Goal: Contribute content: Contribute content

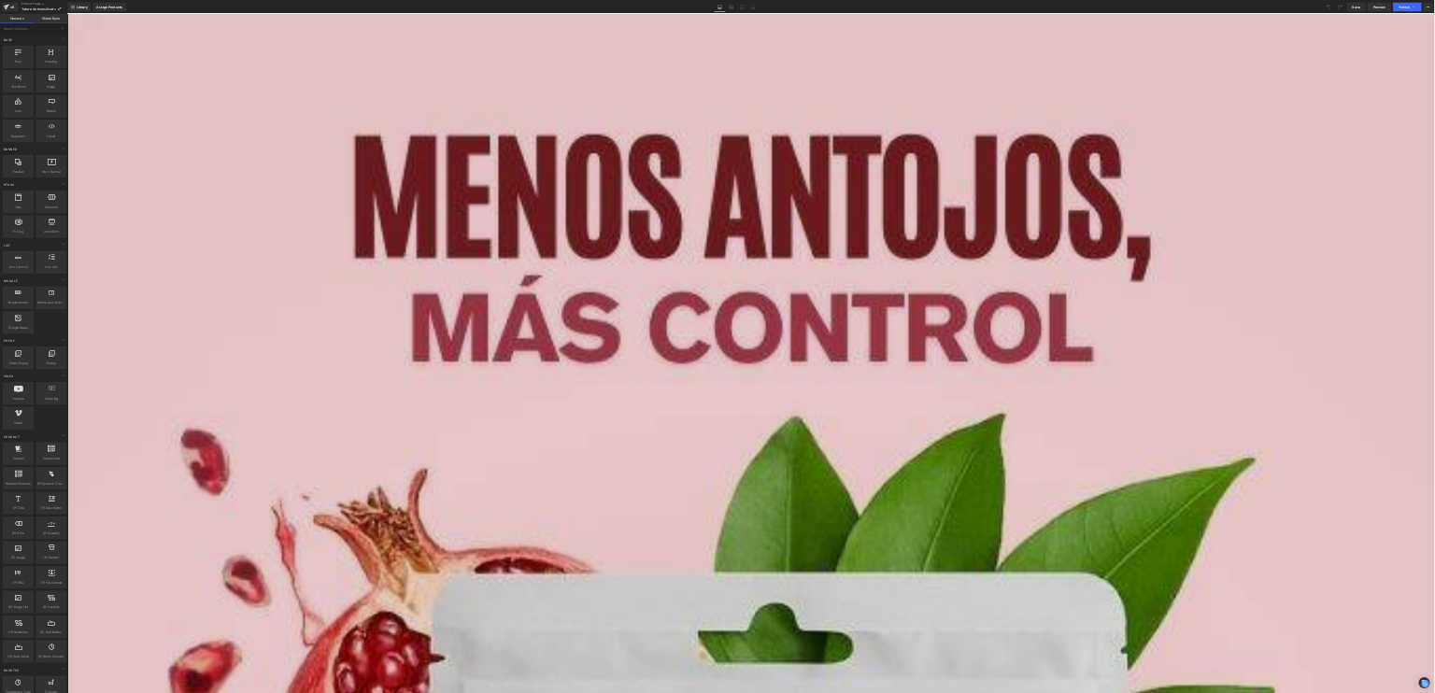
scroll to position [349, 0]
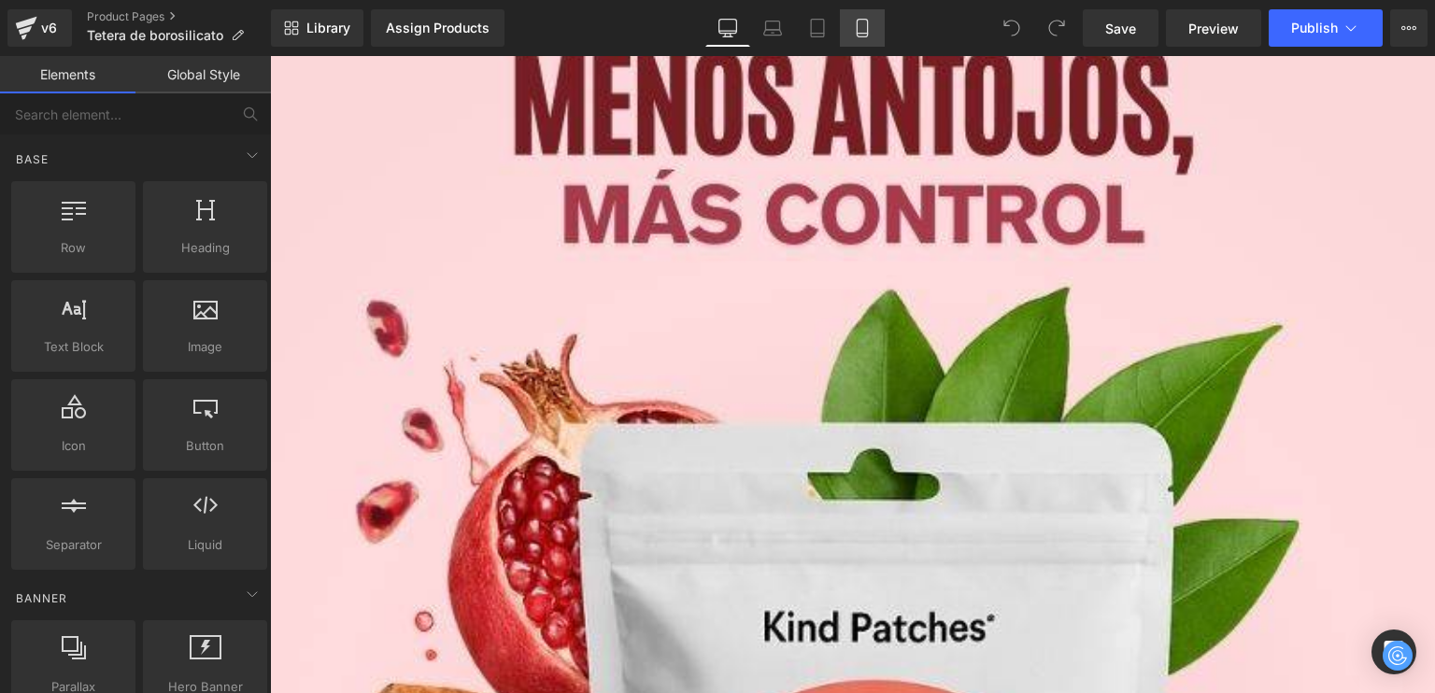
click at [870, 29] on icon at bounding box center [862, 28] width 19 height 19
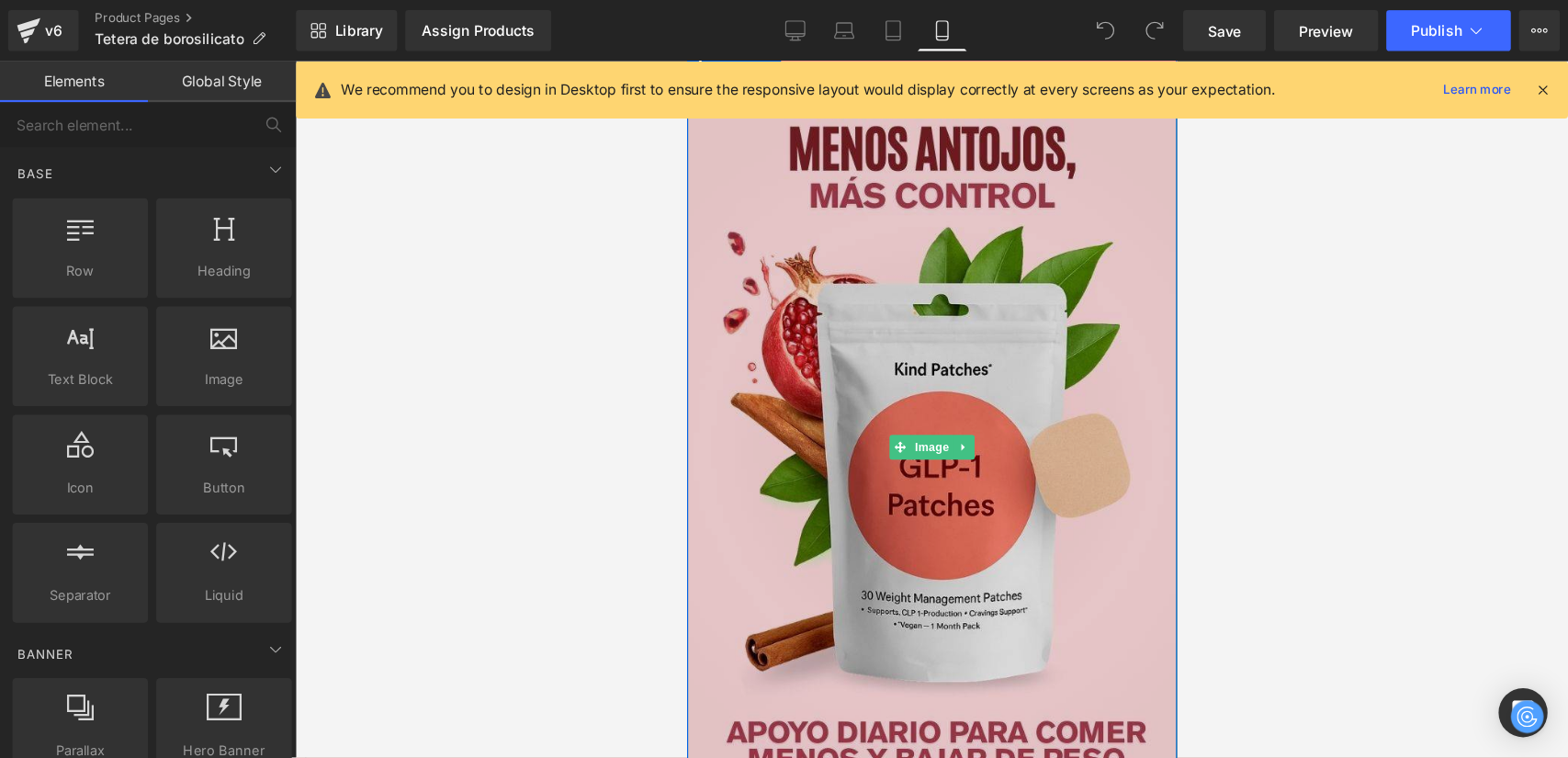
scroll to position [171, 0]
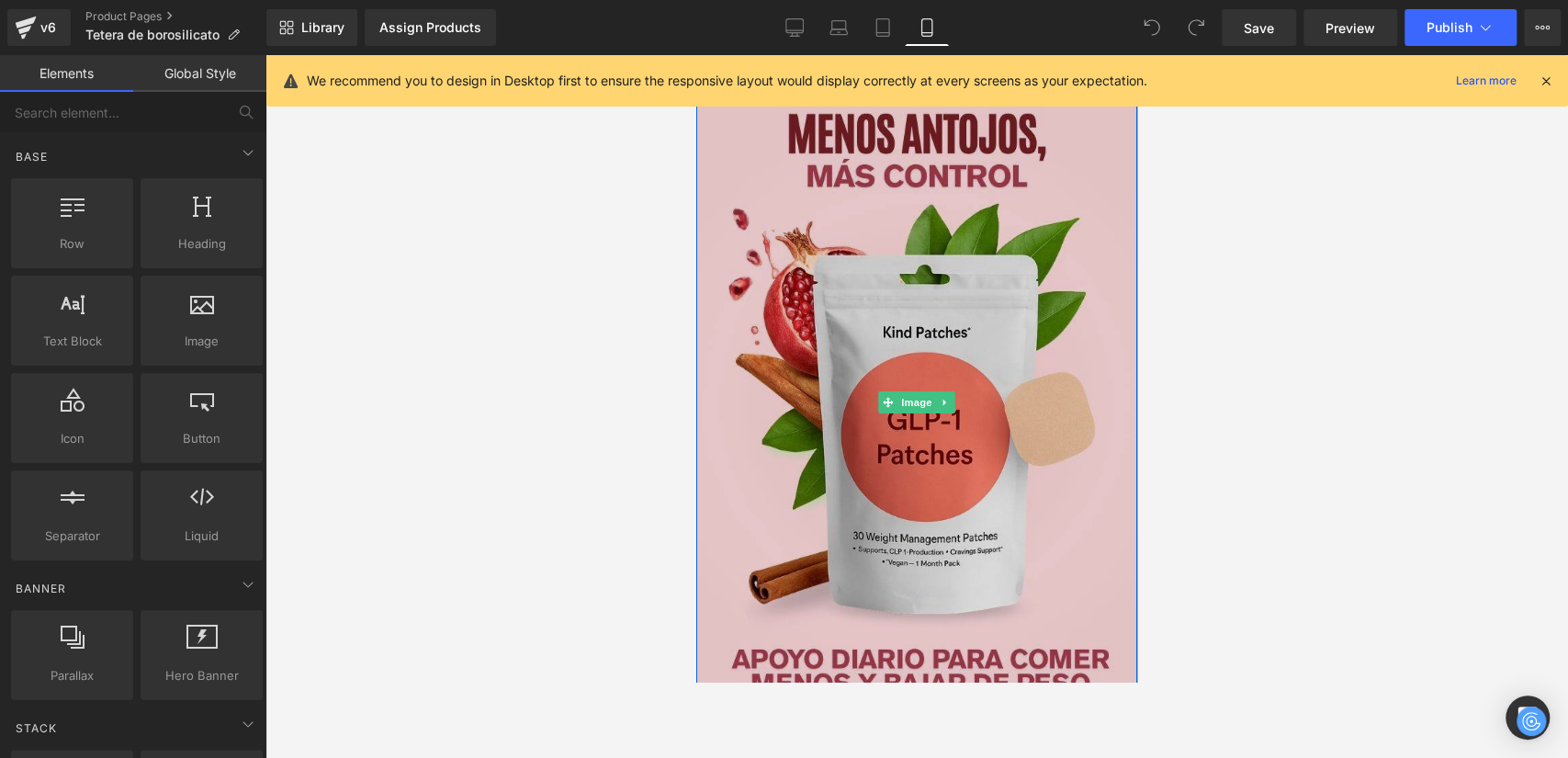
drag, startPoint x: 962, startPoint y: 235, endPoint x: 985, endPoint y: 236, distance: 23.0
click at [962, 235] on img at bounding box center [916, 402] width 441 height 678
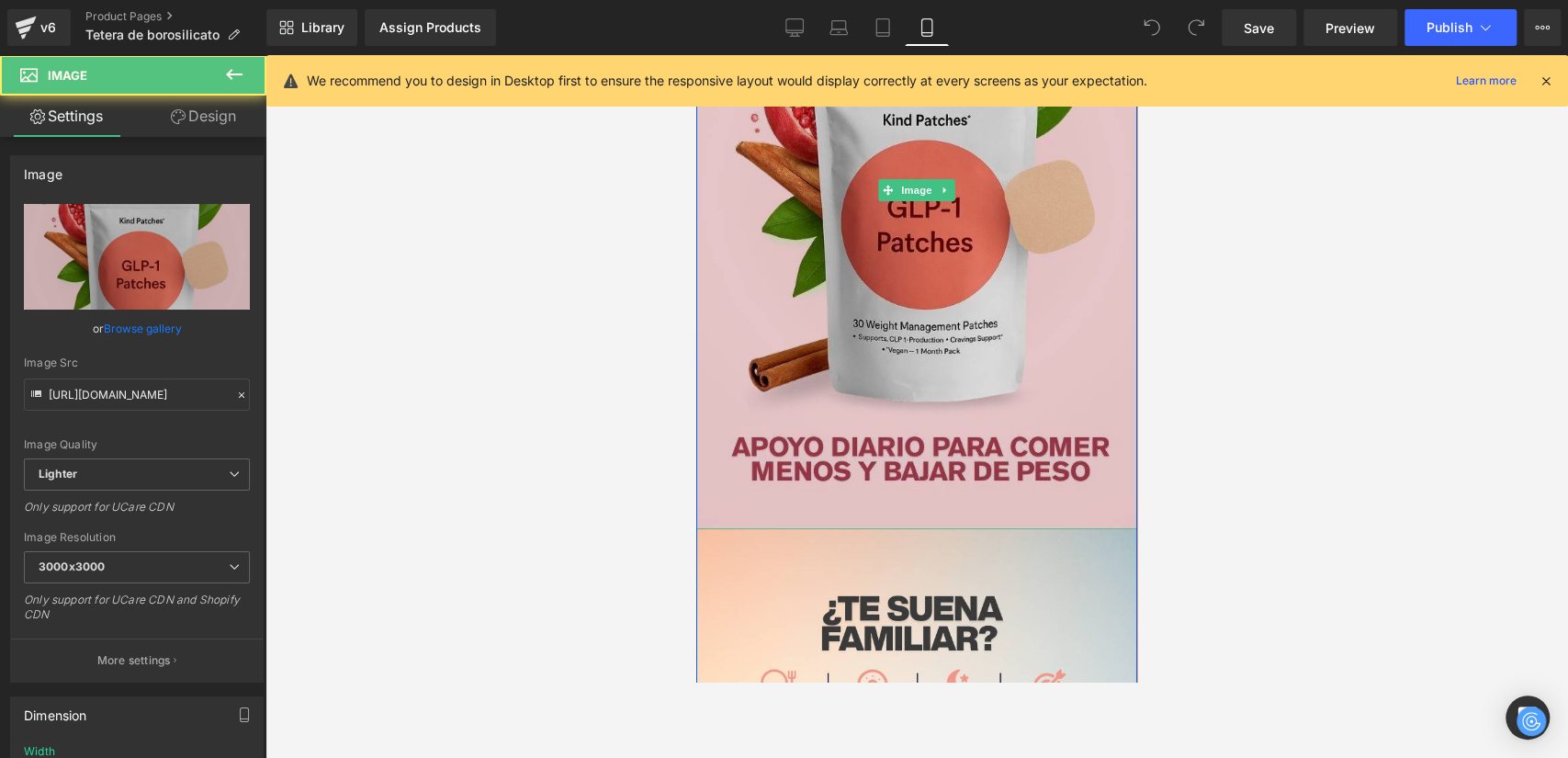
scroll to position [580, 0]
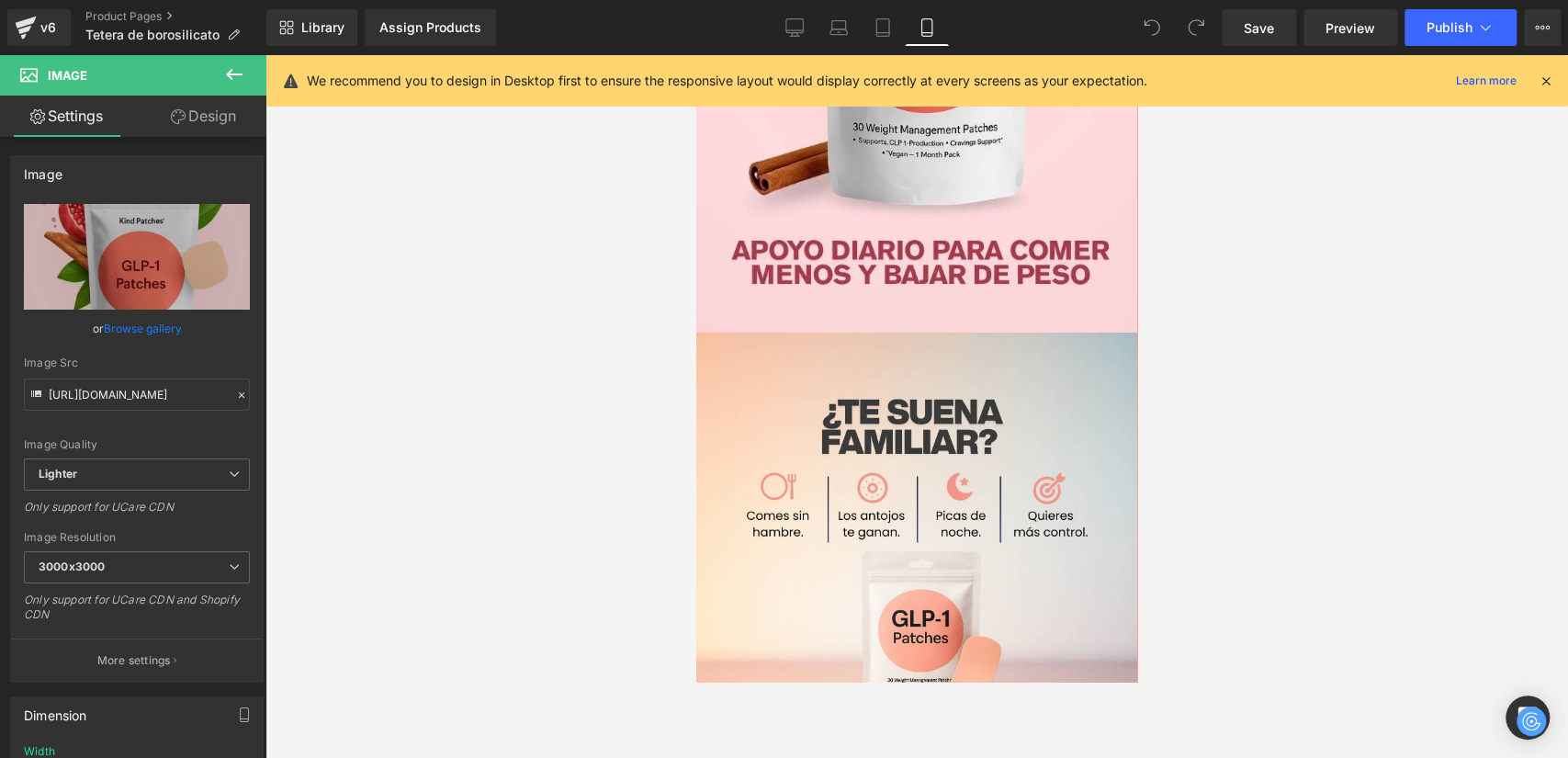
click at [1230, 387] on div at bounding box center [916, 406] width 1303 height 703
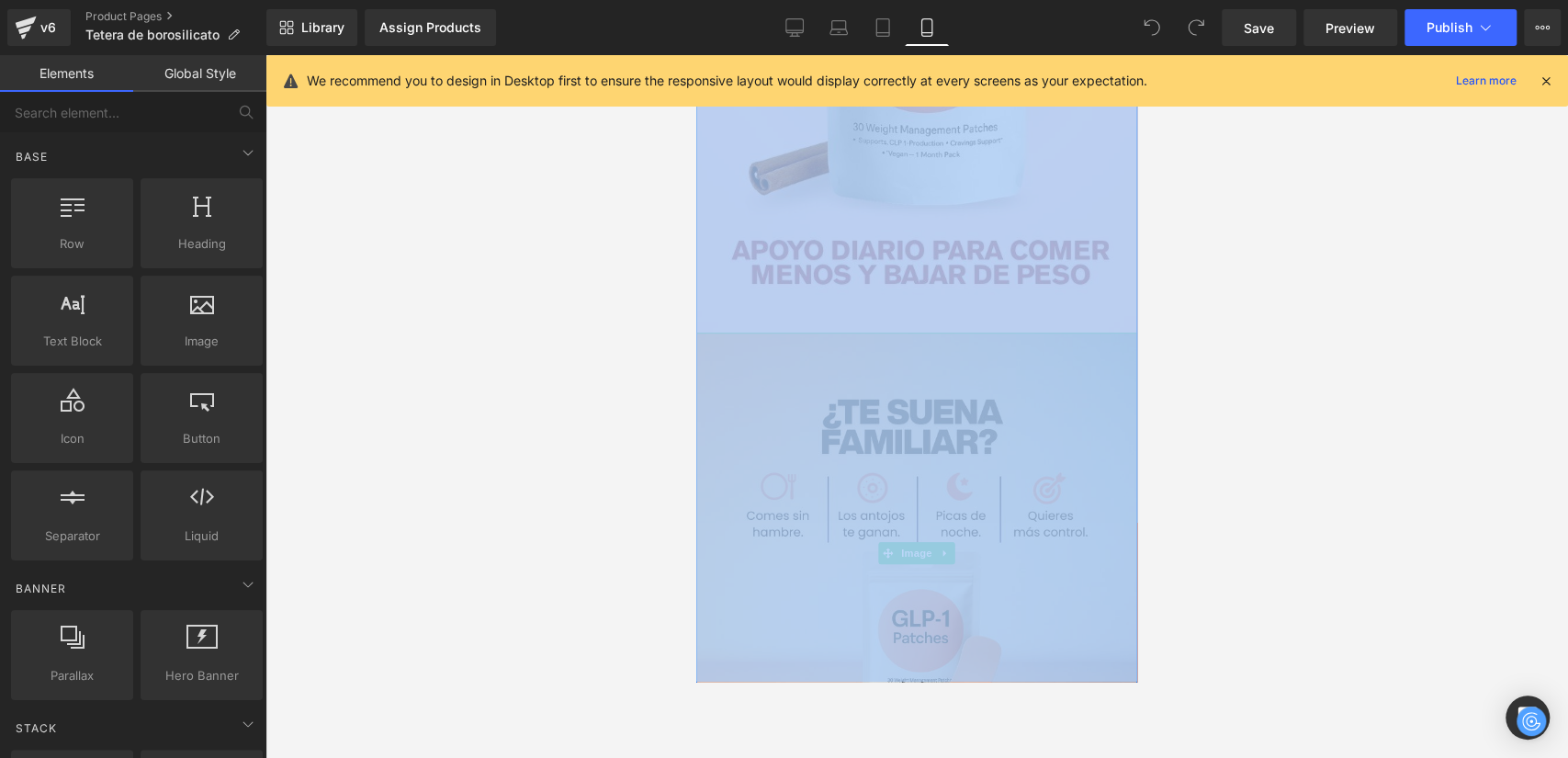
drag, startPoint x: 1865, startPoint y: 480, endPoint x: 909, endPoint y: 535, distance: 957.6
click at [1235, 410] on div at bounding box center [916, 406] width 1303 height 703
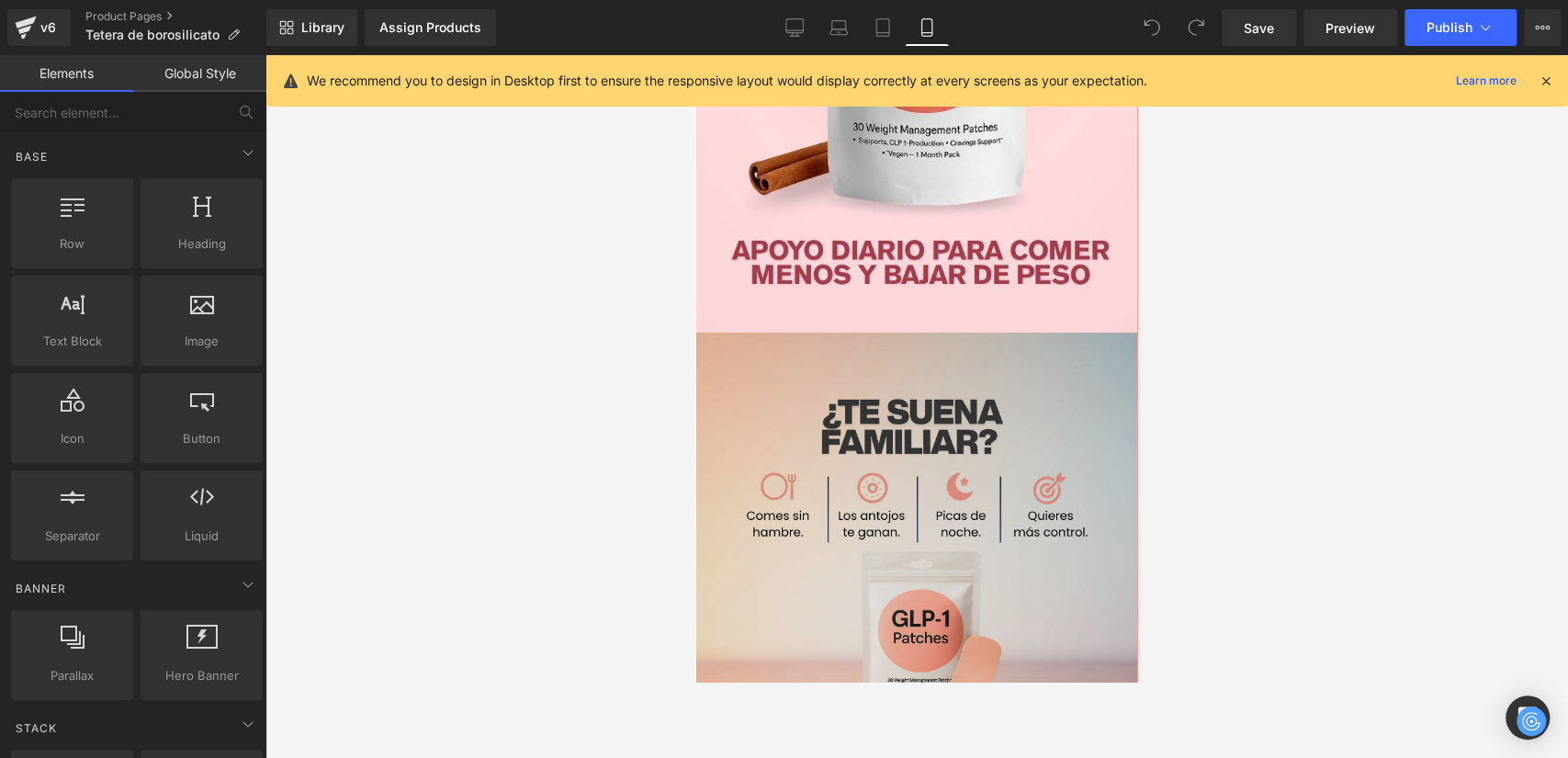
click at [996, 405] on img at bounding box center [916, 553] width 441 height 441
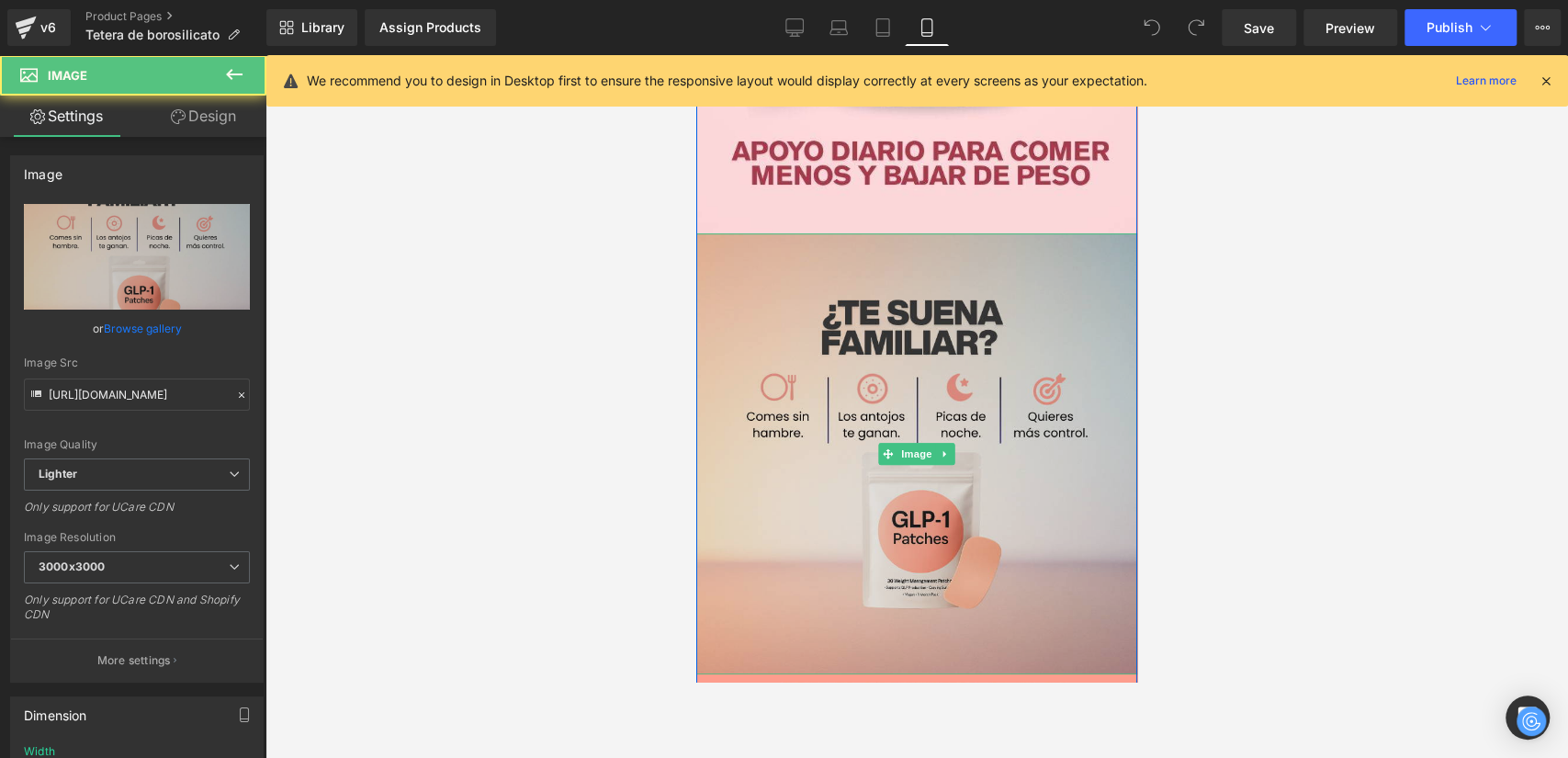
scroll to position [784, 0]
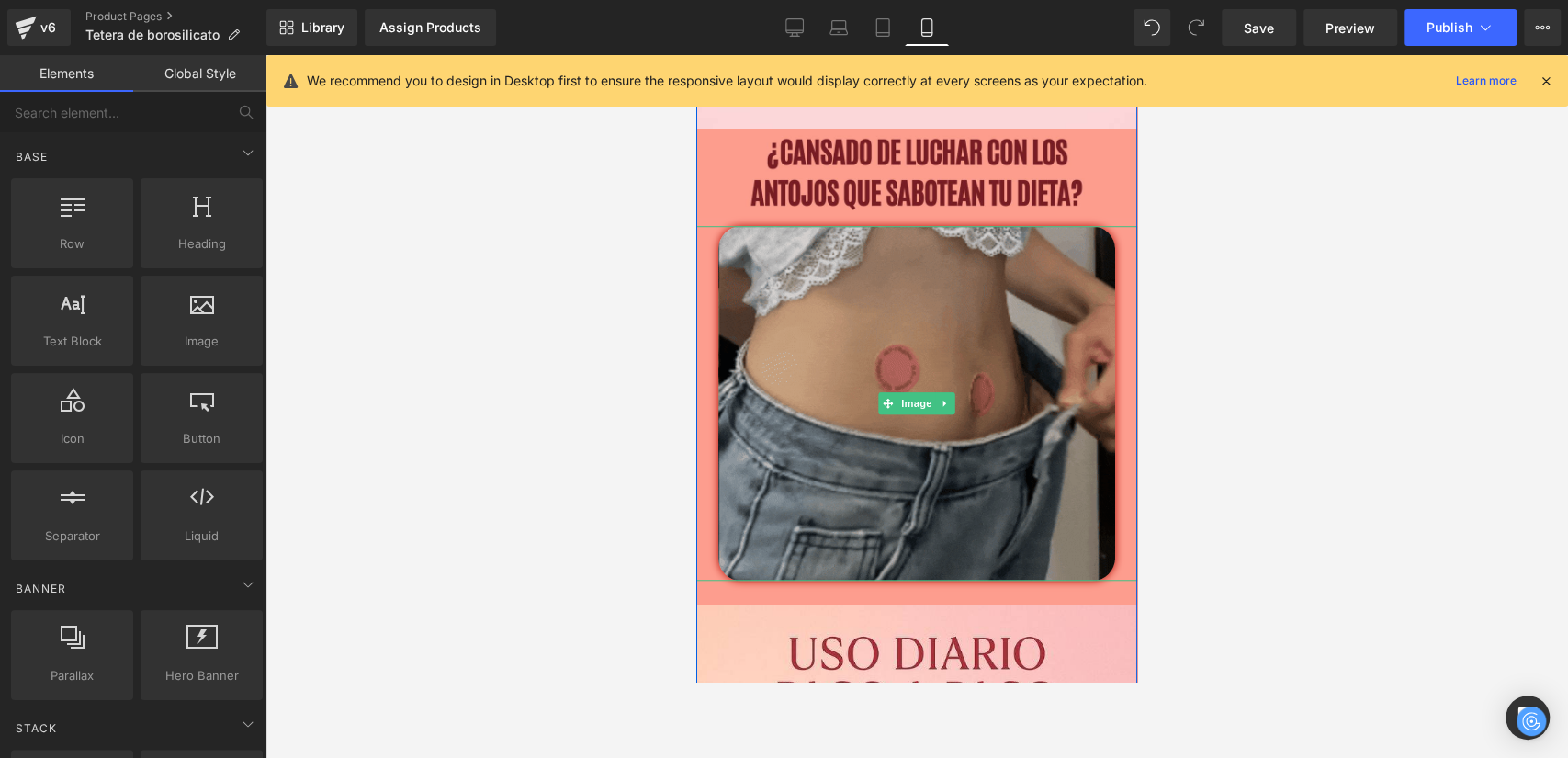
click at [999, 404] on img at bounding box center [917, 403] width 397 height 354
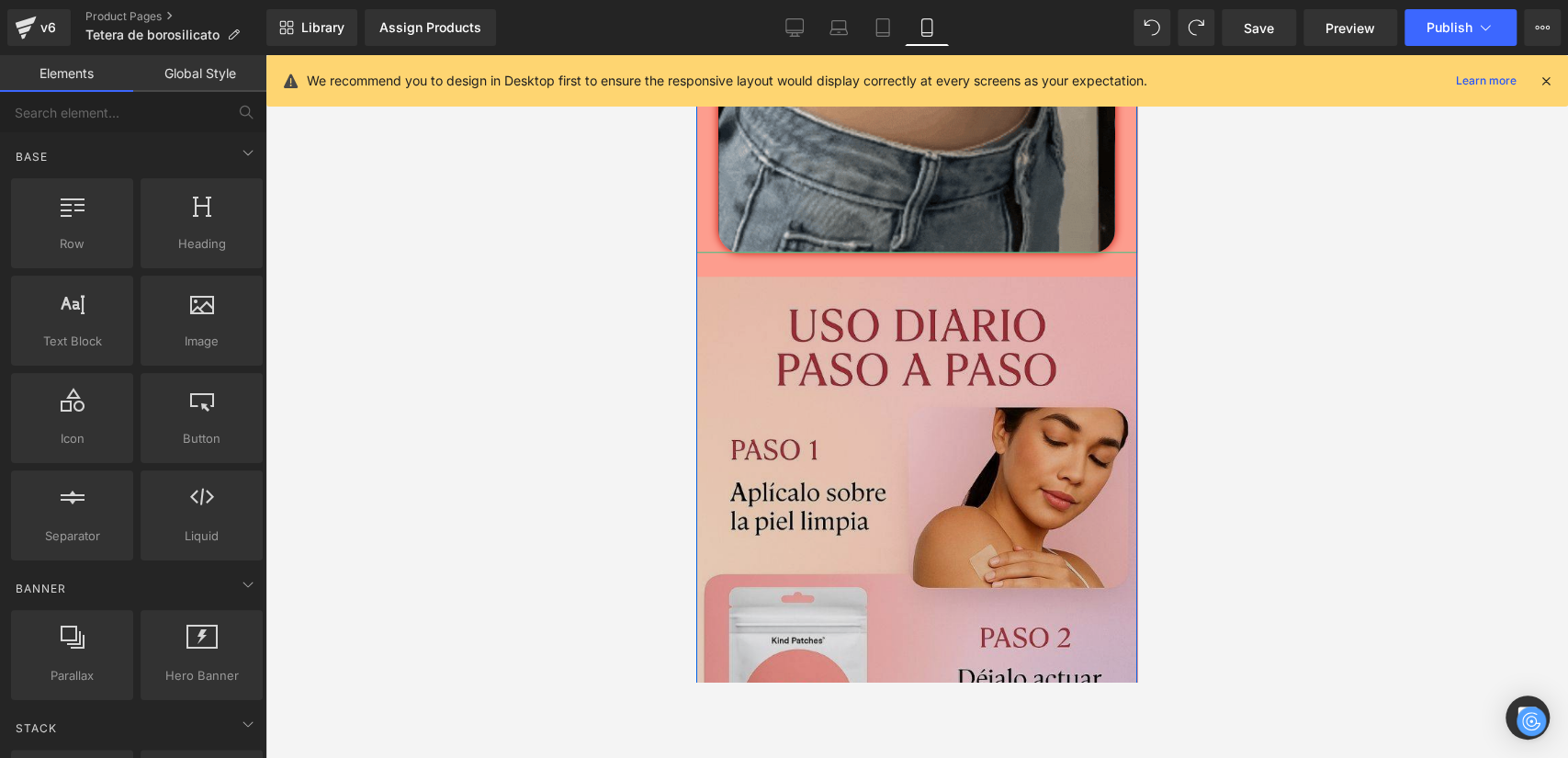
scroll to position [1192, 0]
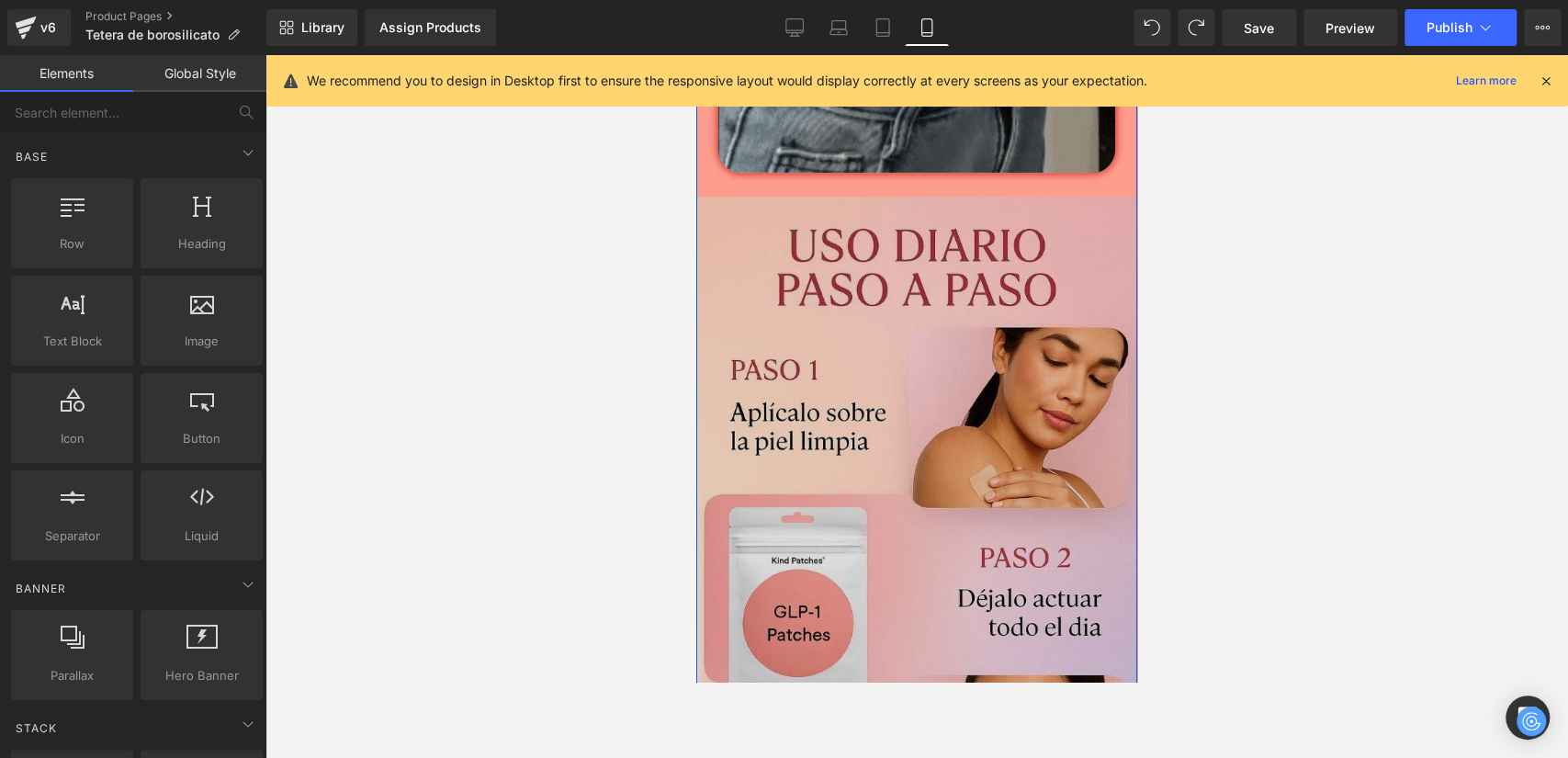
click at [987, 338] on img at bounding box center [916, 524] width 441 height 702
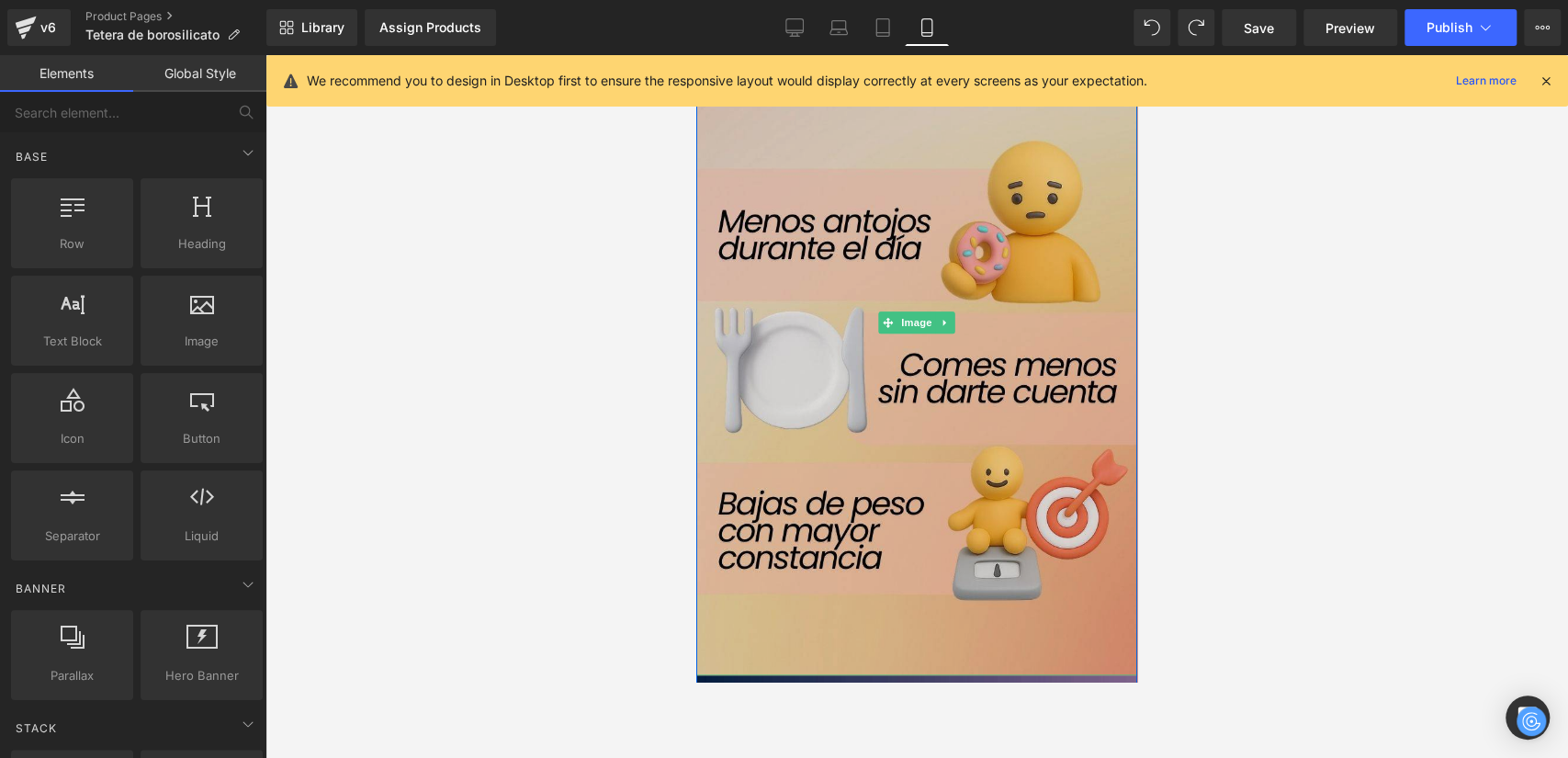
click at [978, 325] on img at bounding box center [916, 322] width 441 height 706
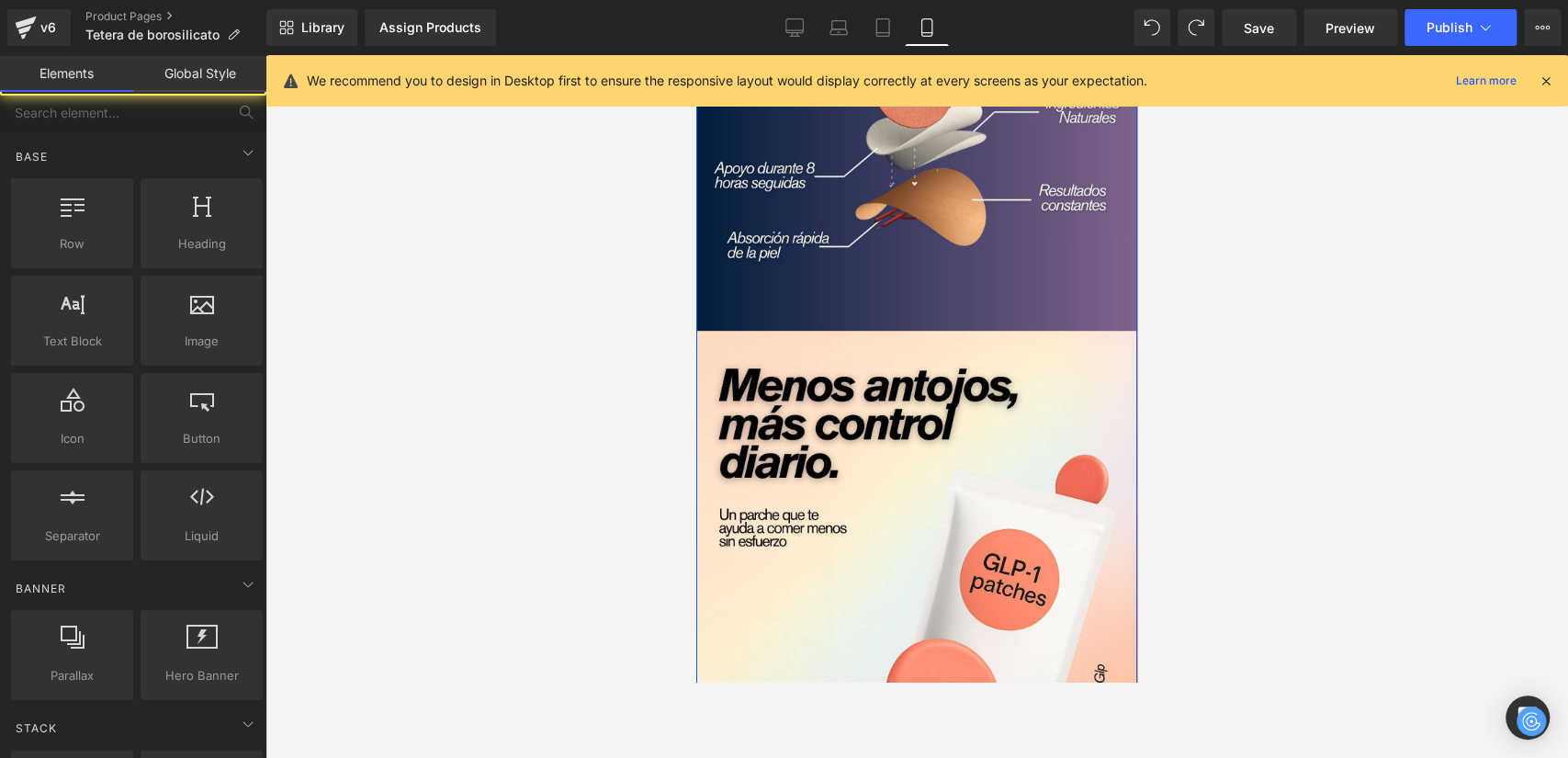
scroll to position [1601, 0]
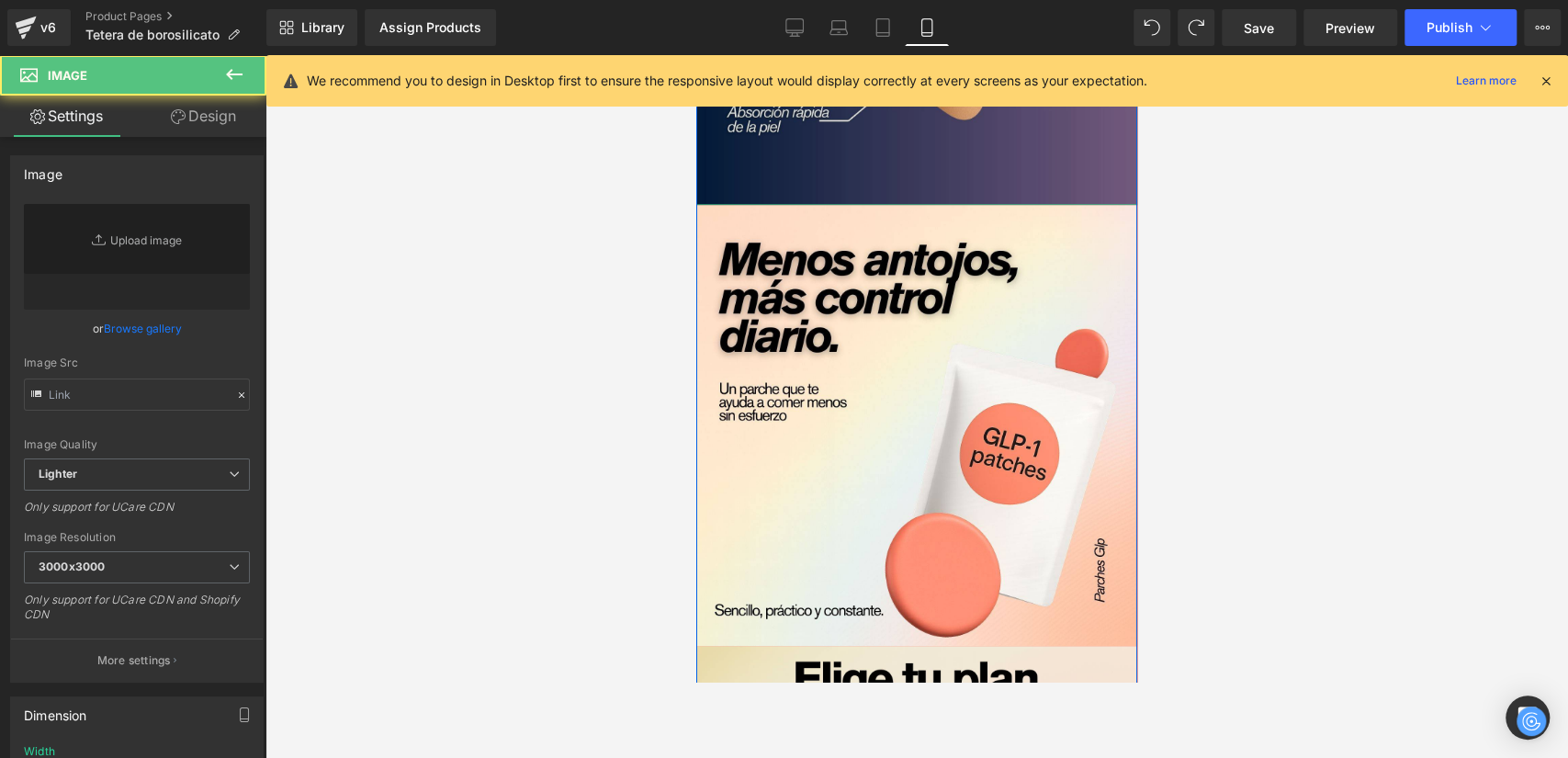
type input "https://ucarecdn.com/d016d367-78fd-4f01-a50f-4e12767ee65c/-/format/auto/-/previ…"
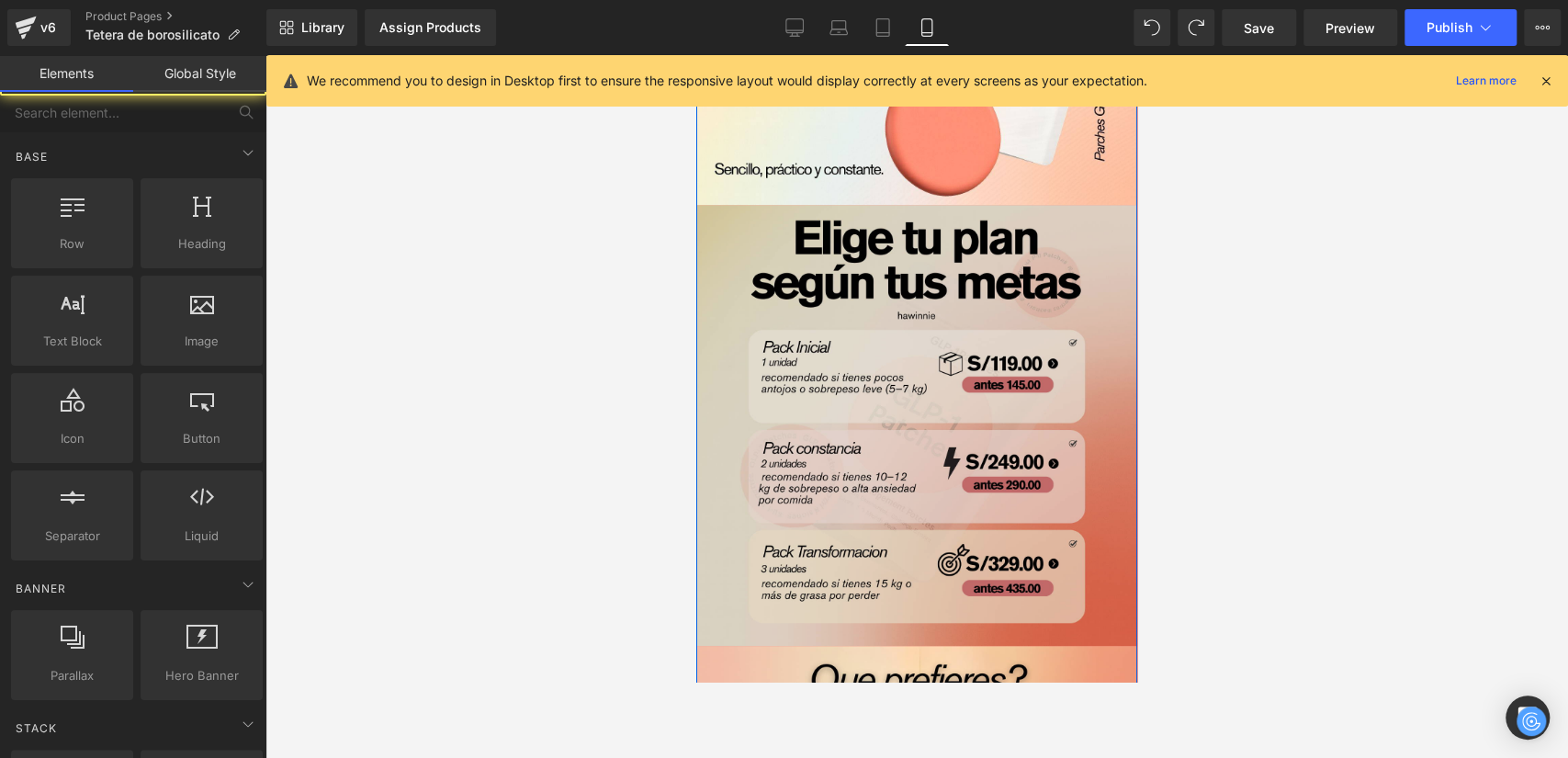
click at [955, 278] on img at bounding box center [916, 425] width 441 height 441
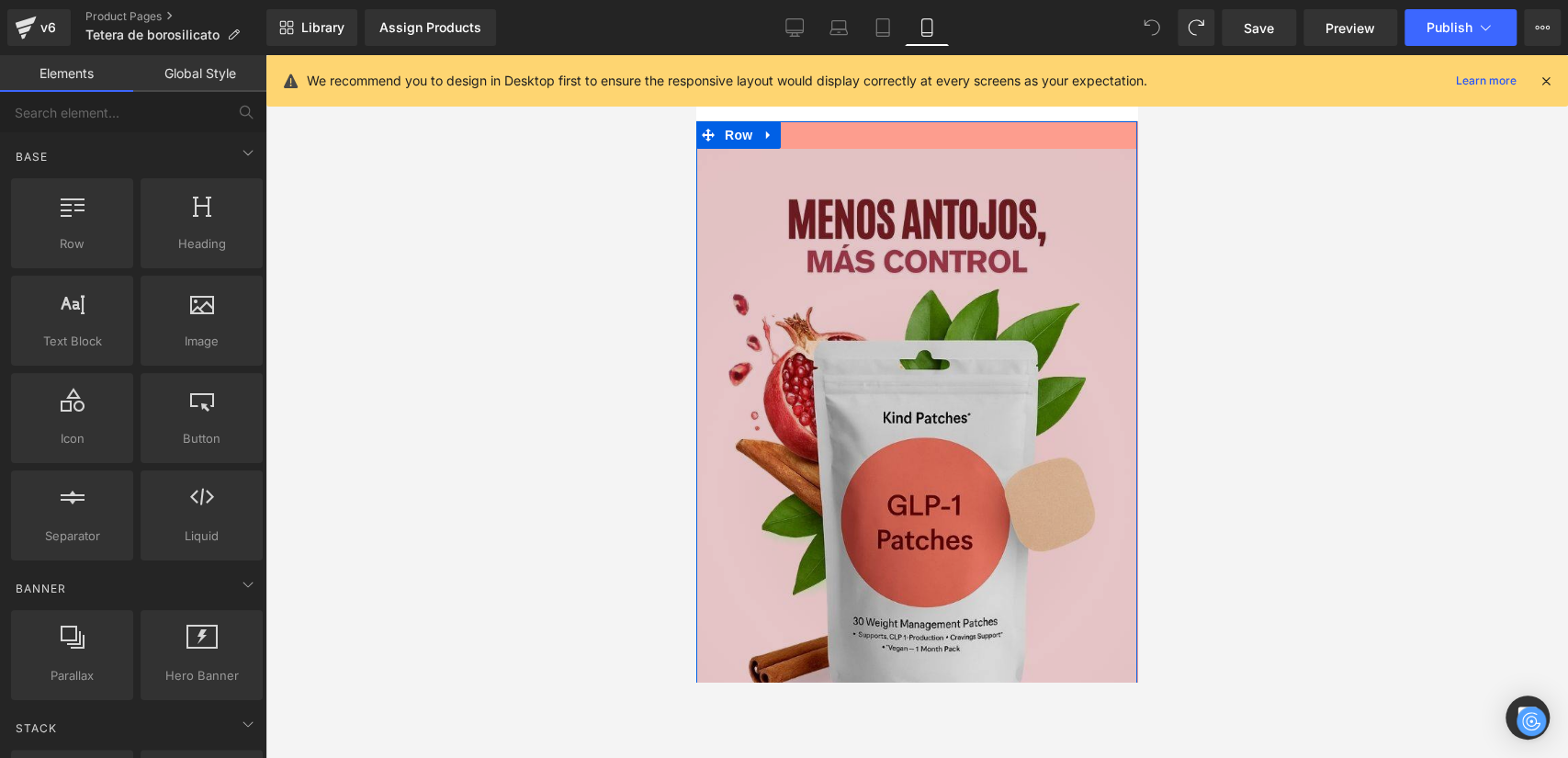
scroll to position [41, 0]
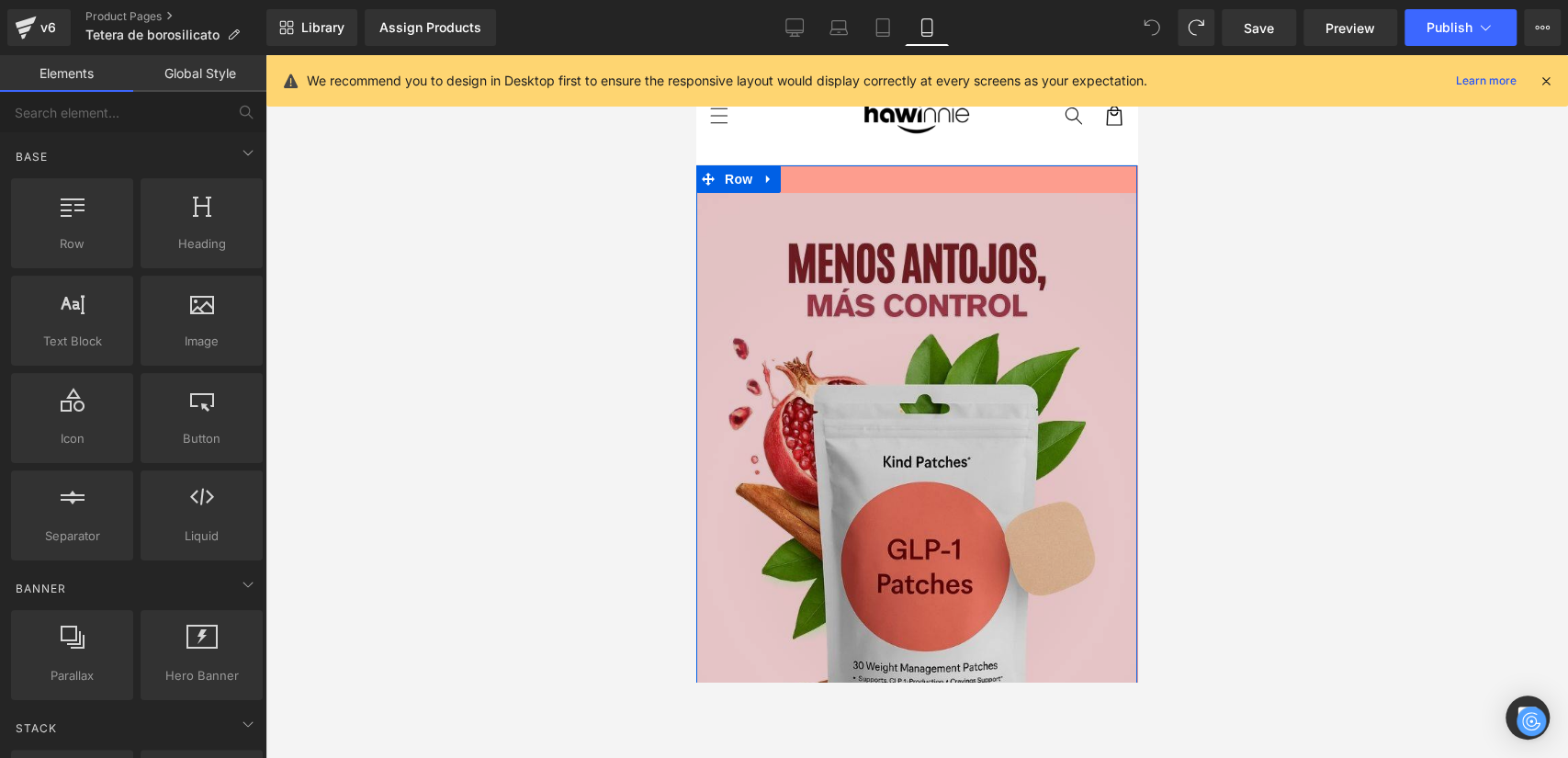
click at [917, 329] on img at bounding box center [916, 532] width 441 height 678
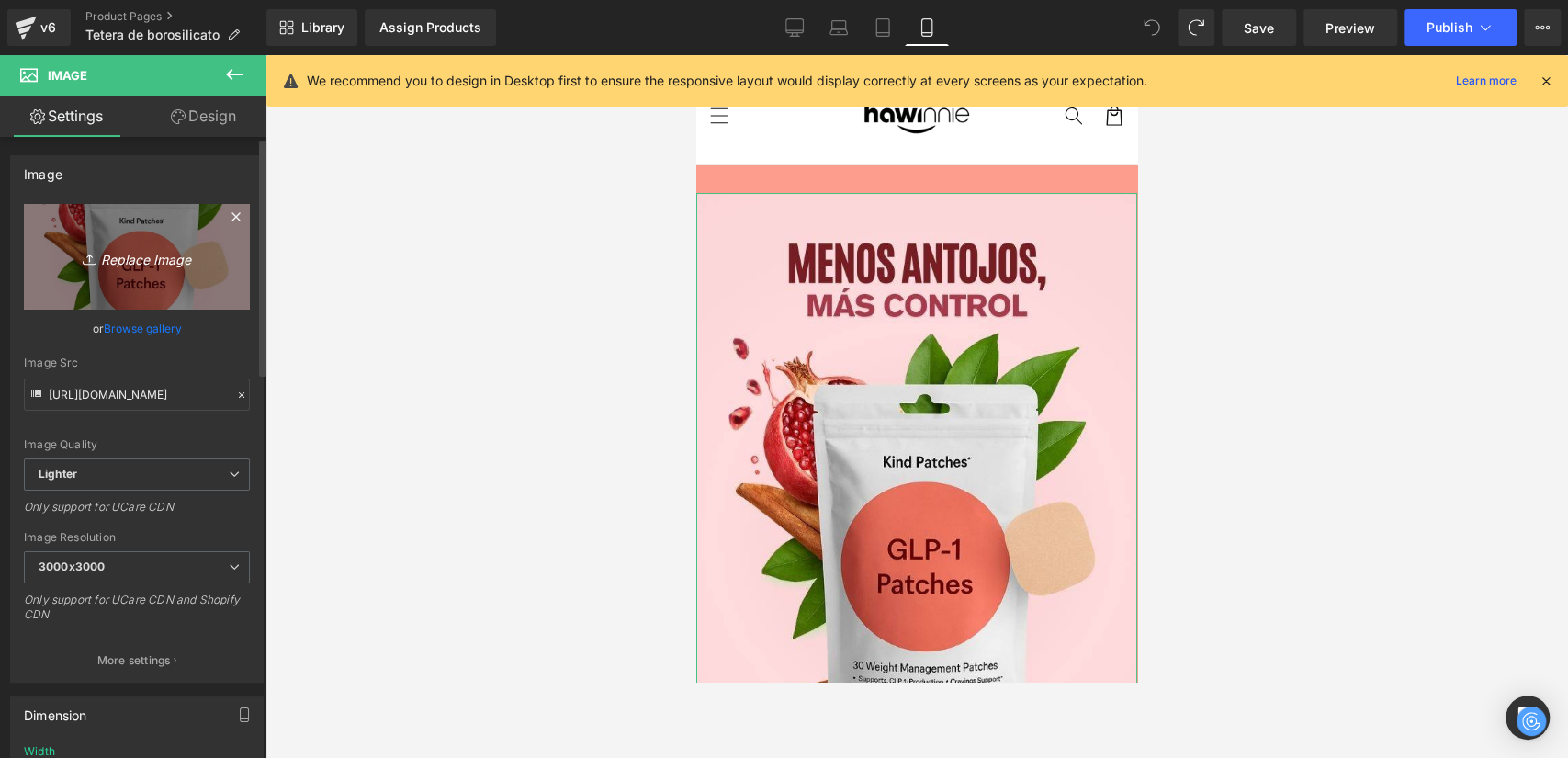
click at [159, 277] on link "Replace Image" at bounding box center [137, 256] width 226 height 105
type input "C:\fakepath\1.png"
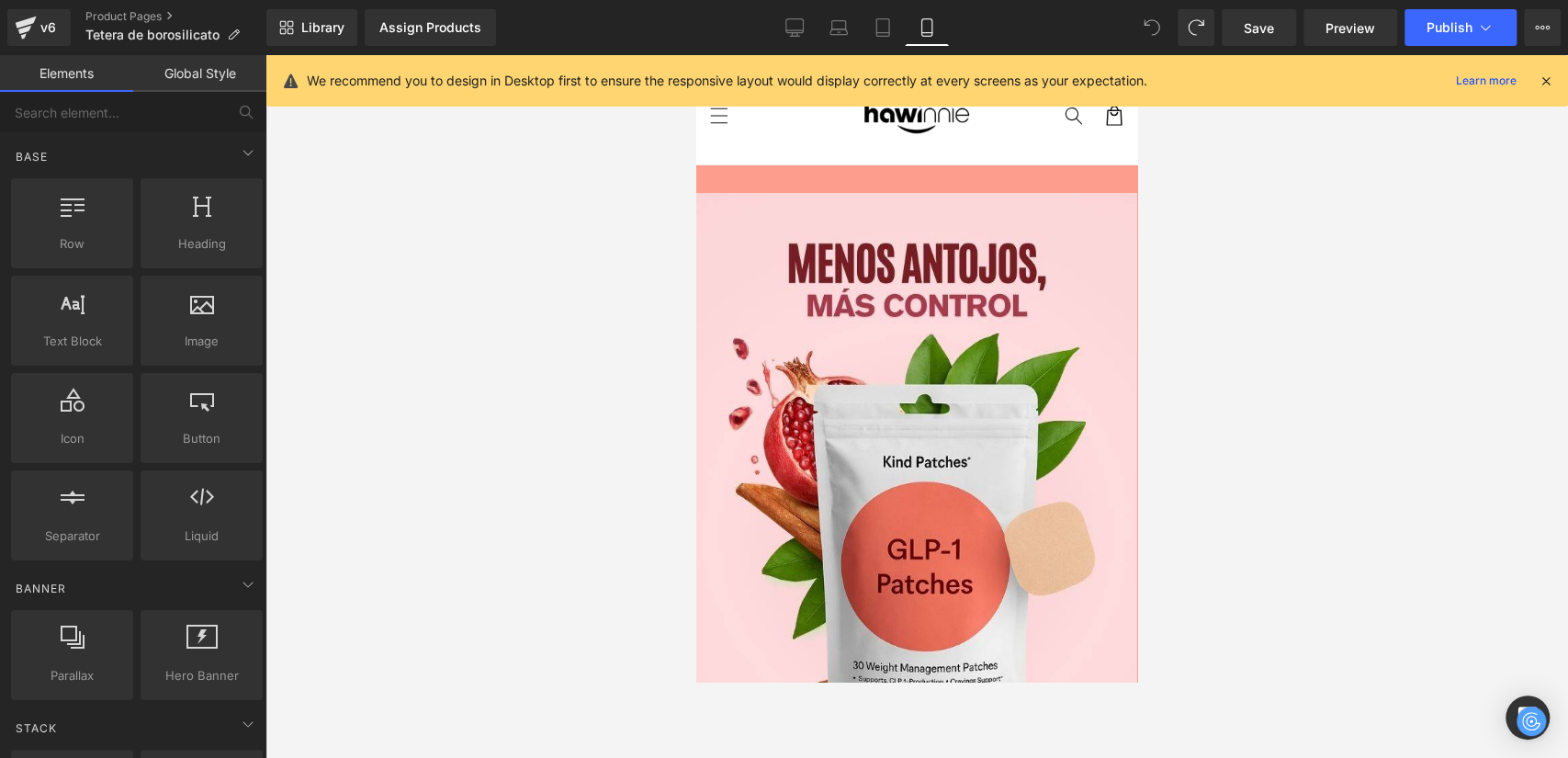
click at [545, 196] on div at bounding box center [916, 406] width 1303 height 703
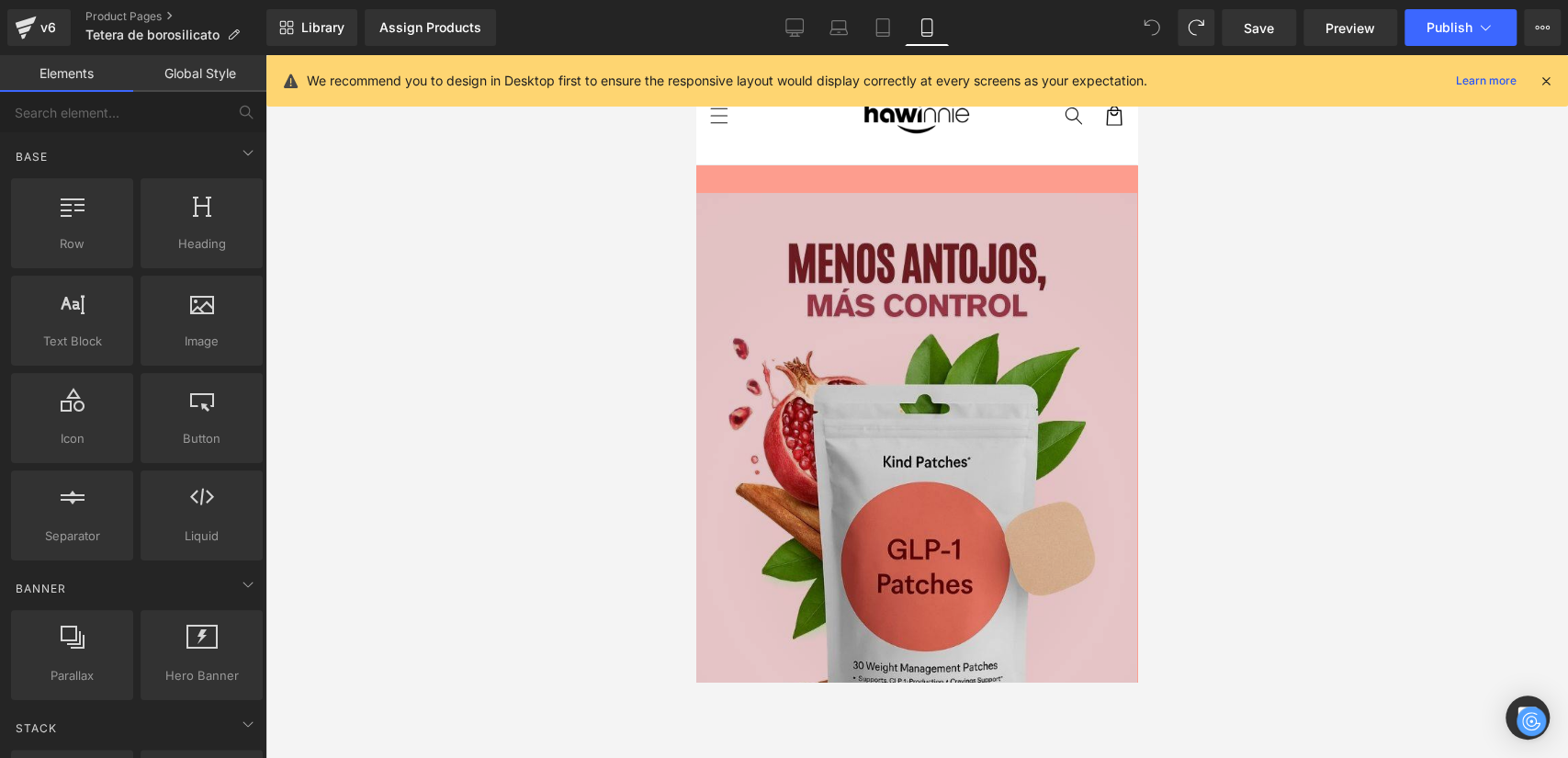
click at [776, 258] on img at bounding box center [916, 532] width 441 height 678
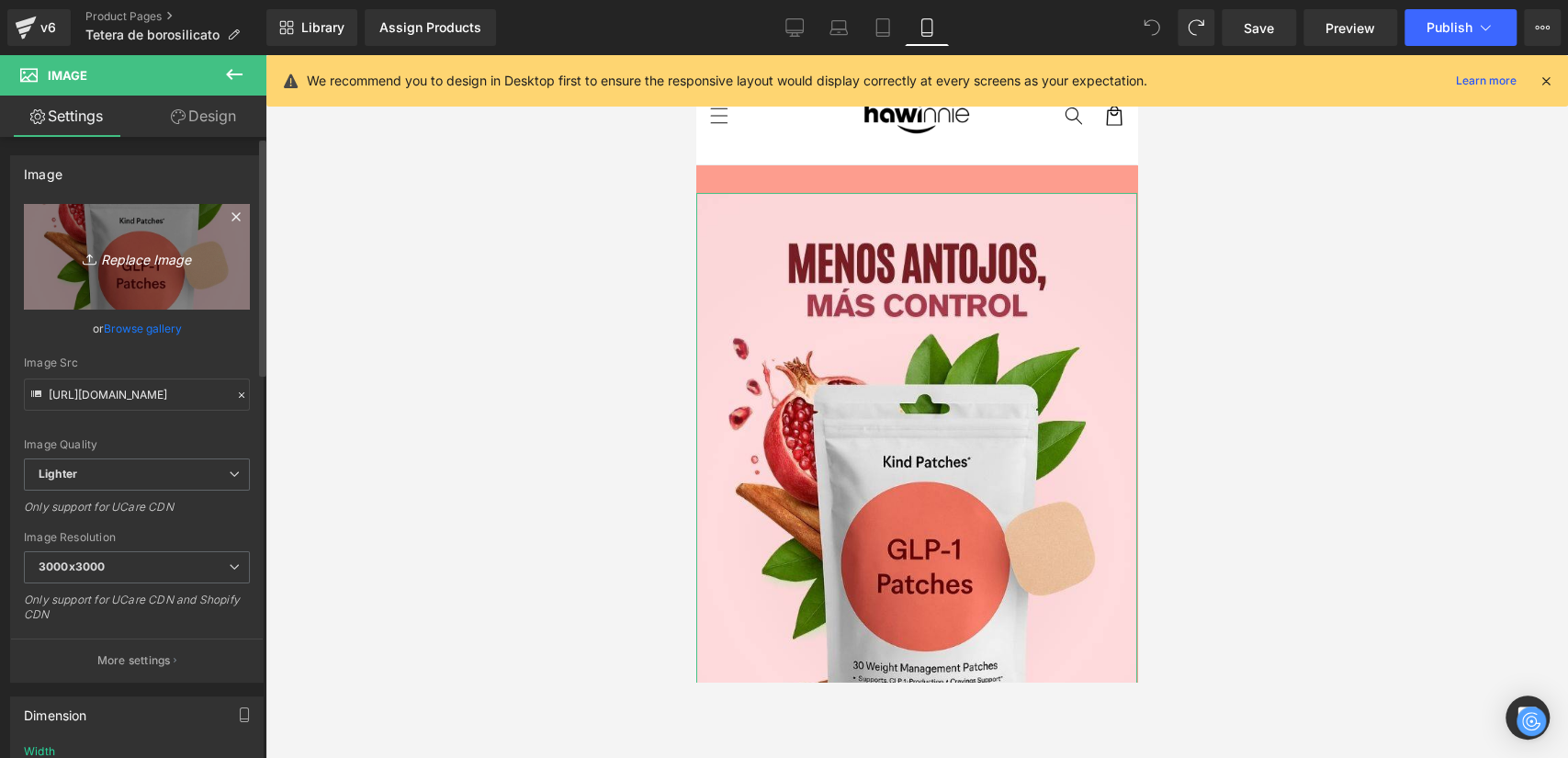
click at [110, 212] on link "Replace Image" at bounding box center [137, 256] width 226 height 105
type input "C:\fakepath\1.png"
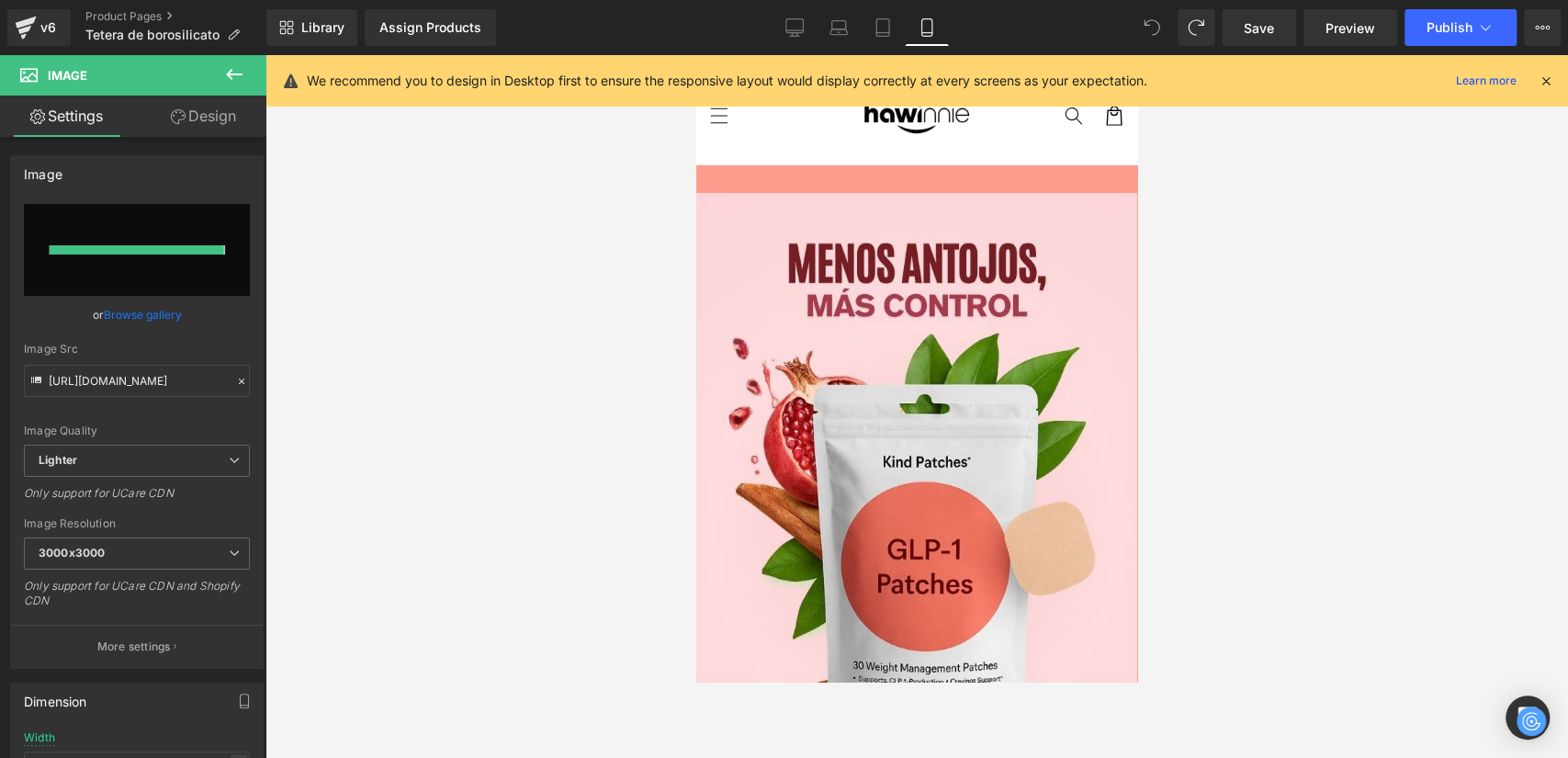
type input "https://ucarecdn.com/10d48688-9b71-4d9b-b8a7-36c3f1c5b17d/-/format/auto/-/previ…"
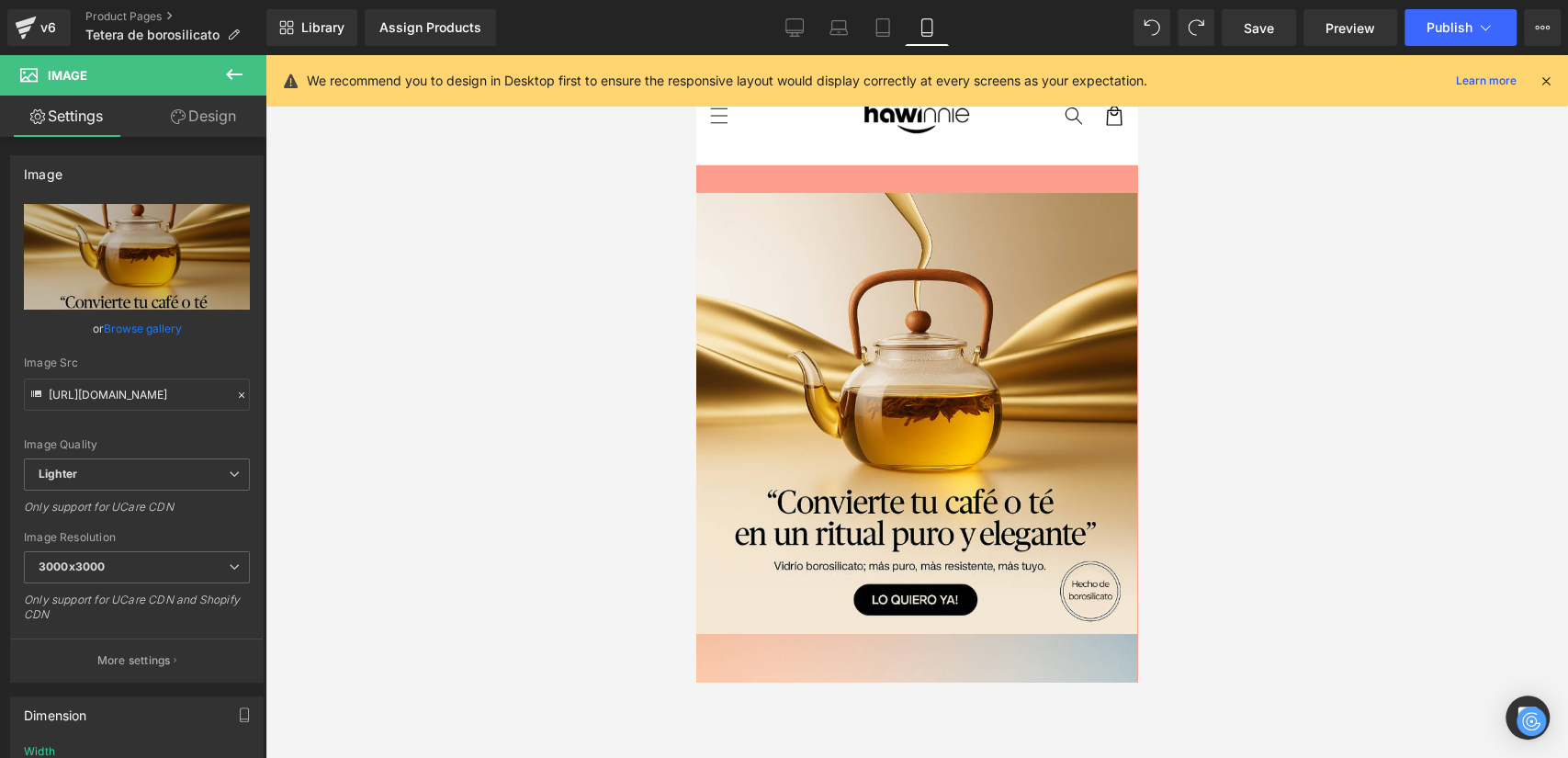
click at [696, 55] on div at bounding box center [696, 55] width 0 height 0
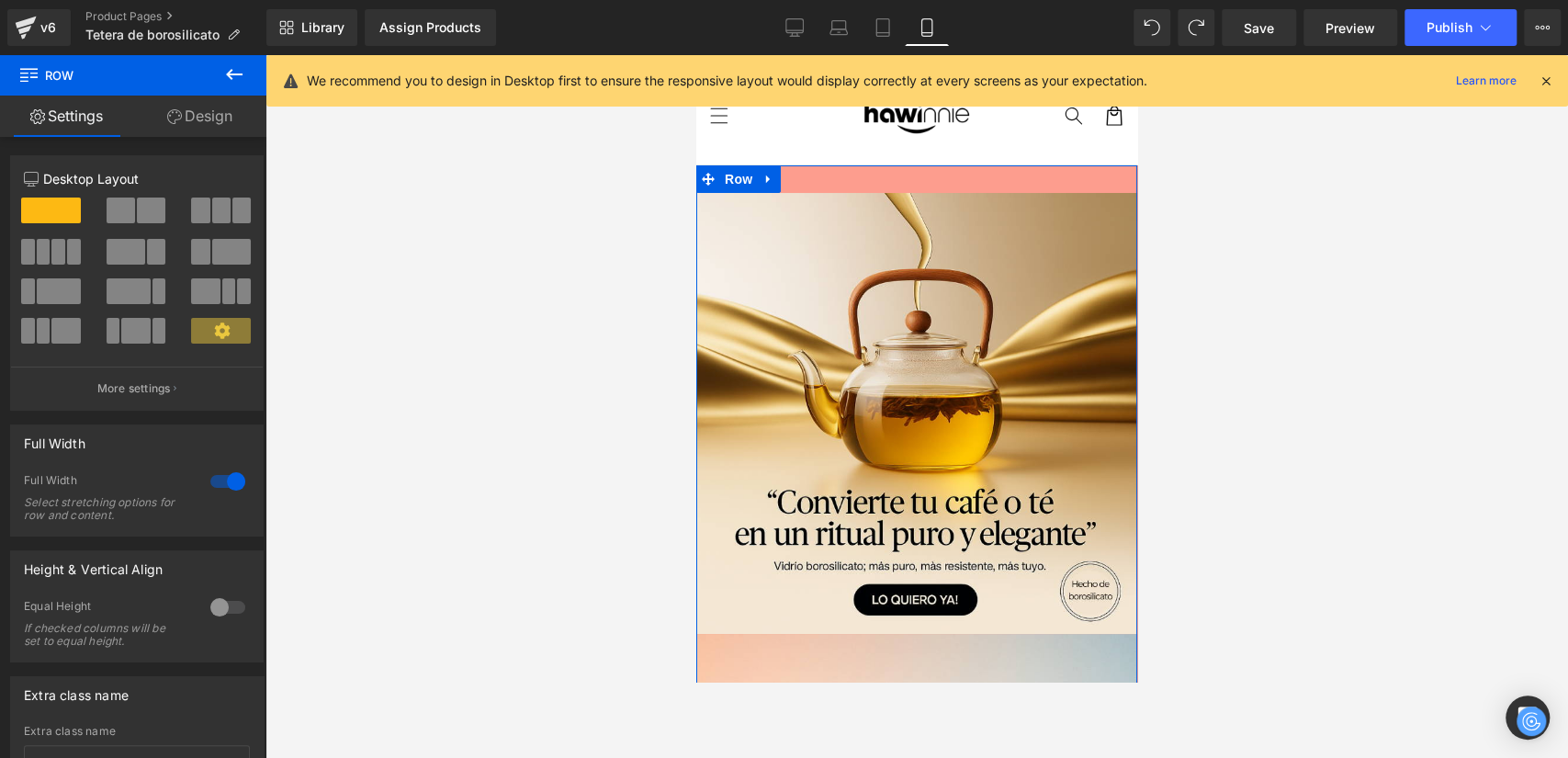
click at [186, 122] on link "Design" at bounding box center [199, 116] width 133 height 41
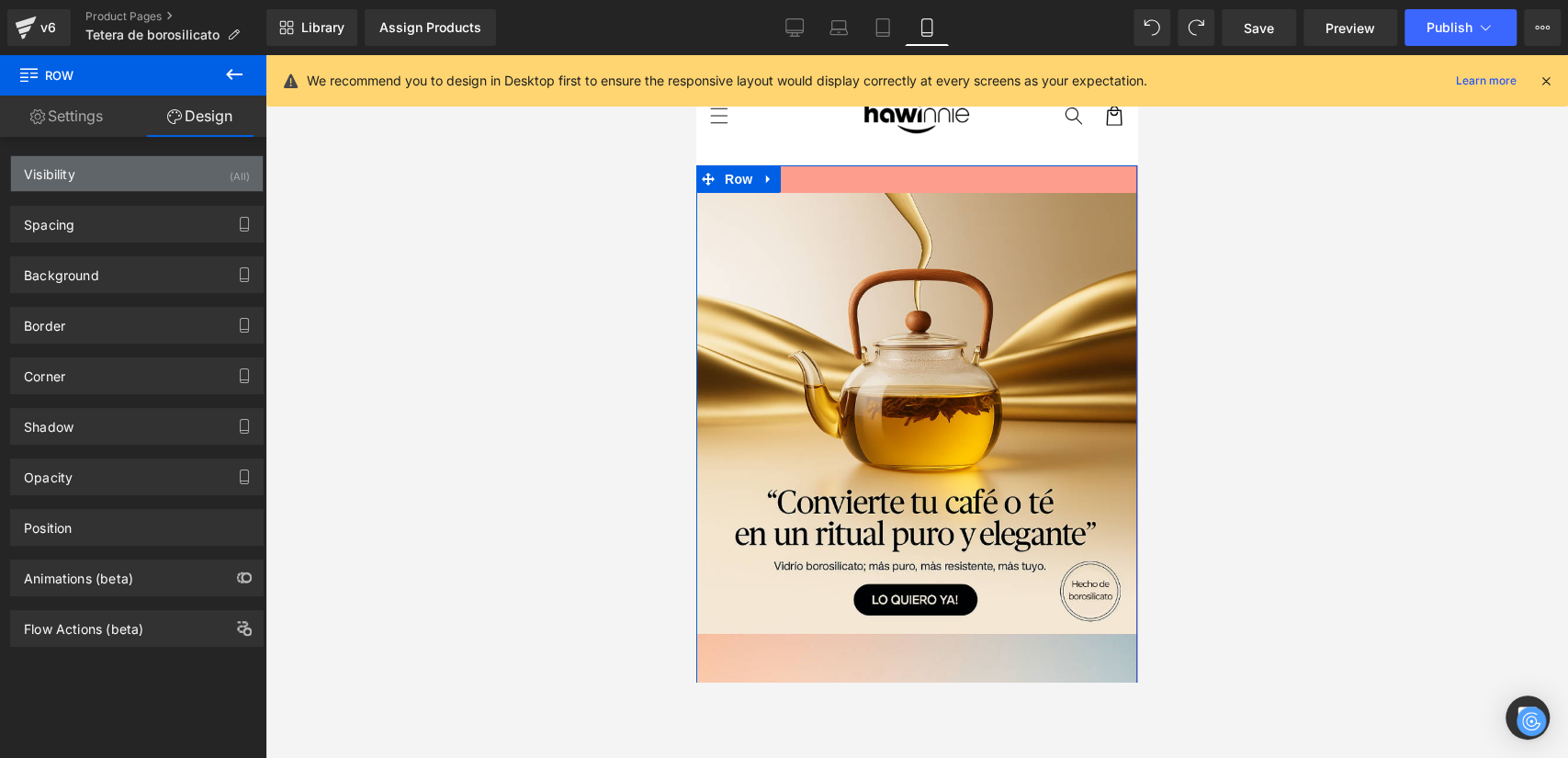
click at [115, 178] on div "Visibility (All)" at bounding box center [137, 174] width 252 height 35
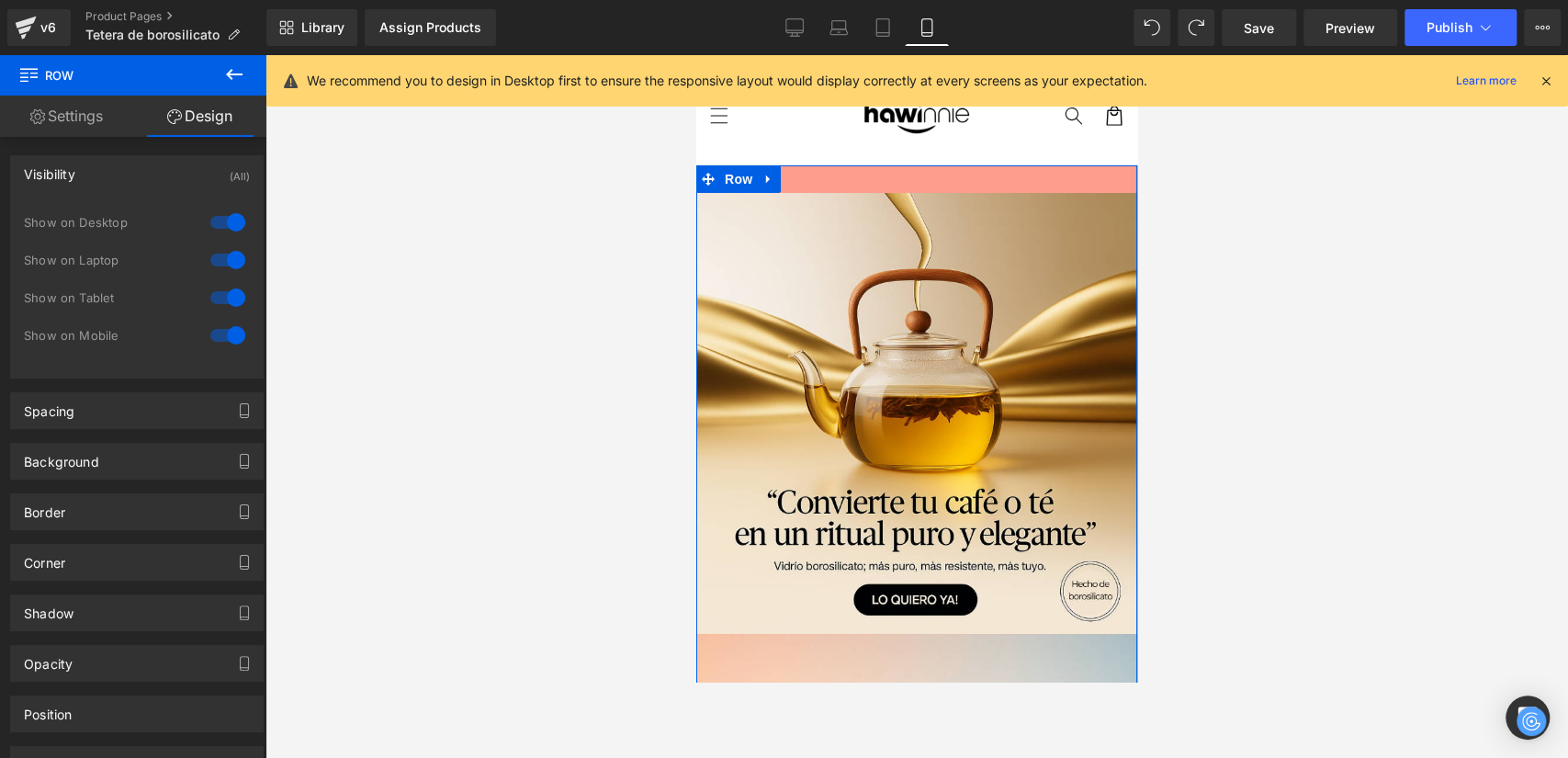
click at [115, 178] on div "Visibility (All)" at bounding box center [137, 174] width 252 height 35
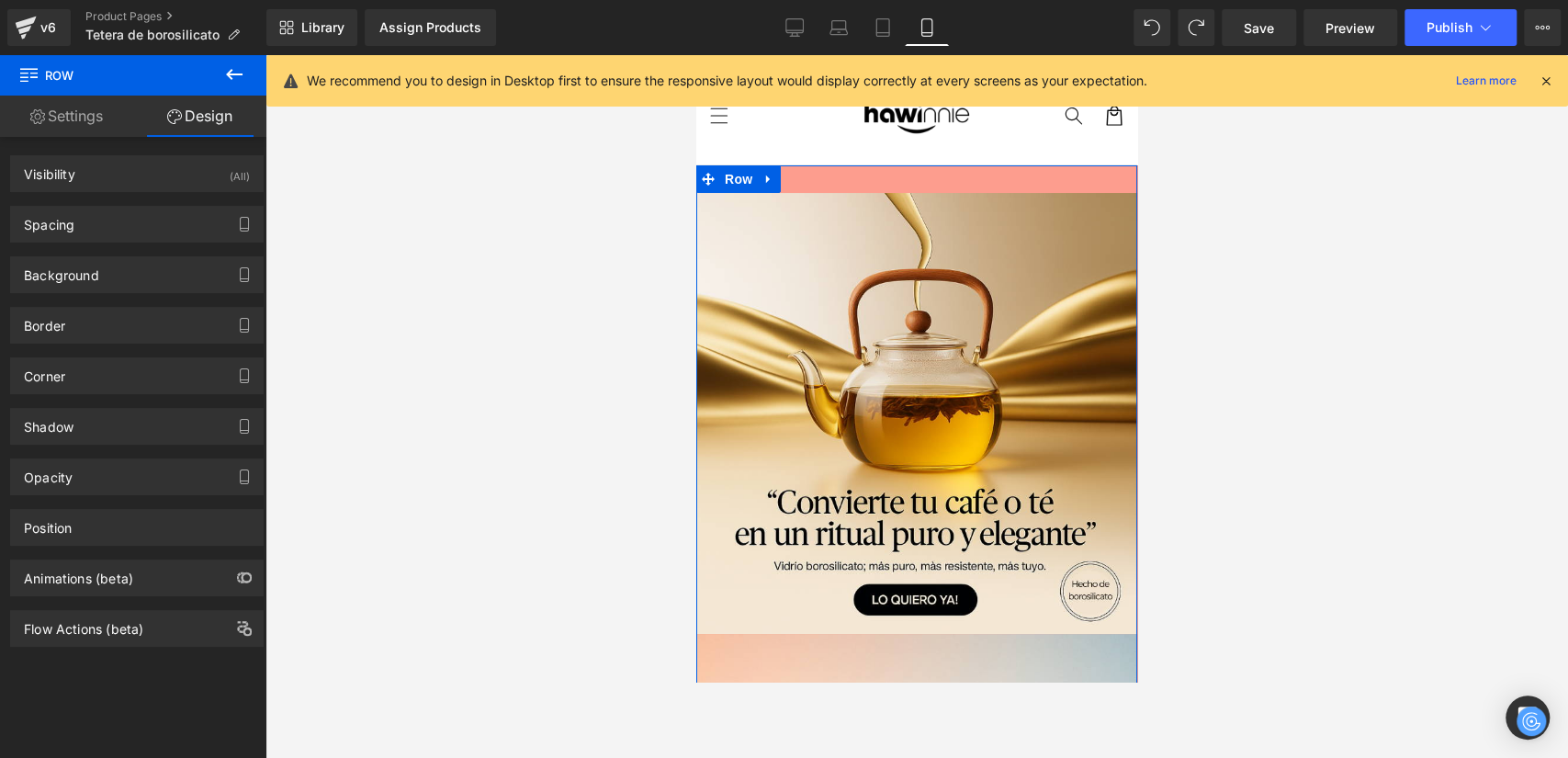
click at [120, 243] on div "Background Color & Image color #fd9d8e Color #fd9d8e 100 % Image Replace Image …" at bounding box center [137, 267] width 274 height 50
click at [103, 238] on div "Spacing" at bounding box center [137, 224] width 252 height 35
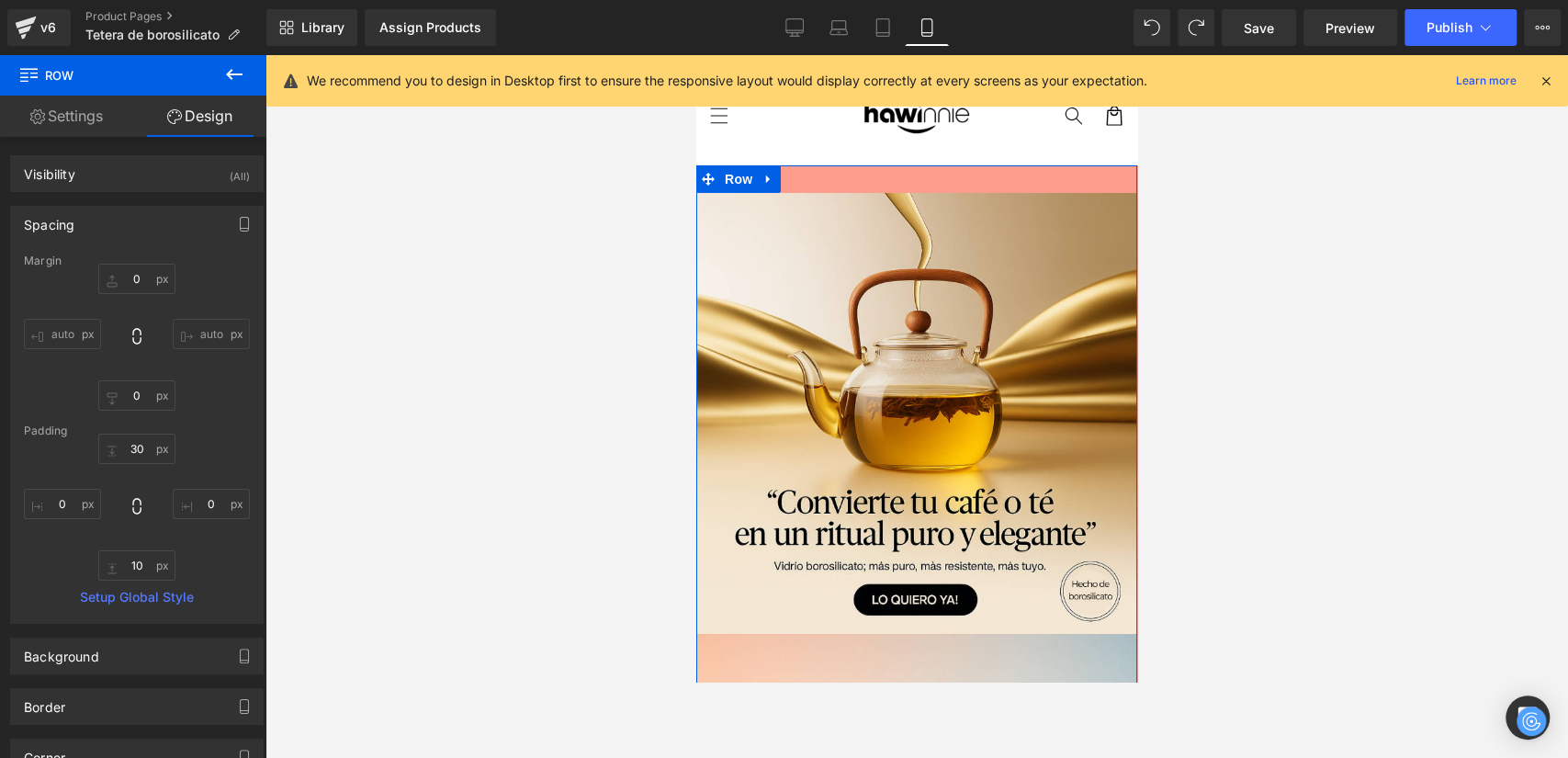
click at [103, 238] on div "Spacing" at bounding box center [137, 224] width 252 height 35
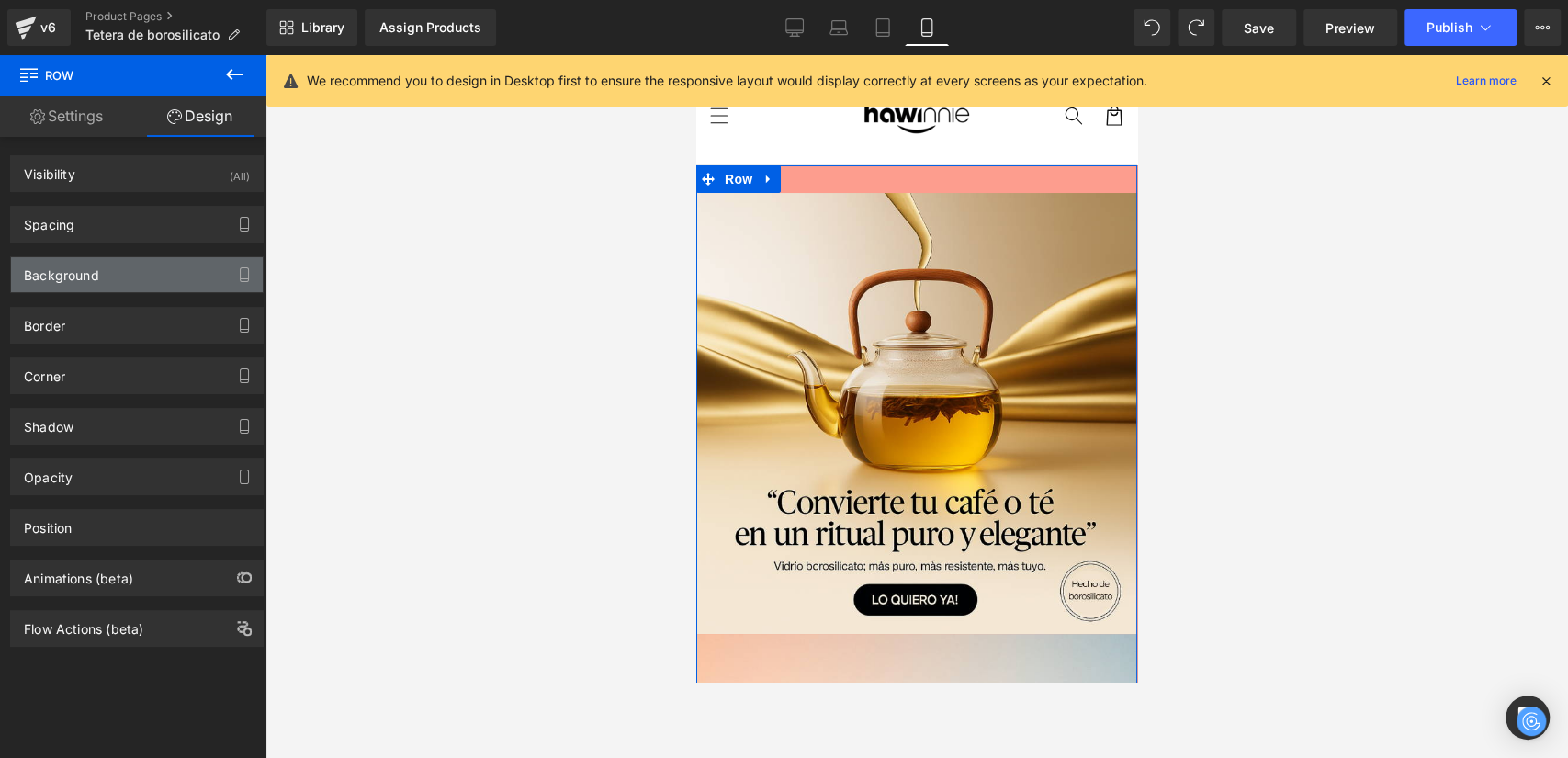
click at [103, 286] on div "Background" at bounding box center [137, 275] width 252 height 35
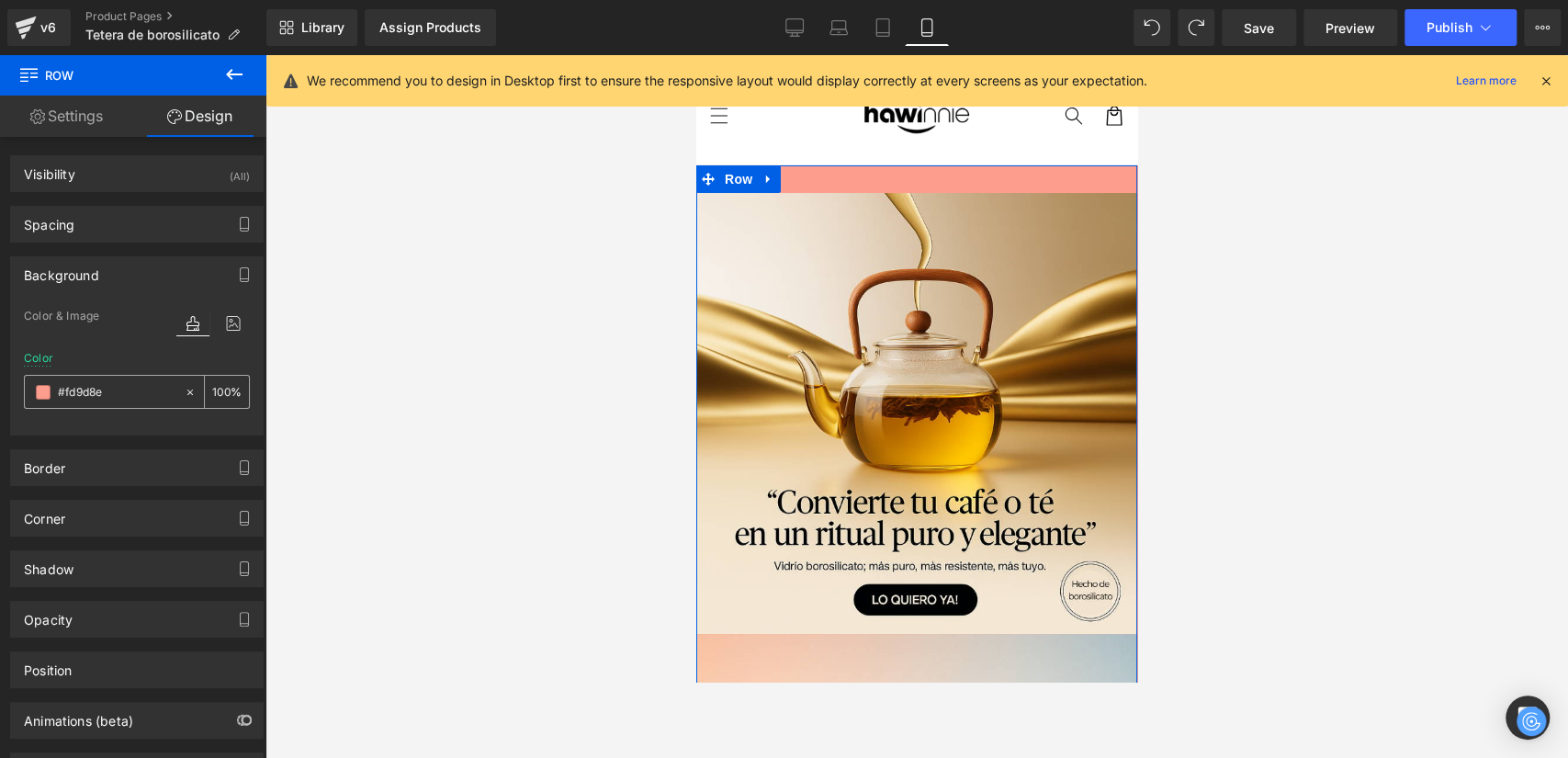
click at [72, 397] on input "#fd9d8e" at bounding box center [117, 392] width 118 height 21
click at [59, 397] on input "#fd9d8e" at bounding box center [117, 392] width 118 height 21
click at [45, 395] on span at bounding box center [42, 392] width 15 height 15
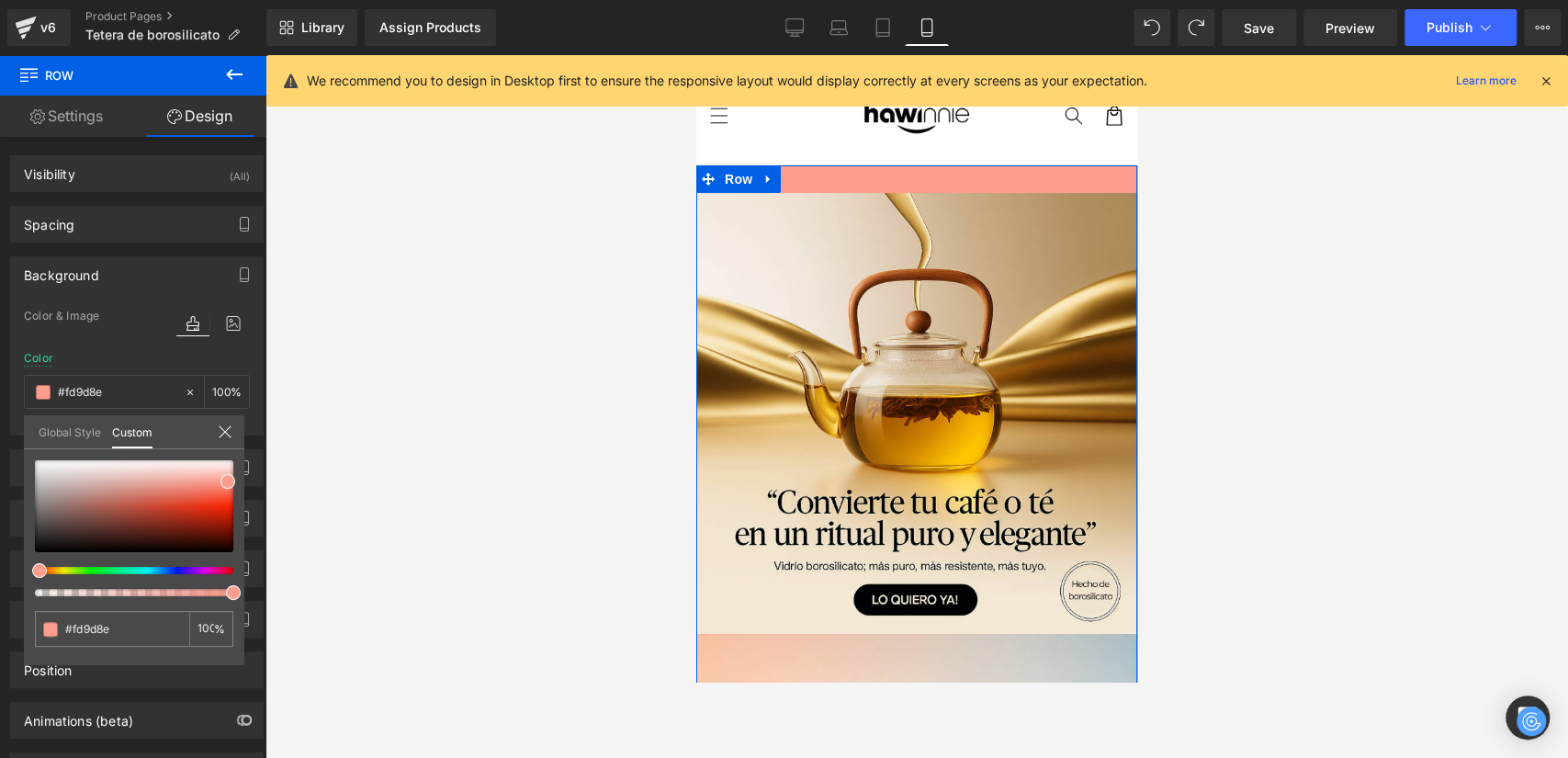
click at [67, 574] on div at bounding box center [135, 528] width 199 height 136
type input "#eefd8b"
click at [65, 571] on div at bounding box center [127, 570] width 199 height 7
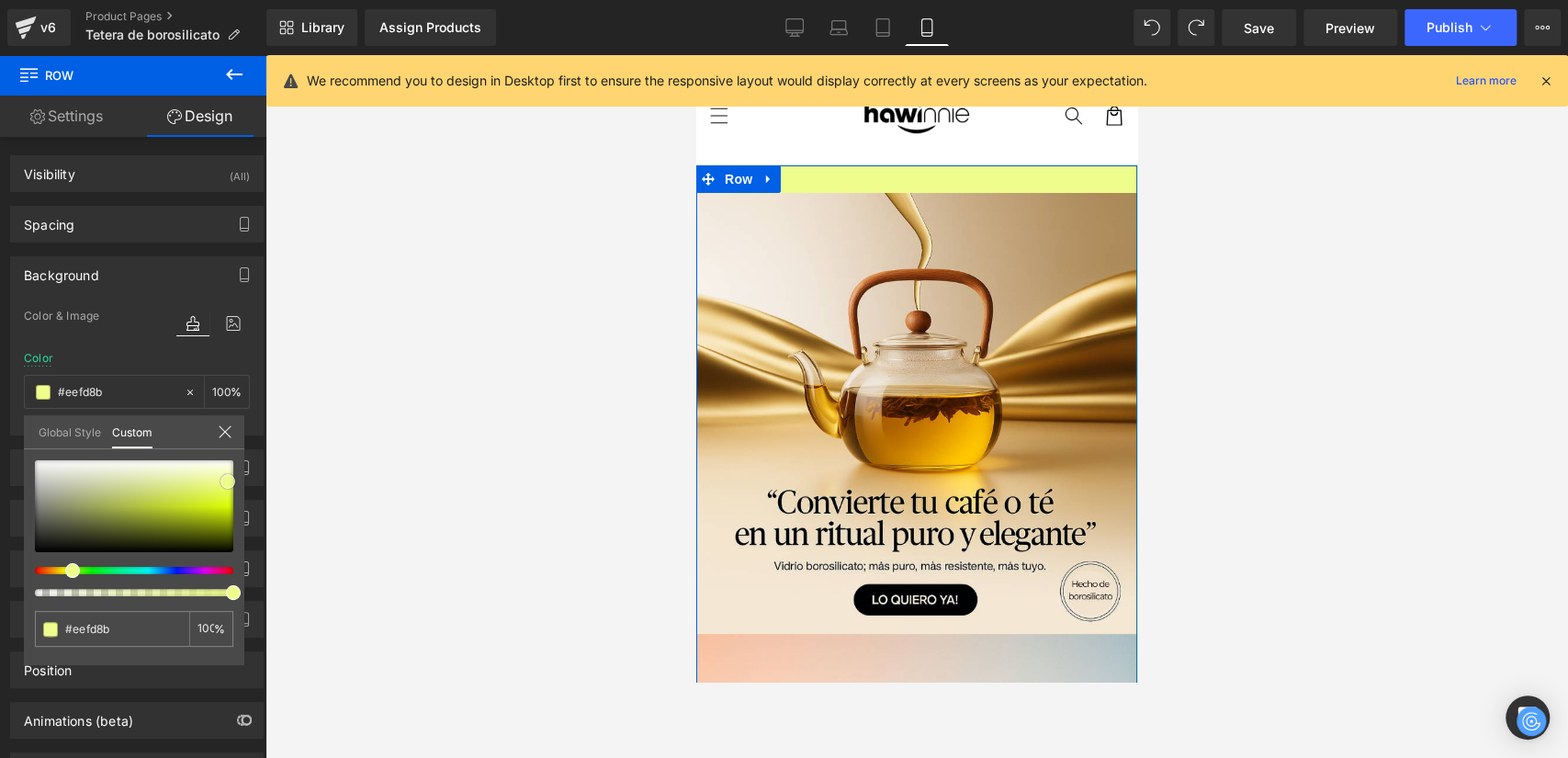
type input "#ebfd7c"
type input "#e6fa5f"
type input "#ddf641"
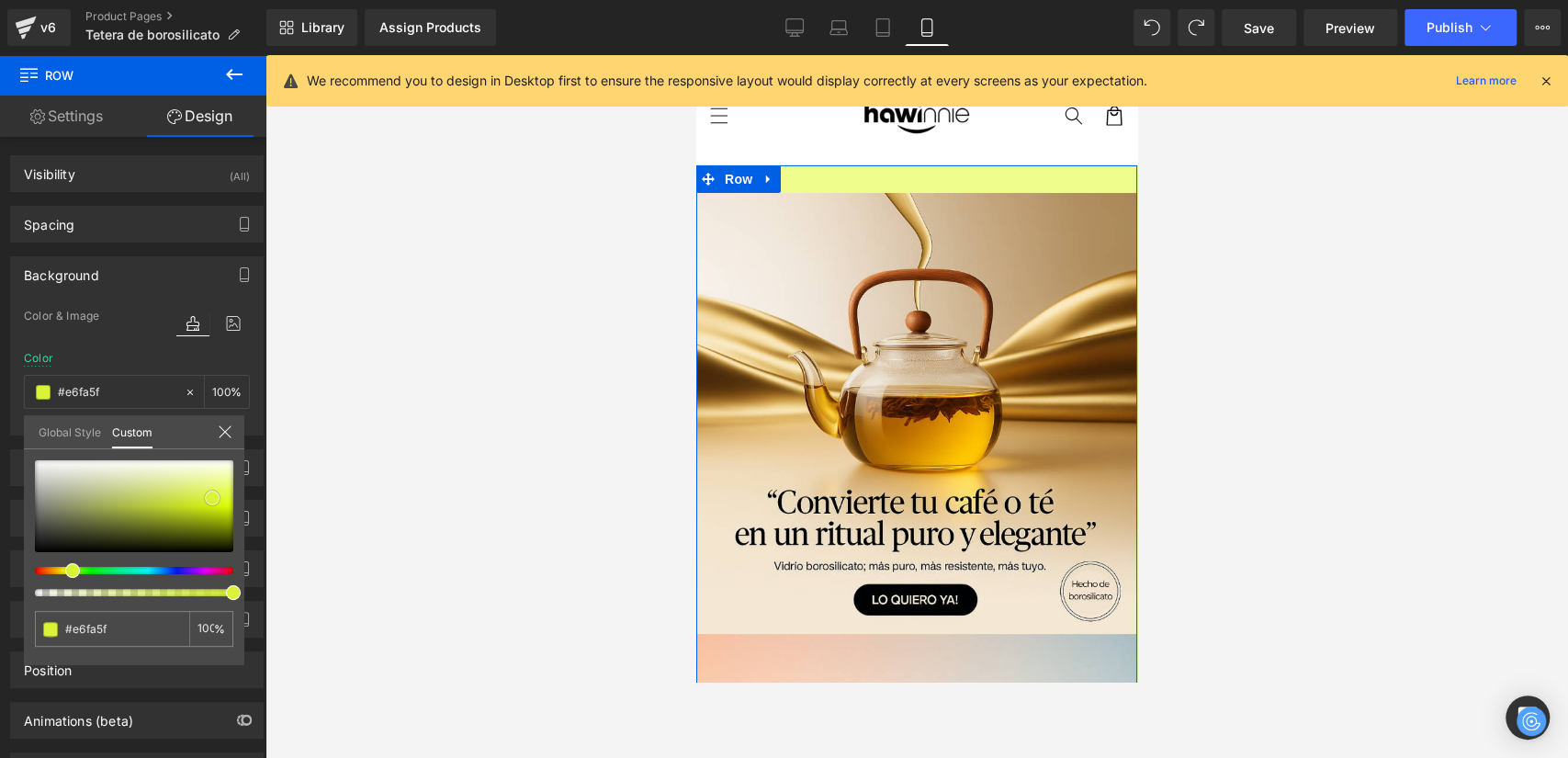
type input "#ddf641"
type input "#d6ef33"
type input "#cce52e"
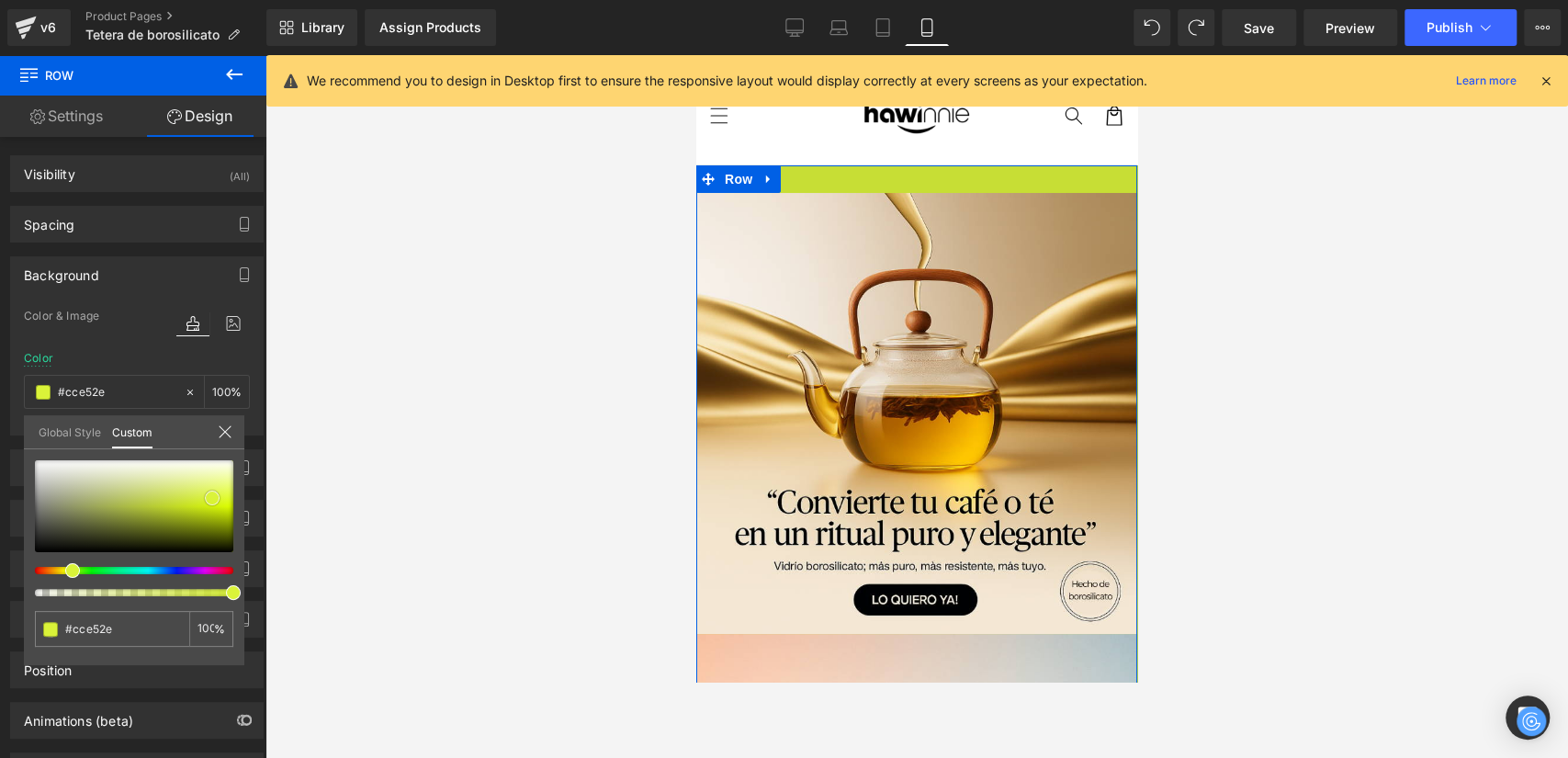
type input "#c7de35"
type input "#bfd240"
type input "#bdd043"
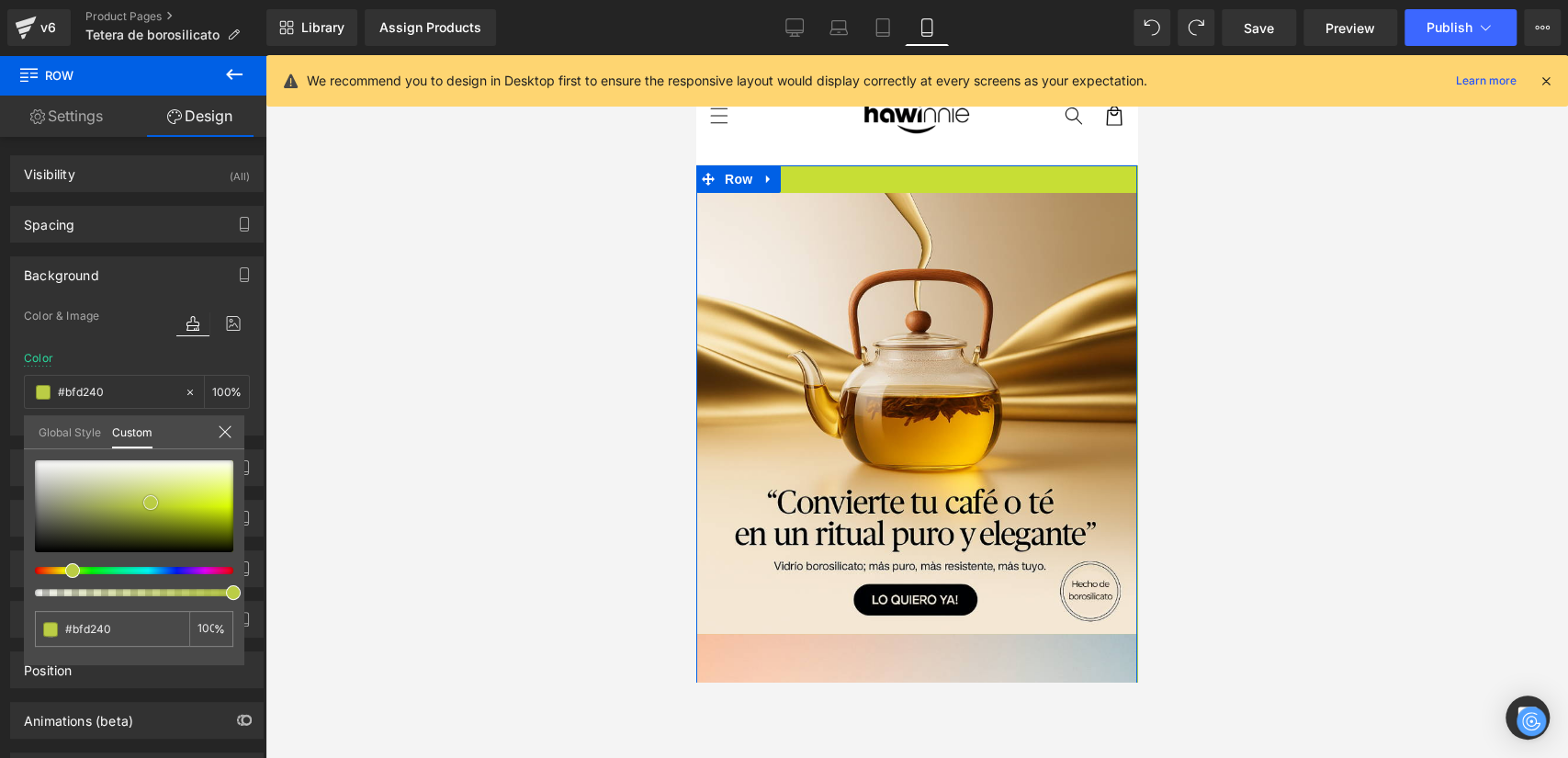
type input "#bdd043"
type input "#bbcd45"
drag, startPoint x: 220, startPoint y: 484, endPoint x: 110, endPoint y: 547, distance: 126.8
click at [144, 505] on span at bounding box center [150, 502] width 15 height 15
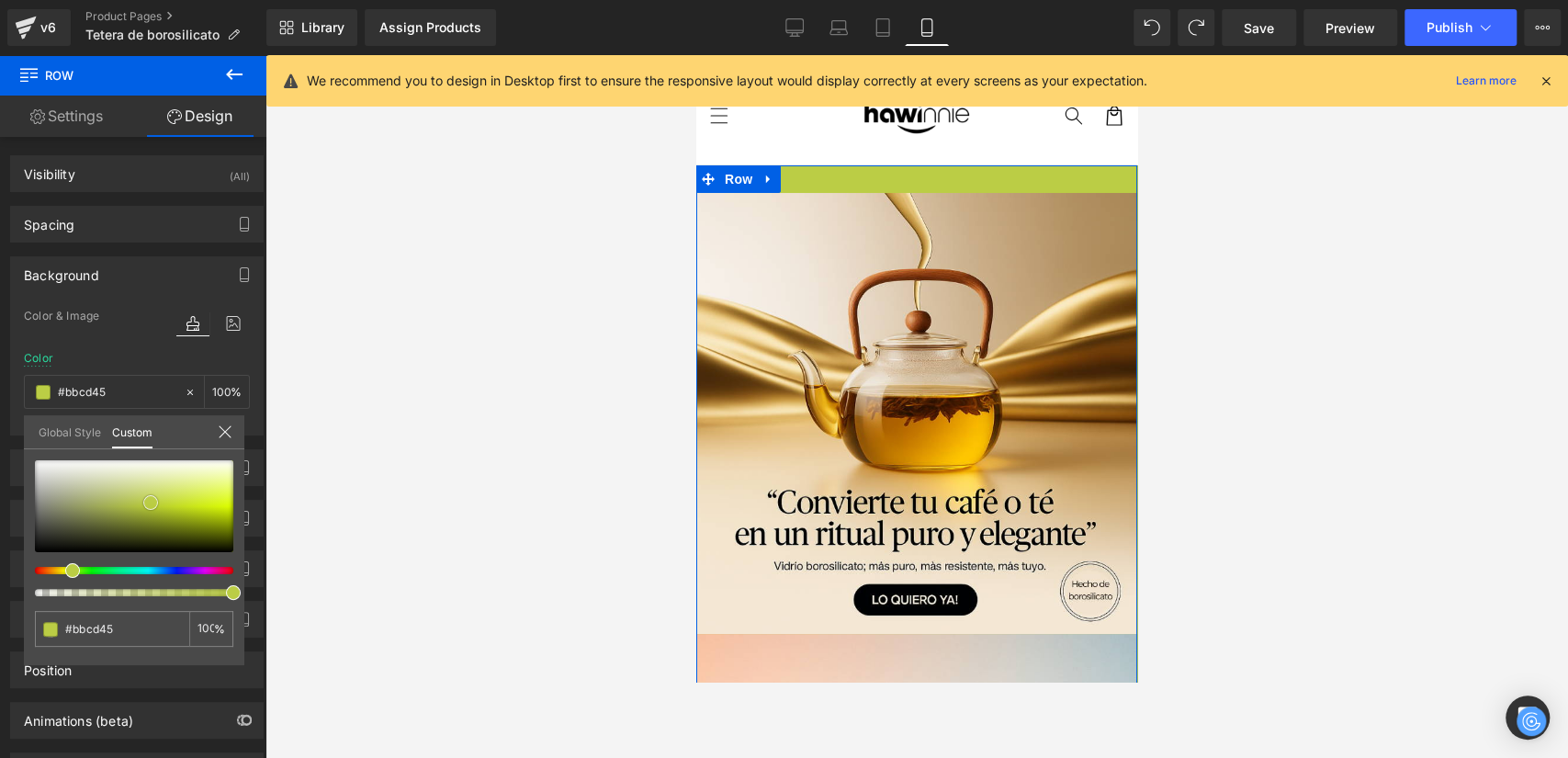
type input "#b8ca44"
type input "#80ca44"
type input "#82ca44"
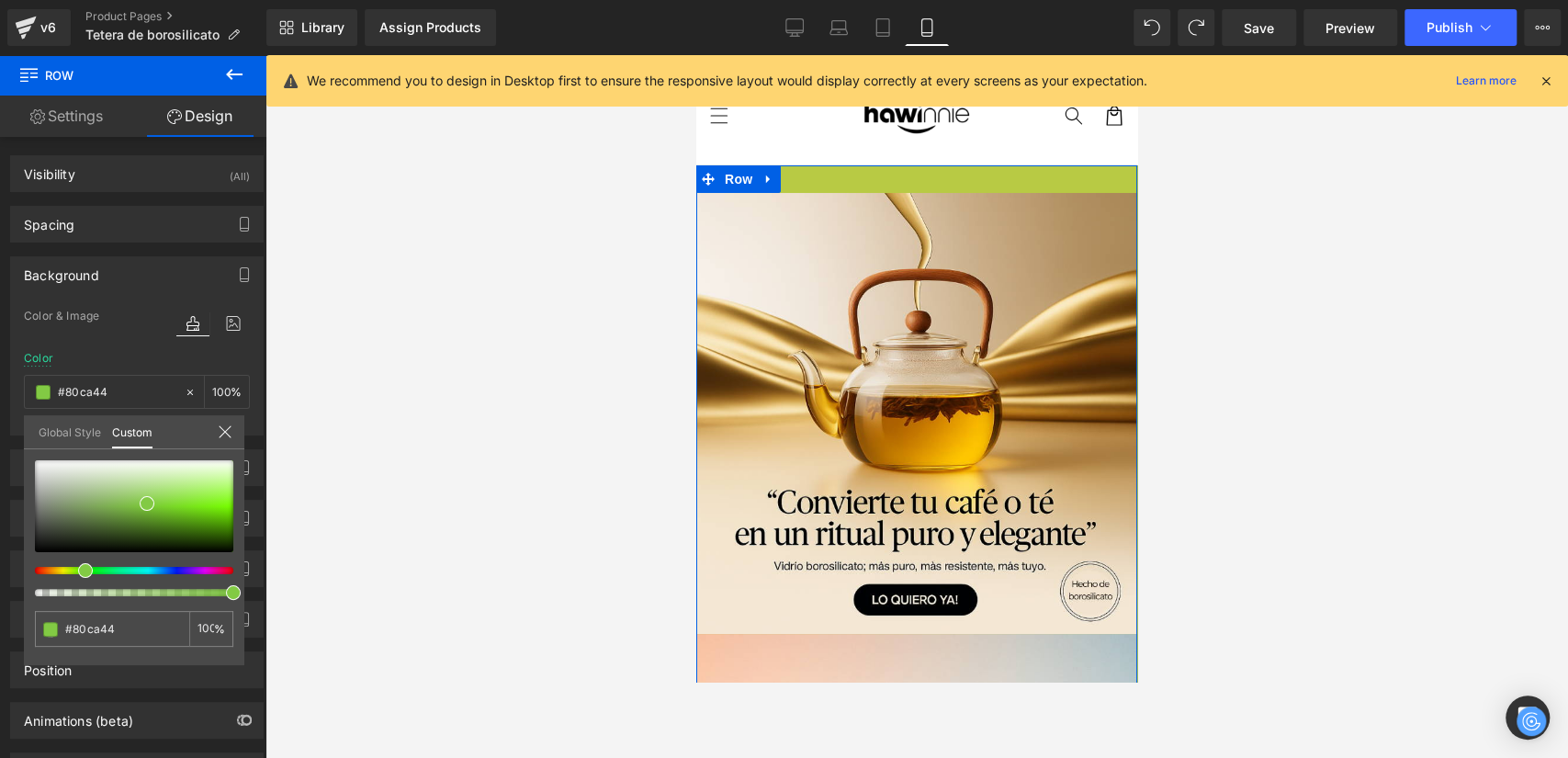
type input "#82ca44"
type input "#87ca44"
type input "#8dca44"
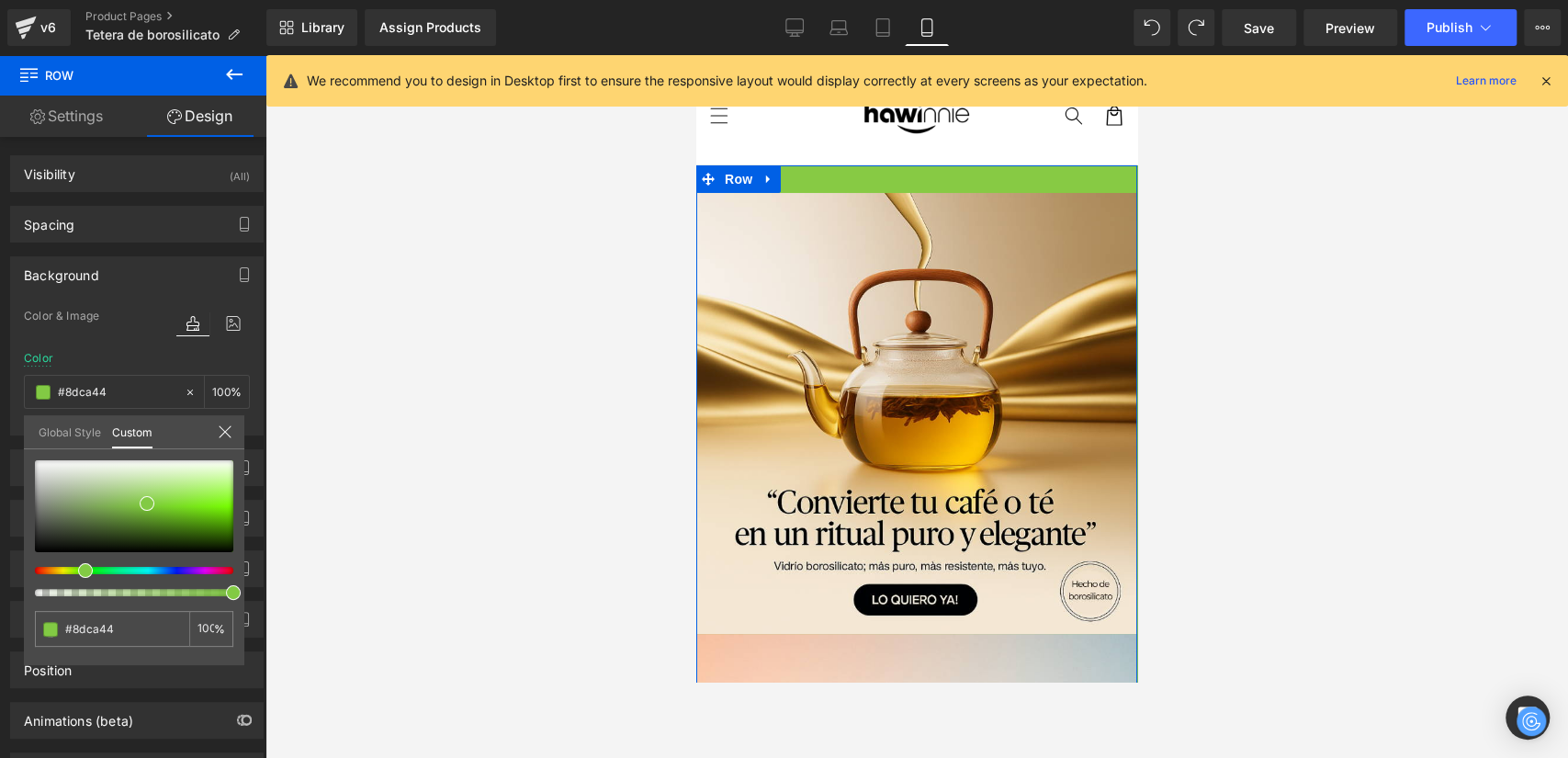
type input "#96ca44"
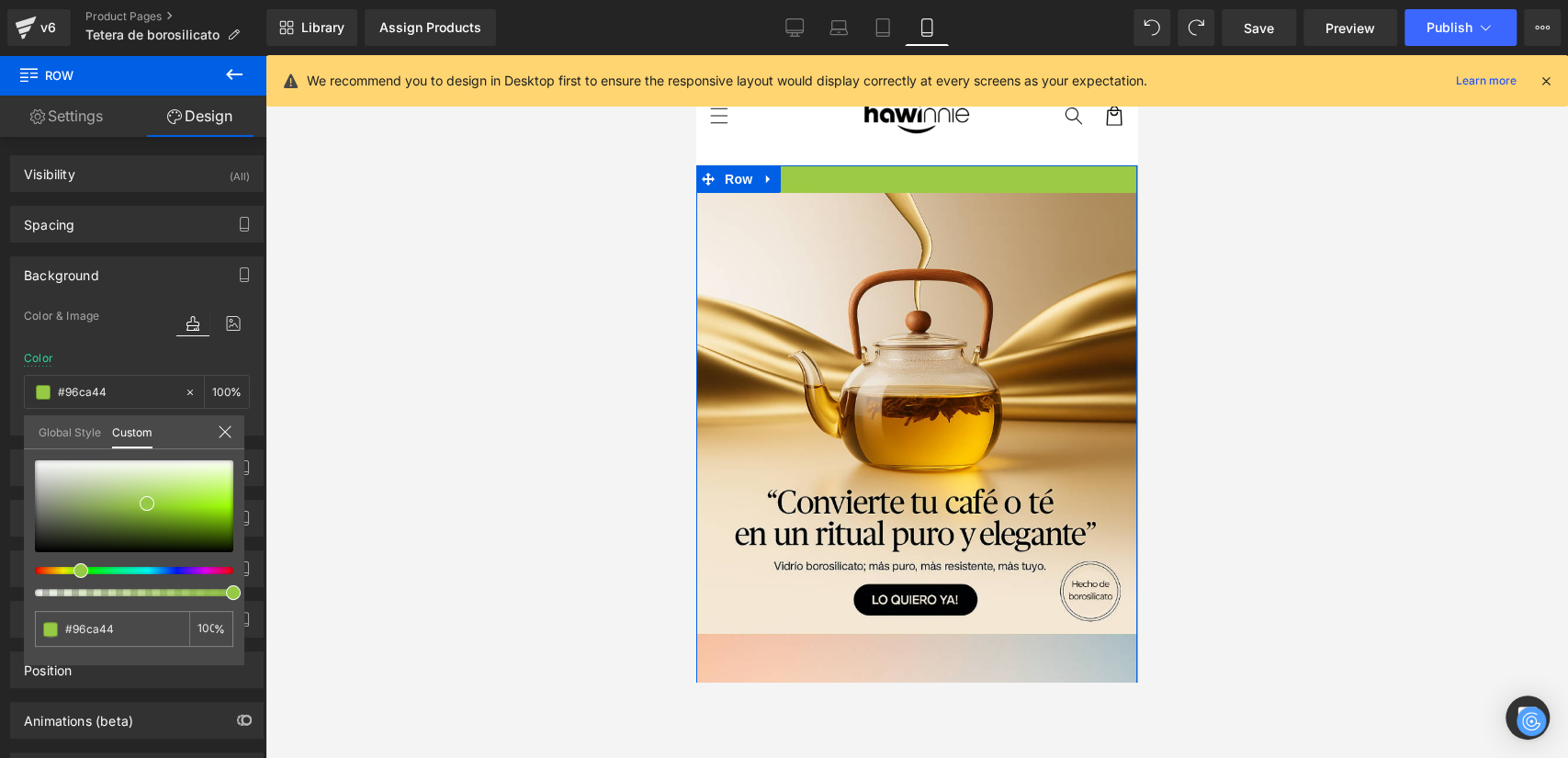
type input "#9dca44"
type input "#a1ca44"
type input "#afca44"
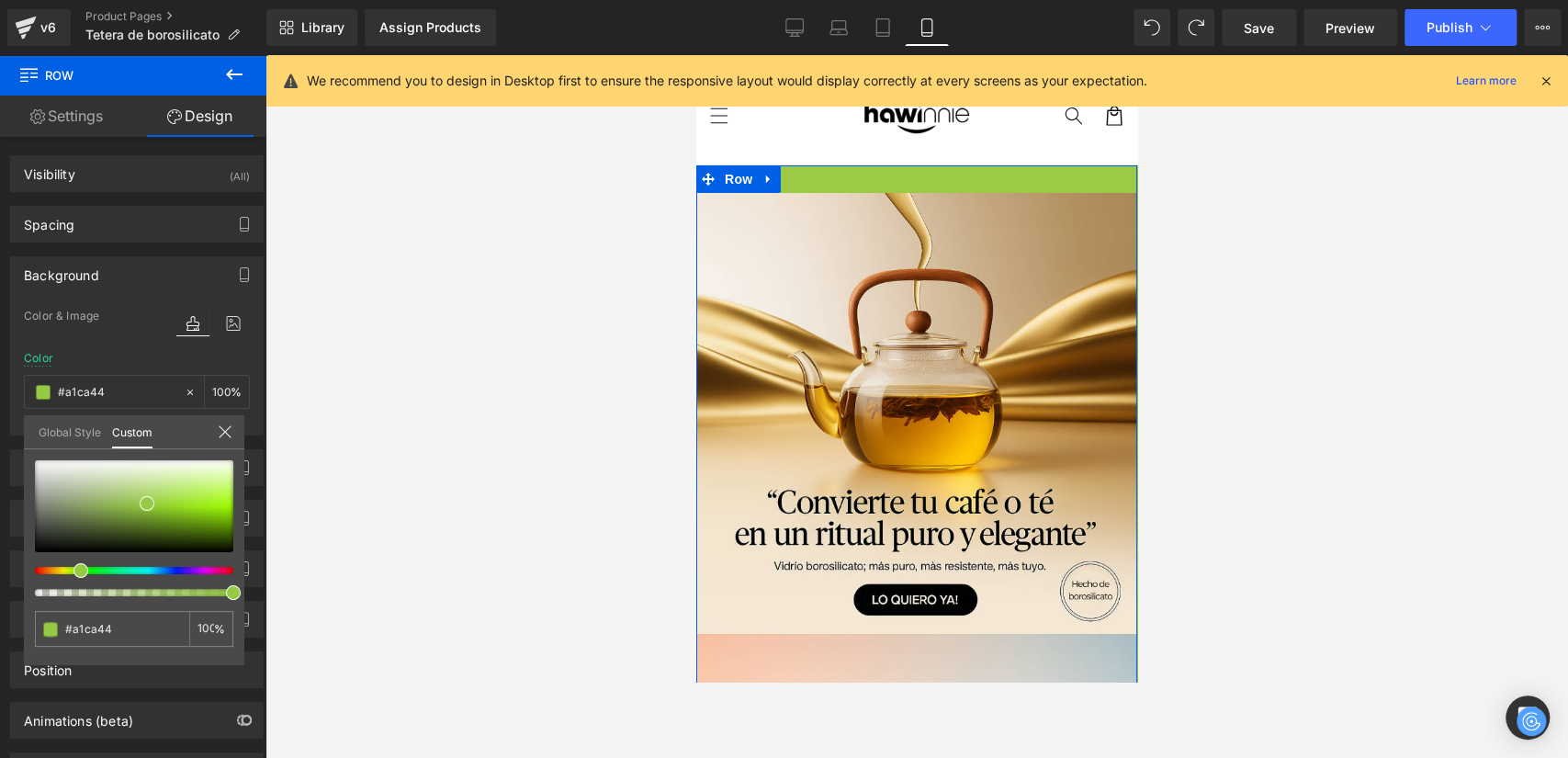
type input "#afca44"
type input "#b3ca44"
type input "#bfca44"
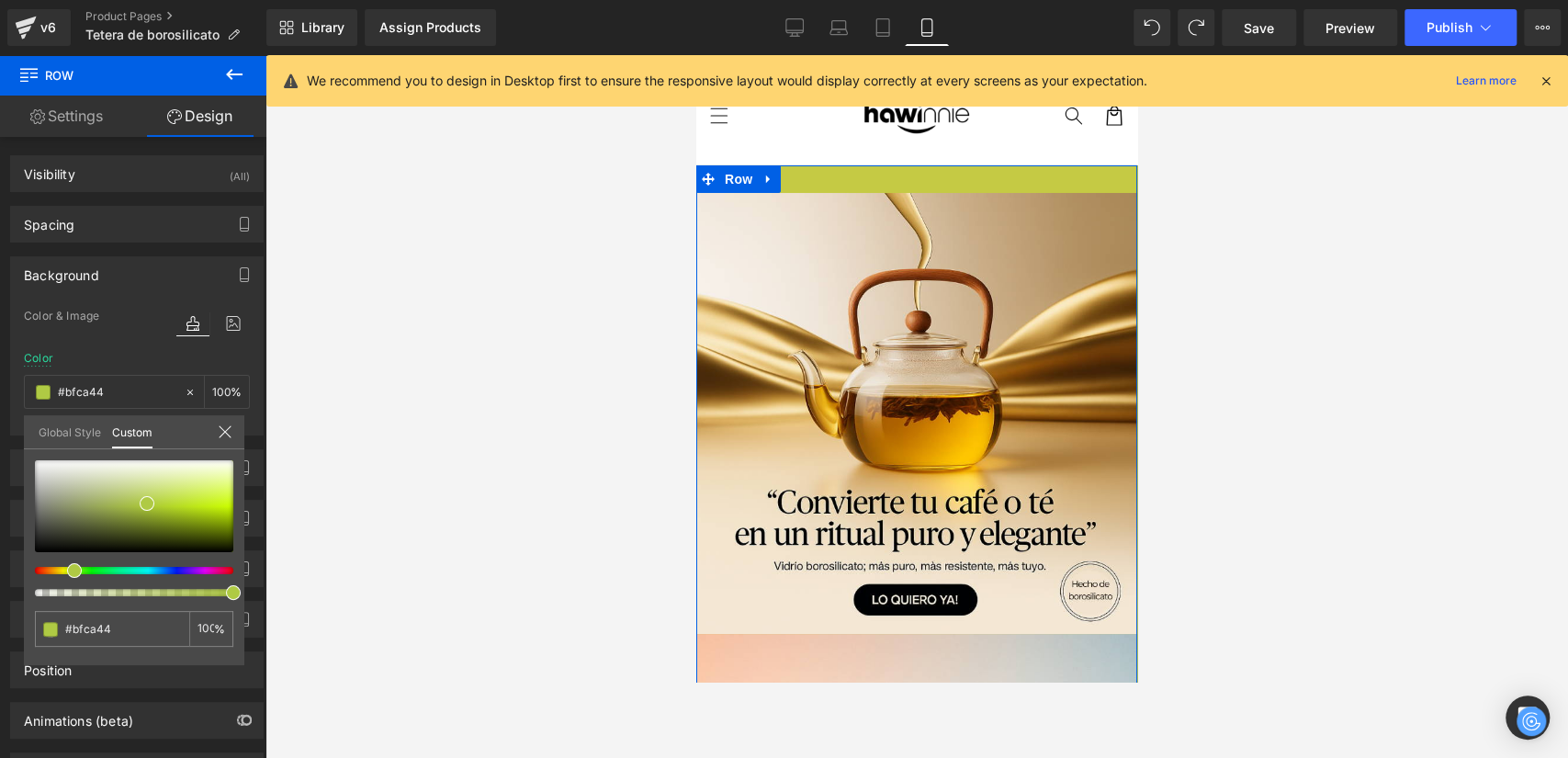
type input "#c5ca44"
type input "#cac344"
type input "#caba44"
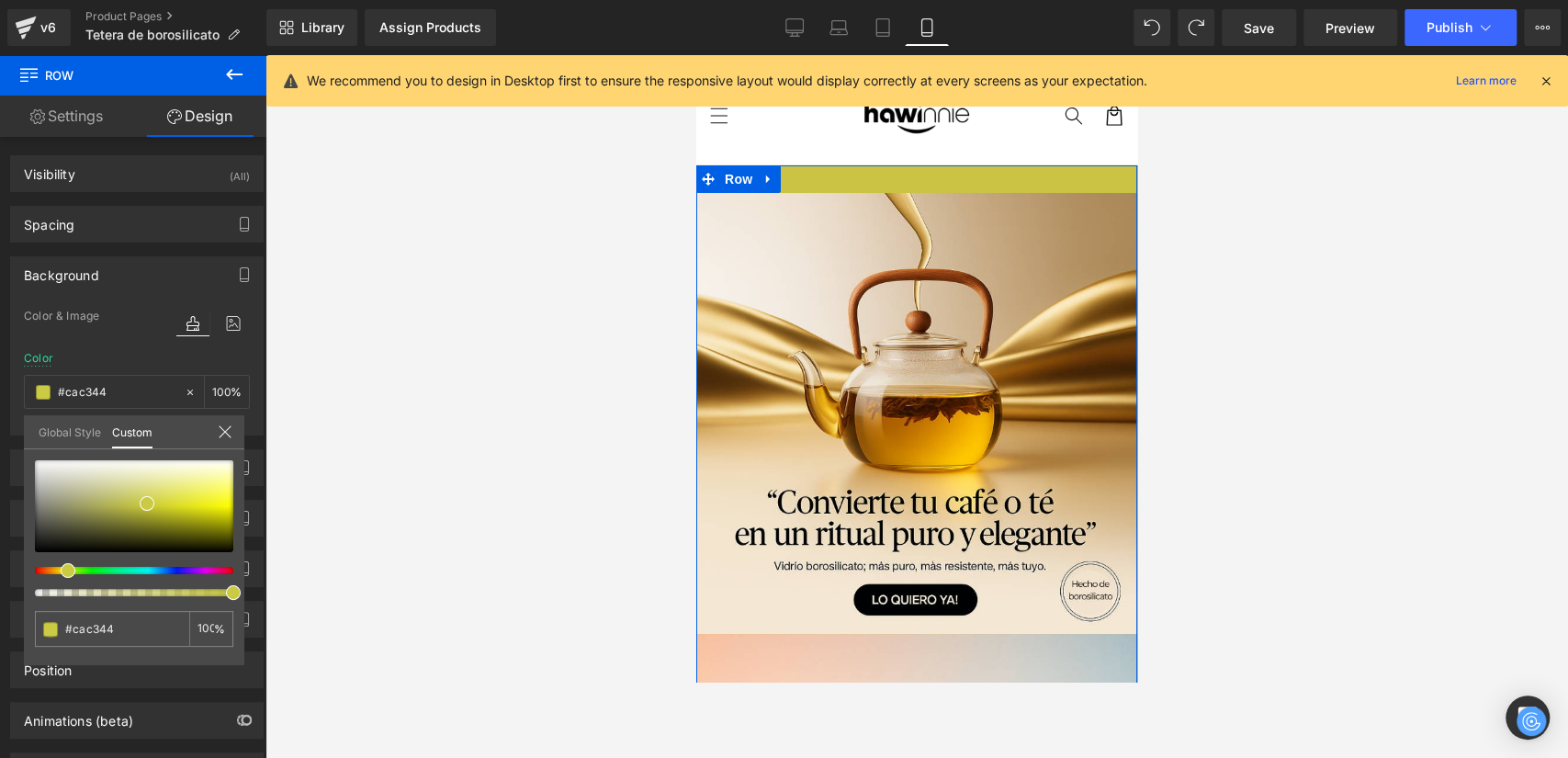
type input "#caba44"
type input "#cab344"
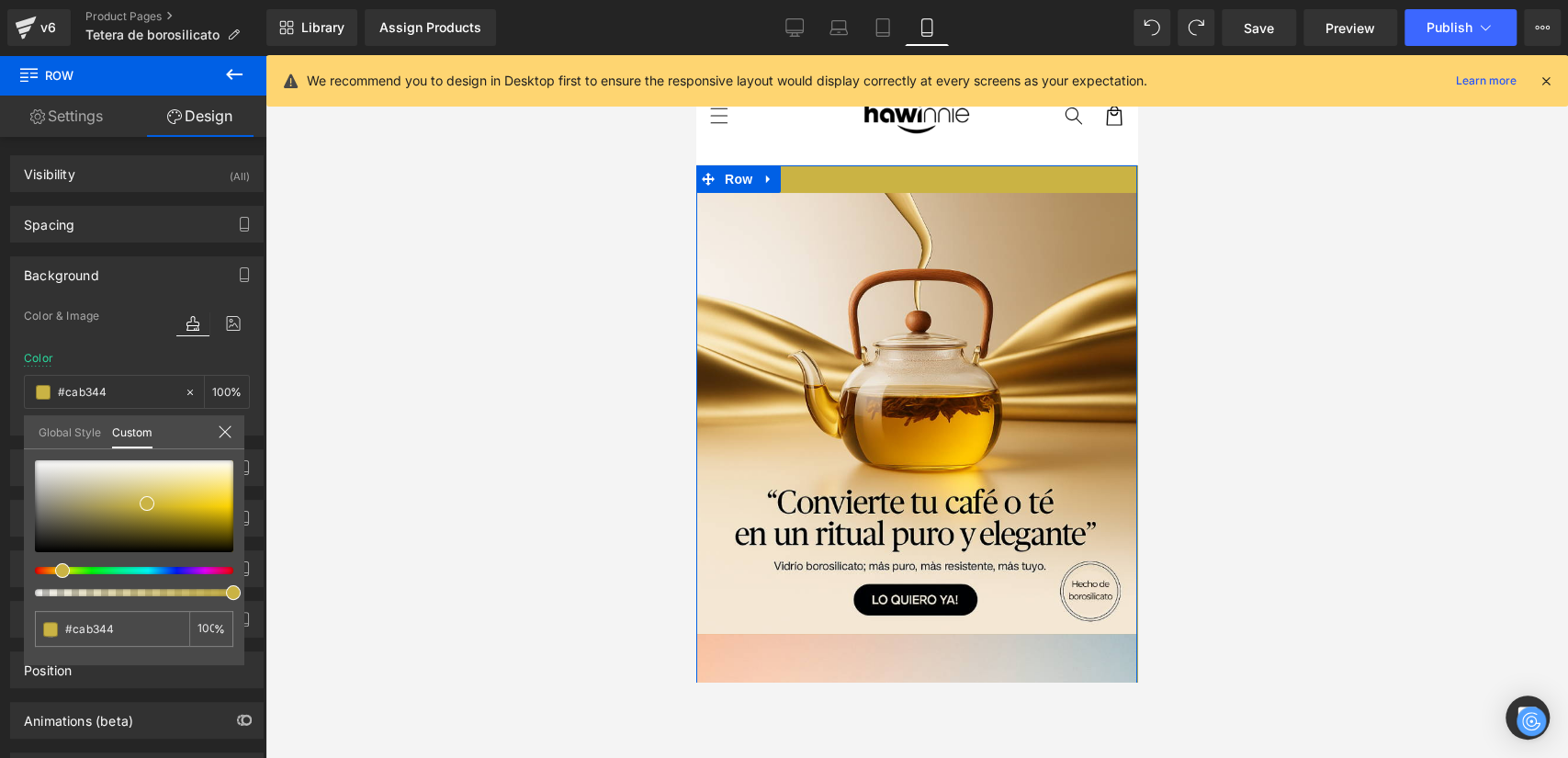
drag, startPoint x: 79, startPoint y: 568, endPoint x: 55, endPoint y: 573, distance: 24.5
click at [55, 573] on div at bounding box center [127, 570] width 199 height 7
type input "#c0ab43"
type input "#c3ad41"
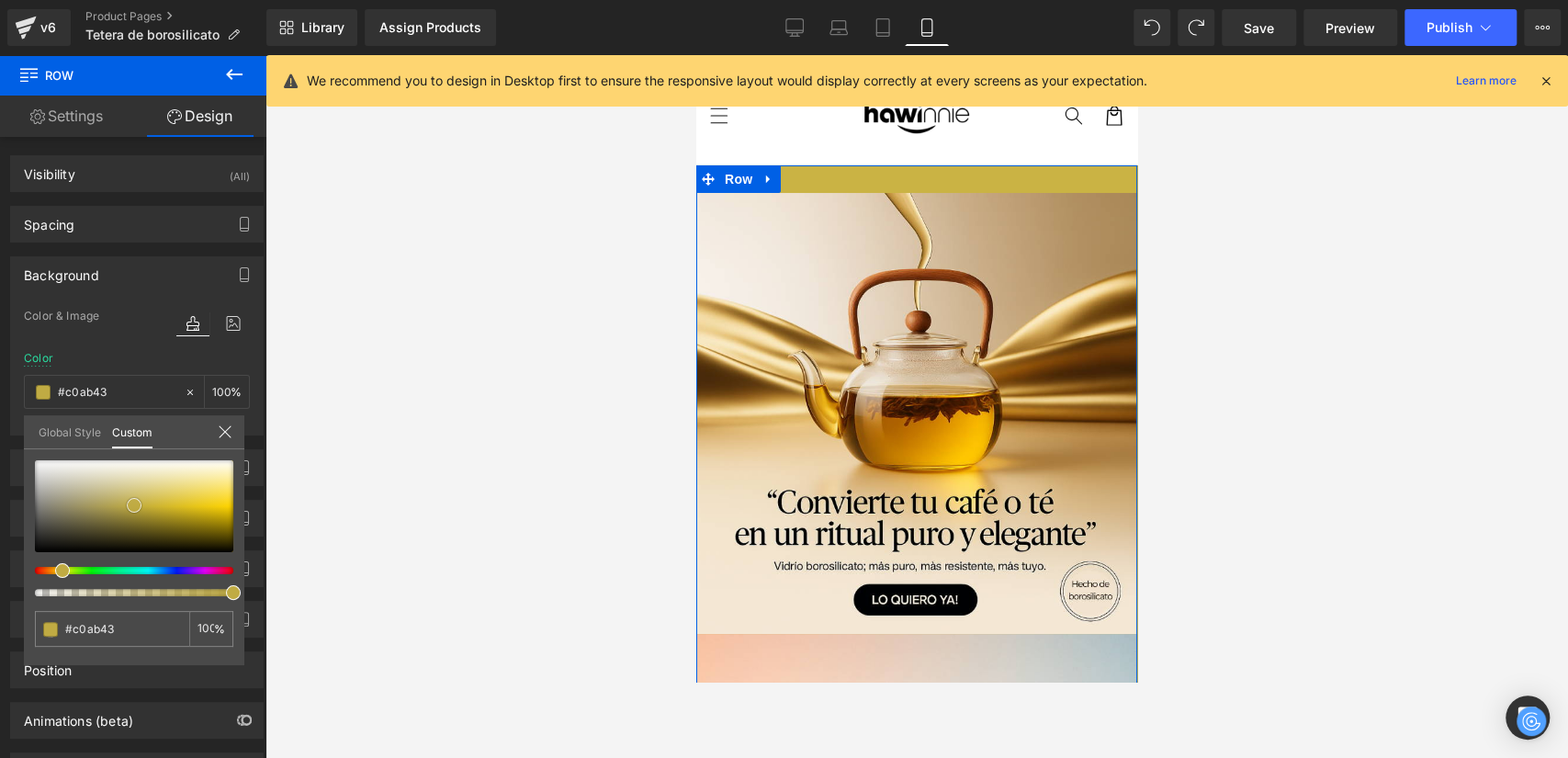
type input "#c3ad41"
type input "#c5af3e"
type input "#c2ab36"
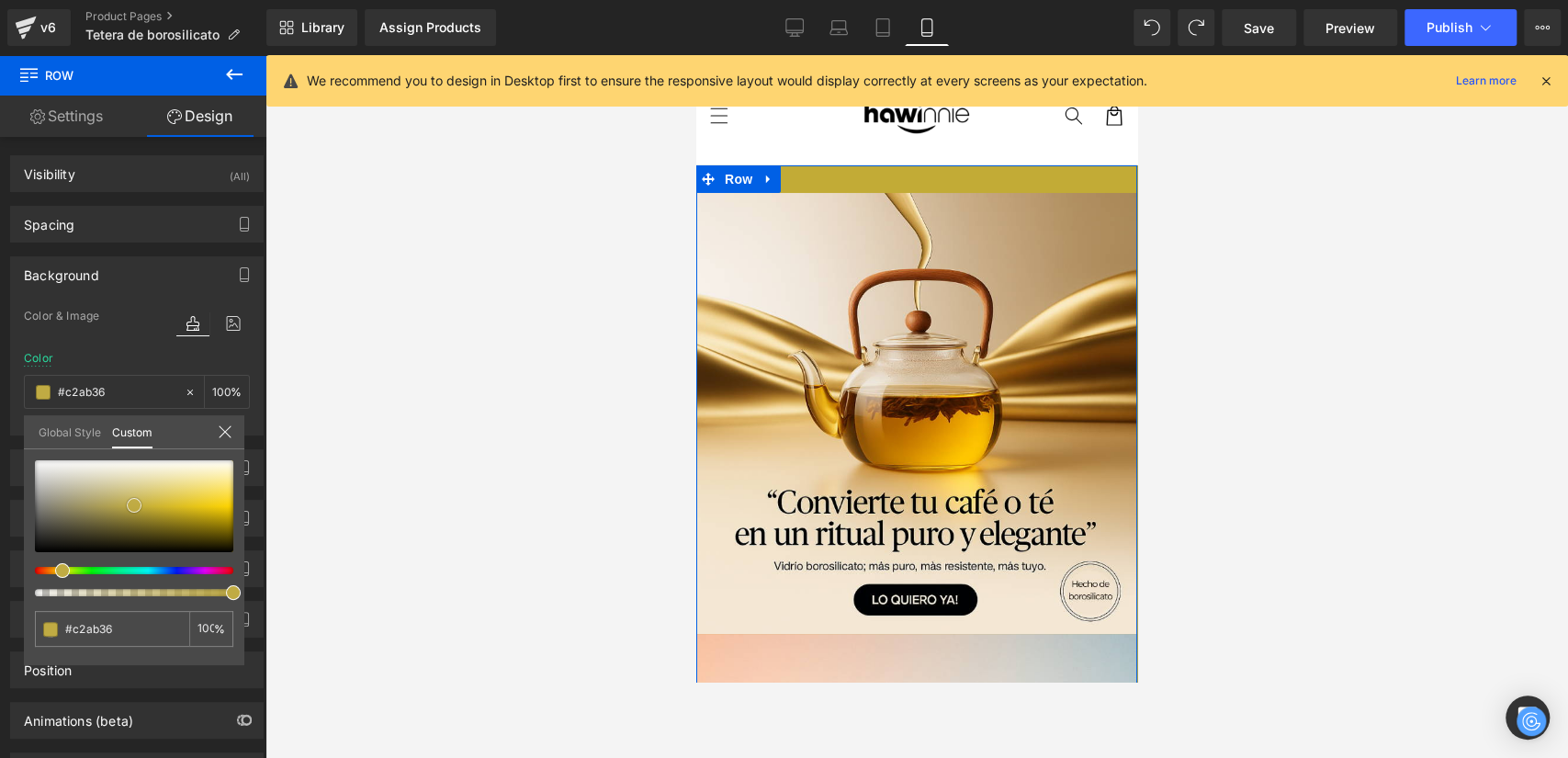
type input "#c1a933"
type input "#b9a231"
type input "#b49d2b"
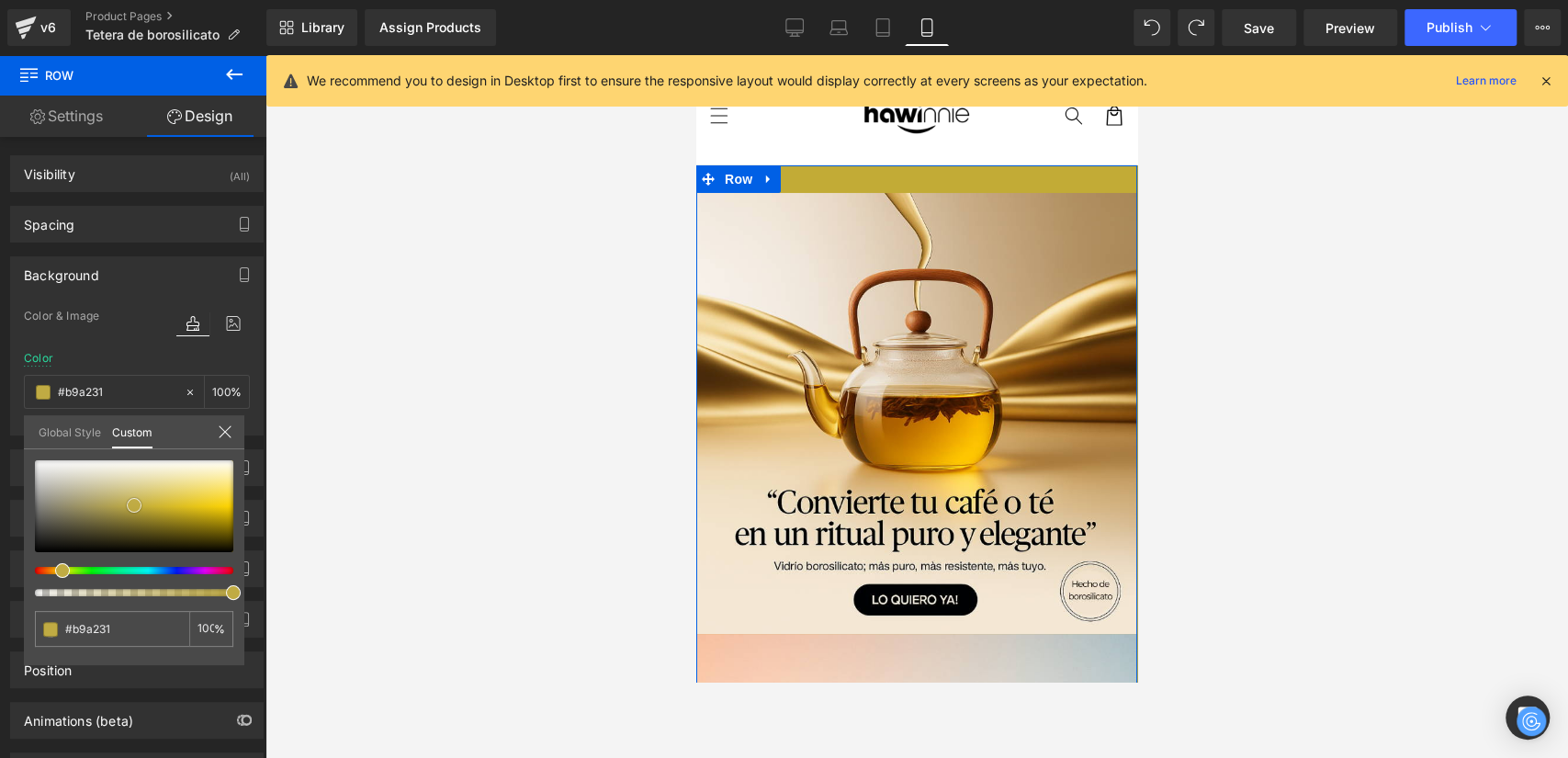
type input "#b49d2b"
type input "#b19a29"
type input "#ac9524"
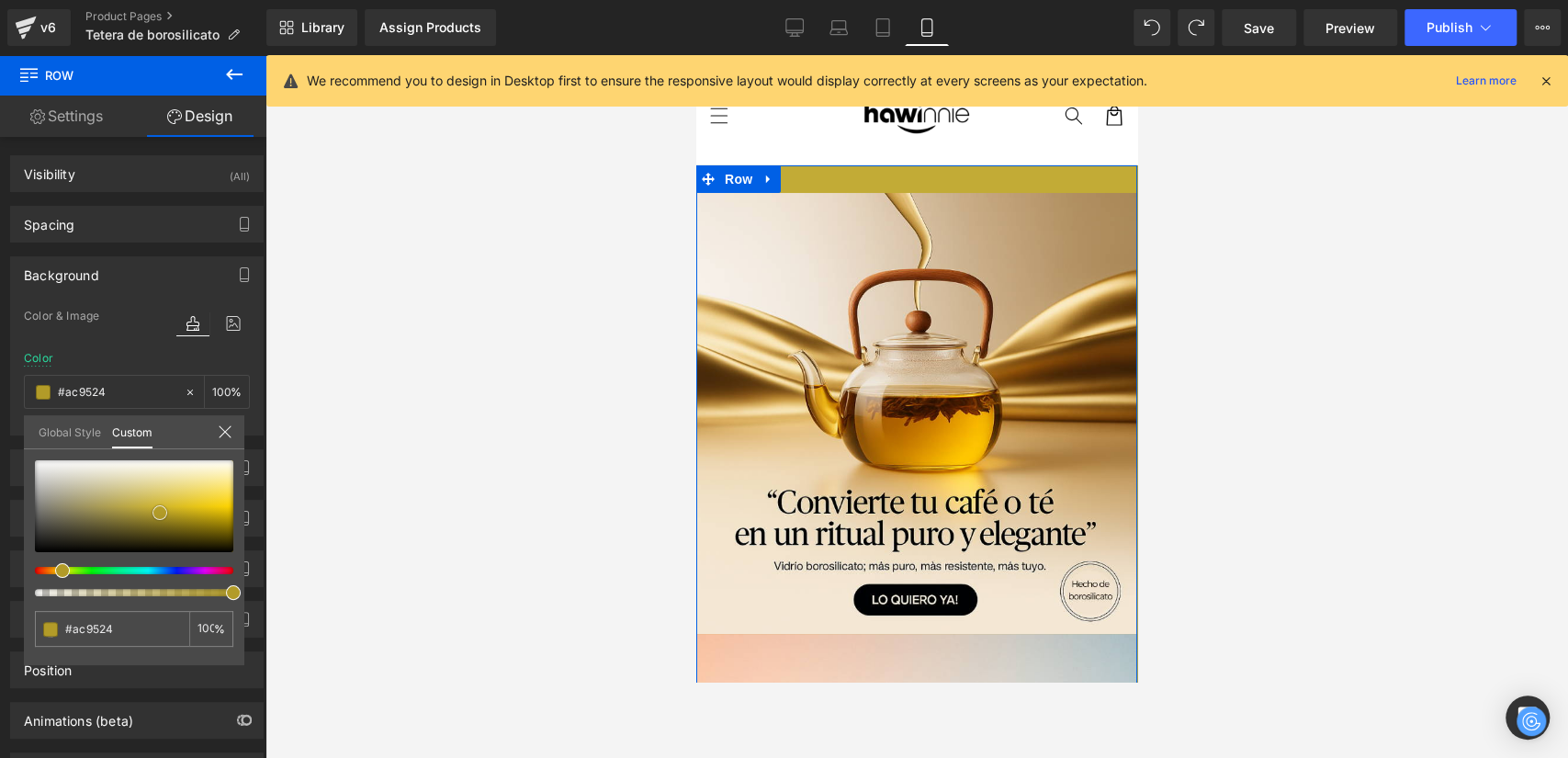
type input "#ab9420"
type input "#ac931a"
type input "#a58d17"
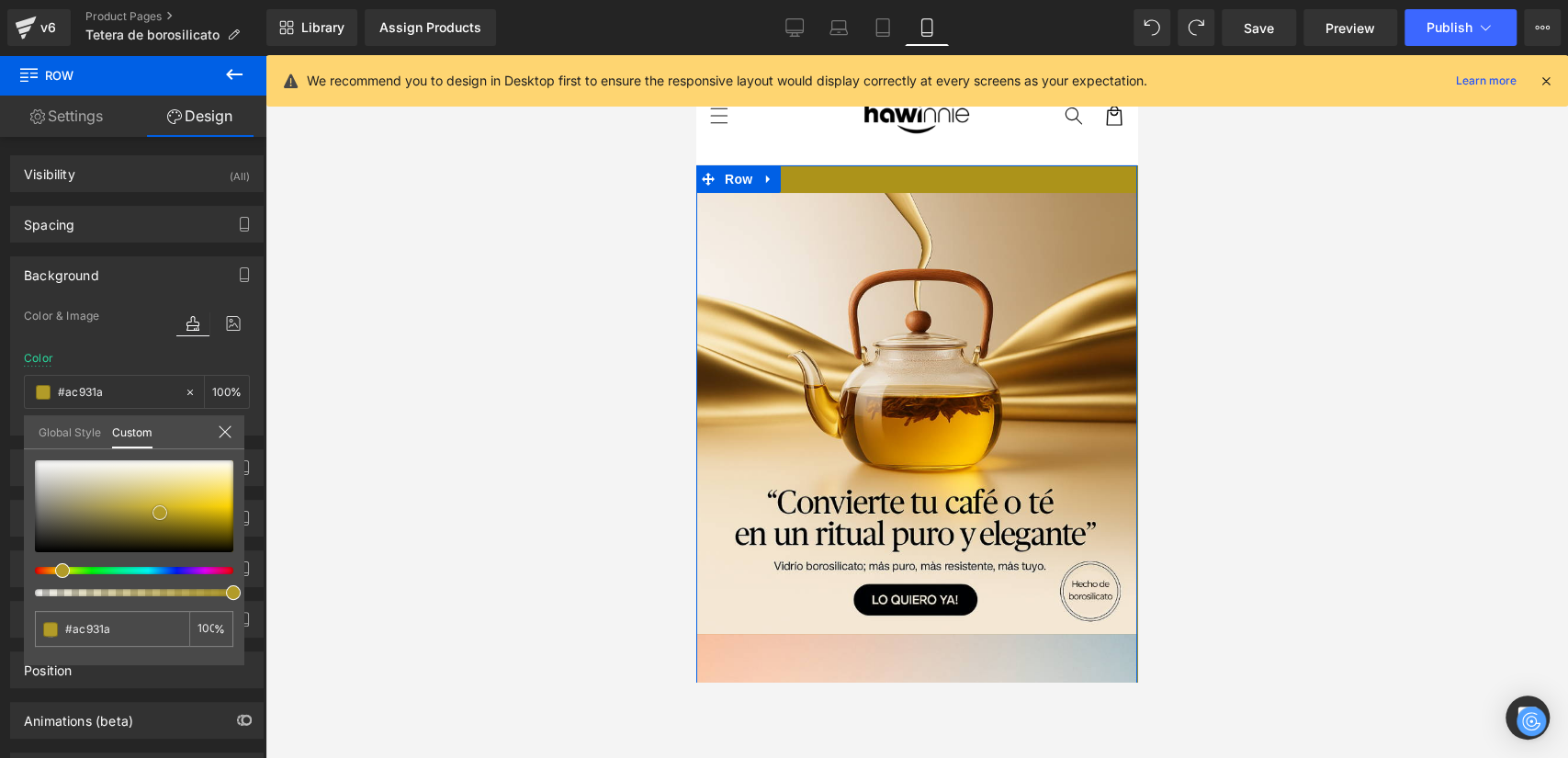
type input "#a58d17"
type input "#a68e15"
type input "#a99012"
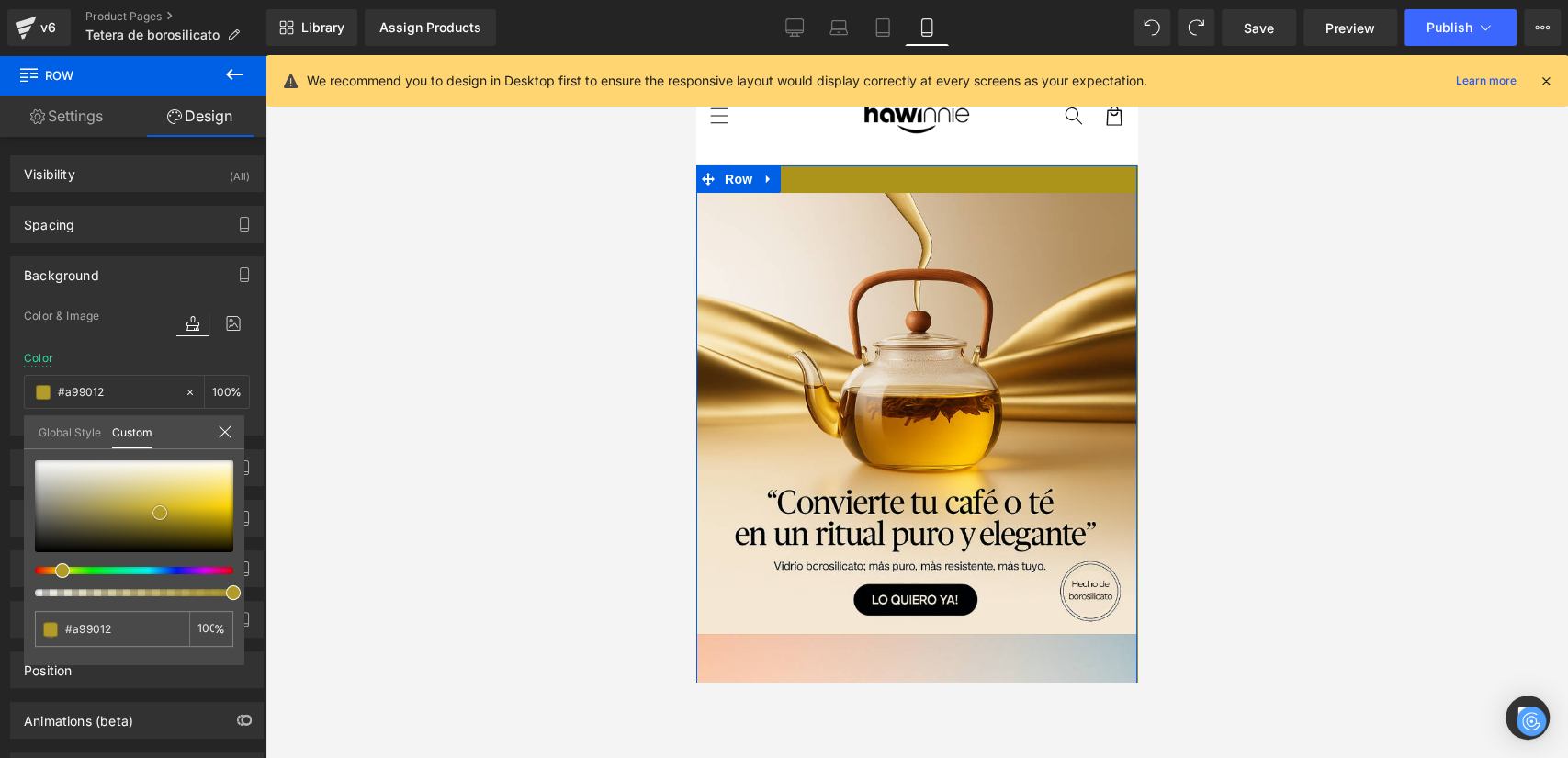
type input "#a28a10"
type input "#a38a0f"
type input "#a68d0b"
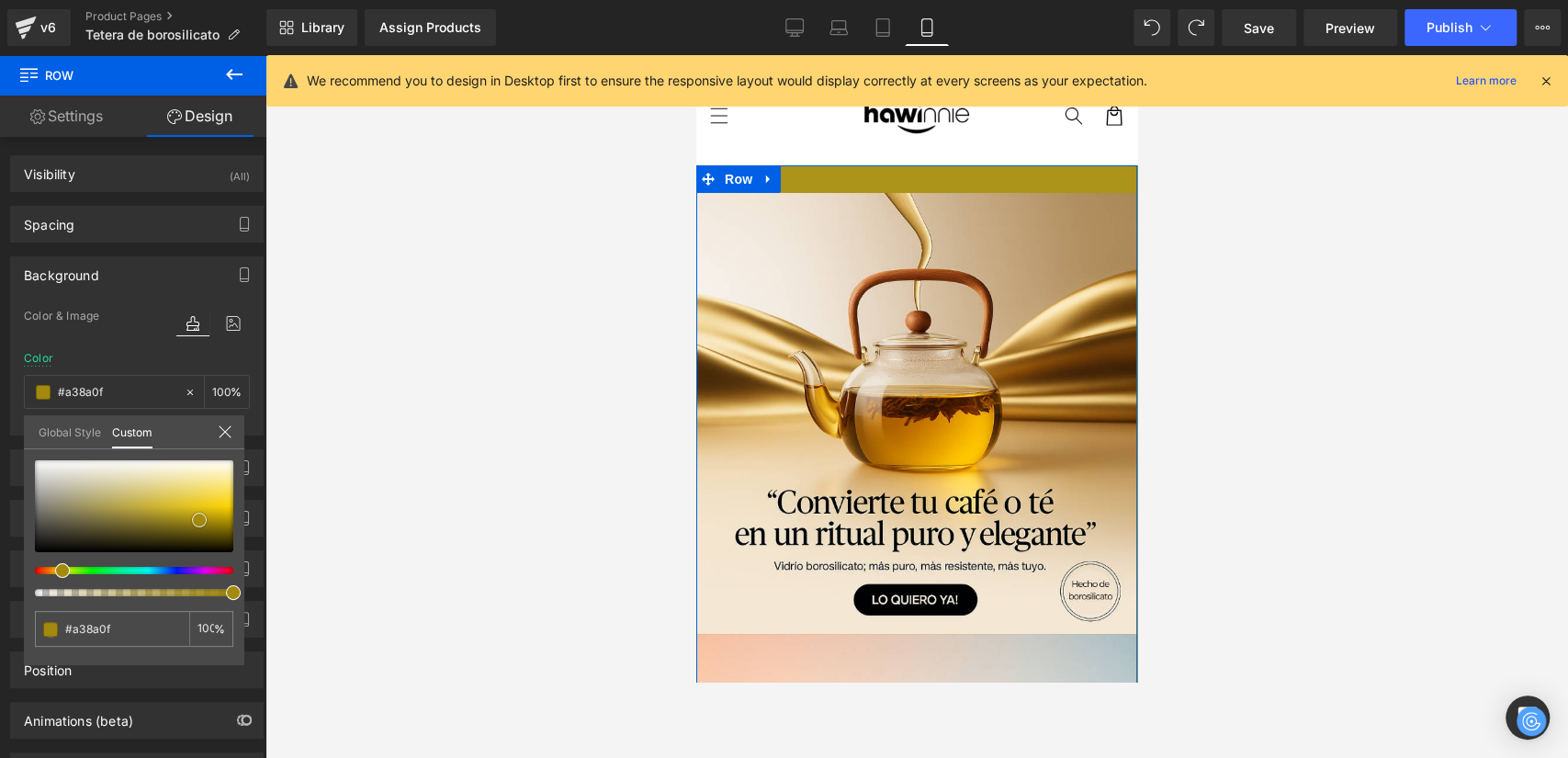
type input "#a68d0b"
type input "#a78d0a"
type input "#a98e08"
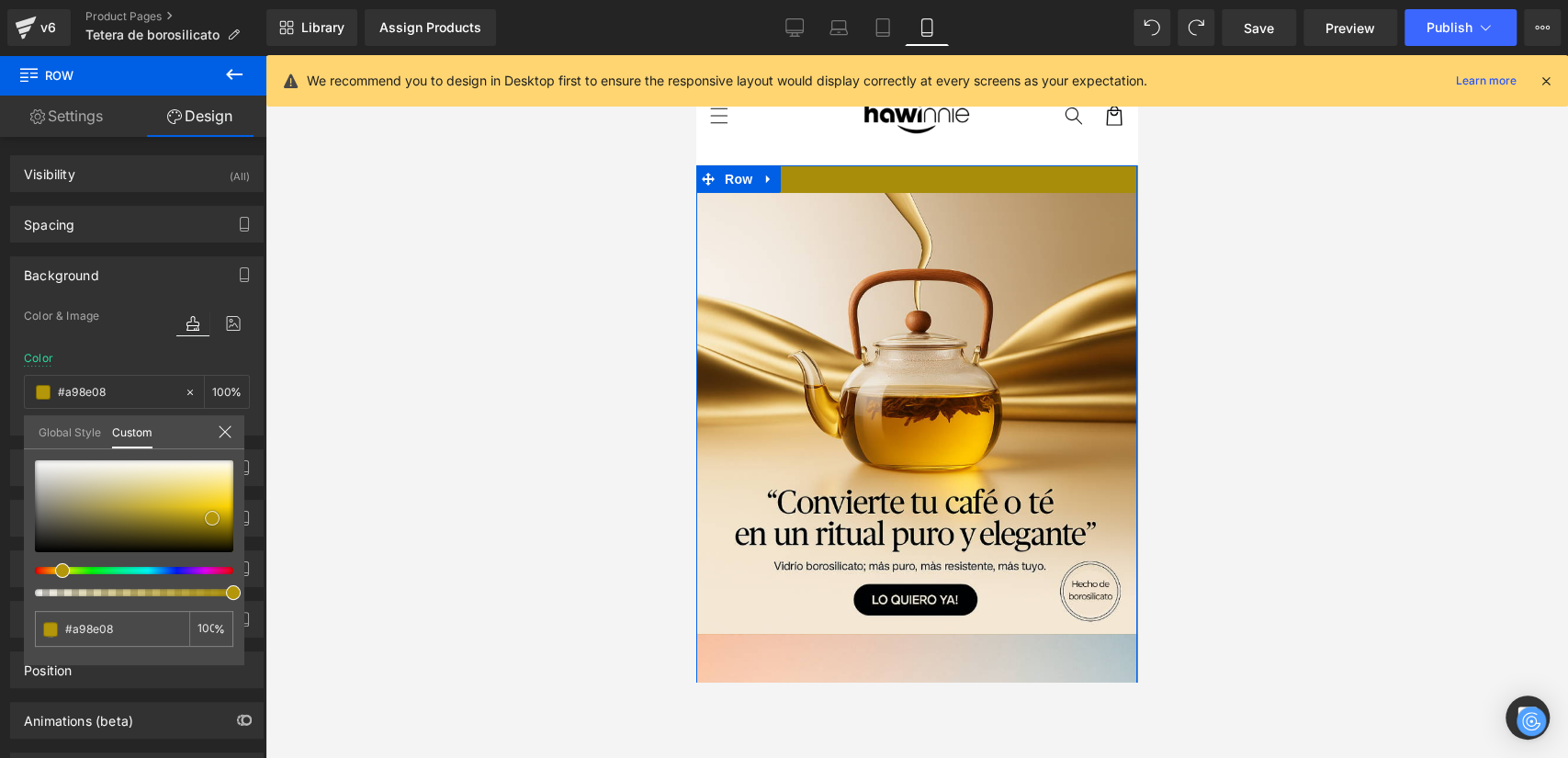
type input "#bc9f09"
type input "#e1bd09"
type input "#f6cf0d"
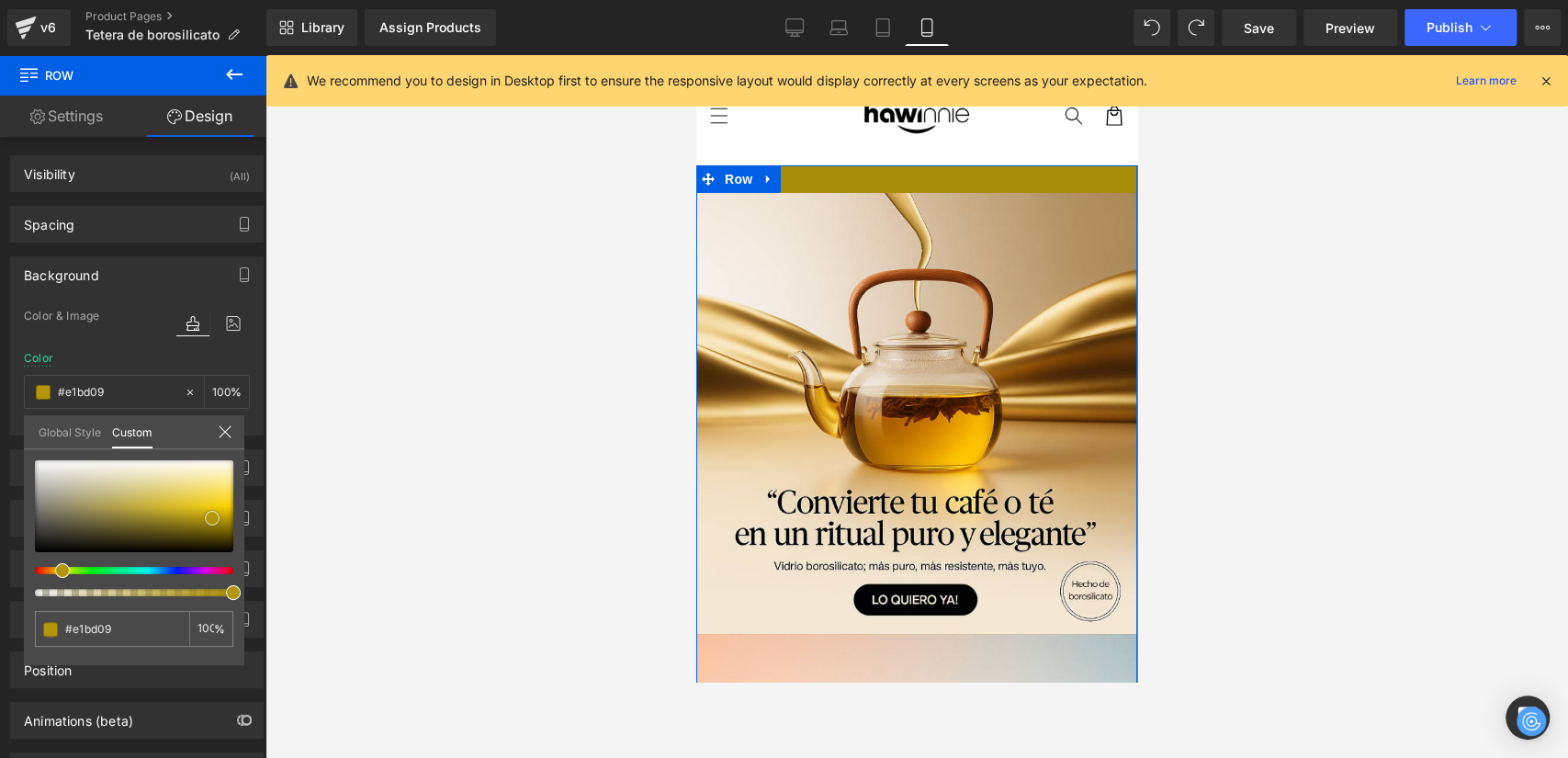
type input "#f6cf0d"
type input "#f8d62a"
type input "#f7d735"
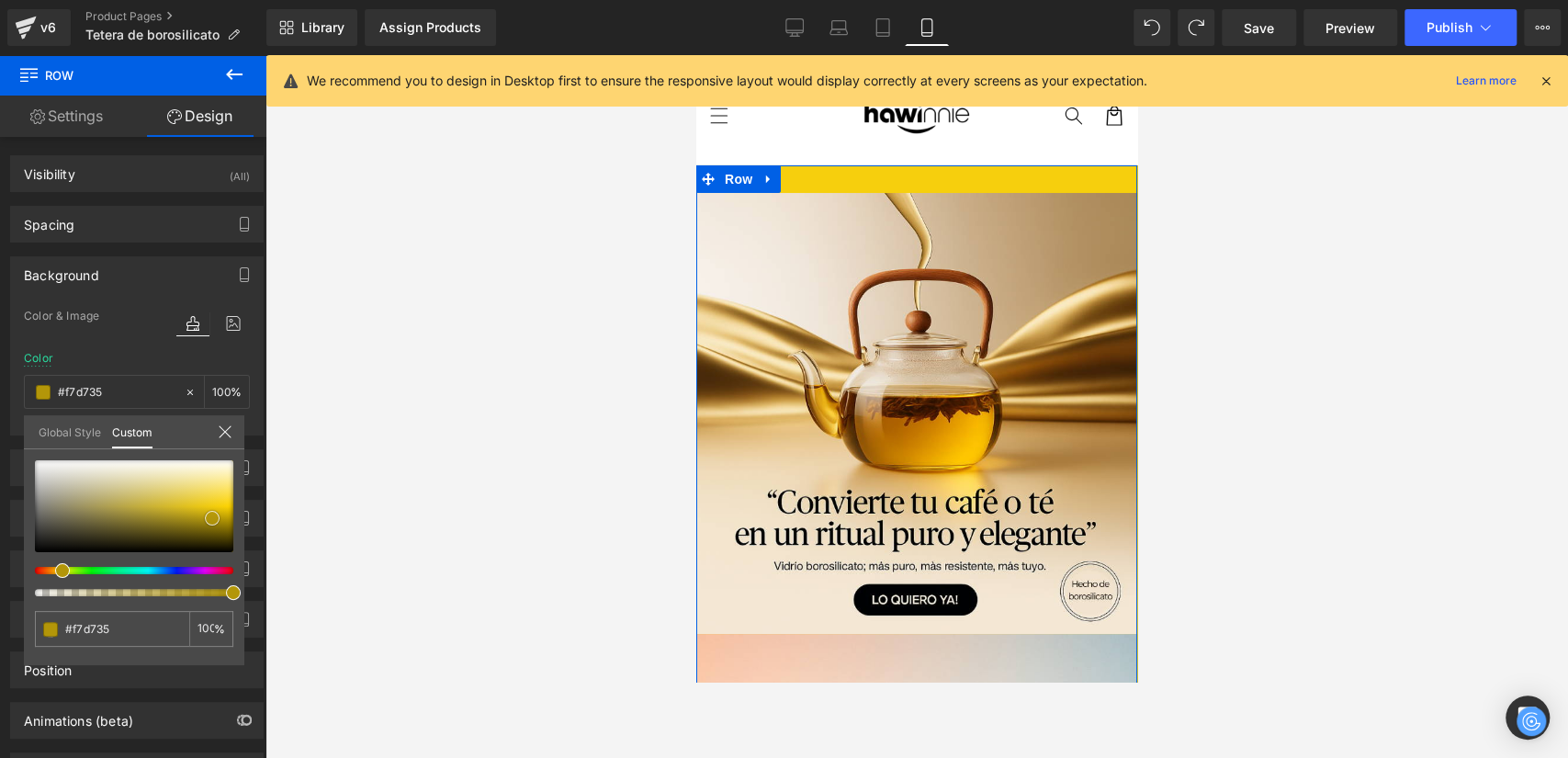
type input "#f9dc4c"
type input "#f9df5b"
type input "#fbe264"
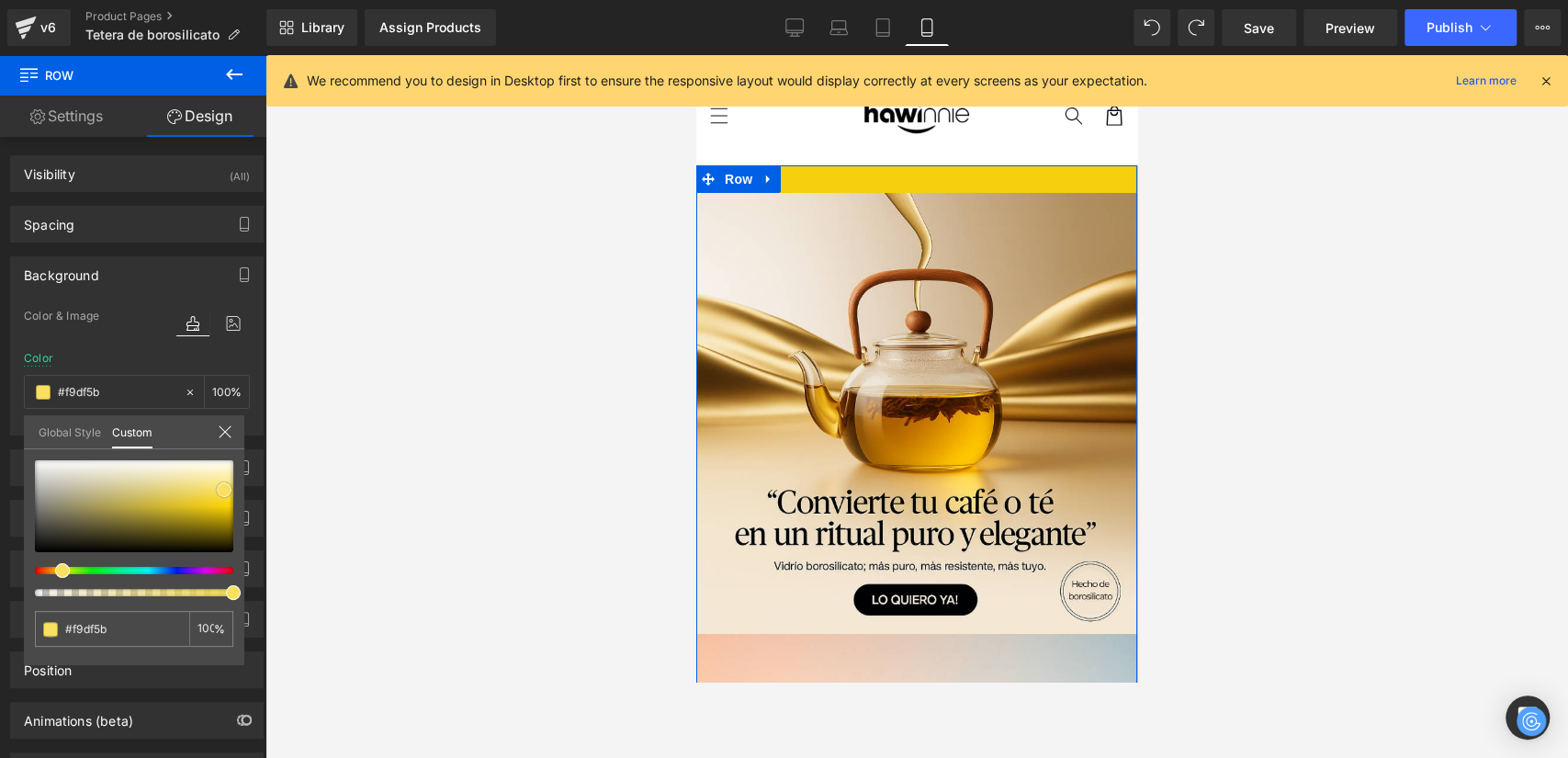
type input "#fbe264"
type input "#fbe269"
type input "#fbe369"
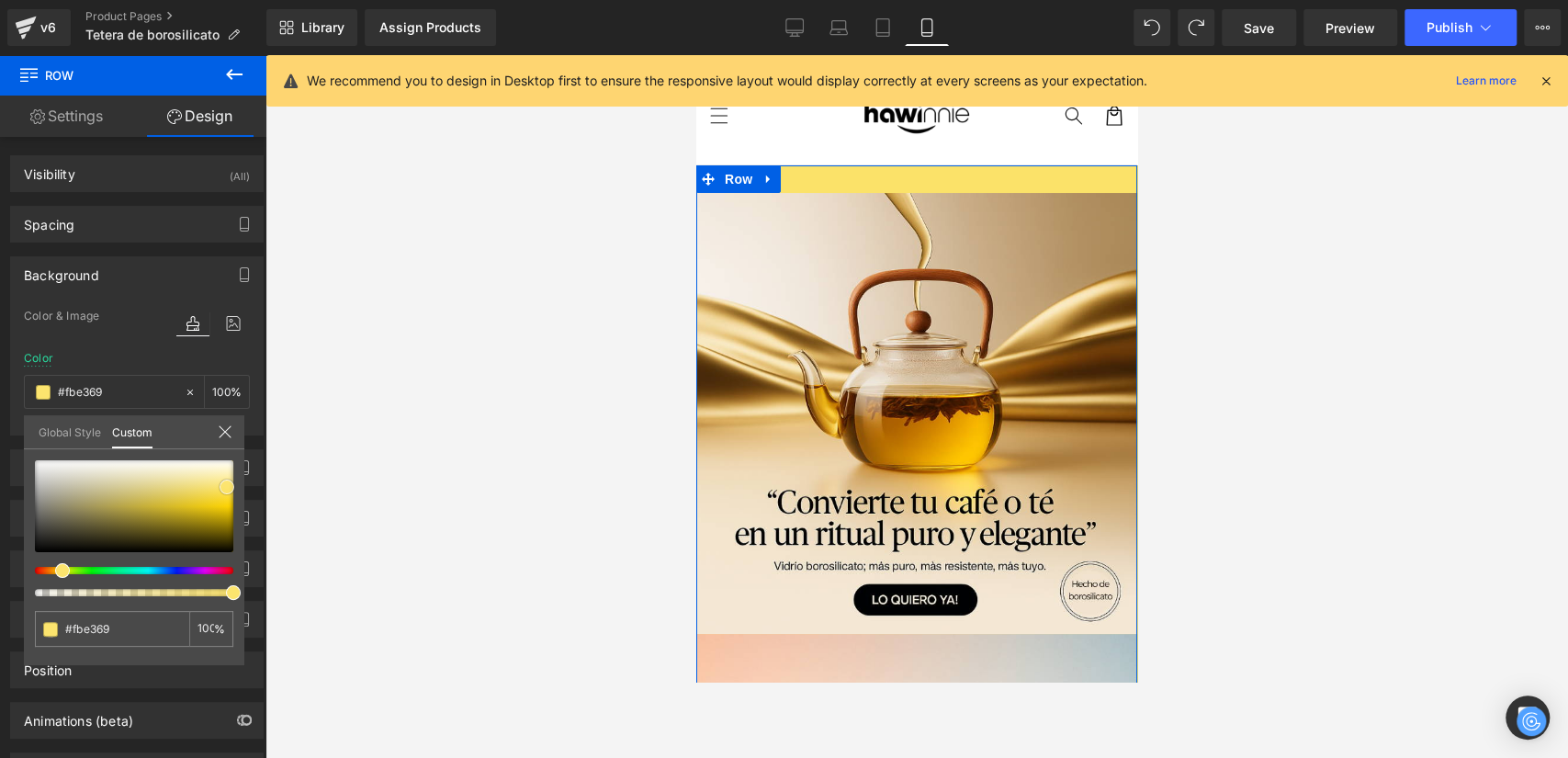
type input "#fbe15f"
type input "#fbe05a"
type input "#fcdd45"
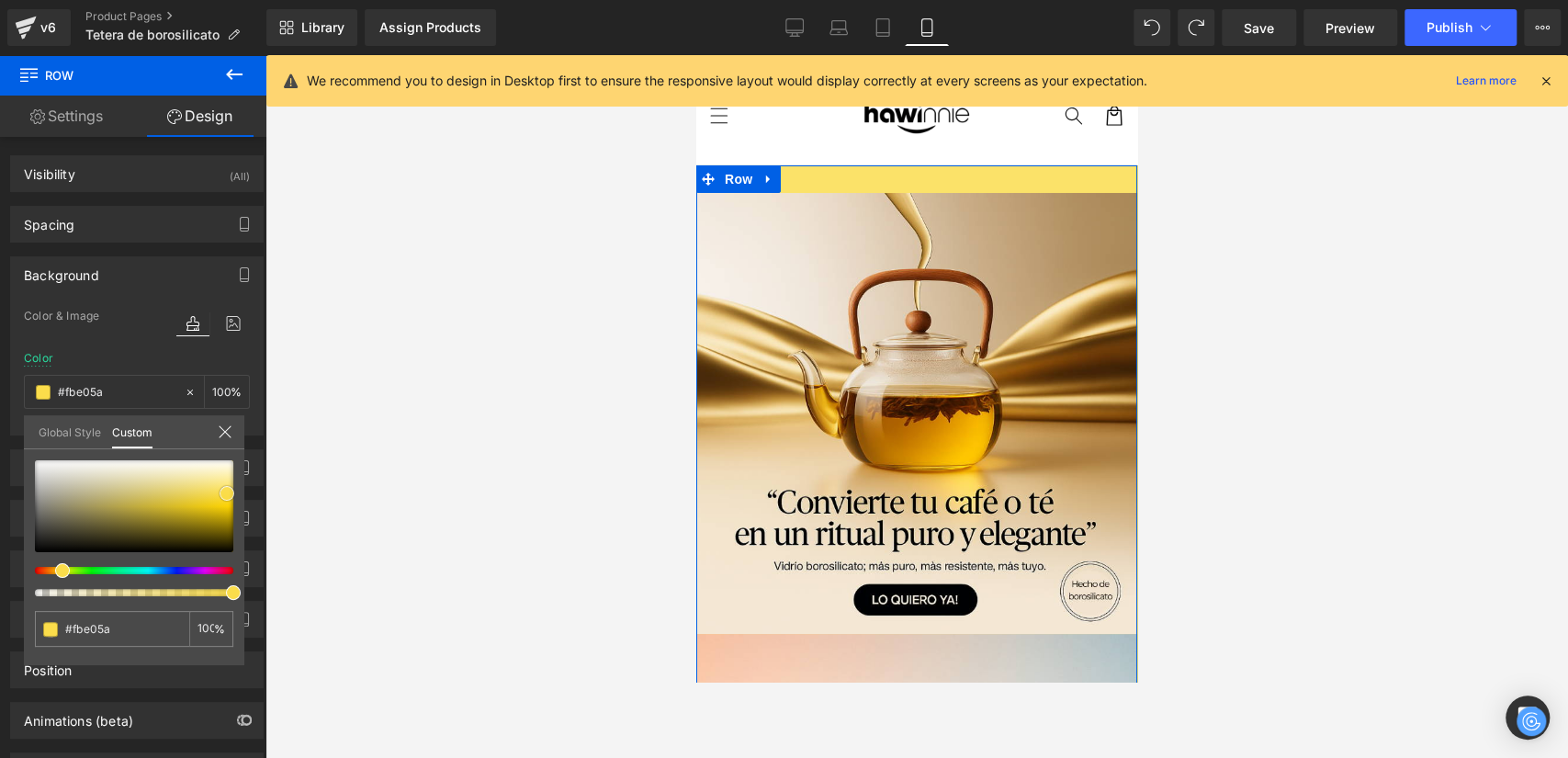
type input "#fcdd45"
type input "#fcdb3b"
type input "#fbda31"
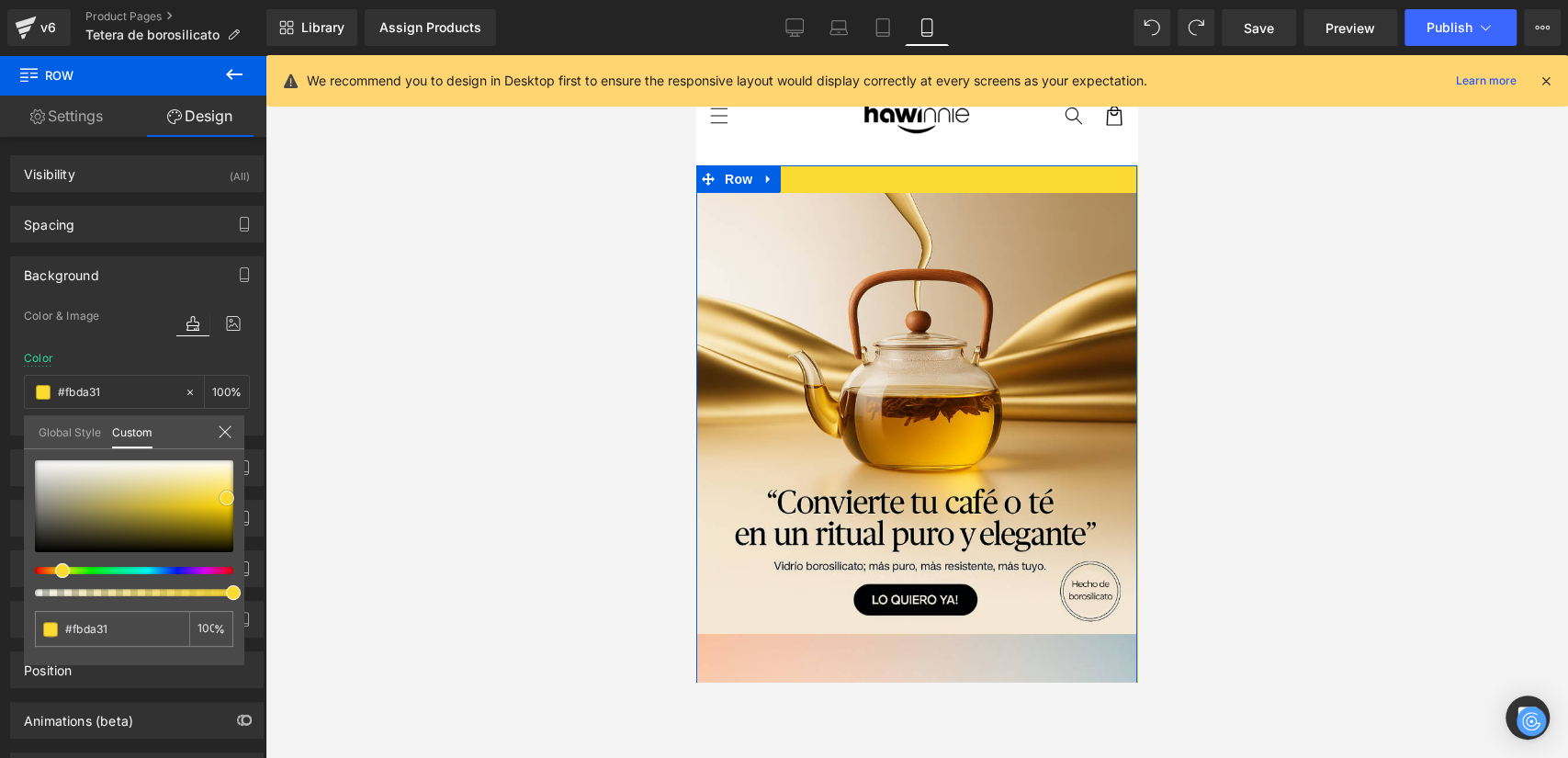
type input "#fad932"
type input "#fbdb3c"
type input "#fcde4a"
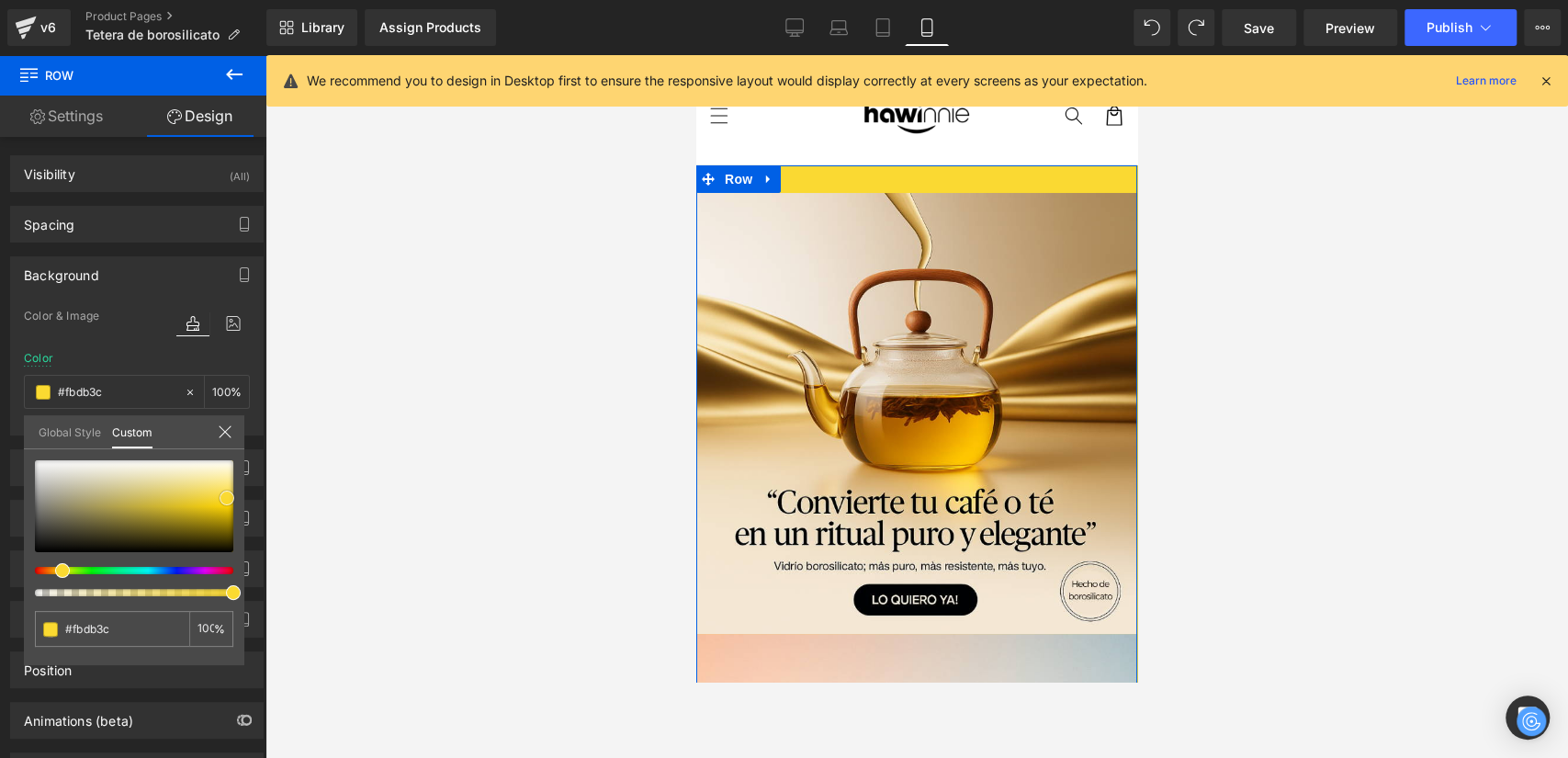
type input "#fcde4a"
type input "#fae05a"
type input "#fae15f"
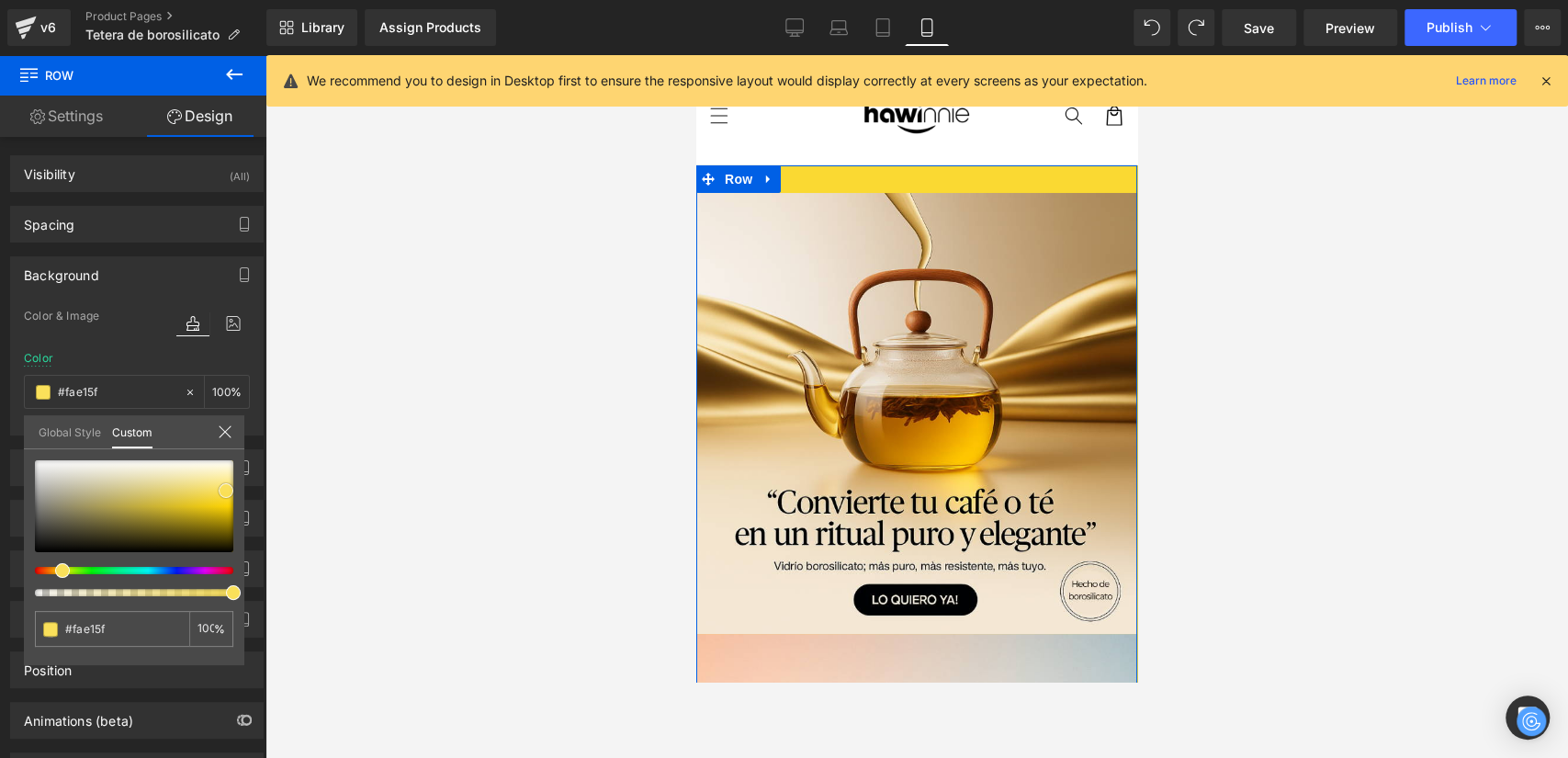
type input "#fbe264"
type input "#fbe269"
type input "#fce77d"
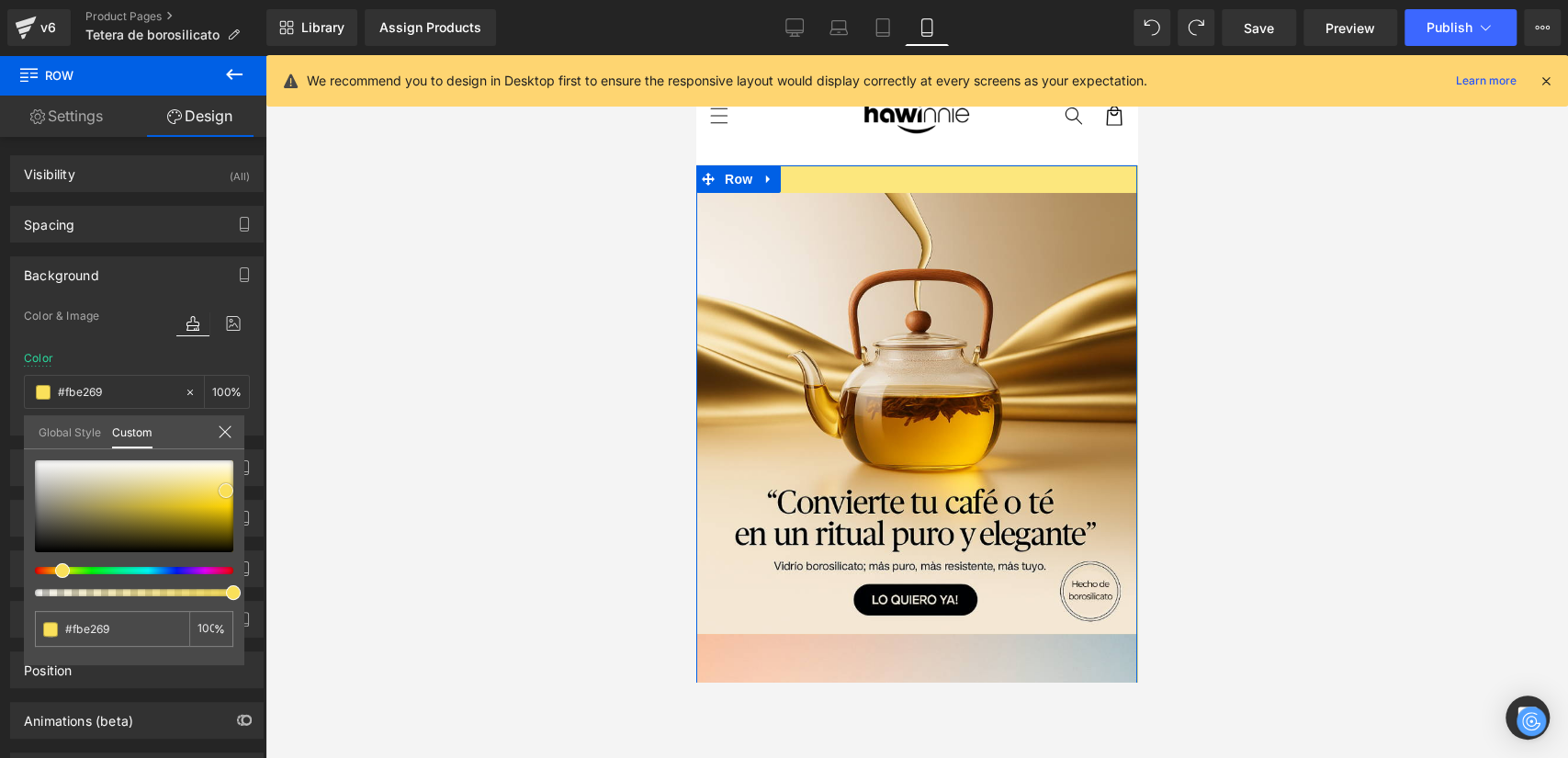
type input "#fce77d"
type input "#fbe782"
type input "#fceb96"
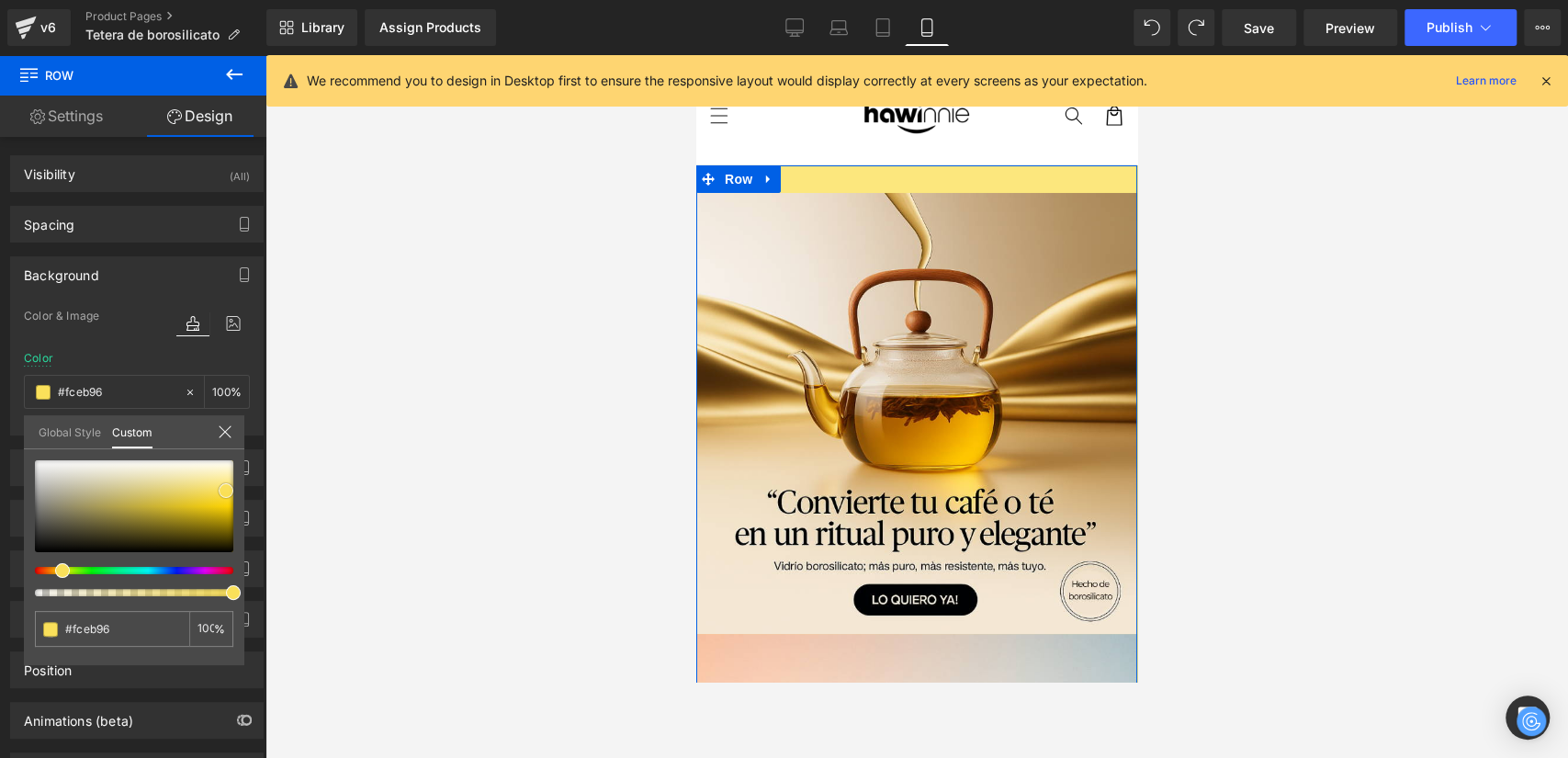
type input "#fceda5"
type input "#fcefb0"
type input "#fdf2be"
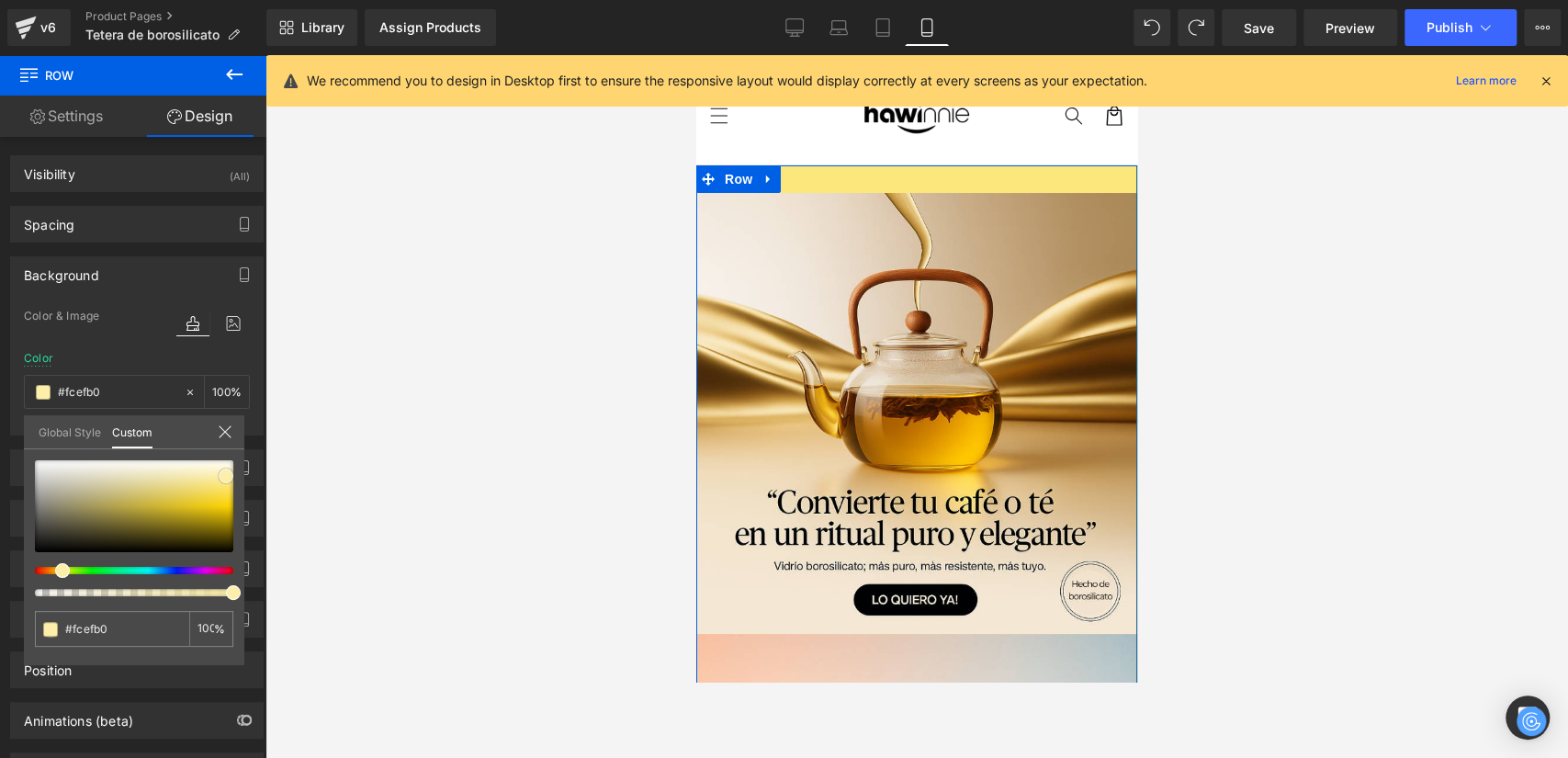
type input "#fdf2be"
type input "#fdf4c8"
type input "#fef6d2"
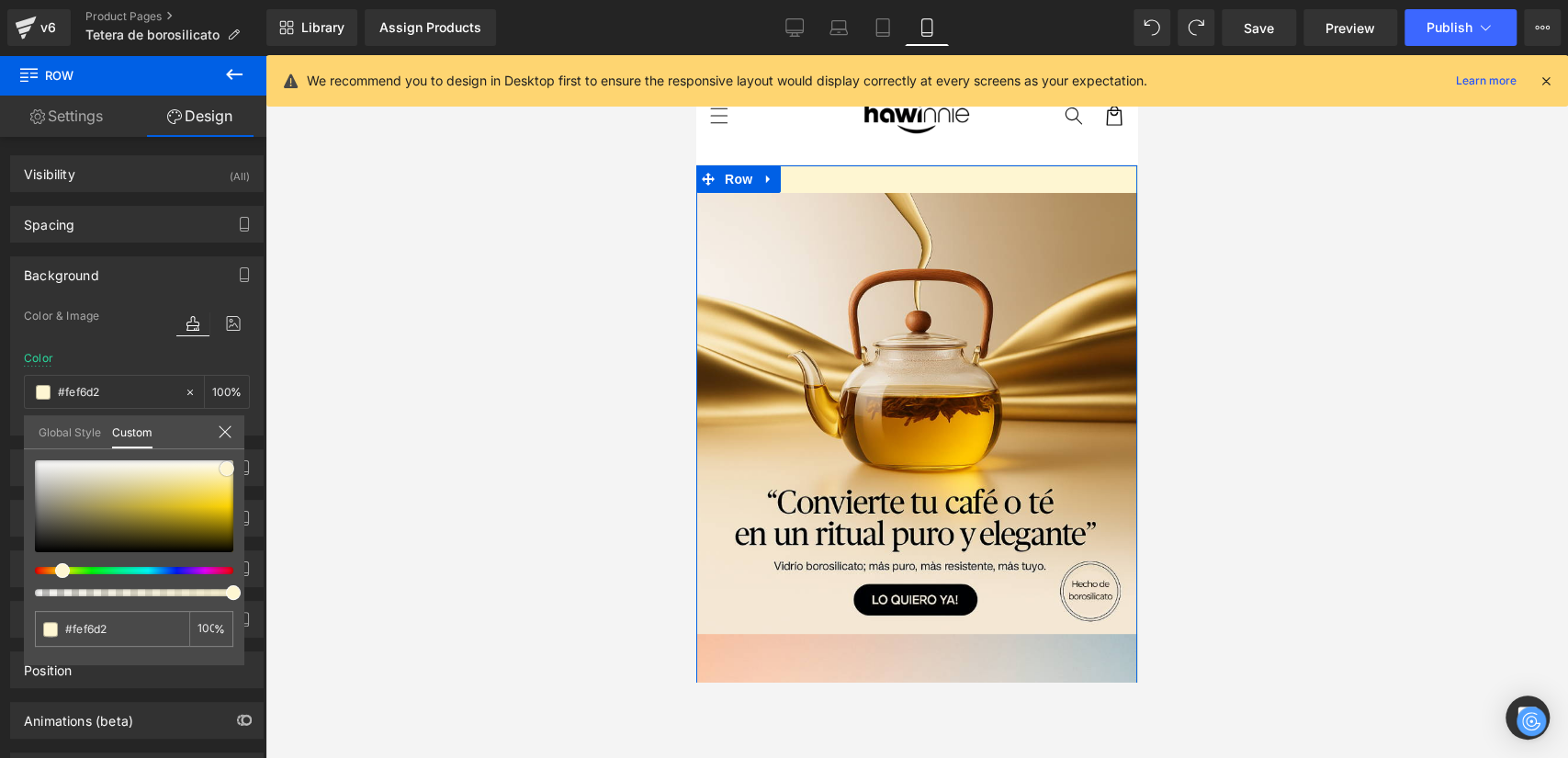
type input "#fef7d7"
type input "#fdf6d7"
type input "#fcf5d9"
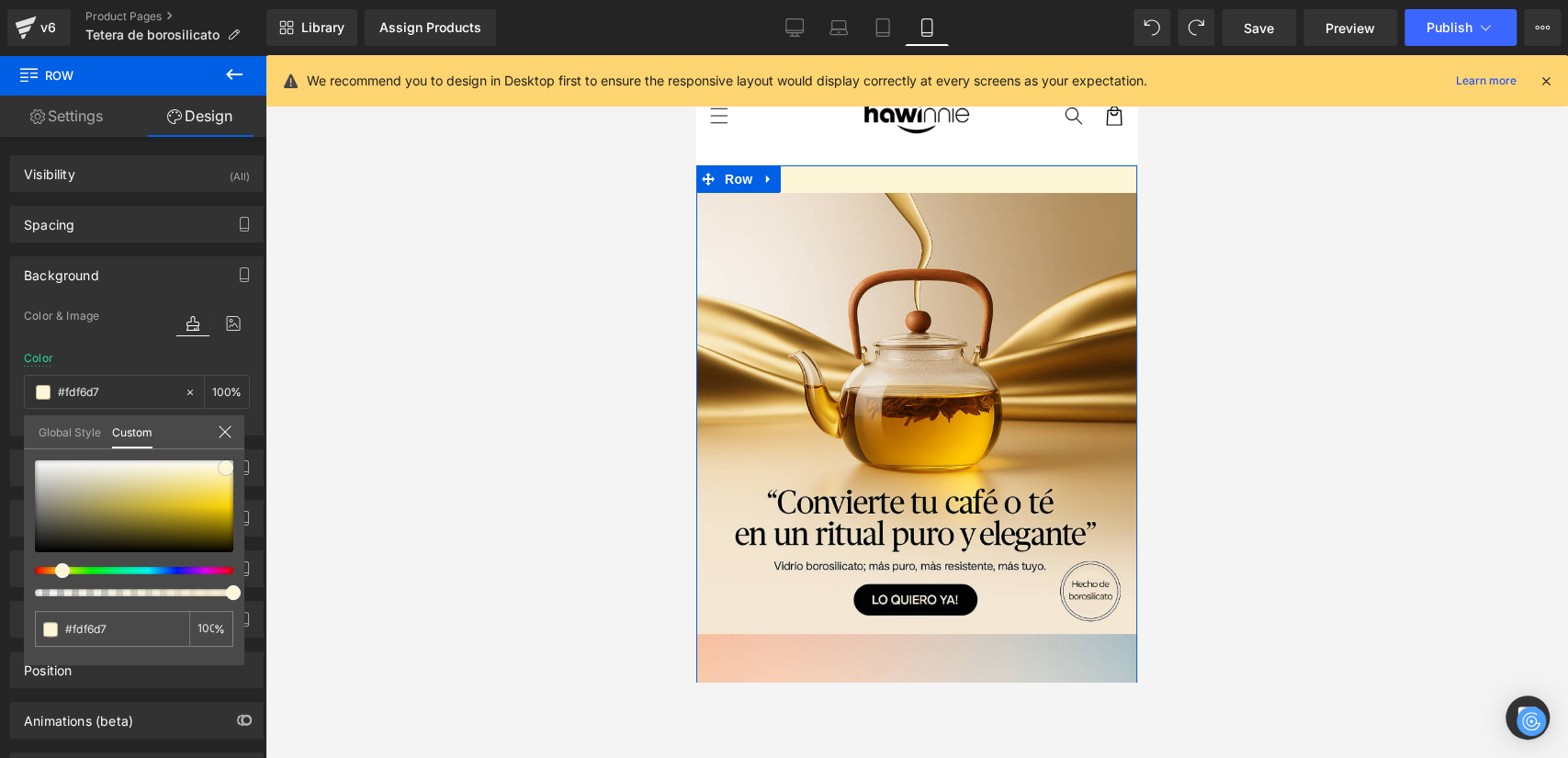
type input "#fcf5d9"
type input "#fcf4d4"
type input "#fbf2cf"
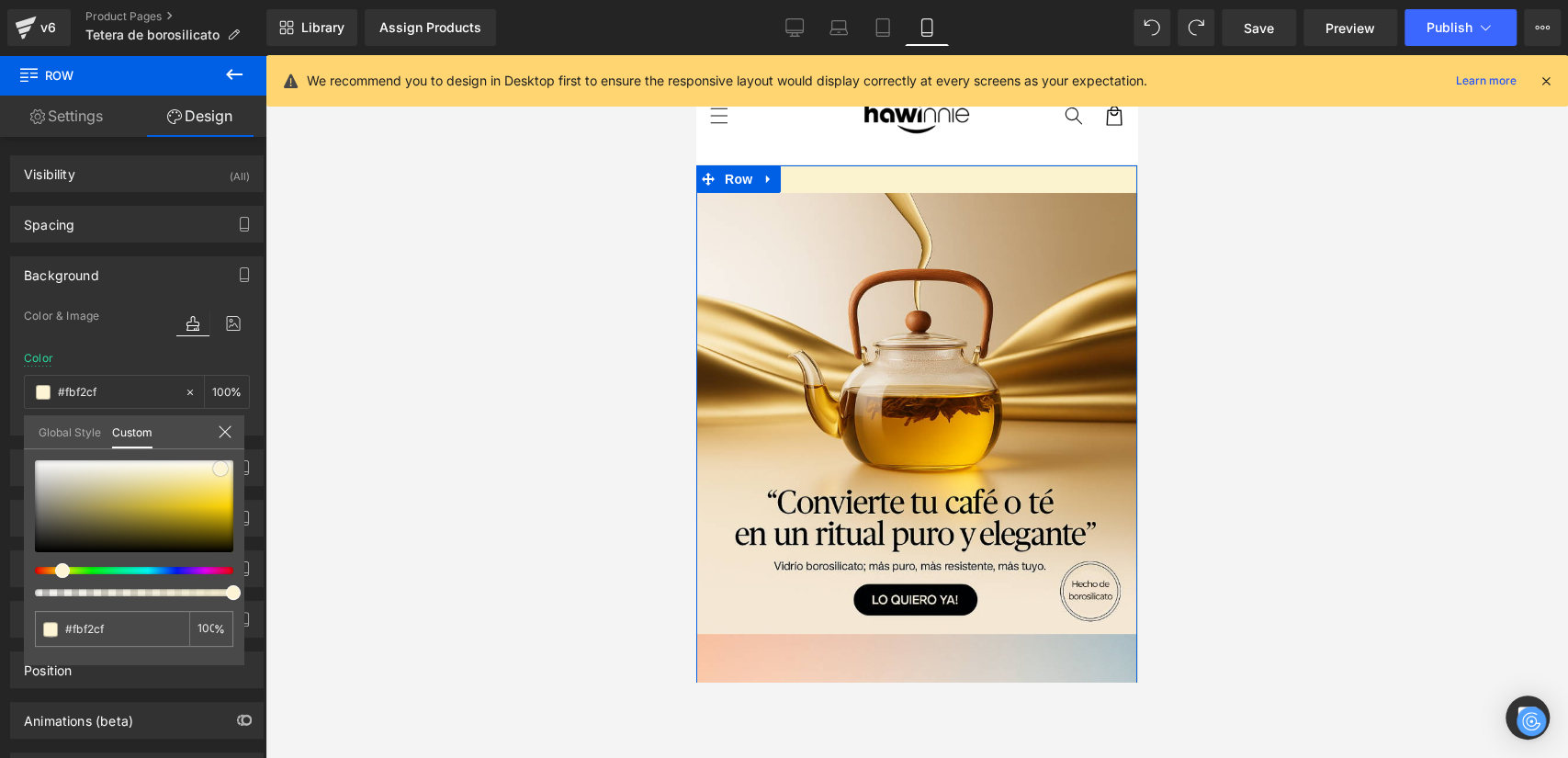
type input "#fbf1ca"
type input "#fbf1c9"
type input "#fbf0c5"
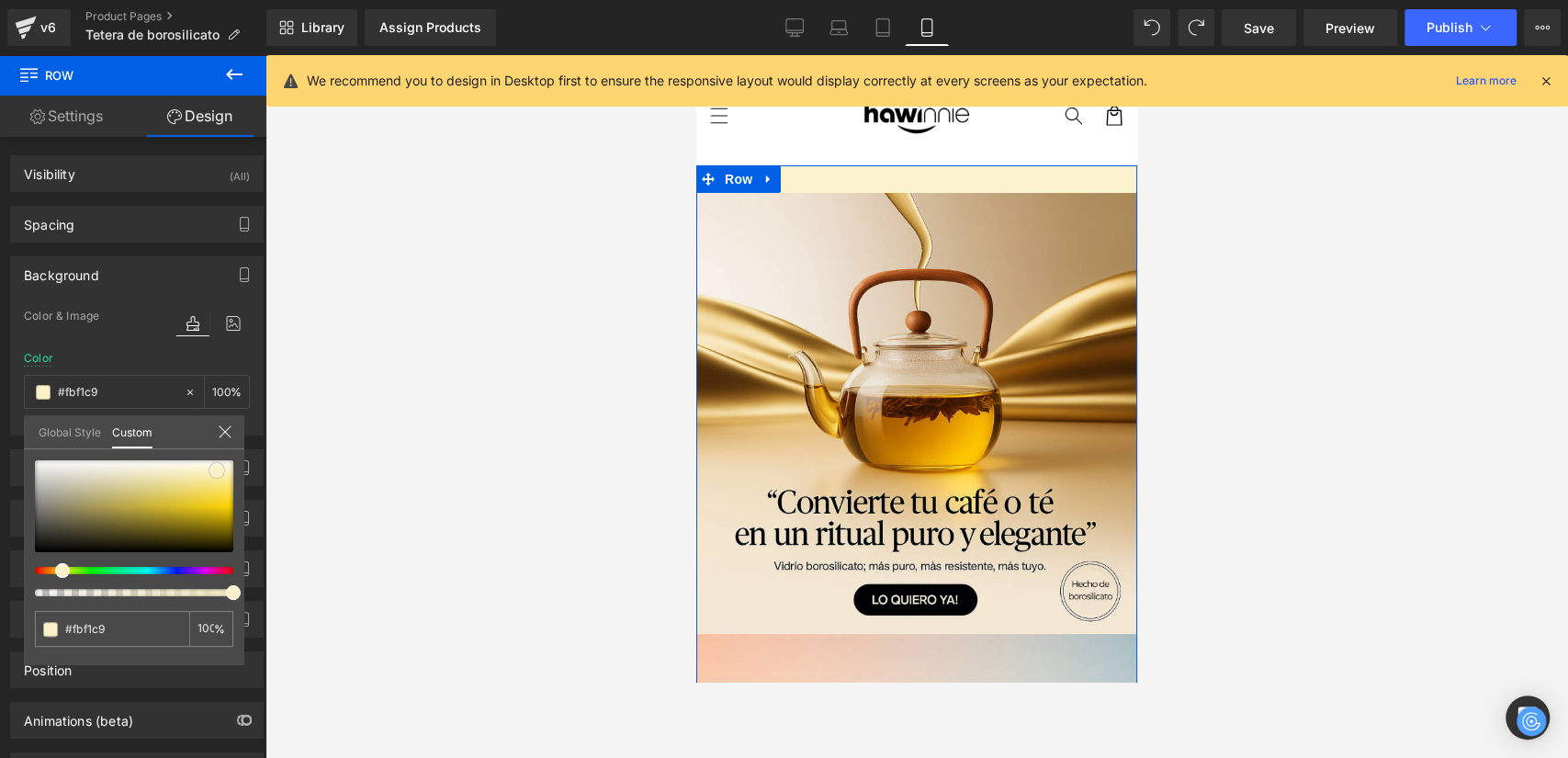
type input "#fbf0c5"
type input "#faebb7"
drag, startPoint x: 134, startPoint y: 505, endPoint x: 213, endPoint y: 474, distance: 84.9
click at [213, 474] on div at bounding box center [135, 505] width 199 height 91
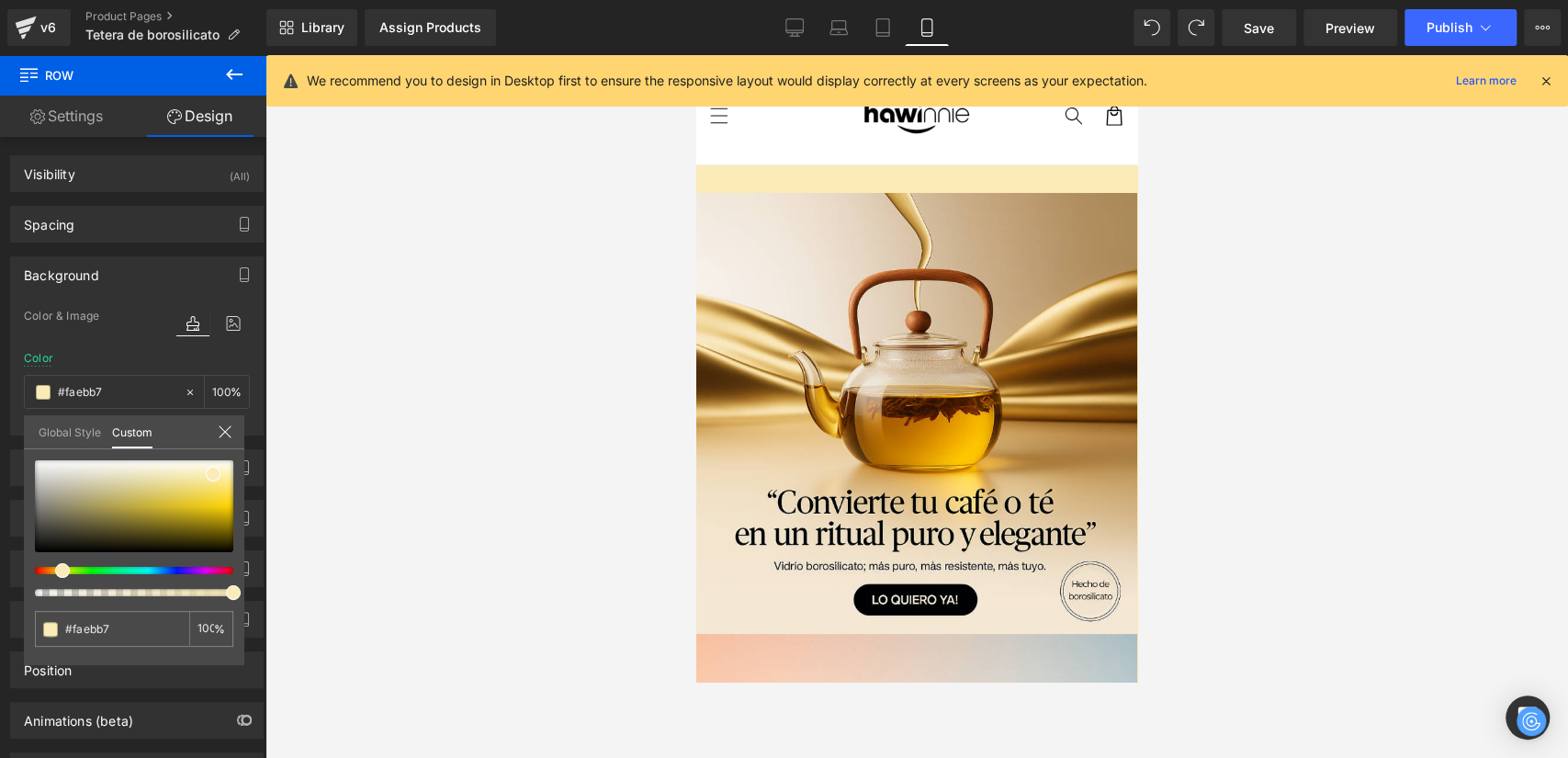
click at [533, 397] on div at bounding box center [916, 406] width 1303 height 703
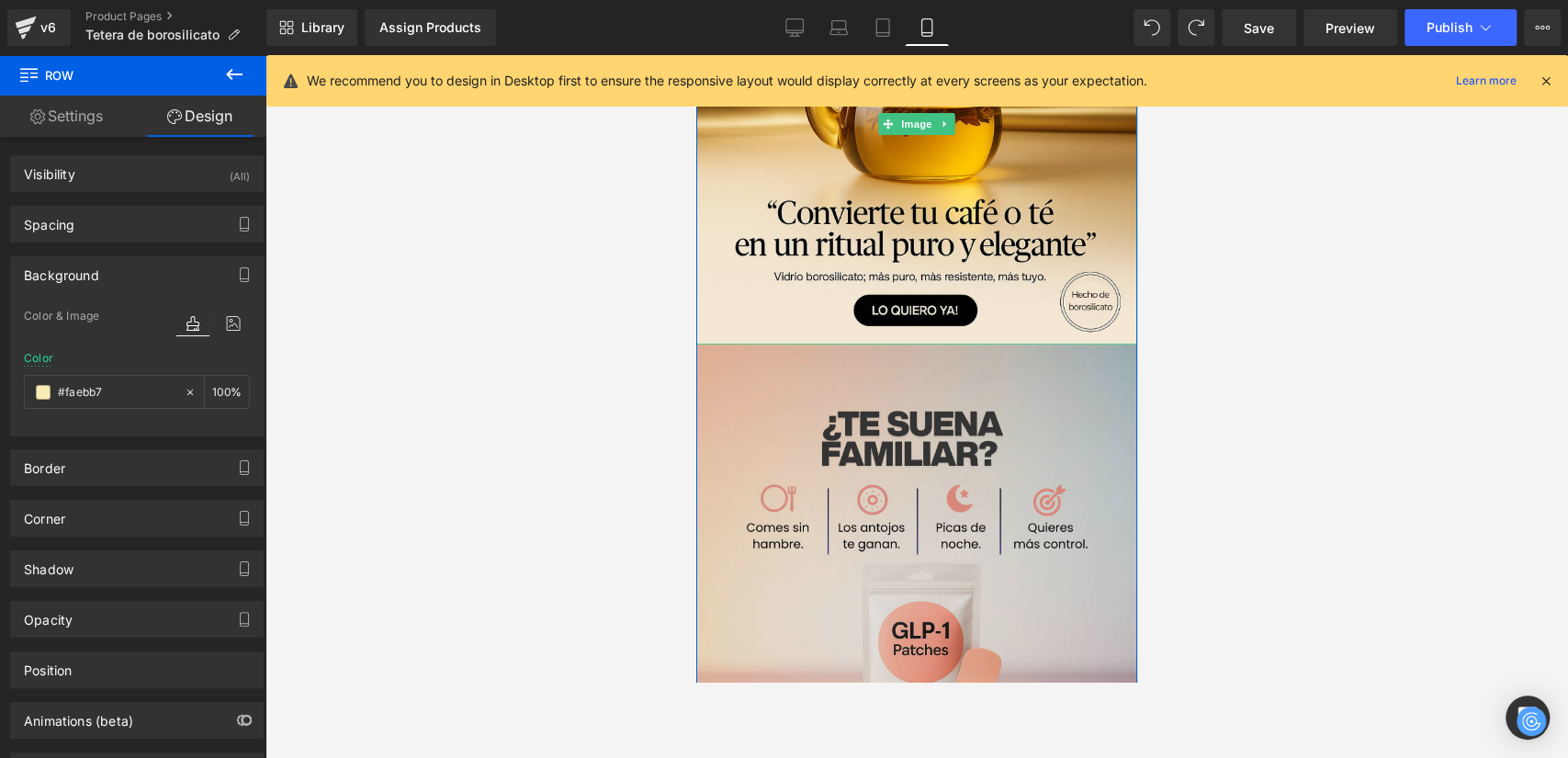
scroll to position [347, 0]
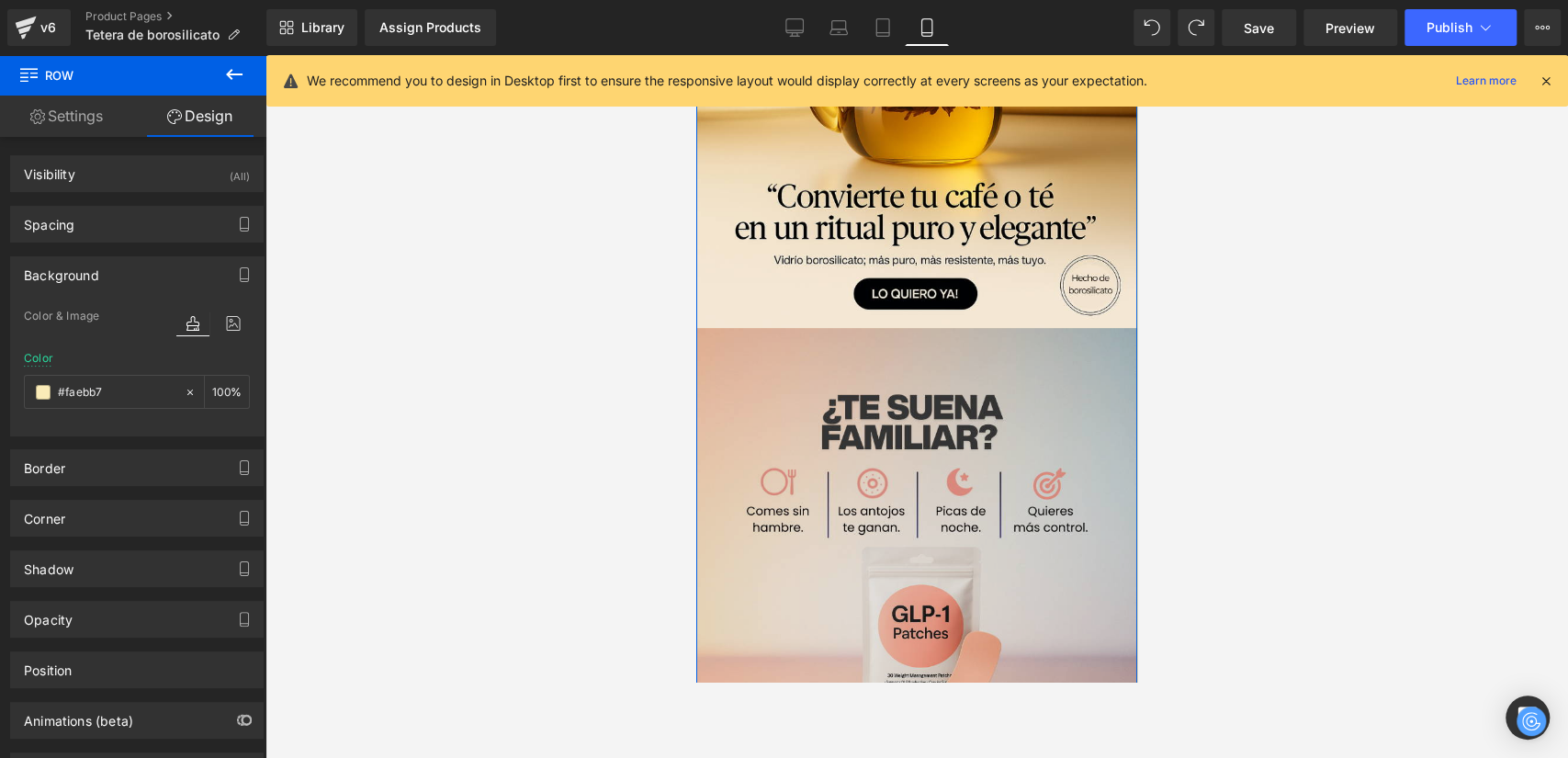
click at [893, 379] on img at bounding box center [916, 549] width 441 height 441
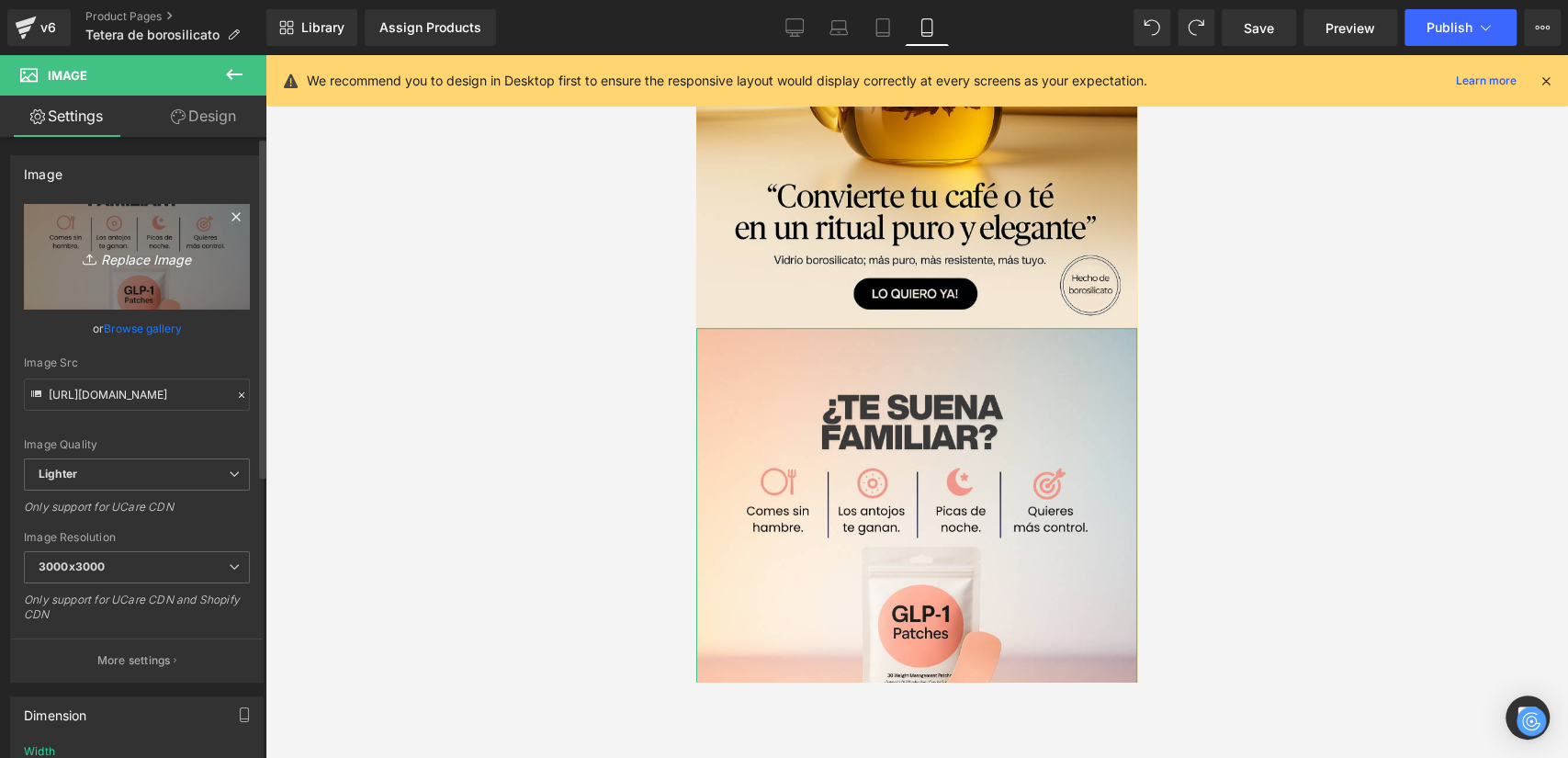
click at [161, 241] on link "Replace Image" at bounding box center [137, 256] width 226 height 105
type input "C:\fakepath\2.png"
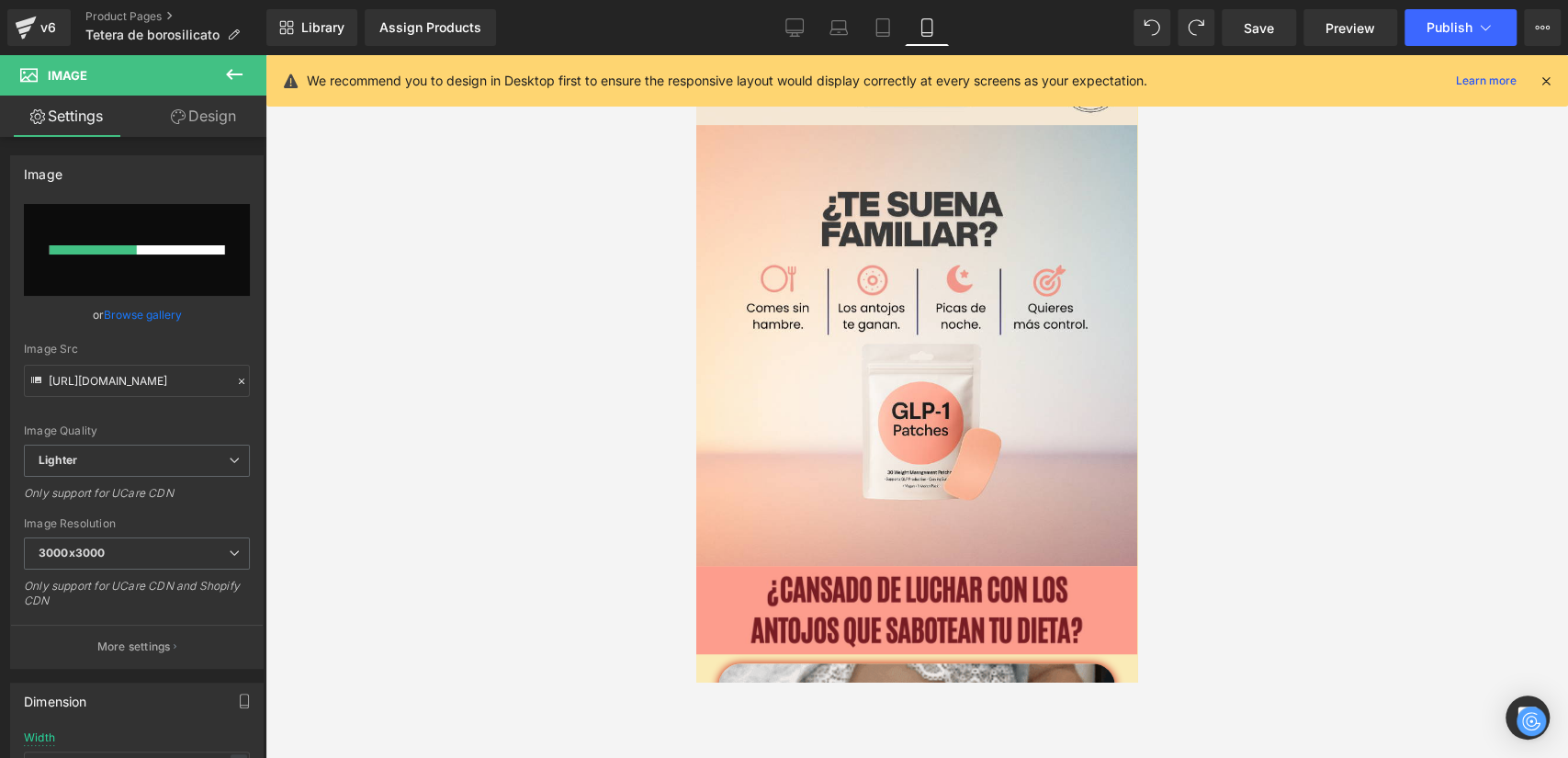
scroll to position [552, 0]
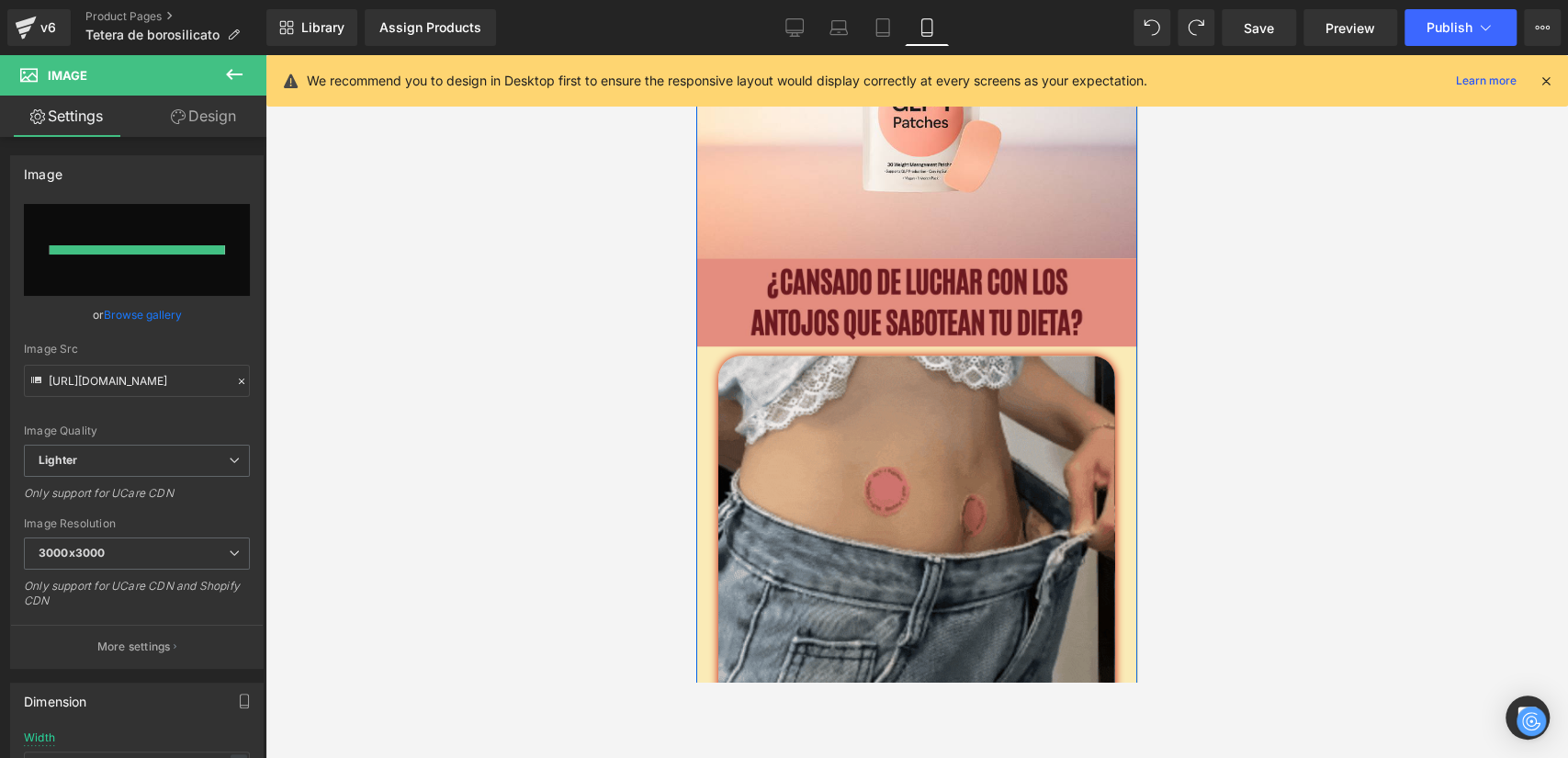
type input "https://ucarecdn.com/e62cc11d-3d41-4f00-93b4-23df374f1dd0/-/format/auto/-/previ…"
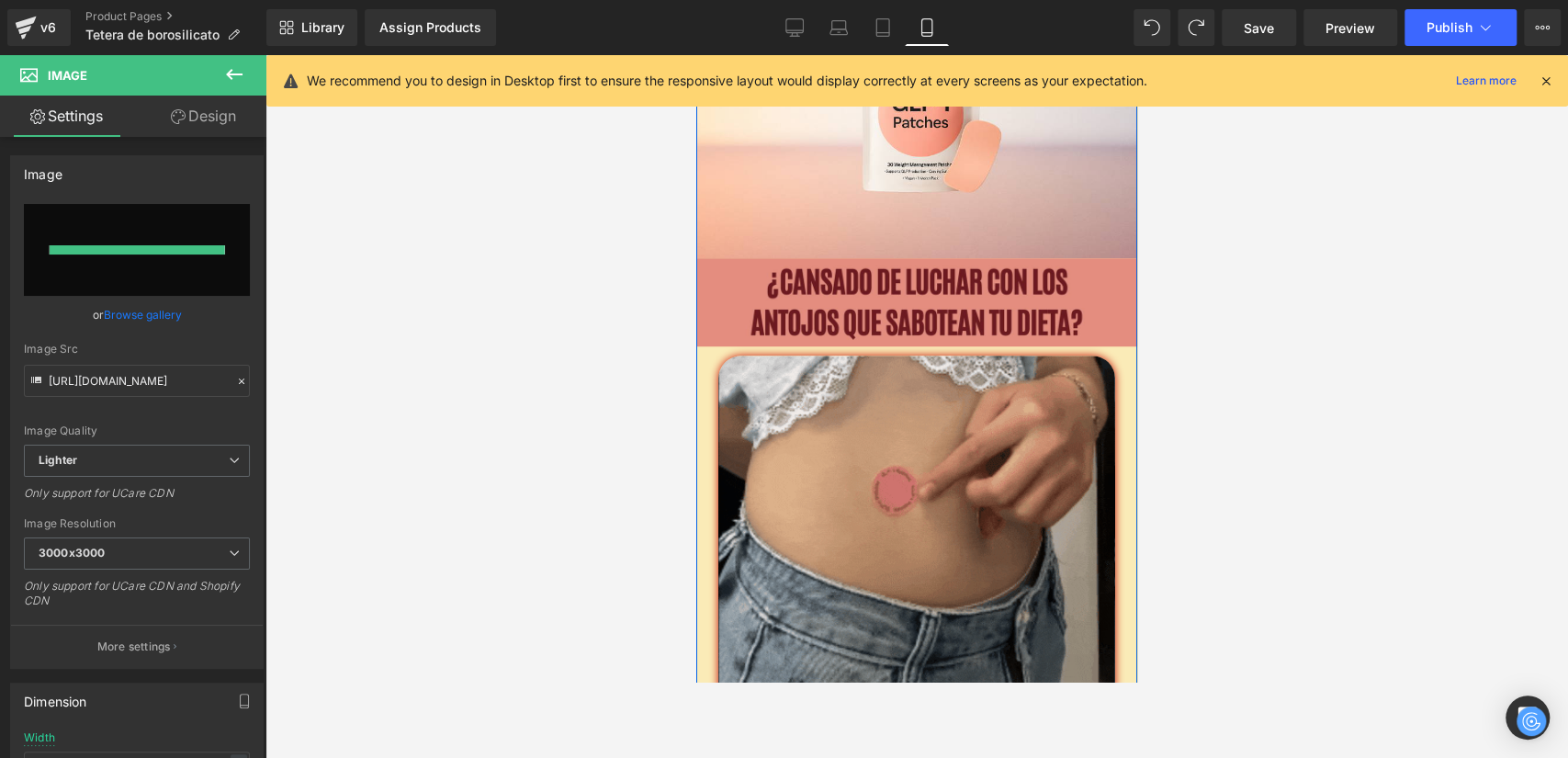
click at [719, 278] on img at bounding box center [916, 303] width 441 height 88
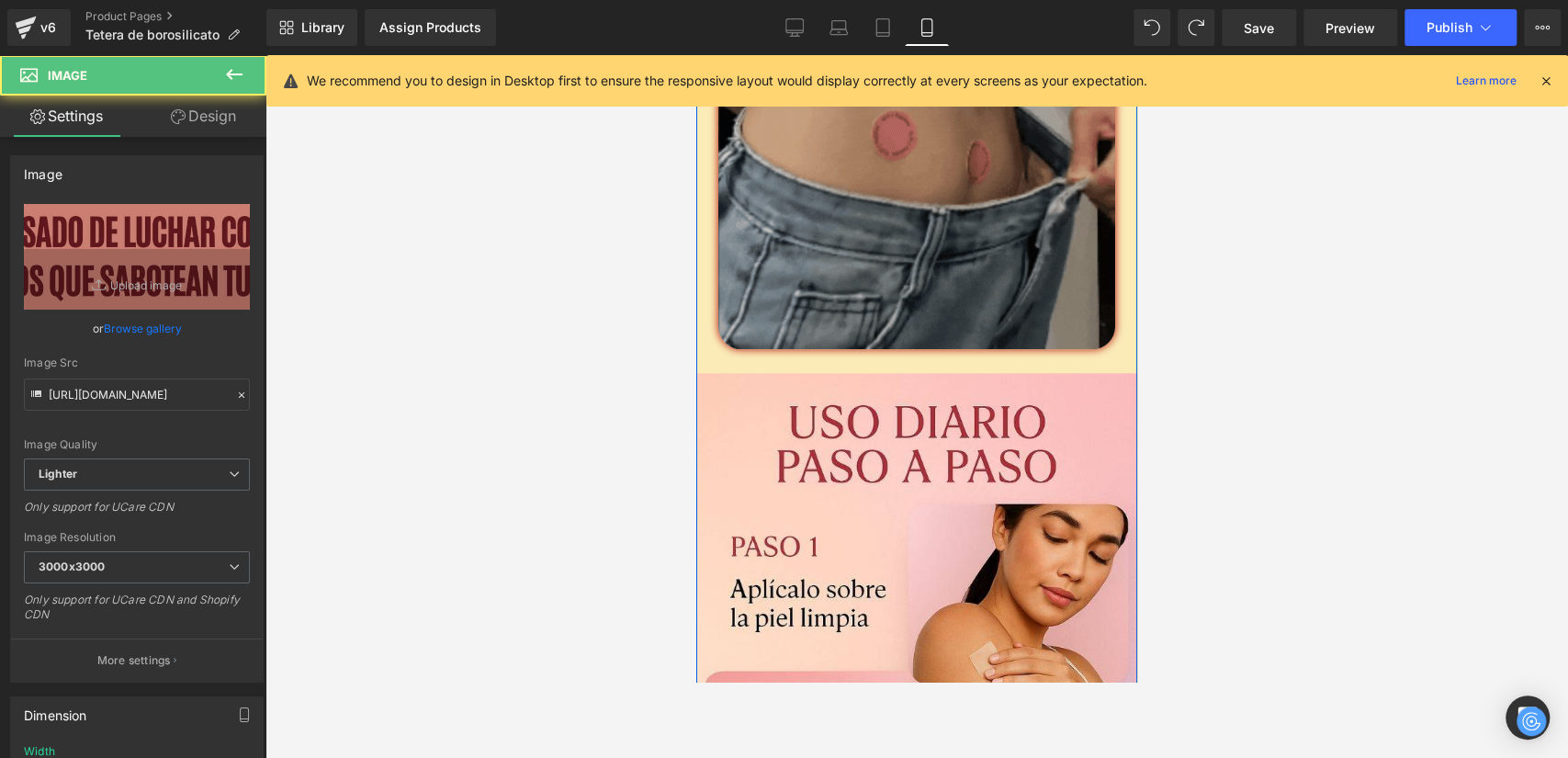
scroll to position [1266, 0]
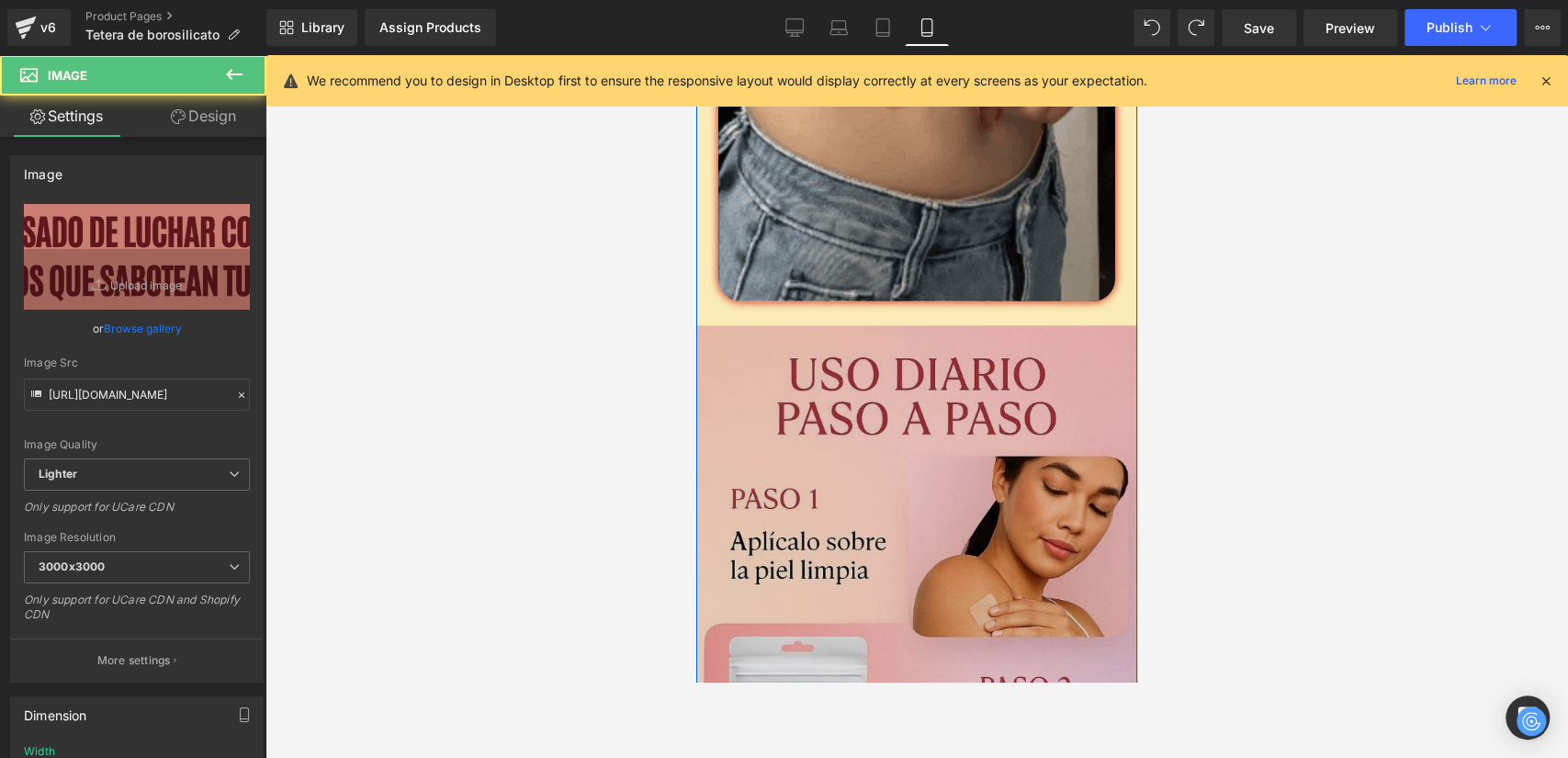
click at [857, 388] on img at bounding box center [916, 652] width 441 height 702
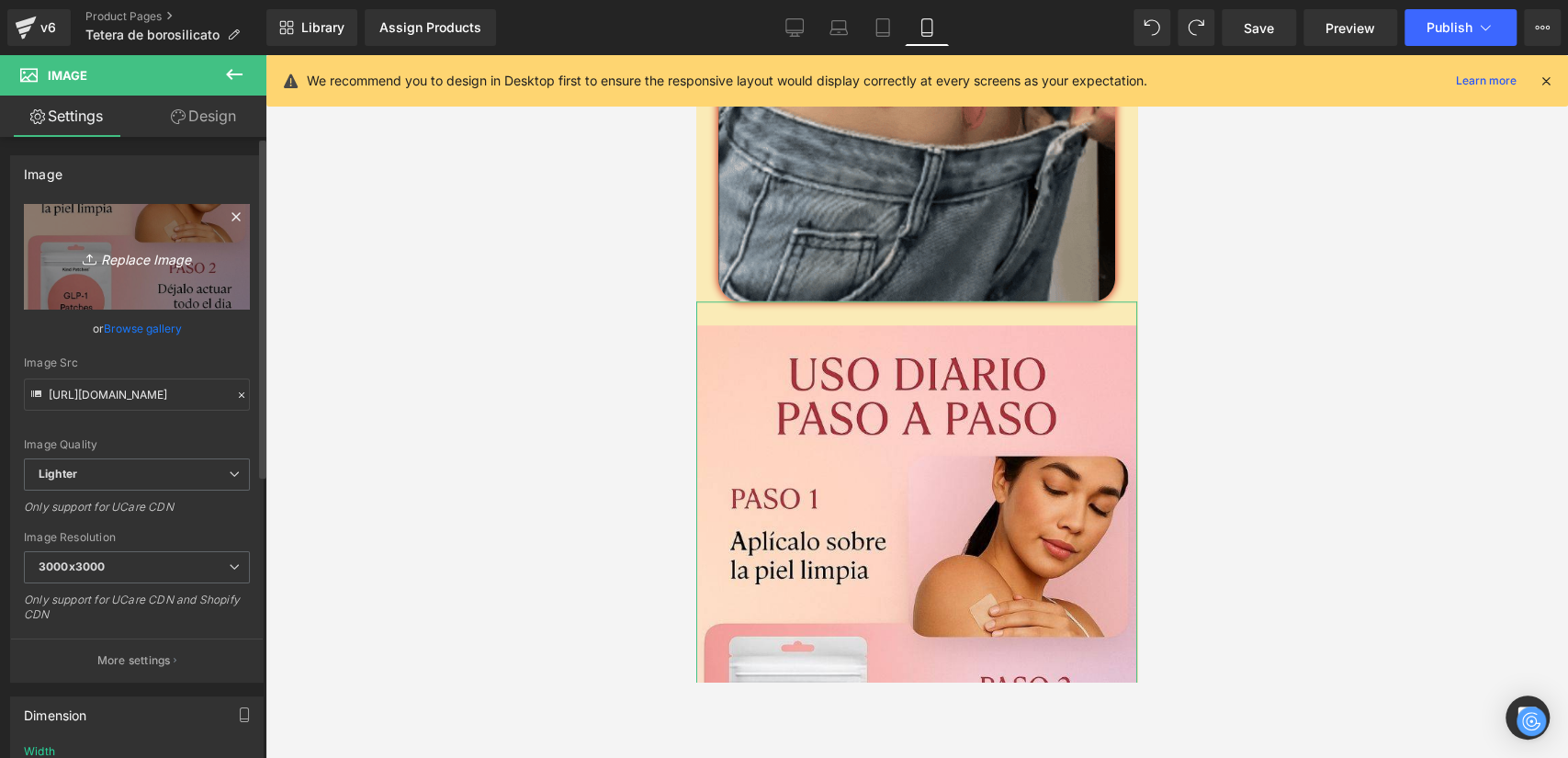
click at [131, 241] on link "Replace Image" at bounding box center [137, 256] width 226 height 105
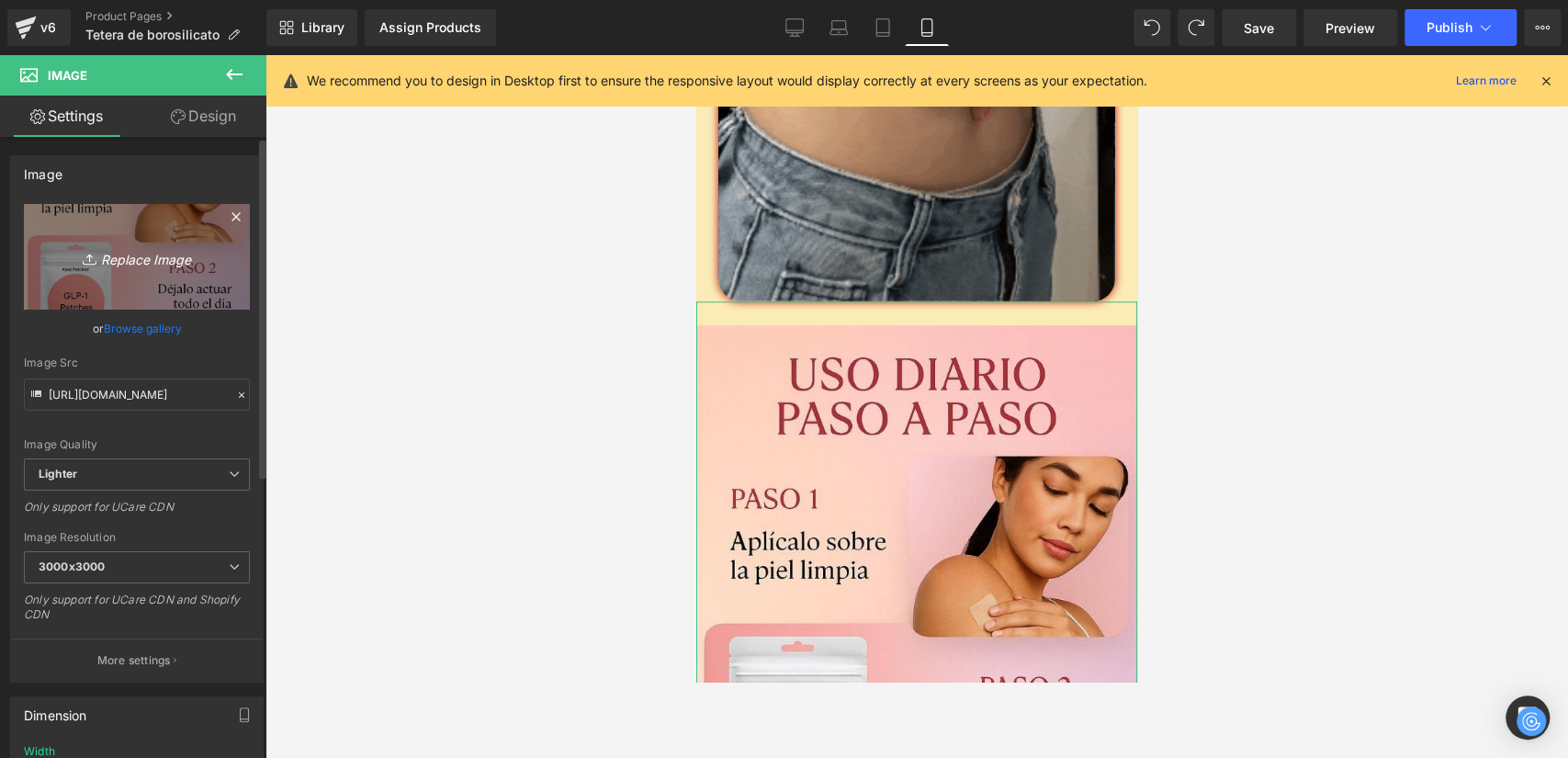
type input "C:\fakepath\3.png"
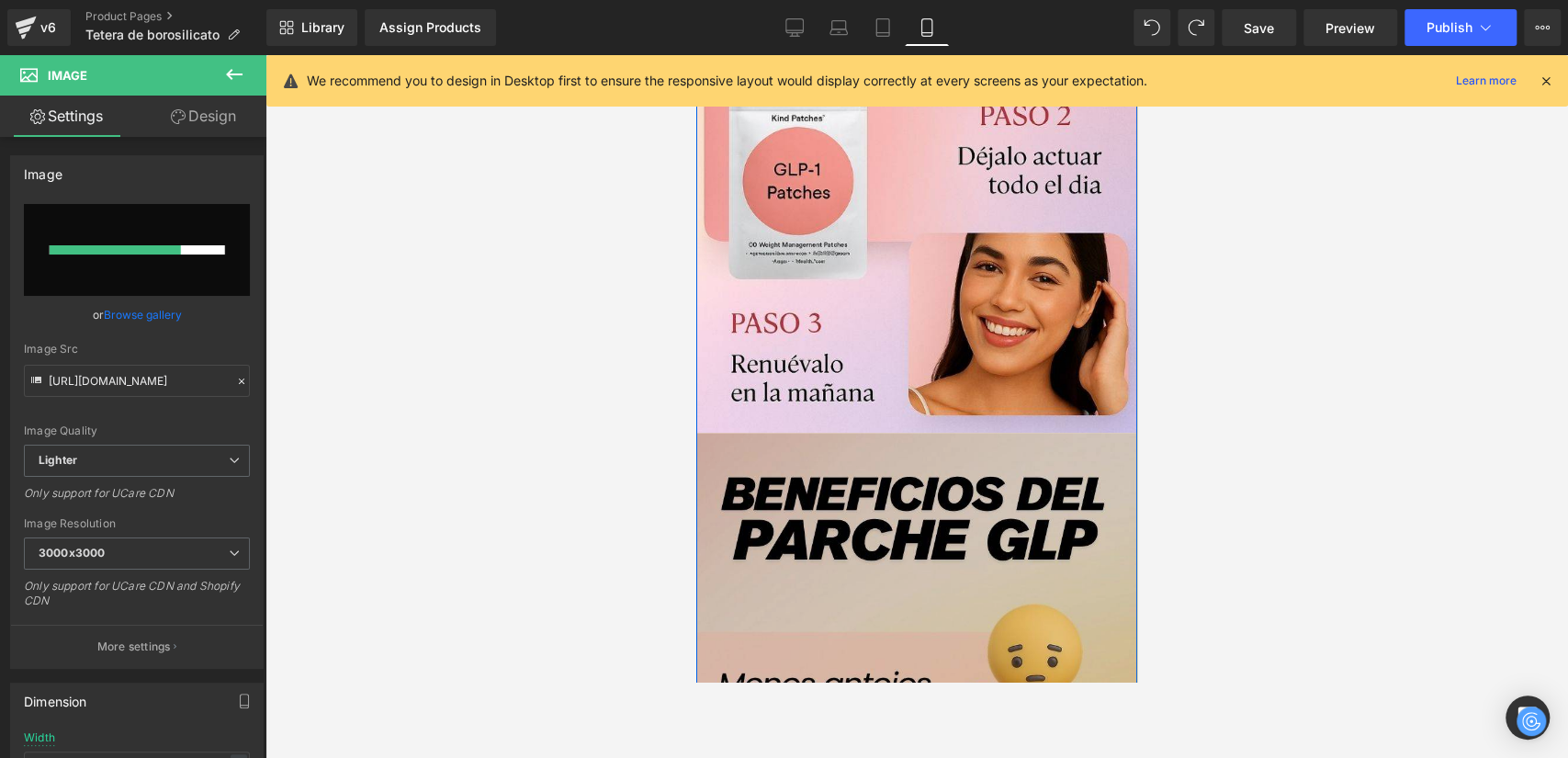
scroll to position [2082, 0]
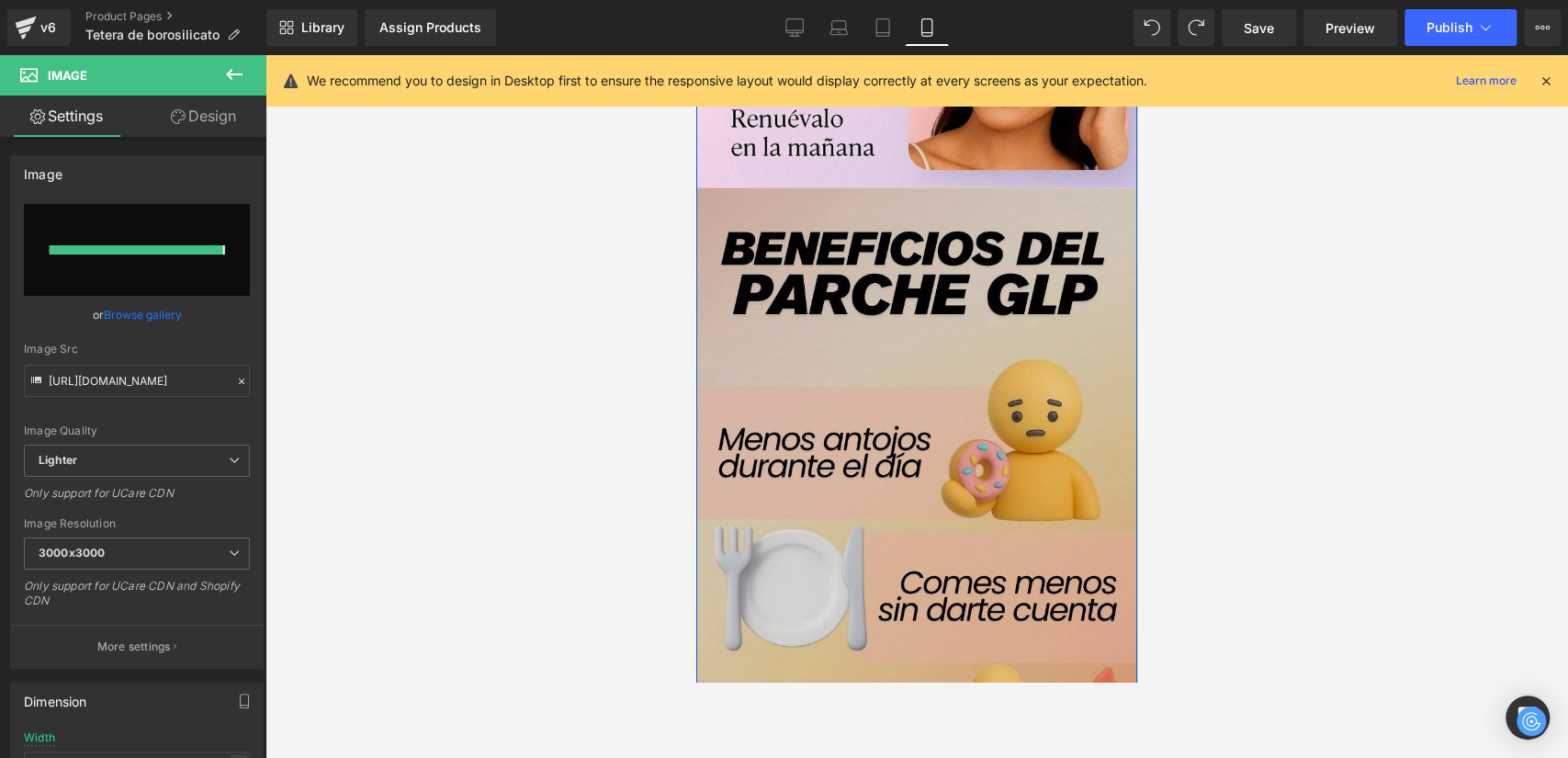
type input "https://ucarecdn.com/7f5fb611-da99-4696-8aa8-631cd513934c/-/format/auto/-/previ…"
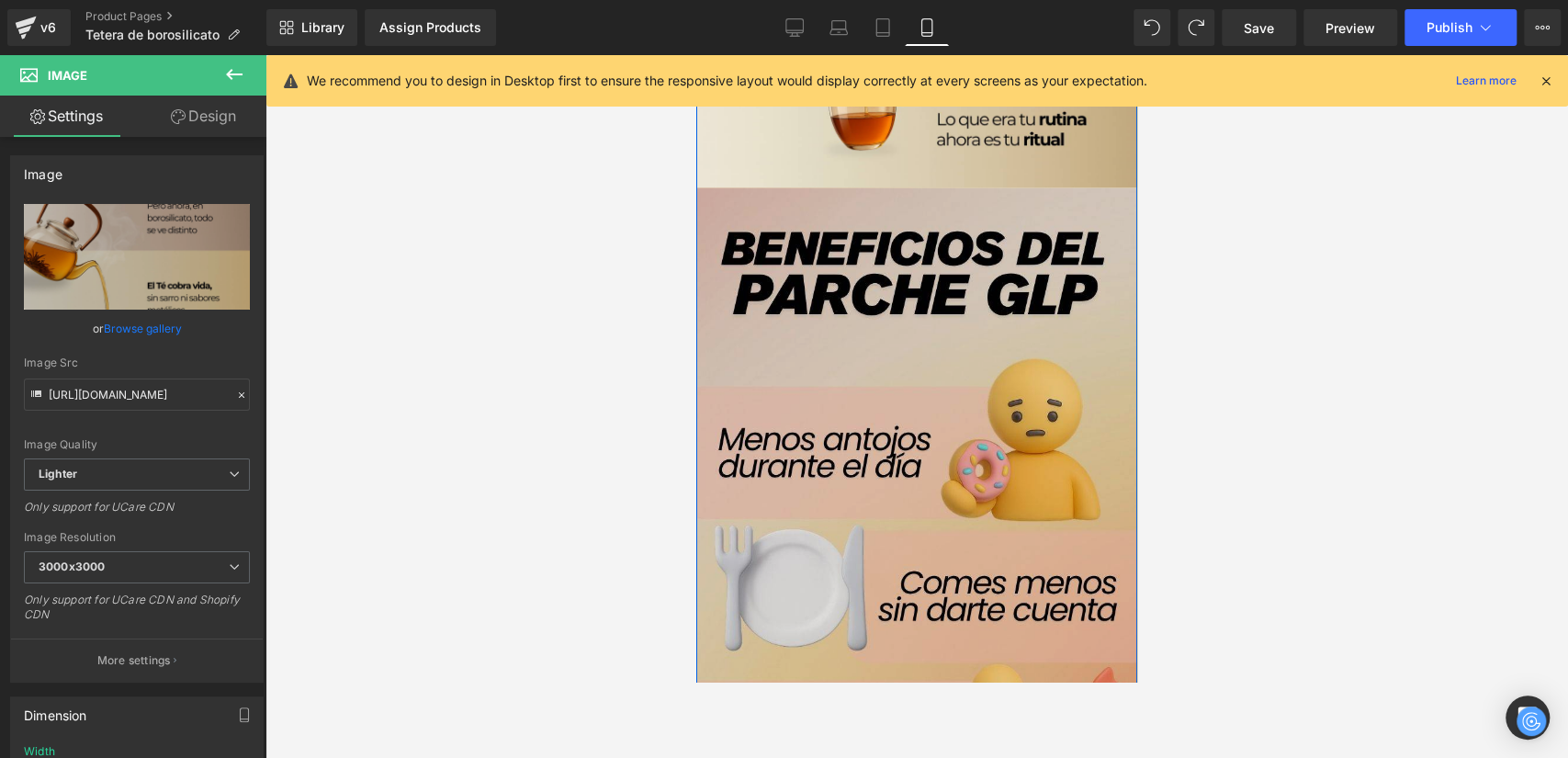
scroll to position [1981, 0]
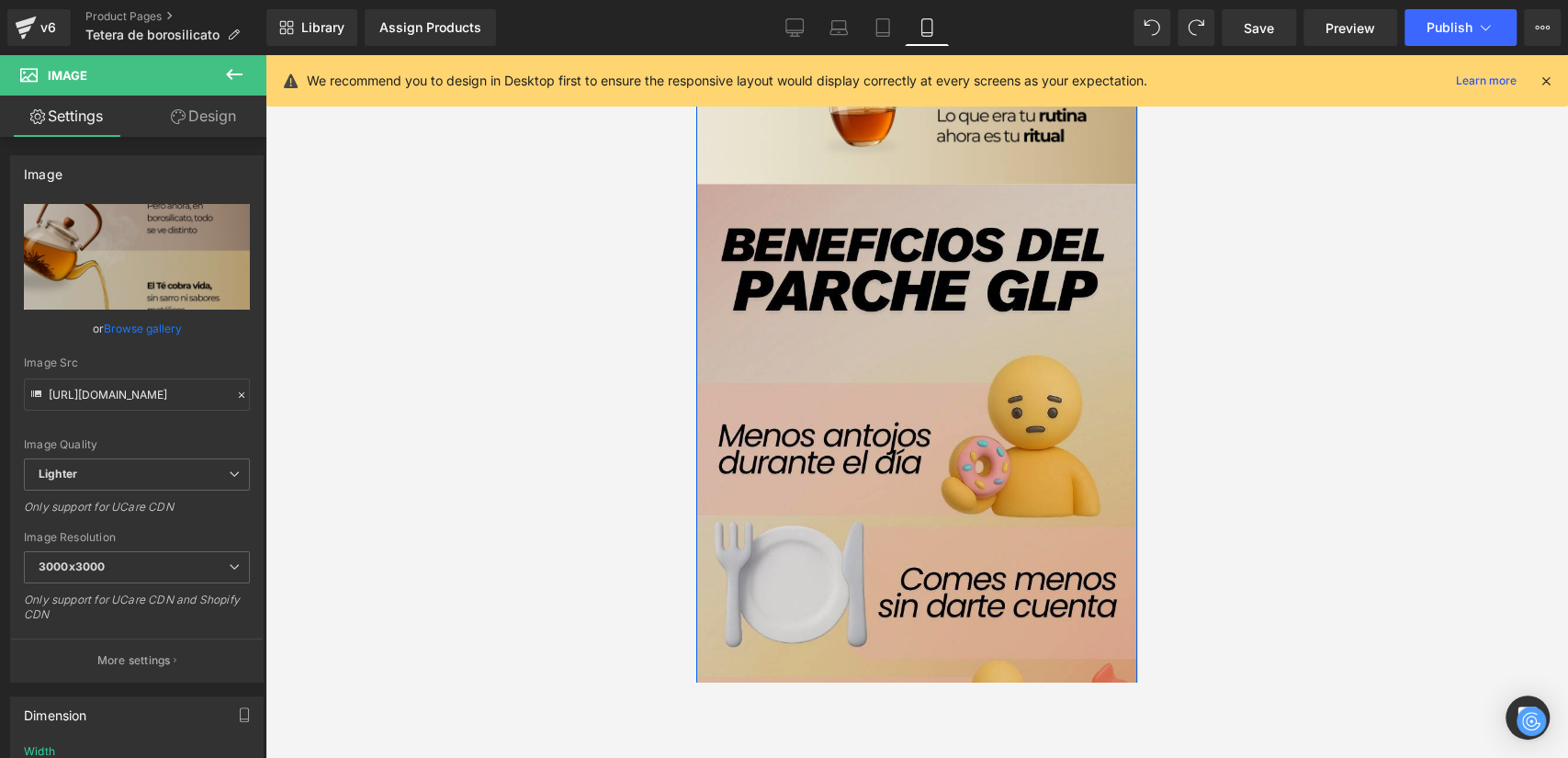
click at [866, 357] on img at bounding box center [916, 537] width 441 height 706
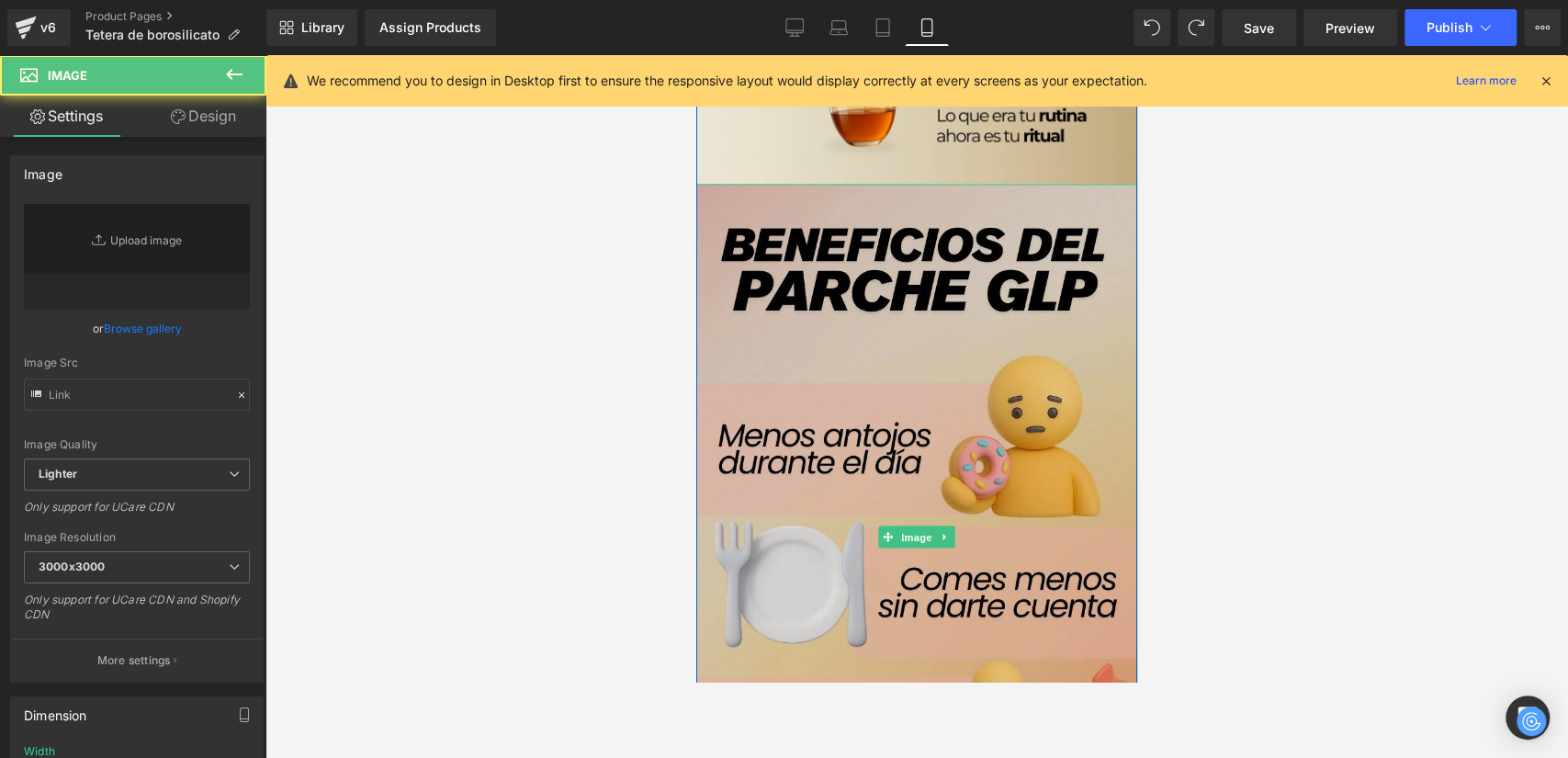
type input "https://ucarecdn.com/ab6e437e-a5e7-4327-a513-1a5a7696020e/-/format/auto/-/previ…"
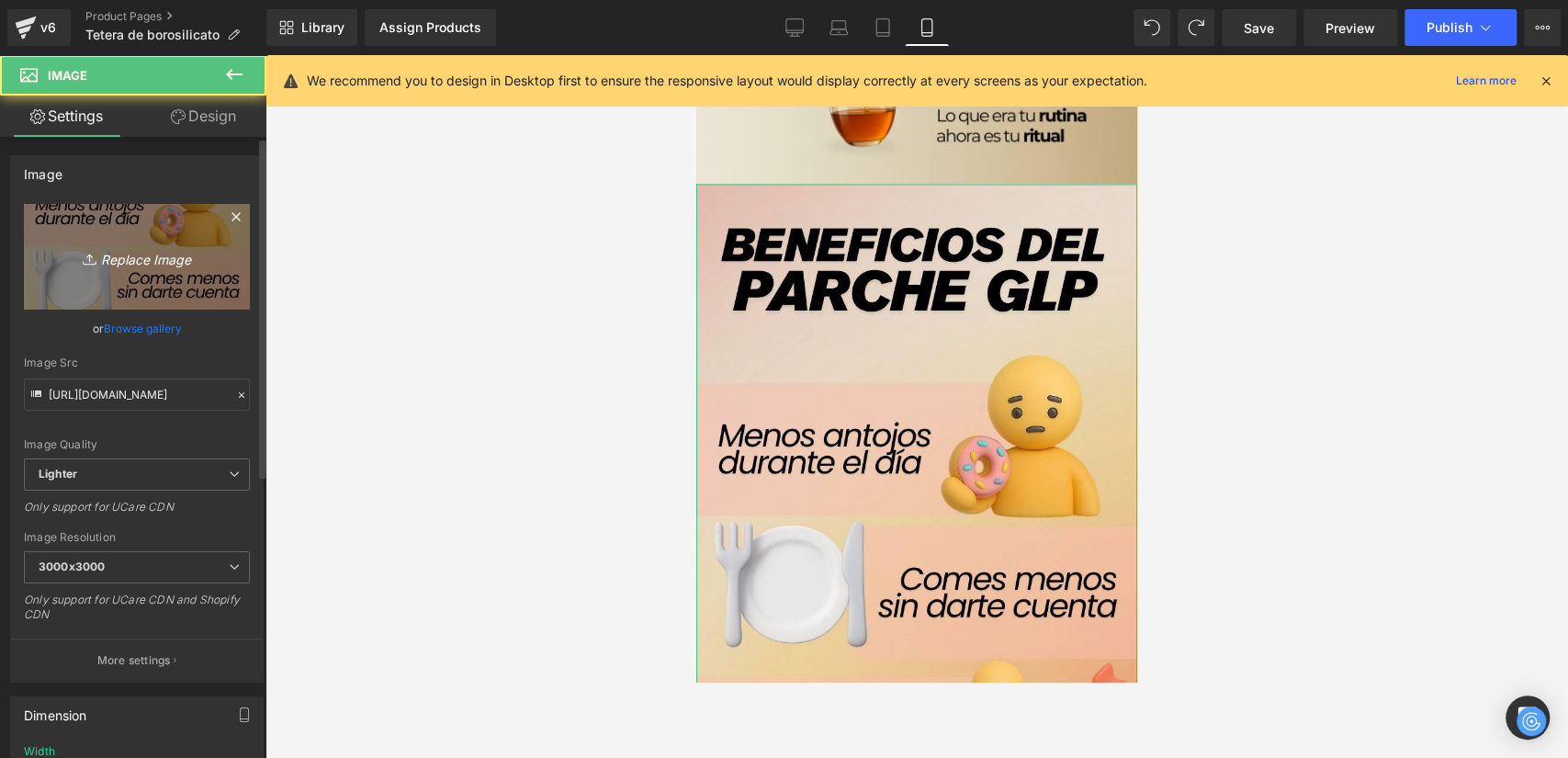
click at [162, 266] on icon "Replace Image" at bounding box center [137, 256] width 147 height 23
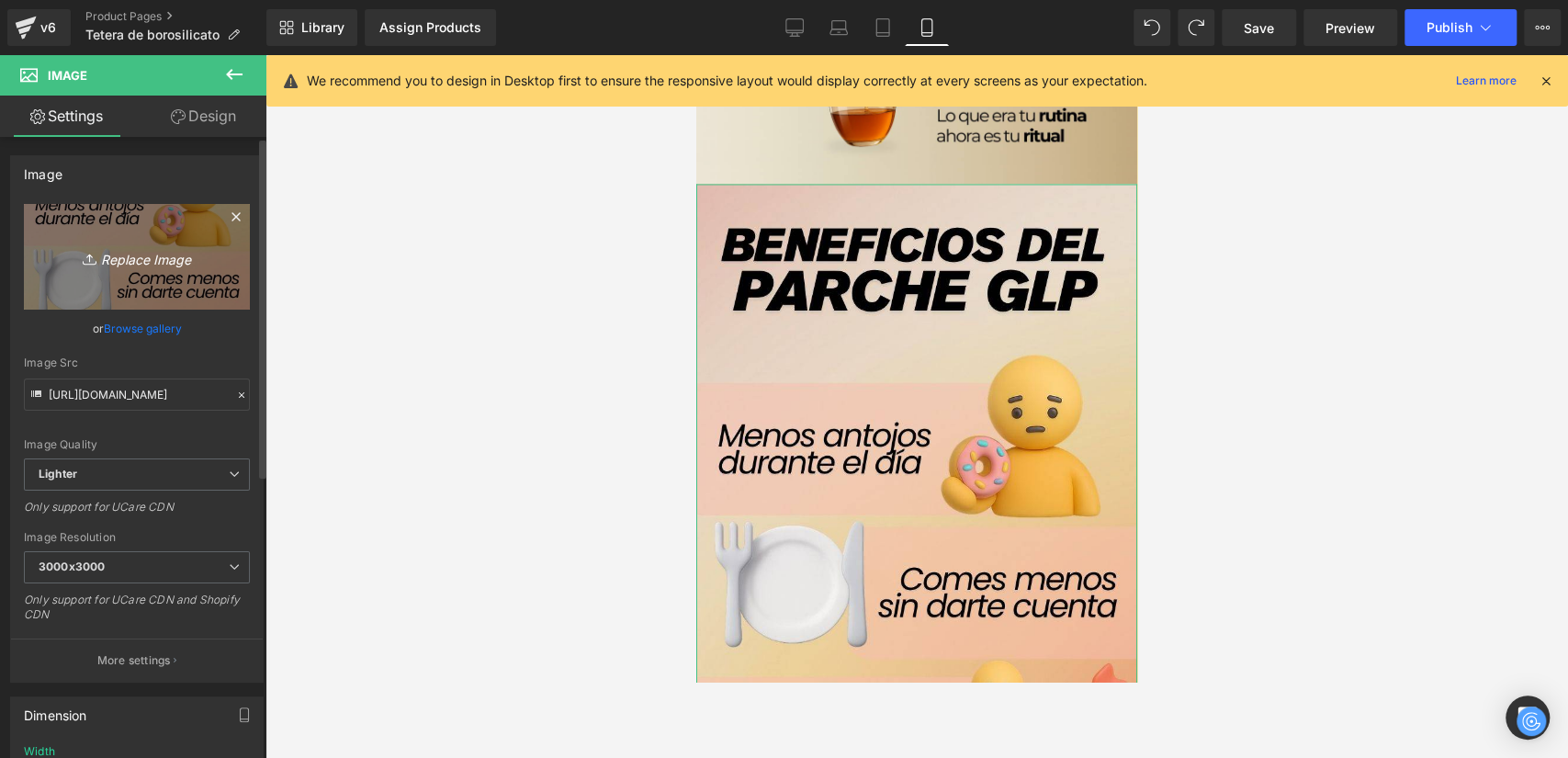
type input "C:\fakepath\4.png"
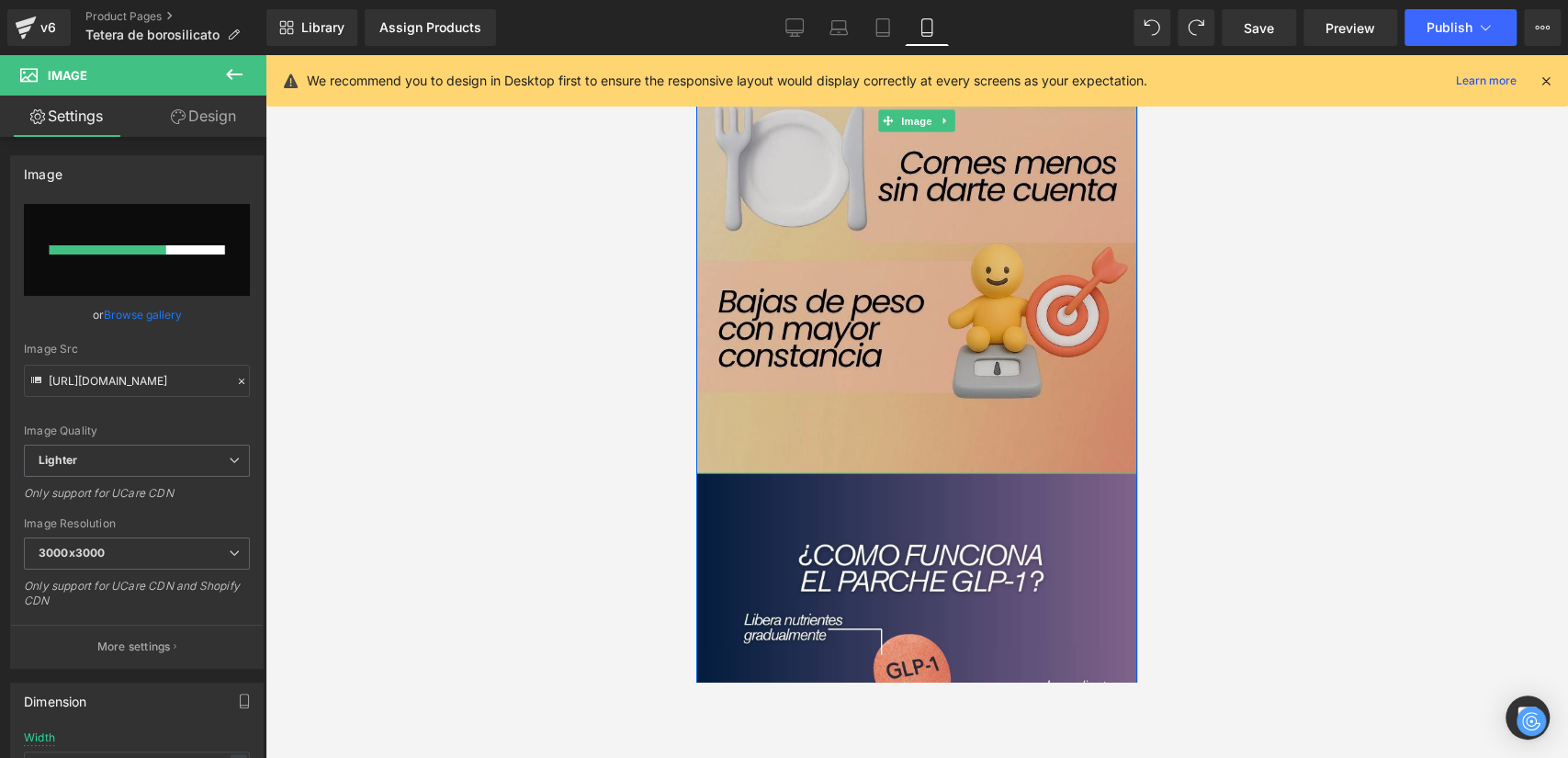
scroll to position [2287, 0]
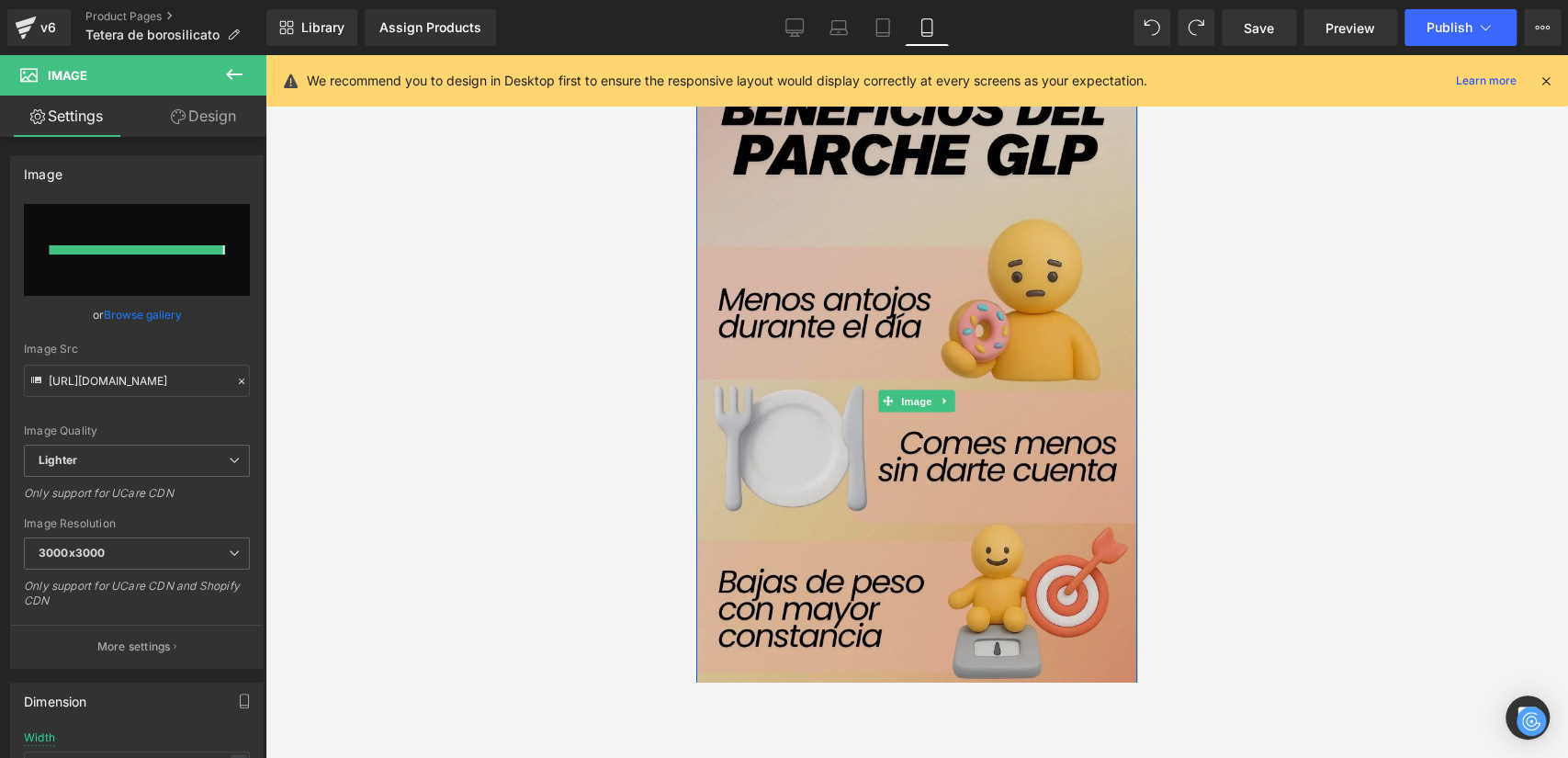
type input "https://ucarecdn.com/abe52071-913d-4751-bdd3-3635ca2fb2a2/-/format/auto/-/previ…"
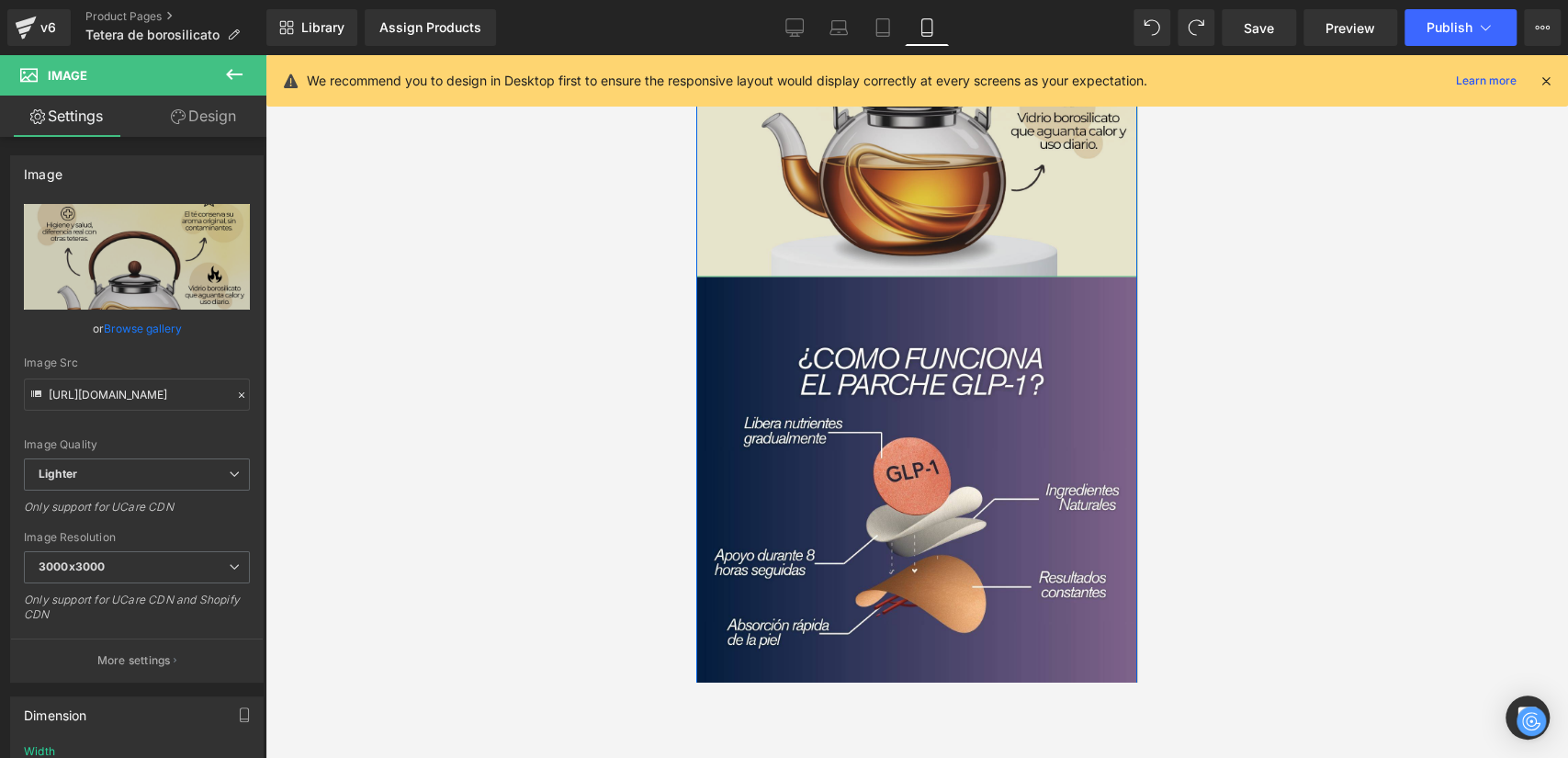
scroll to position [2491, 0]
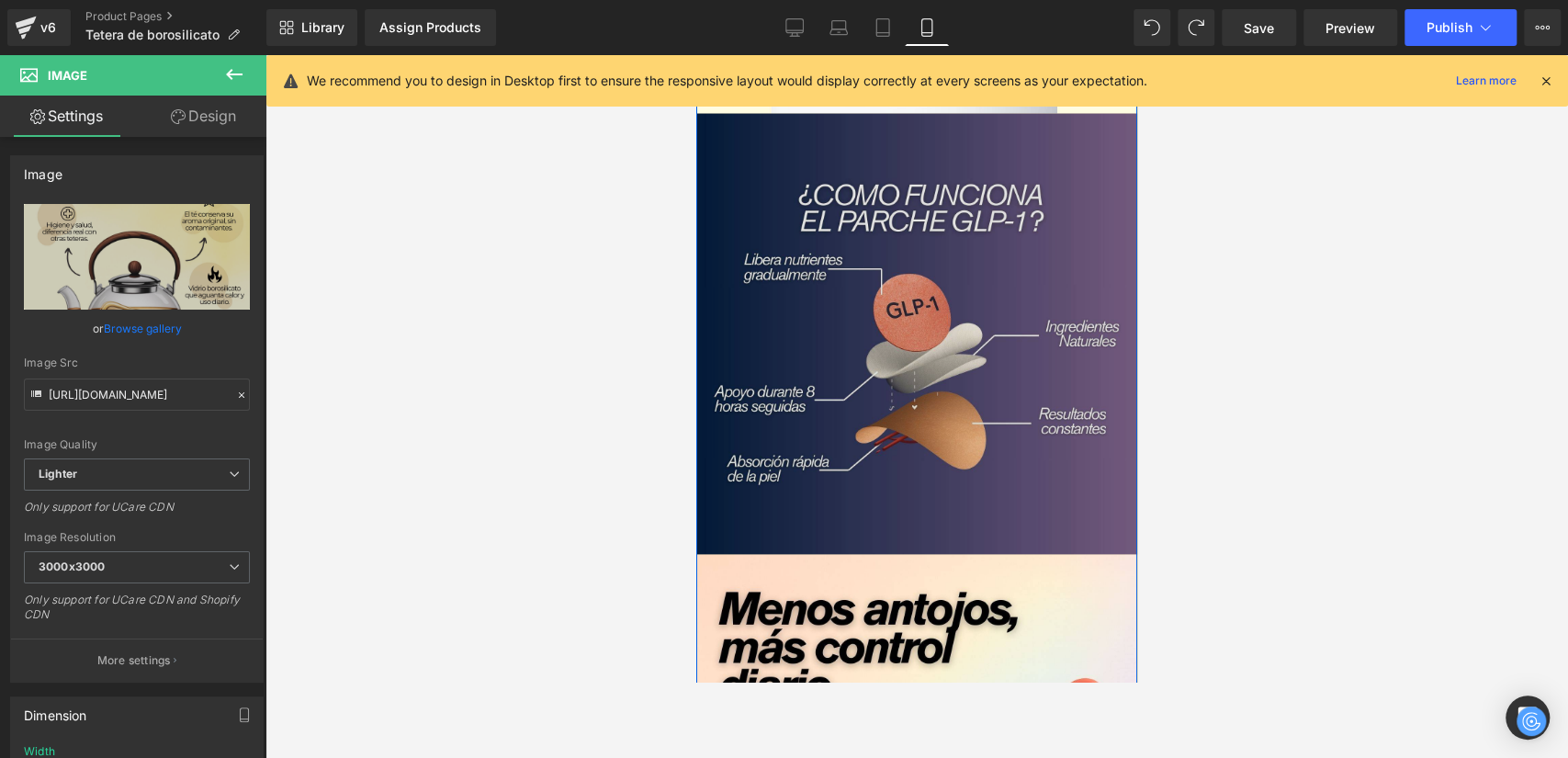
click at [880, 347] on img at bounding box center [916, 334] width 441 height 441
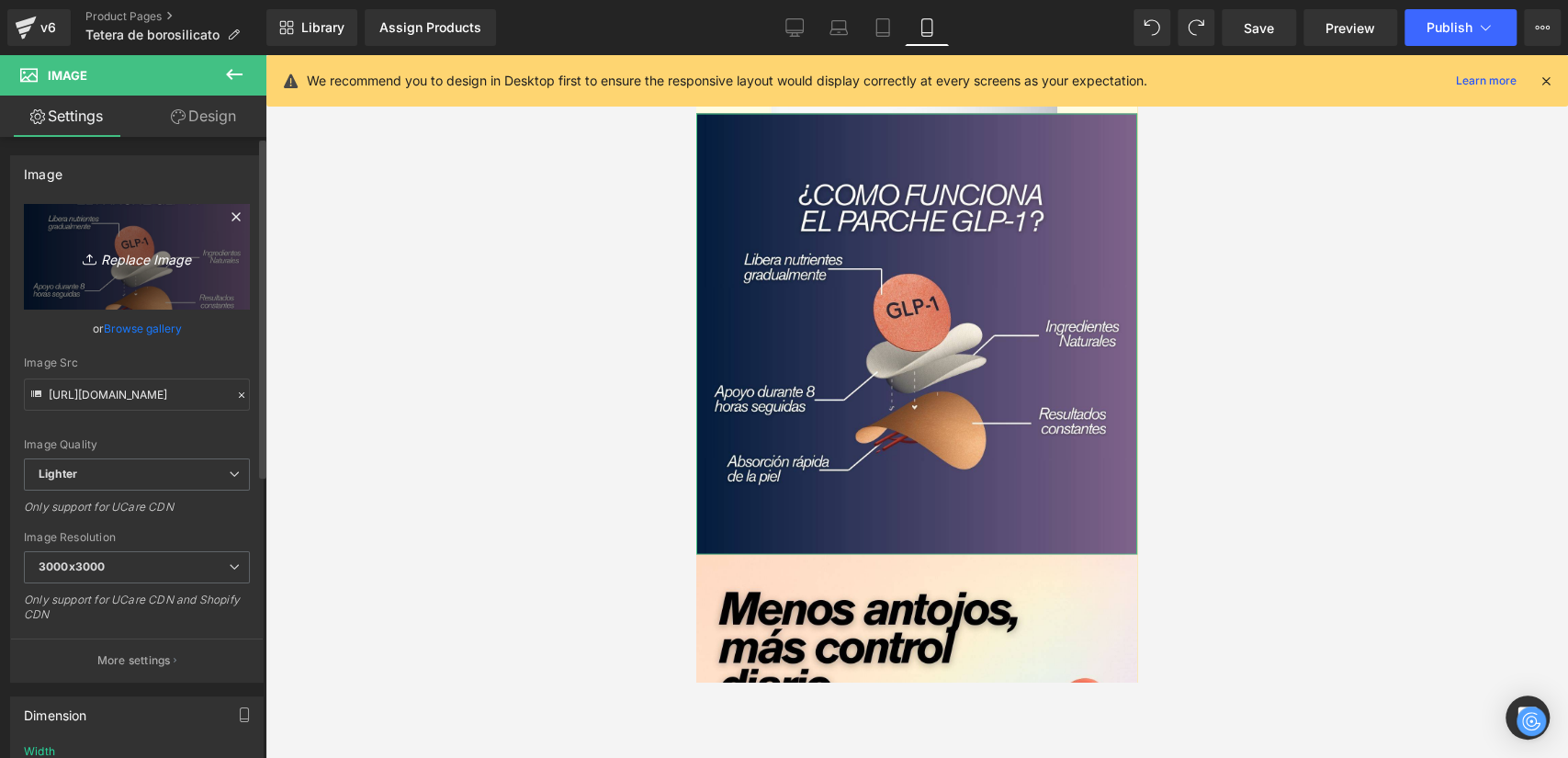
click at [167, 264] on icon "Replace Image" at bounding box center [137, 256] width 147 height 23
type input "C:\fakepath\5.png"
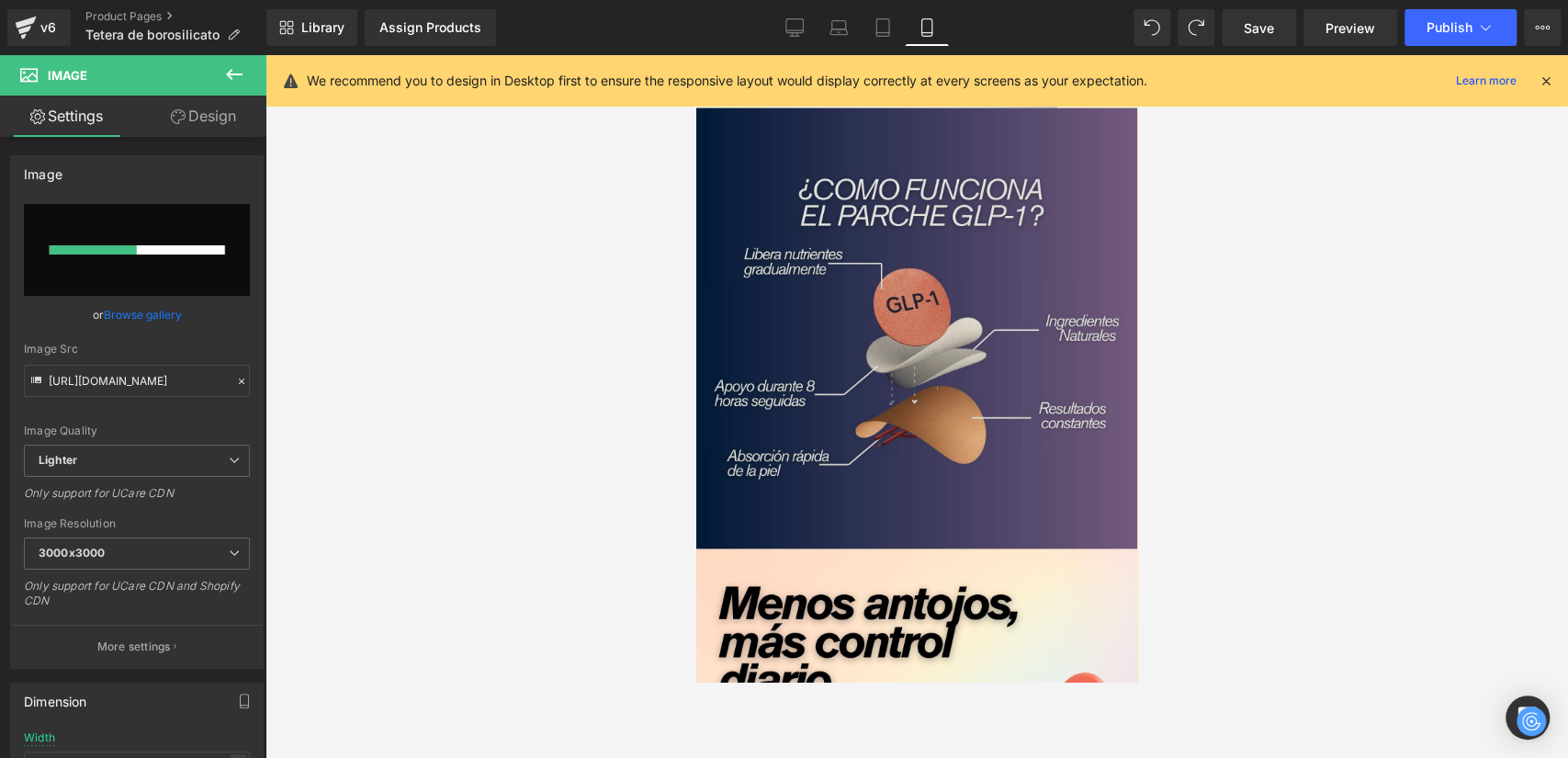
scroll to position [2594, 0]
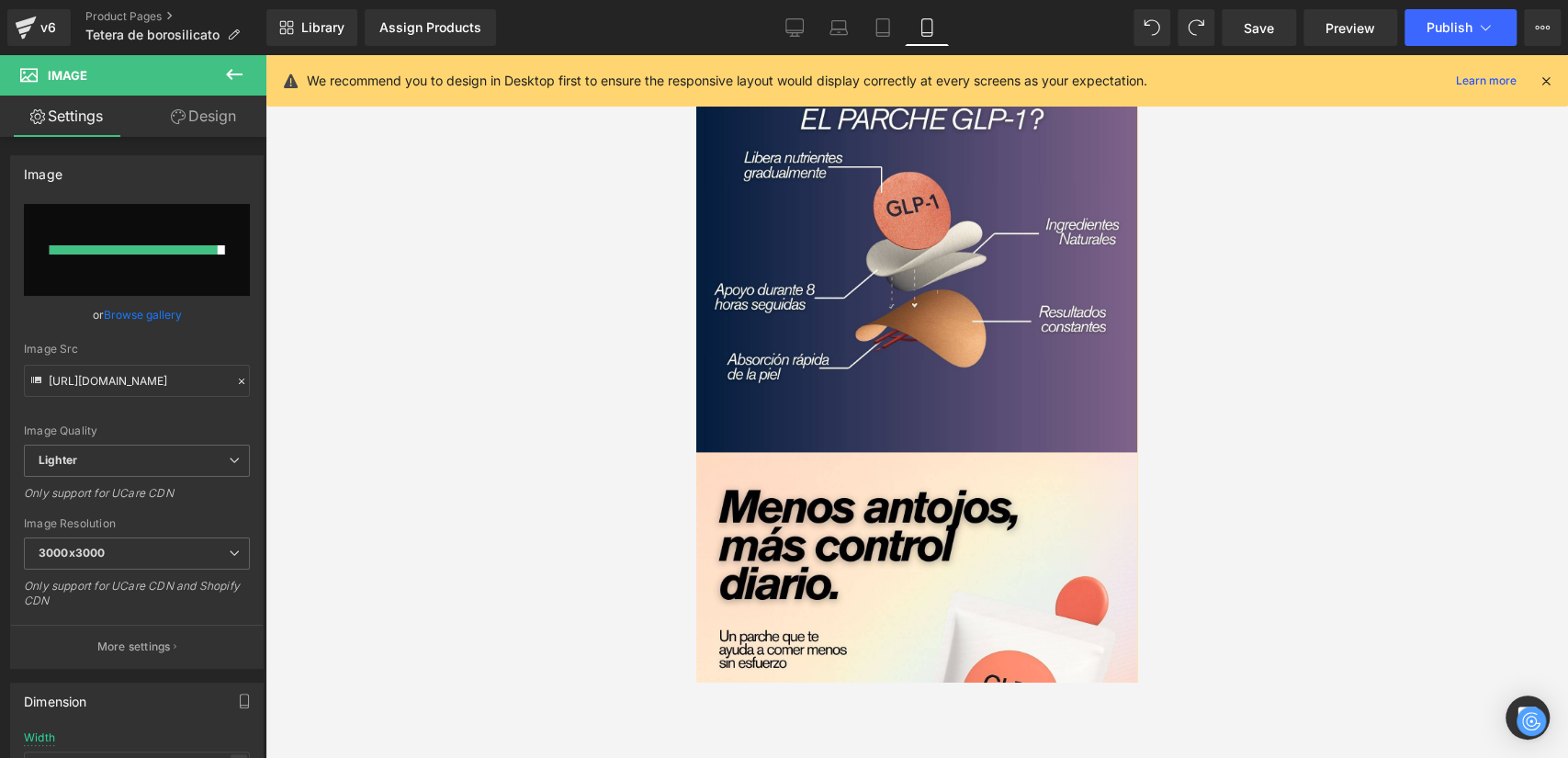
type input "https://ucarecdn.com/aa4c852e-46e0-4fc8-9b9d-c9946edac8bf/-/format/auto/-/previ…"
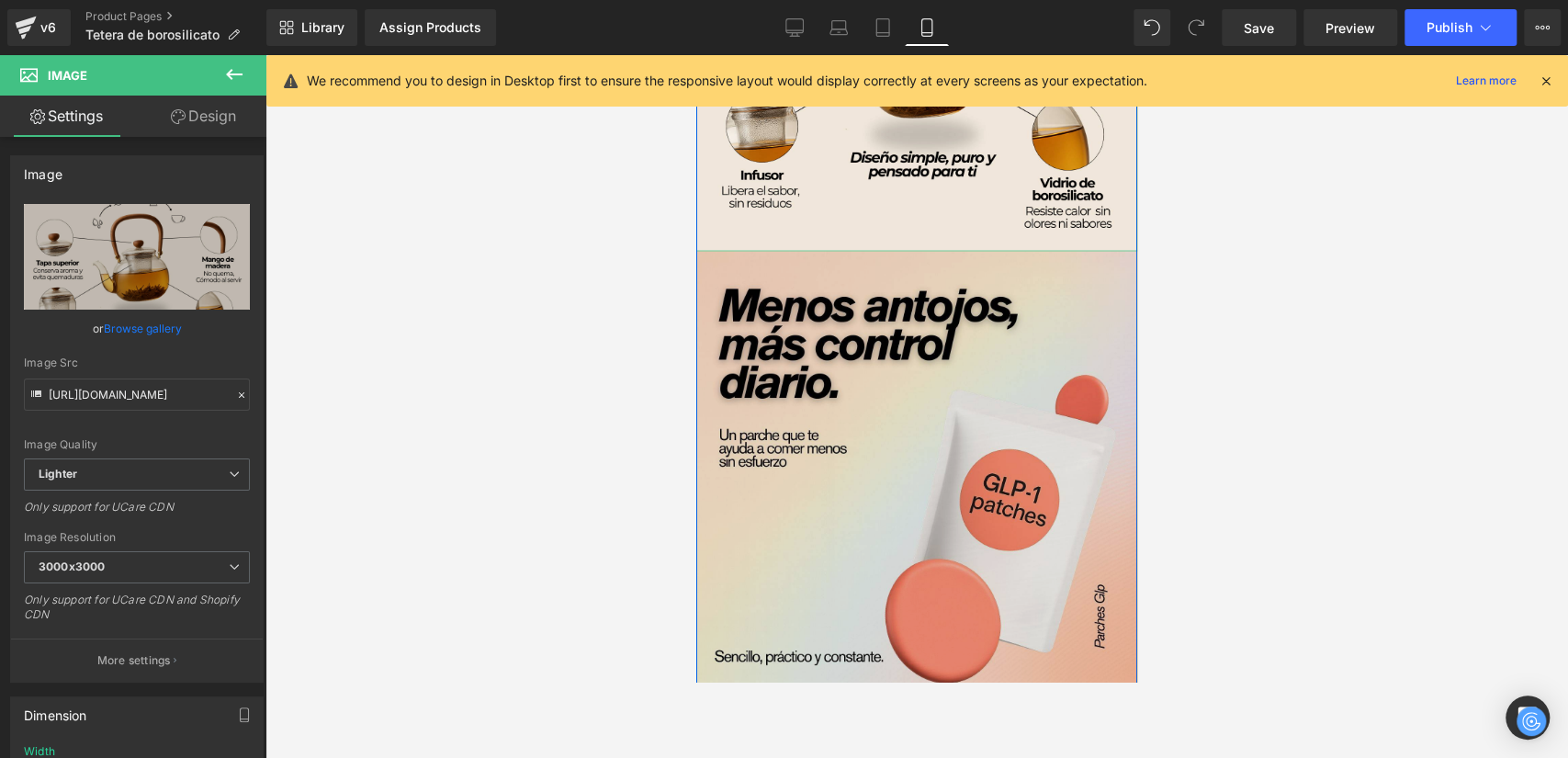
scroll to position [2797, 0]
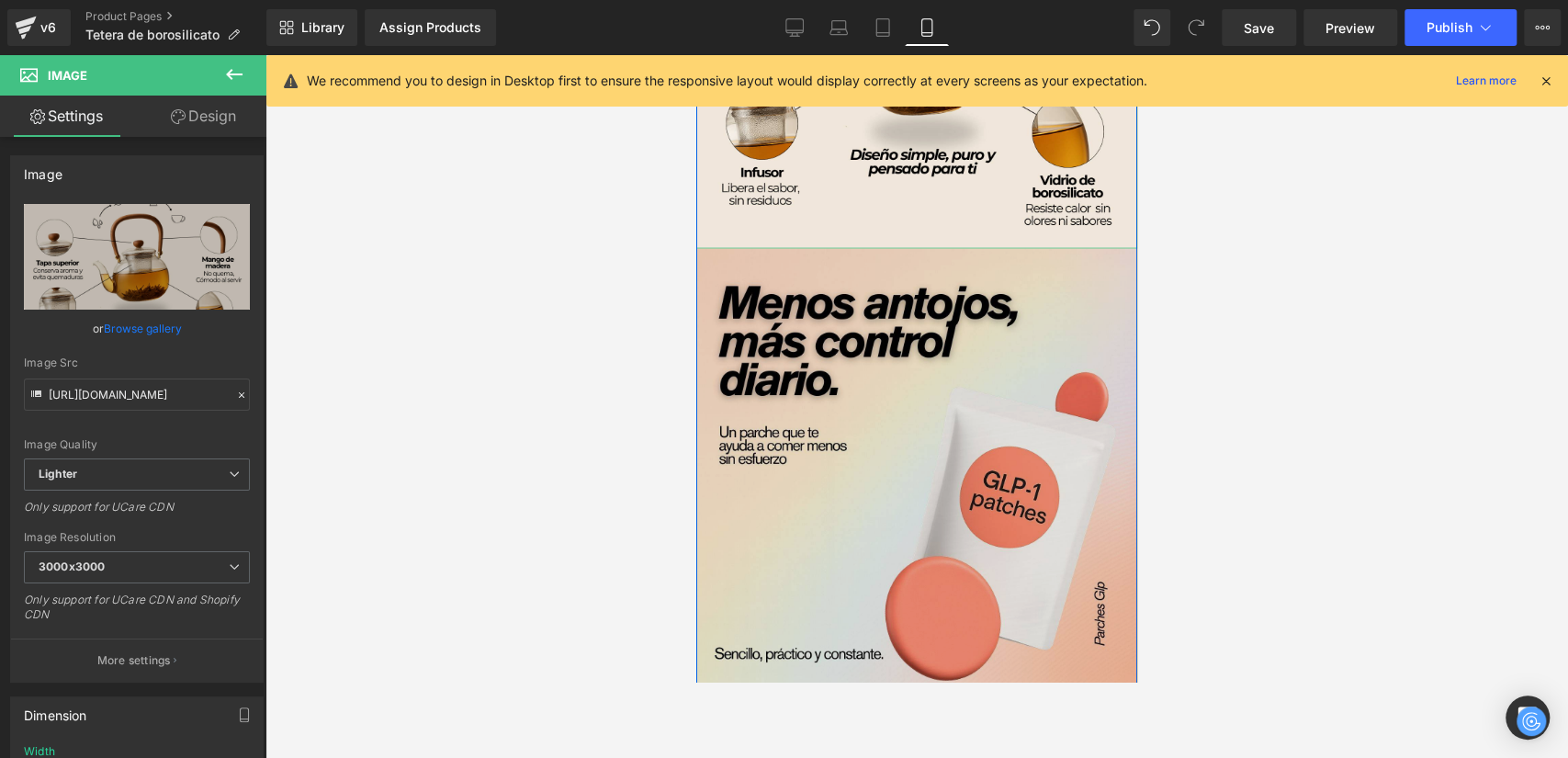
click at [947, 427] on img at bounding box center [916, 469] width 441 height 441
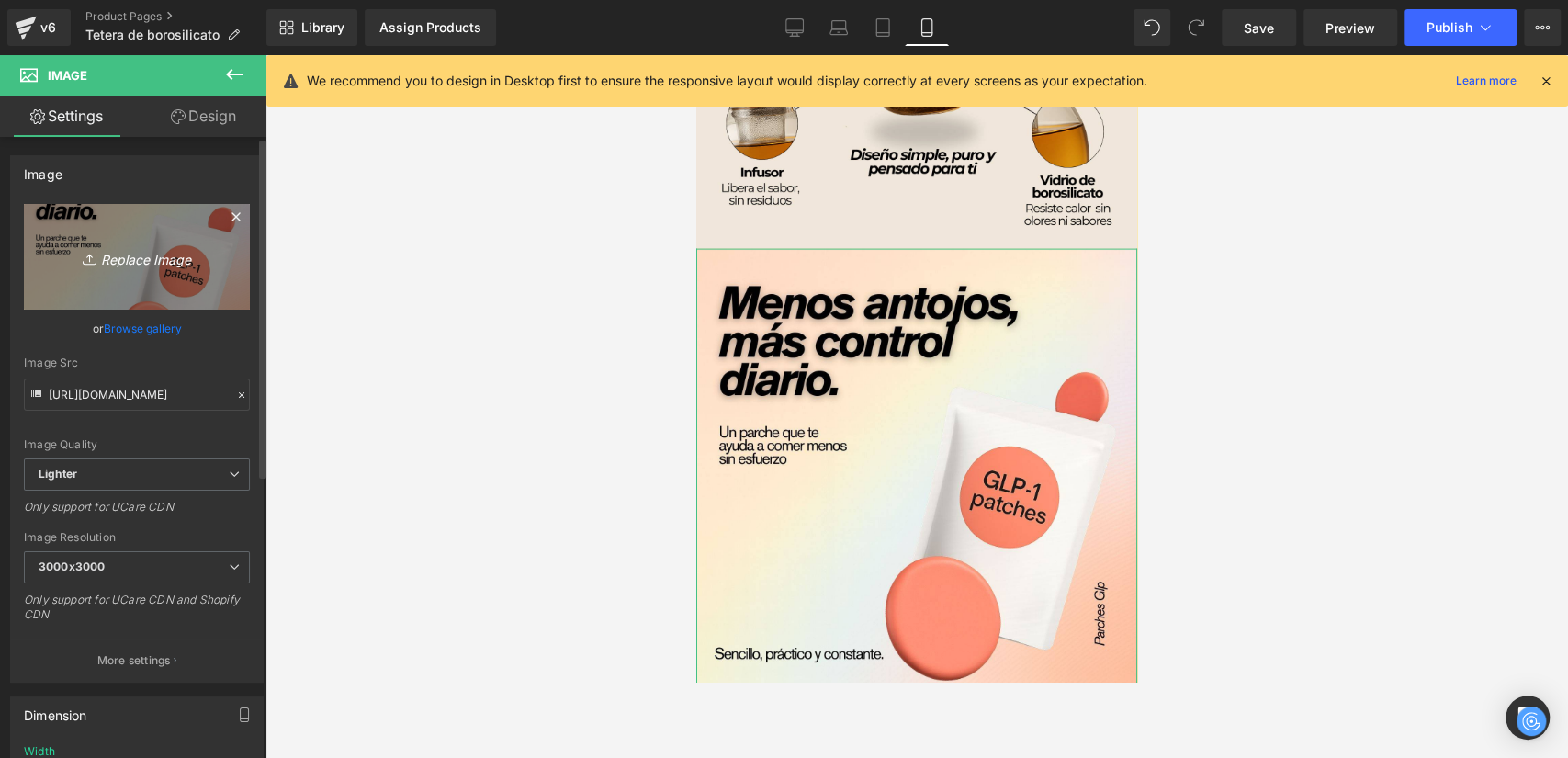
click at [97, 269] on link "Replace Image" at bounding box center [137, 256] width 226 height 105
type input "C:\fakepath\6.png"
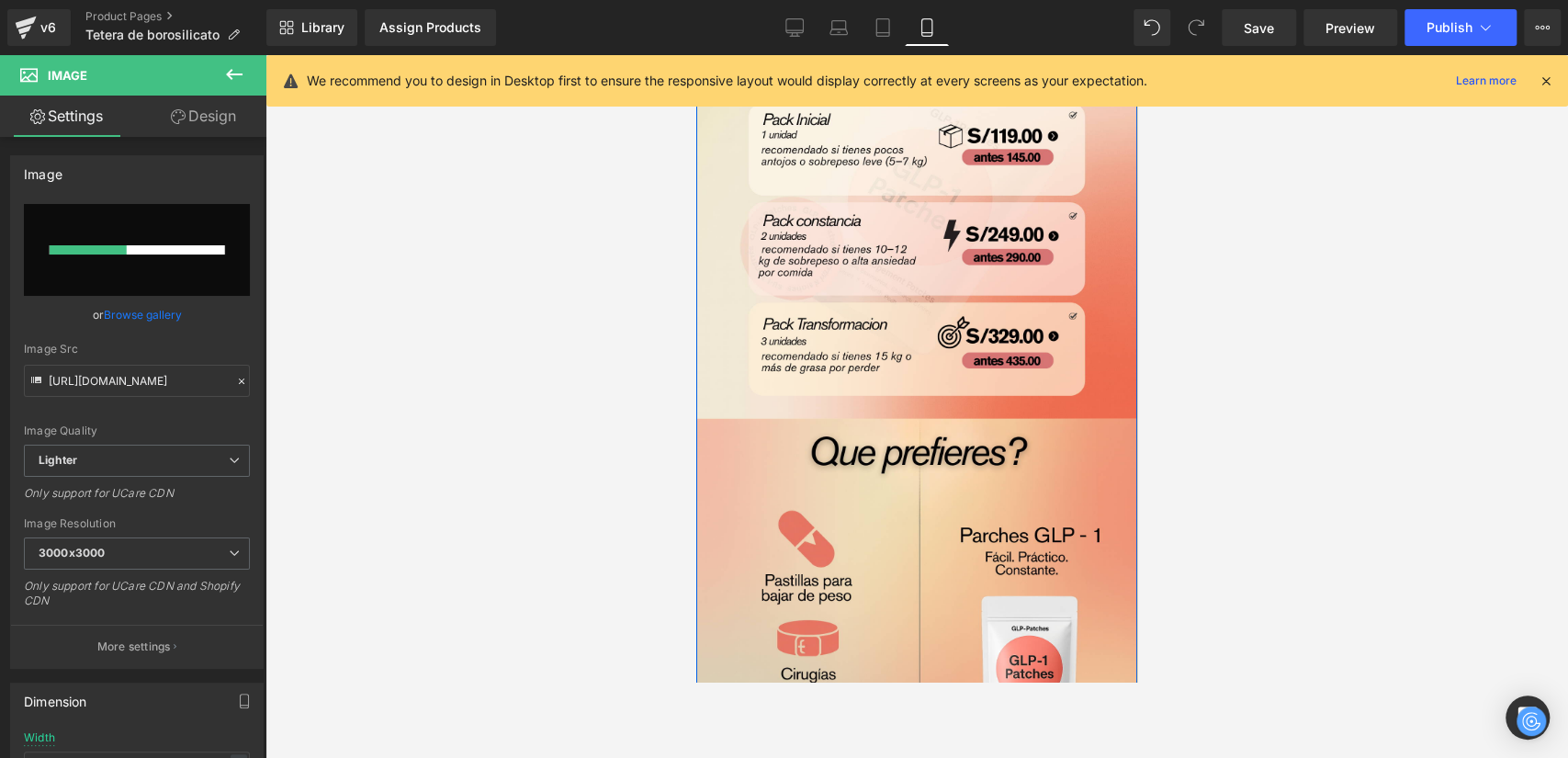
scroll to position [3512, 0]
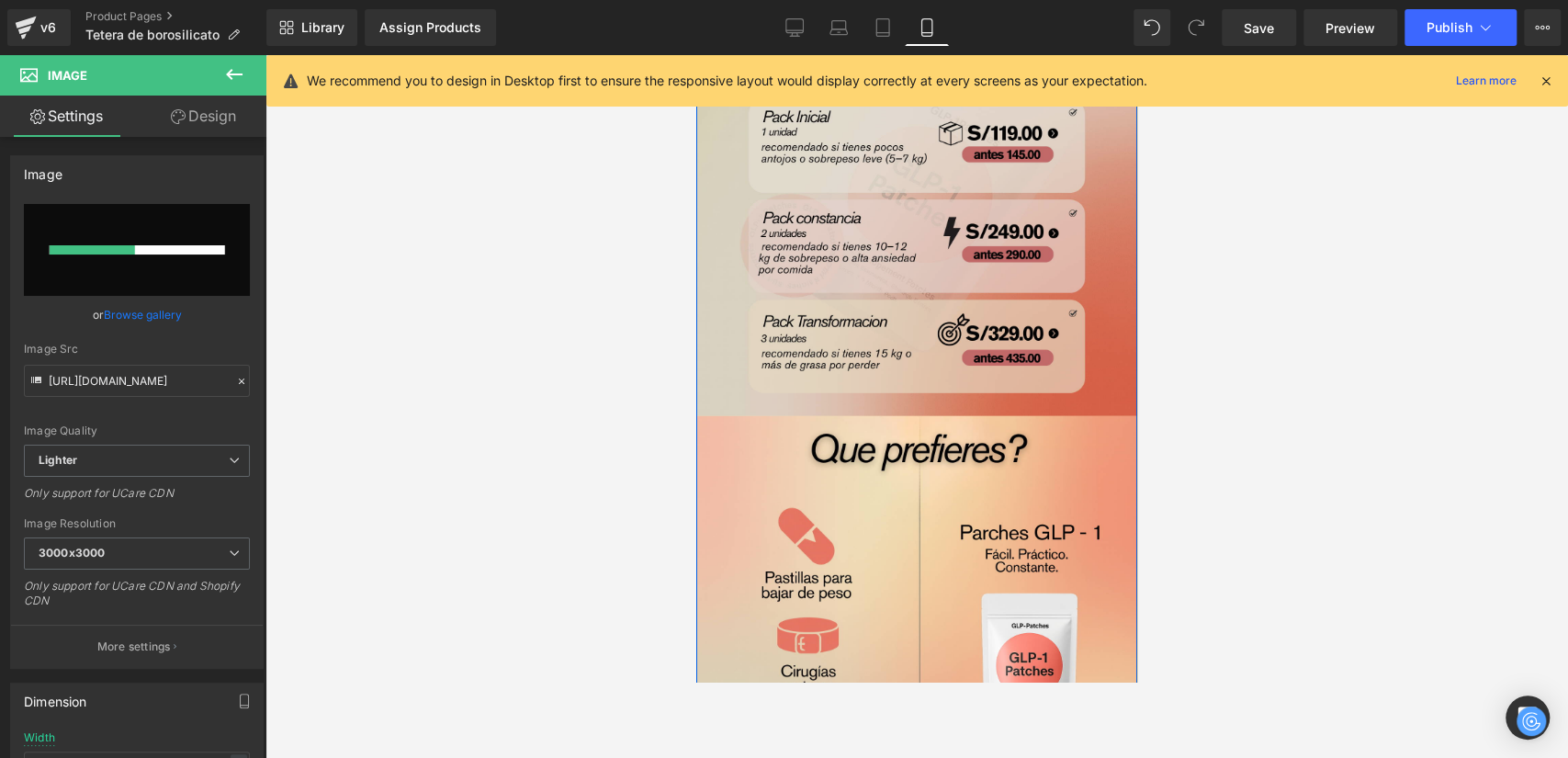
click at [885, 315] on img at bounding box center [916, 196] width 441 height 441
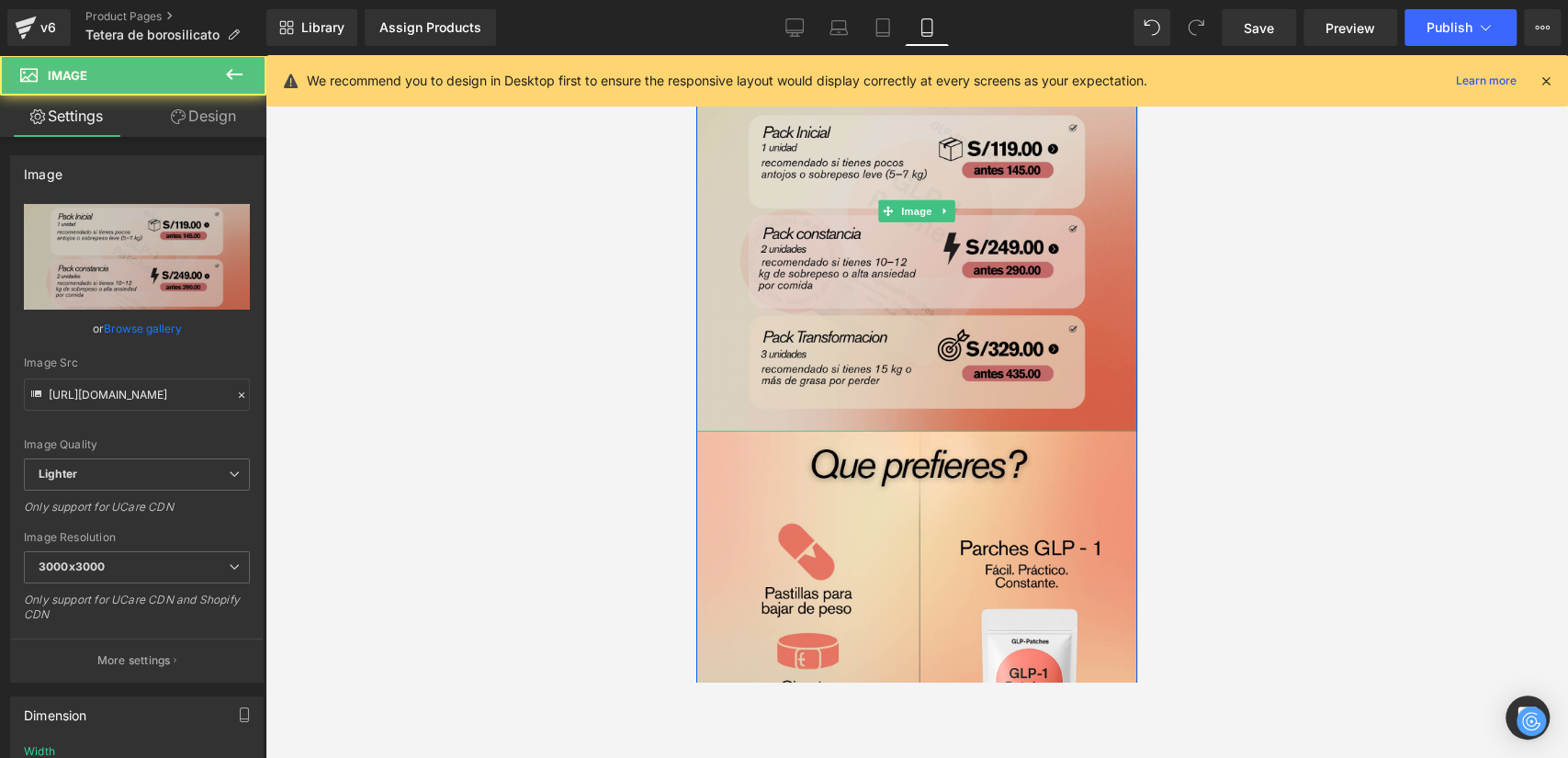
scroll to position [3205, 0]
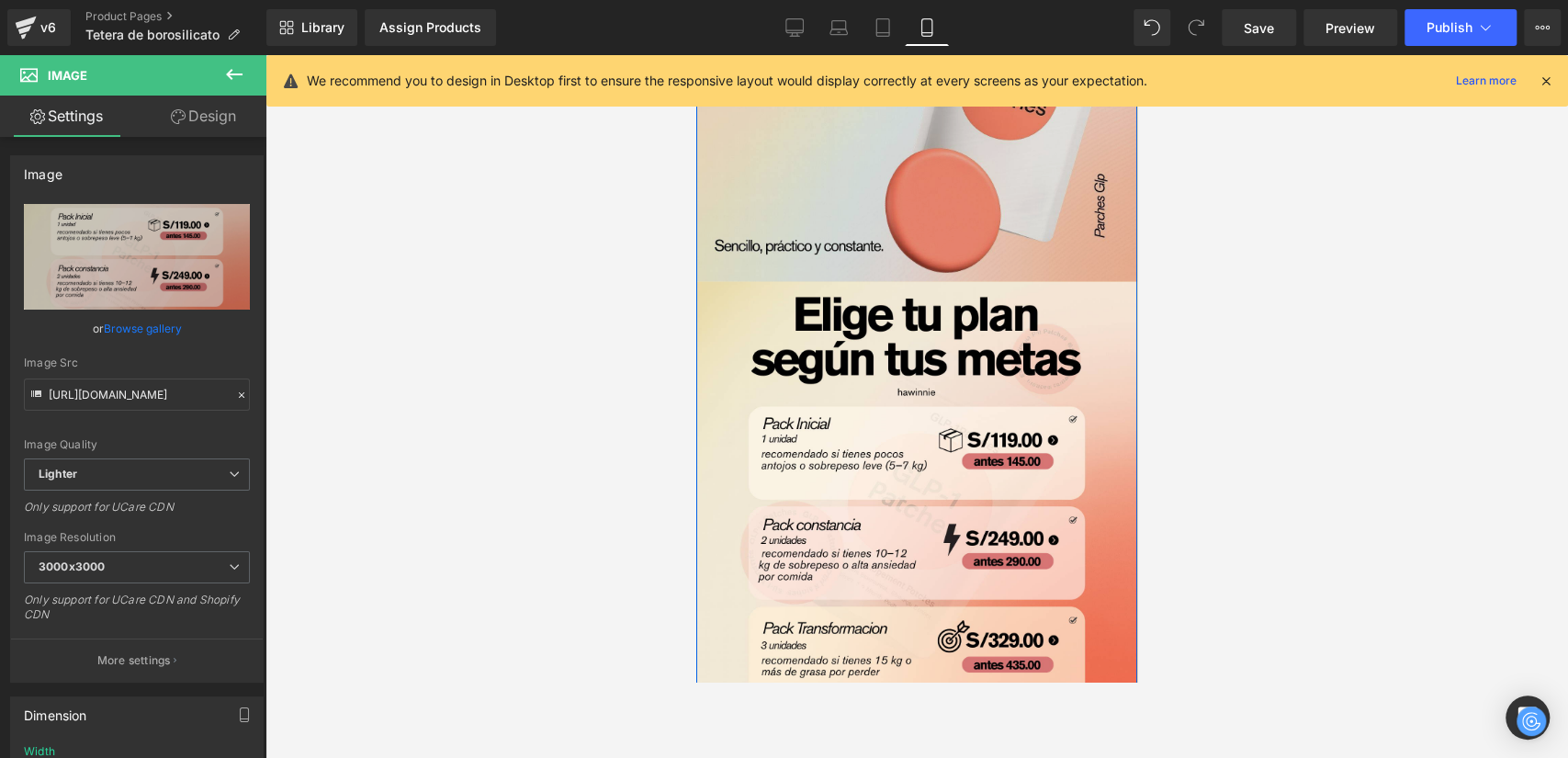
click at [900, 259] on img at bounding box center [916, 61] width 441 height 441
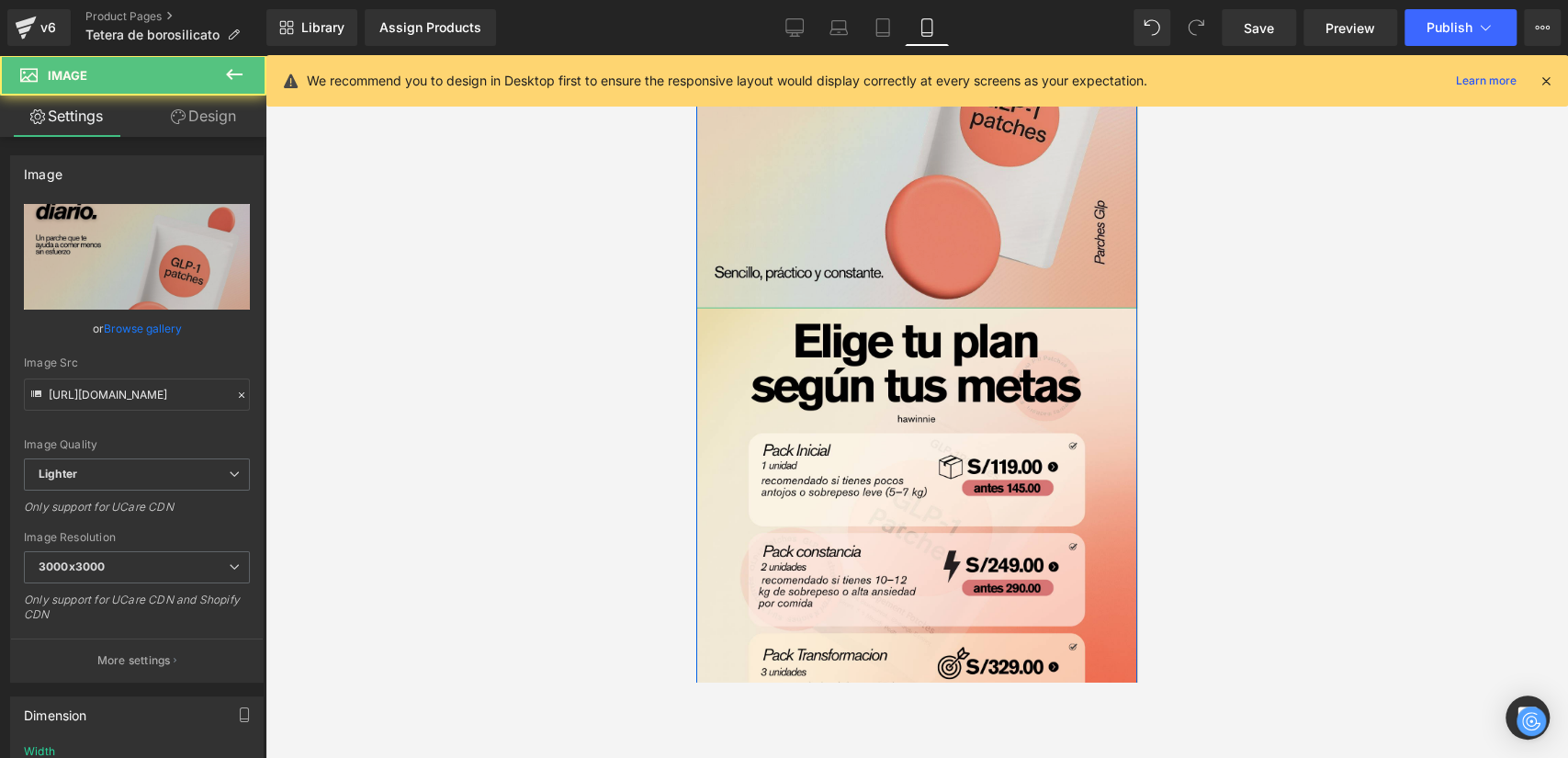
scroll to position [3002, 0]
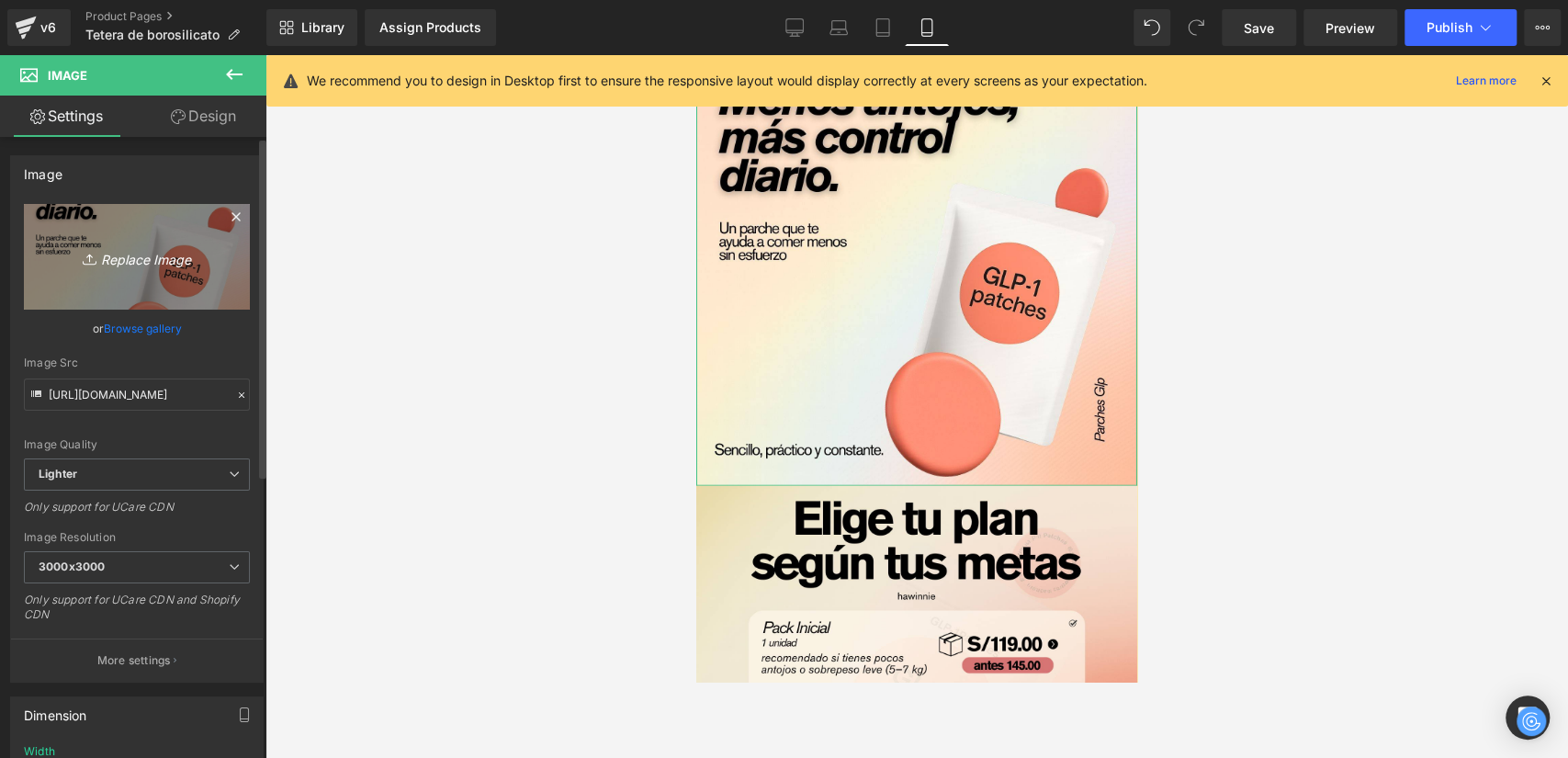
click at [137, 273] on link "Replace Image" at bounding box center [137, 256] width 226 height 105
type input "C:\fakepath\6.png"
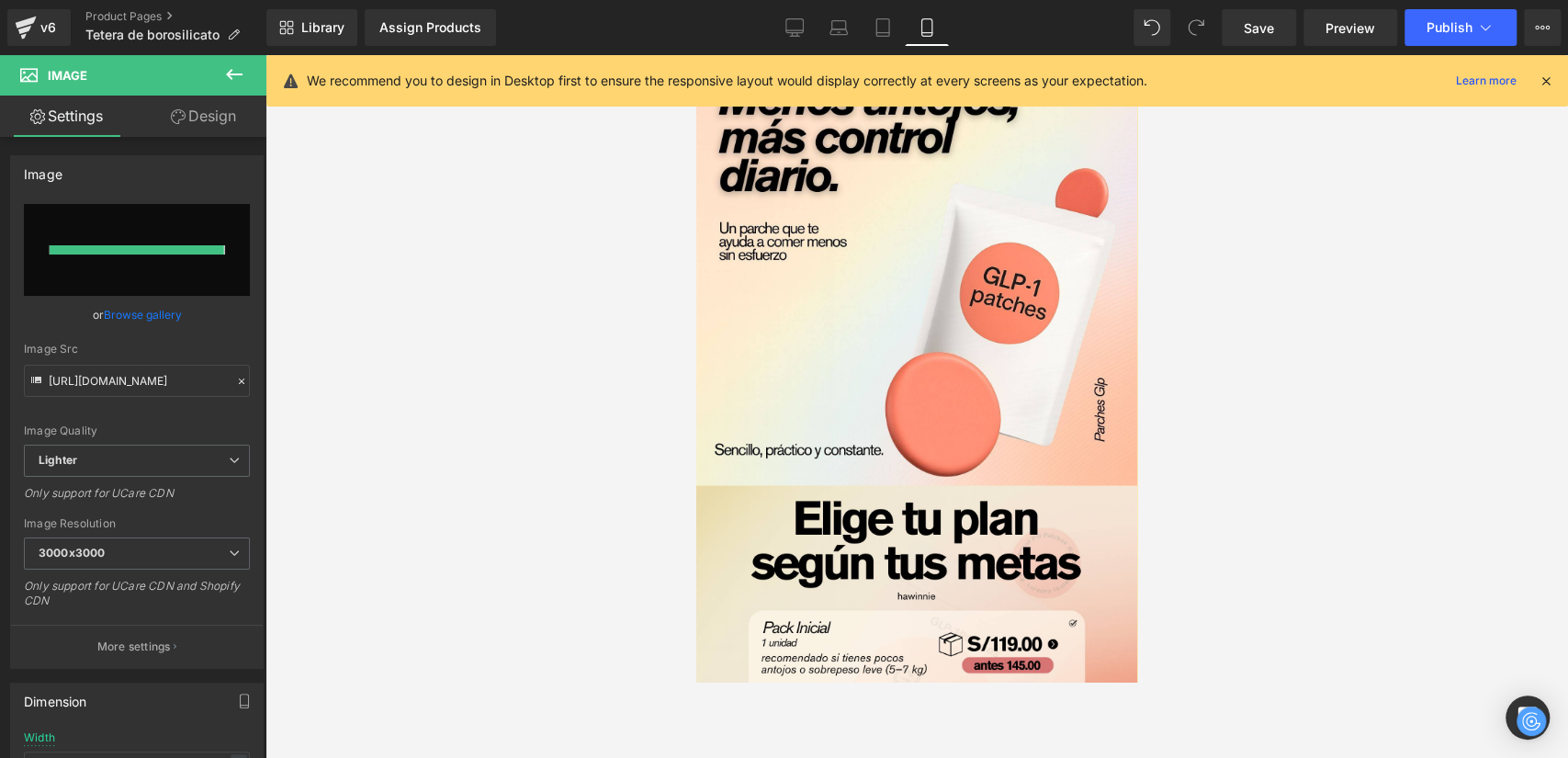
type input "https://ucarecdn.com/358e08d1-9715-4900-9168-b09621802587/-/format/auto/-/previ…"
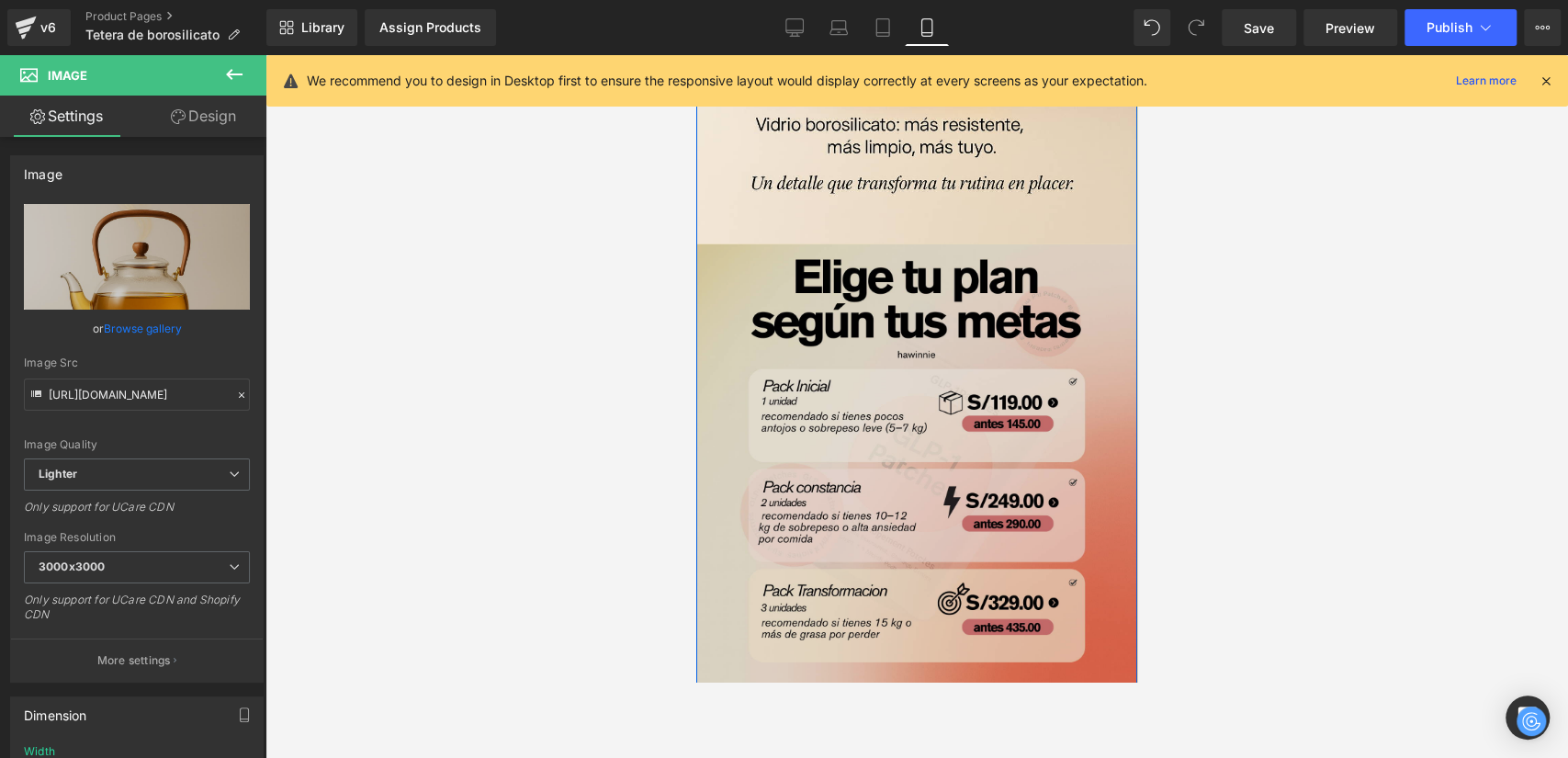
scroll to position [3512, 0]
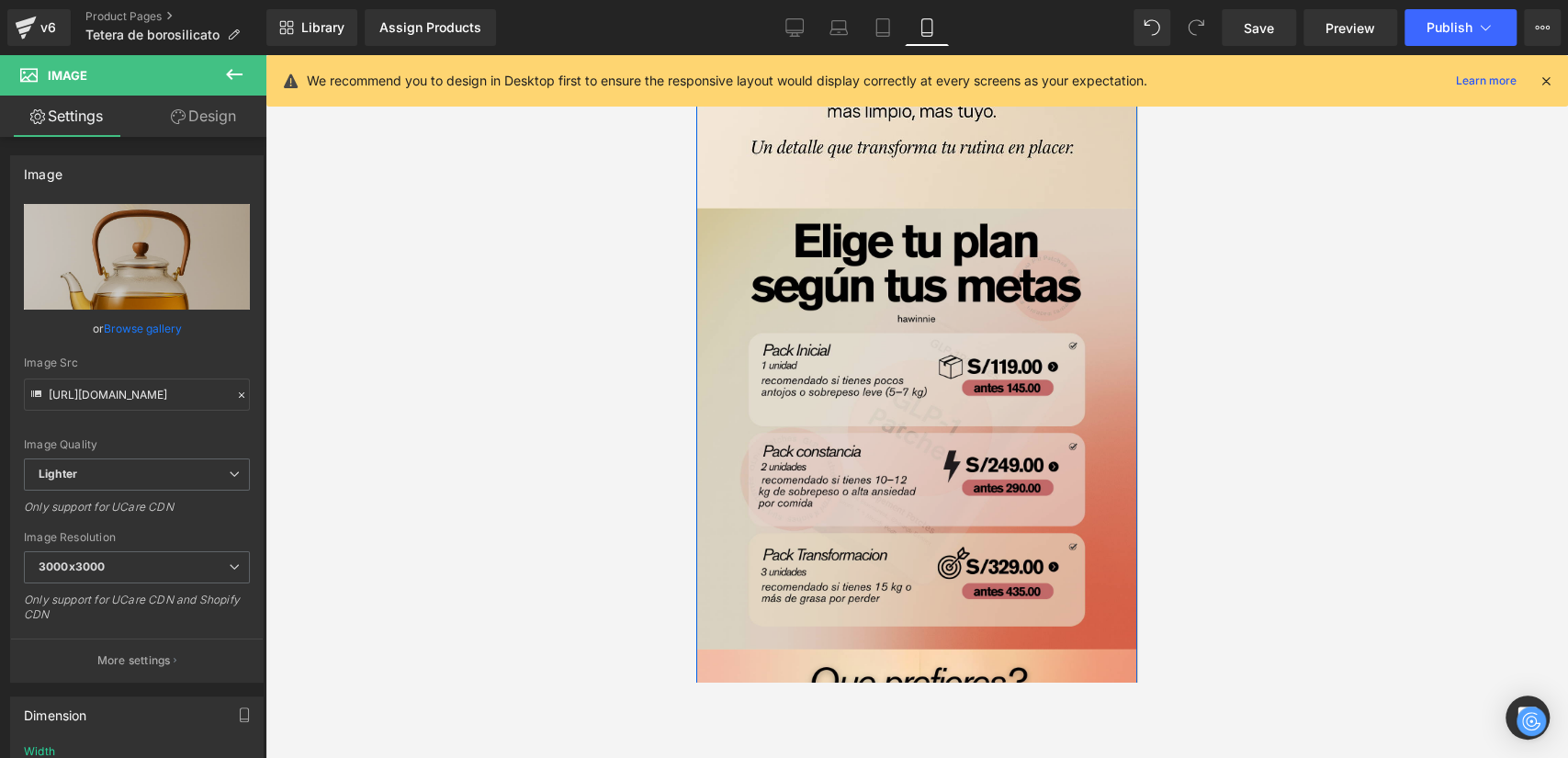
click at [921, 368] on img at bounding box center [916, 429] width 441 height 441
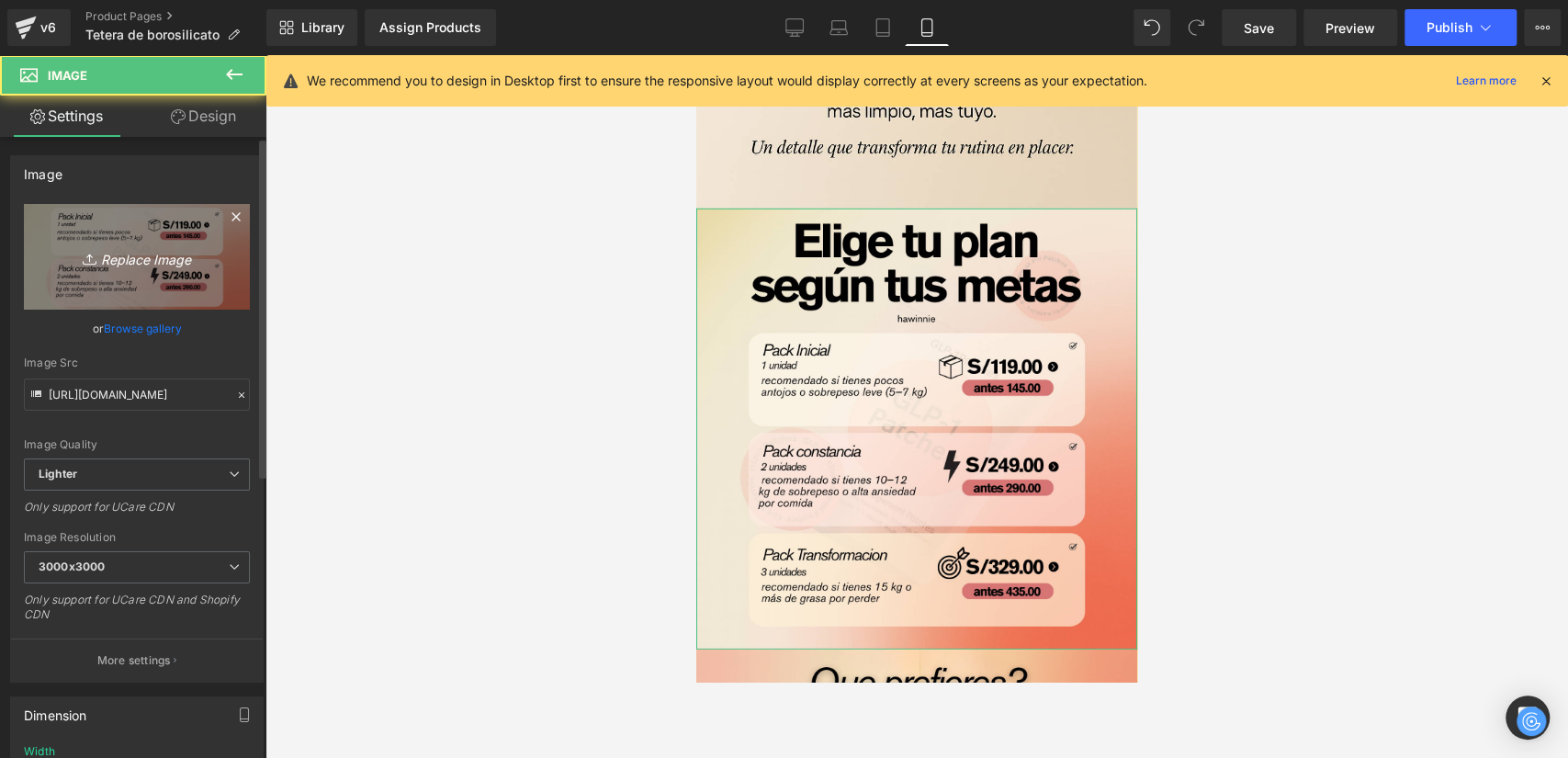
click at [119, 242] on link "Replace Image" at bounding box center [137, 256] width 226 height 105
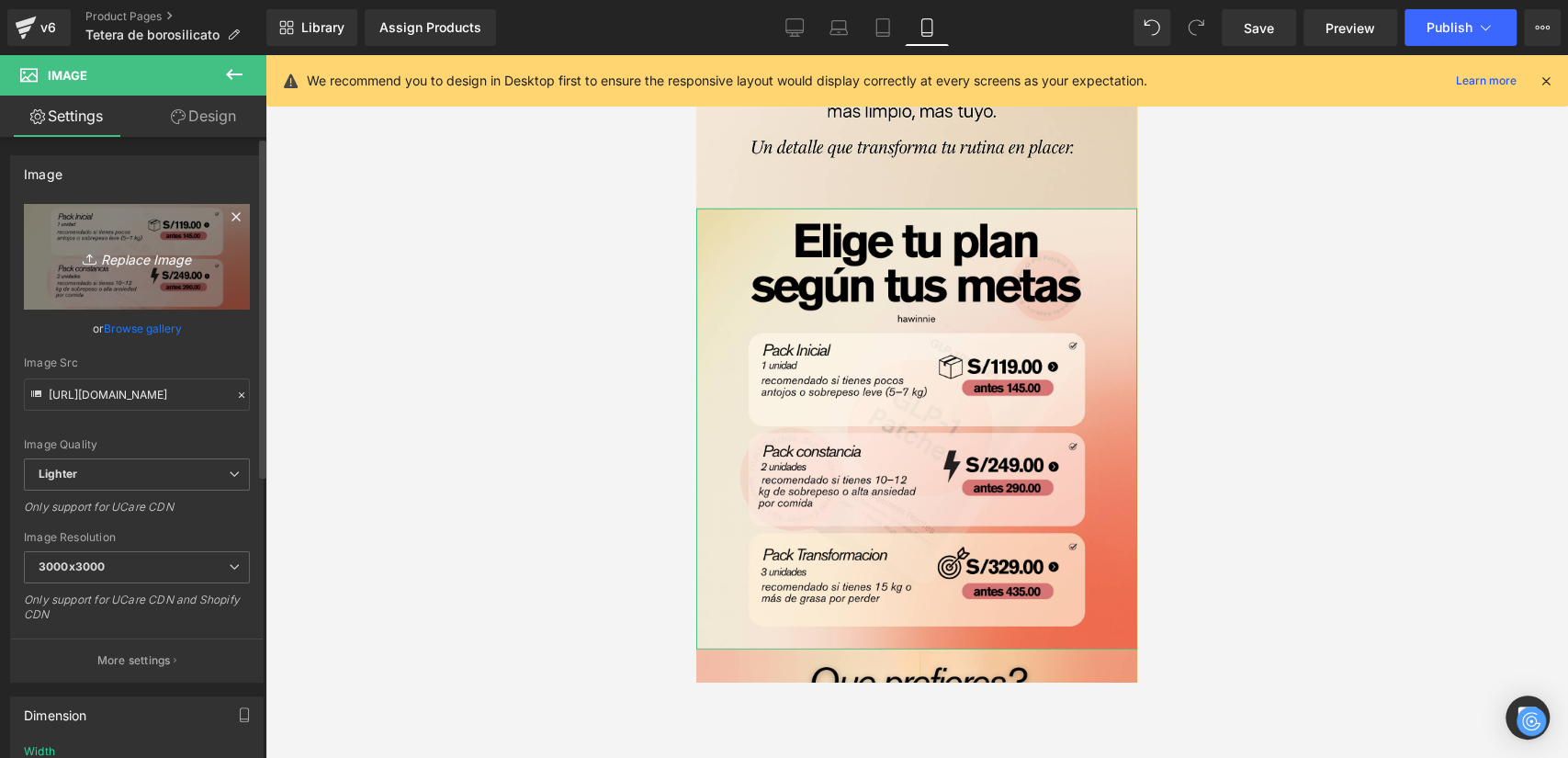
type input "C:\fakepath\8.png"
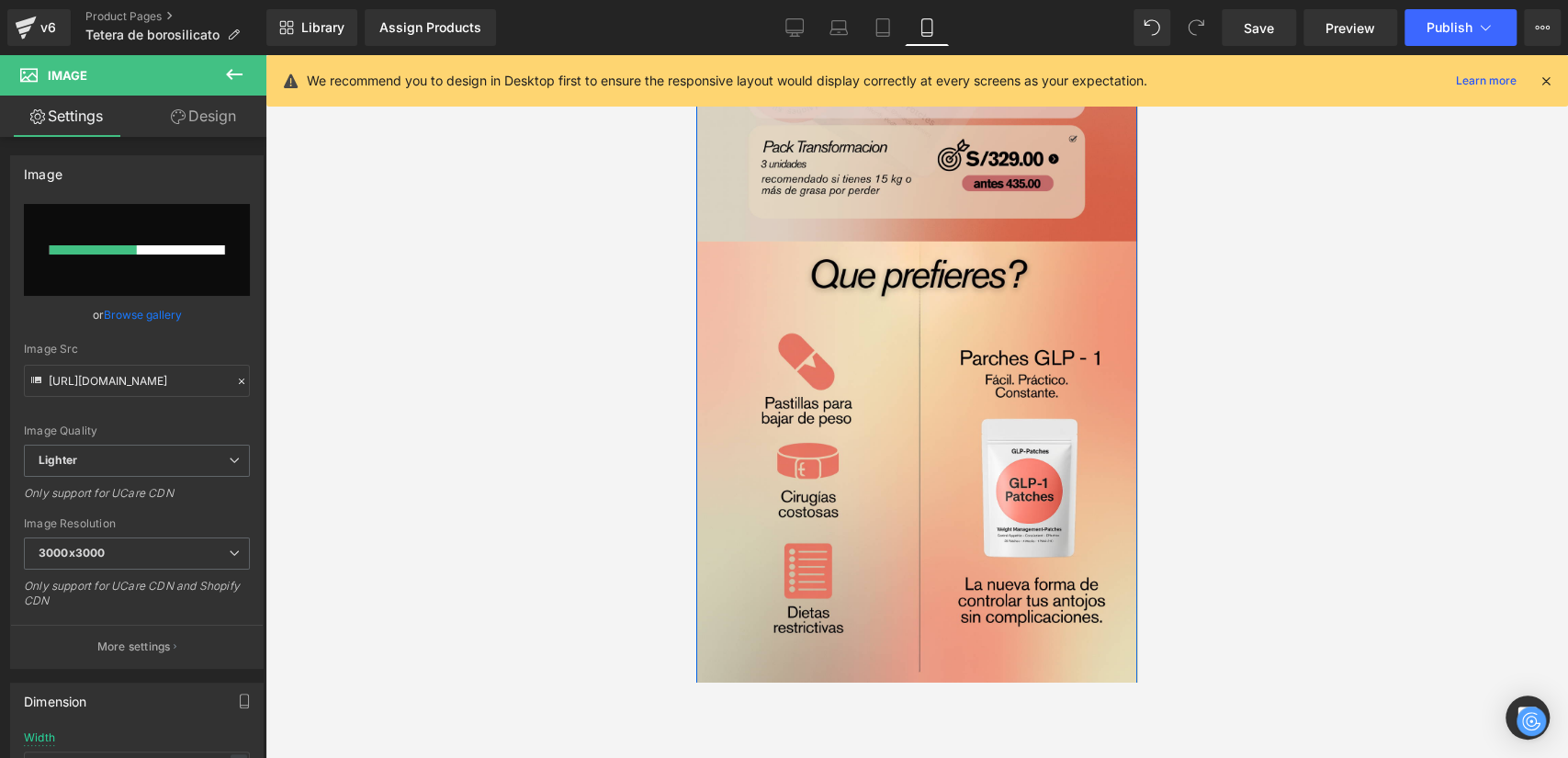
scroll to position [4022, 0]
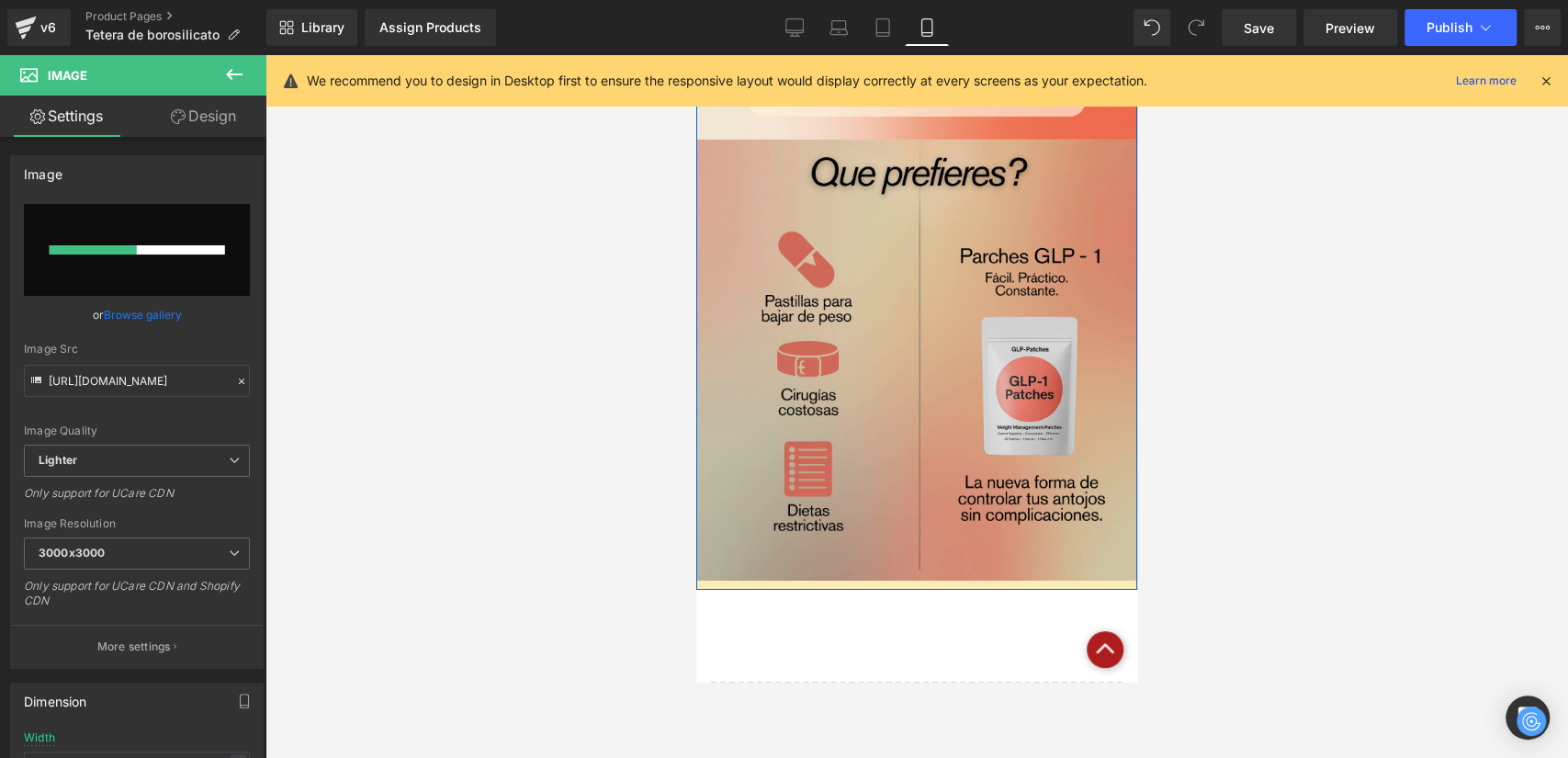
click at [892, 301] on img at bounding box center [916, 360] width 441 height 441
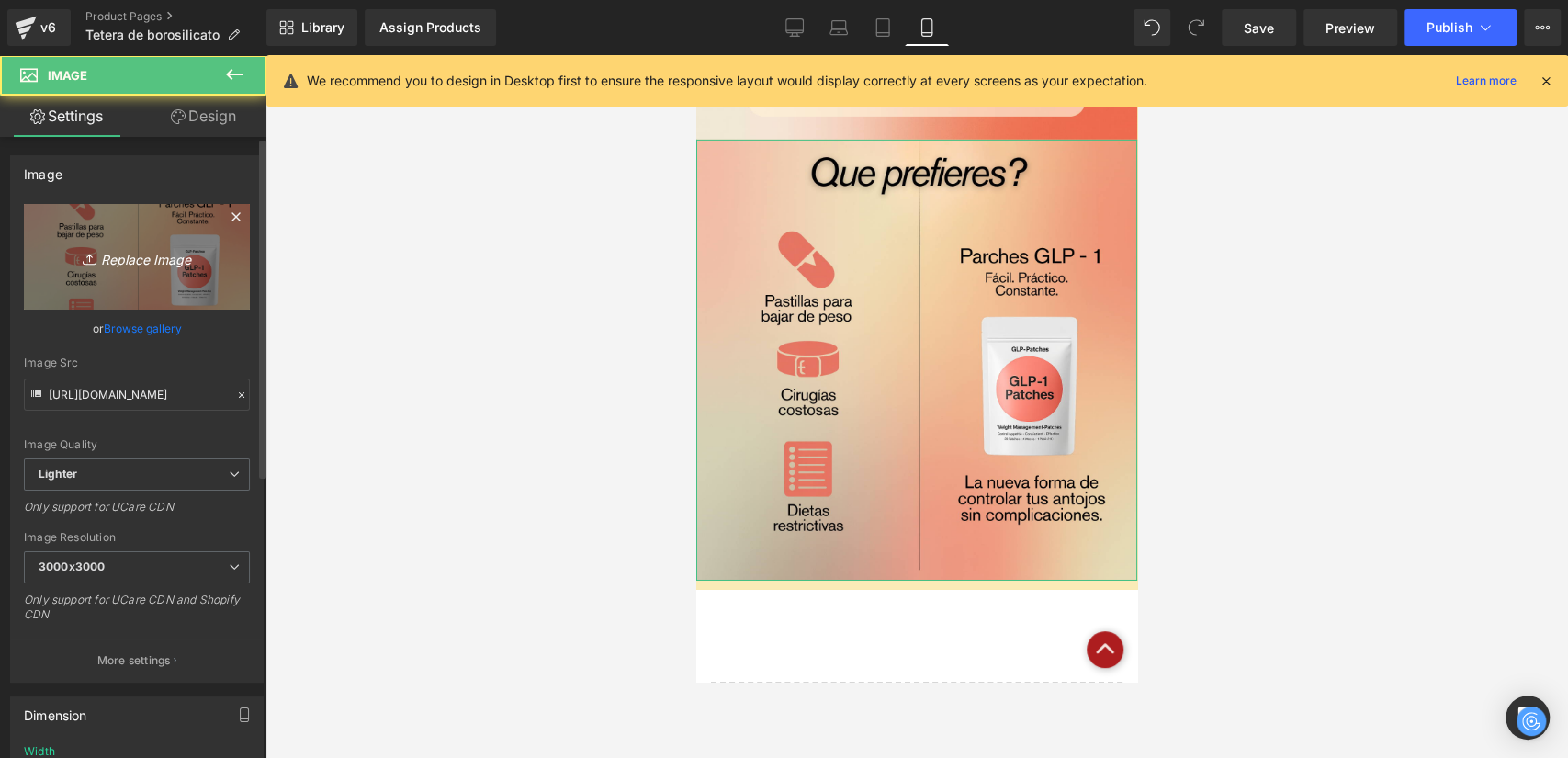
click at [135, 262] on icon "Replace Image" at bounding box center [137, 256] width 147 height 23
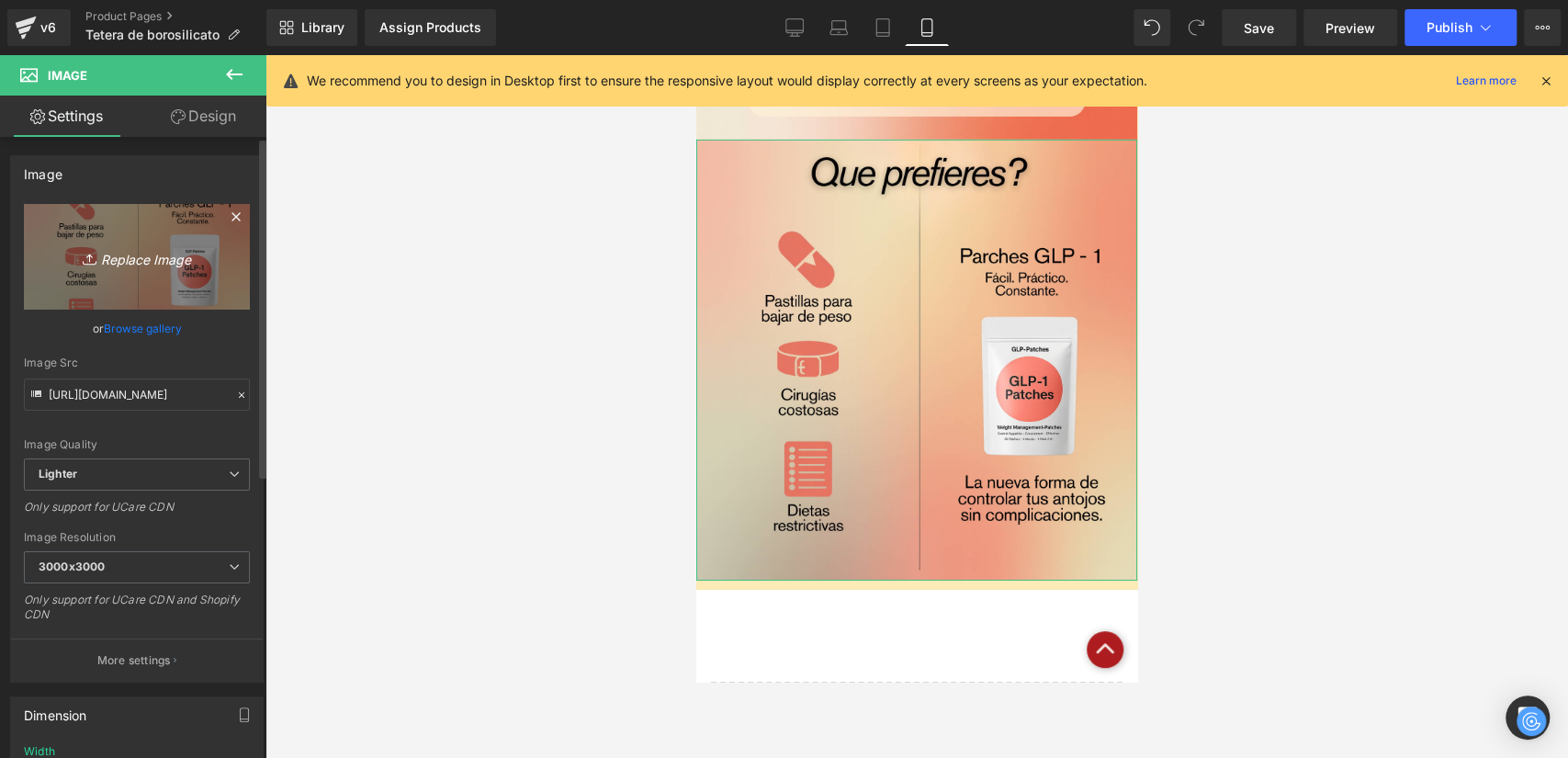
type input "C:\fakepath\7.png"
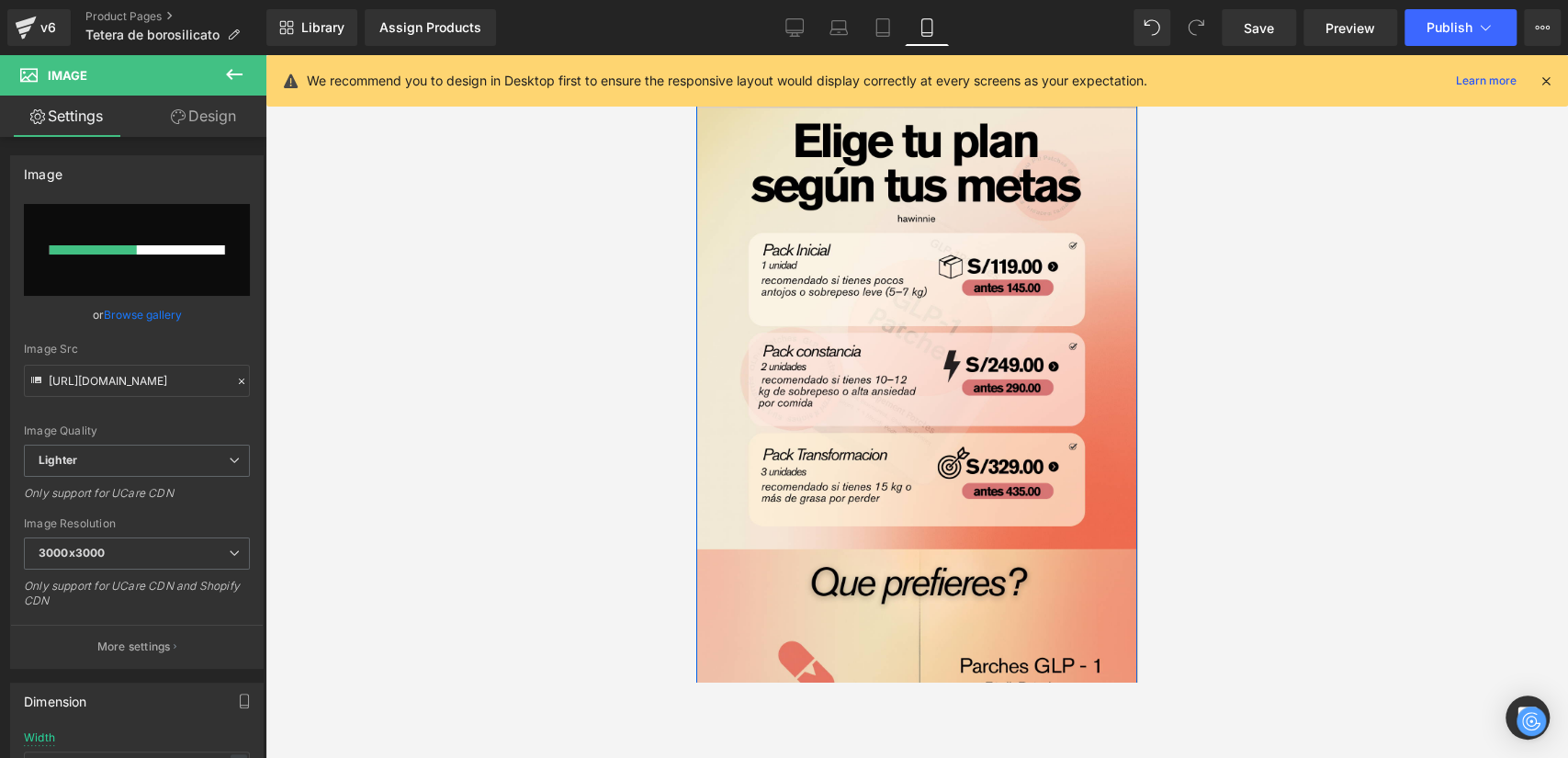
scroll to position [3614, 0]
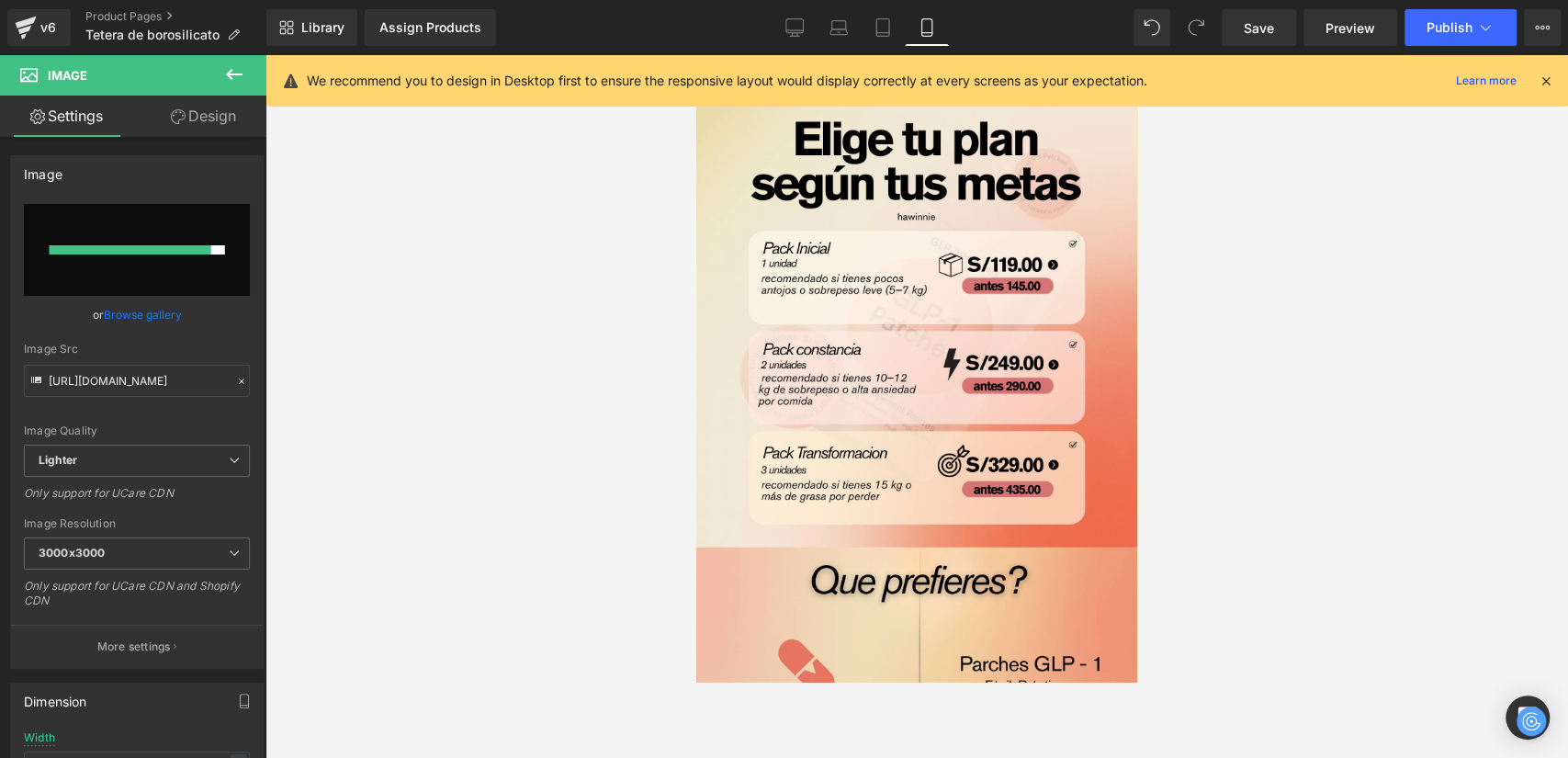
type input "https://ucarecdn.com/1f6e8070-97d4-4ded-8084-04bb3b817781/-/format/auto/-/previ…"
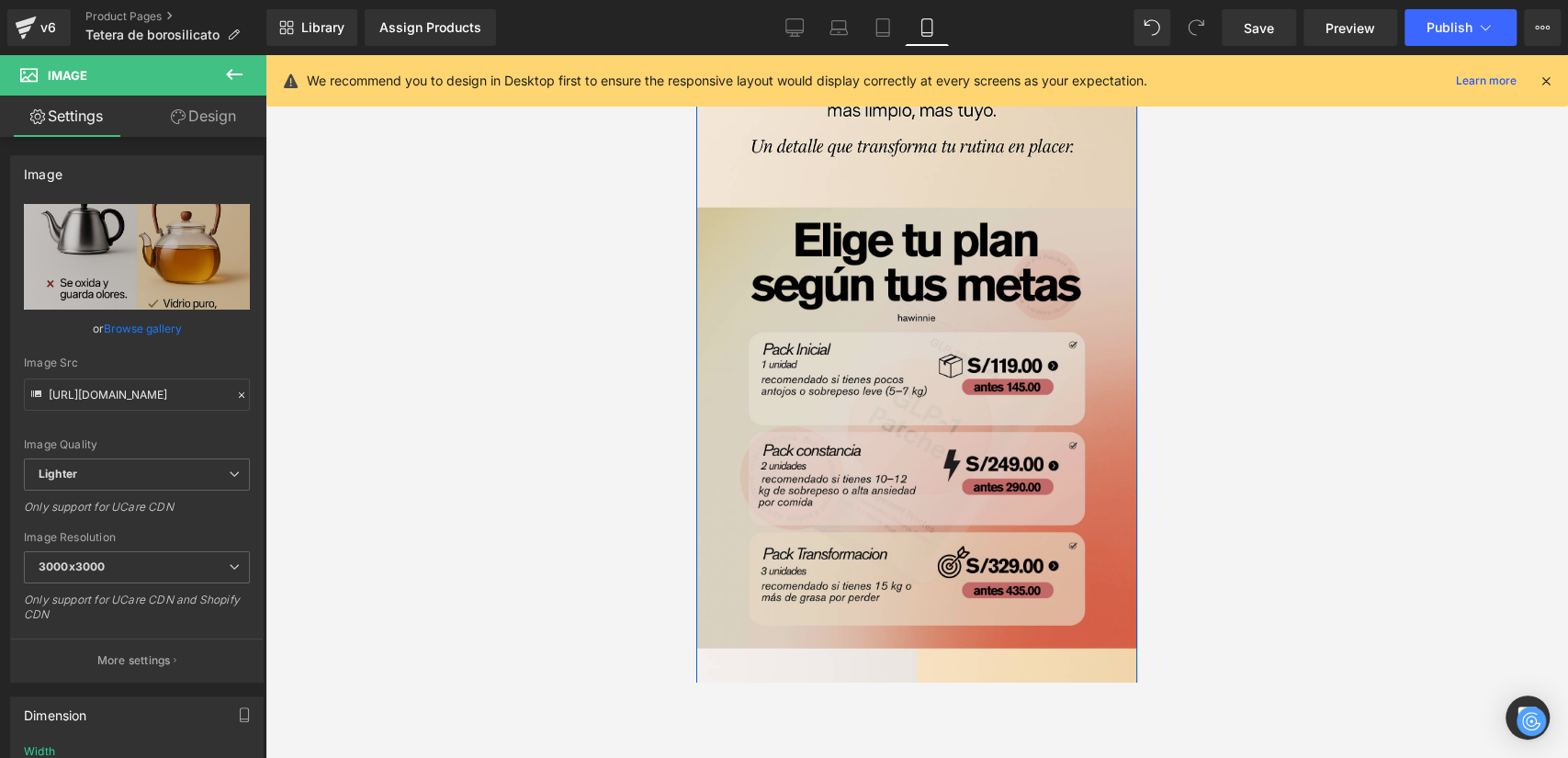
scroll to position [3512, 0]
click at [893, 351] on img at bounding box center [916, 429] width 441 height 441
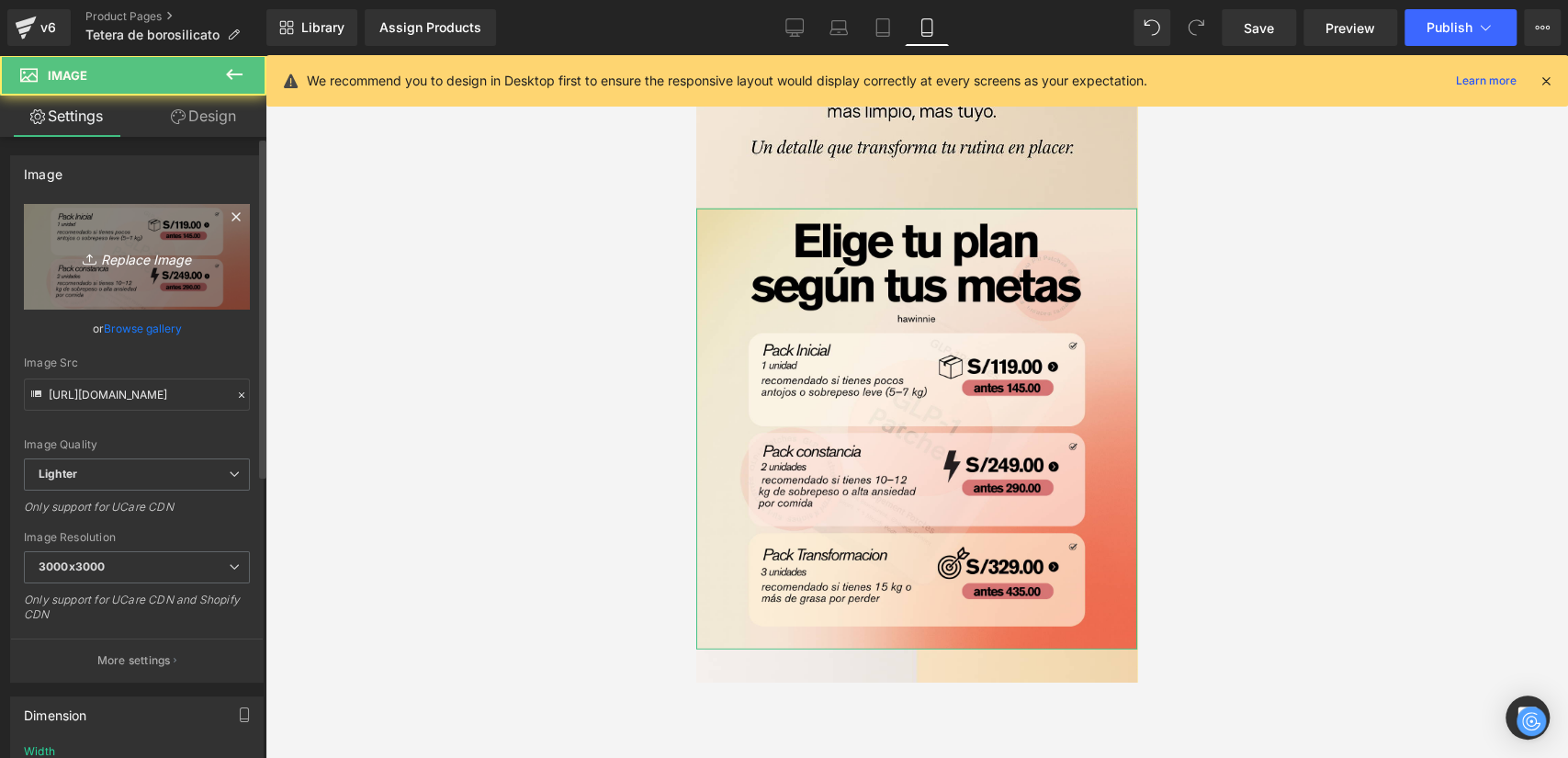
click at [50, 221] on link "Replace Image" at bounding box center [137, 256] width 226 height 105
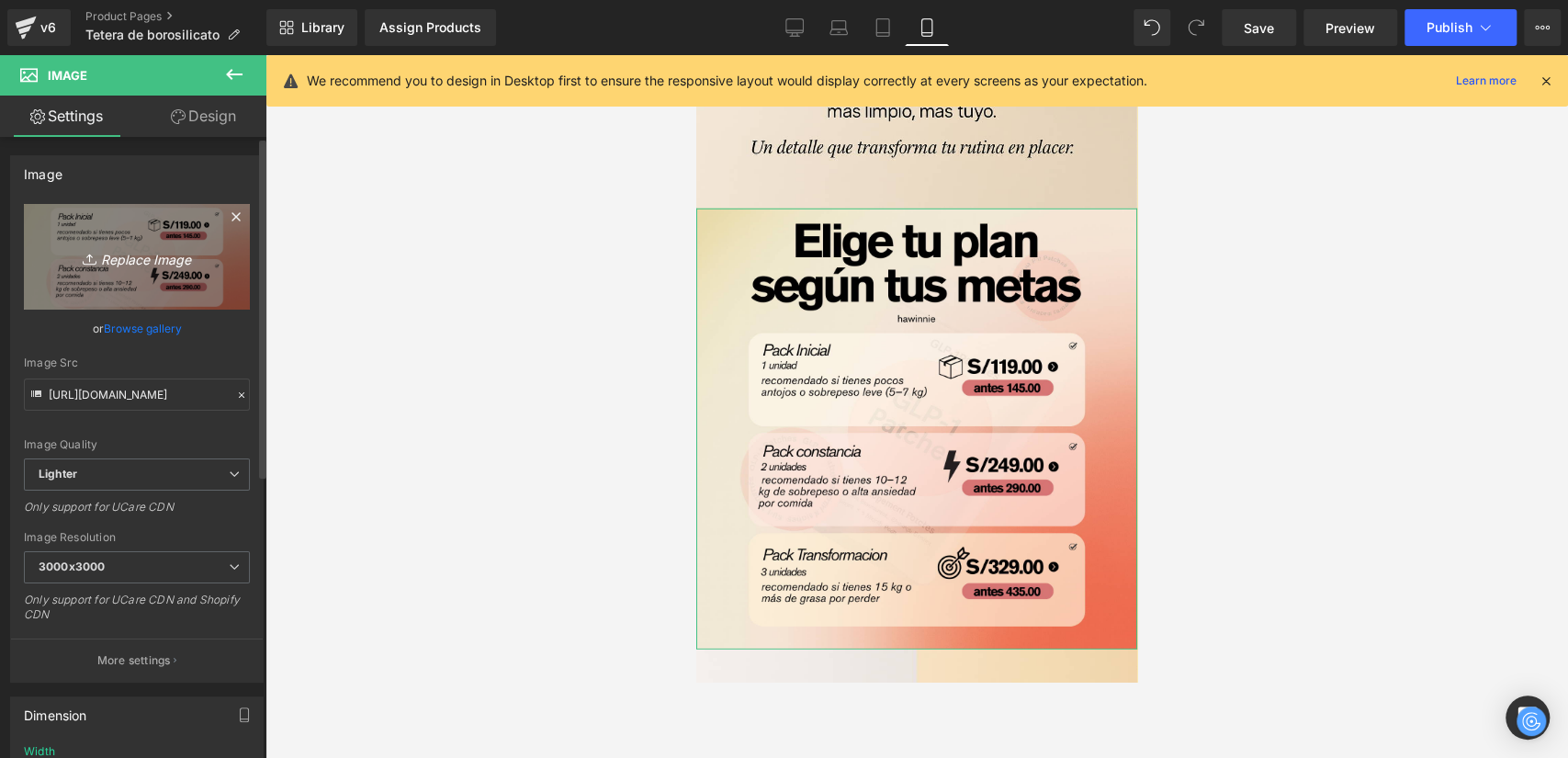
type input "C:\fakepath\8.png"
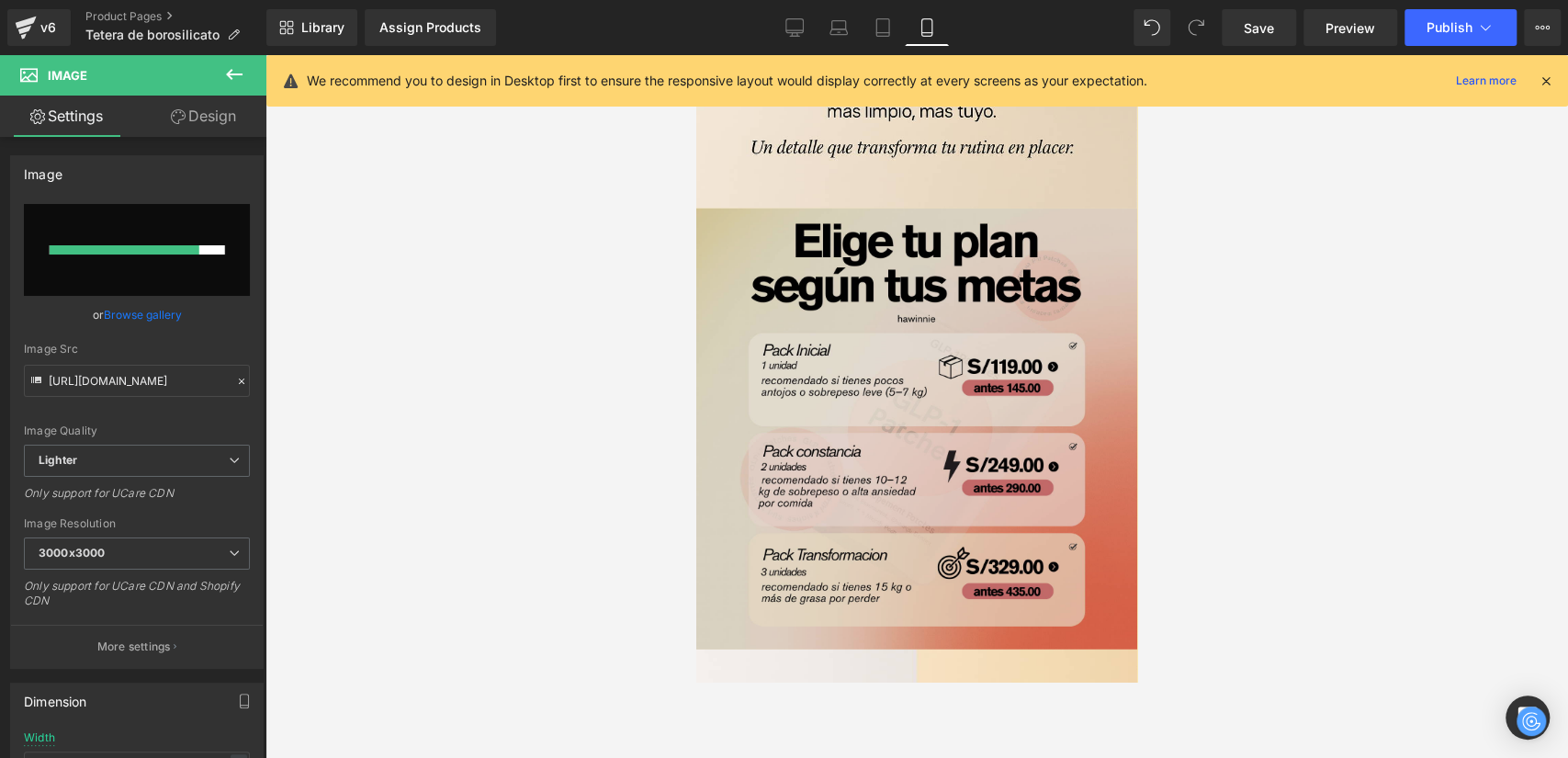
click at [835, 351] on img at bounding box center [916, 429] width 441 height 441
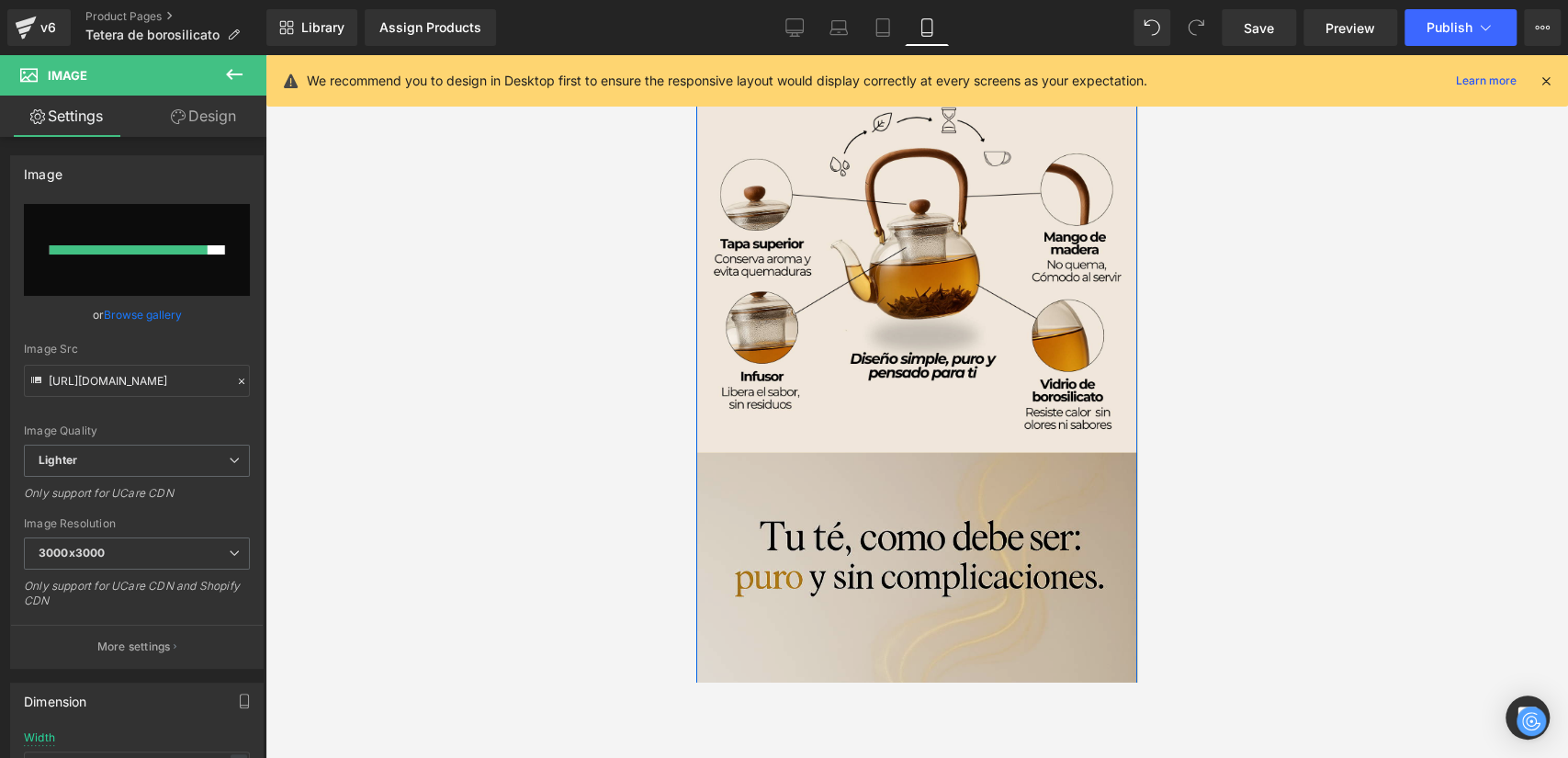
scroll to position [2491, 0]
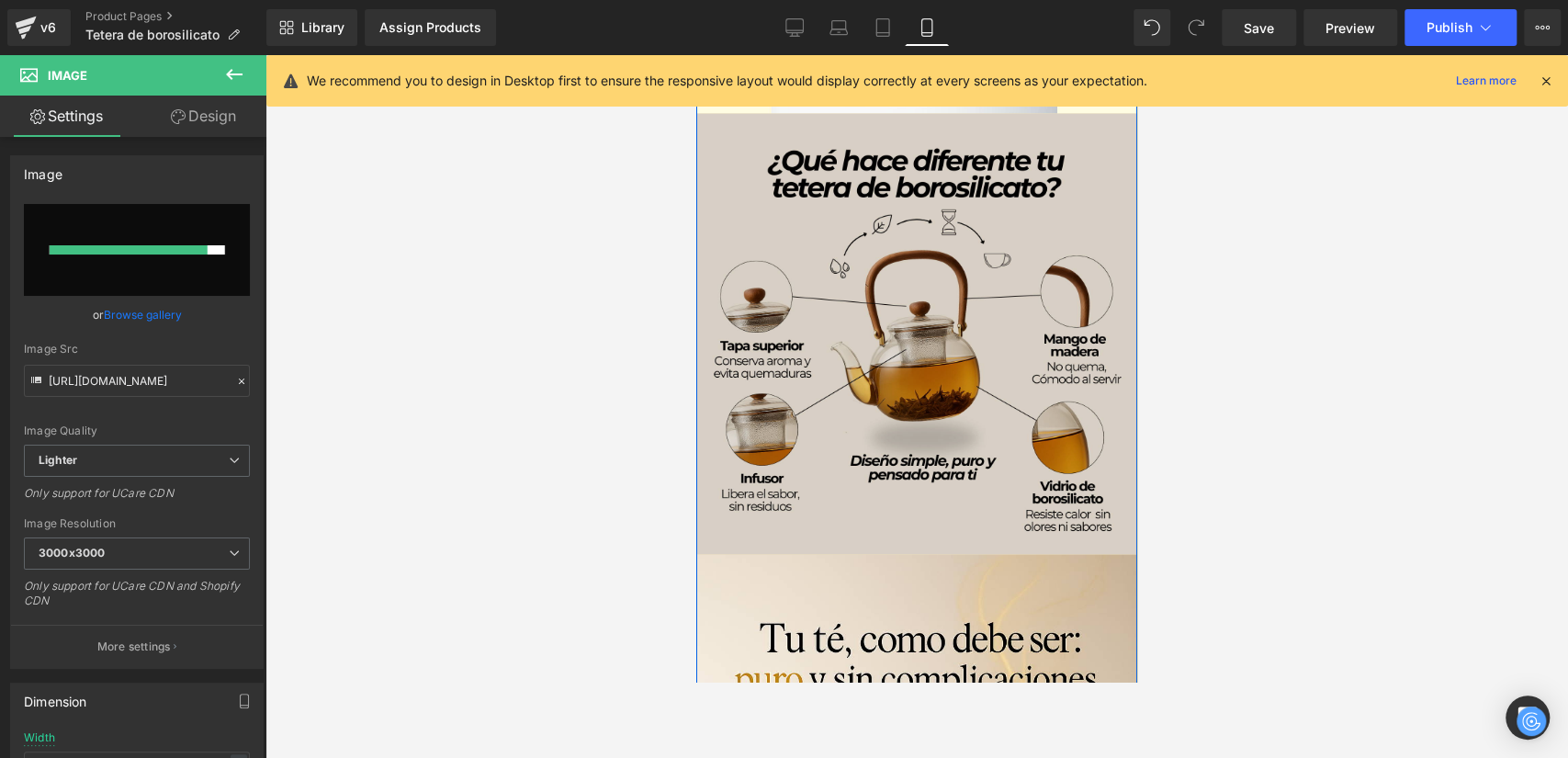
click at [926, 321] on img at bounding box center [916, 334] width 441 height 441
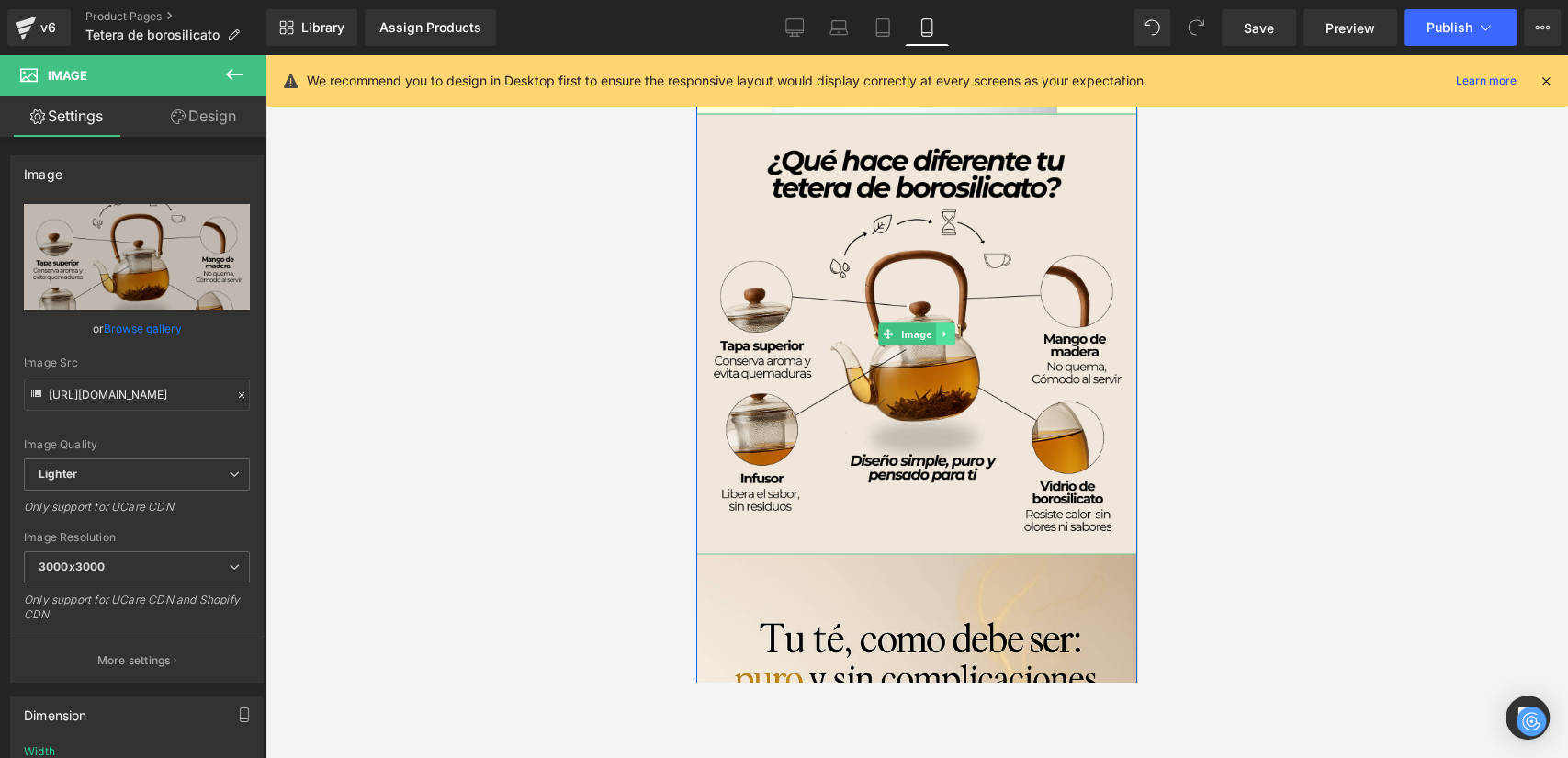
click at [941, 329] on icon at bounding box center [946, 334] width 10 height 11
click at [931, 339] on icon at bounding box center [936, 334] width 10 height 10
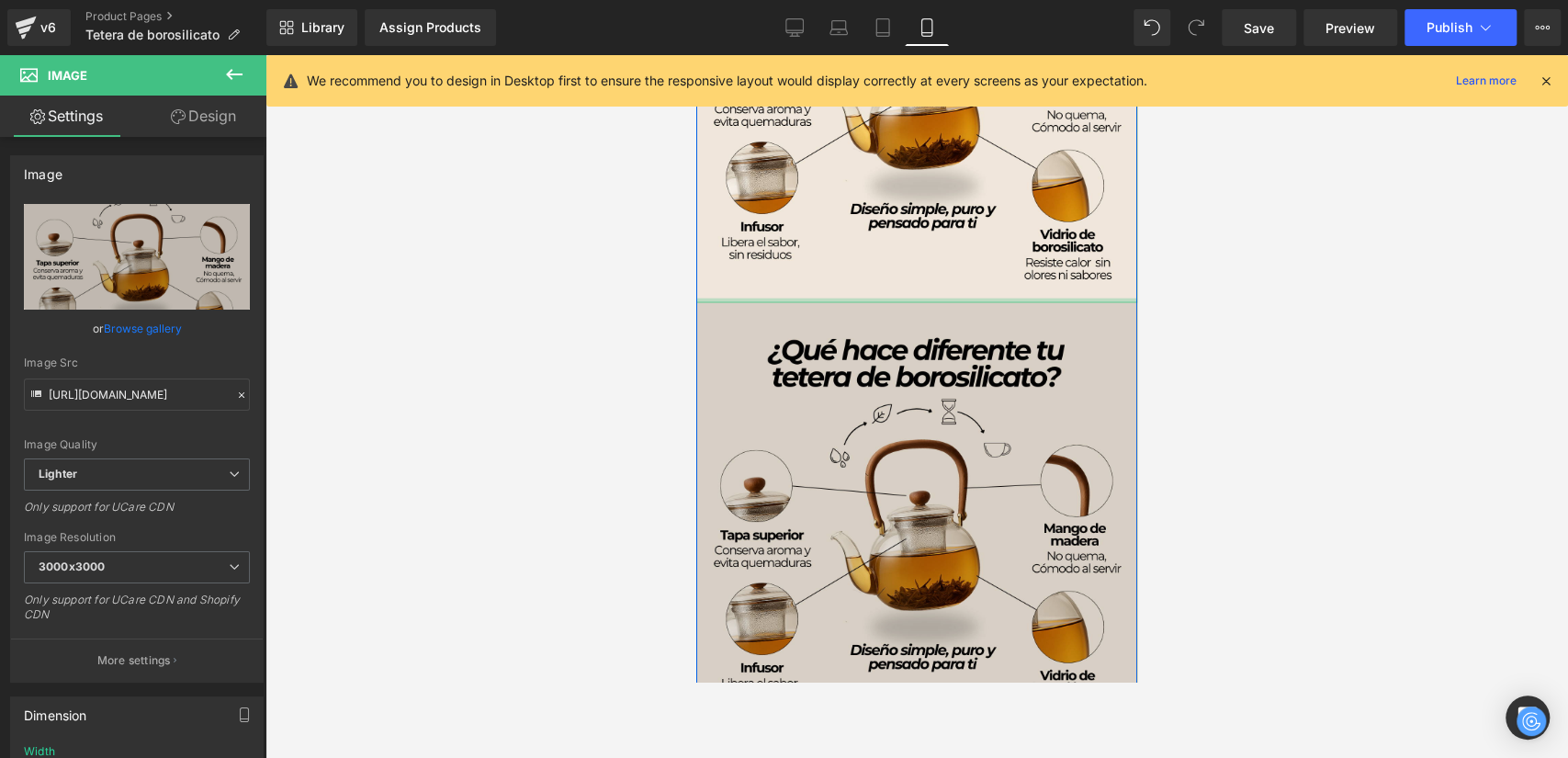
click at [938, 615] on img at bounding box center [916, 523] width 441 height 441
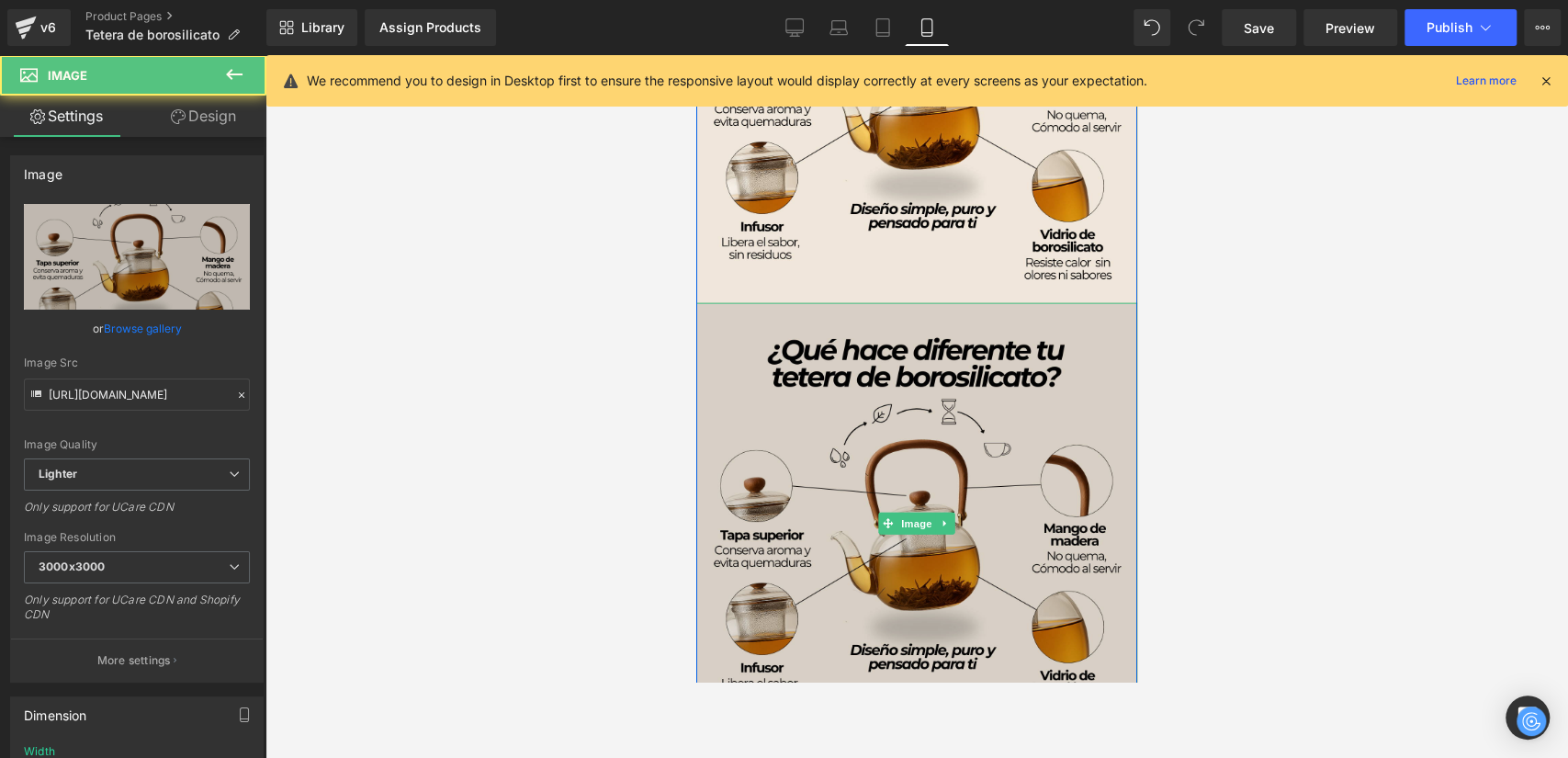
scroll to position [2918, 0]
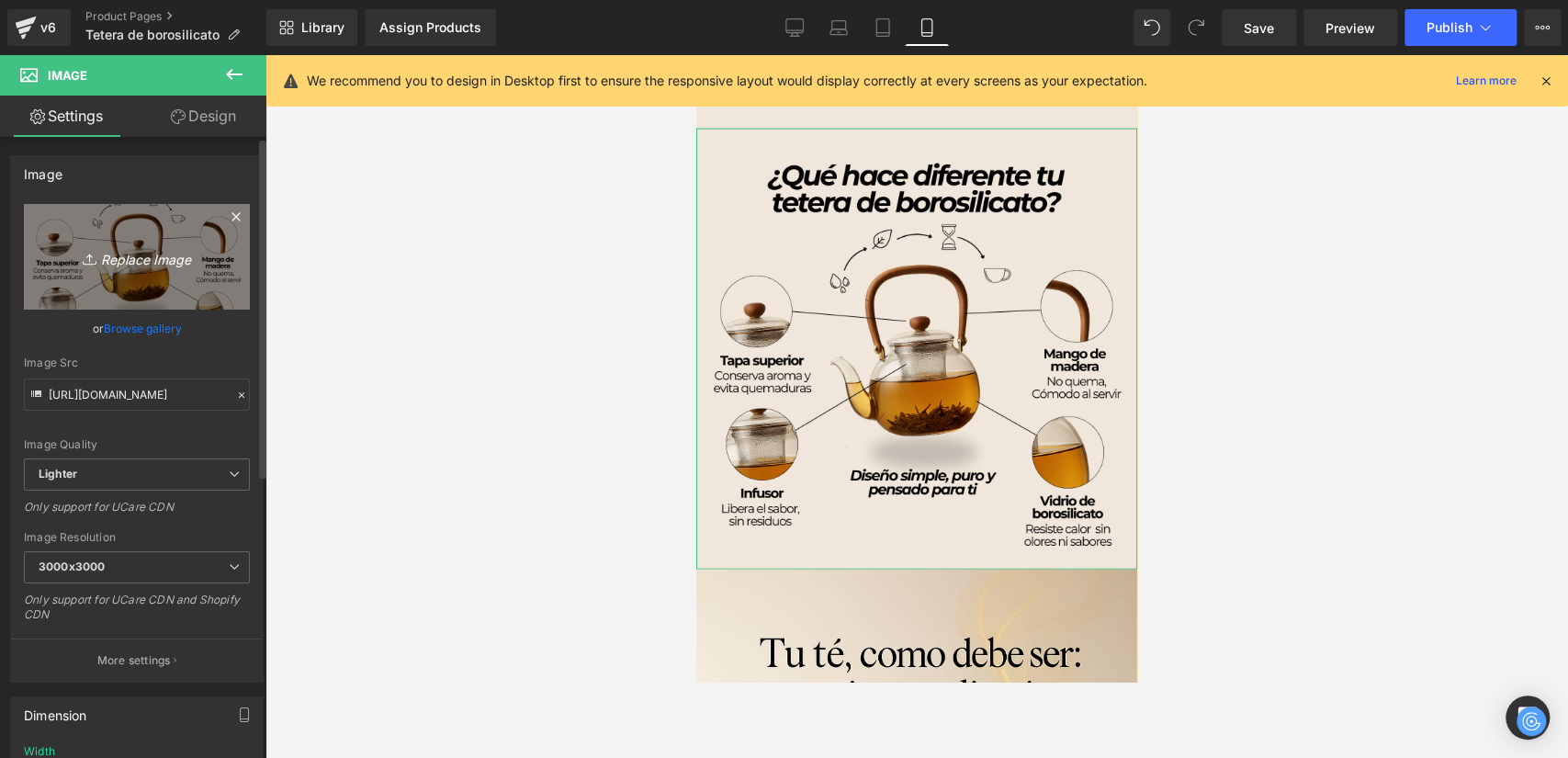
click at [203, 215] on link "Replace Image" at bounding box center [137, 256] width 226 height 105
type input "C:\fakepath\tetera-borosilicato-tecnica-1000_5000x.webp"
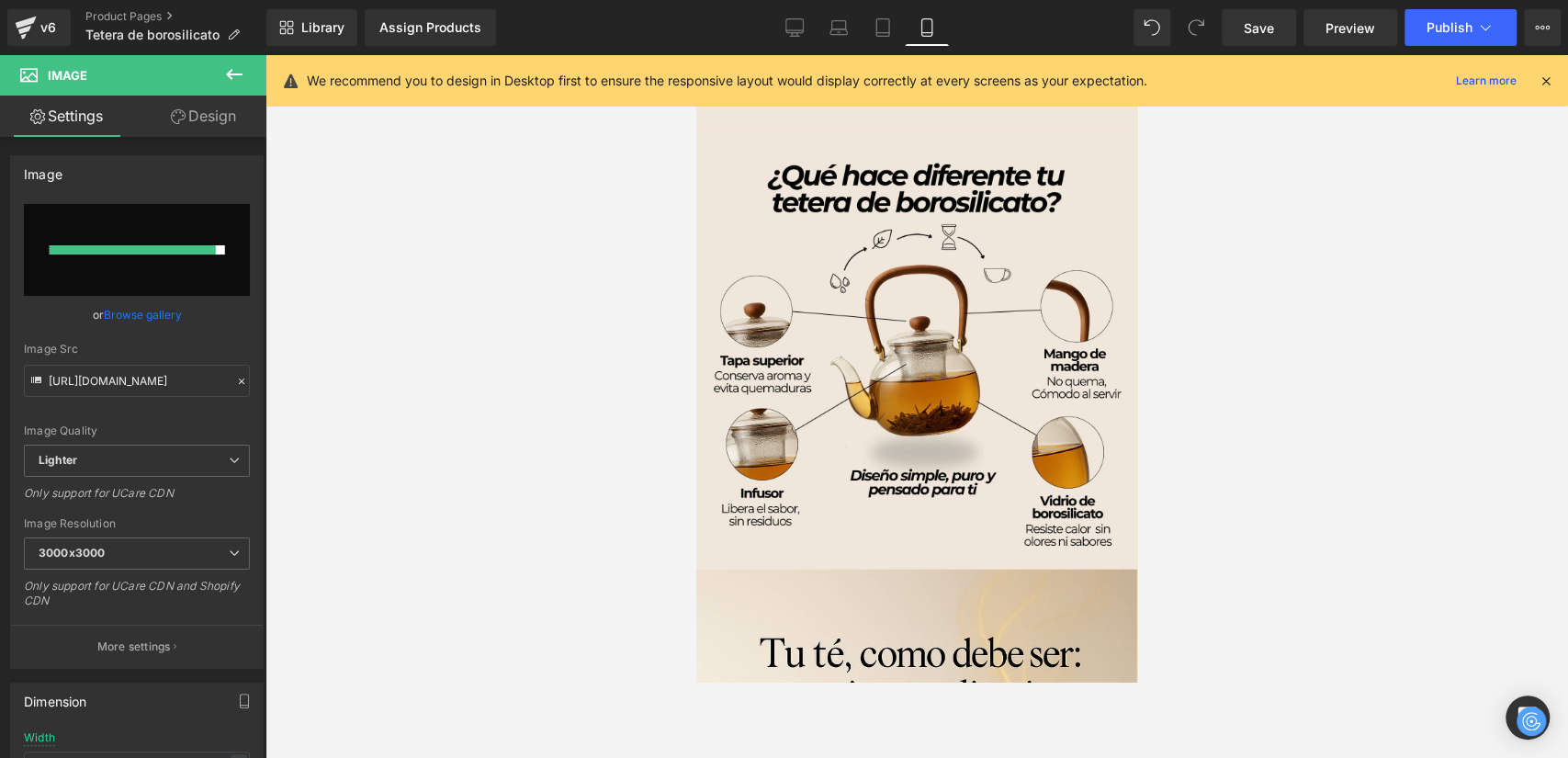
type input "https://ucarecdn.com/9856aaa1-77a7-4120-a04c-2c027a7e27b9/-/format/auto/-/previ…"
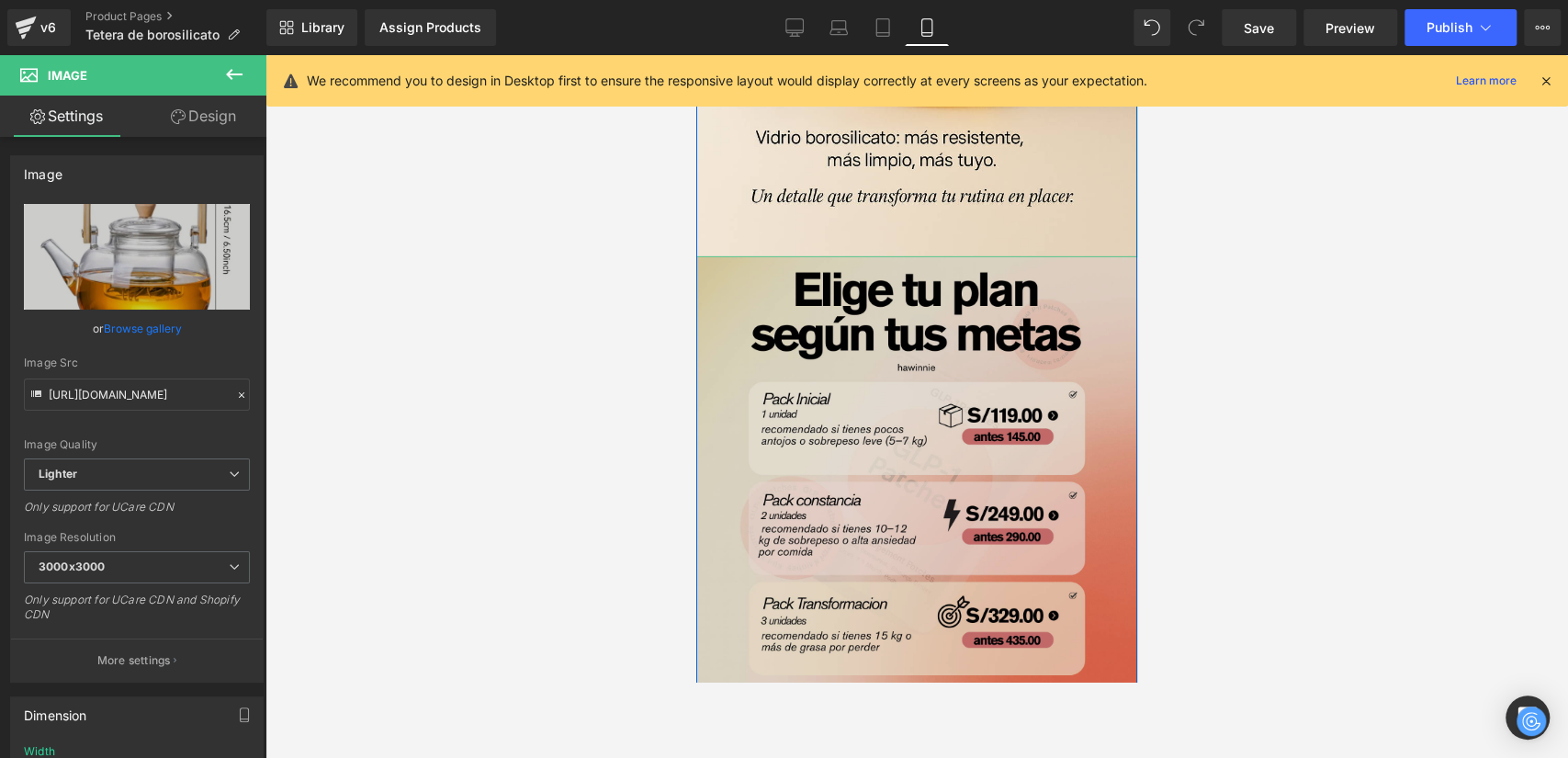
scroll to position [4041, 0]
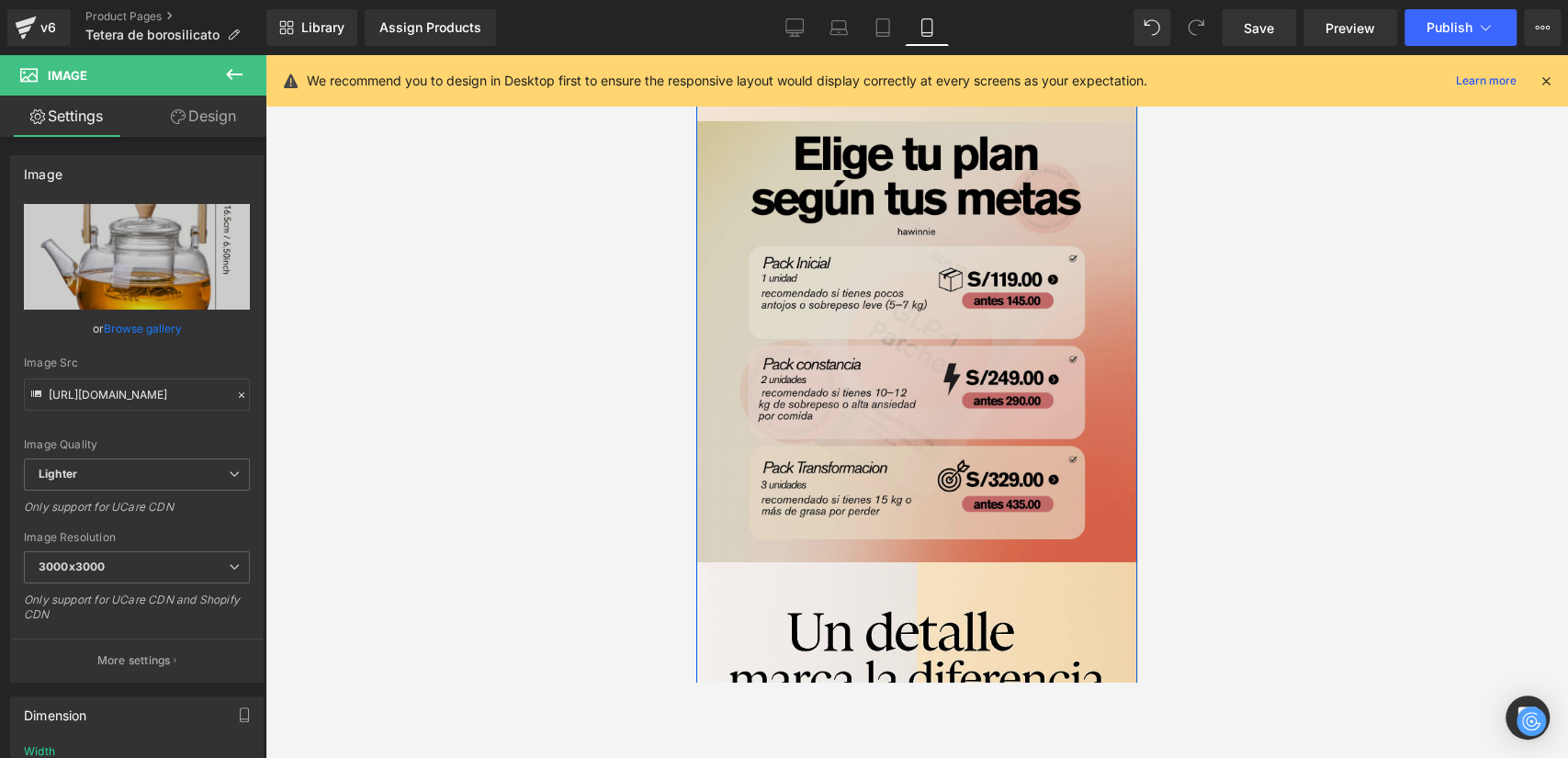
click at [950, 267] on img at bounding box center [916, 341] width 441 height 441
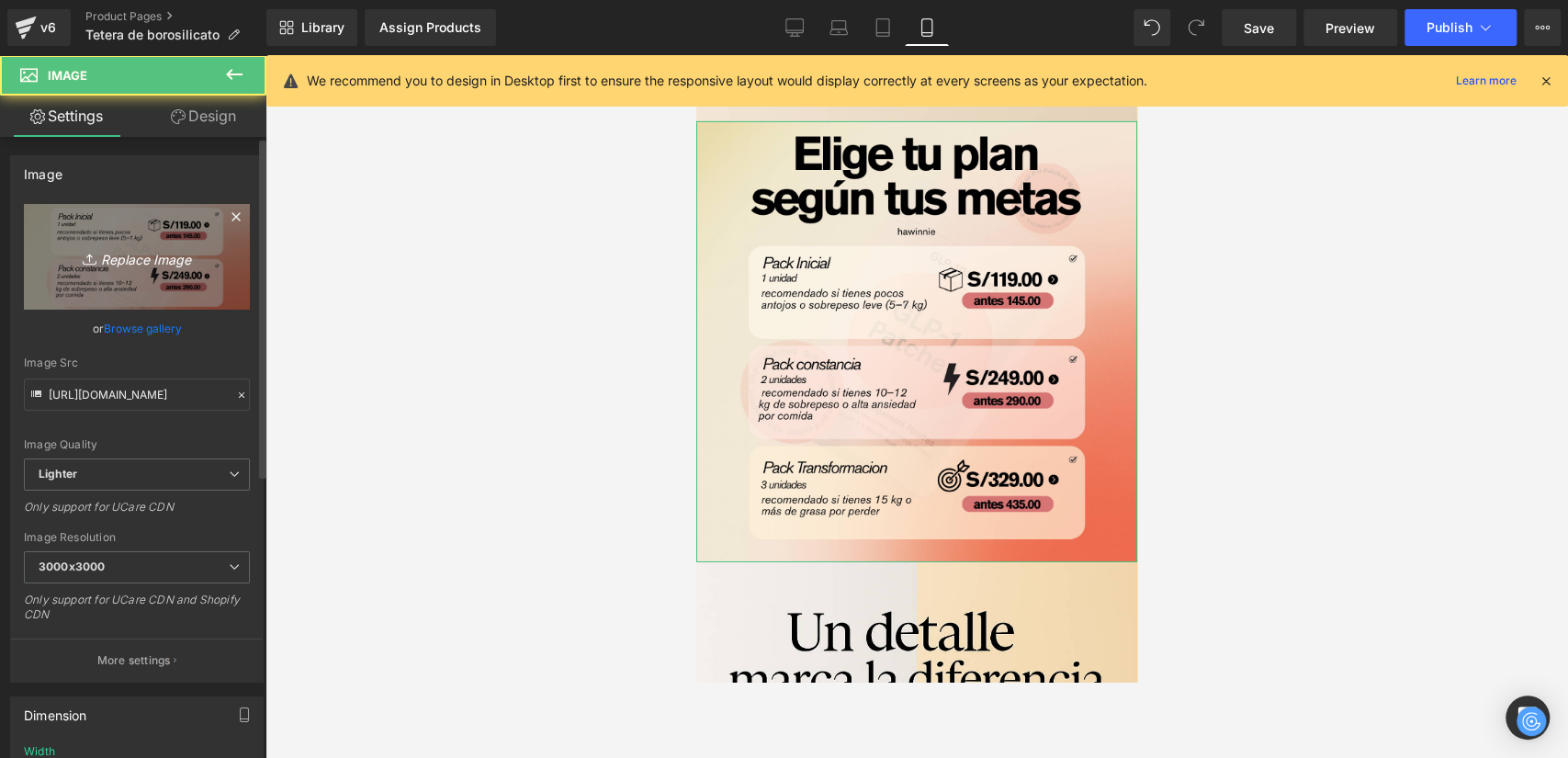
click at [83, 250] on icon at bounding box center [91, 259] width 19 height 19
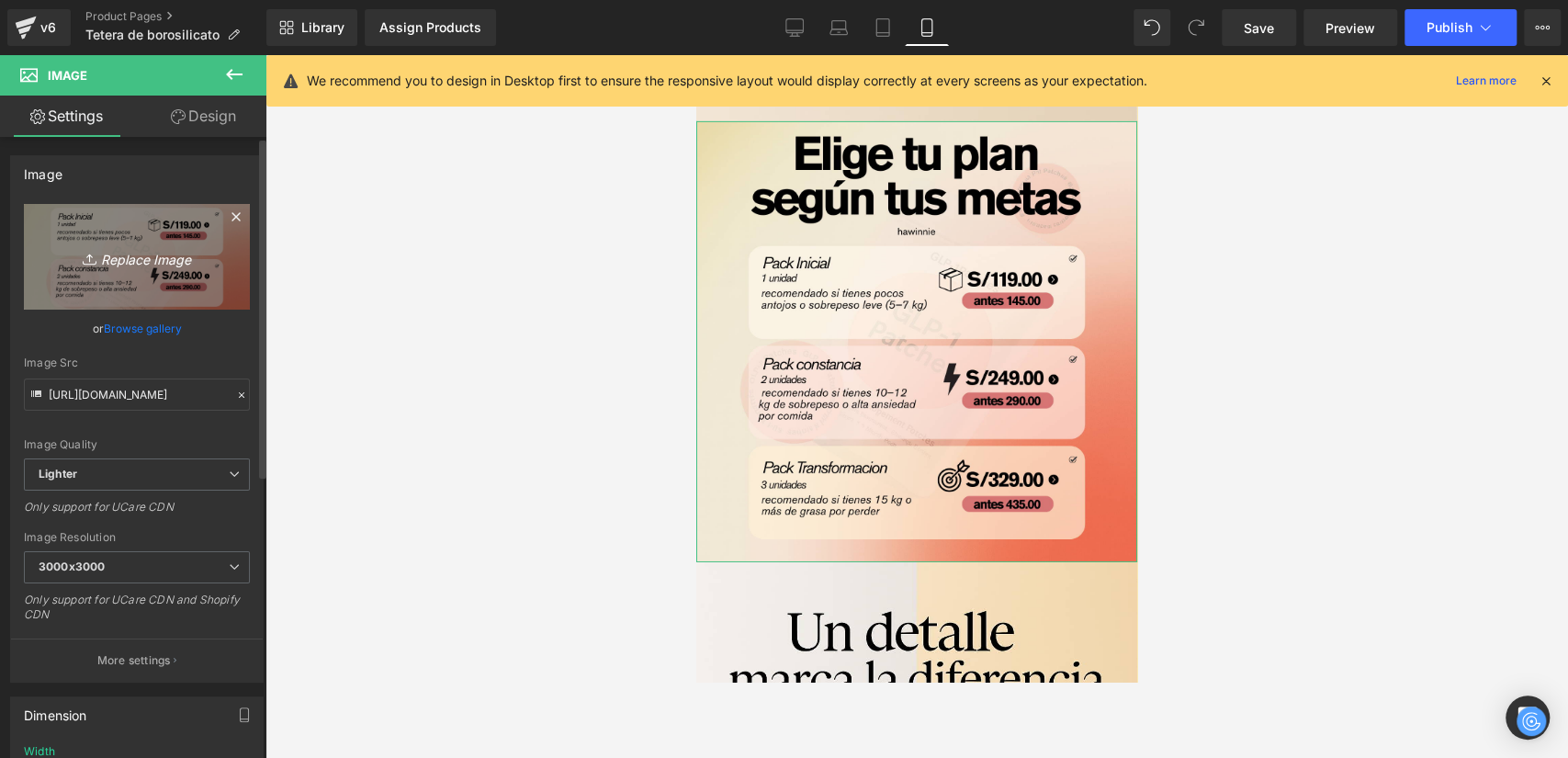
type input "C:\fakepath\8.png"
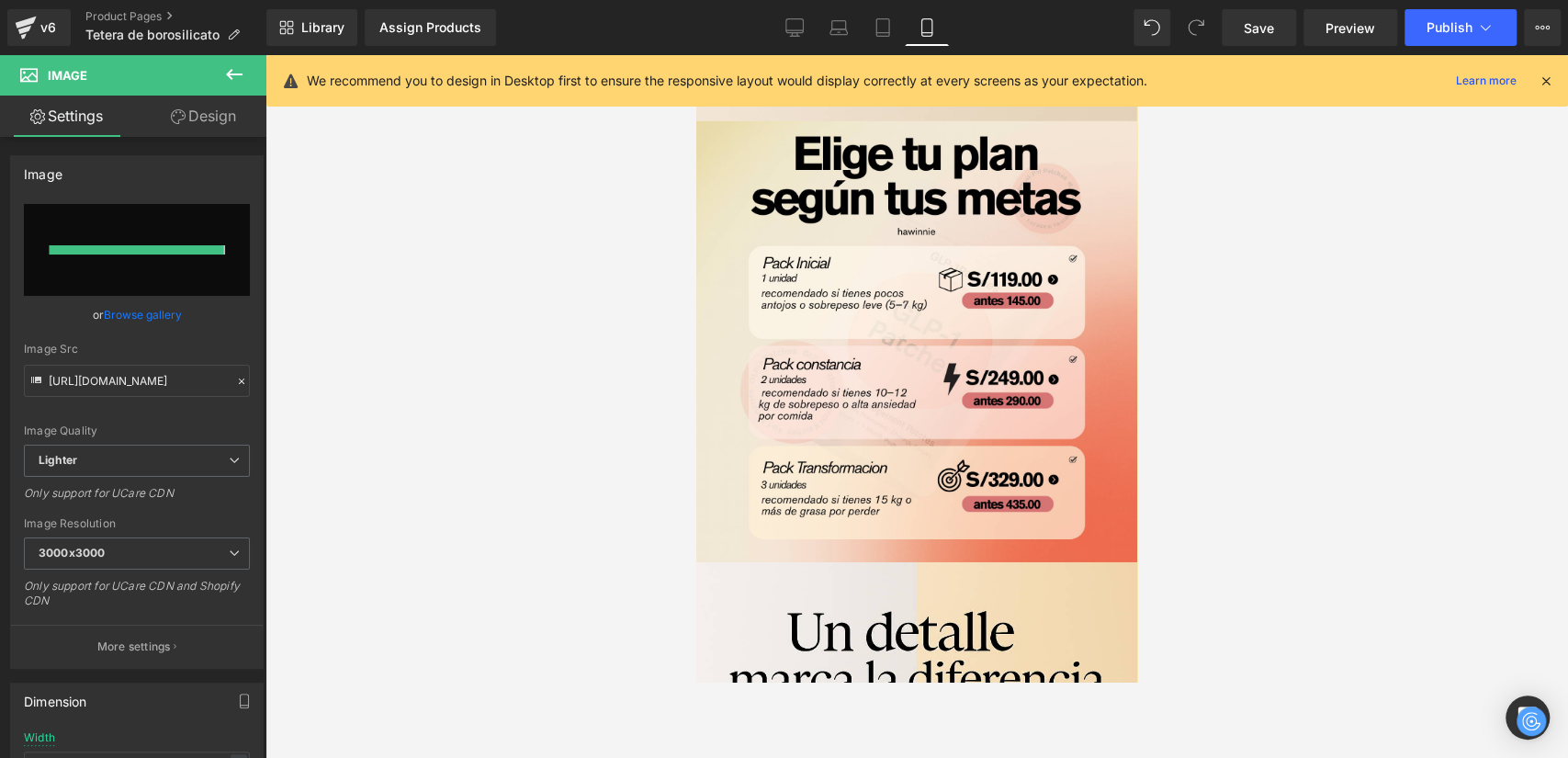
type input "https://ucarecdn.com/7751f0da-a9c6-4061-9ede-42fc13cdfc77/-/format/auto/-/previ…"
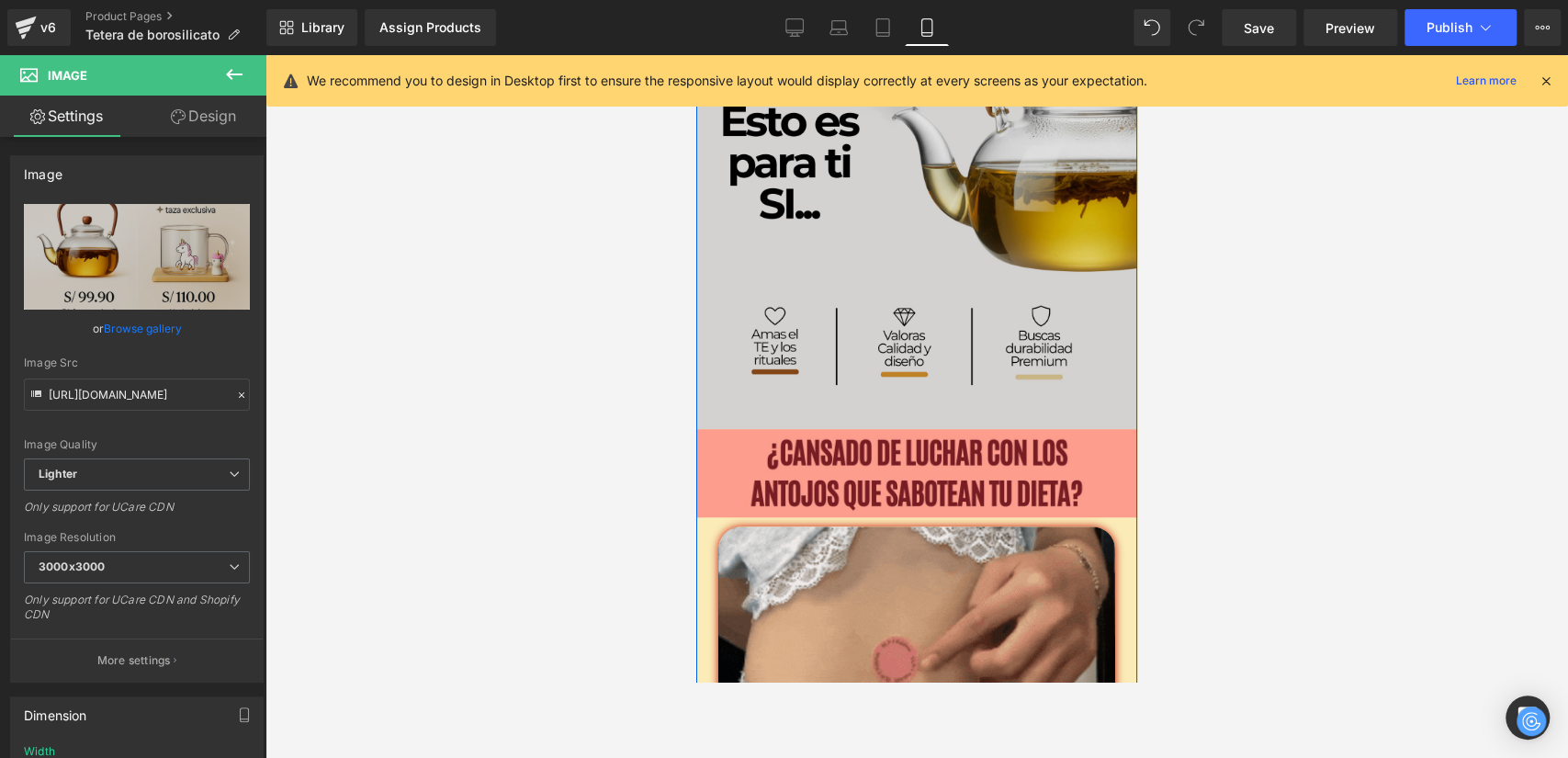
scroll to position [876, 0]
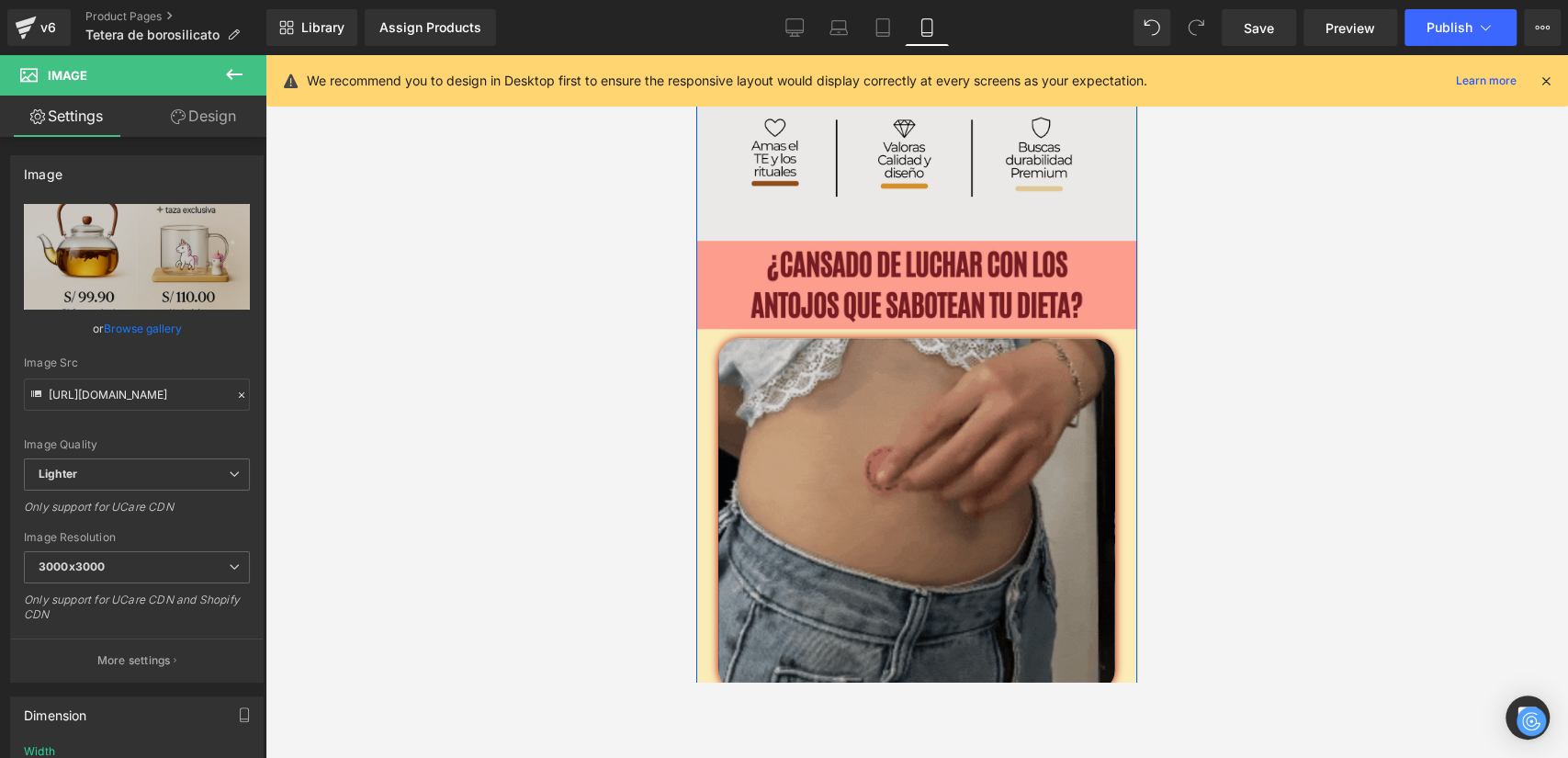
click at [905, 465] on img at bounding box center [917, 515] width 397 height 354
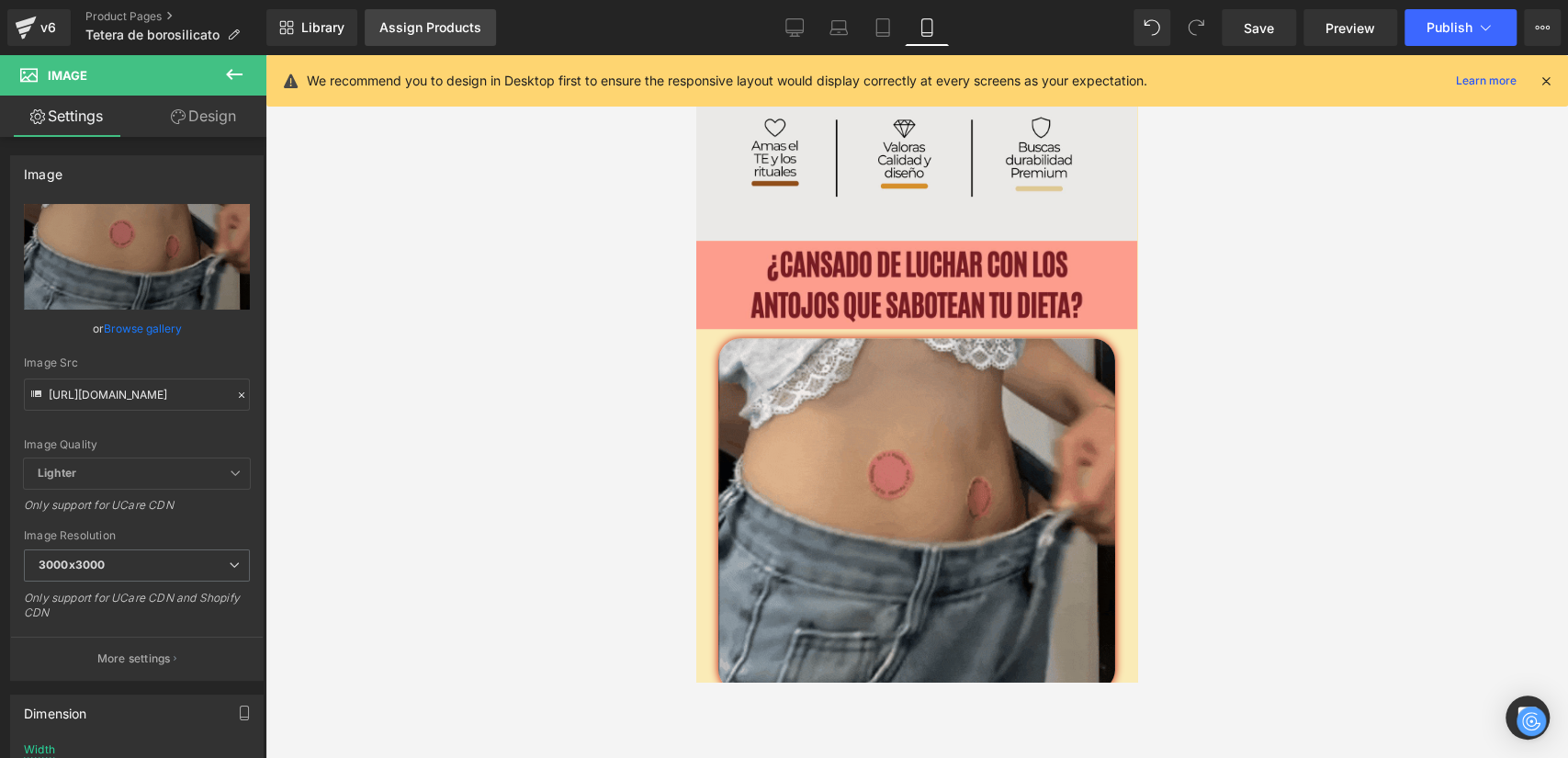
click at [389, 28] on div "Assign Products" at bounding box center [431, 28] width 102 height 15
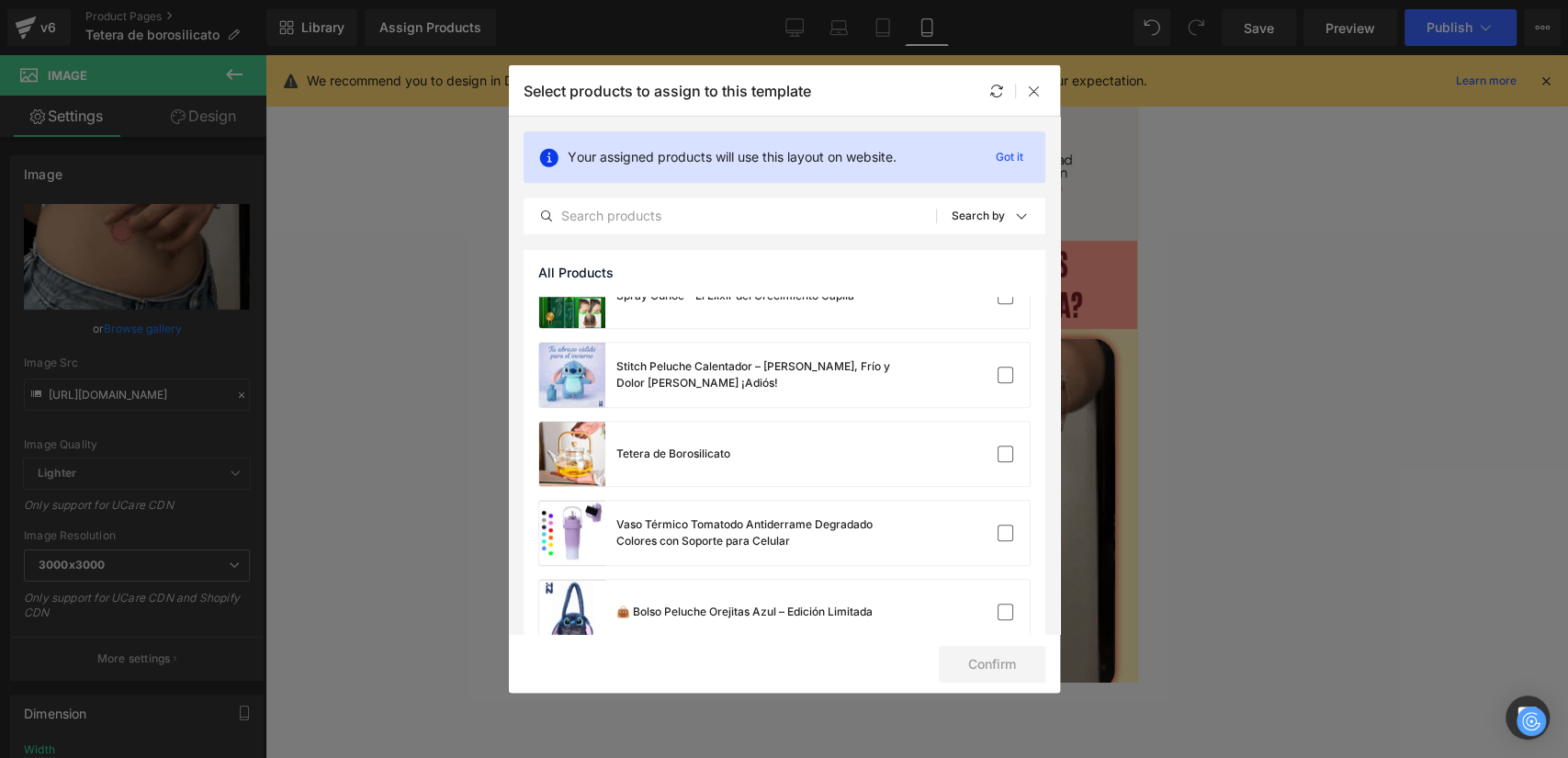
scroll to position [816, 0]
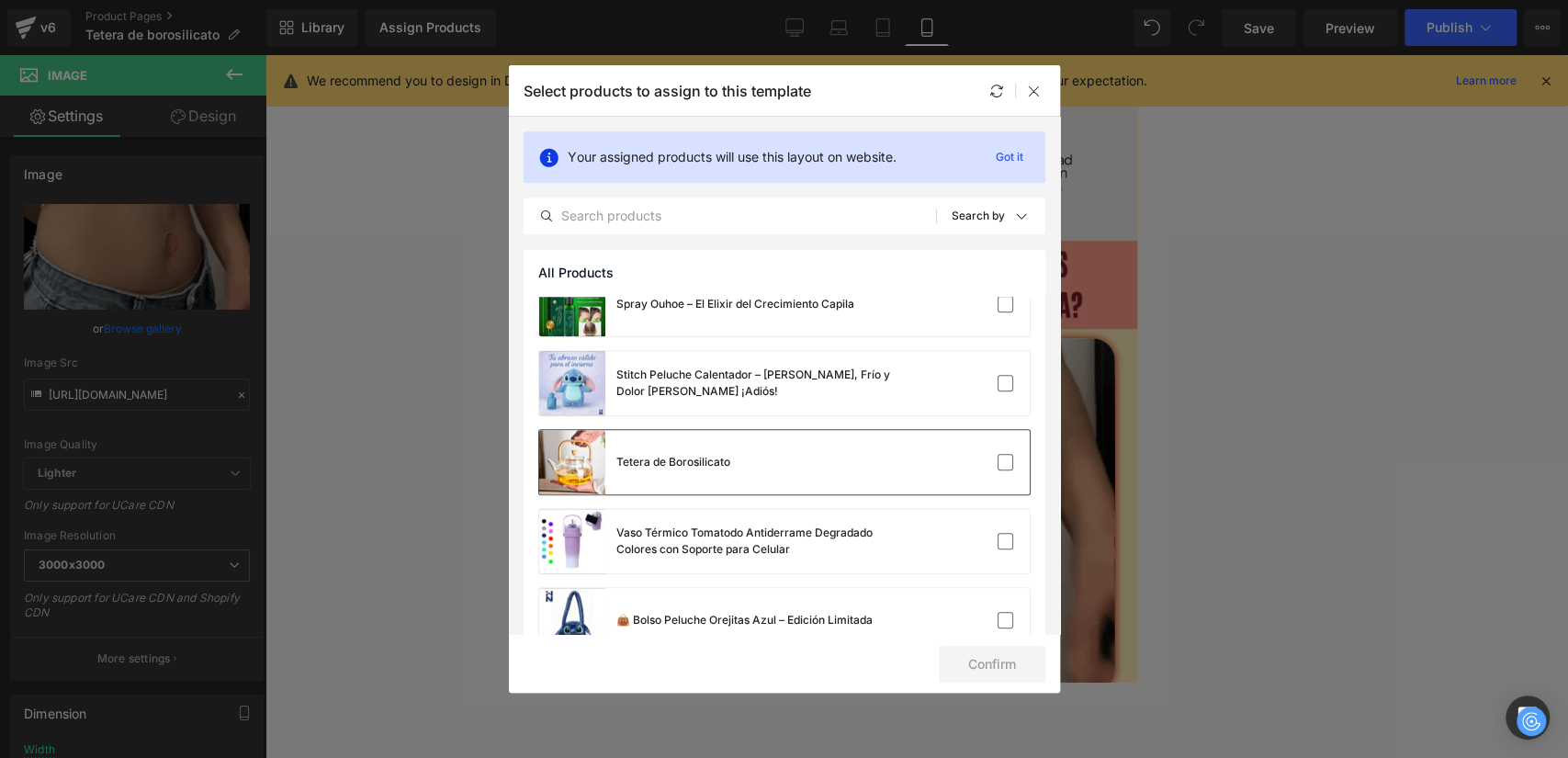
click at [890, 482] on div "Tetera de Borosilicato" at bounding box center [784, 461] width 491 height 64
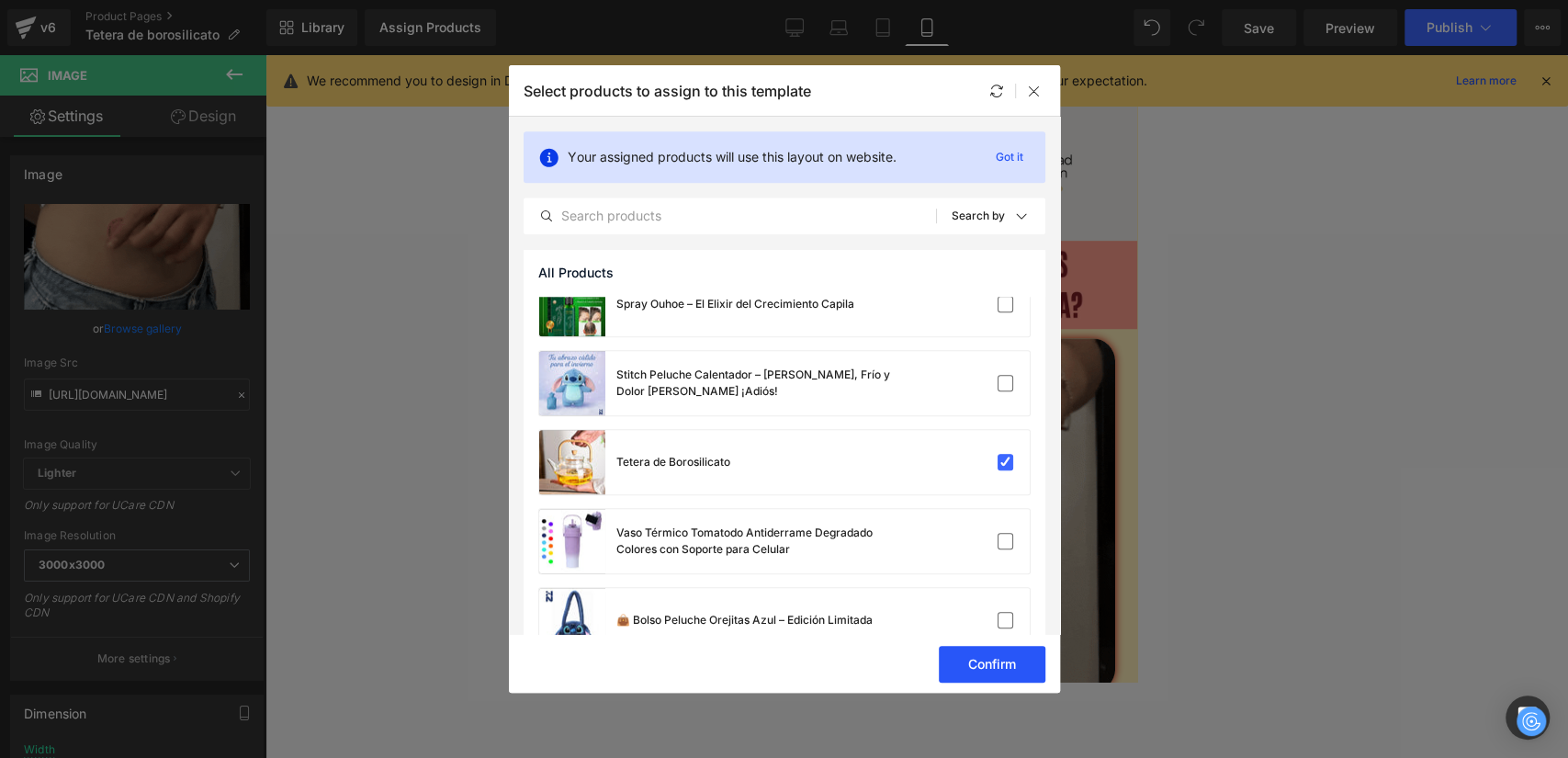
click at [1005, 669] on button "Confirm" at bounding box center [992, 664] width 106 height 36
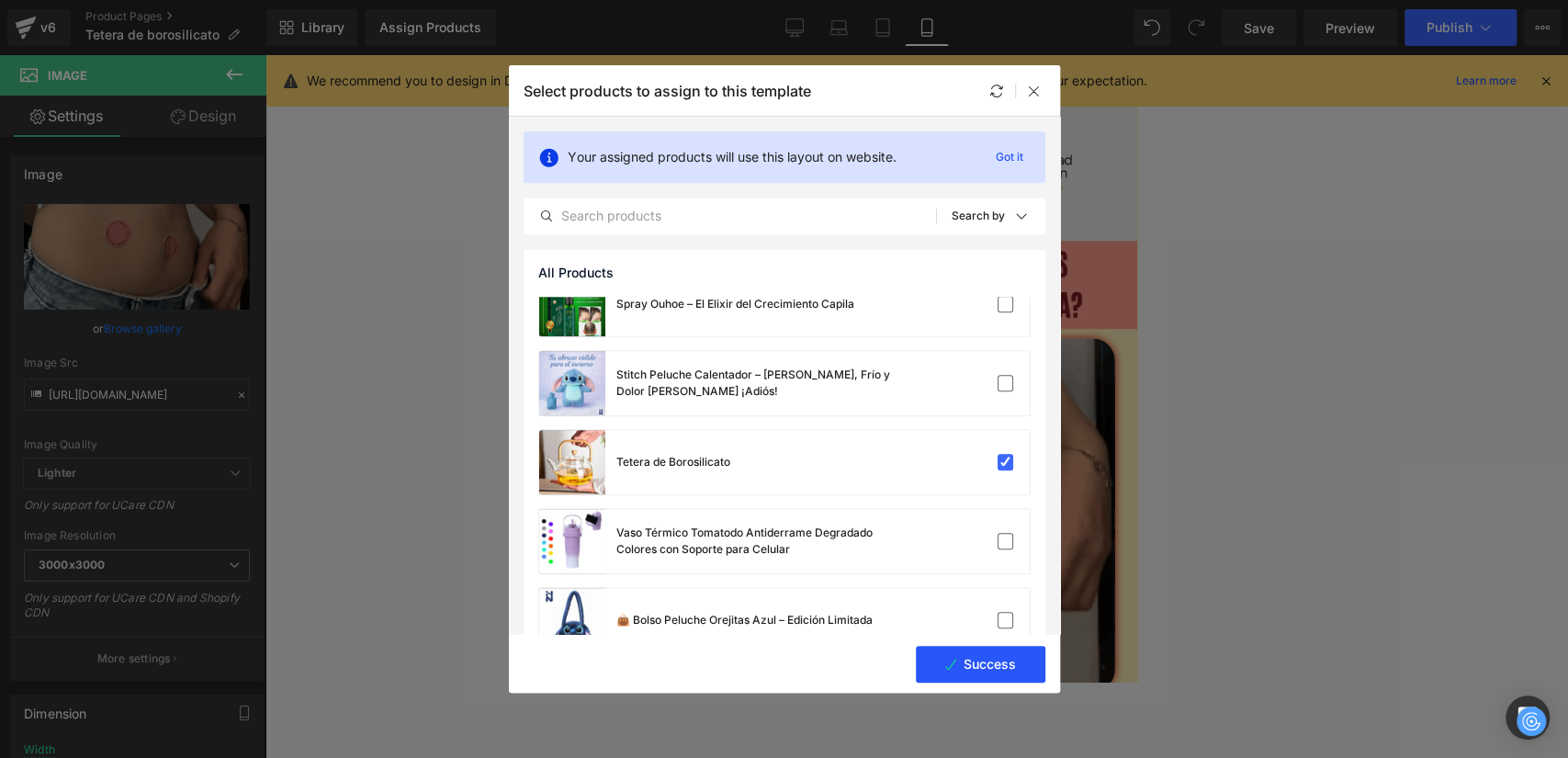
click at [987, 657] on button "Success" at bounding box center [981, 664] width 130 height 36
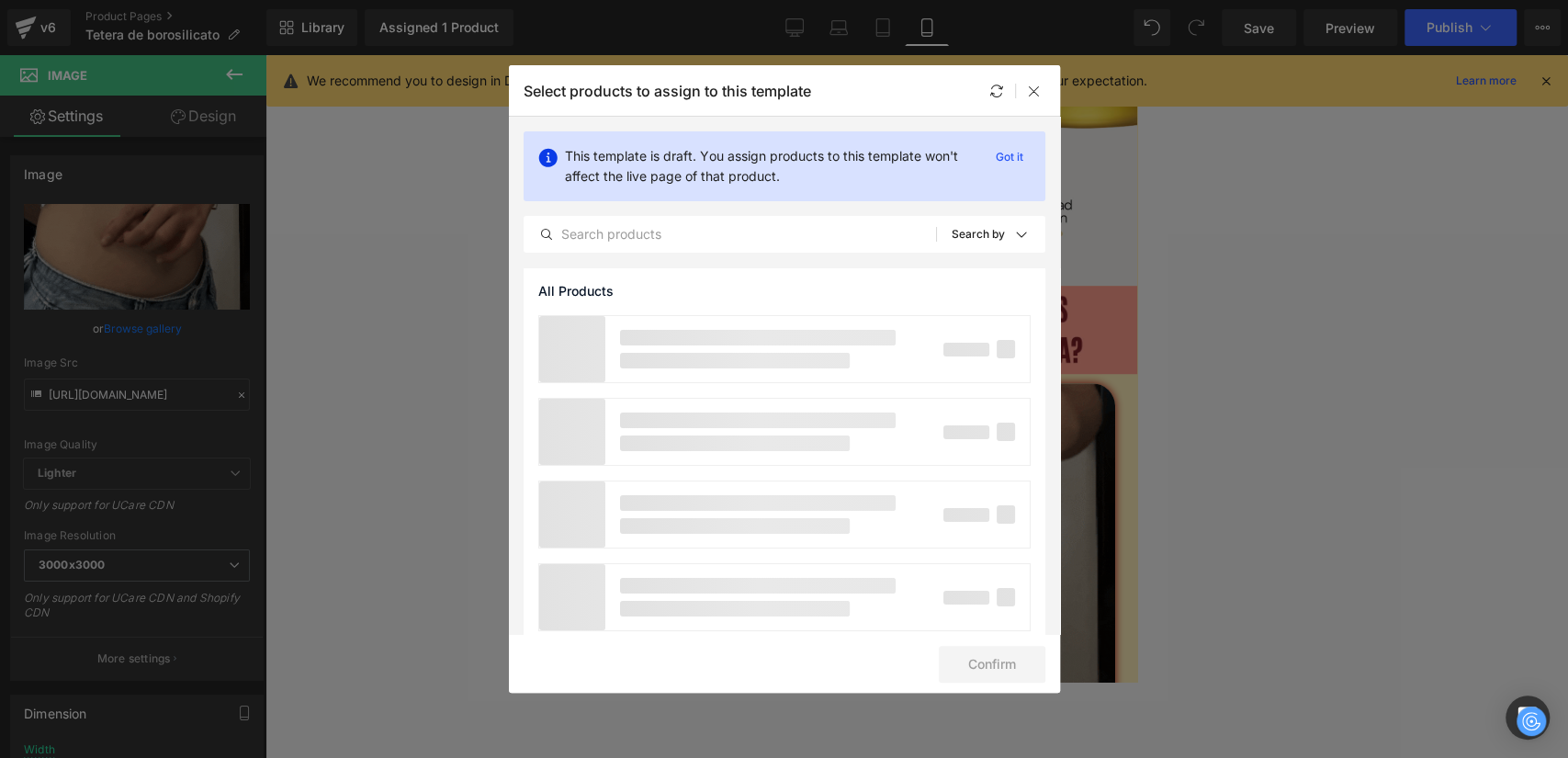
scroll to position [918, 0]
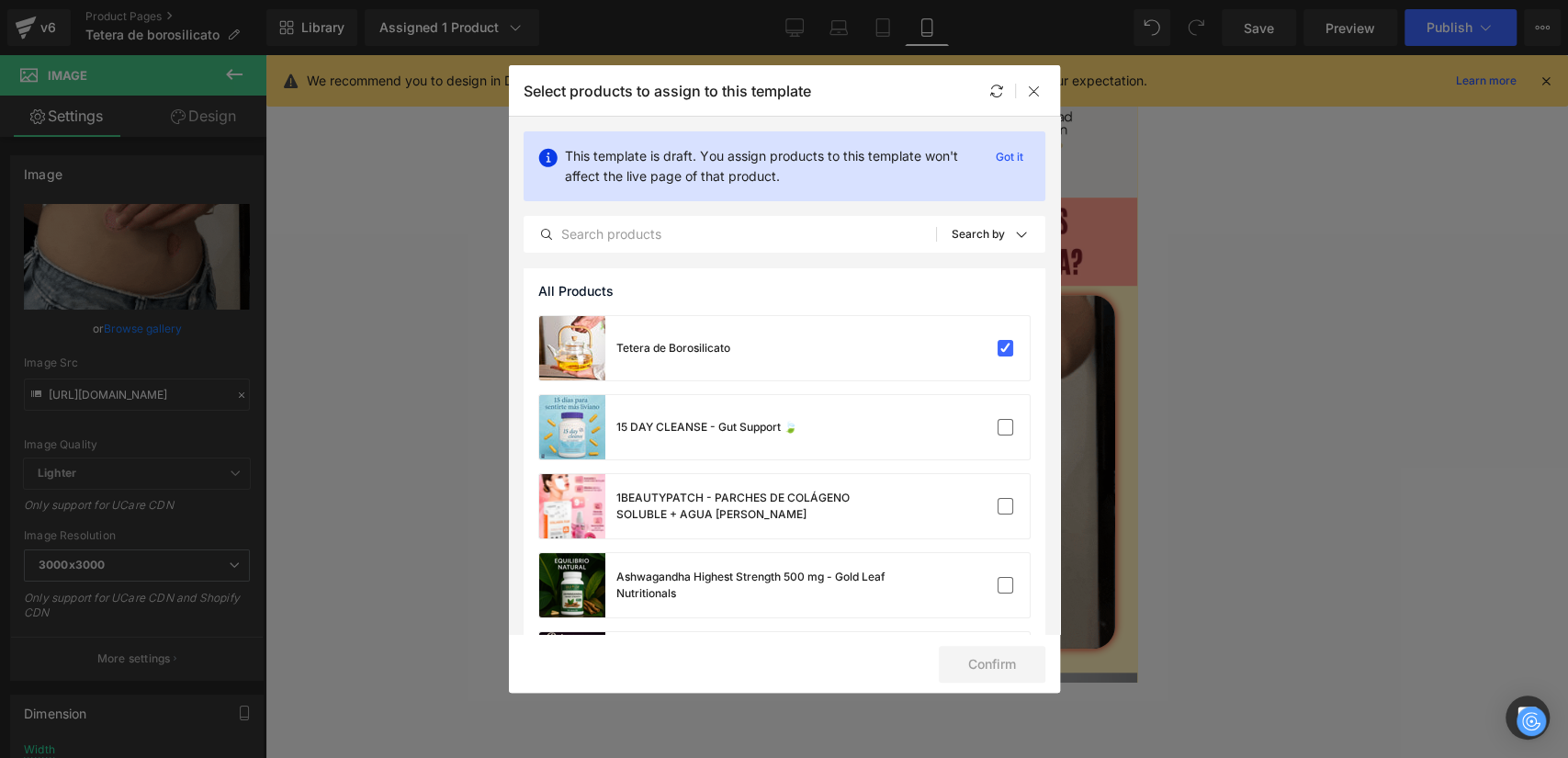
click at [1024, 153] on div "This template is draft. You assign products to this template won't affect the l…" at bounding box center [784, 166] width 522 height 70
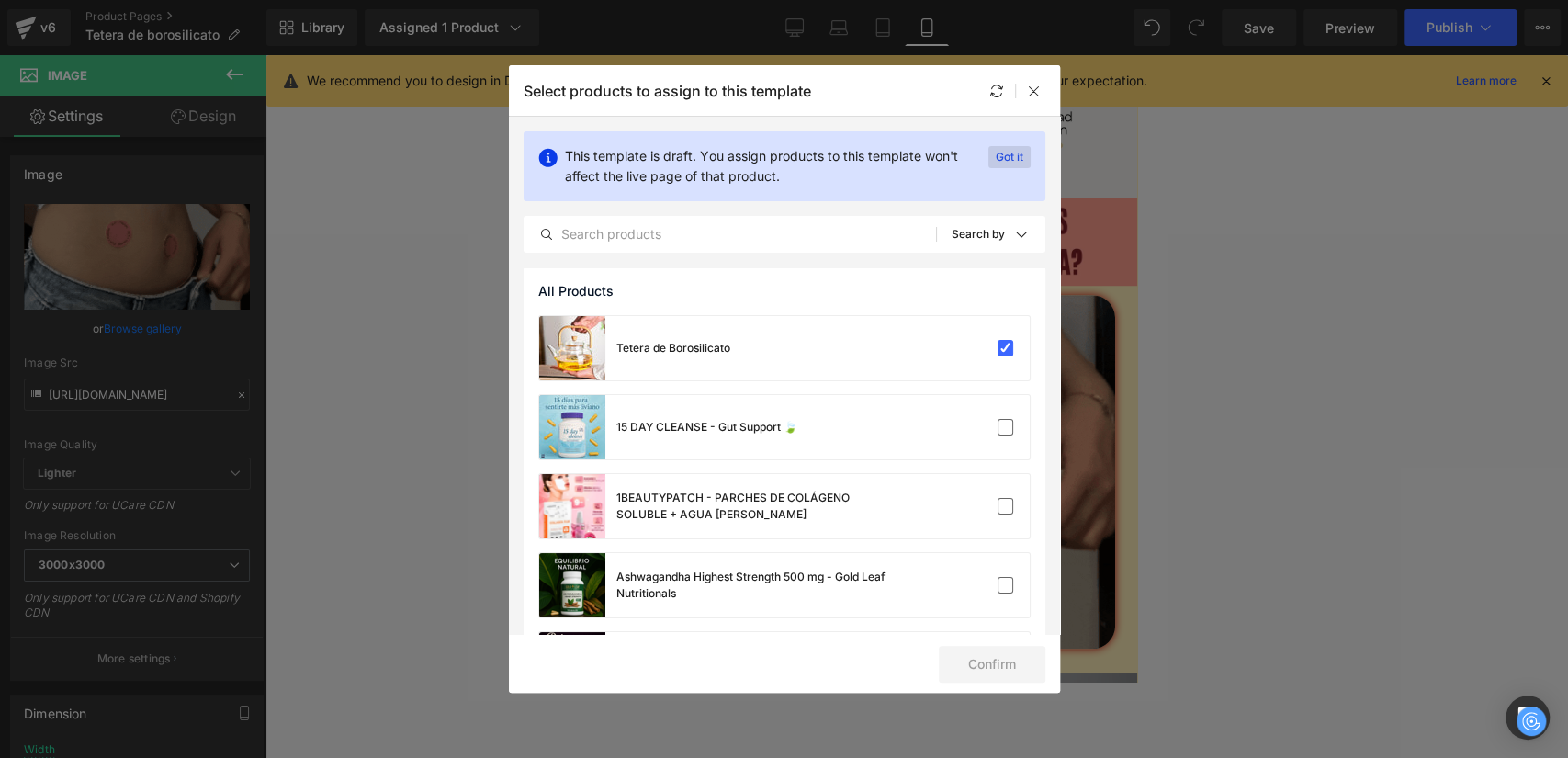
click at [1006, 158] on p "Got it" at bounding box center [1009, 157] width 42 height 22
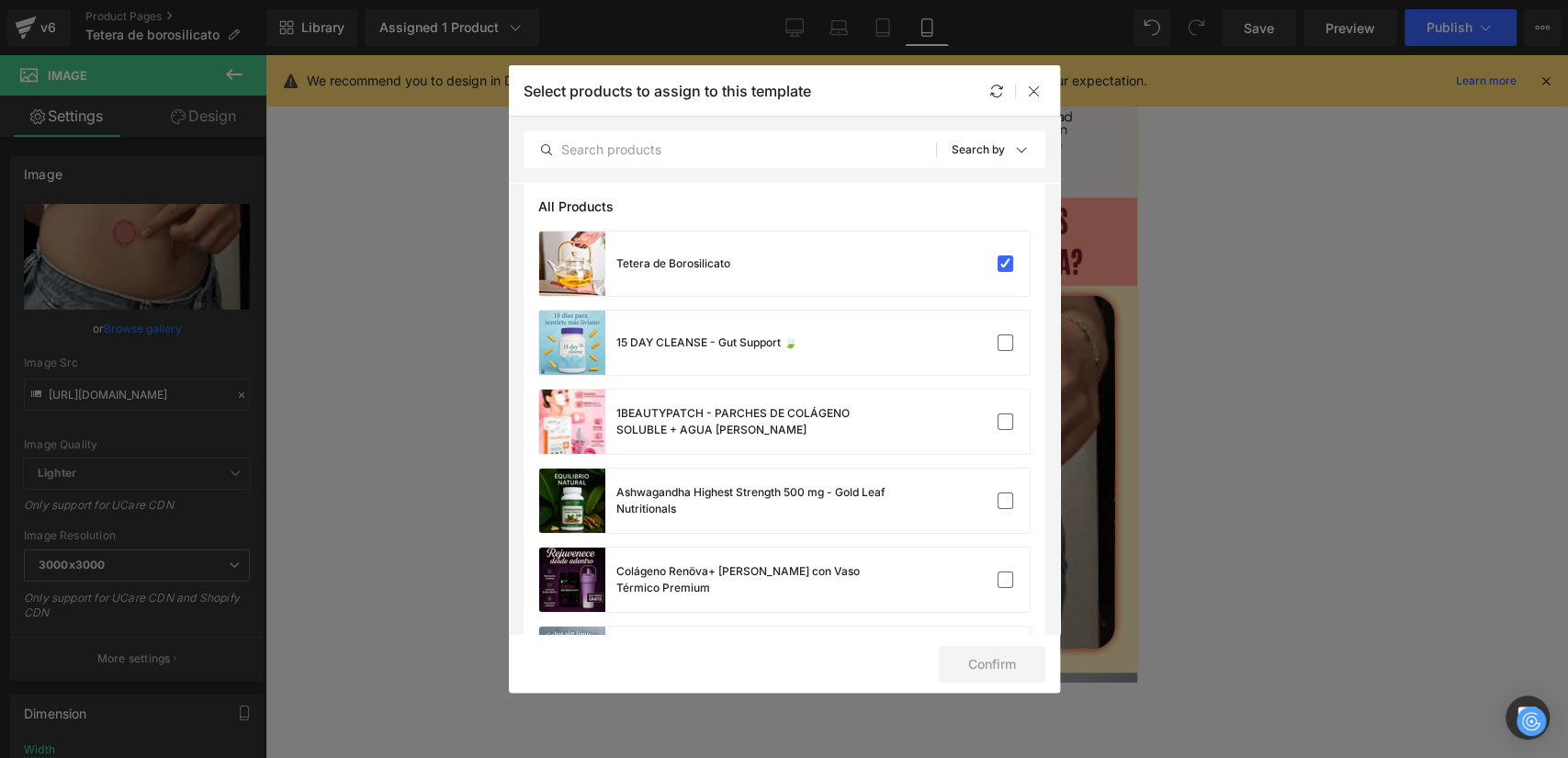
click at [1043, 103] on div "Select products to assign to this template" at bounding box center [784, 89] width 552 height 50
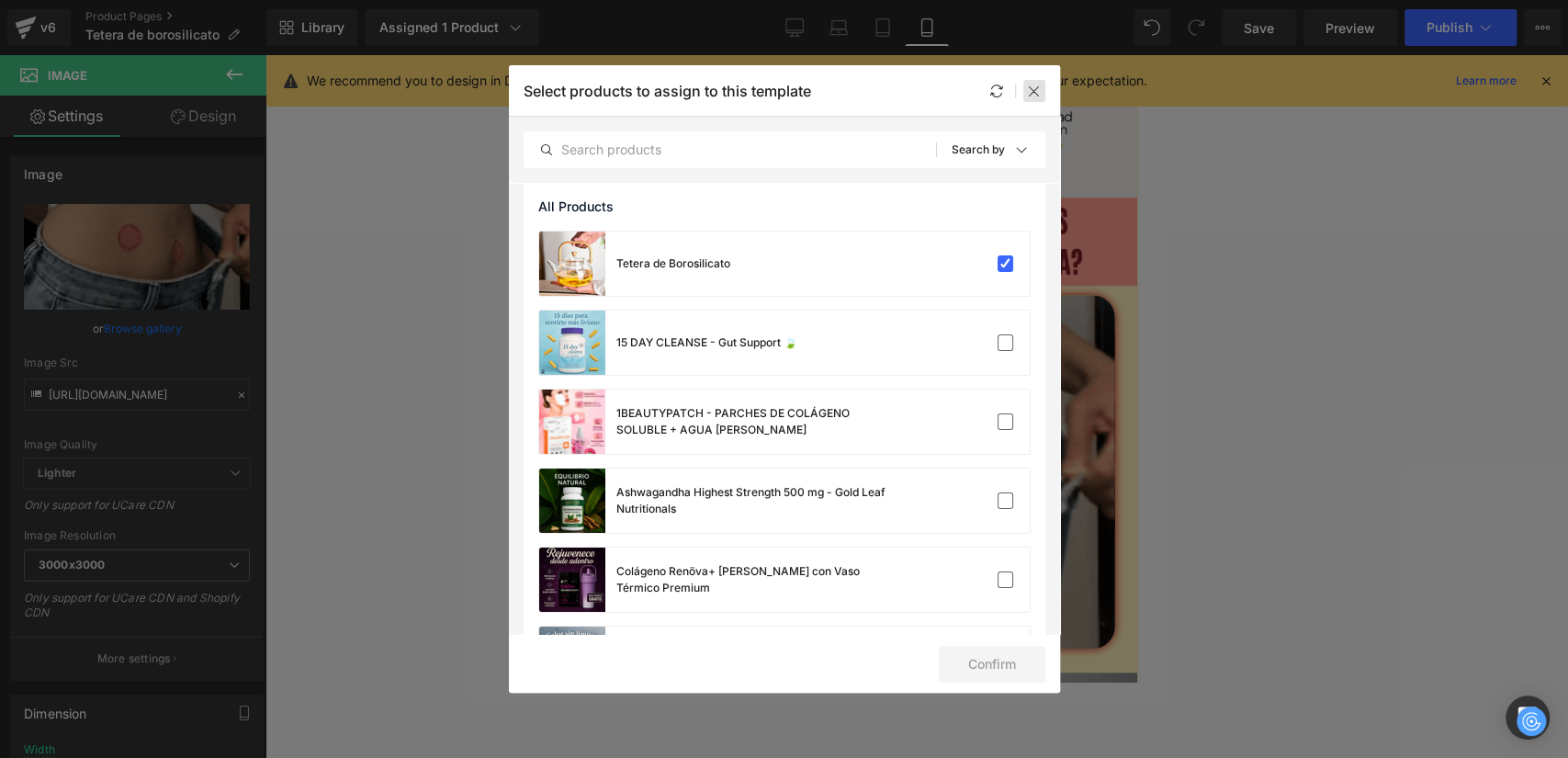
click at [1043, 98] on div at bounding box center [1034, 90] width 22 height 22
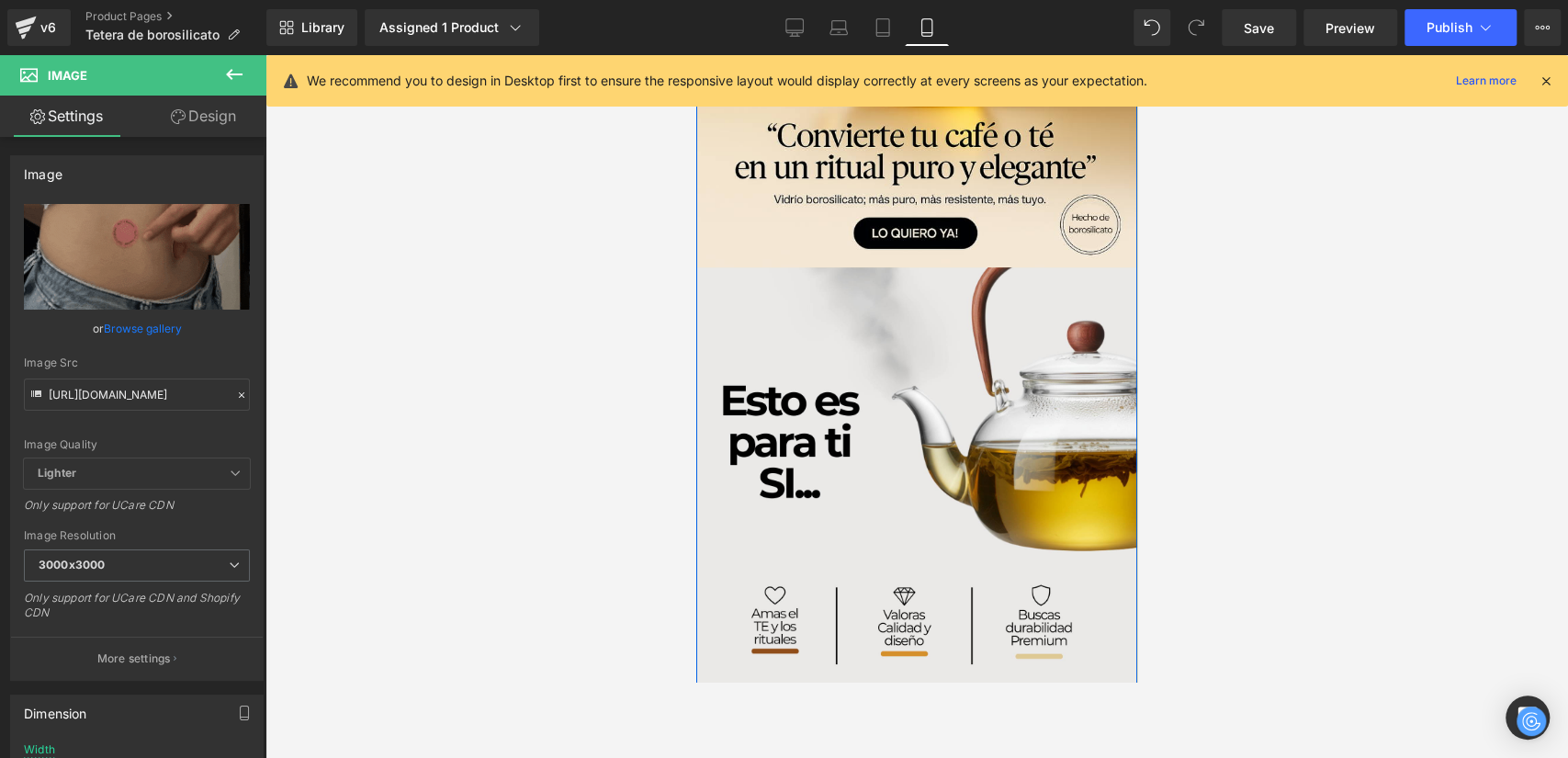
scroll to position [0, 0]
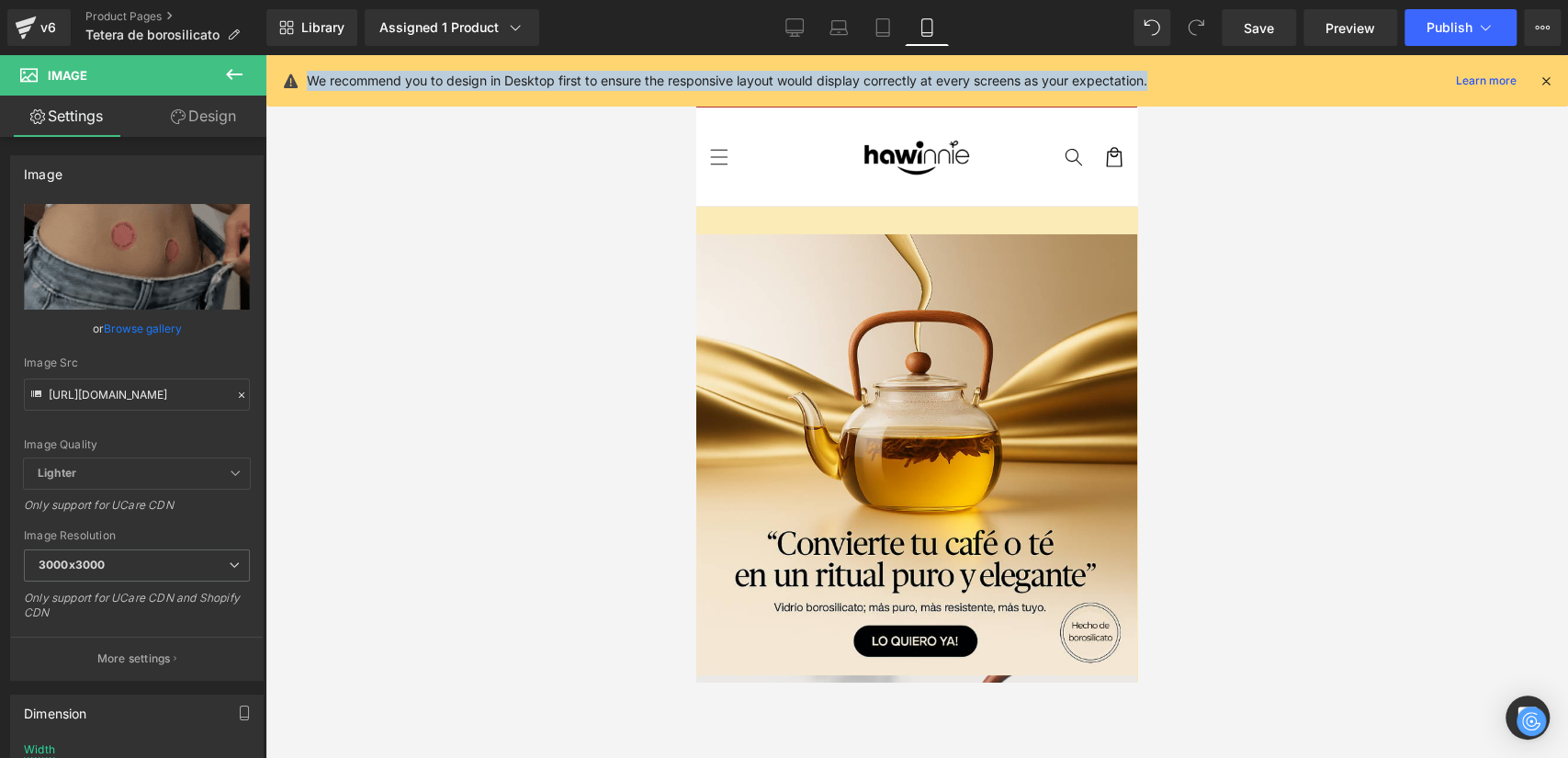
drag, startPoint x: 1154, startPoint y: 81, endPoint x: 281, endPoint y: 60, distance: 873.3
click at [281, 60] on div "We recommend you to design in Desktop first to ensure the responsive layout wou…" at bounding box center [917, 81] width 1302 height 51
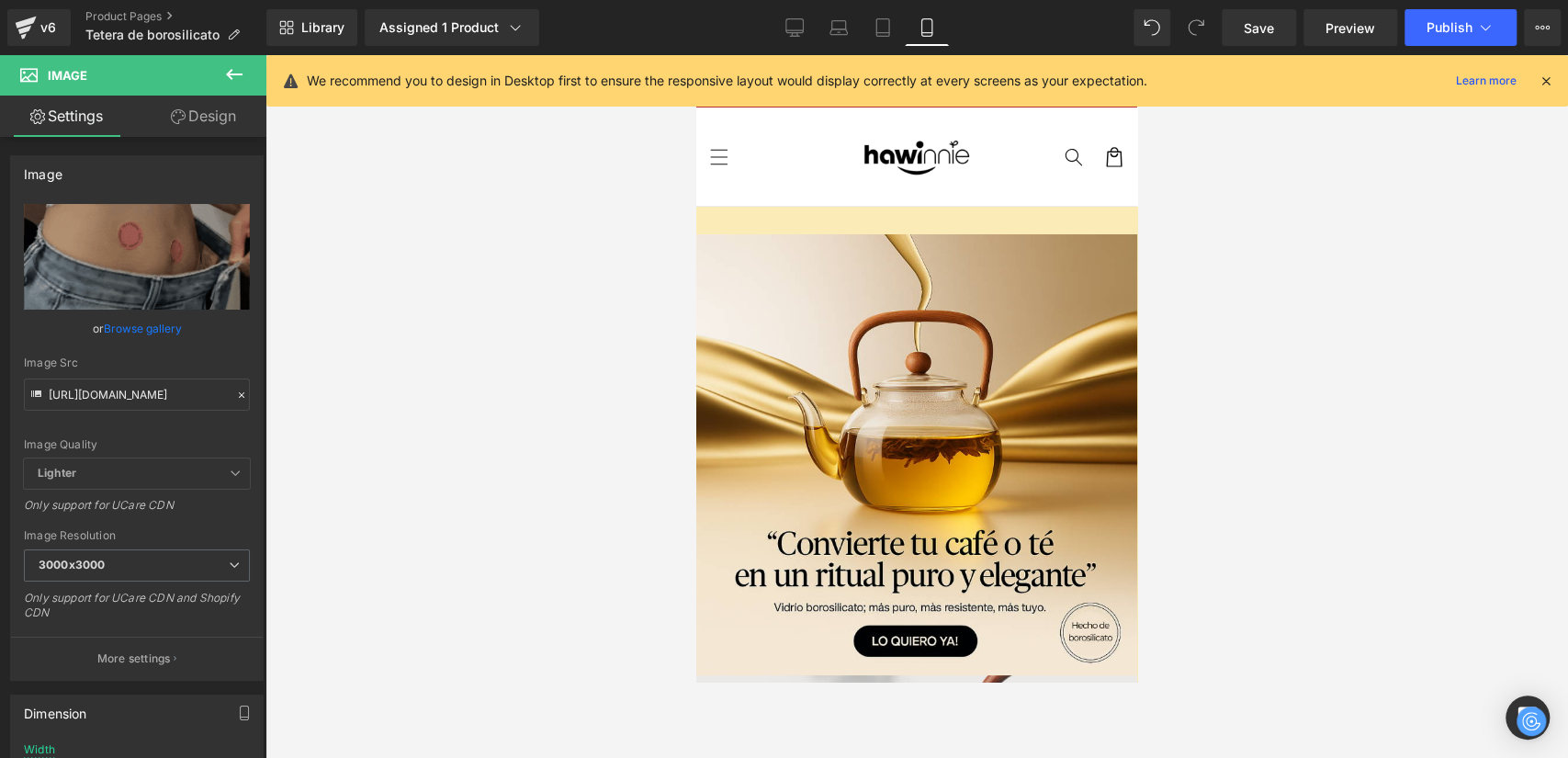
click at [1557, 77] on div "We recommend you to design in Desktop first to ensure the responsive layout wou…" at bounding box center [917, 81] width 1302 height 51
click at [1550, 77] on icon at bounding box center [1545, 81] width 17 height 17
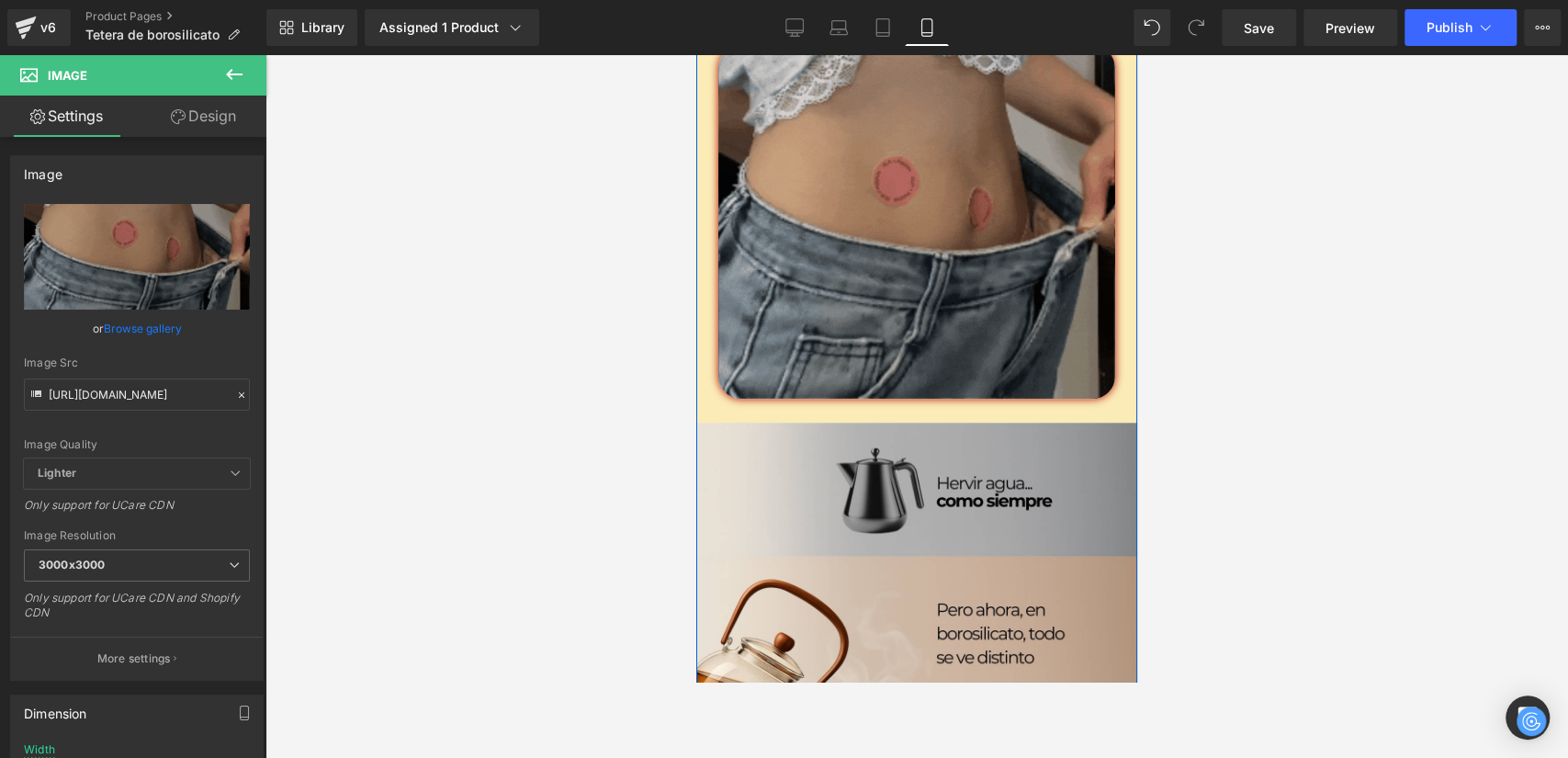
scroll to position [1123, 0]
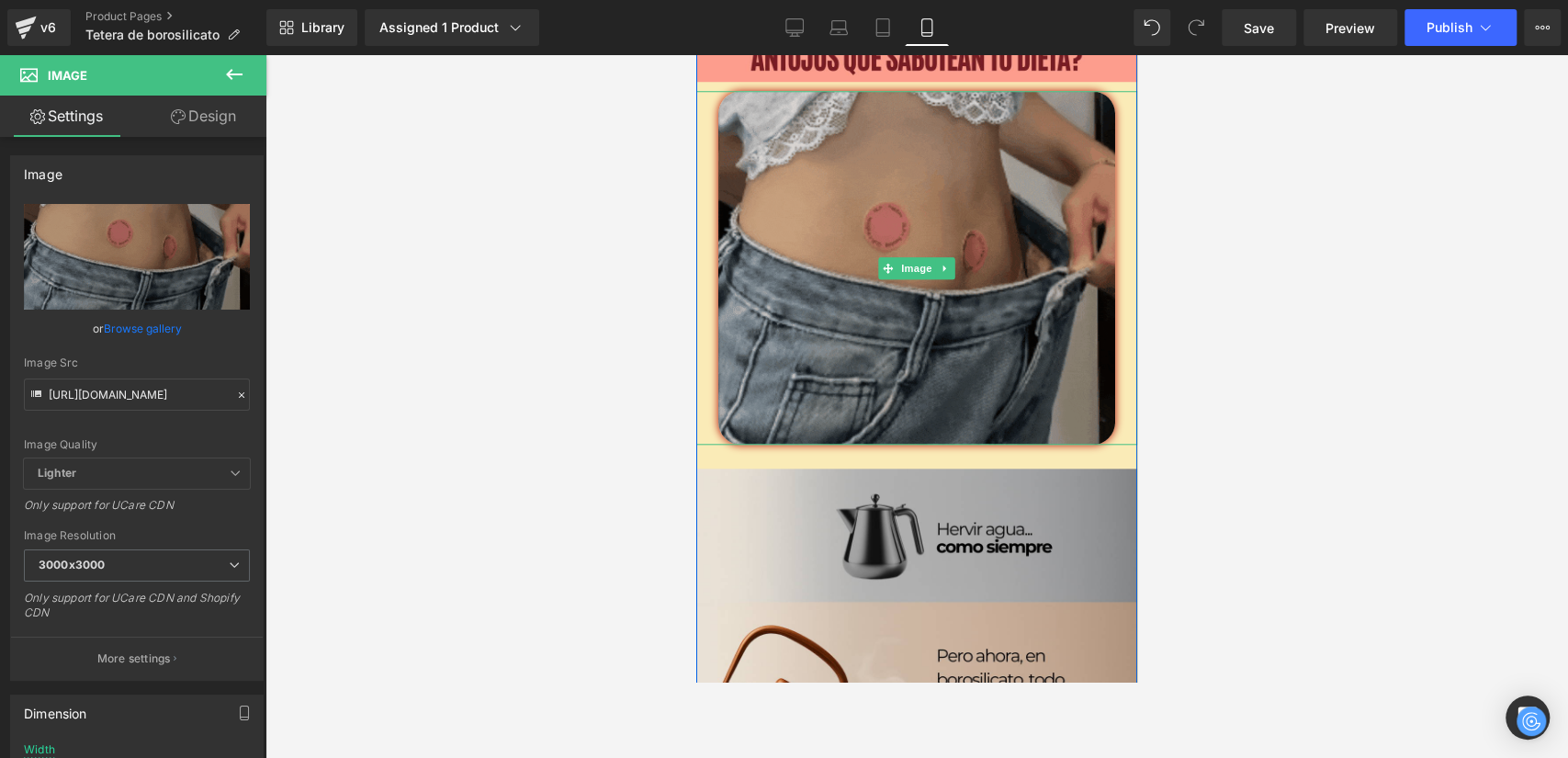
click at [959, 298] on img at bounding box center [917, 268] width 397 height 354
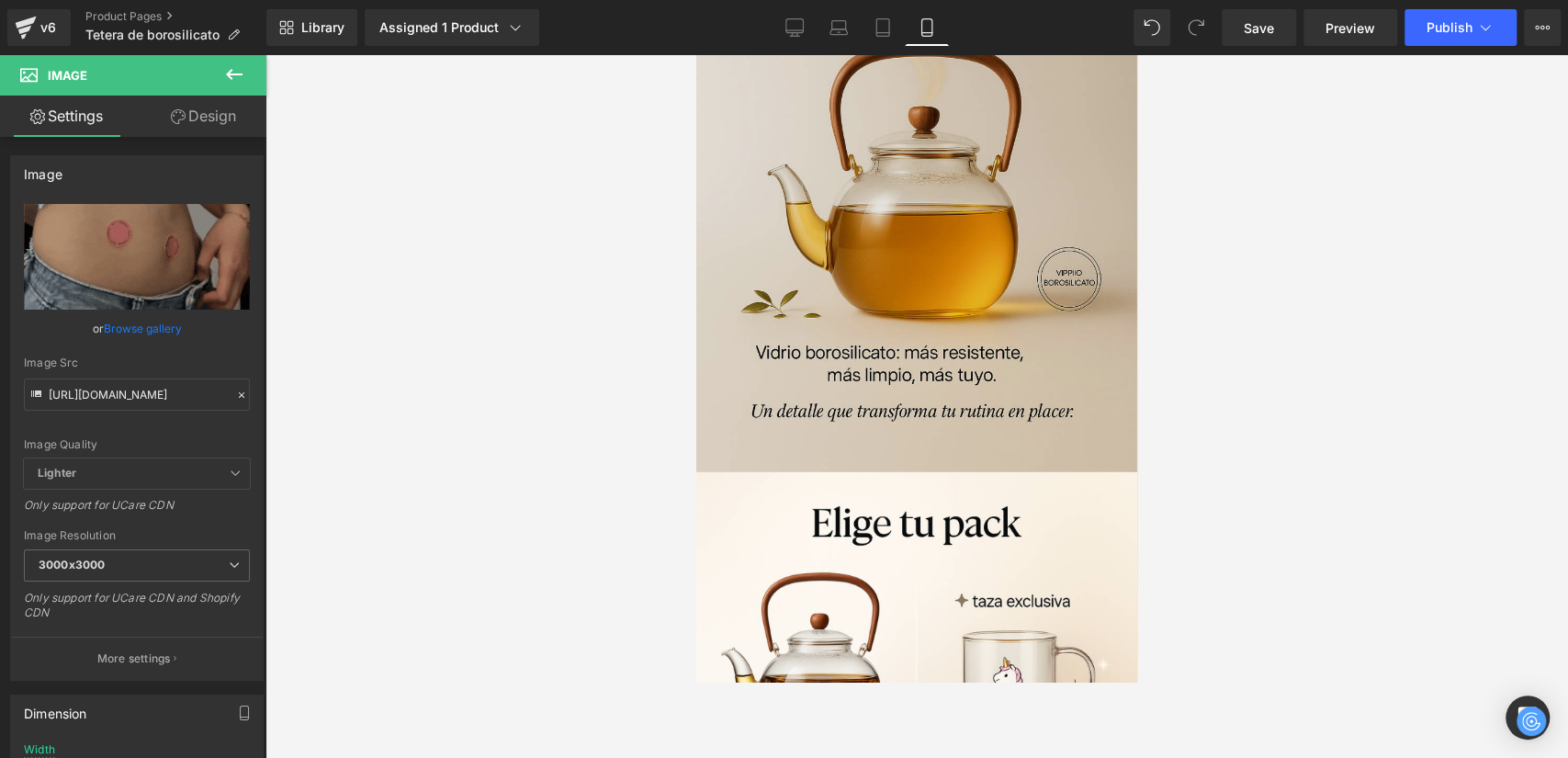
scroll to position [3675, 0]
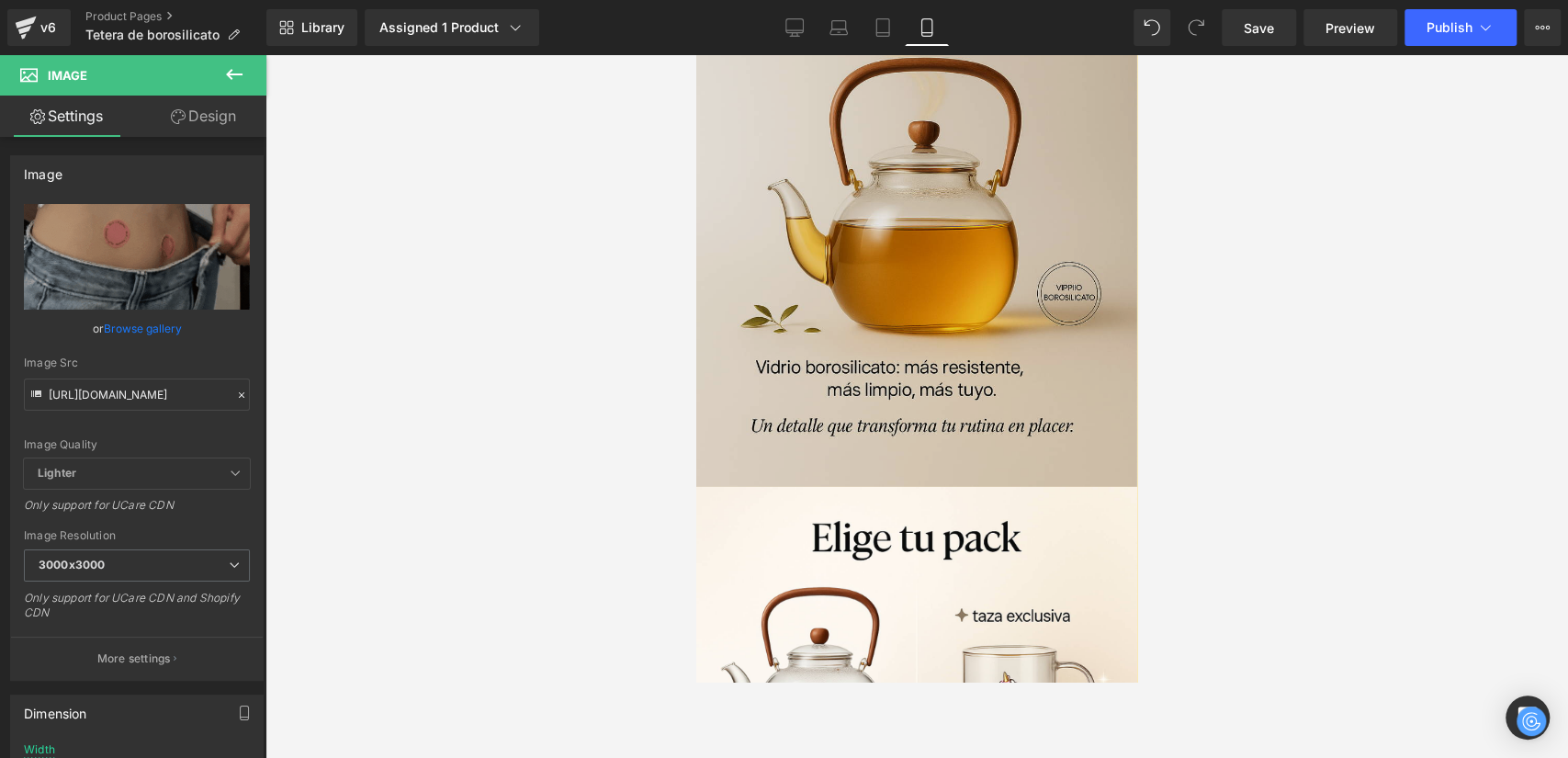
click at [1071, 179] on img at bounding box center [916, 149] width 441 height 674
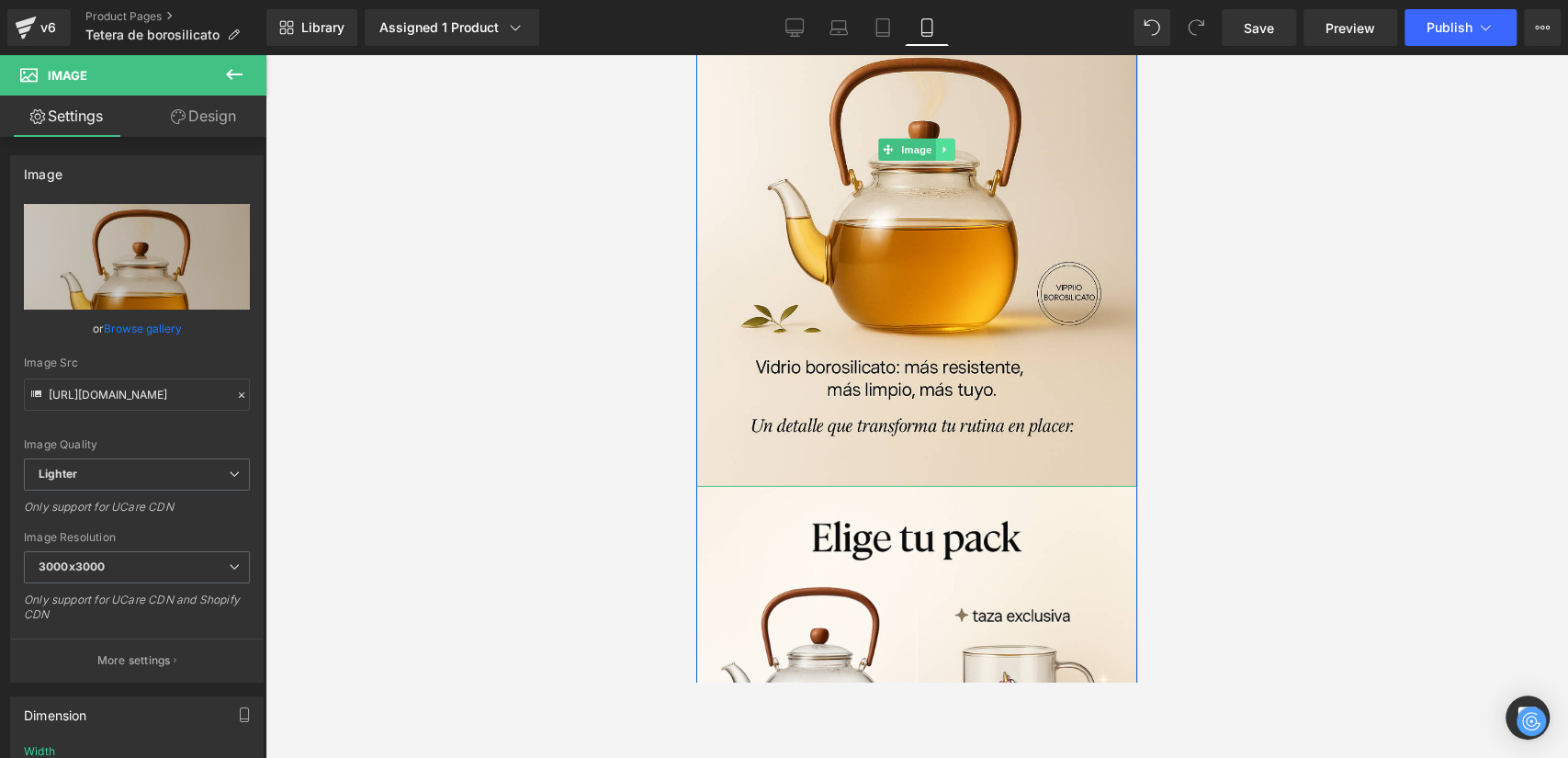
click at [941, 152] on icon at bounding box center [946, 149] width 10 height 11
click at [931, 147] on icon at bounding box center [936, 150] width 10 height 10
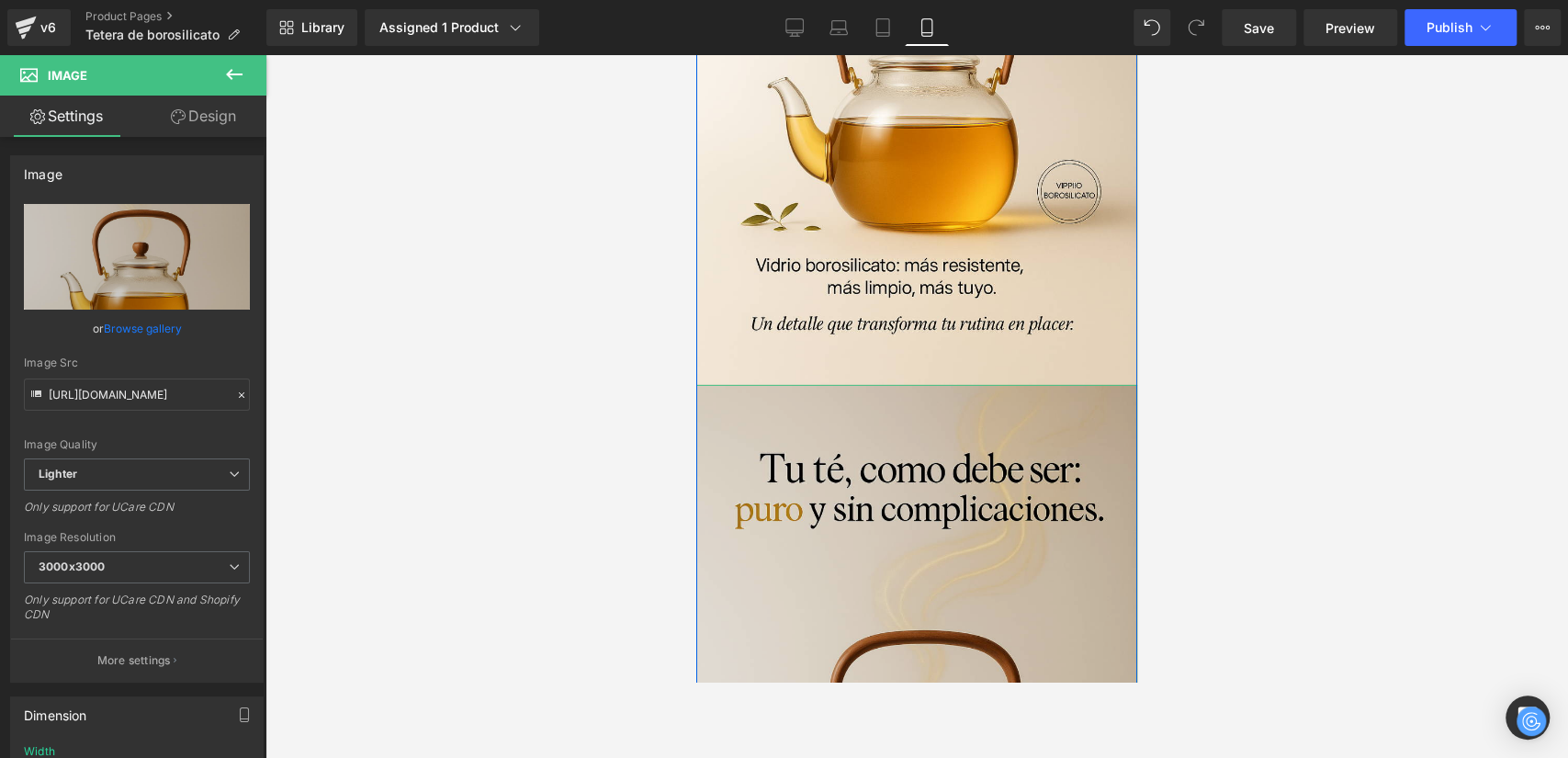
click at [928, 438] on img at bounding box center [916, 723] width 441 height 674
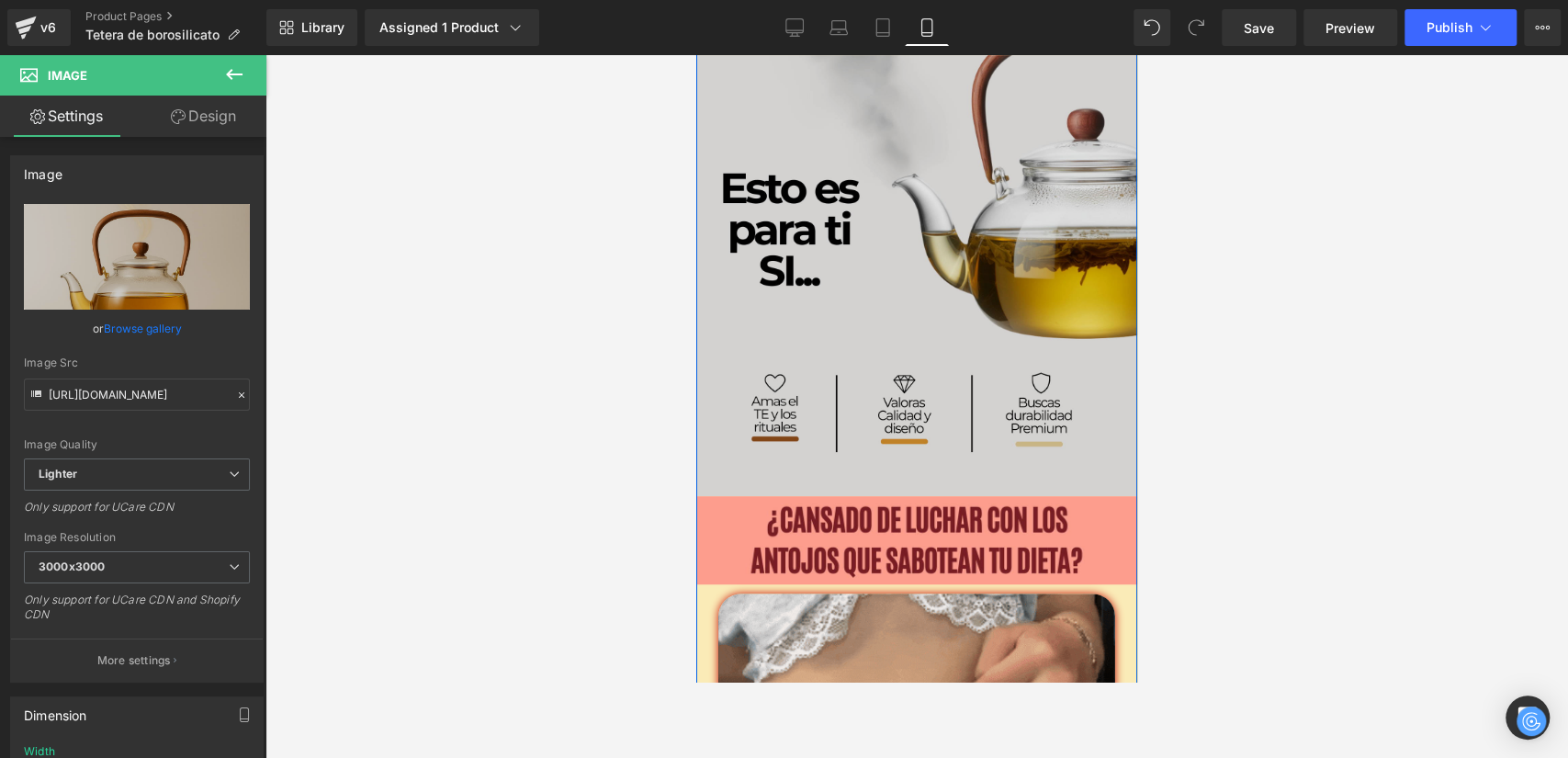
scroll to position [612, 0]
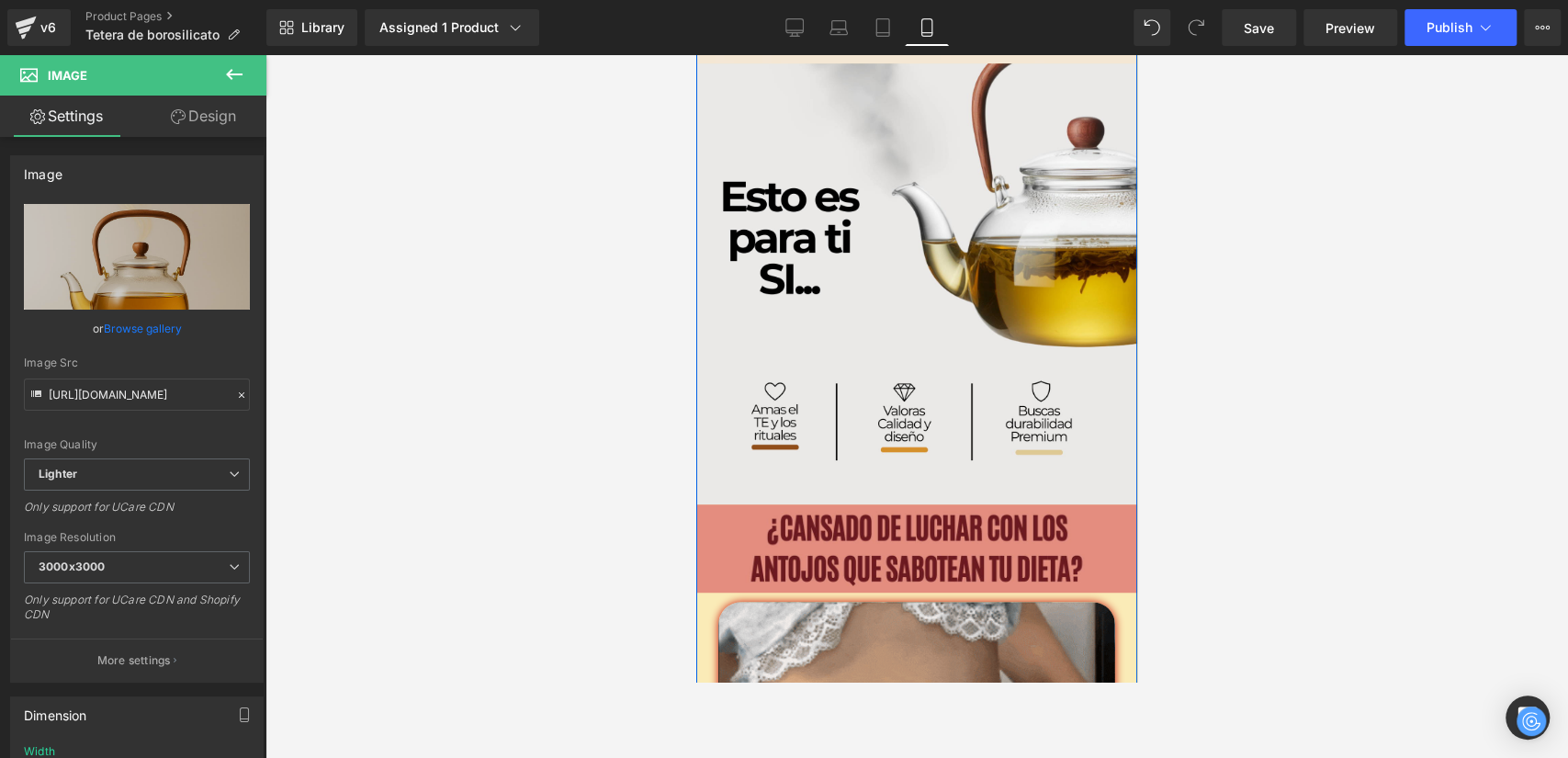
click at [978, 542] on img at bounding box center [916, 549] width 441 height 88
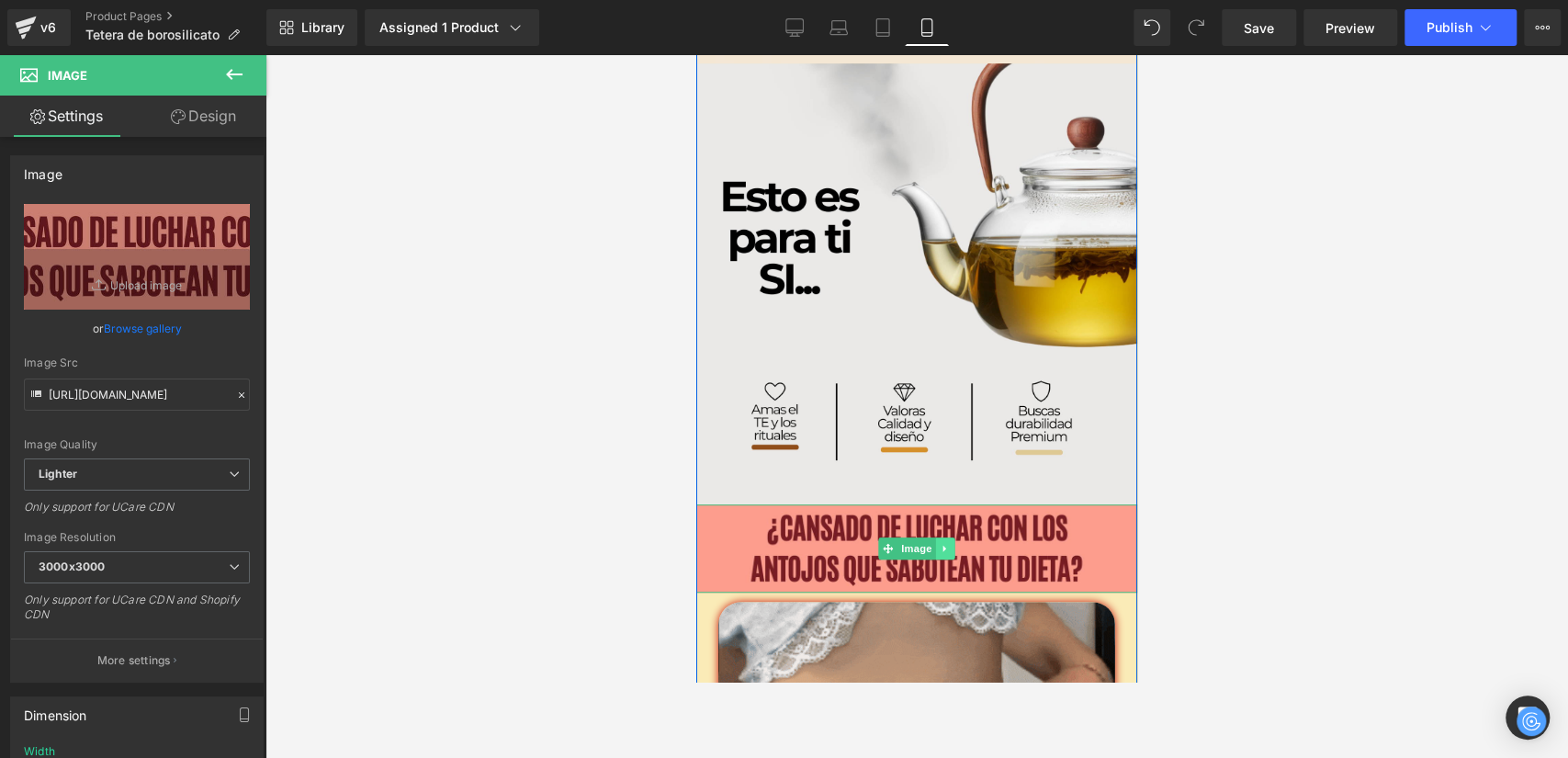
click at [941, 550] on icon at bounding box center [946, 548] width 10 height 11
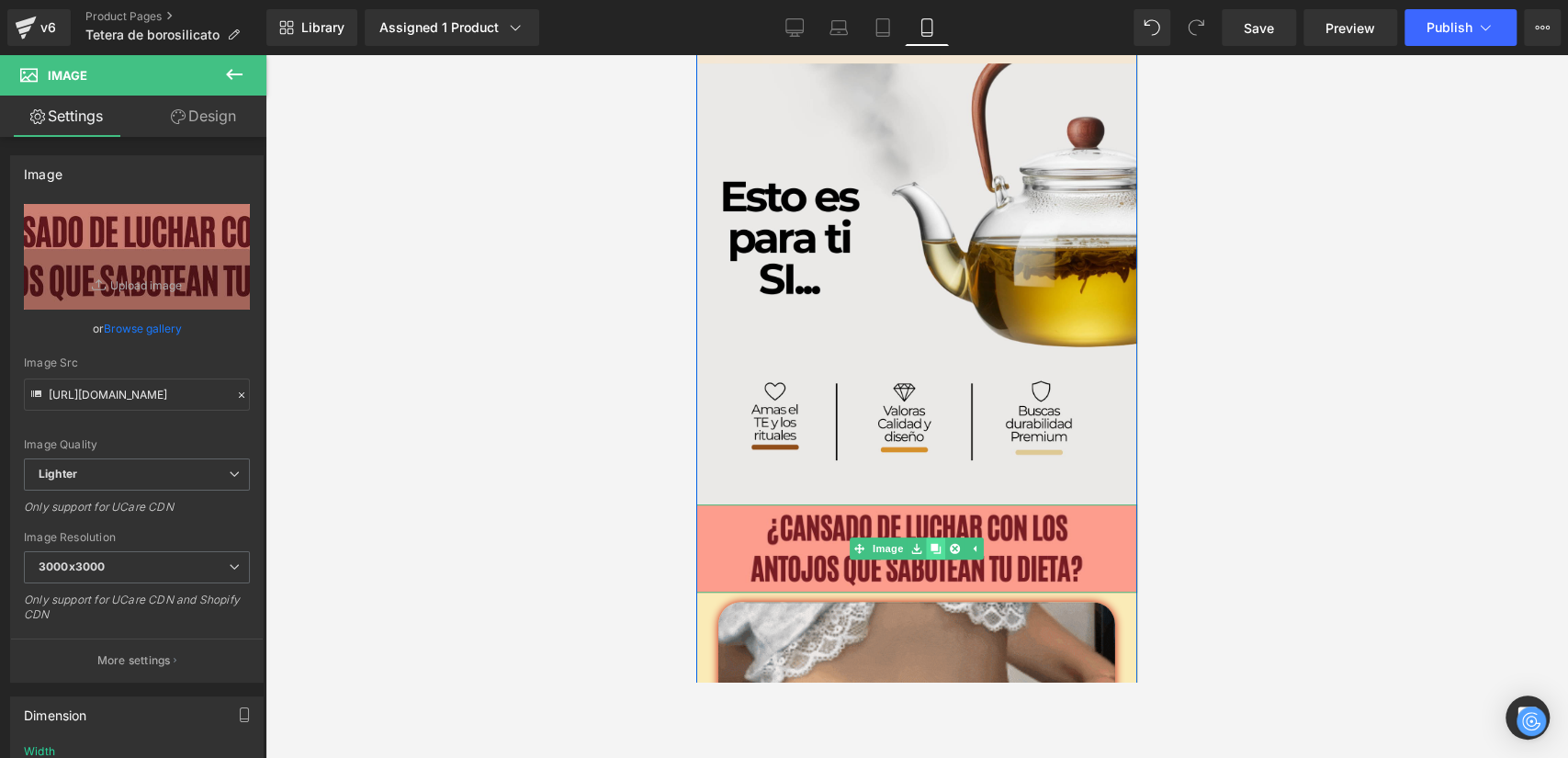
click at [931, 546] on icon at bounding box center [936, 548] width 10 height 11
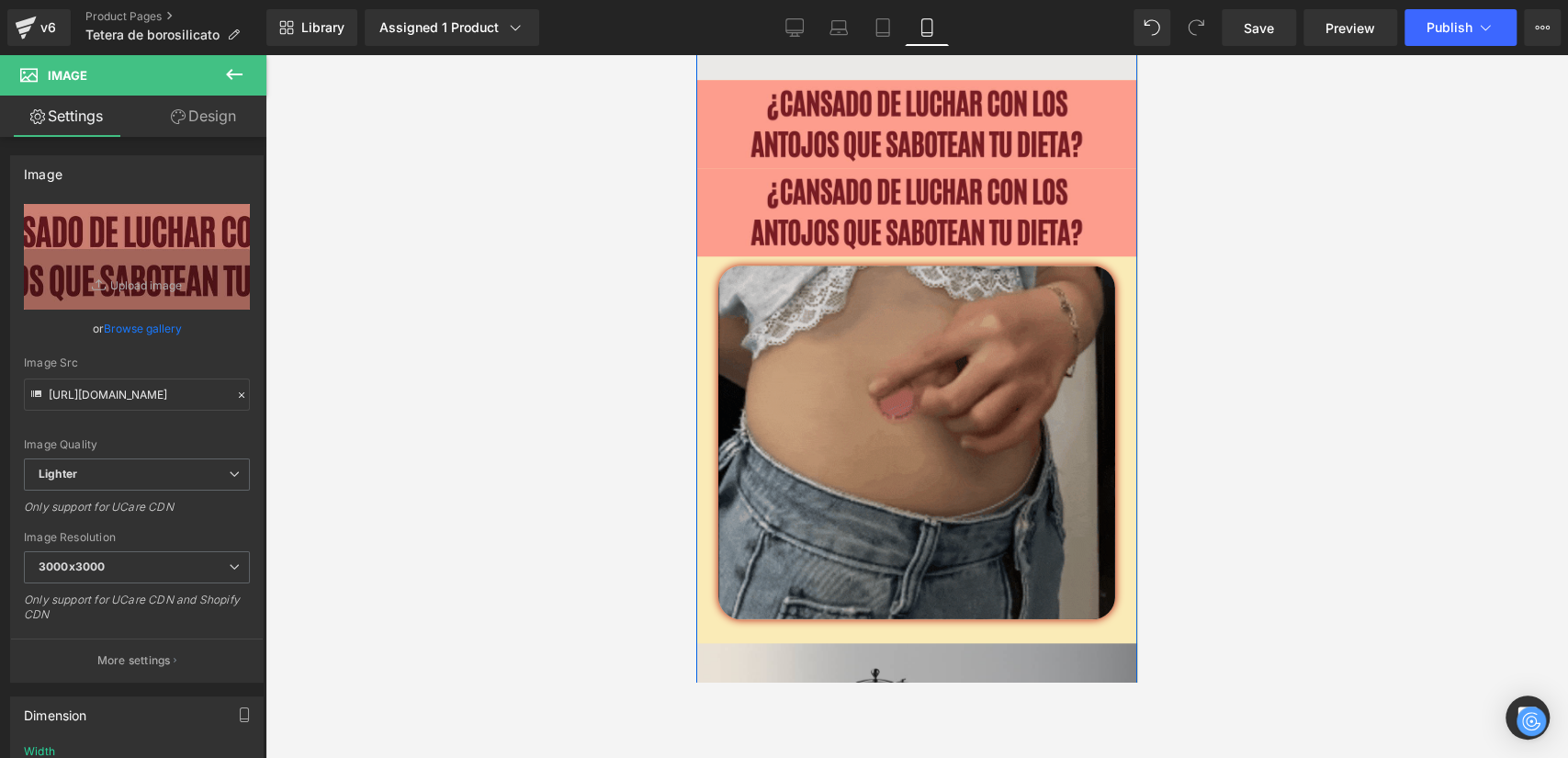
scroll to position [1075, 0]
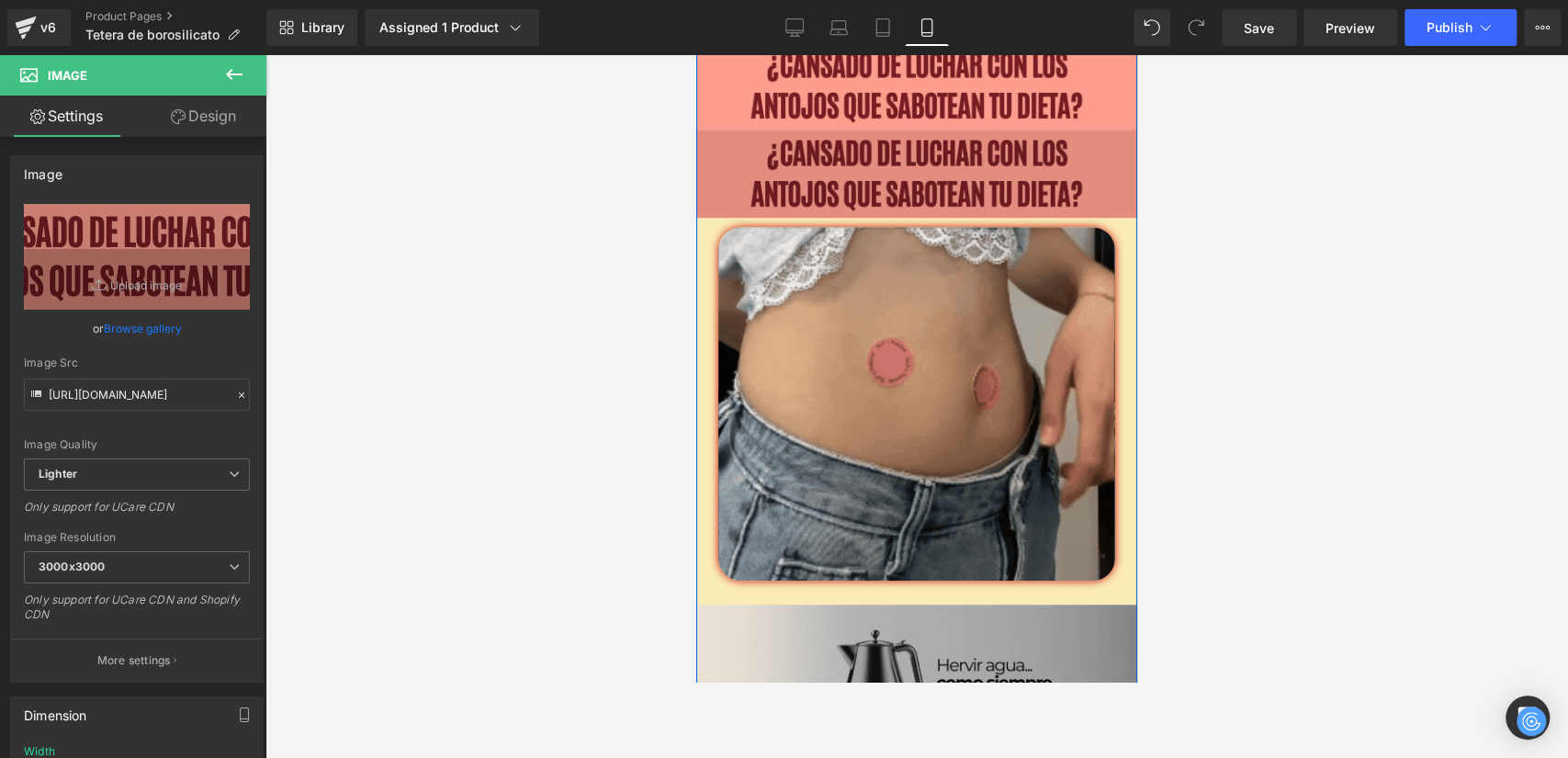
click at [818, 193] on img at bounding box center [916, 174] width 441 height 88
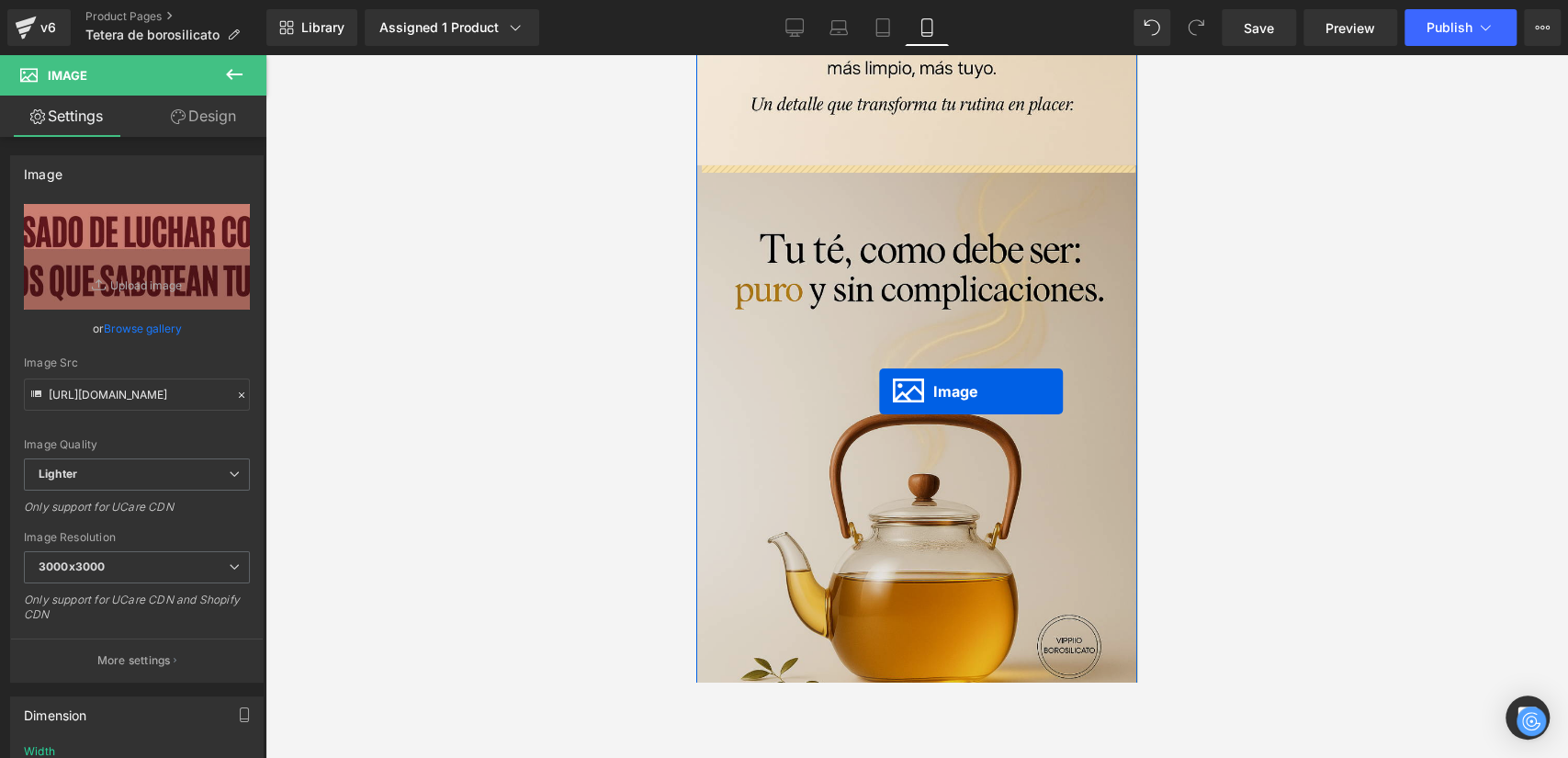
scroll to position [3933, 0]
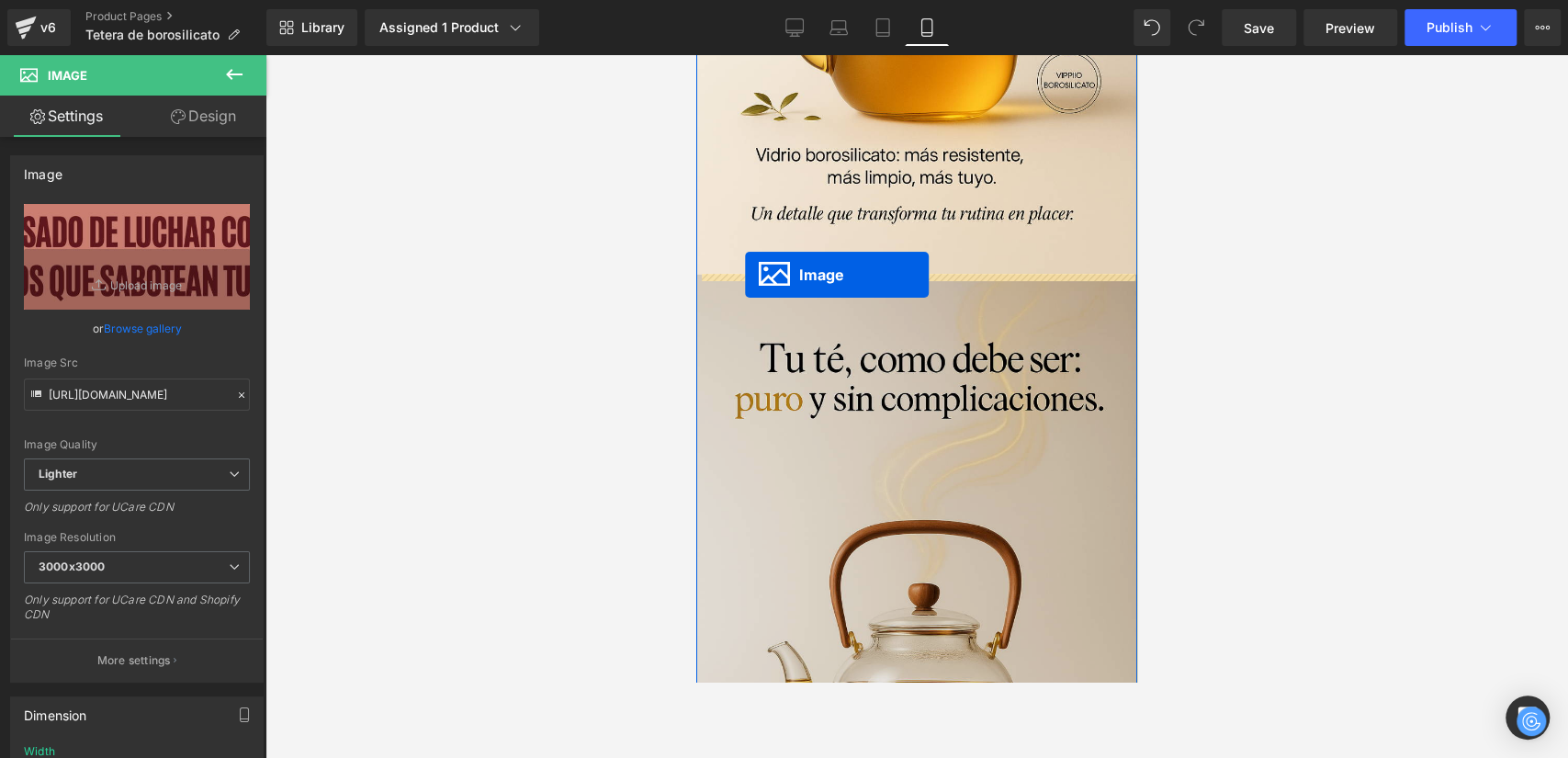
drag, startPoint x: 873, startPoint y: 170, endPoint x: 745, endPoint y: 274, distance: 164.9
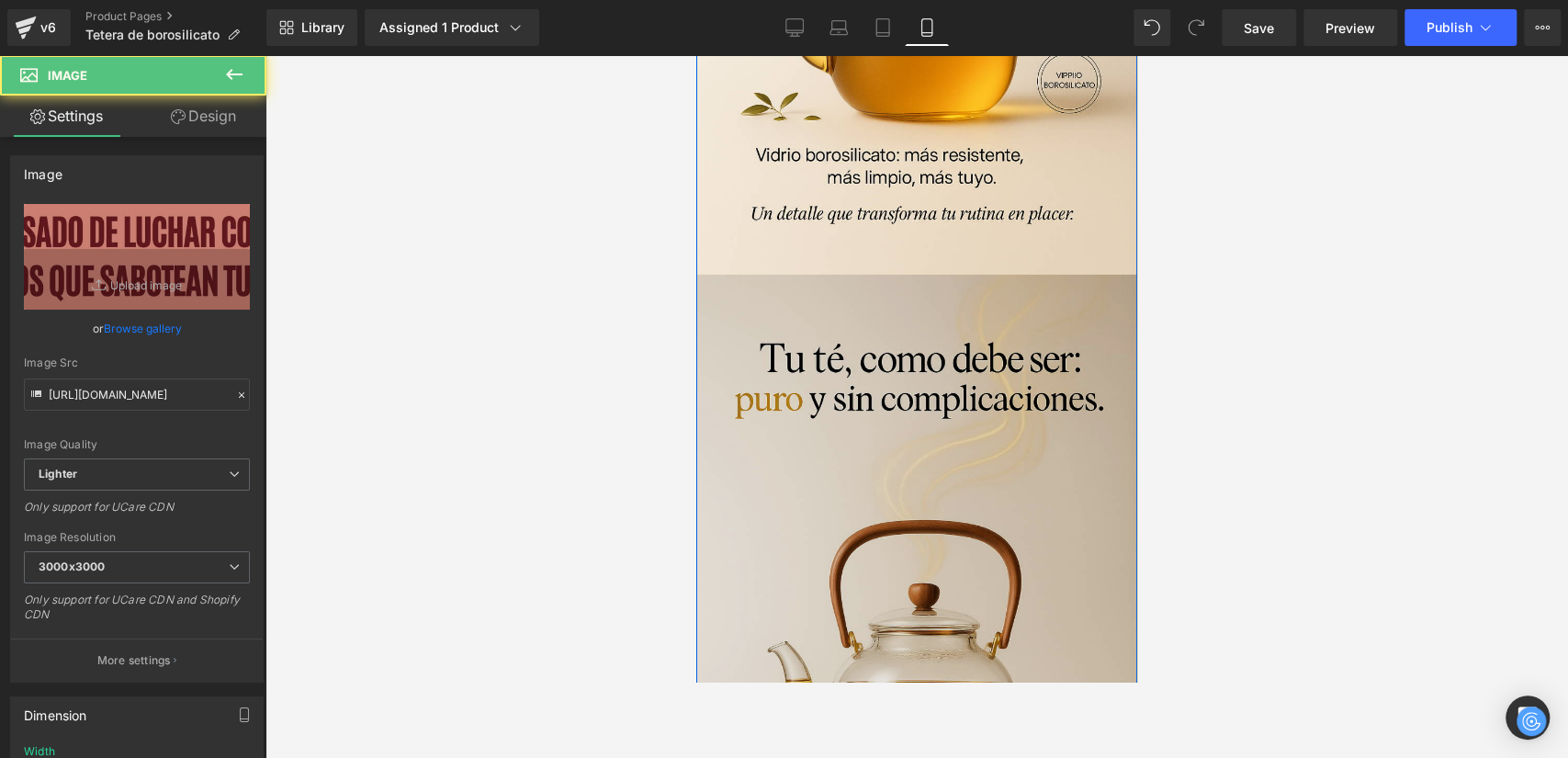
scroll to position [3887, 0]
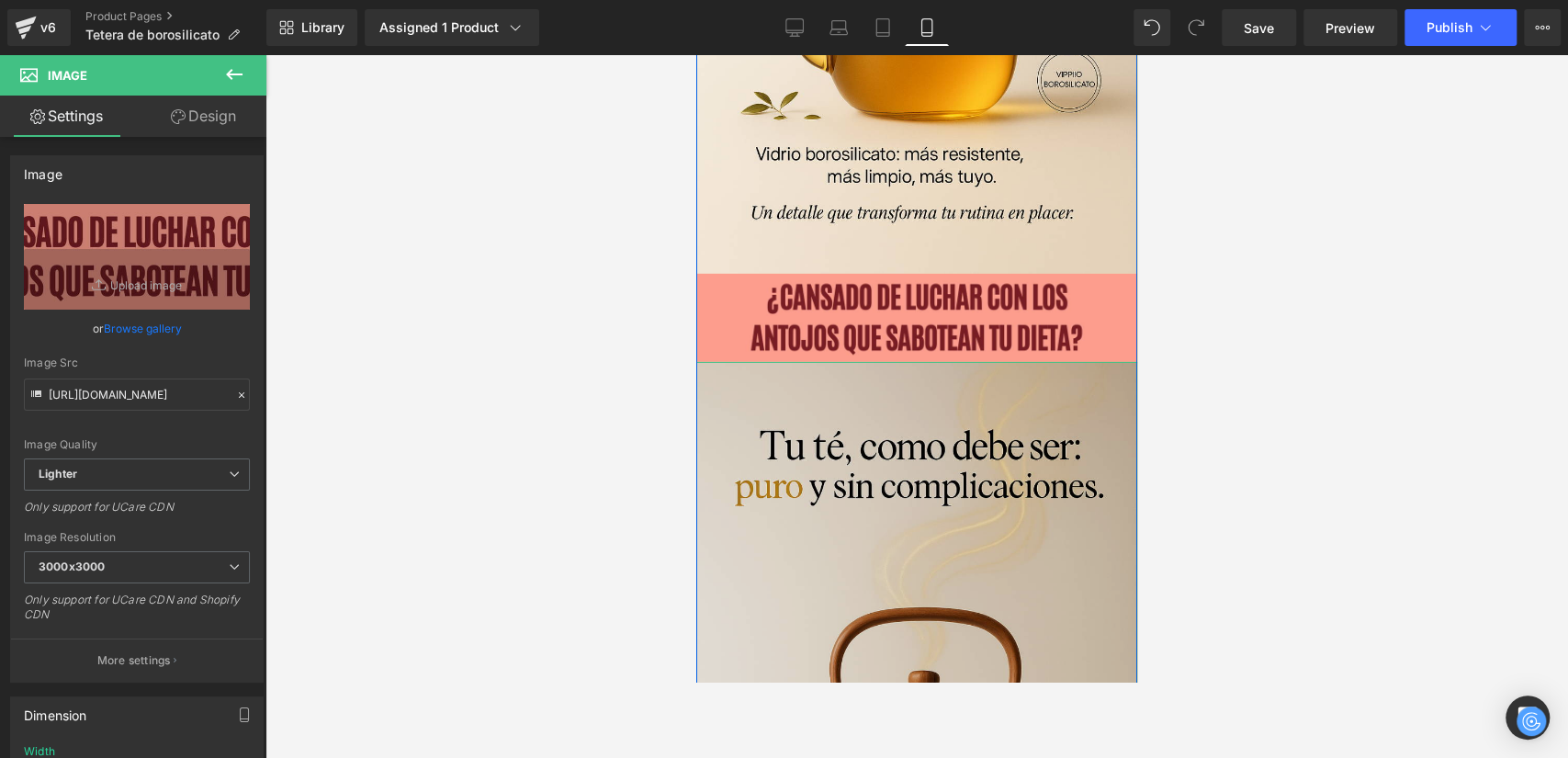
click at [843, 444] on img at bounding box center [916, 699] width 441 height 674
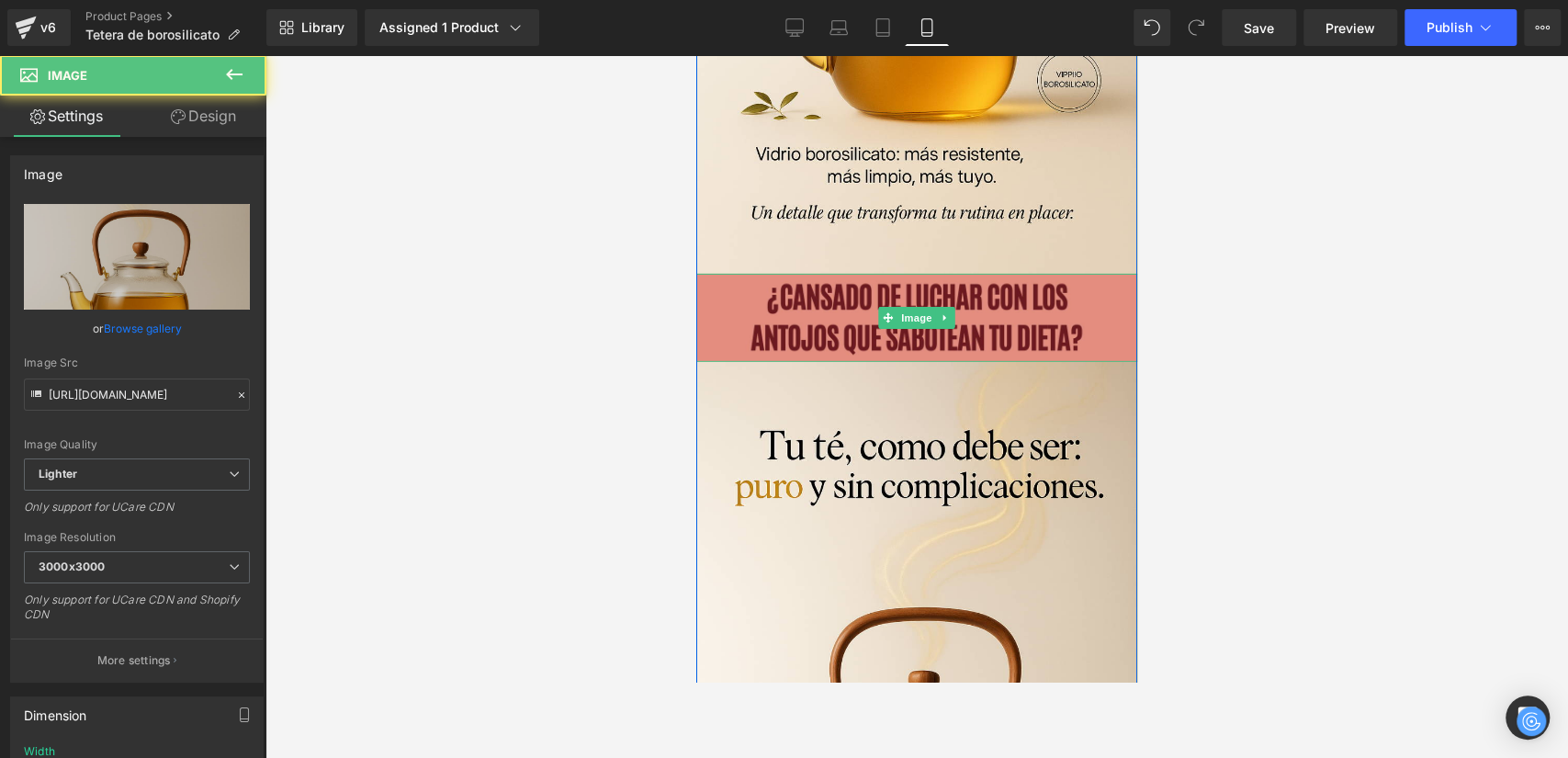
click at [826, 307] on img at bounding box center [916, 318] width 441 height 88
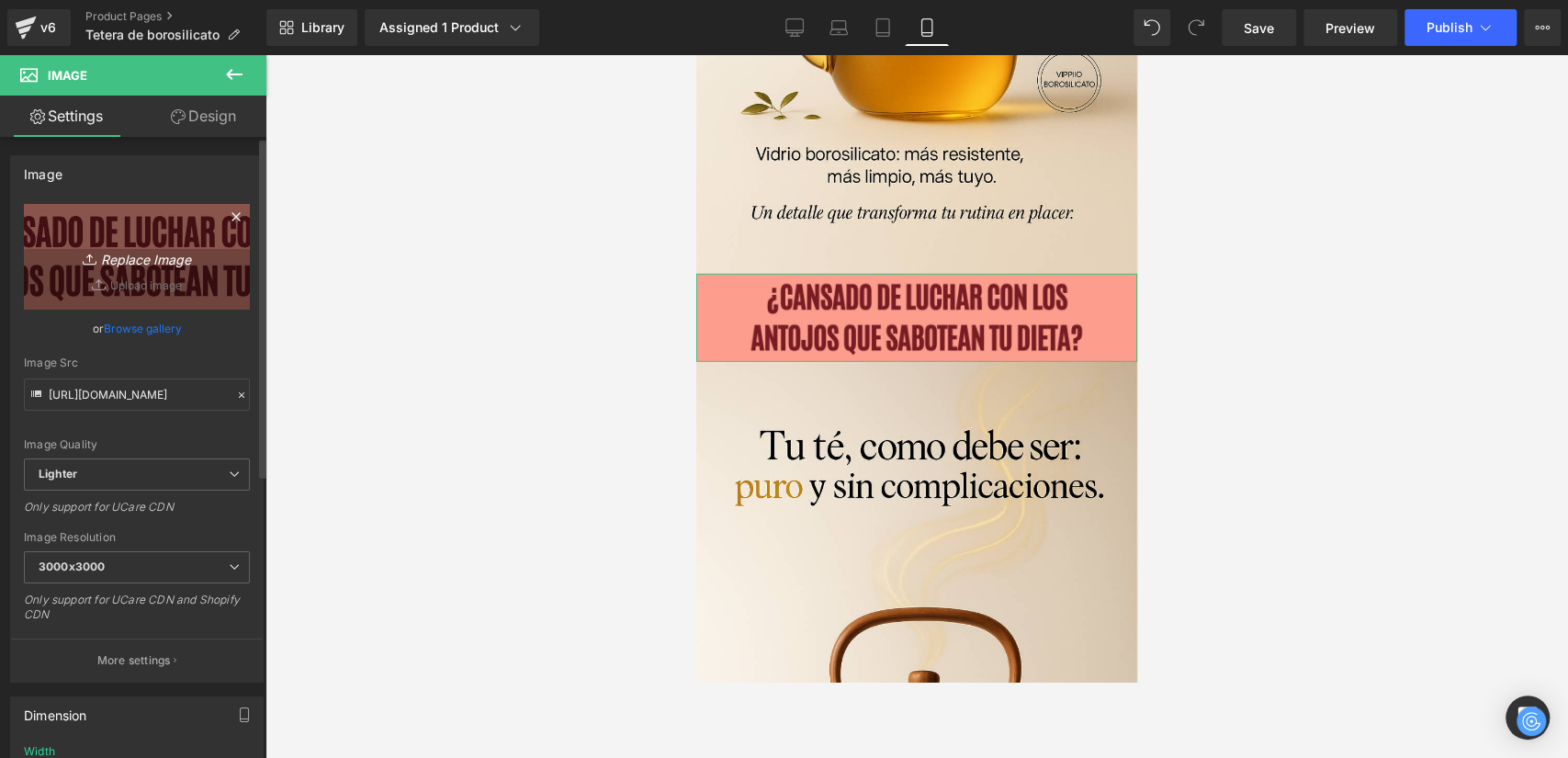
click at [114, 273] on link "Replace Image" at bounding box center [137, 256] width 226 height 105
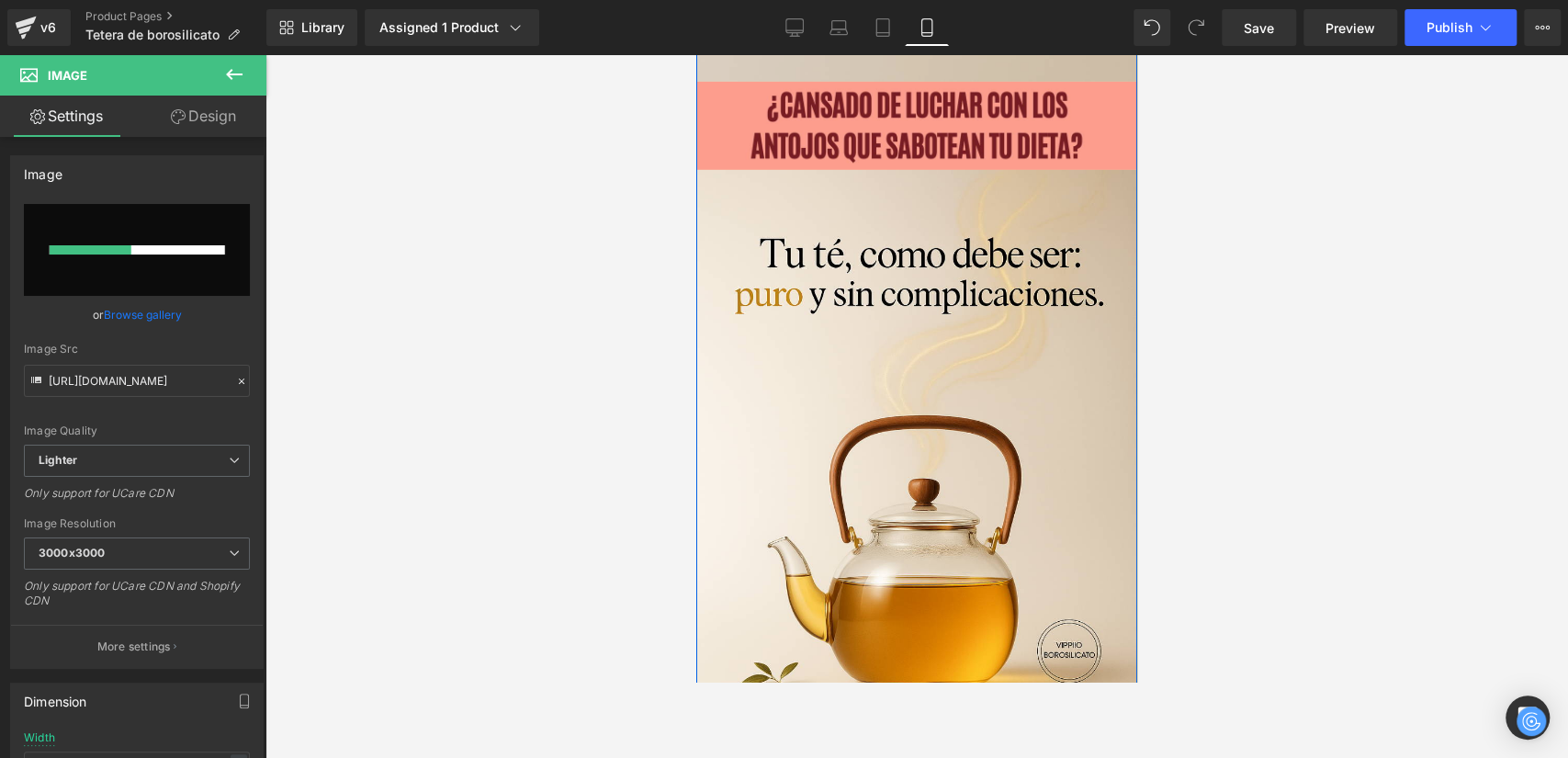
scroll to position [4092, 0]
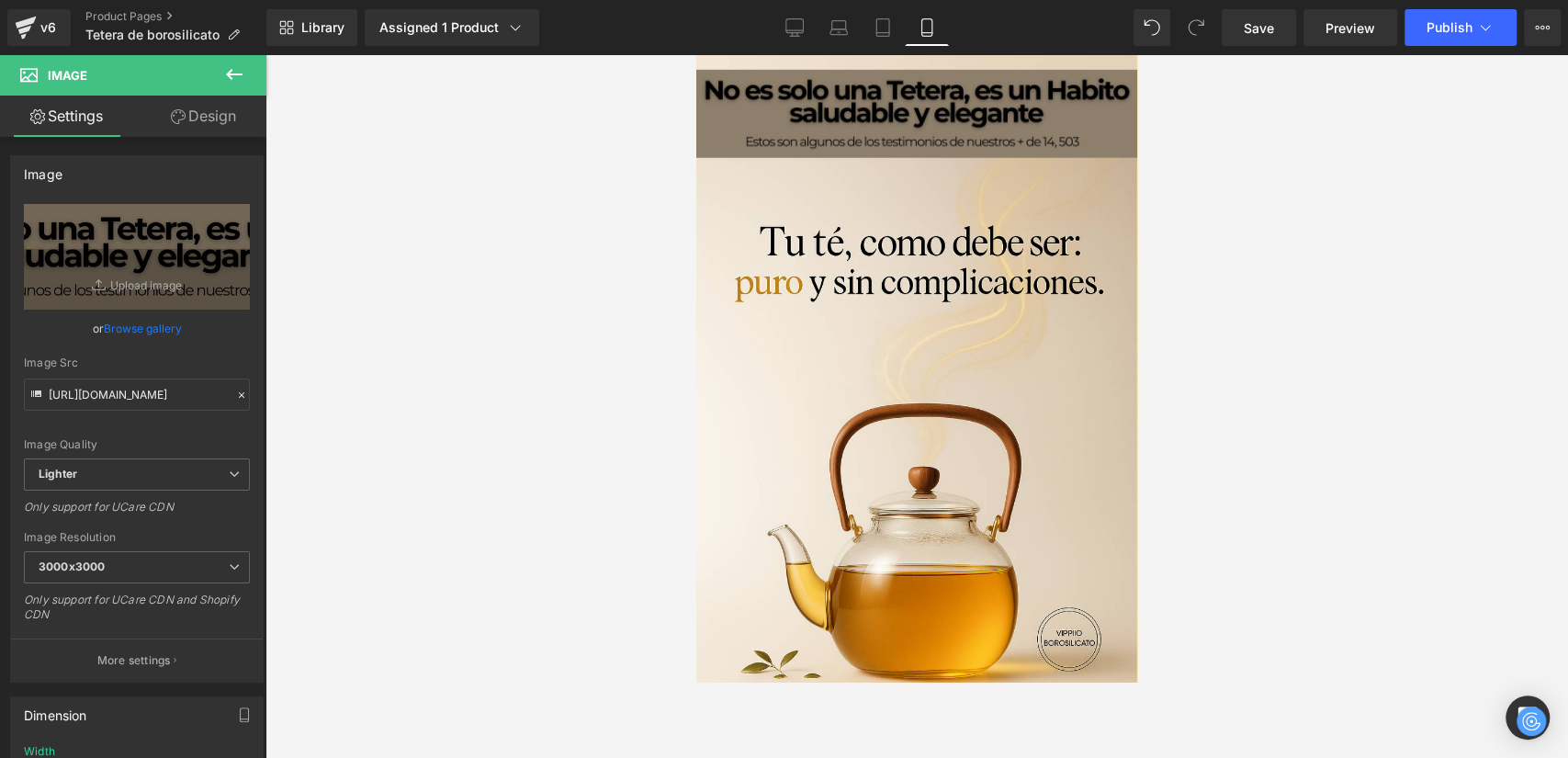
click at [1383, 266] on div at bounding box center [916, 406] width 1303 height 703
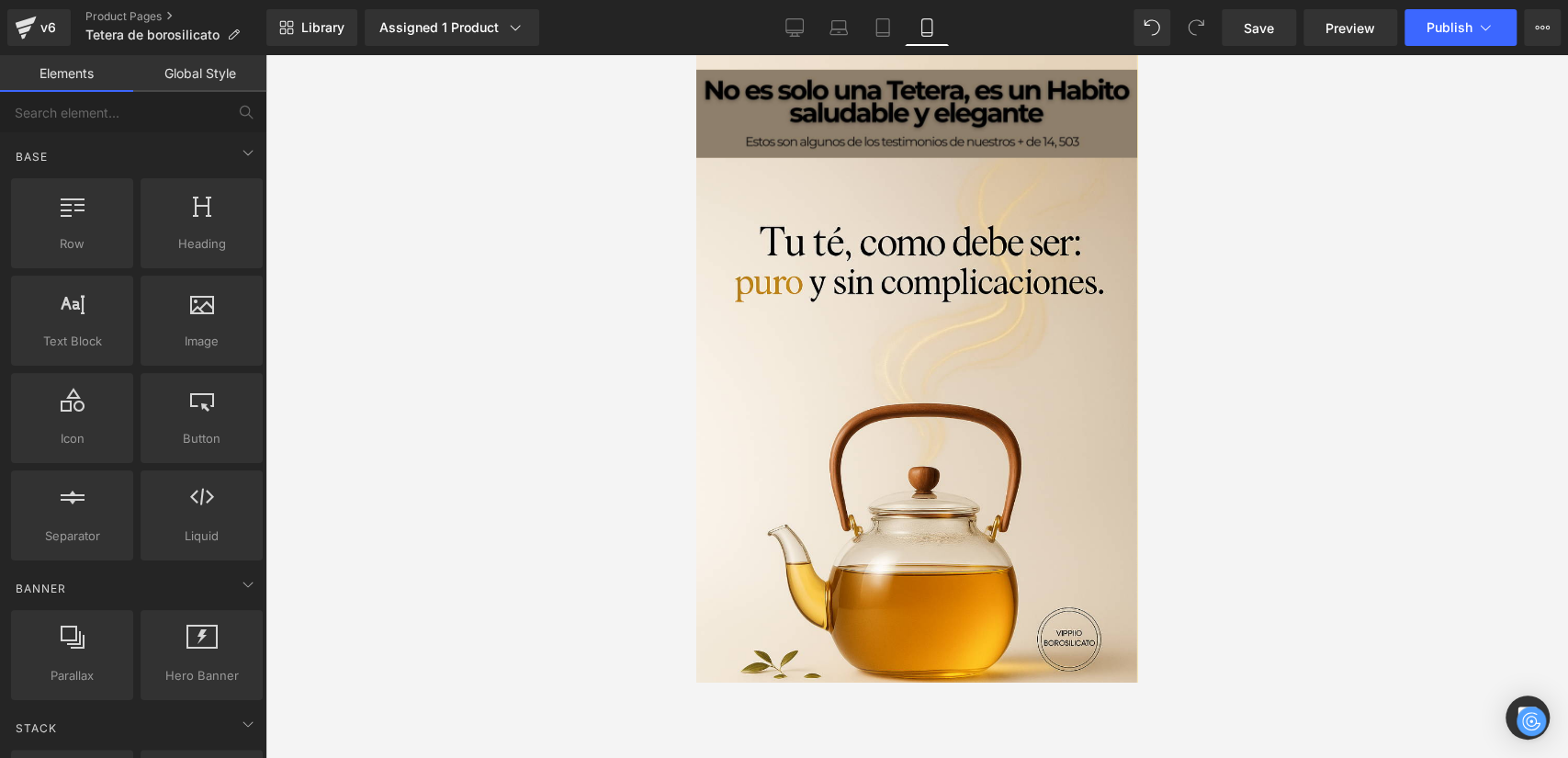
click at [1139, 230] on div at bounding box center [916, 406] width 1303 height 703
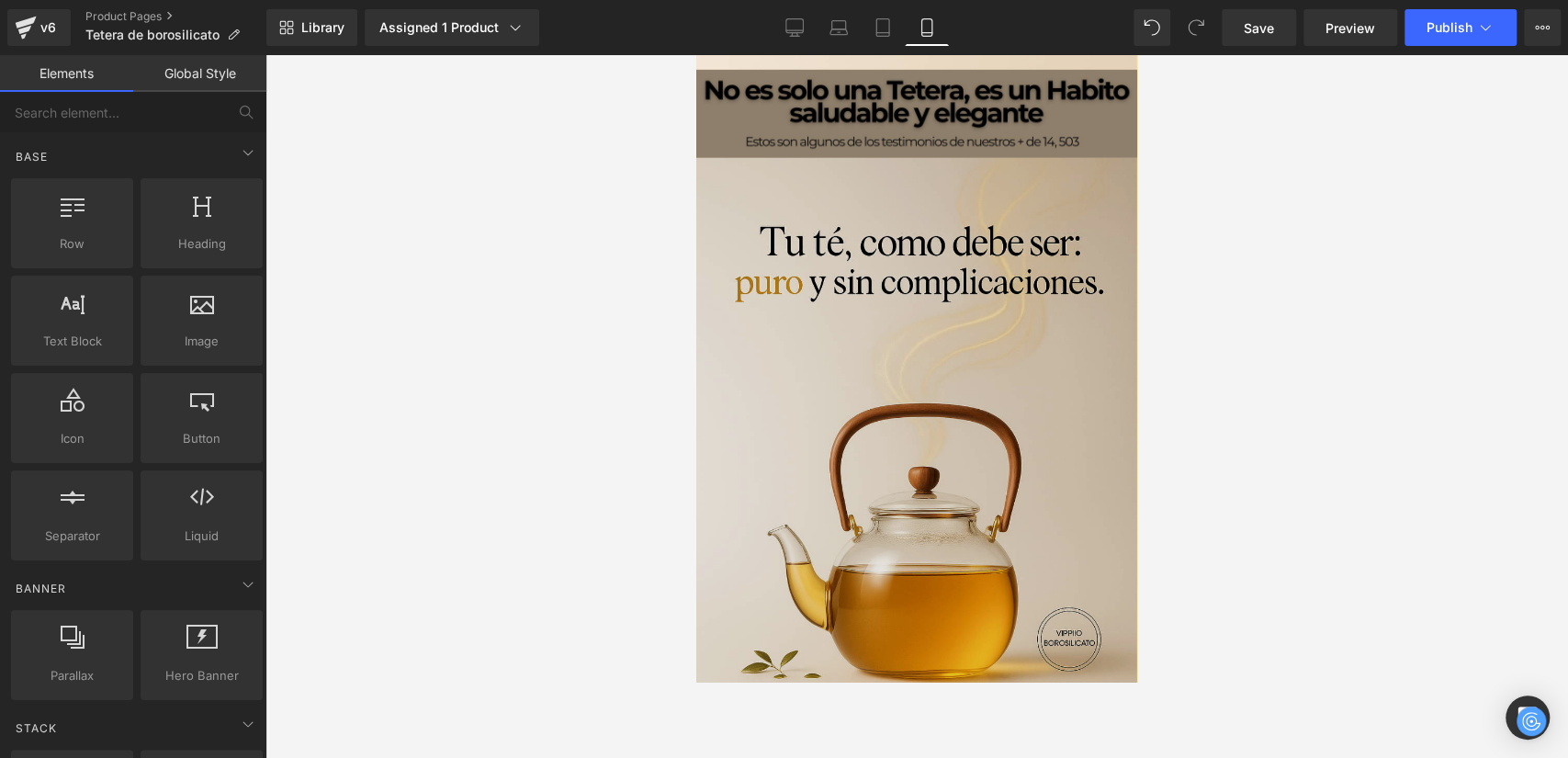
click at [1052, 167] on img at bounding box center [916, 496] width 441 height 674
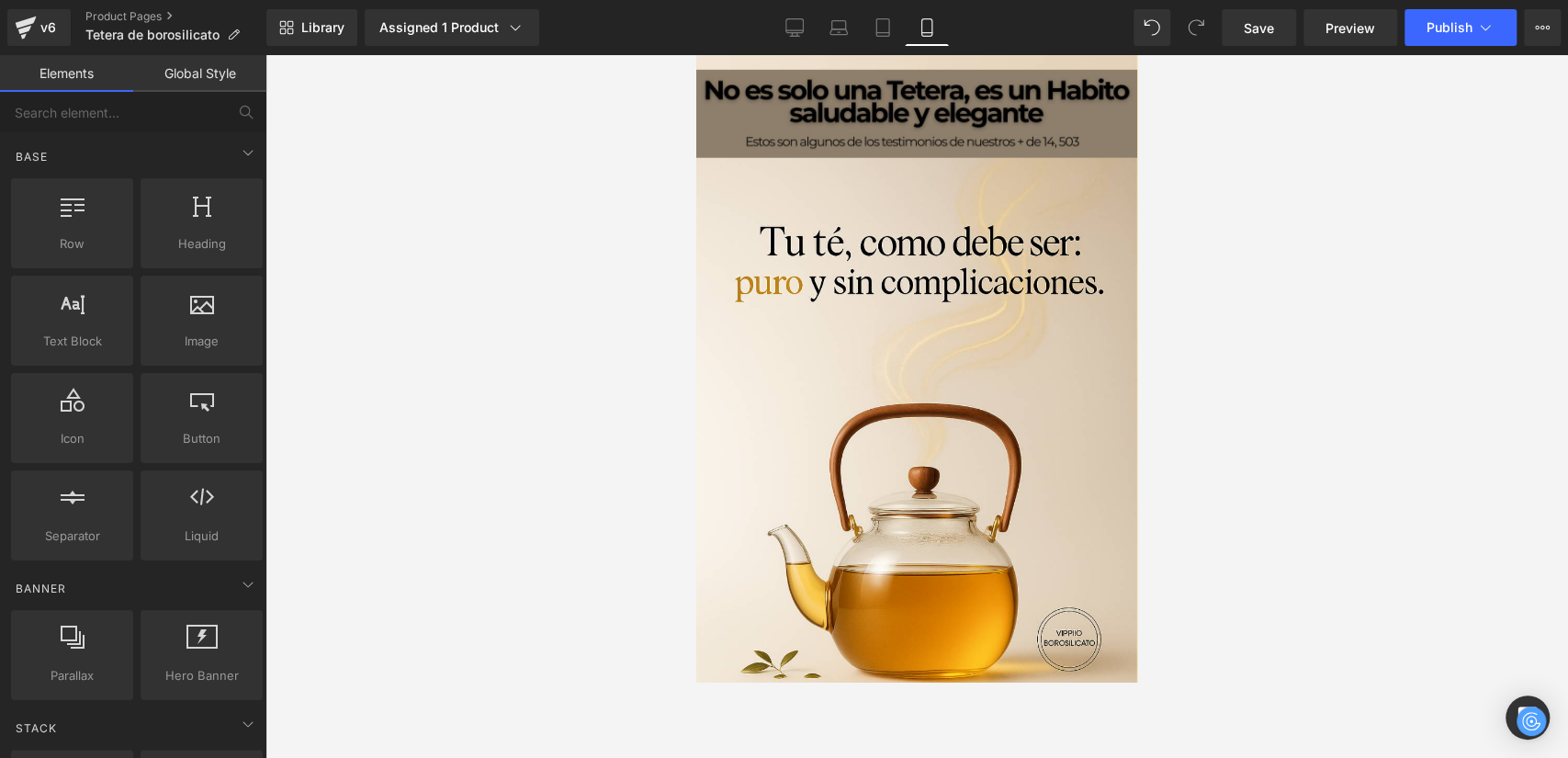
click at [628, 134] on div at bounding box center [916, 406] width 1303 height 703
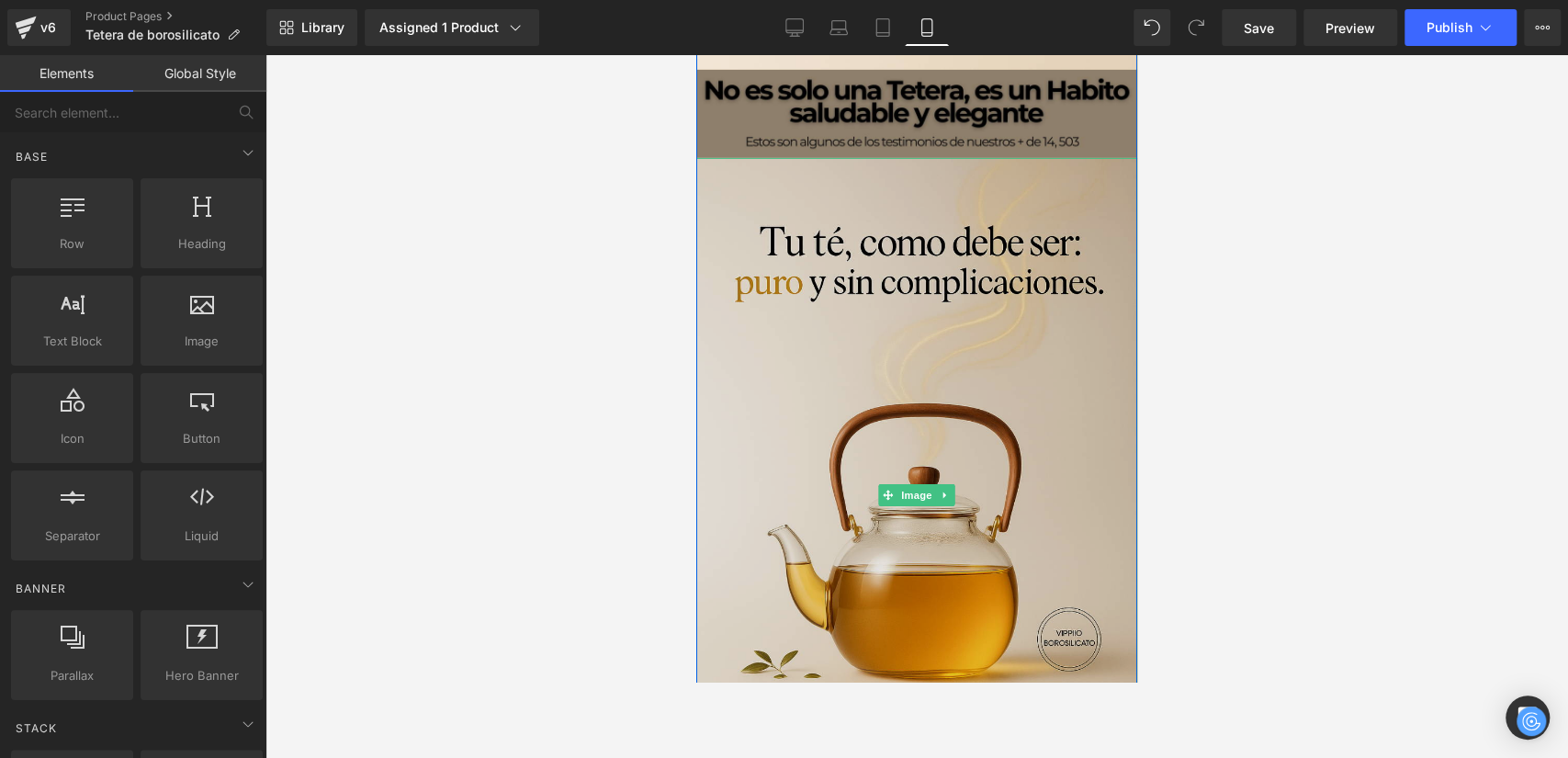
click at [1054, 274] on img at bounding box center [916, 496] width 441 height 674
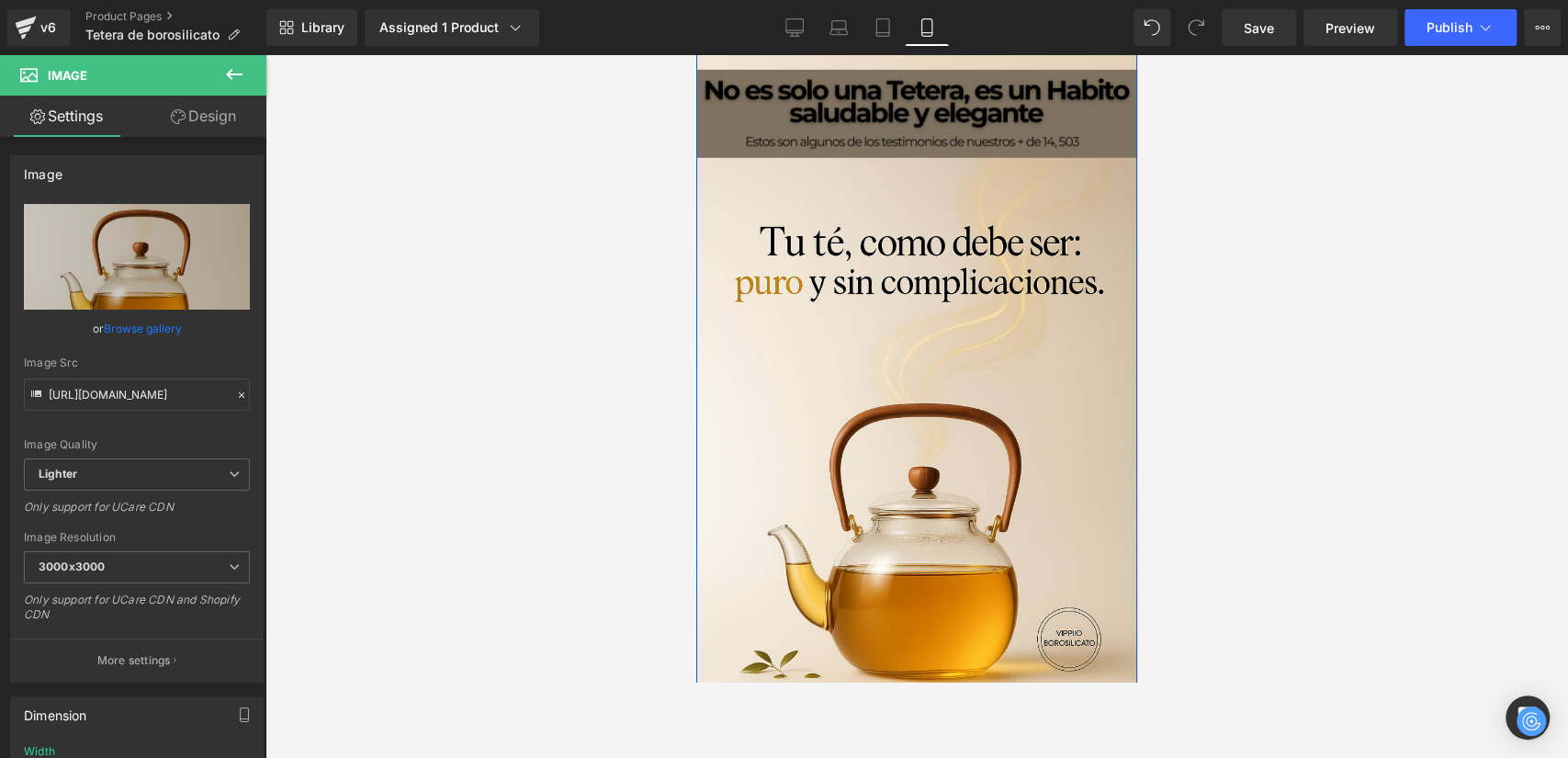
click at [826, 107] on img at bounding box center [916, 114] width 441 height 88
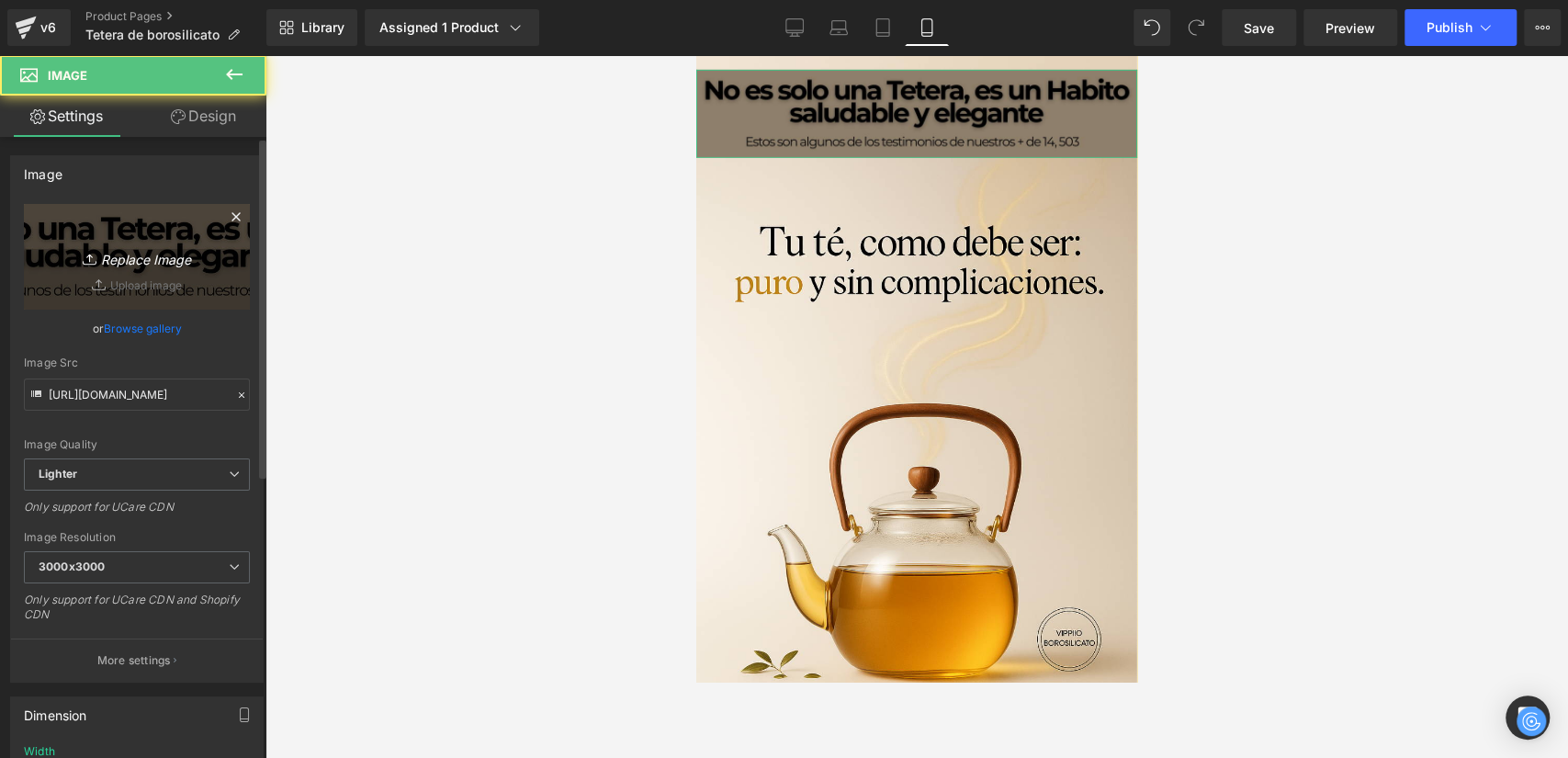
click at [148, 285] on link "Replace Image" at bounding box center [137, 256] width 226 height 105
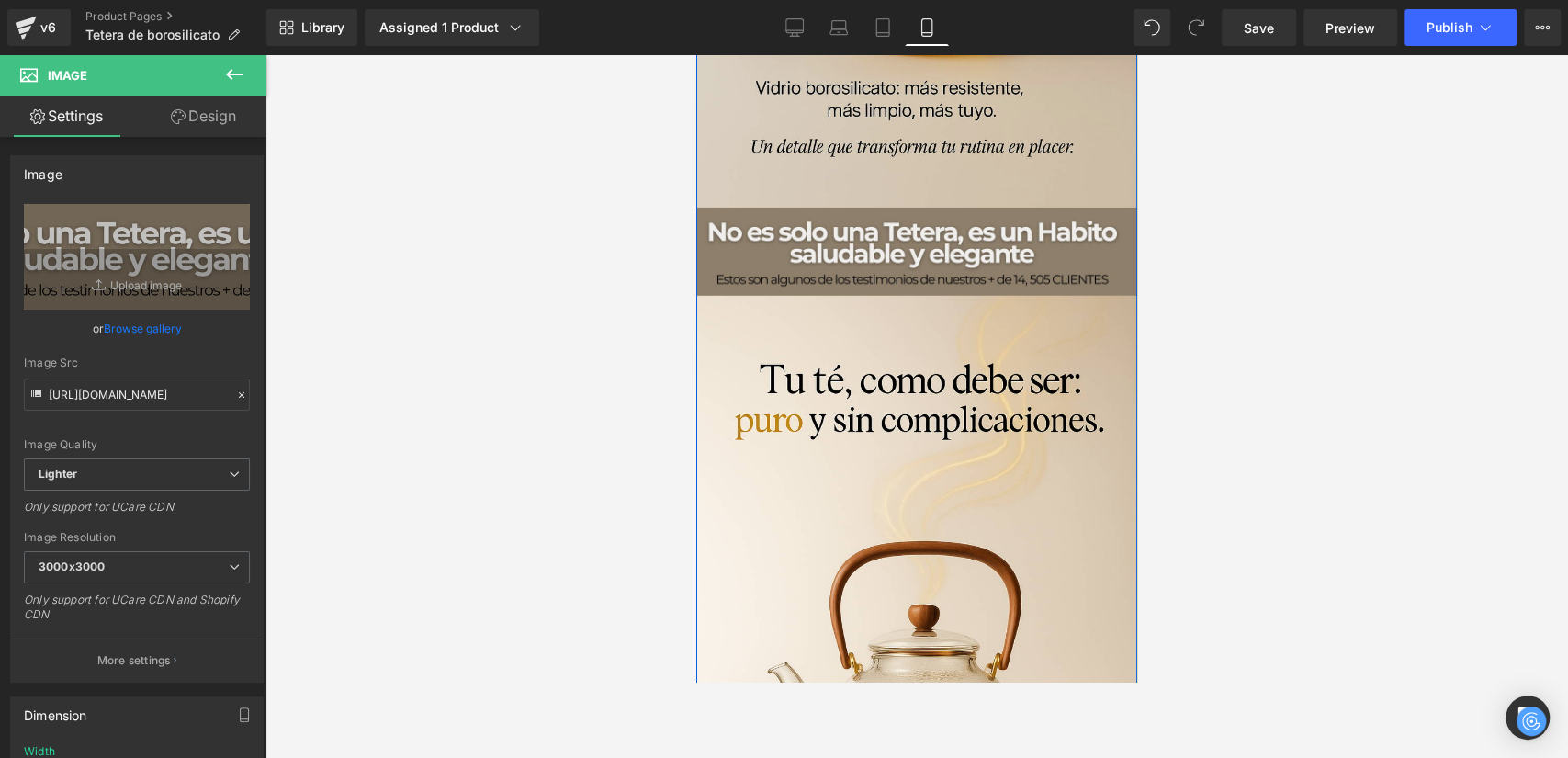
scroll to position [3990, 0]
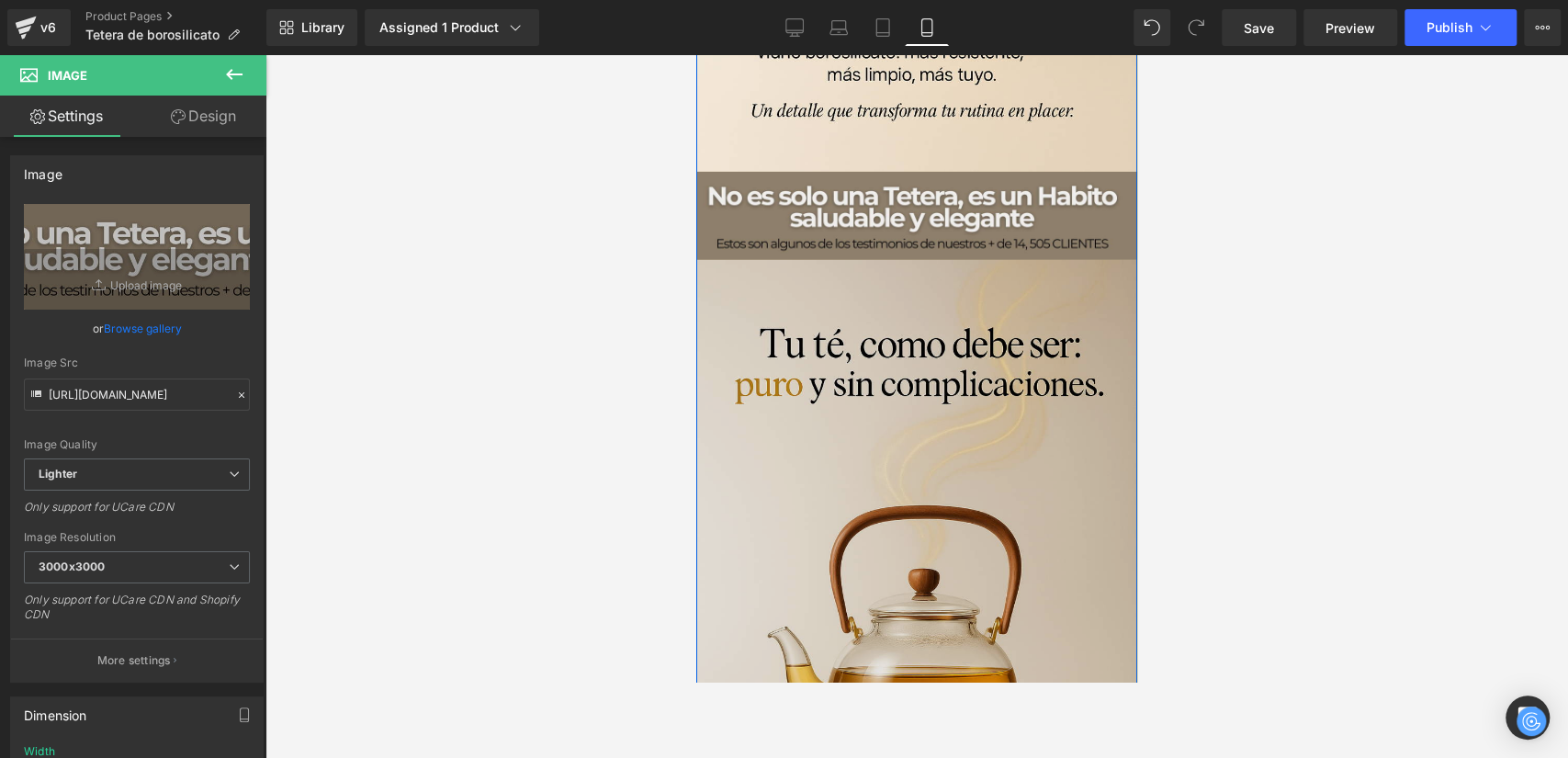
click at [973, 380] on img at bounding box center [916, 597] width 441 height 674
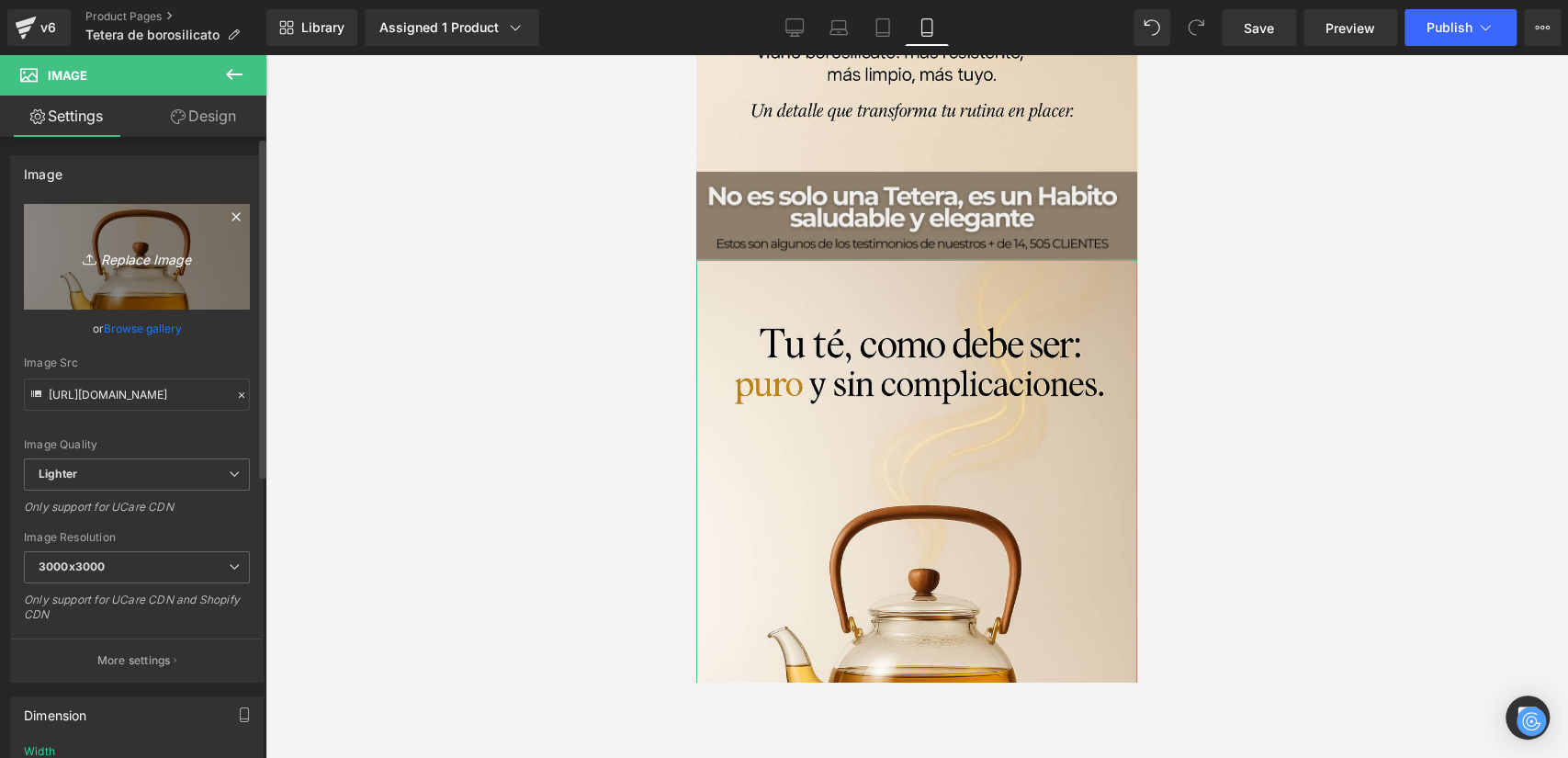
click at [124, 259] on icon "Replace Image" at bounding box center [137, 256] width 147 height 23
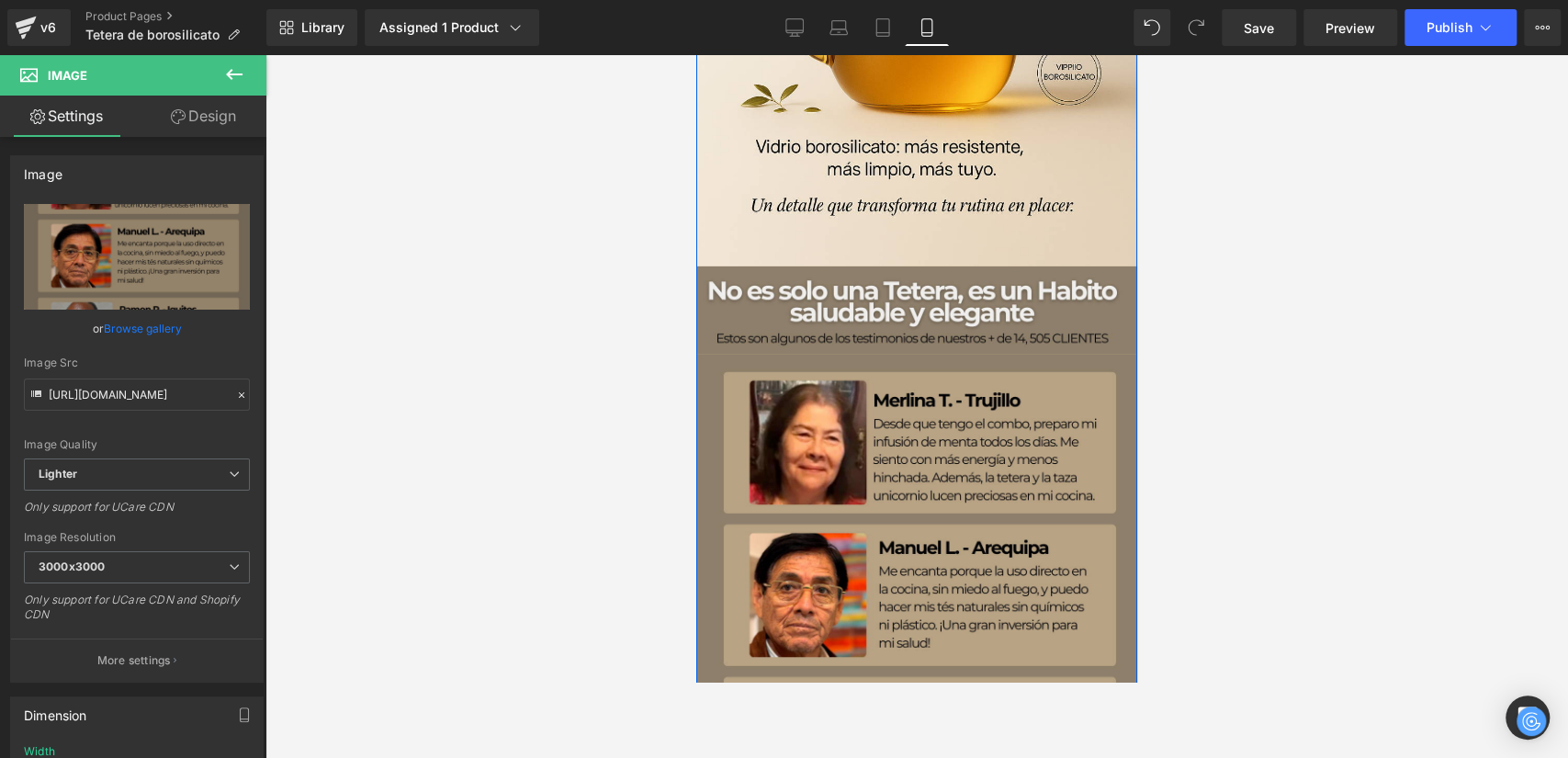
scroll to position [3887, 0]
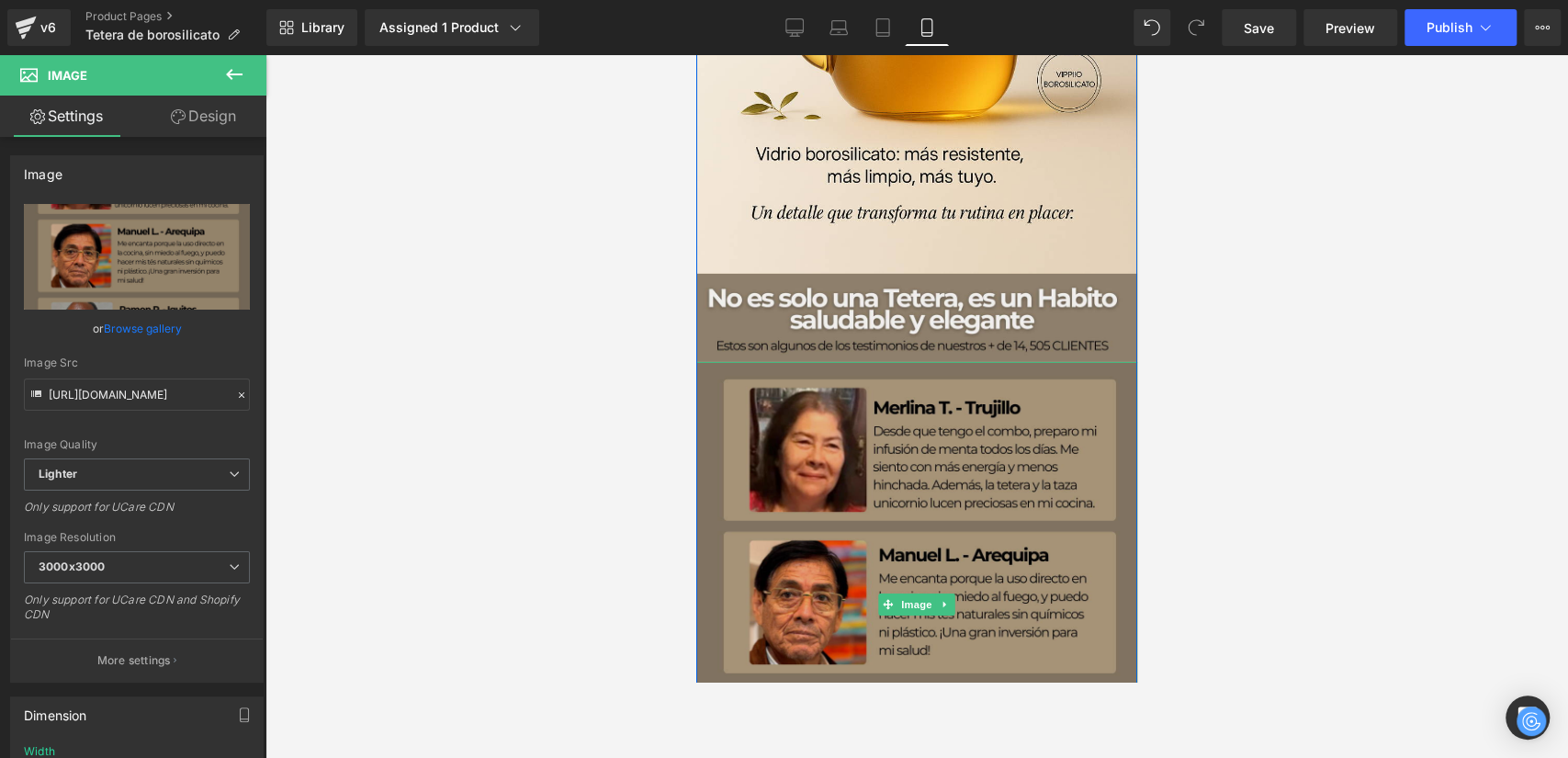
click at [1006, 393] on img at bounding box center [916, 604] width 441 height 485
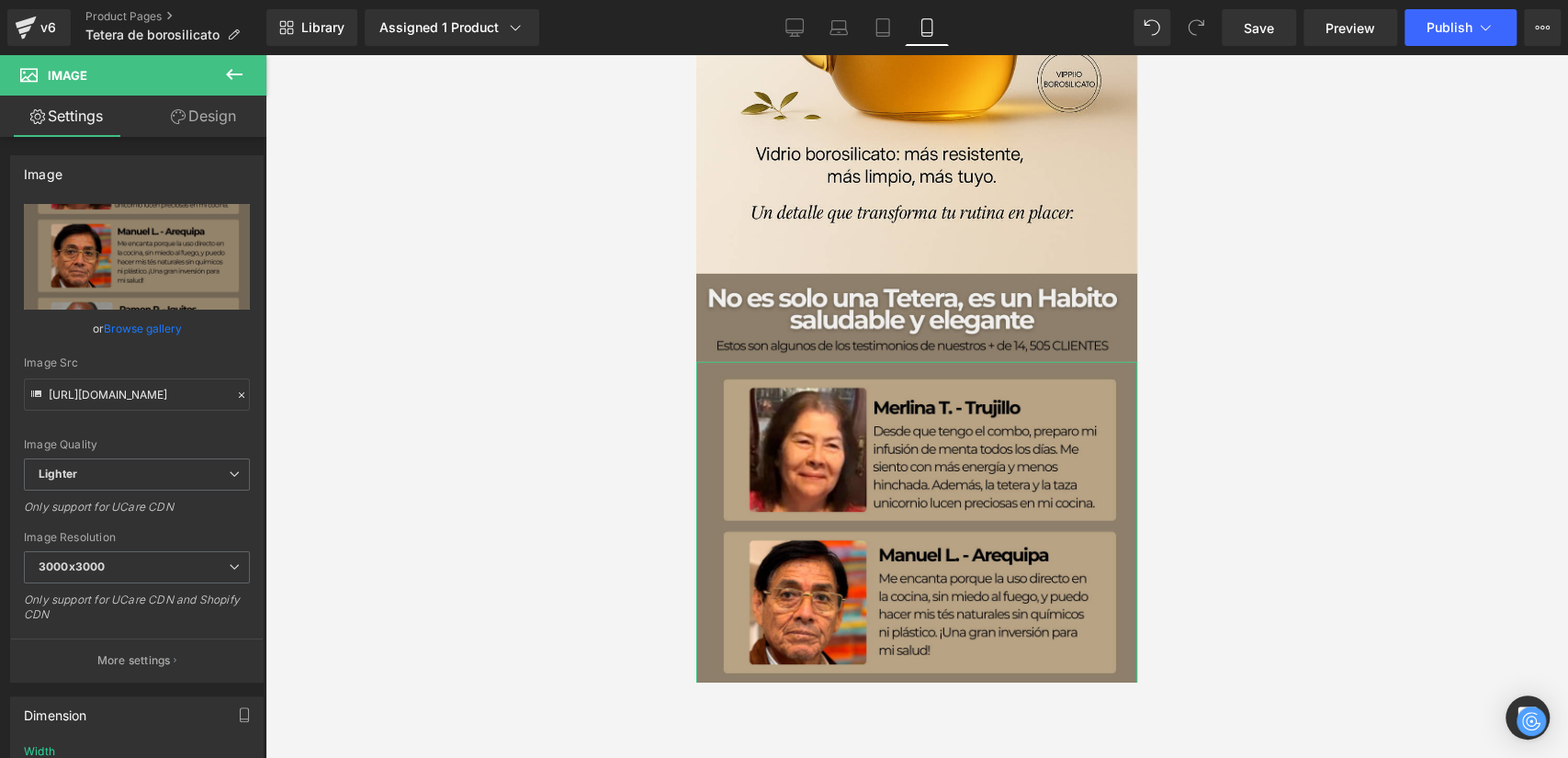
click at [188, 116] on link "Design" at bounding box center [203, 116] width 133 height 41
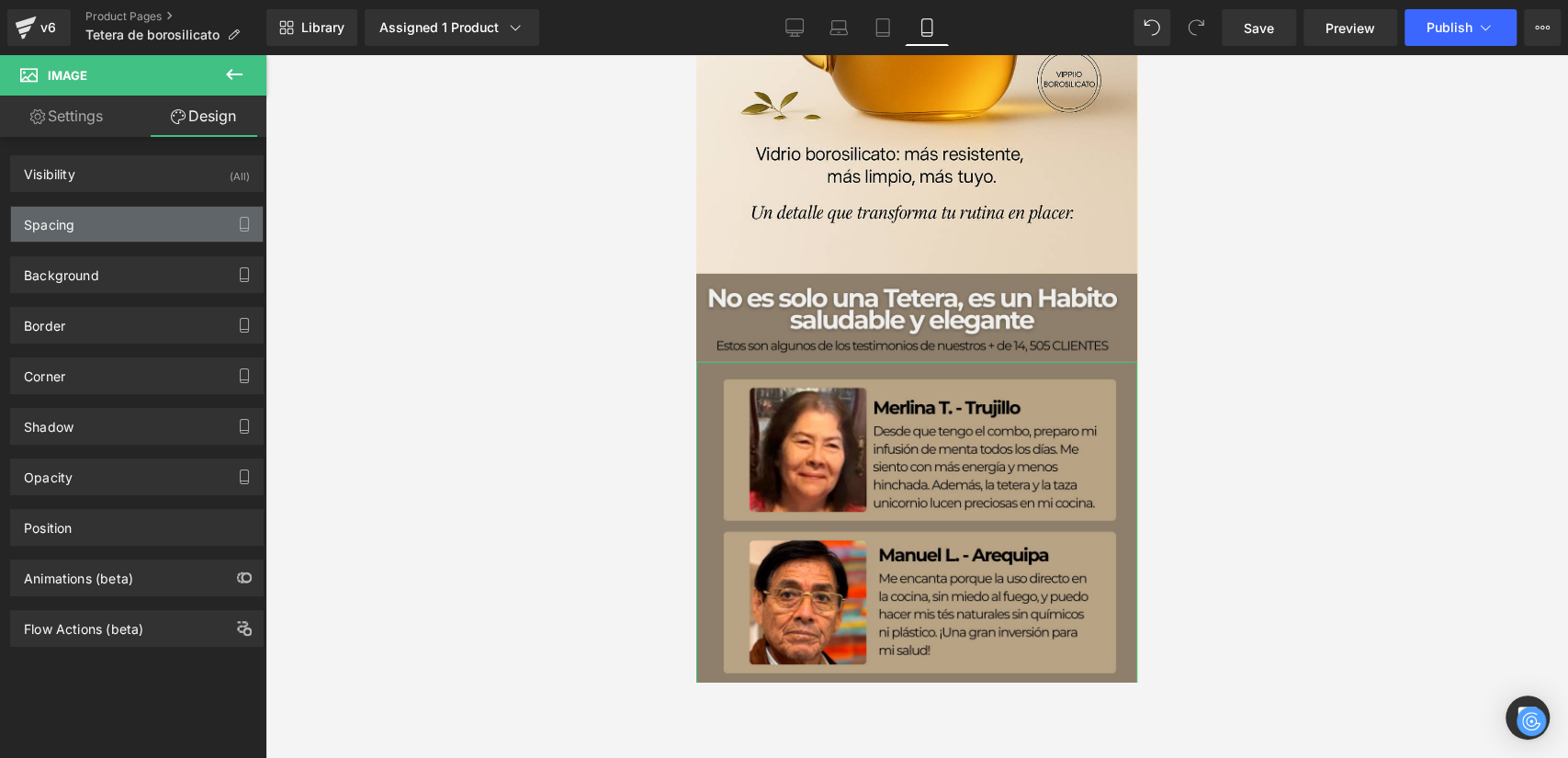
click at [105, 226] on div "Spacing" at bounding box center [137, 224] width 252 height 35
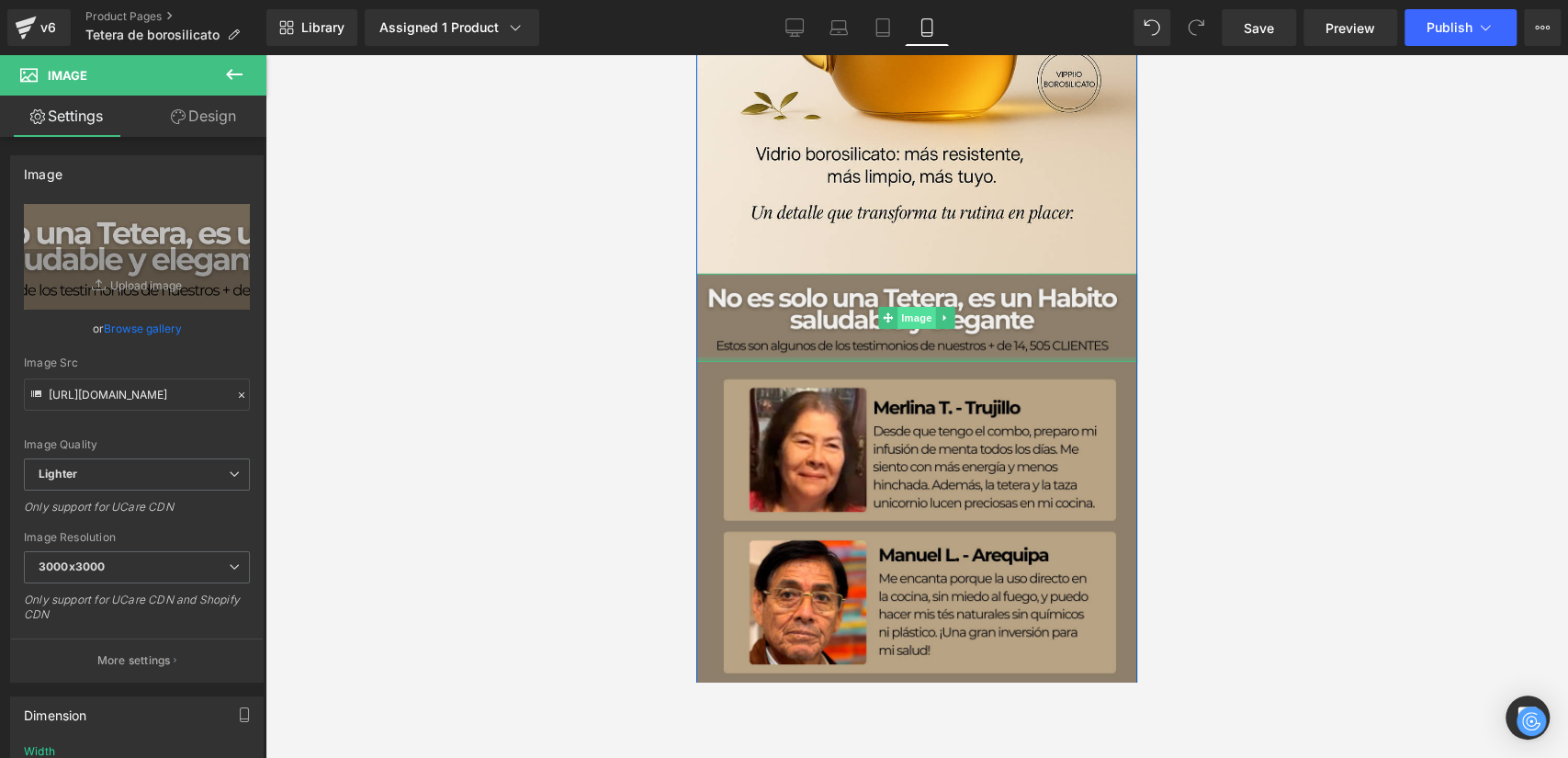
drag, startPoint x: 904, startPoint y: 358, endPoint x: 910, endPoint y: 321, distance: 37.5
click at [910, 321] on div "Image" at bounding box center [916, 318] width 441 height 88
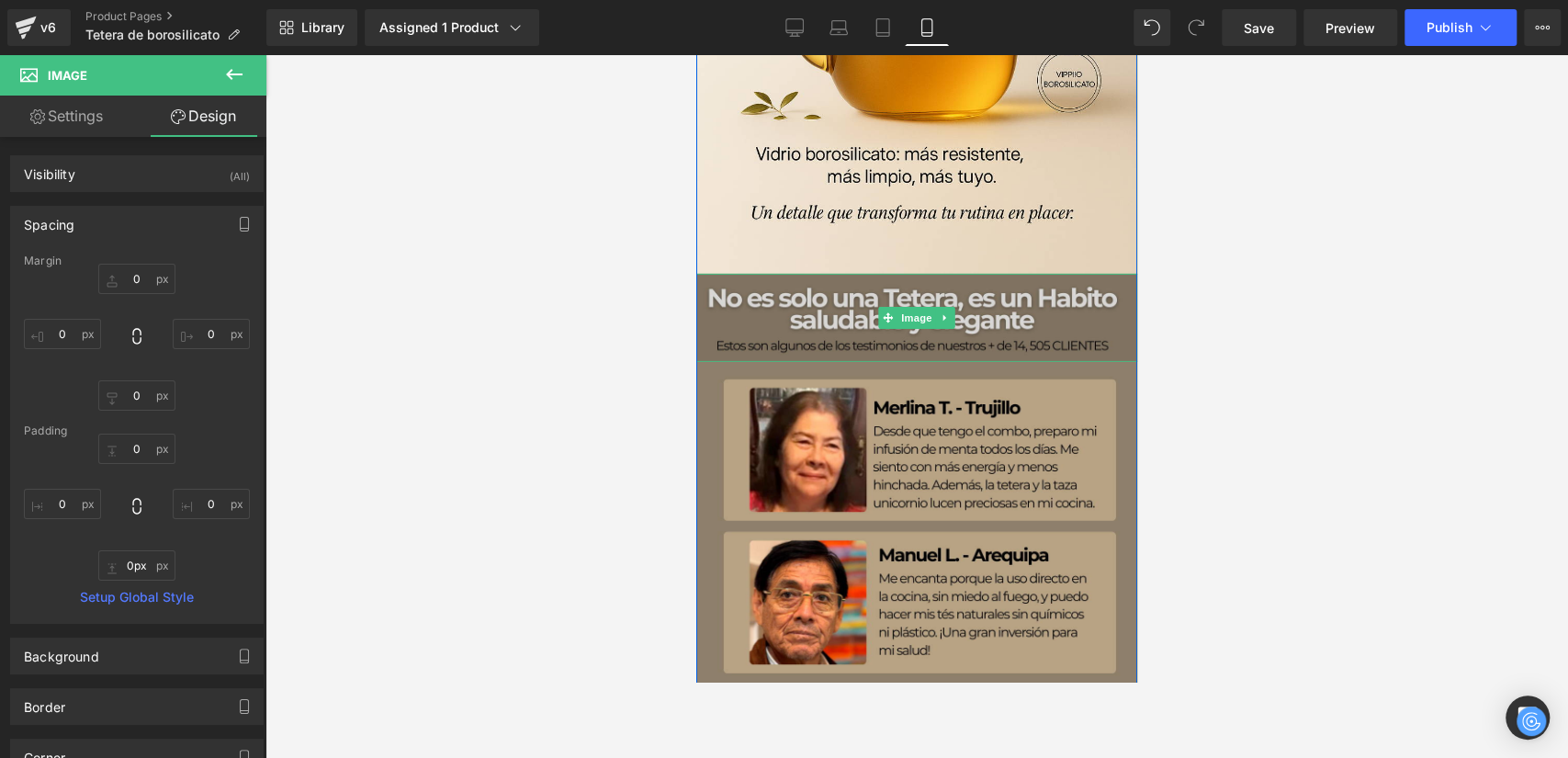
drag, startPoint x: 907, startPoint y: 357, endPoint x: 909, endPoint y: 336, distance: 21.1
click at [909, 336] on div "Image" at bounding box center [916, 318] width 441 height 88
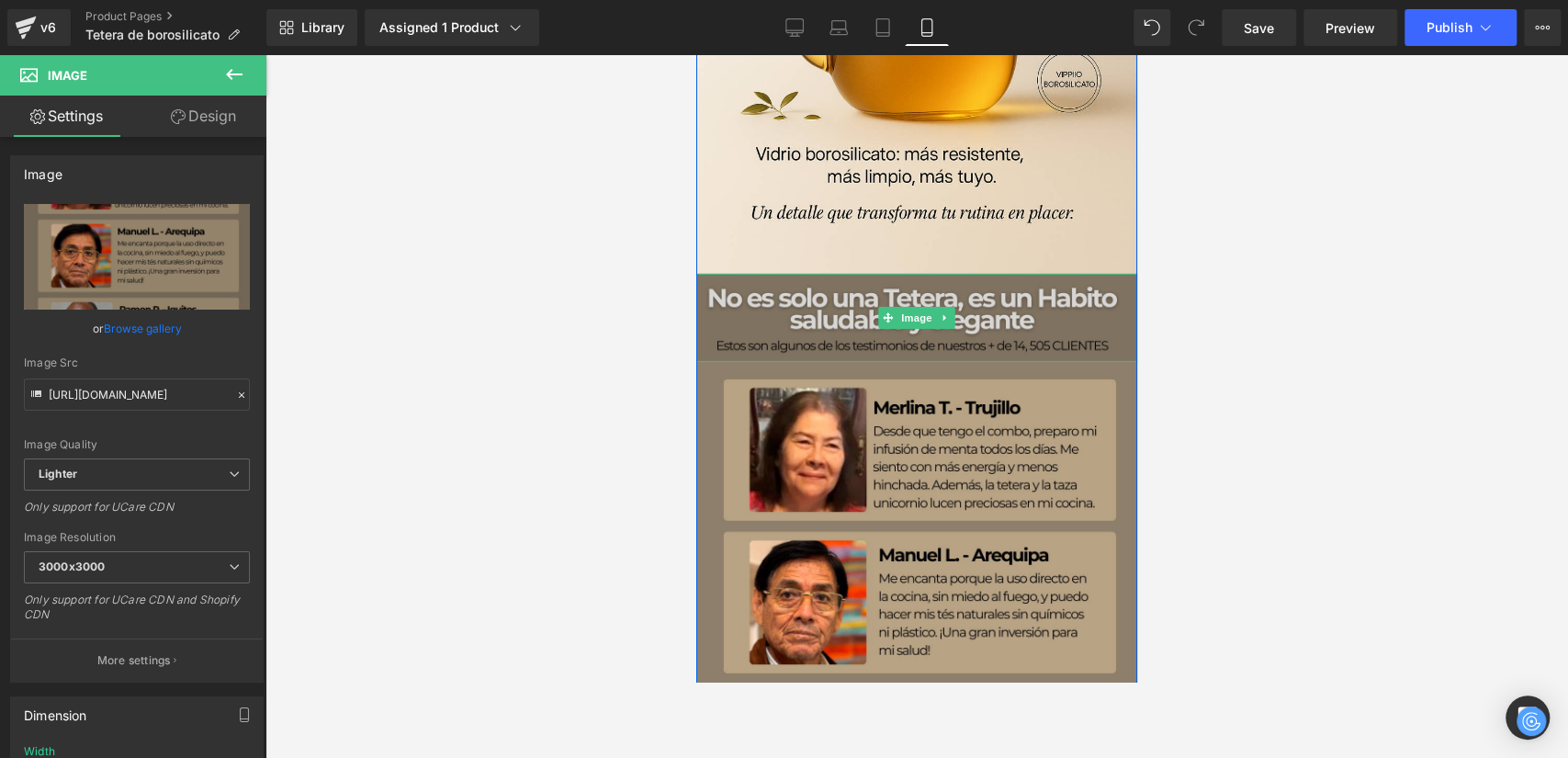
drag, startPoint x: 914, startPoint y: 366, endPoint x: 912, endPoint y: 329, distance: 37.1
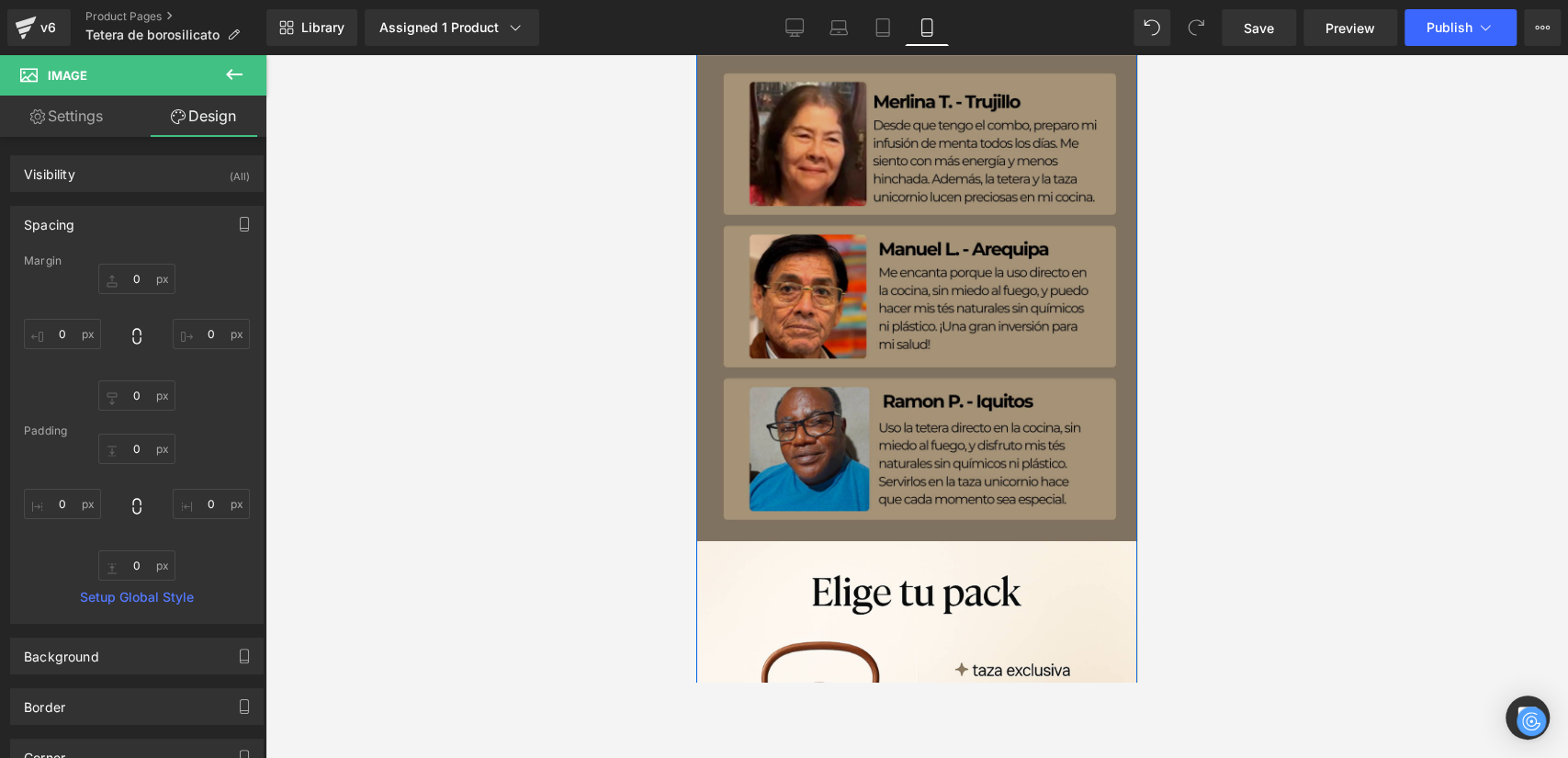
scroll to position [4092, 0]
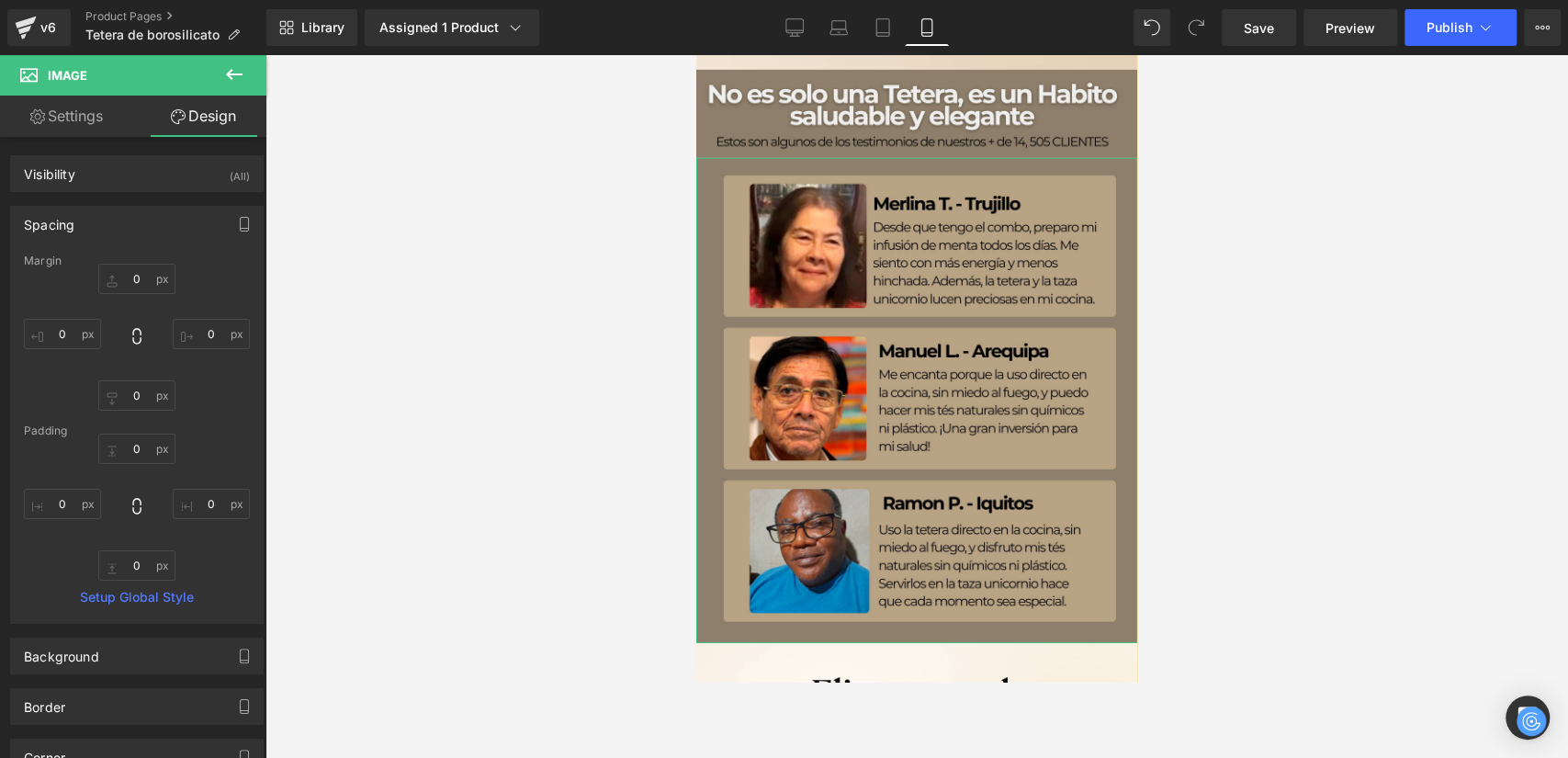
click at [57, 127] on link "Settings" at bounding box center [66, 116] width 133 height 41
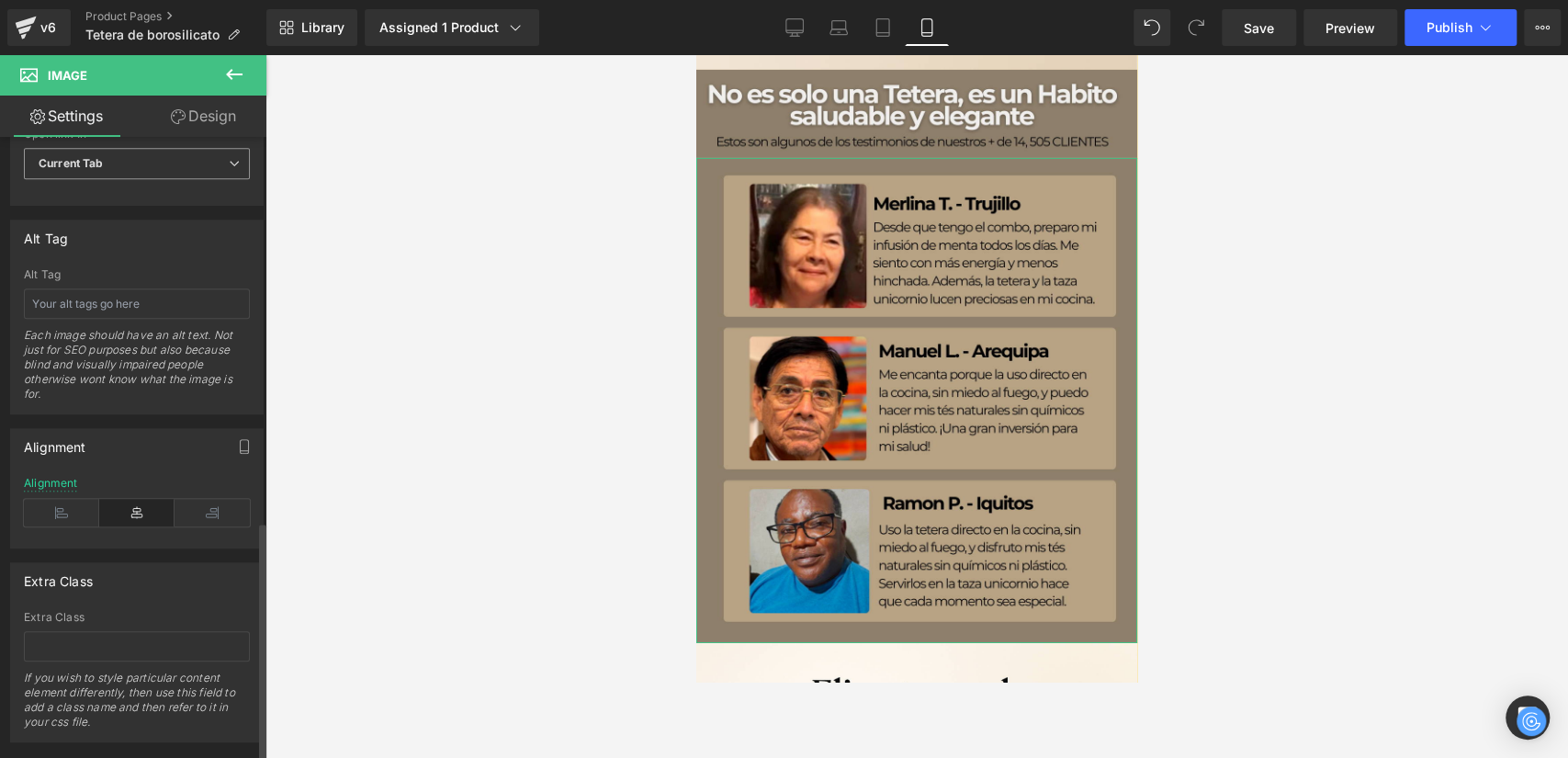
scroll to position [1005, 0]
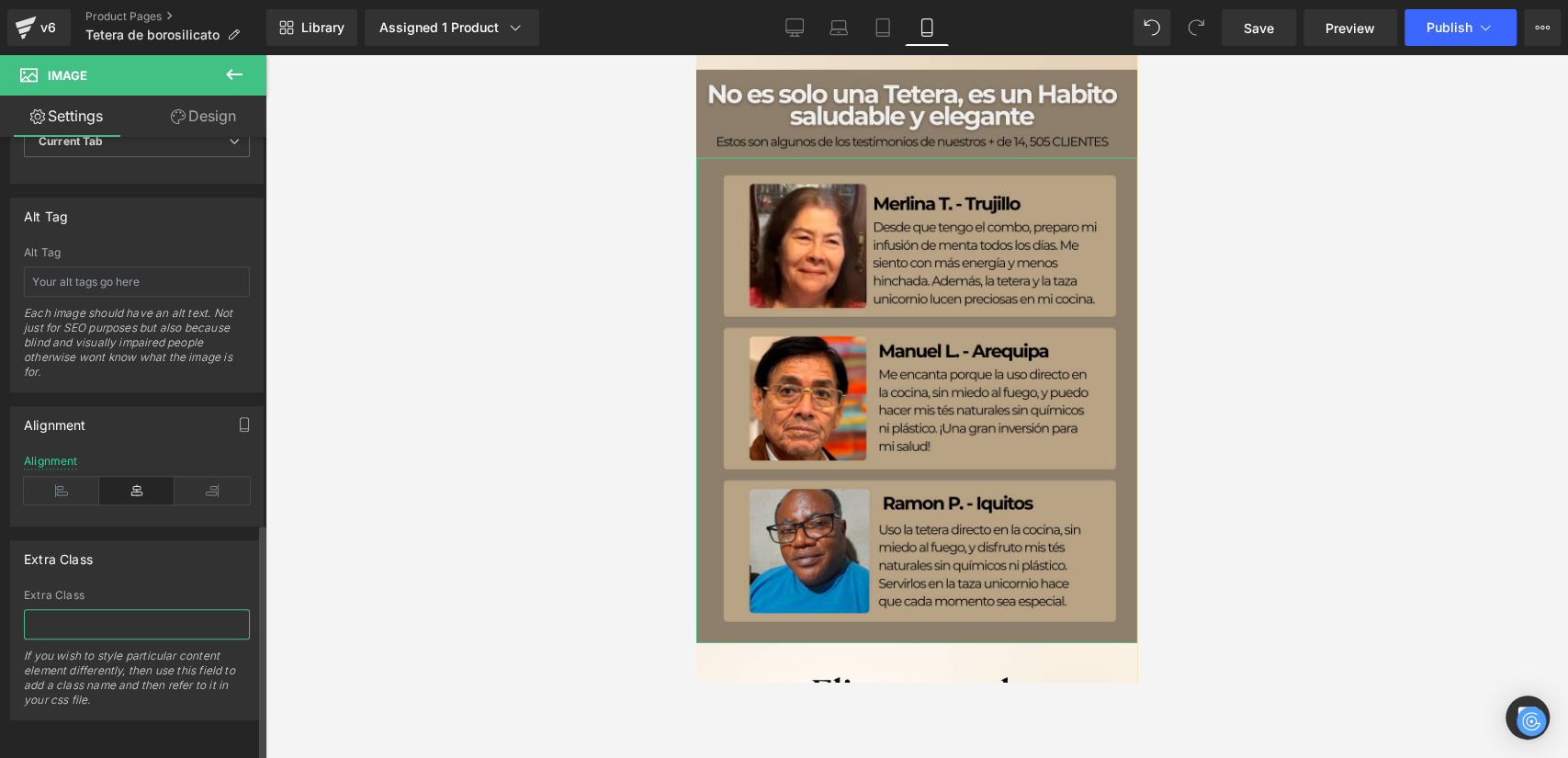
click at [127, 611] on input "text" at bounding box center [137, 624] width 226 height 30
click at [345, 469] on div at bounding box center [916, 406] width 1303 height 703
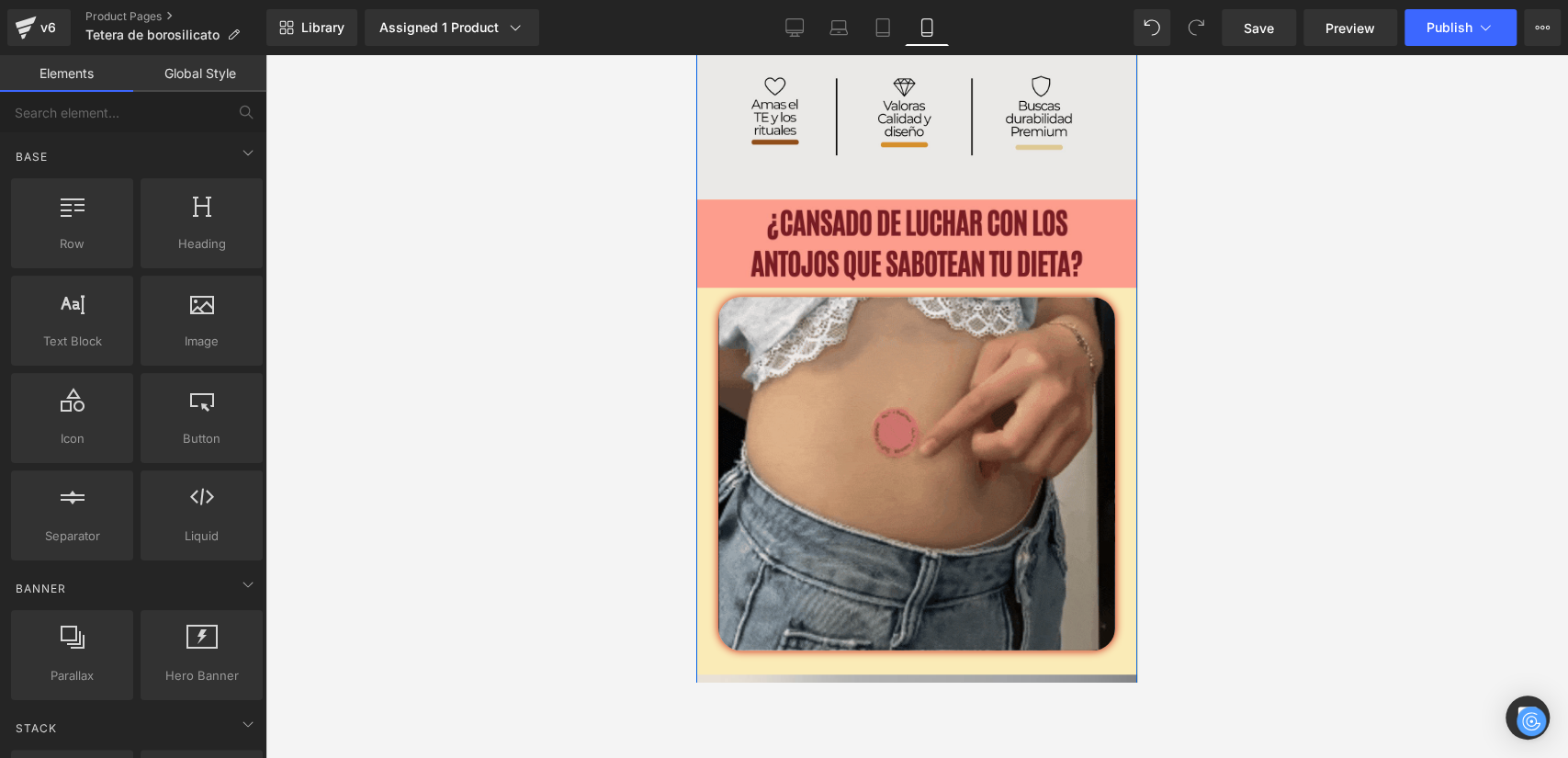
scroll to position [927, 0]
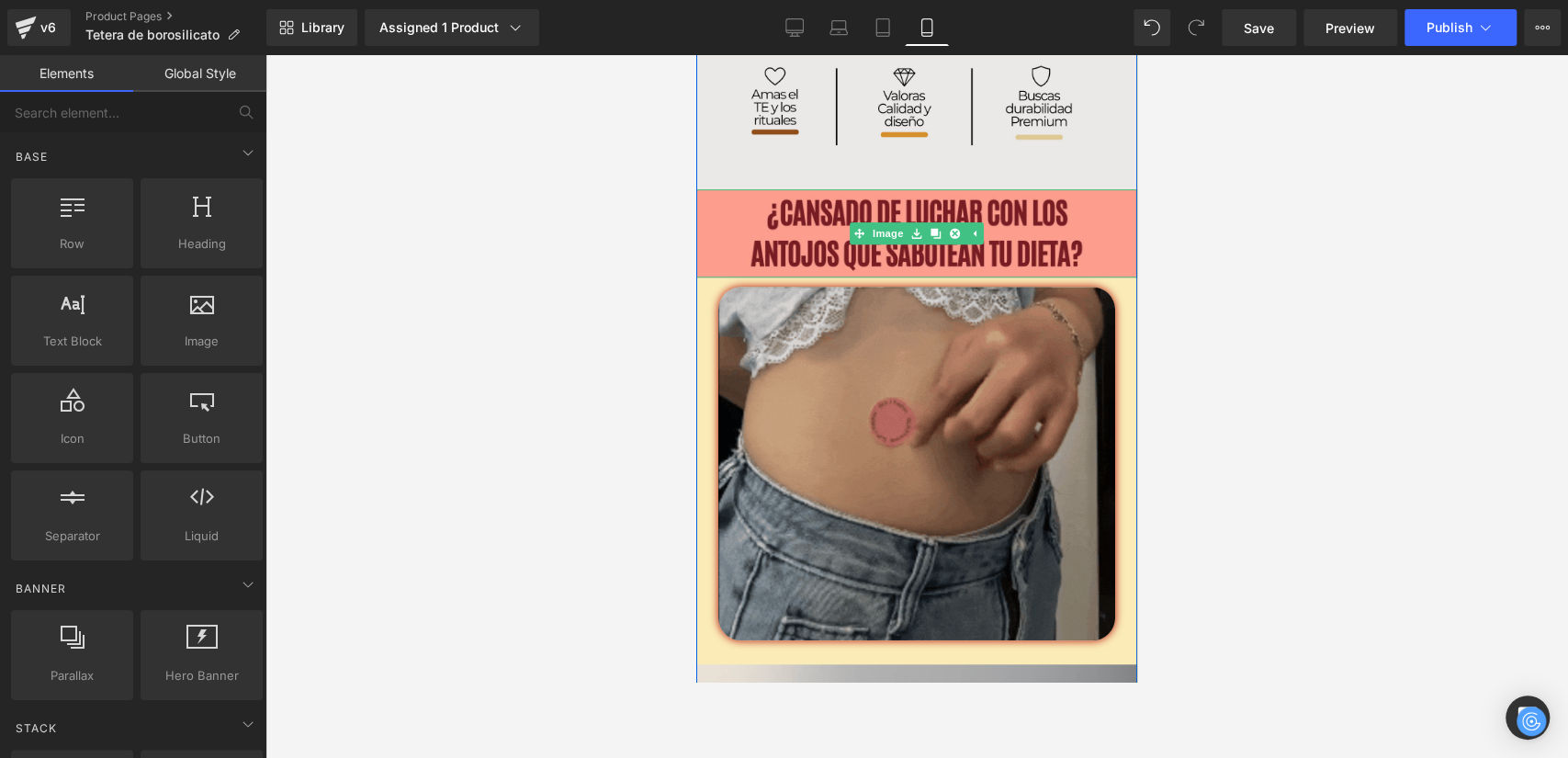
click at [746, 330] on img at bounding box center [917, 464] width 397 height 354
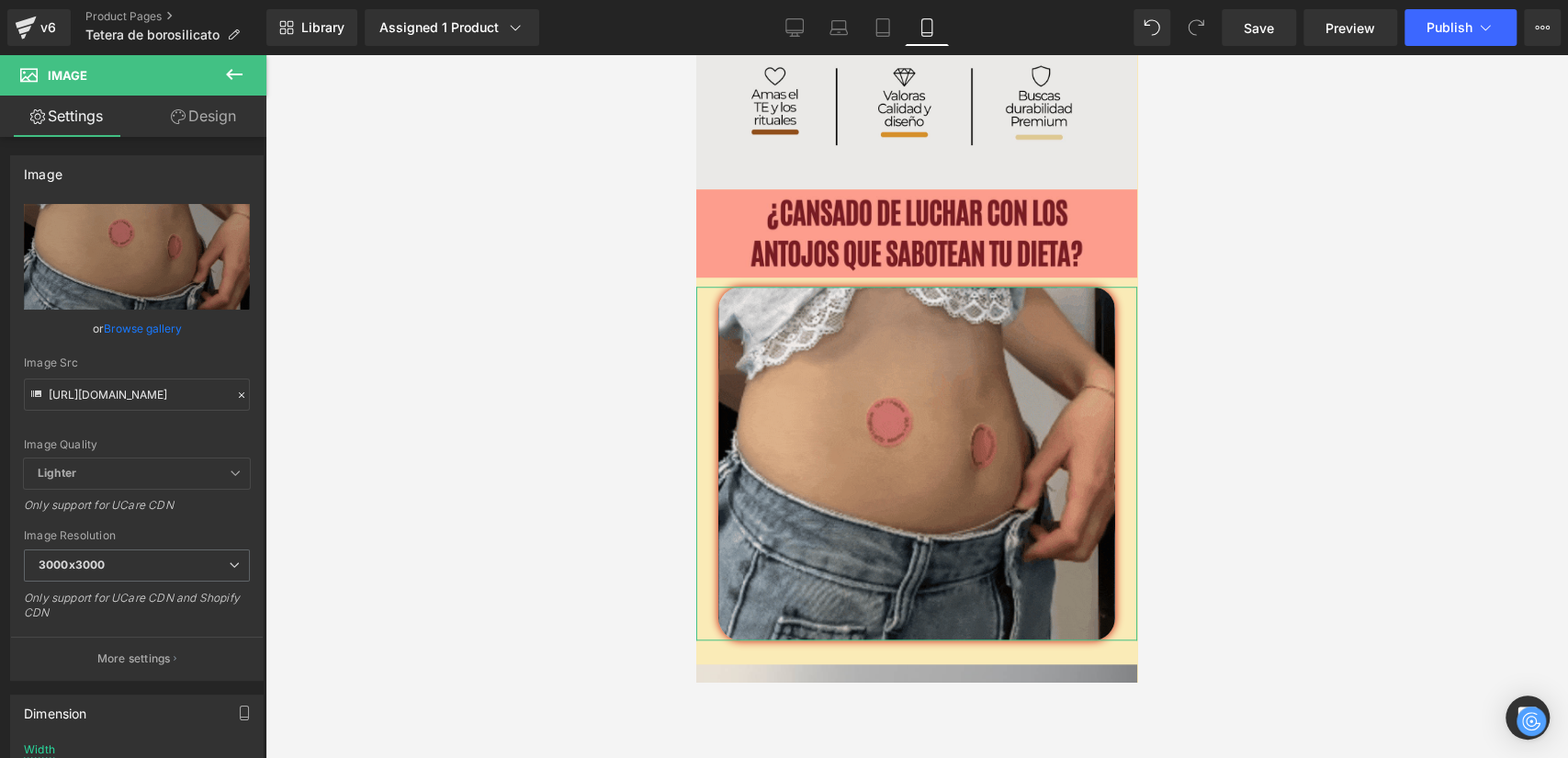
click at [204, 116] on link "Design" at bounding box center [203, 116] width 133 height 41
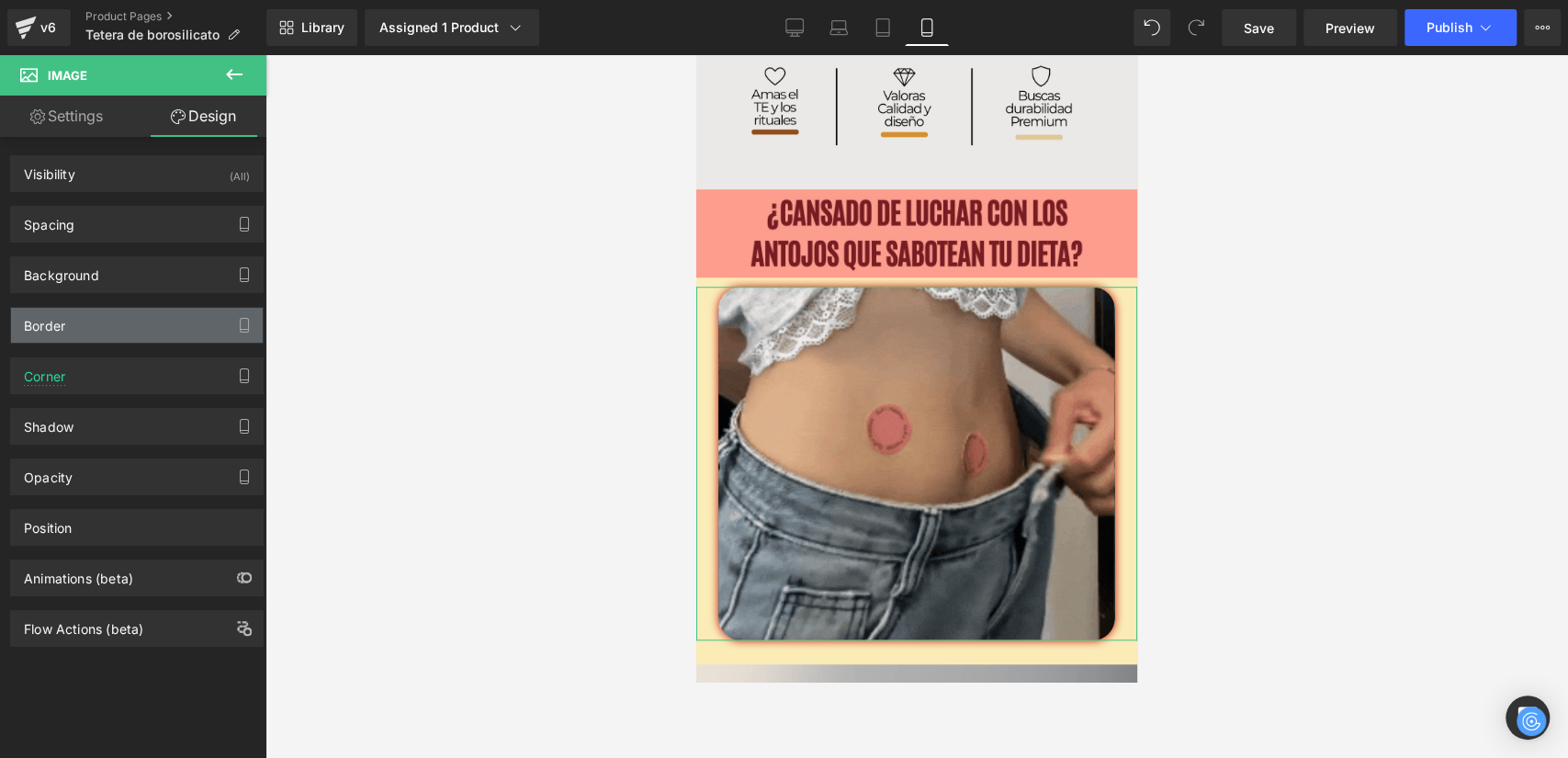
click at [122, 316] on div "Border" at bounding box center [137, 325] width 252 height 35
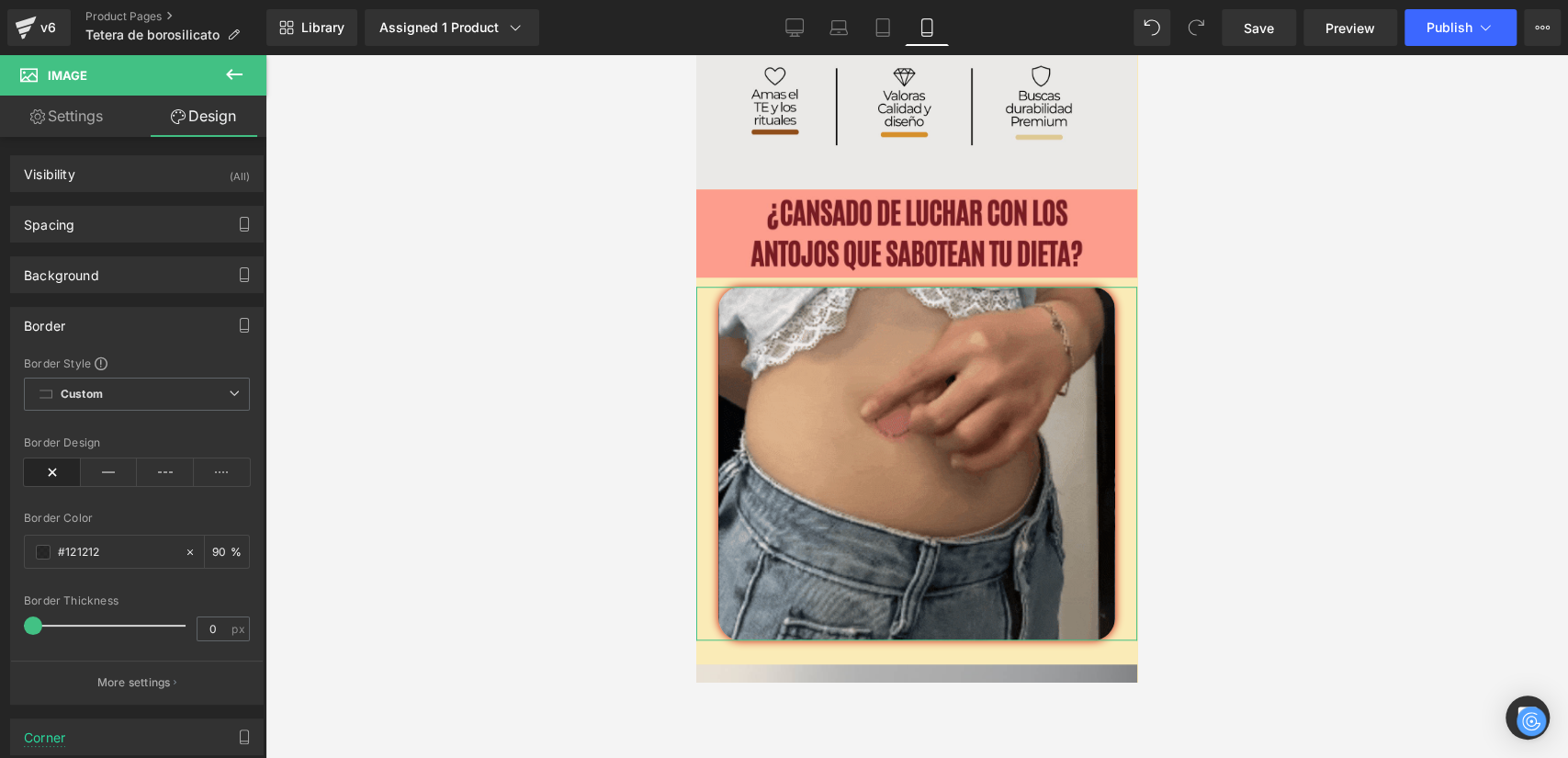
click at [103, 373] on div "Border Style Custom Custom Setup Global Style Custom Setup Global Style none Bo…" at bounding box center [137, 530] width 252 height 348
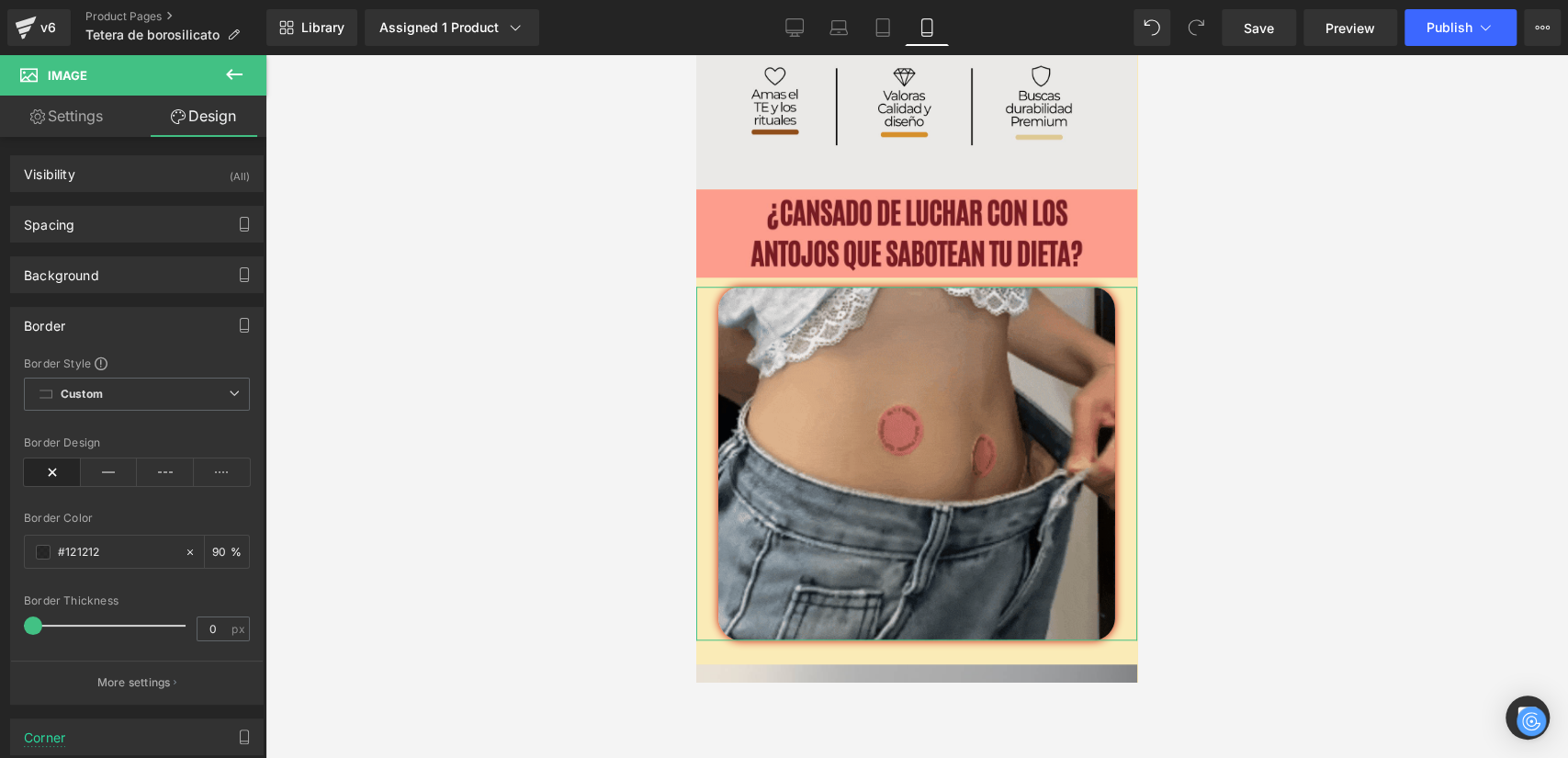
click at [72, 321] on div "Border" at bounding box center [137, 325] width 252 height 35
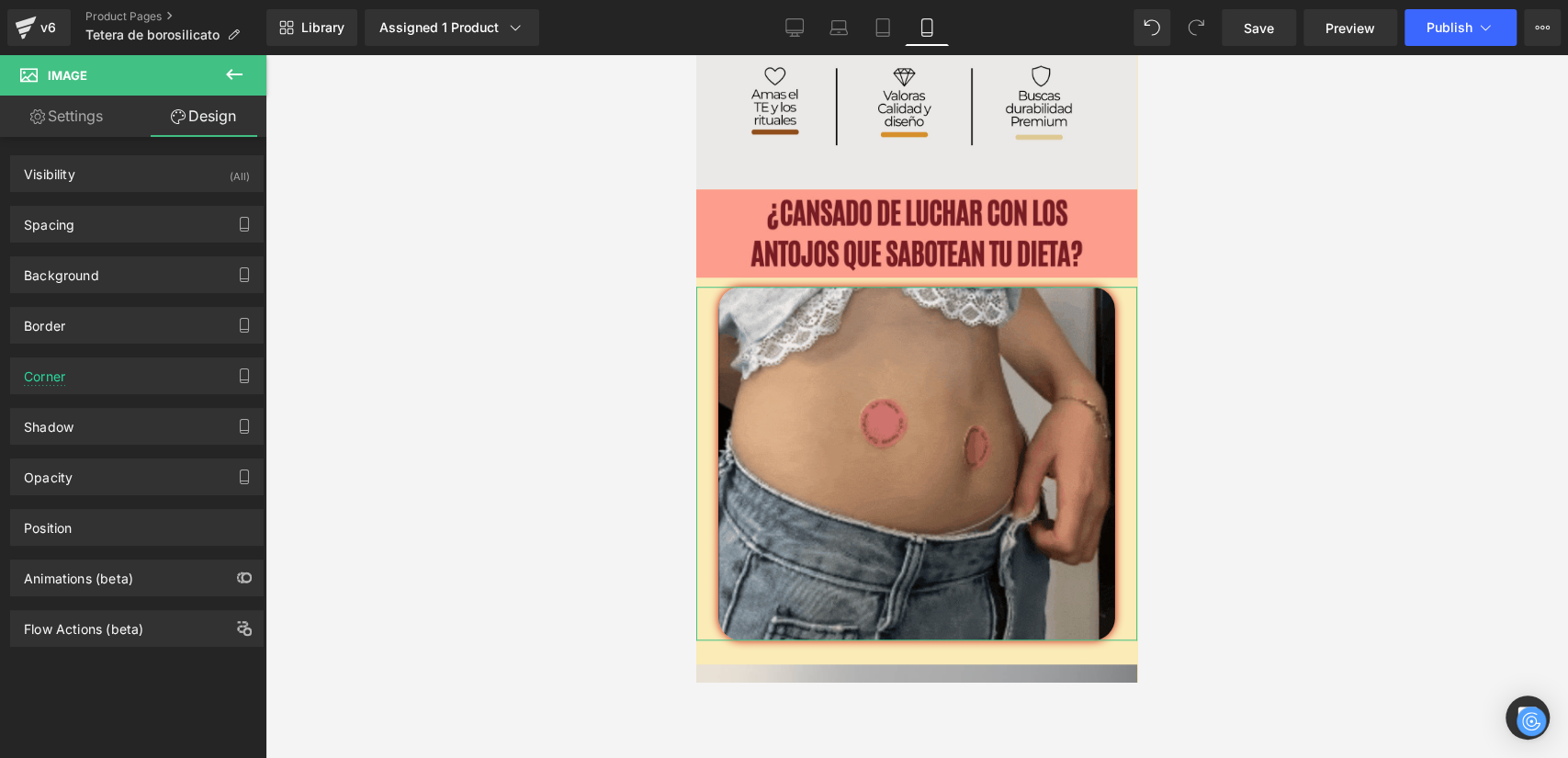
click at [81, 298] on div "Border Border Style Custom Custom Setup Global Style Custom Setup Global Style …" at bounding box center [137, 318] width 274 height 50
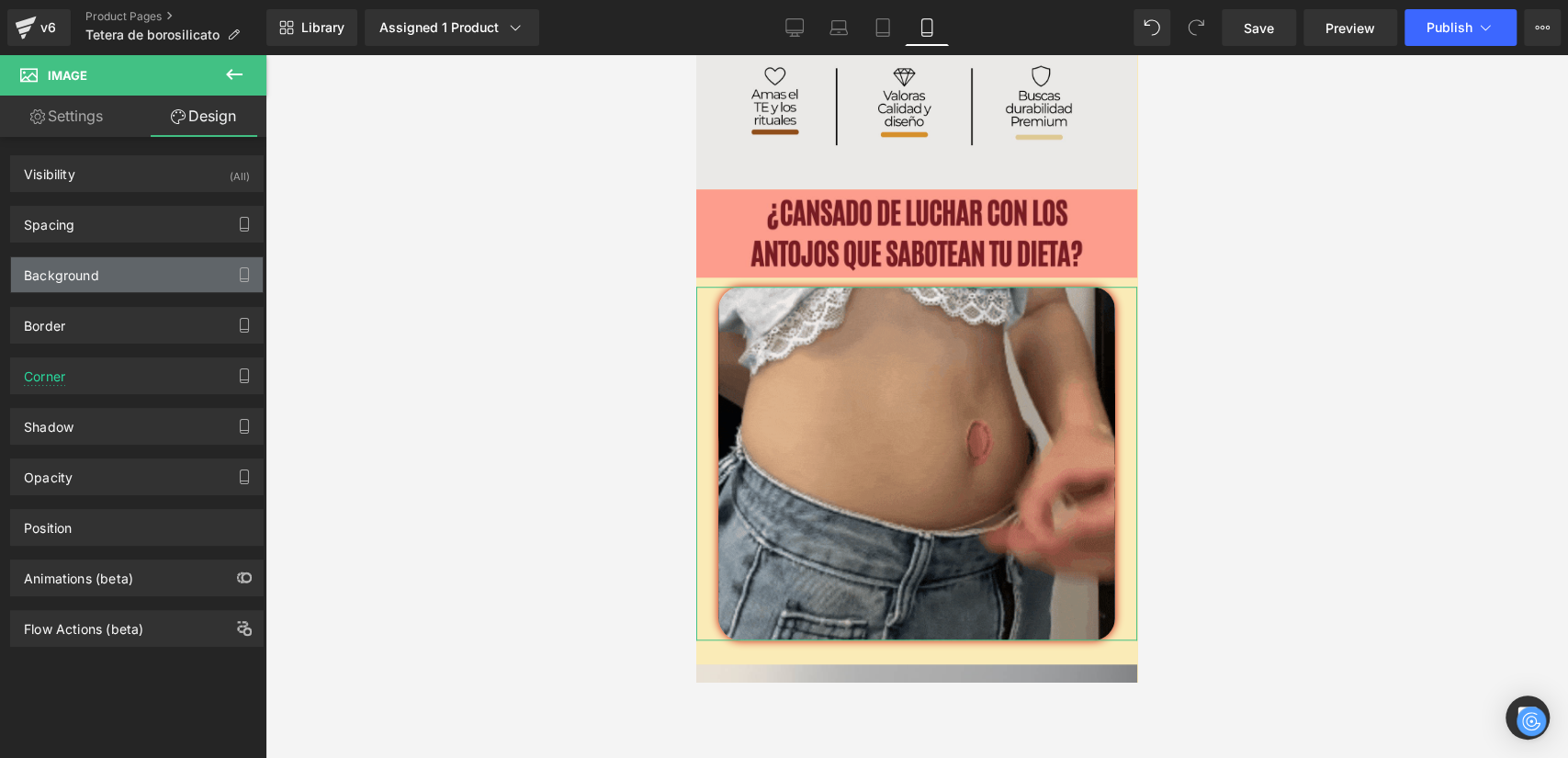
click at [74, 285] on div "Background" at bounding box center [137, 275] width 252 height 35
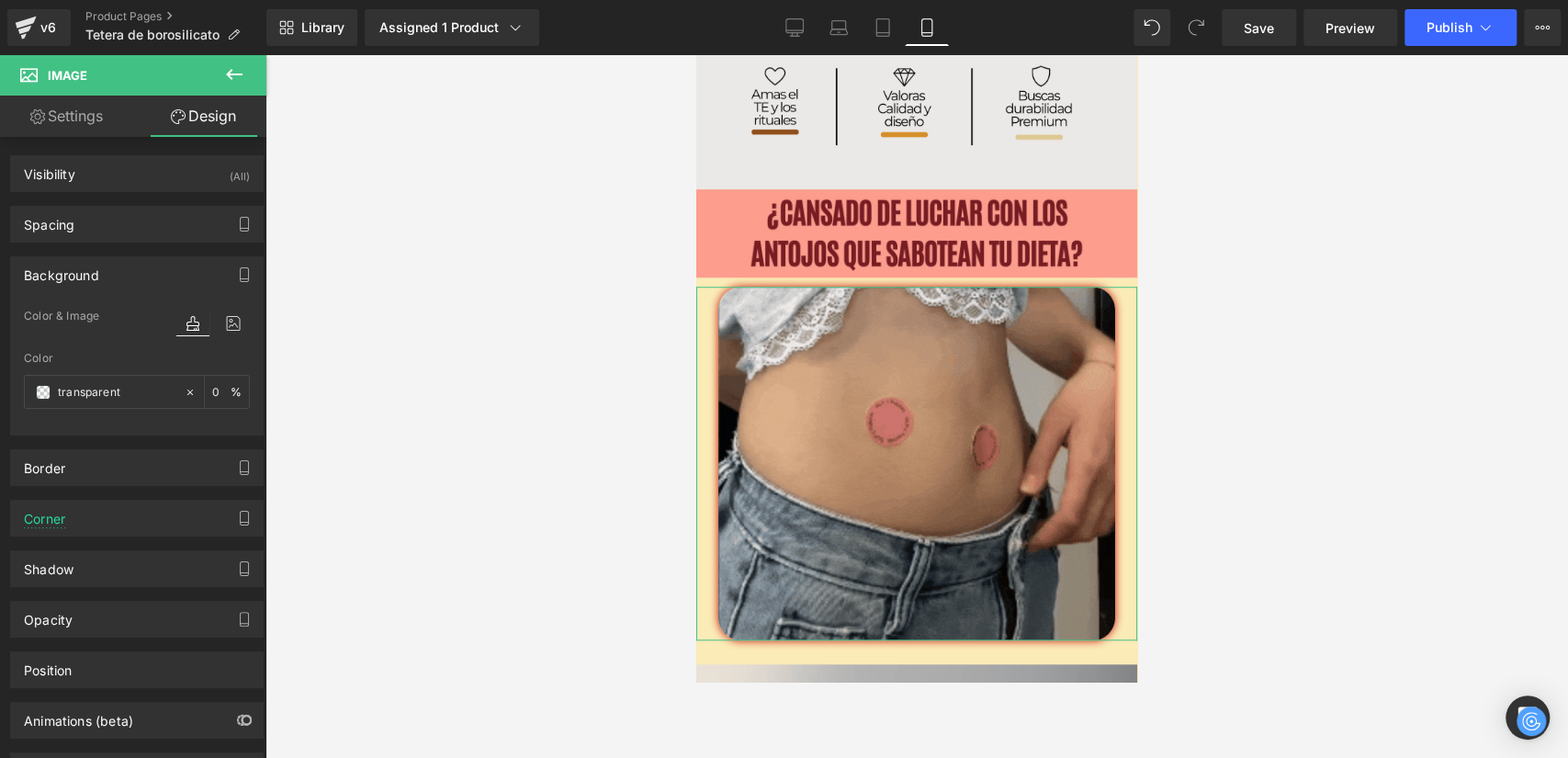
click at [74, 285] on div "Background" at bounding box center [137, 275] width 252 height 35
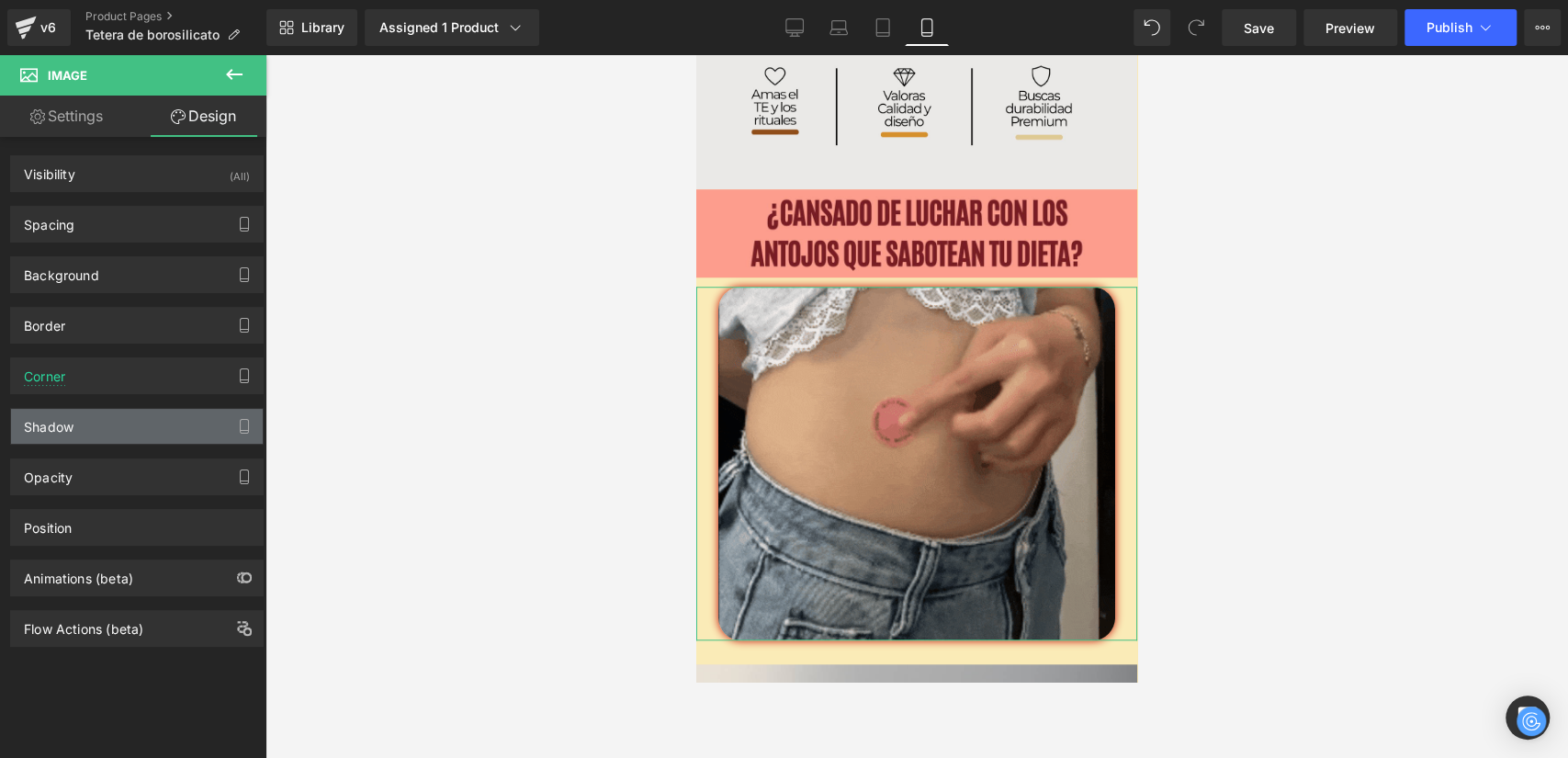
click at [95, 428] on div "Shadow" at bounding box center [137, 427] width 252 height 35
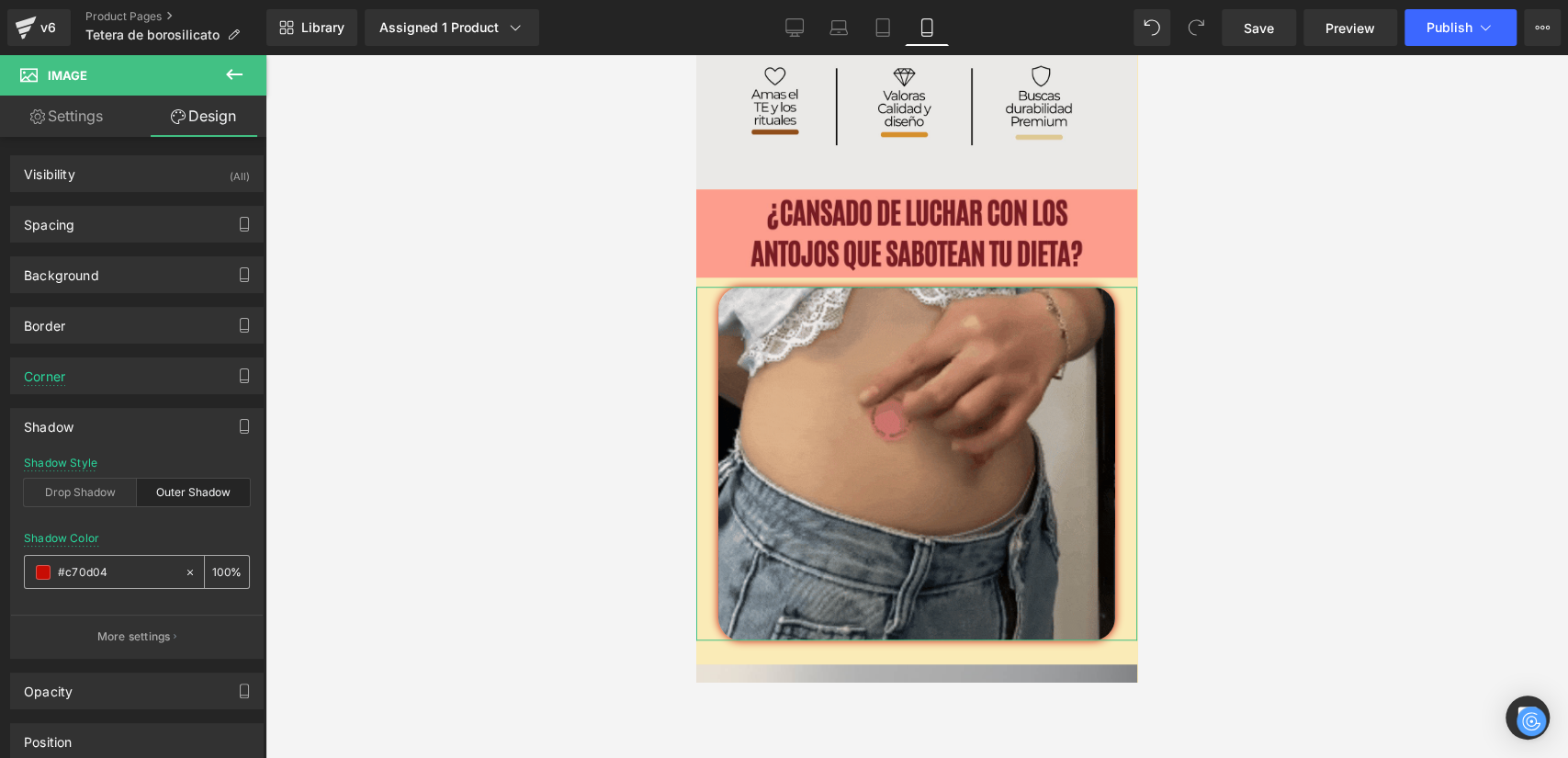
click at [33, 577] on div "#c70d04" at bounding box center [104, 571] width 159 height 32
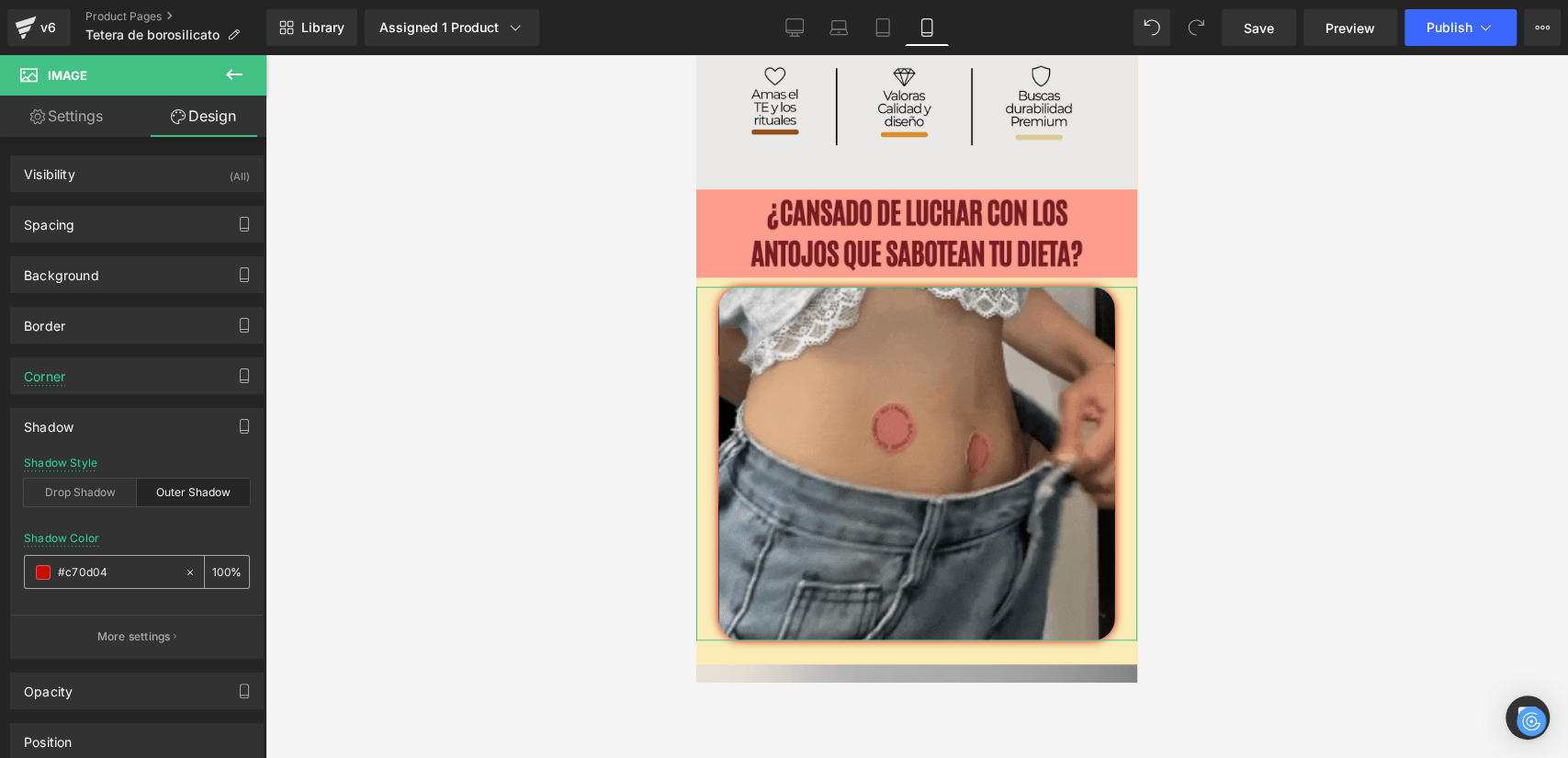
click at [36, 569] on span at bounding box center [42, 572] width 15 height 15
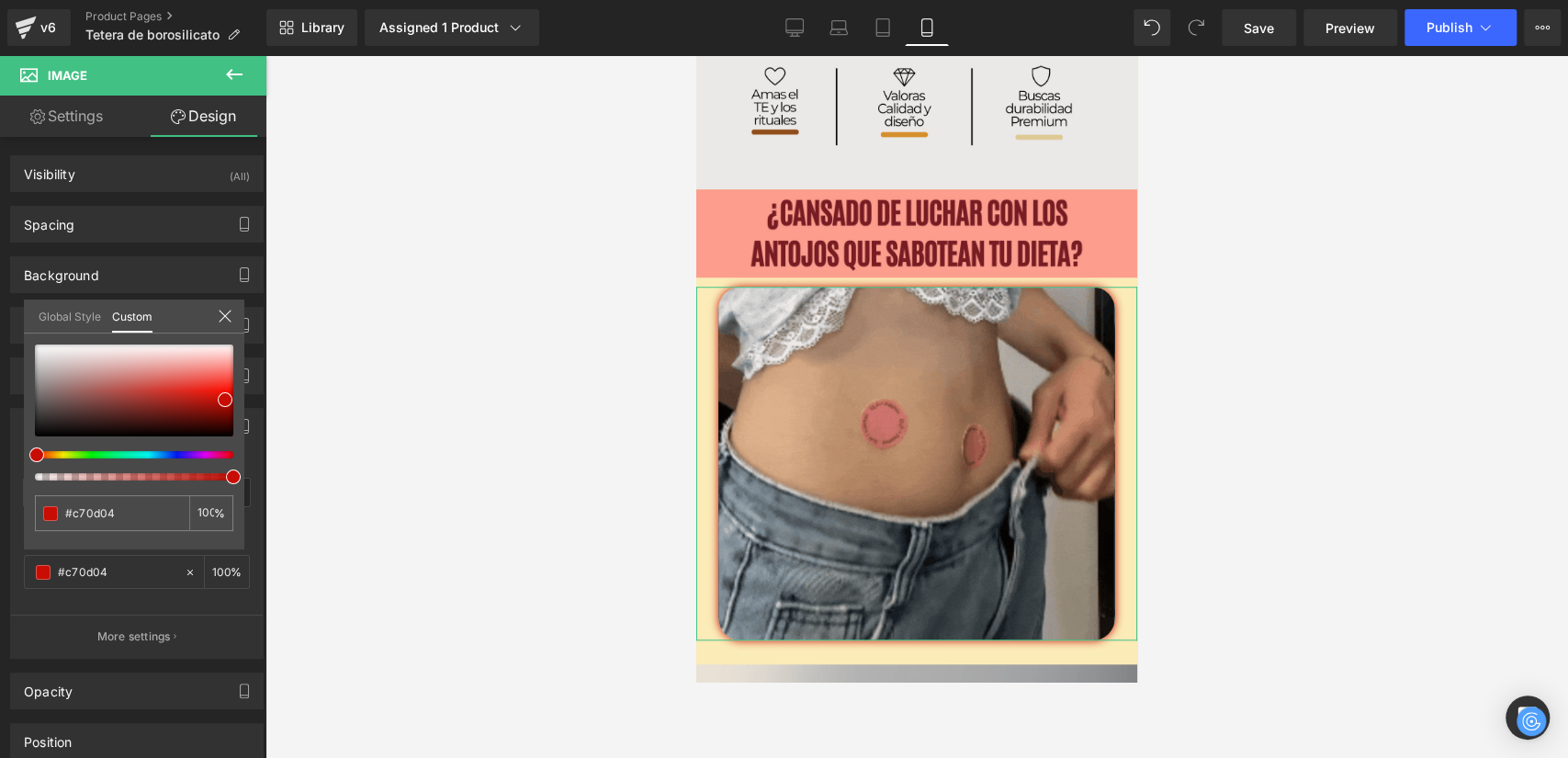
click at [65, 458] on div at bounding box center [135, 412] width 199 height 136
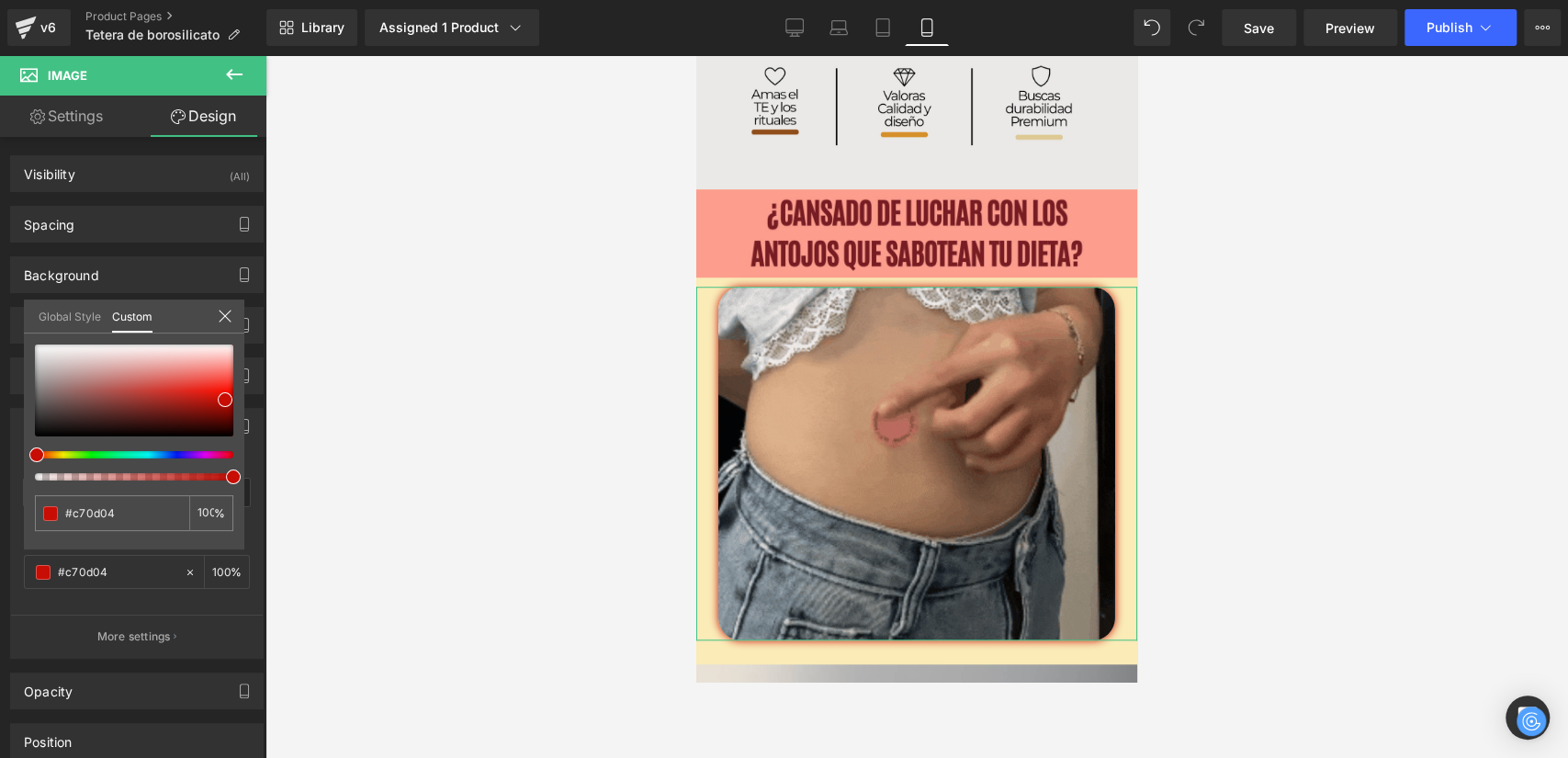
click at [69, 466] on div at bounding box center [135, 412] width 199 height 136
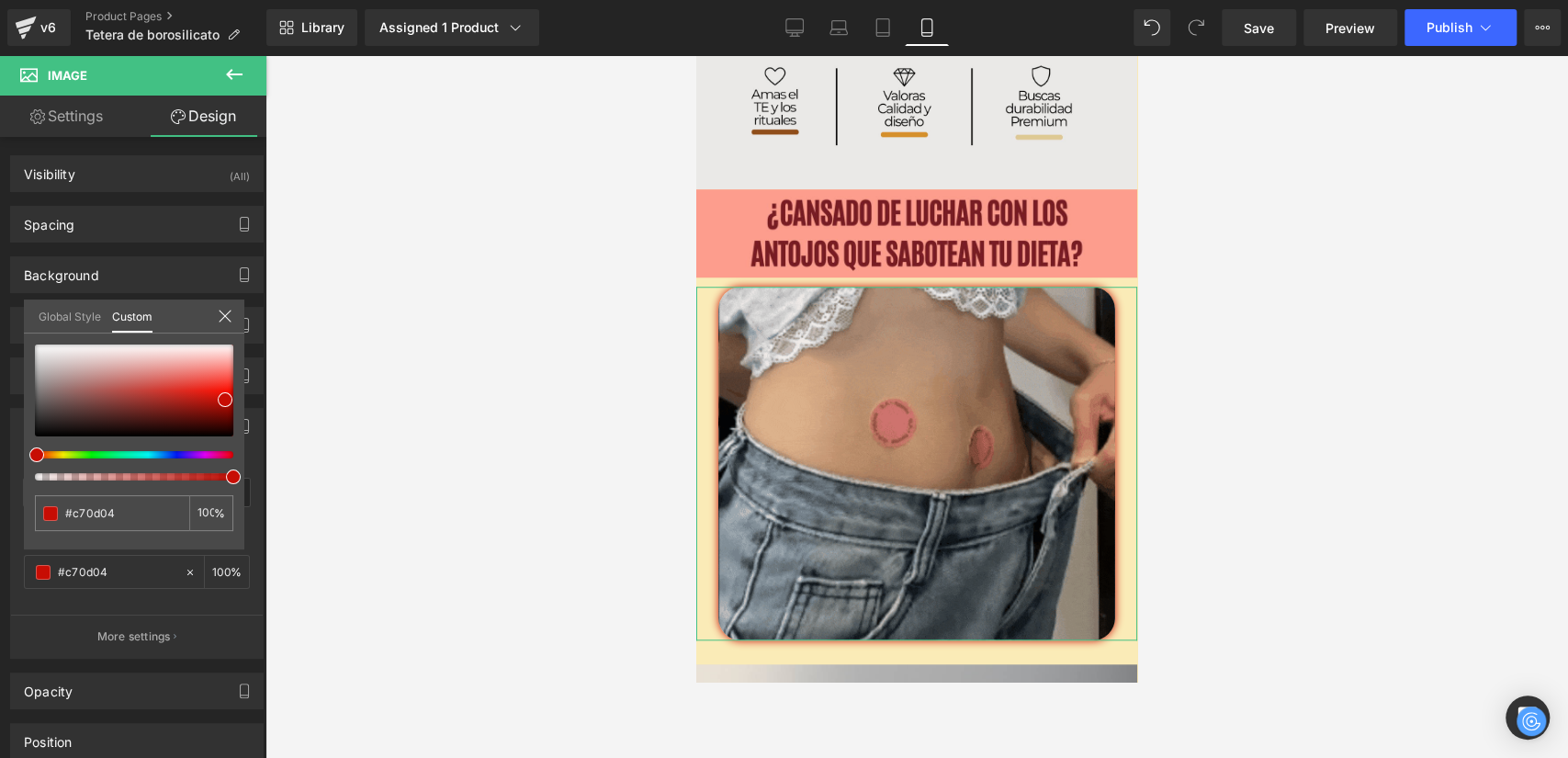
click at [59, 460] on div at bounding box center [135, 412] width 199 height 136
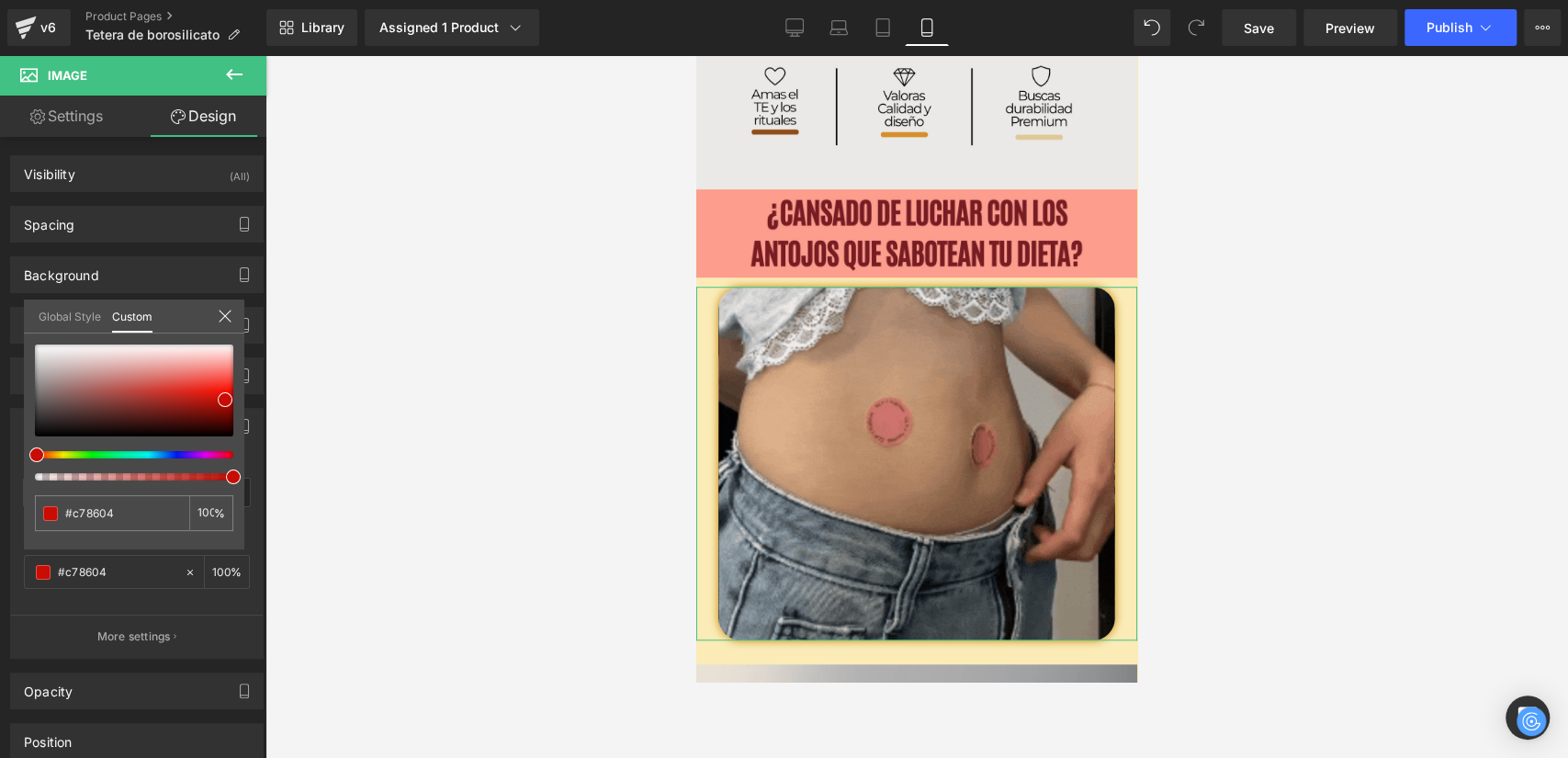
click at [49, 455] on div at bounding box center [127, 454] width 199 height 7
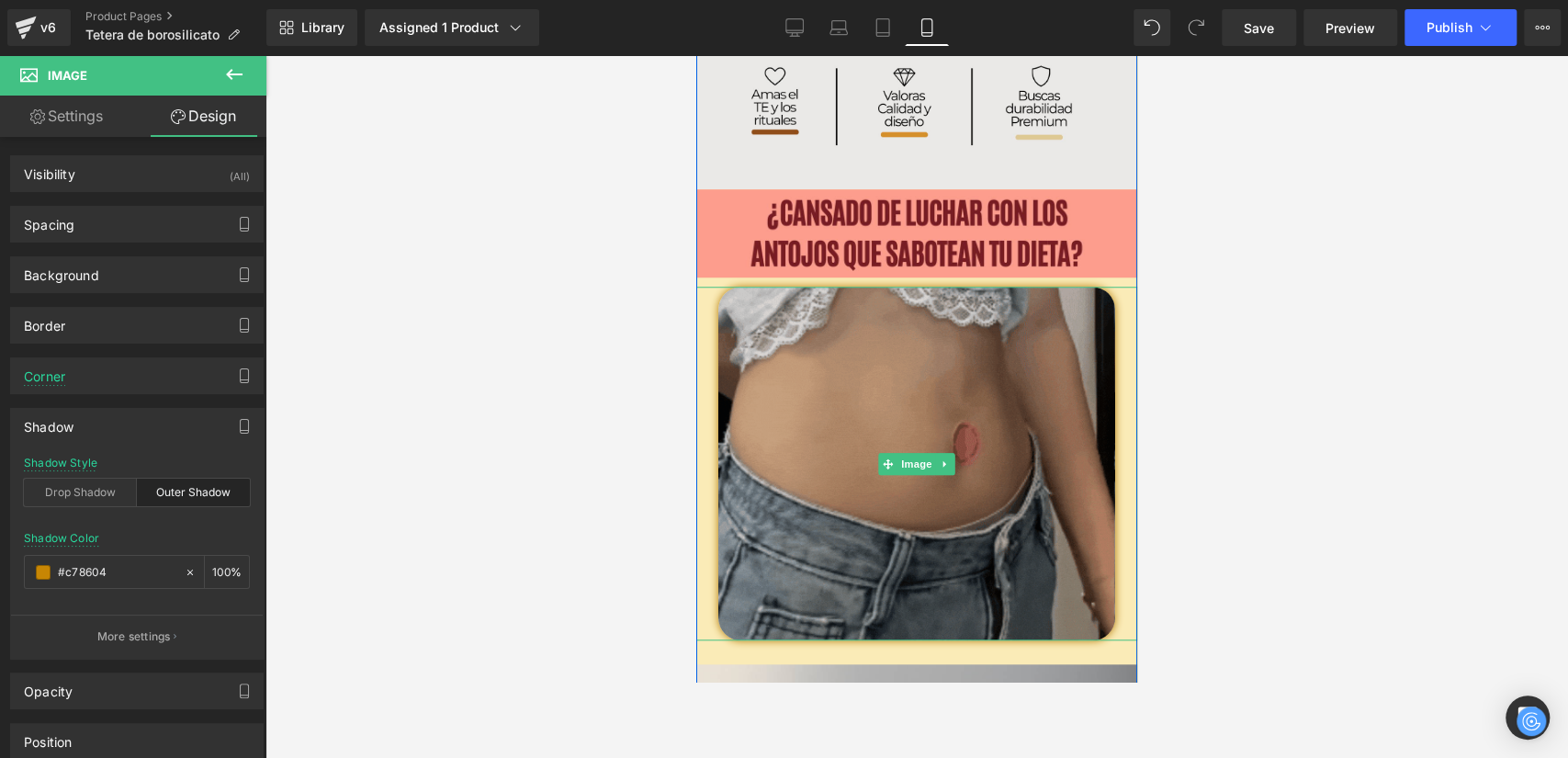
click at [861, 387] on img at bounding box center [917, 464] width 397 height 354
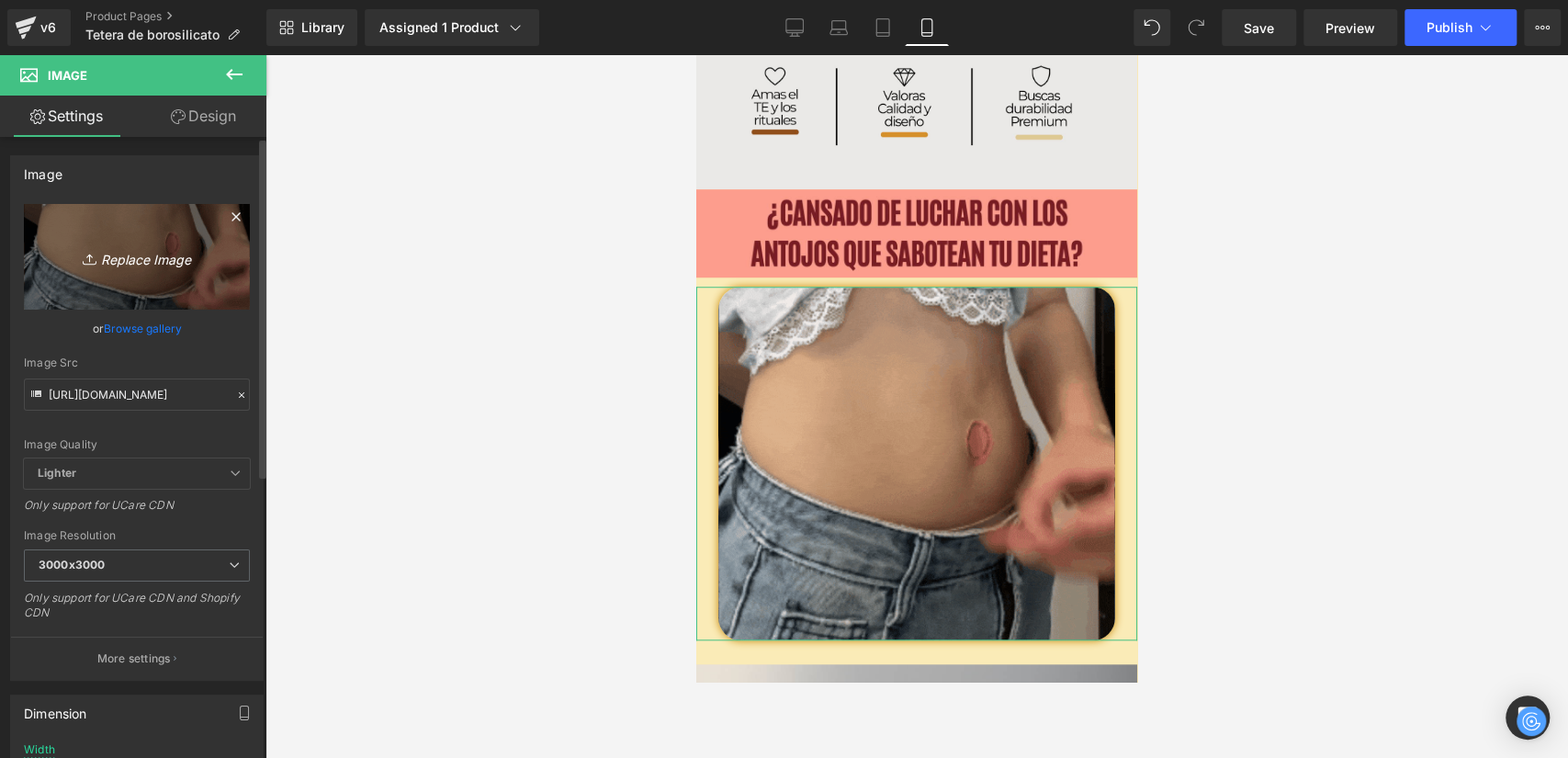
click at [129, 257] on icon "Replace Image" at bounding box center [137, 256] width 147 height 23
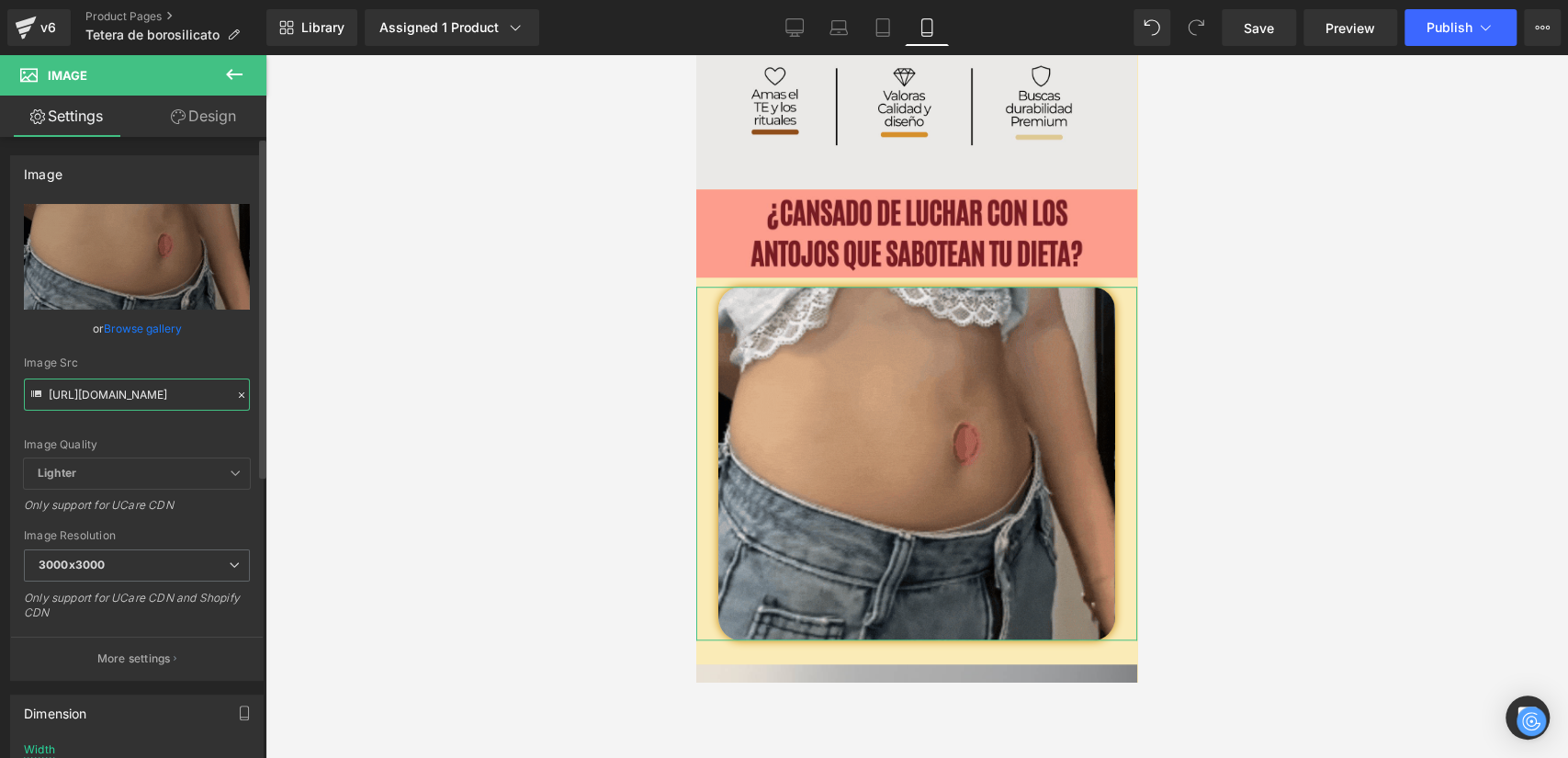
click at [151, 401] on input "https://media4.giphy.com/media/v1.Y2lkPTc5MGI3NjExYjI4YjU1enhpdDh0eDlrcGZxOXkzZ…" at bounding box center [137, 394] width 226 height 32
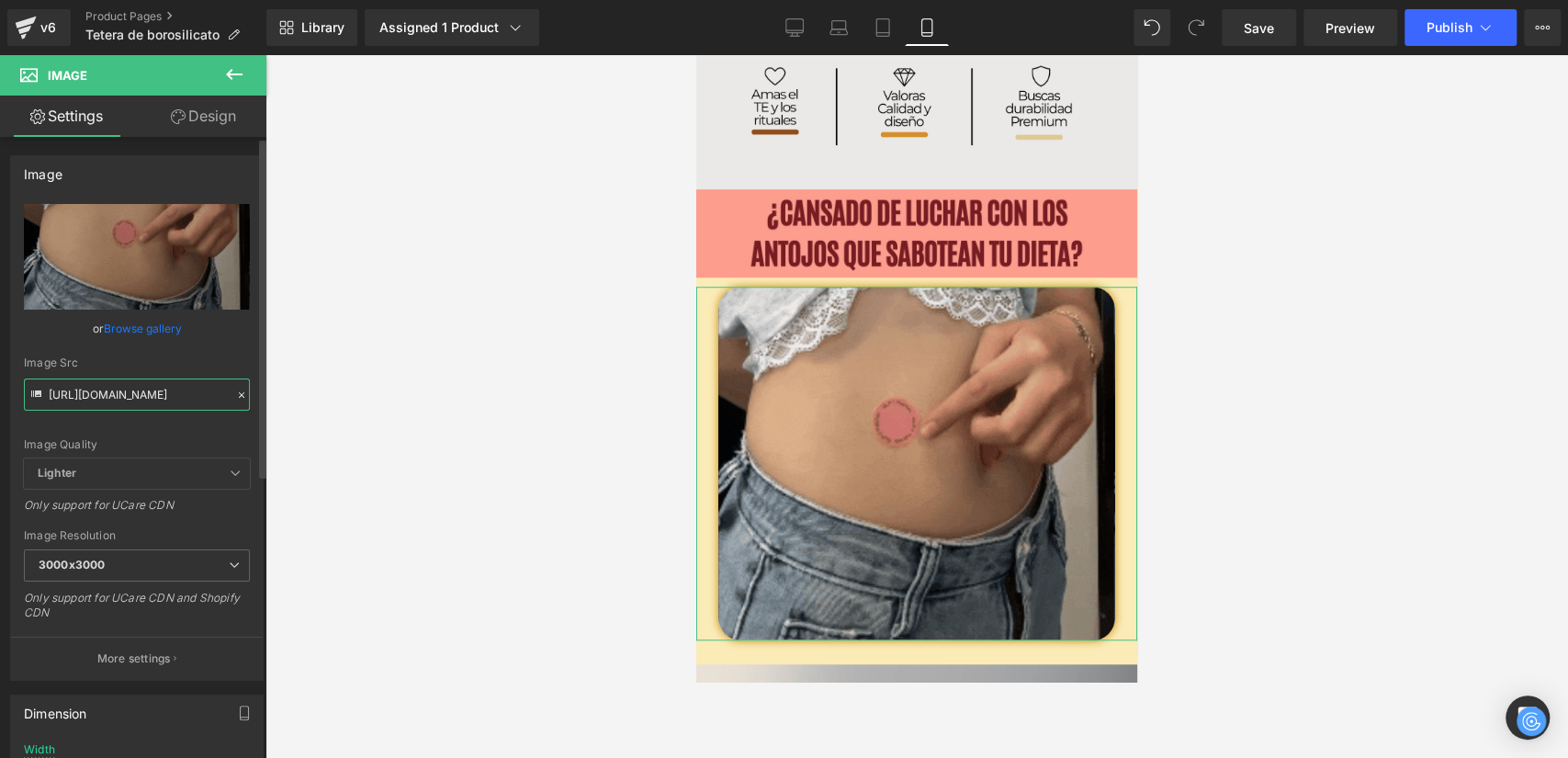
click at [159, 402] on input "https://media4.giphy.com/media/v1.Y2lkPTc5MGI3NjExYjI4YjU1enhpdDh0eDlrcGZxOXkzZ…" at bounding box center [137, 394] width 226 height 32
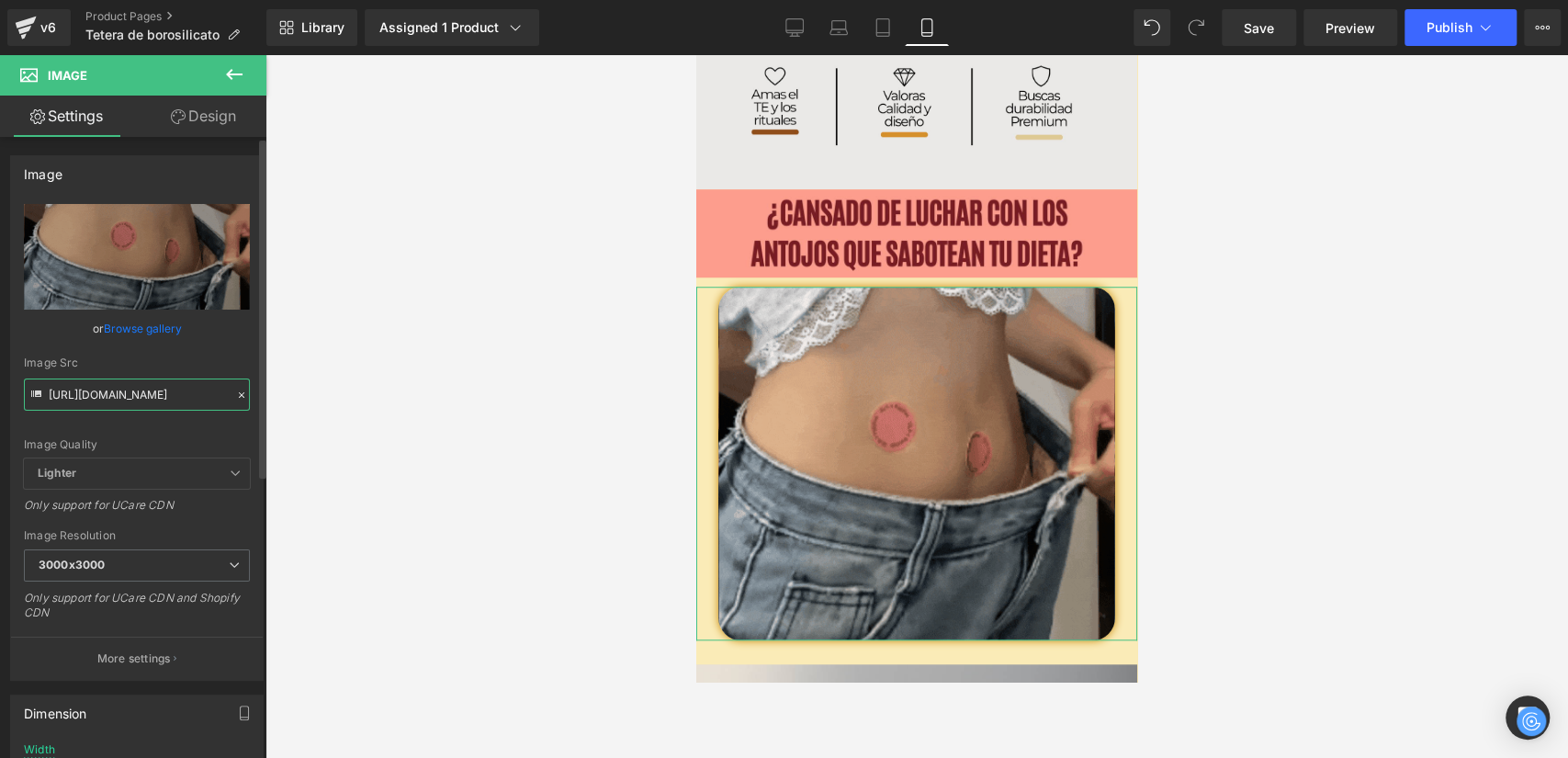
click at [159, 402] on input "https://media4.giphy.com/media/v1.Y2lkPTc5MGI3NjExYjI4YjU1enhpdDh0eDlrcGZxOXkzZ…" at bounding box center [137, 394] width 226 height 32
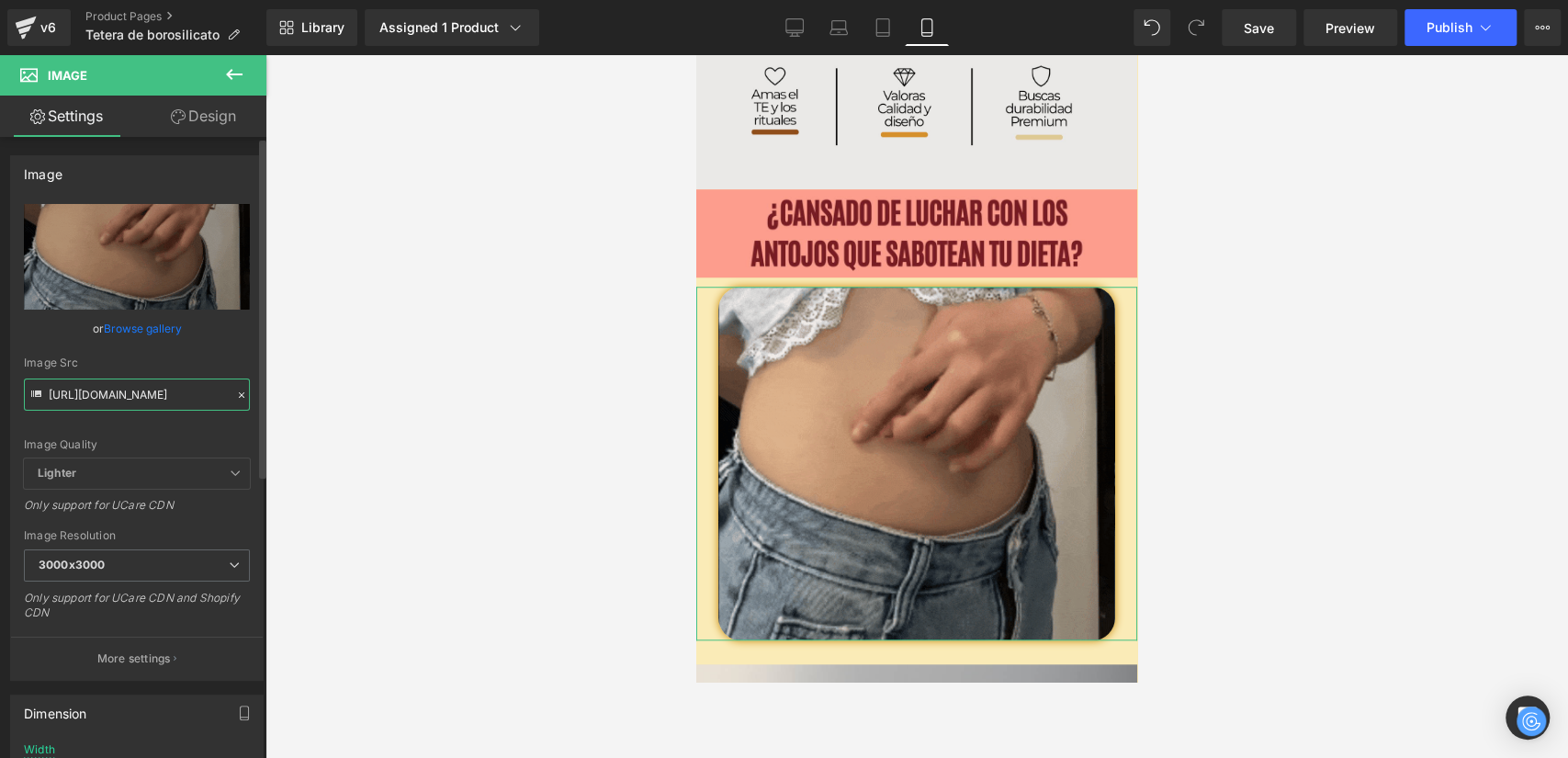
click at [159, 402] on input "https://media4.giphy.com/media/v1.Y2lkPTc5MGI3NjExYjI4YjU1enhpdDh0eDlrcGZxOXkzZ…" at bounding box center [137, 394] width 226 height 32
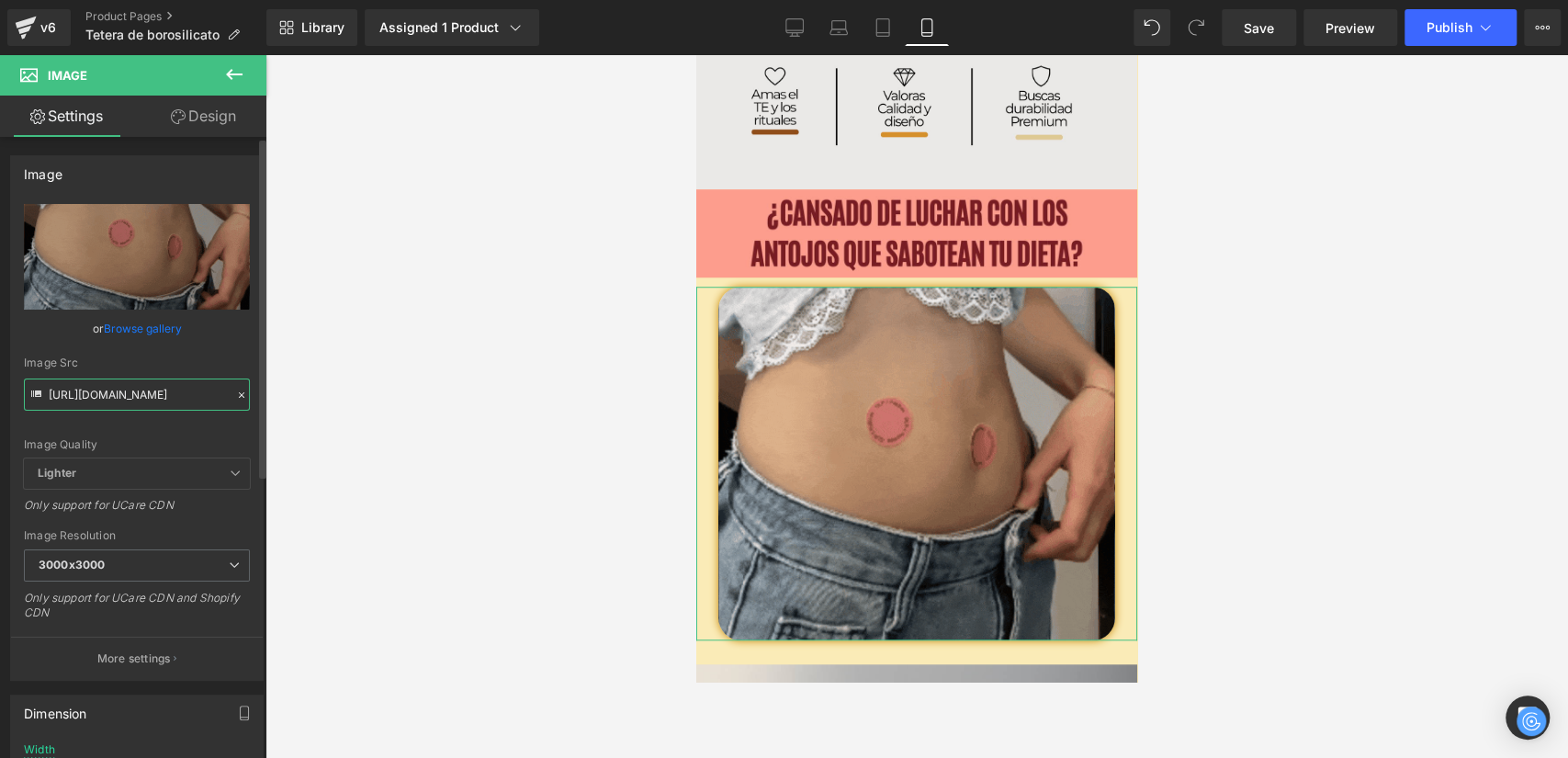
paste input "m05dGdkMWc0Z2lwaXJweTU3NXV2MHNmb25kd2owd2Y5dGdhb2NsdCZlcD12MV9pbnRlcm5hbF9naWZf…"
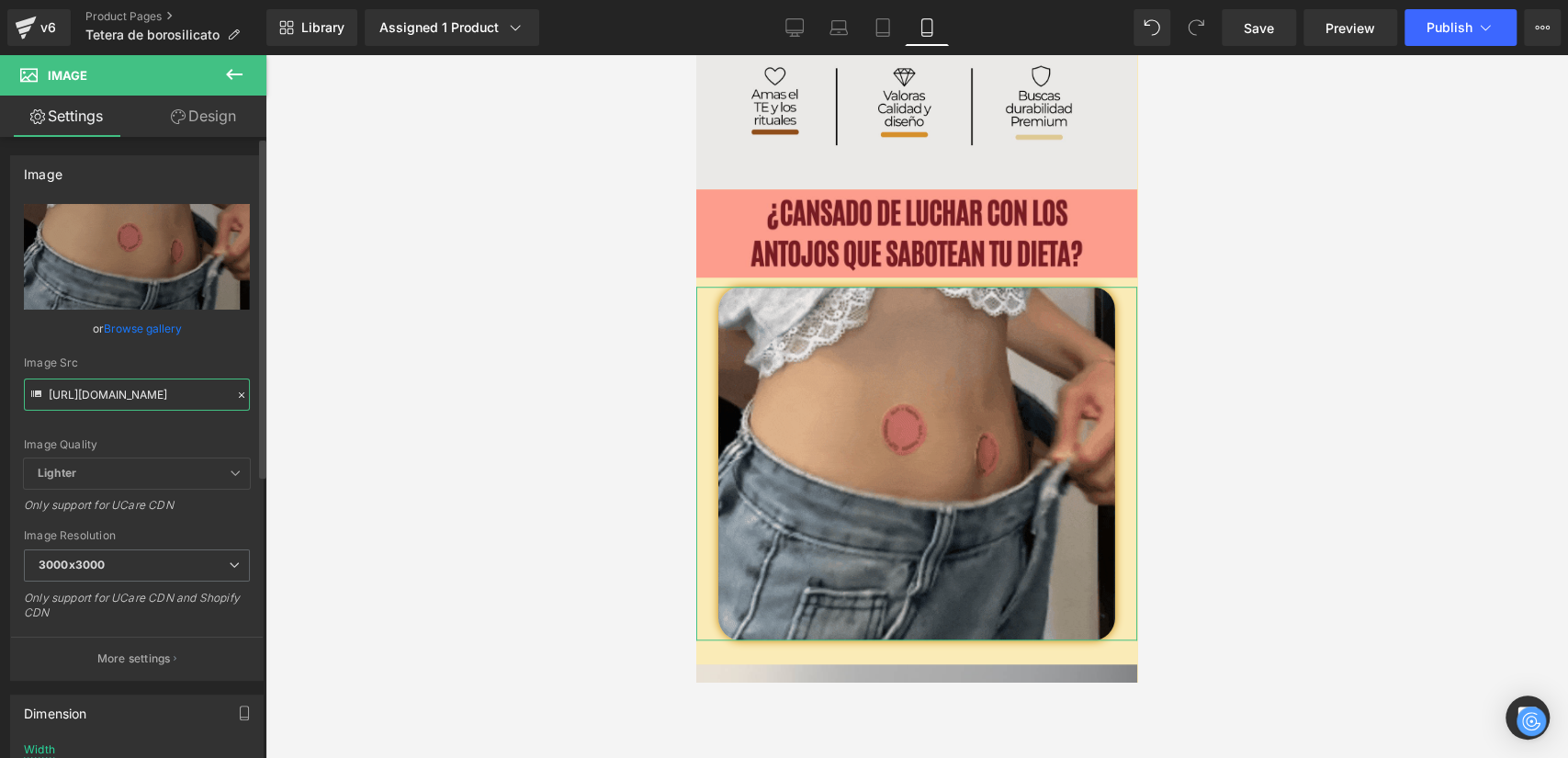
scroll to position [0, 958]
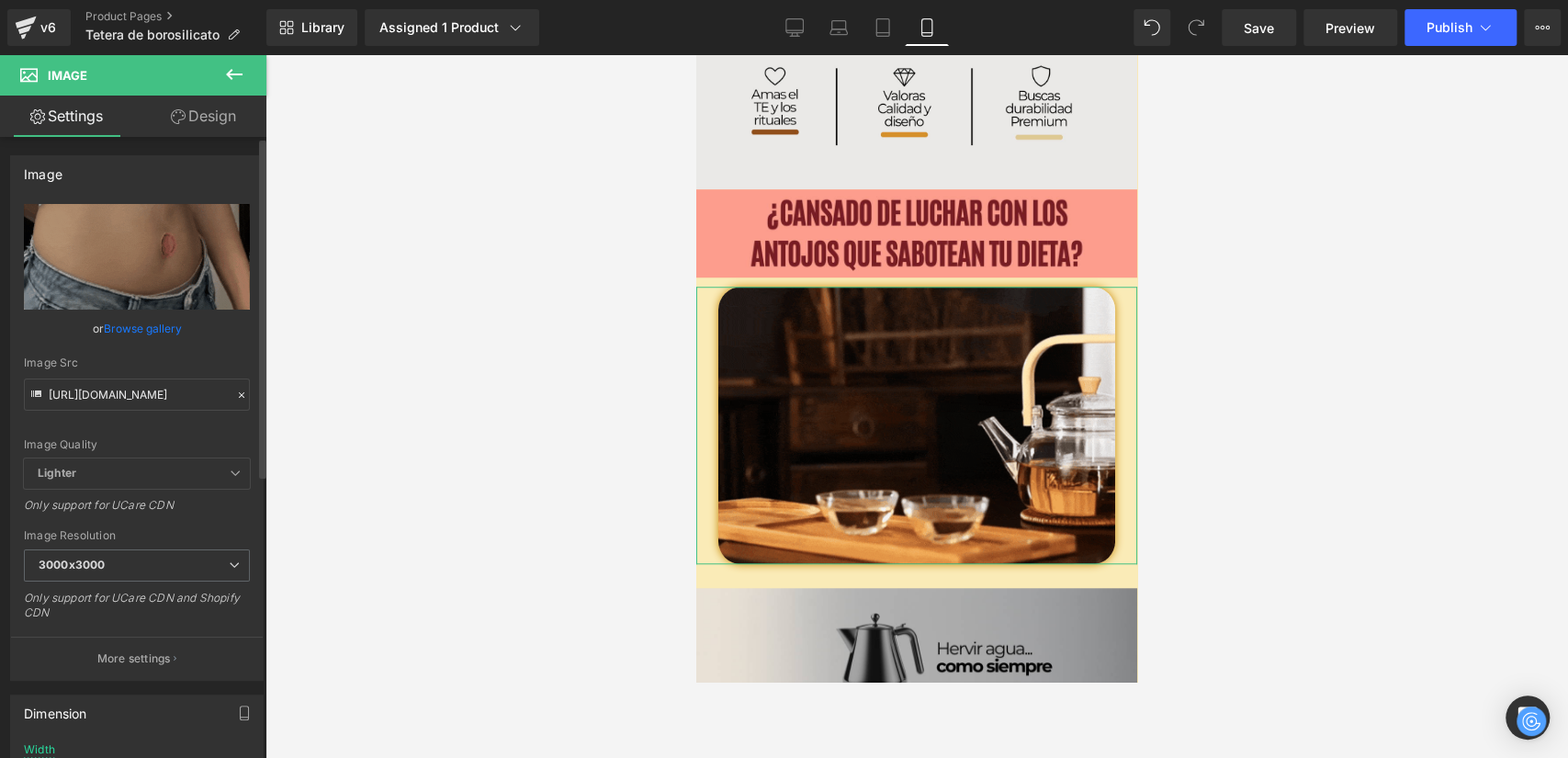
click at [242, 359] on div "Image Src" at bounding box center [137, 363] width 226 height 13
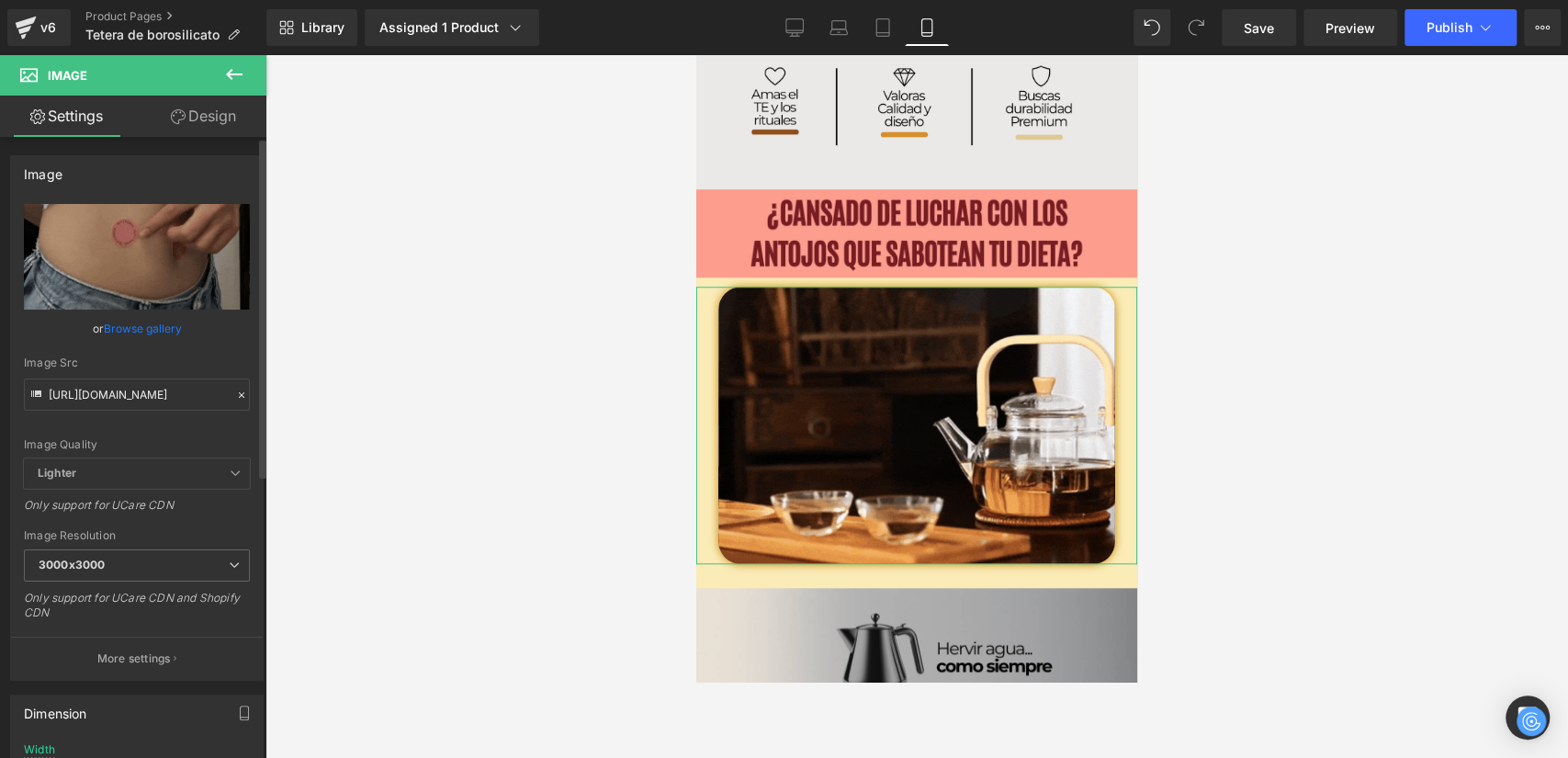
scroll to position [0, 0]
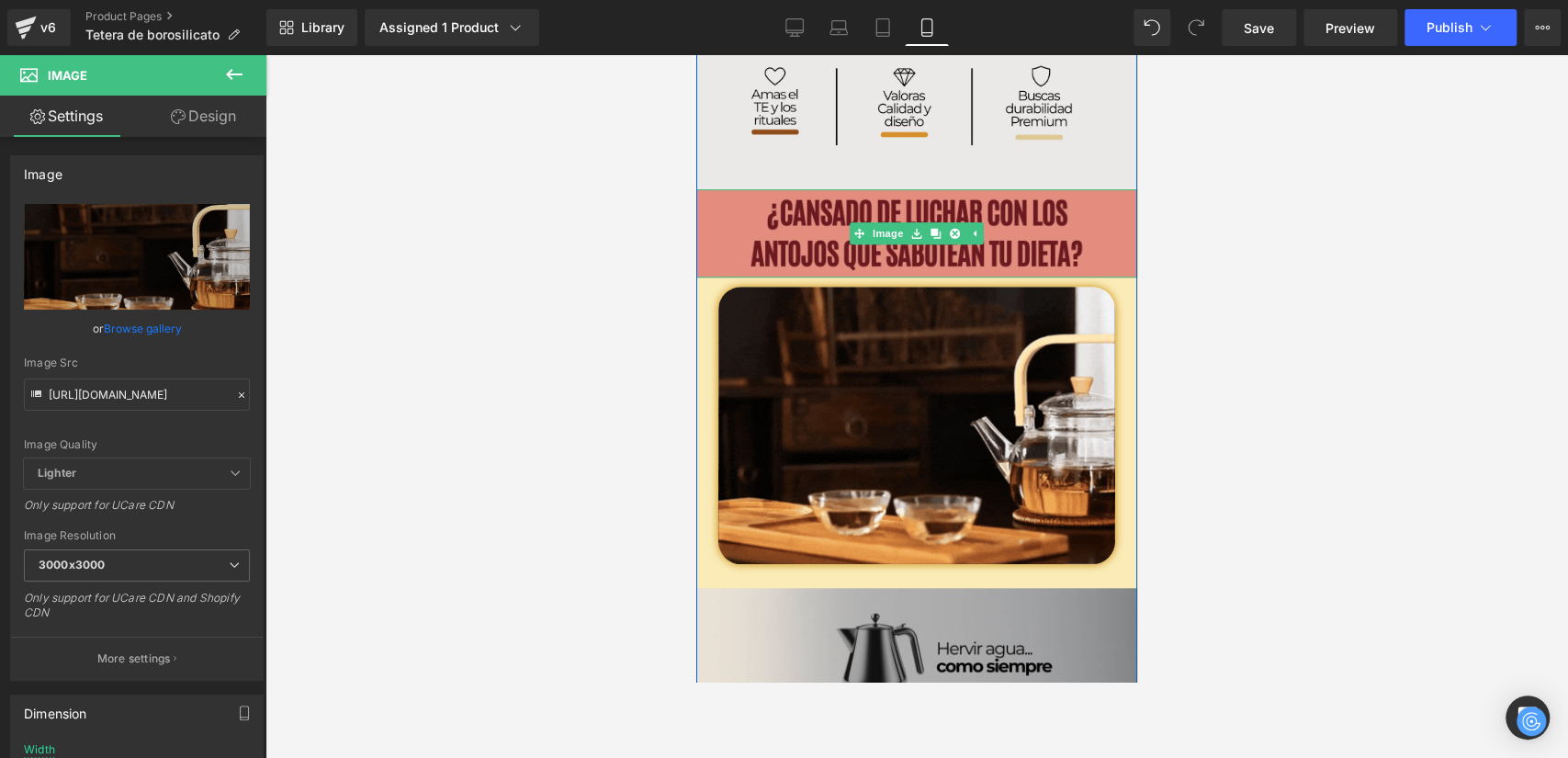
click at [1069, 214] on img at bounding box center [916, 233] width 441 height 88
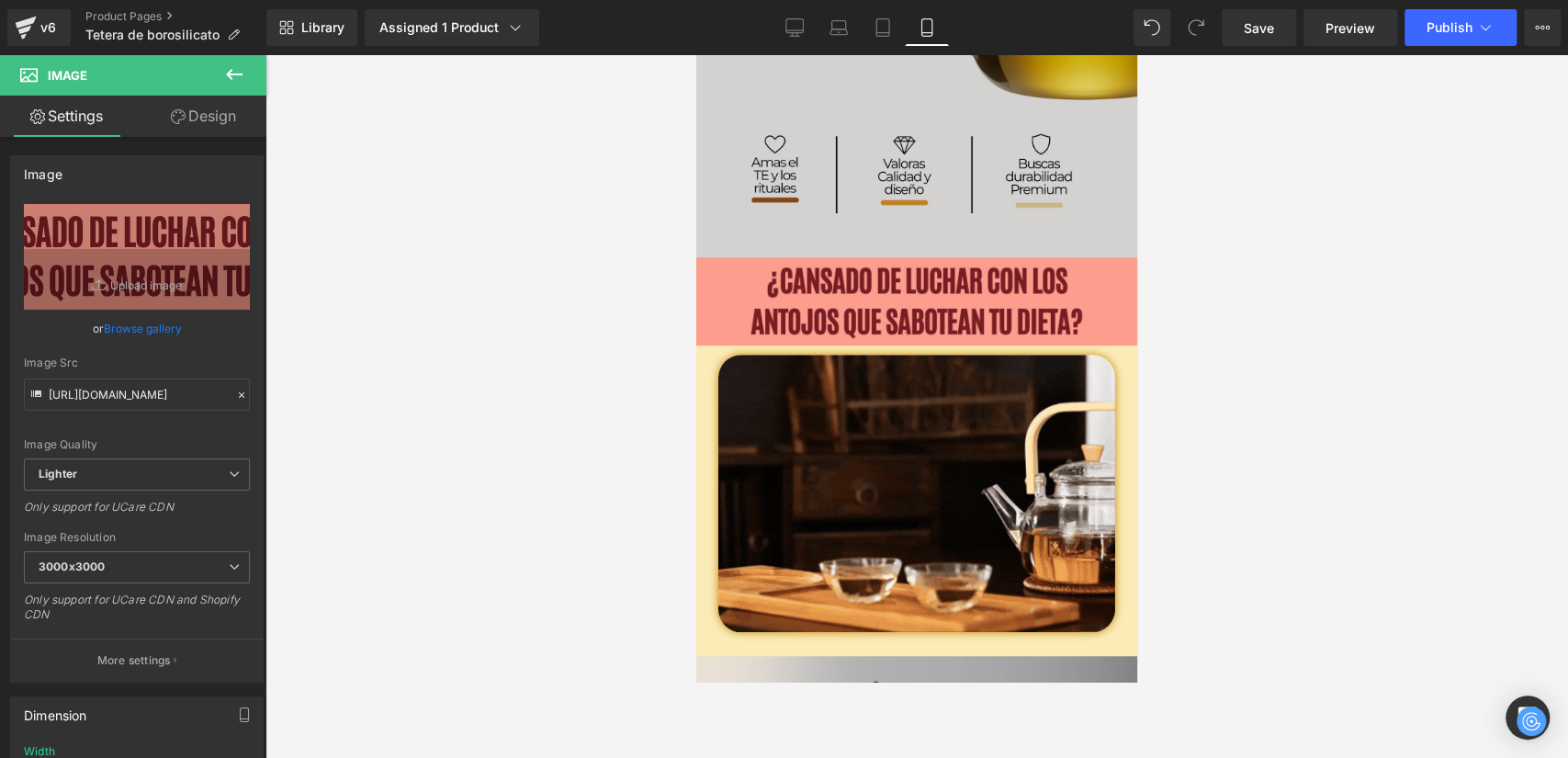
scroll to position [1029, 0]
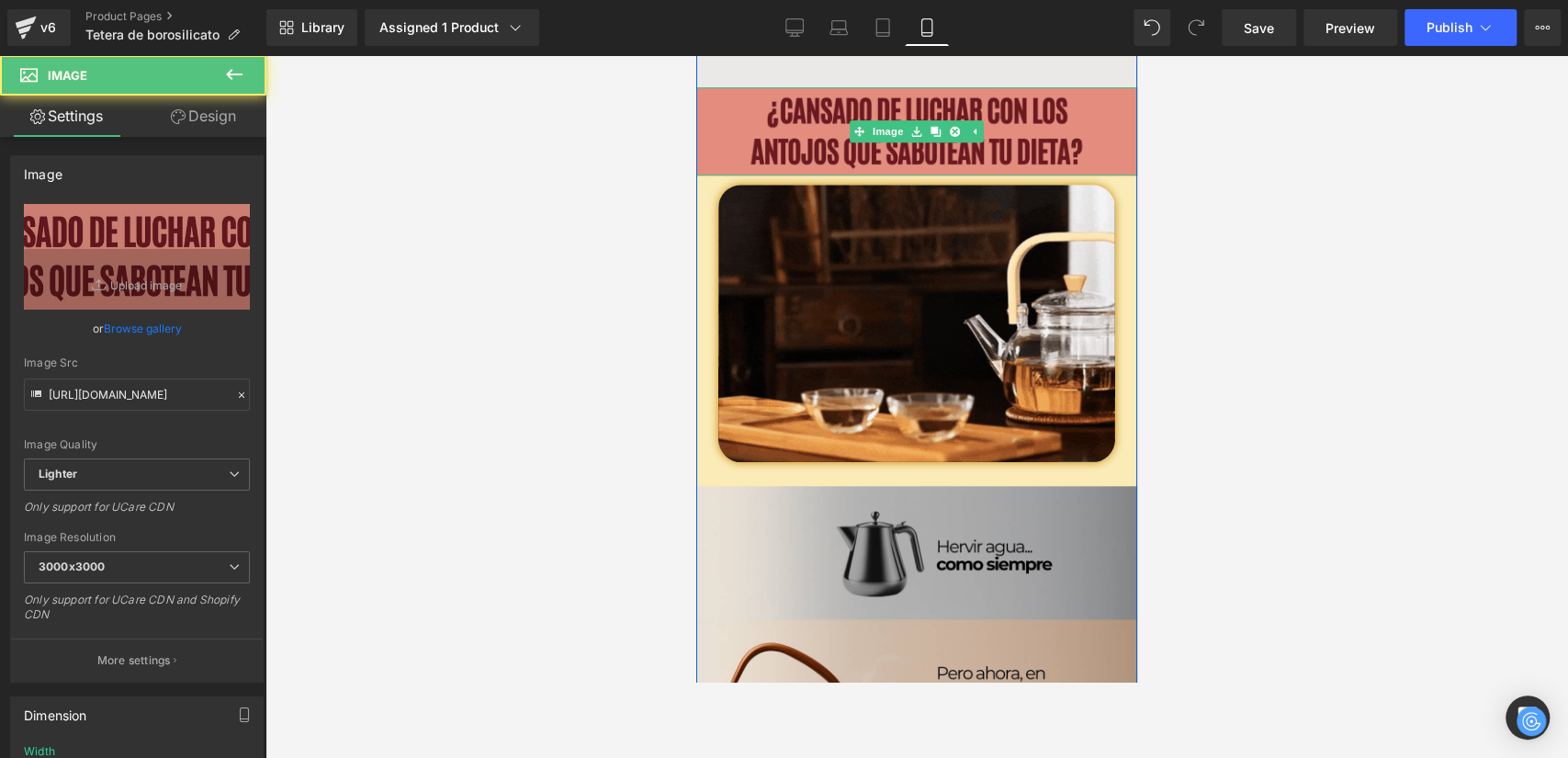
click at [708, 115] on img at bounding box center [916, 132] width 441 height 88
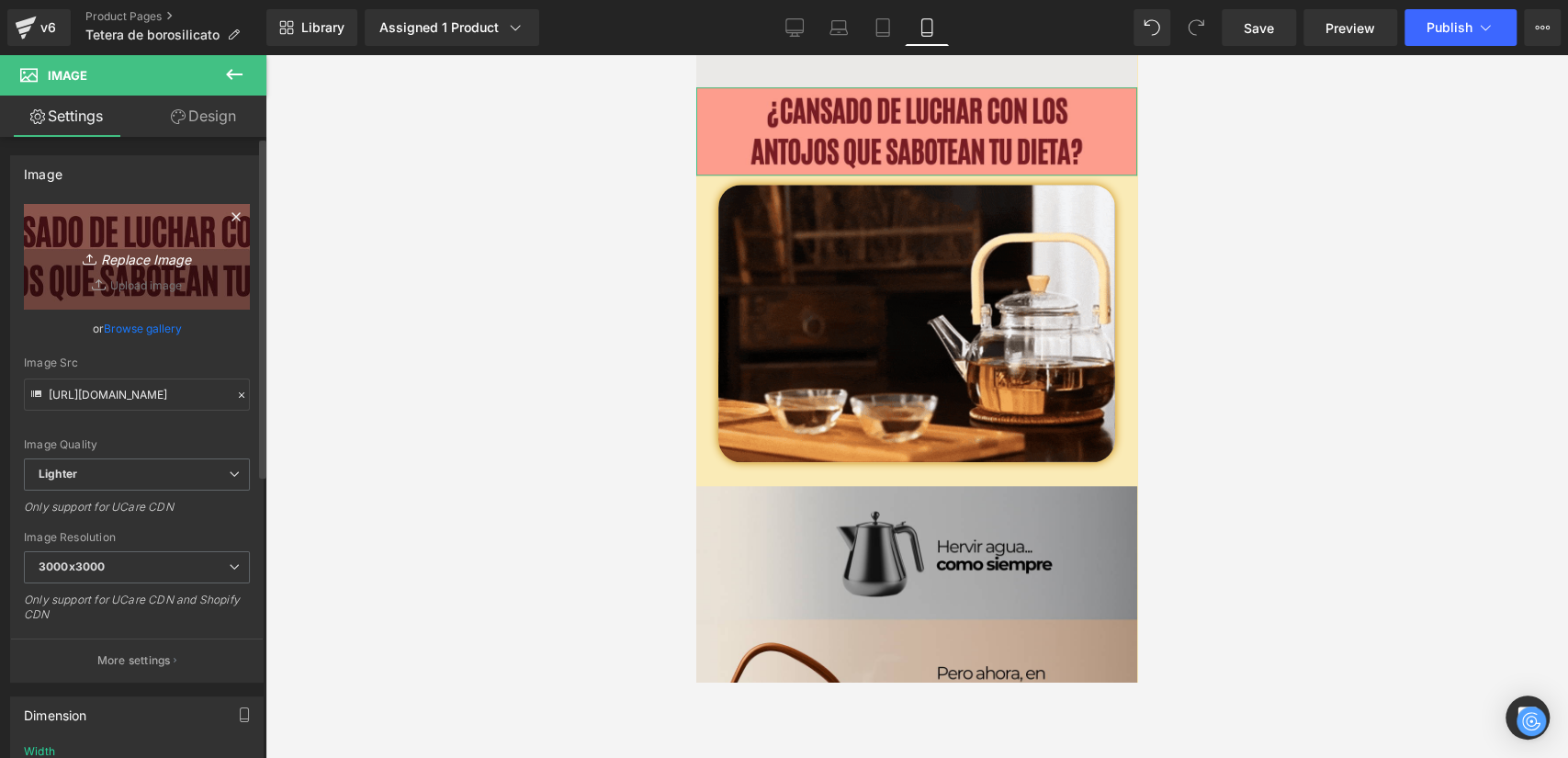
click at [119, 277] on link "Replace Image" at bounding box center [137, 256] width 226 height 105
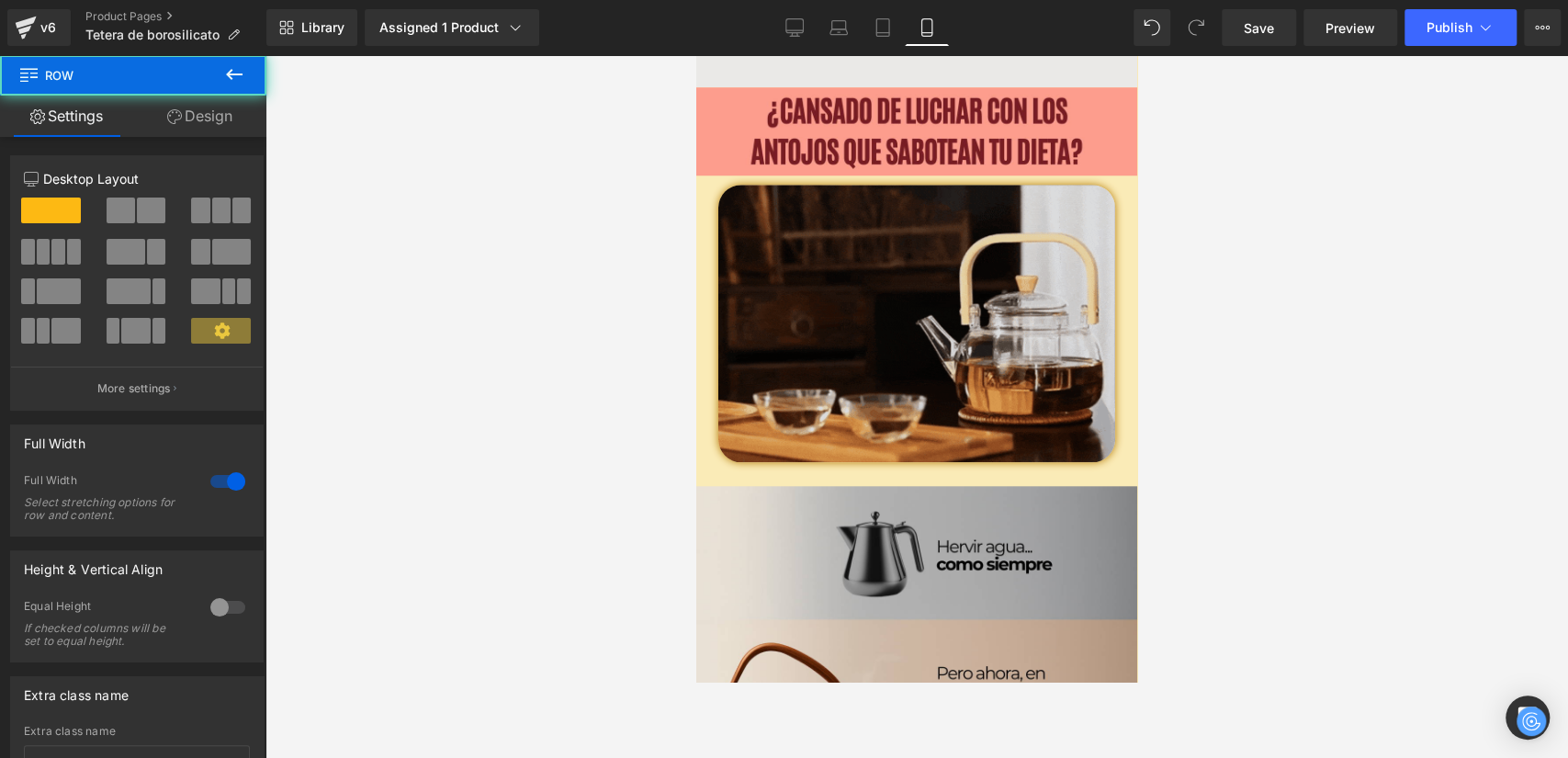
click at [812, 227] on img at bounding box center [917, 323] width 397 height 277
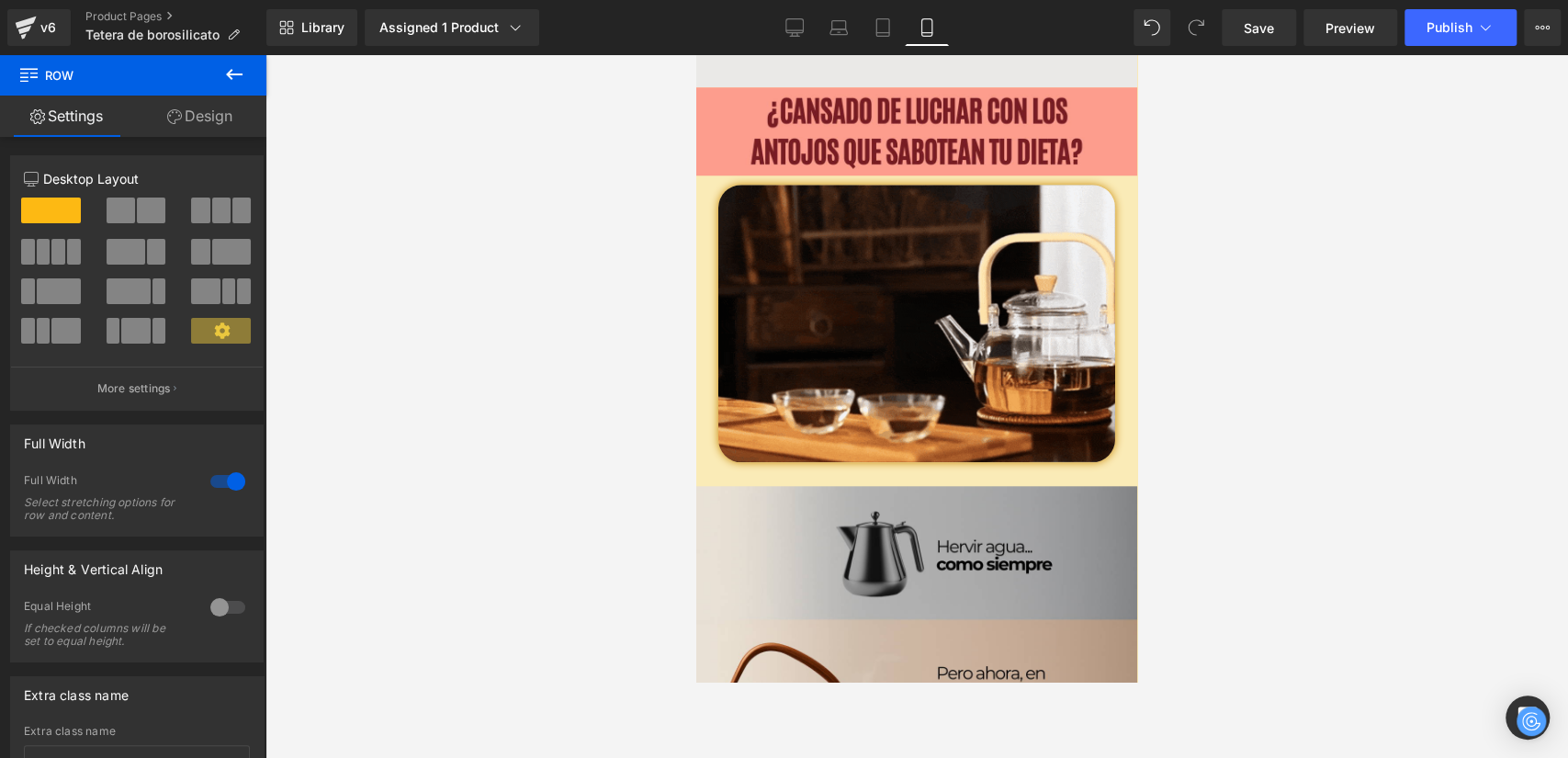
click at [702, 195] on div at bounding box center [916, 323] width 441 height 277
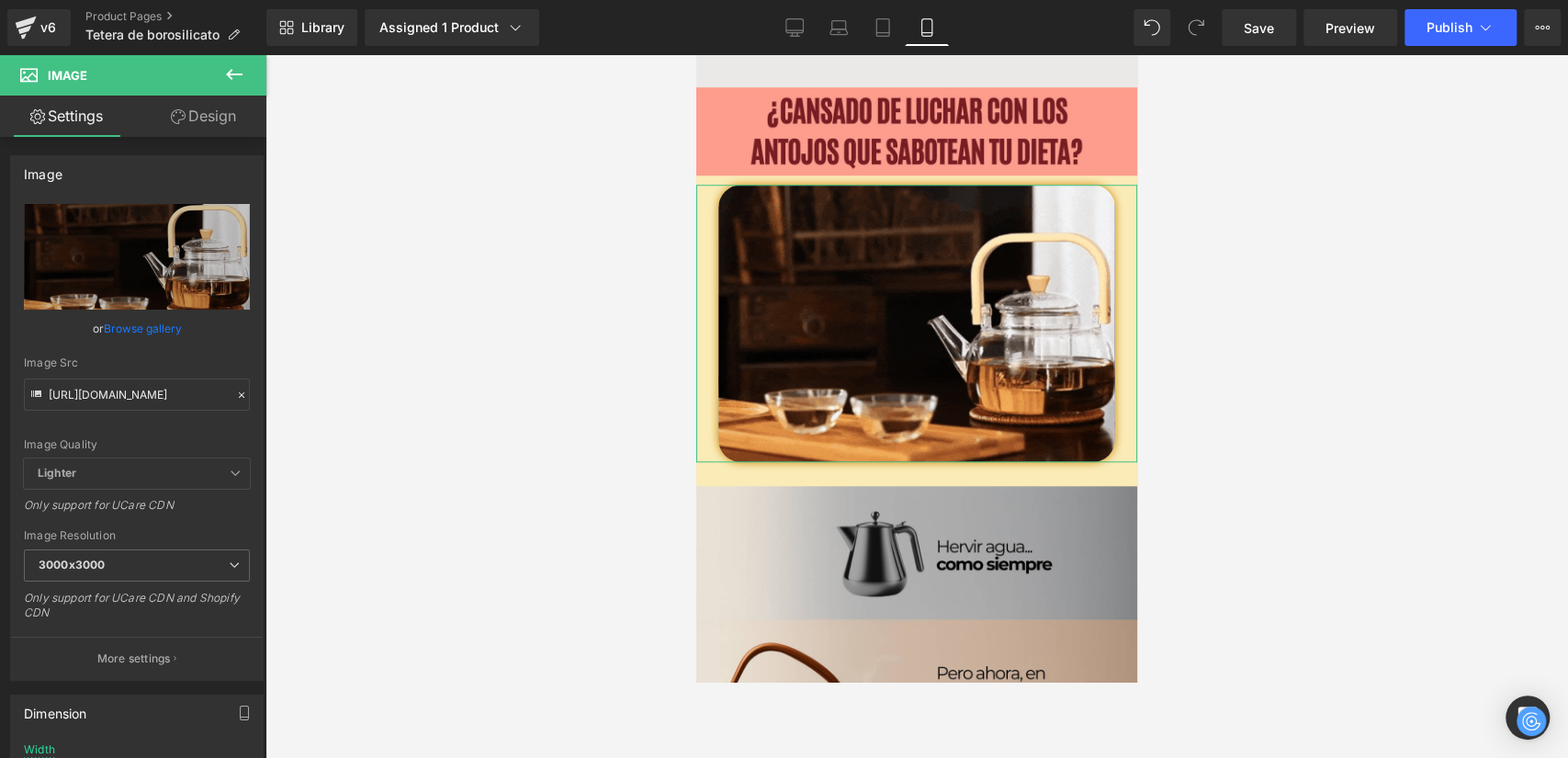
click at [203, 115] on link "Design" at bounding box center [203, 116] width 133 height 41
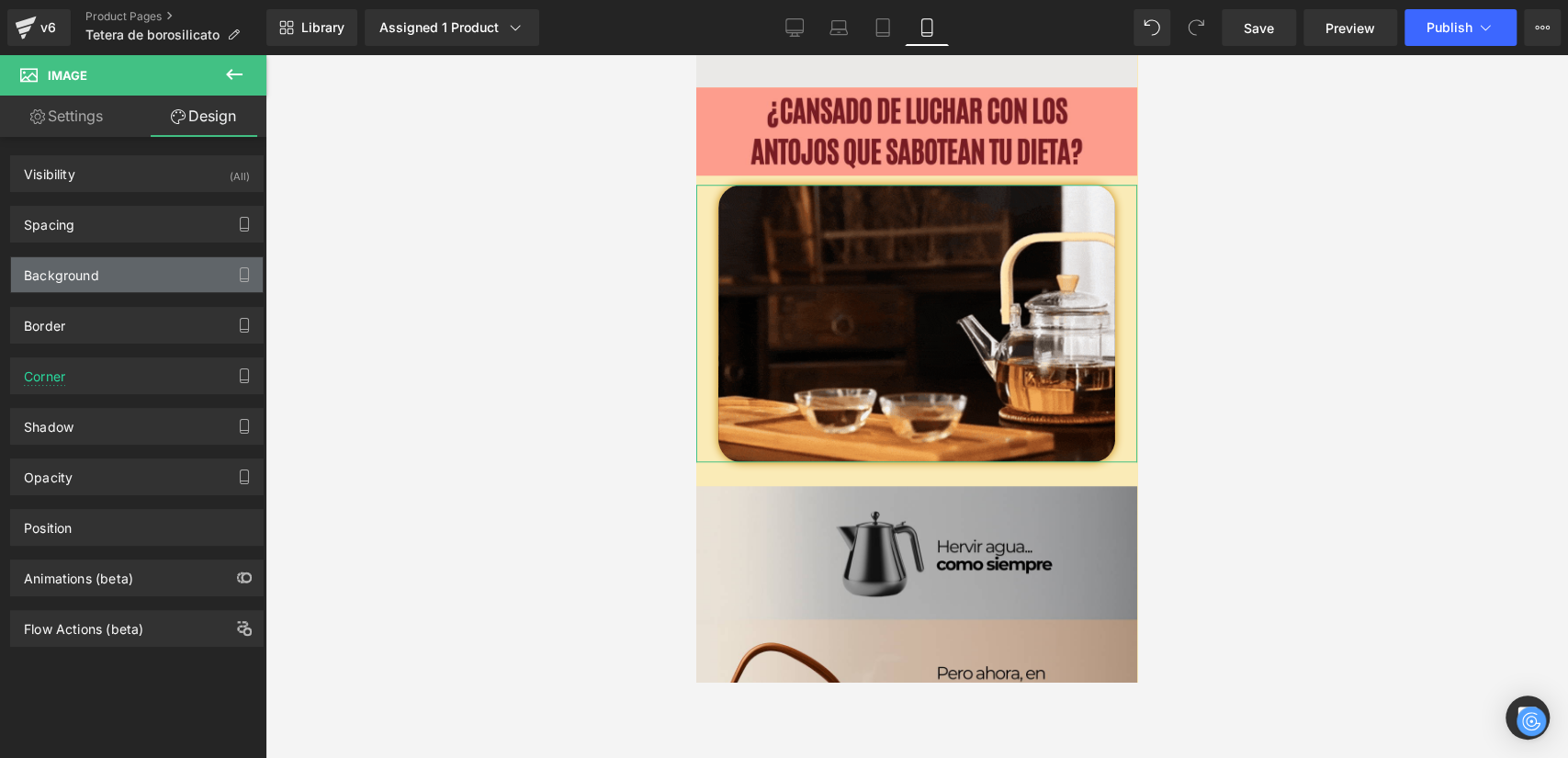
click at [77, 271] on div "Background" at bounding box center [61, 270] width 76 height 26
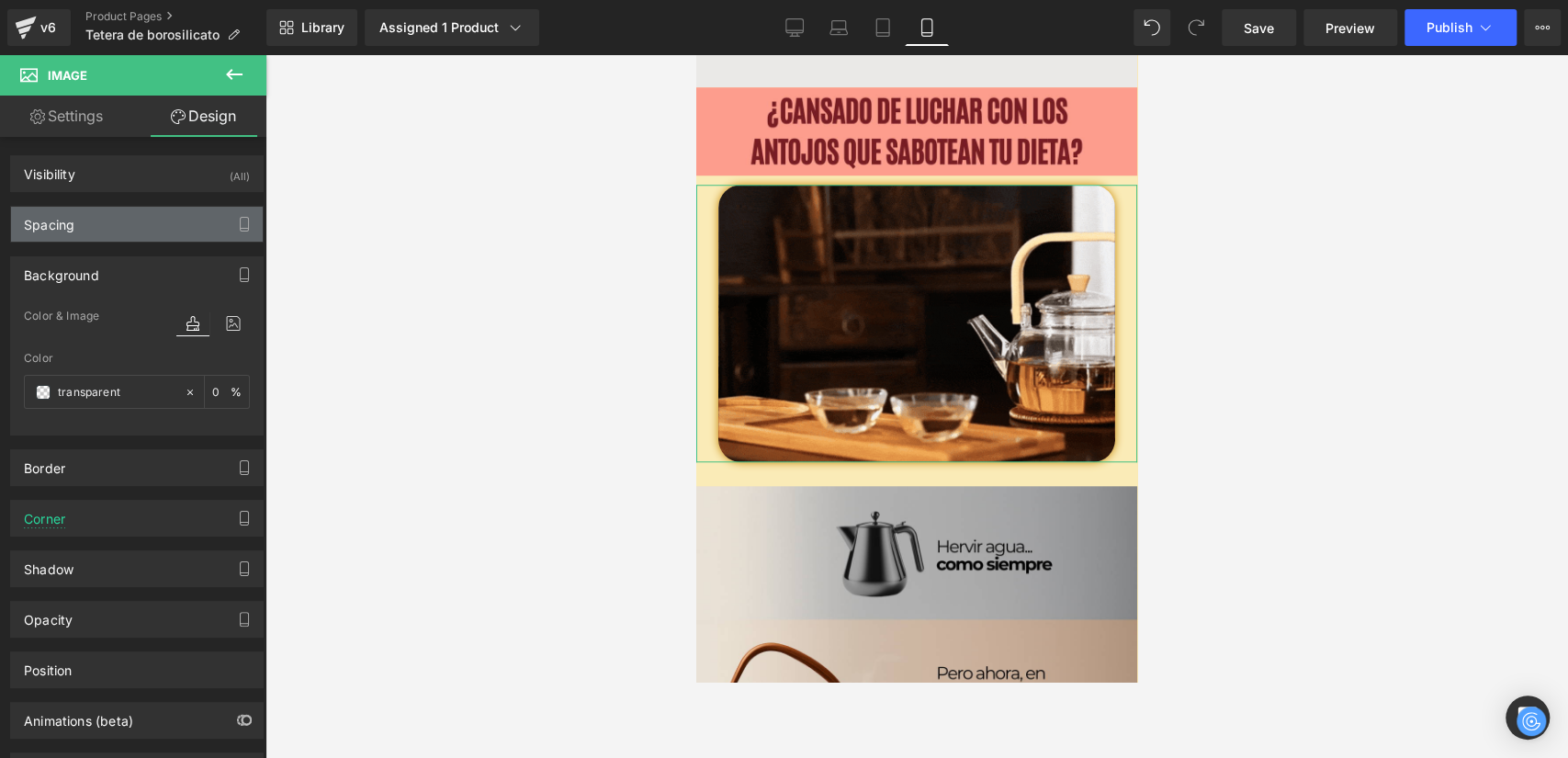
click at [76, 211] on div "Spacing" at bounding box center [137, 224] width 252 height 35
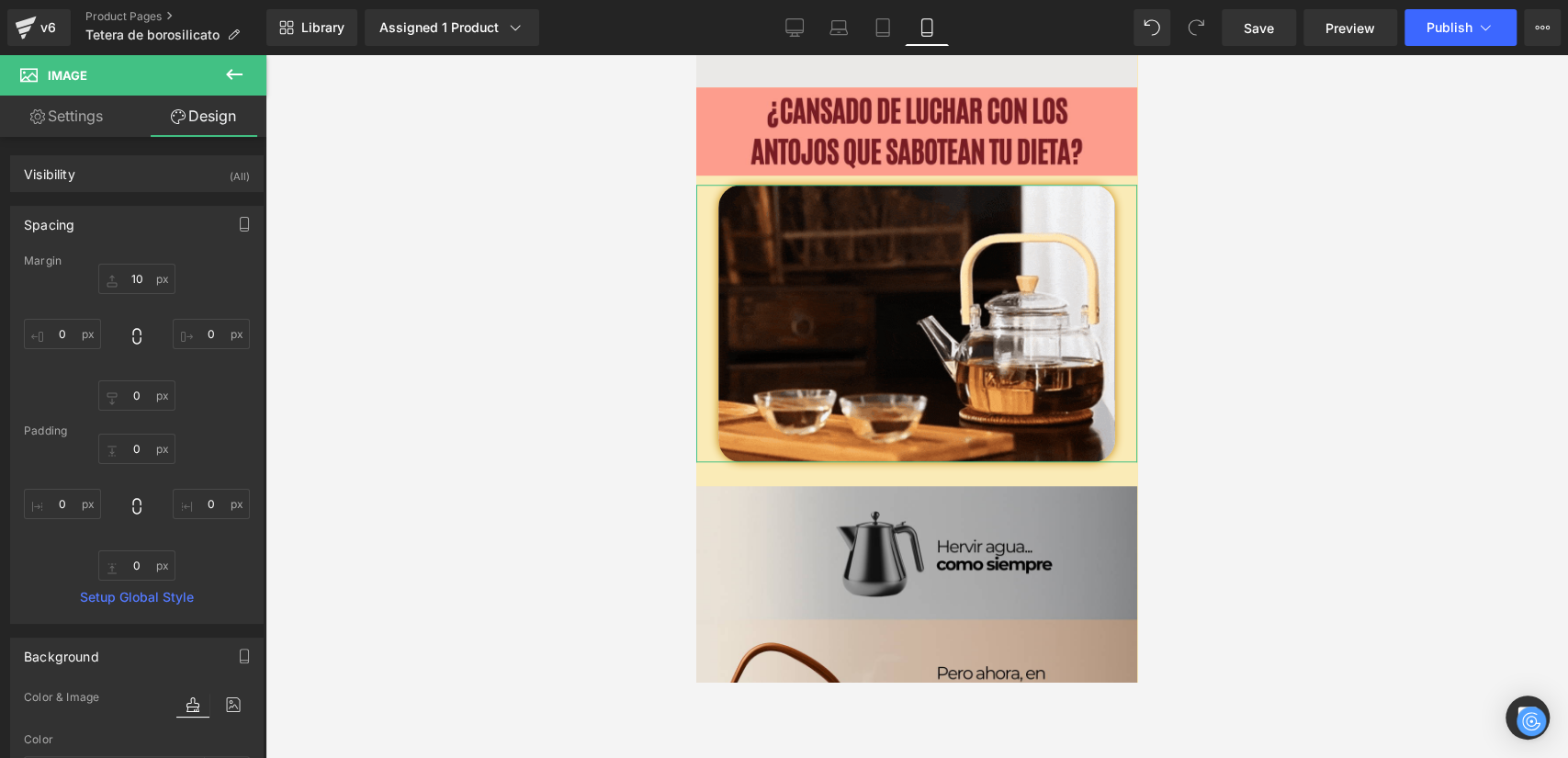
click at [76, 211] on div "Spacing" at bounding box center [137, 224] width 252 height 35
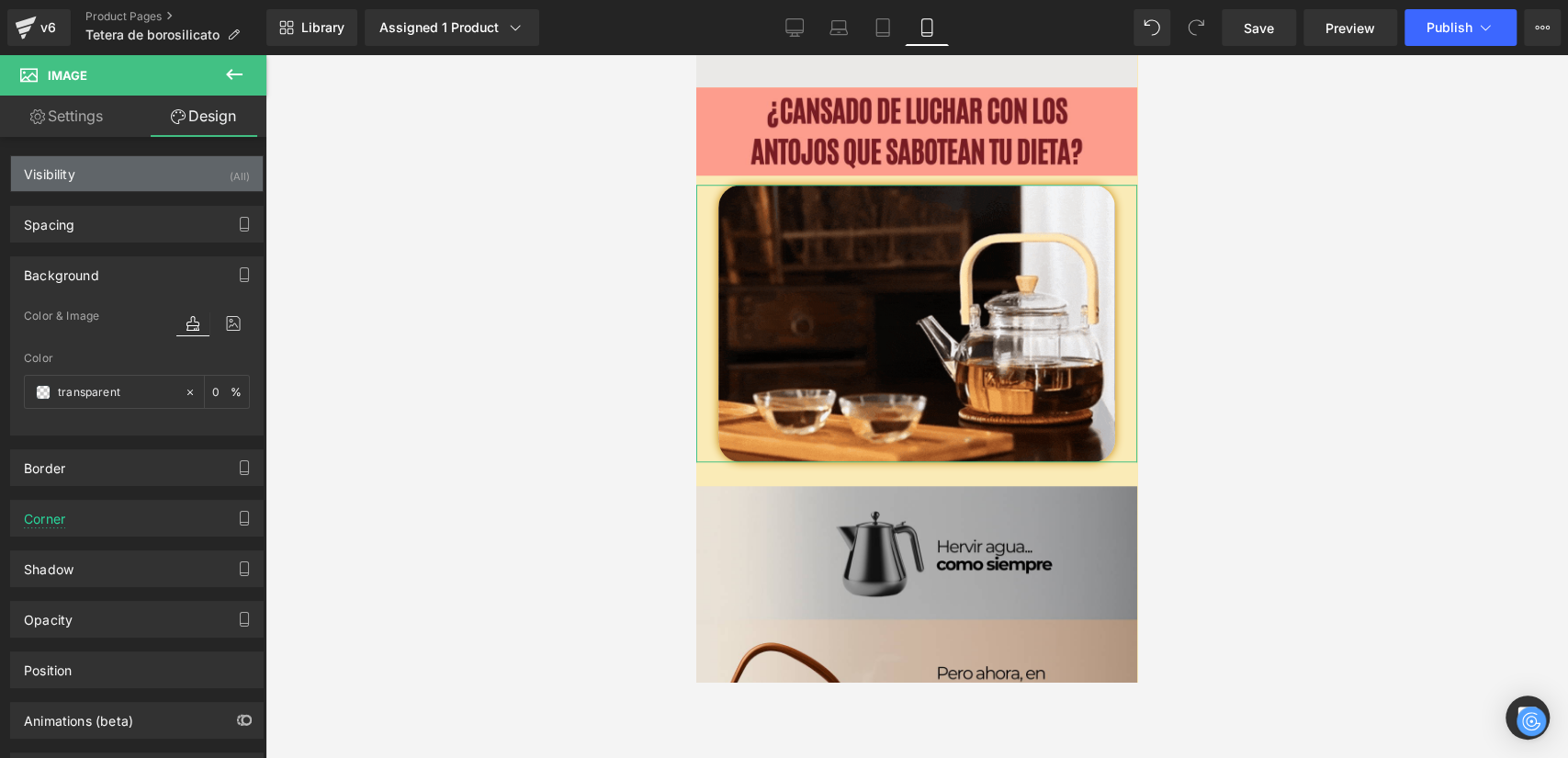
click at [76, 182] on div "Visibility (All)" at bounding box center [137, 174] width 252 height 35
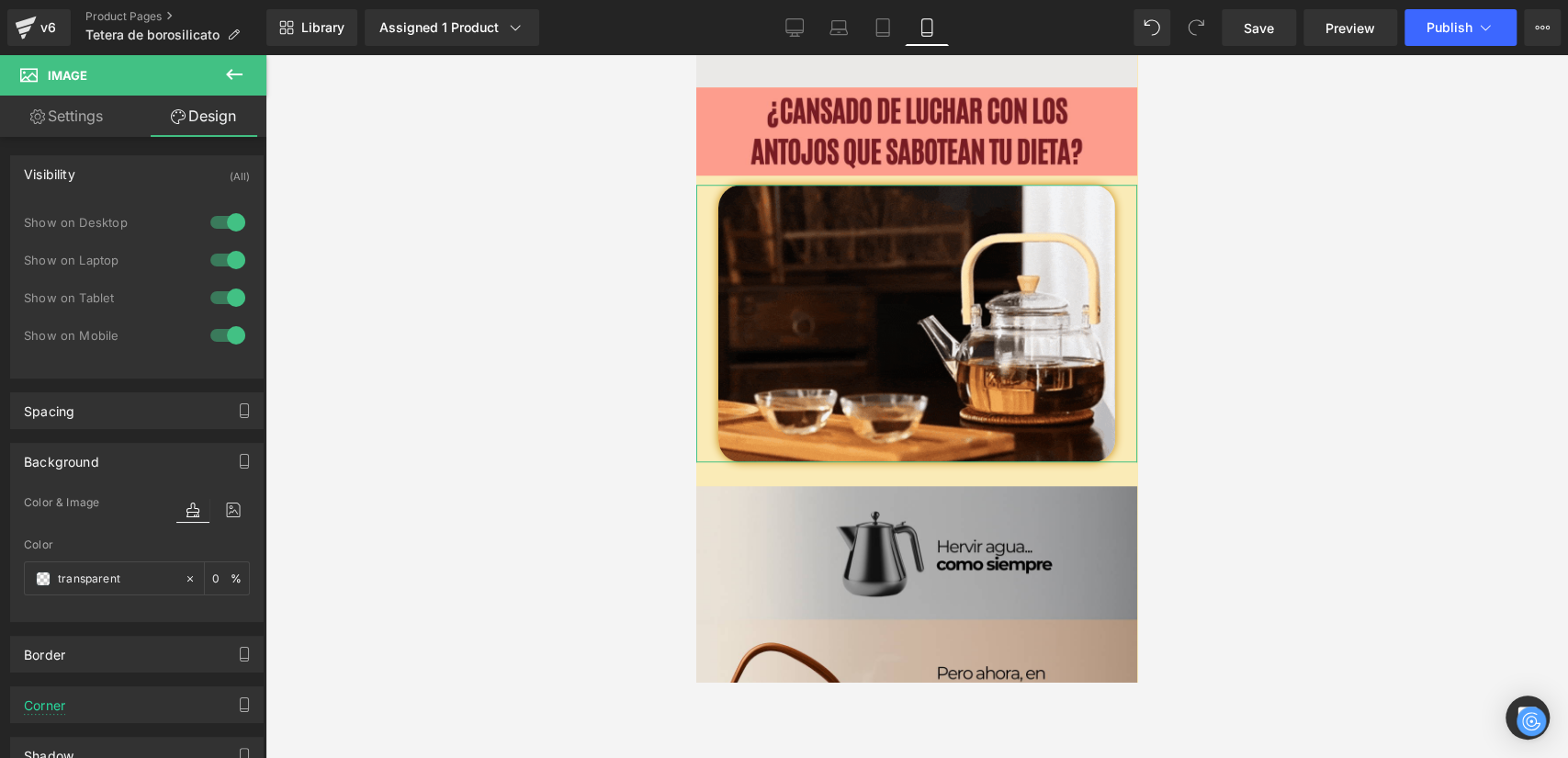
click at [76, 182] on div "Visibility (All)" at bounding box center [137, 174] width 252 height 35
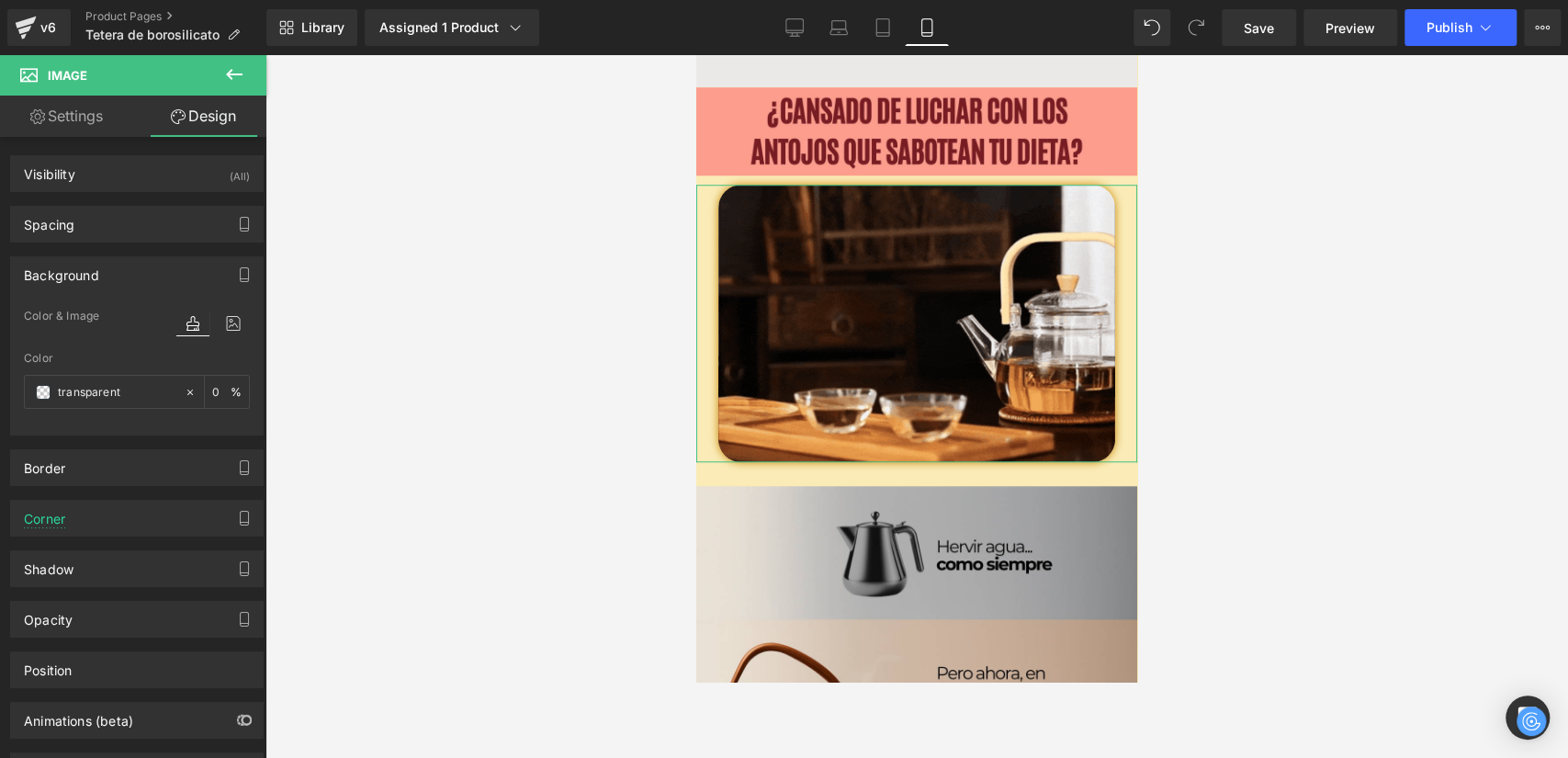
click at [66, 273] on div "Background" at bounding box center [61, 270] width 76 height 26
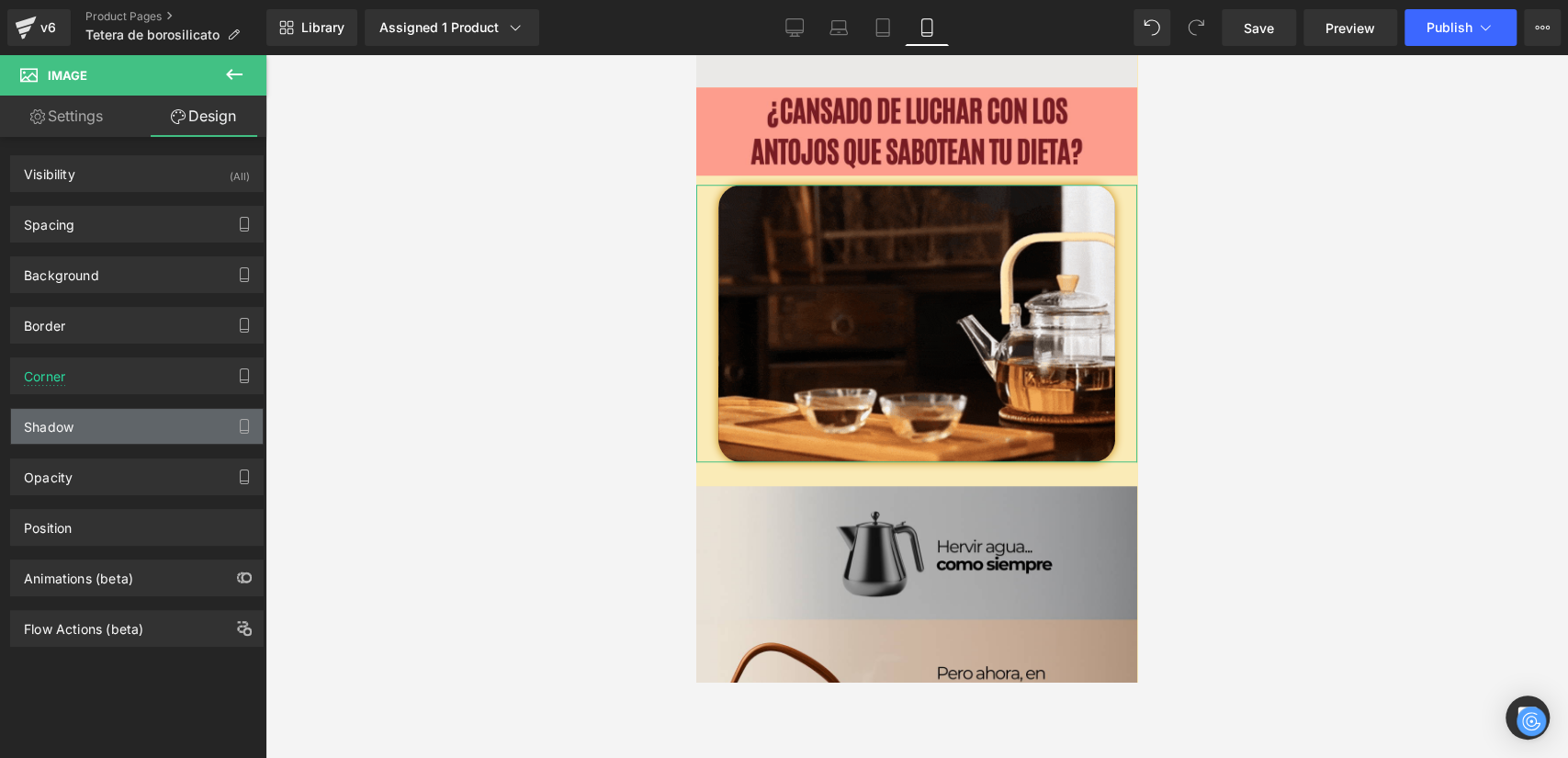
click at [75, 434] on div "Shadow" at bounding box center [137, 427] width 252 height 35
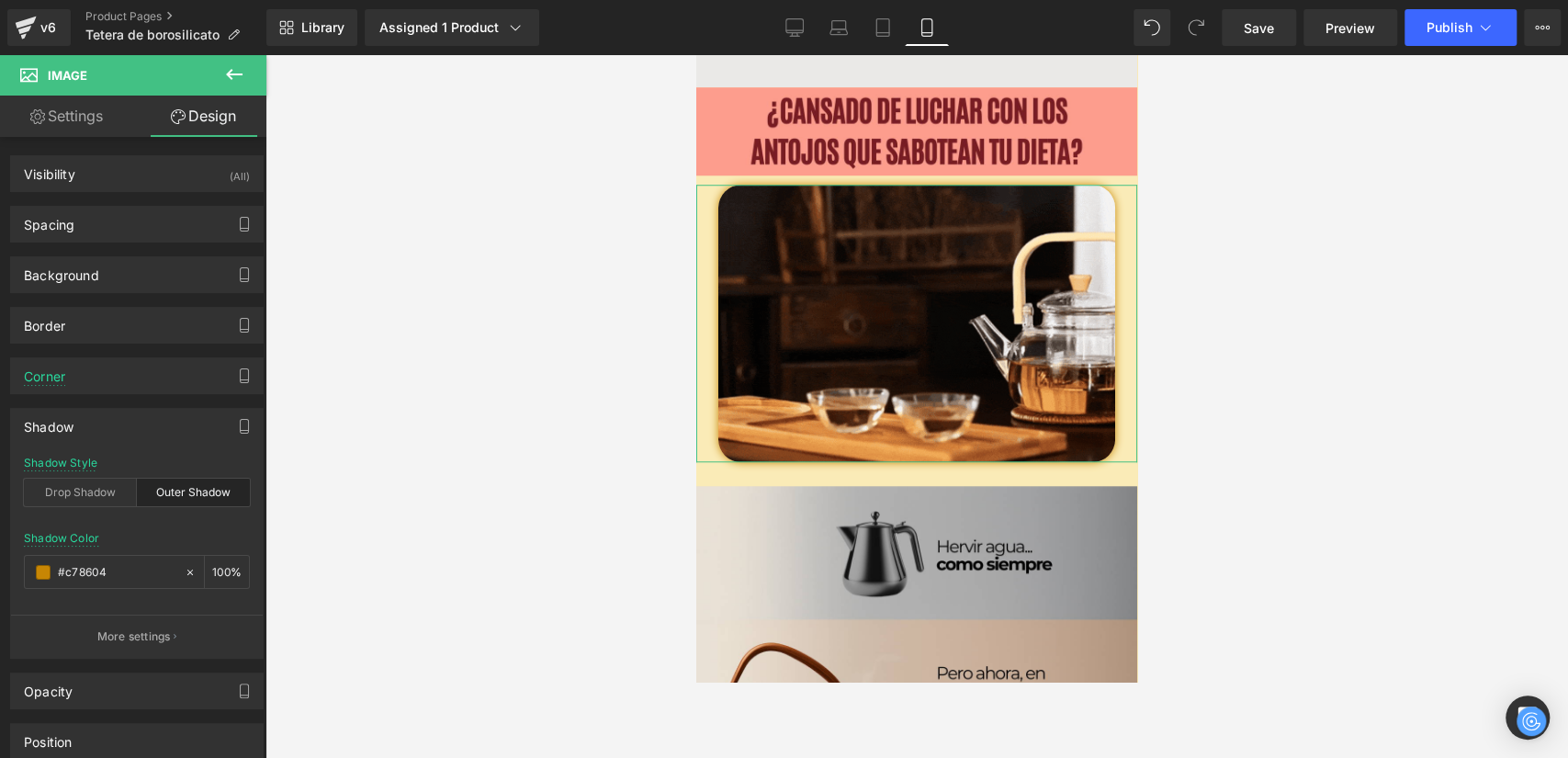
click at [76, 435] on div "Shadow" at bounding box center [137, 427] width 252 height 35
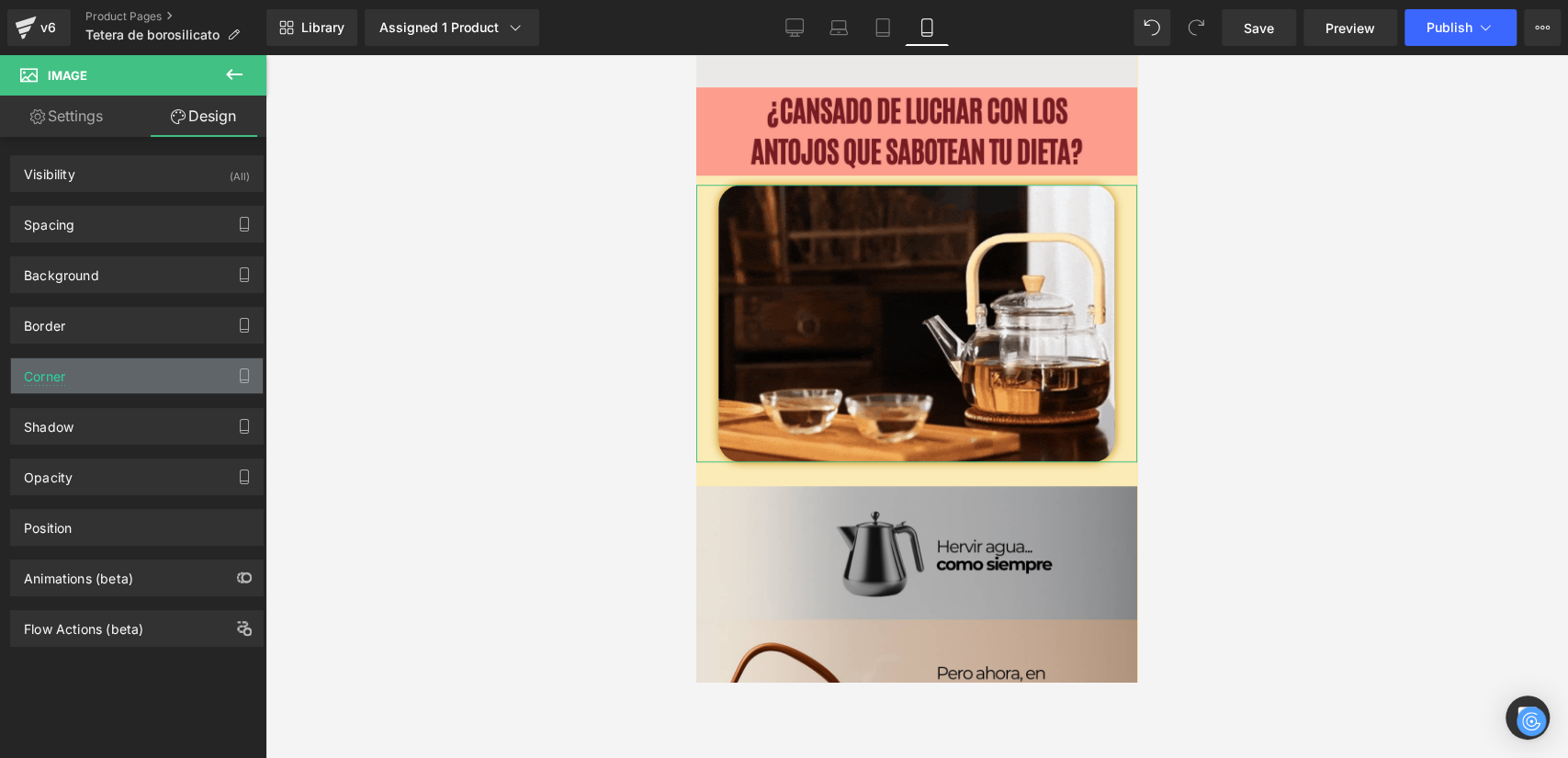
click at [70, 372] on div "Corner" at bounding box center [137, 376] width 252 height 35
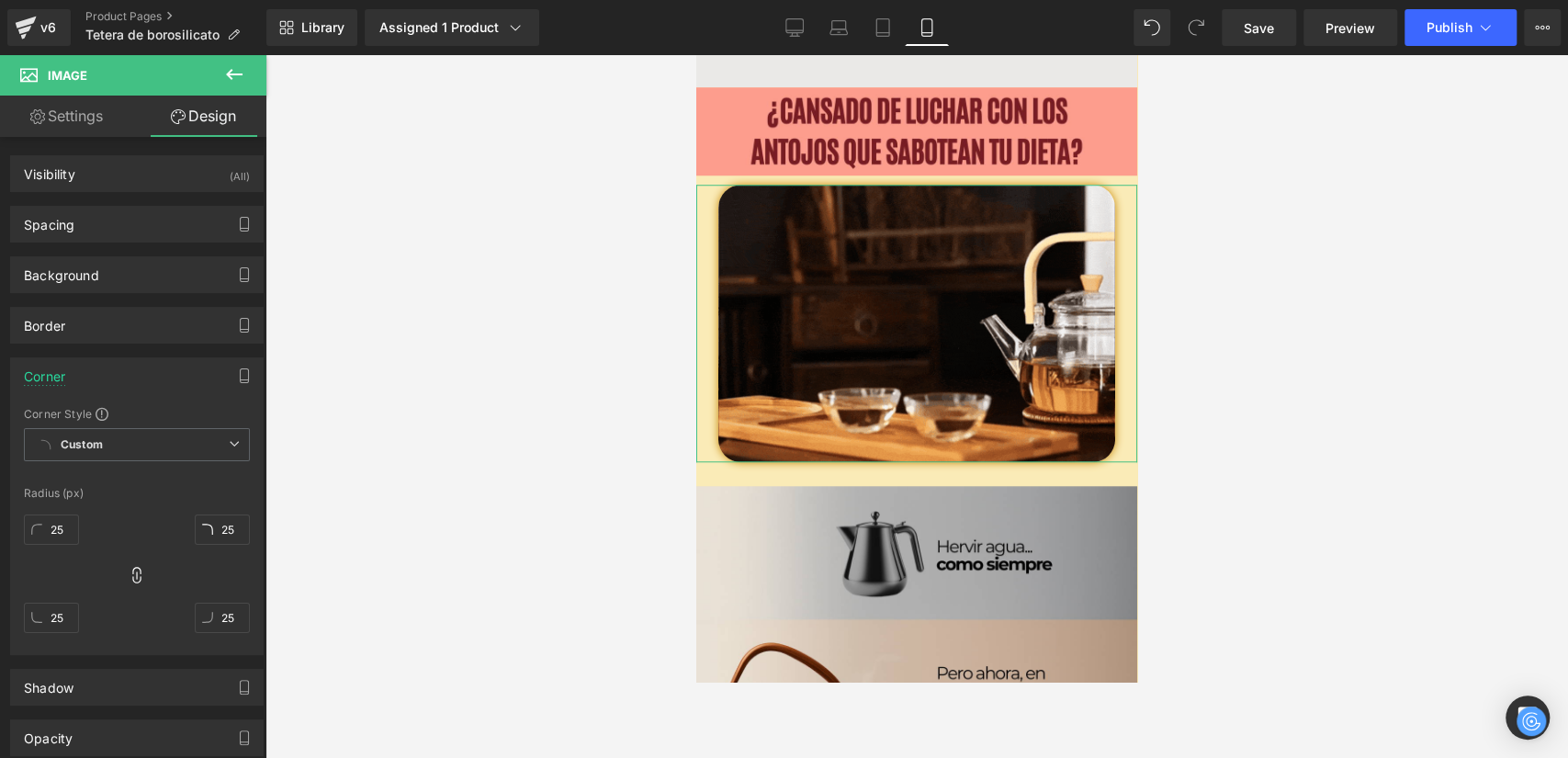
click at [70, 372] on div "Corner" at bounding box center [137, 376] width 252 height 35
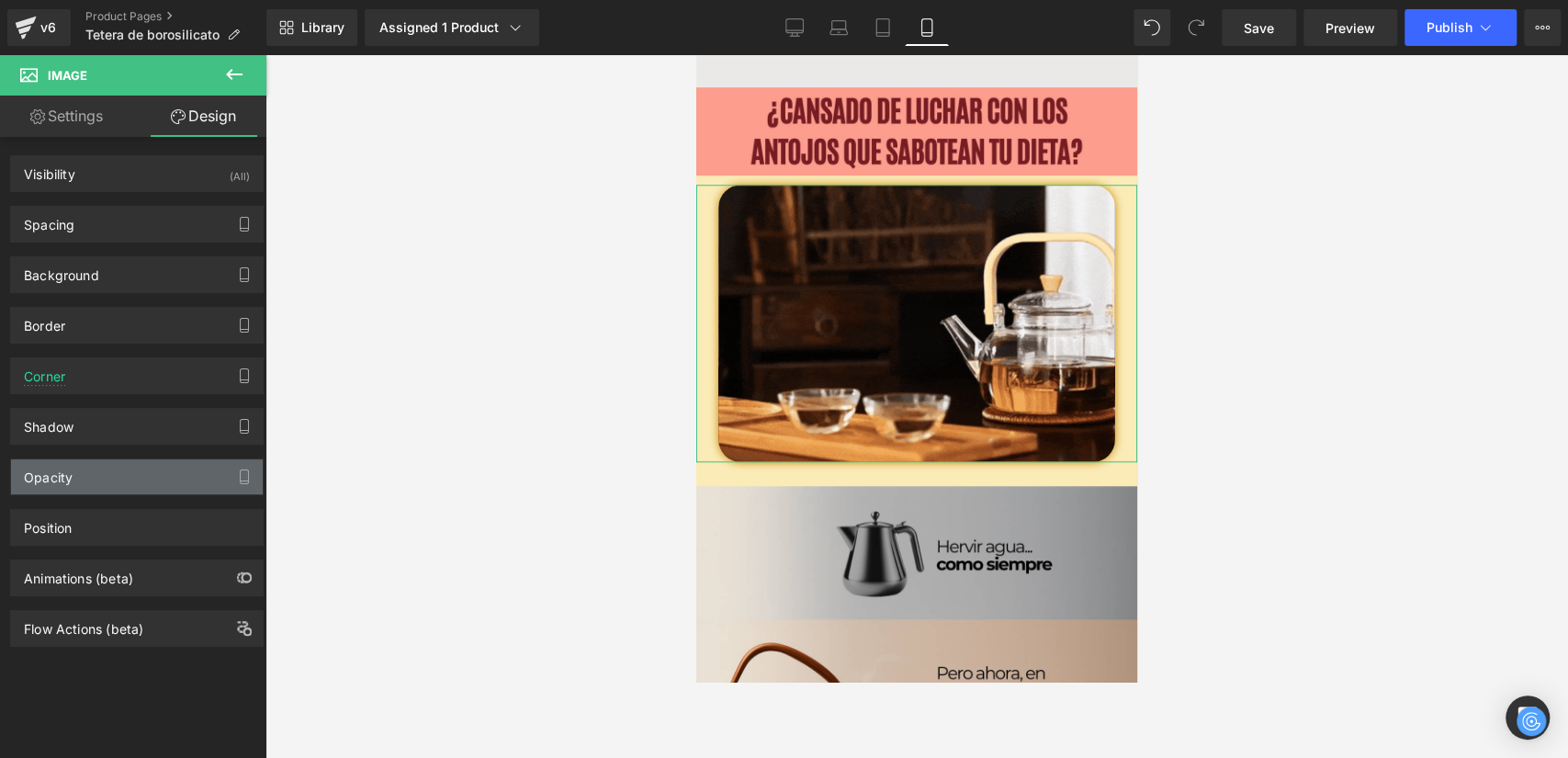
click at [76, 459] on div "Opacity" at bounding box center [137, 477] width 252 height 35
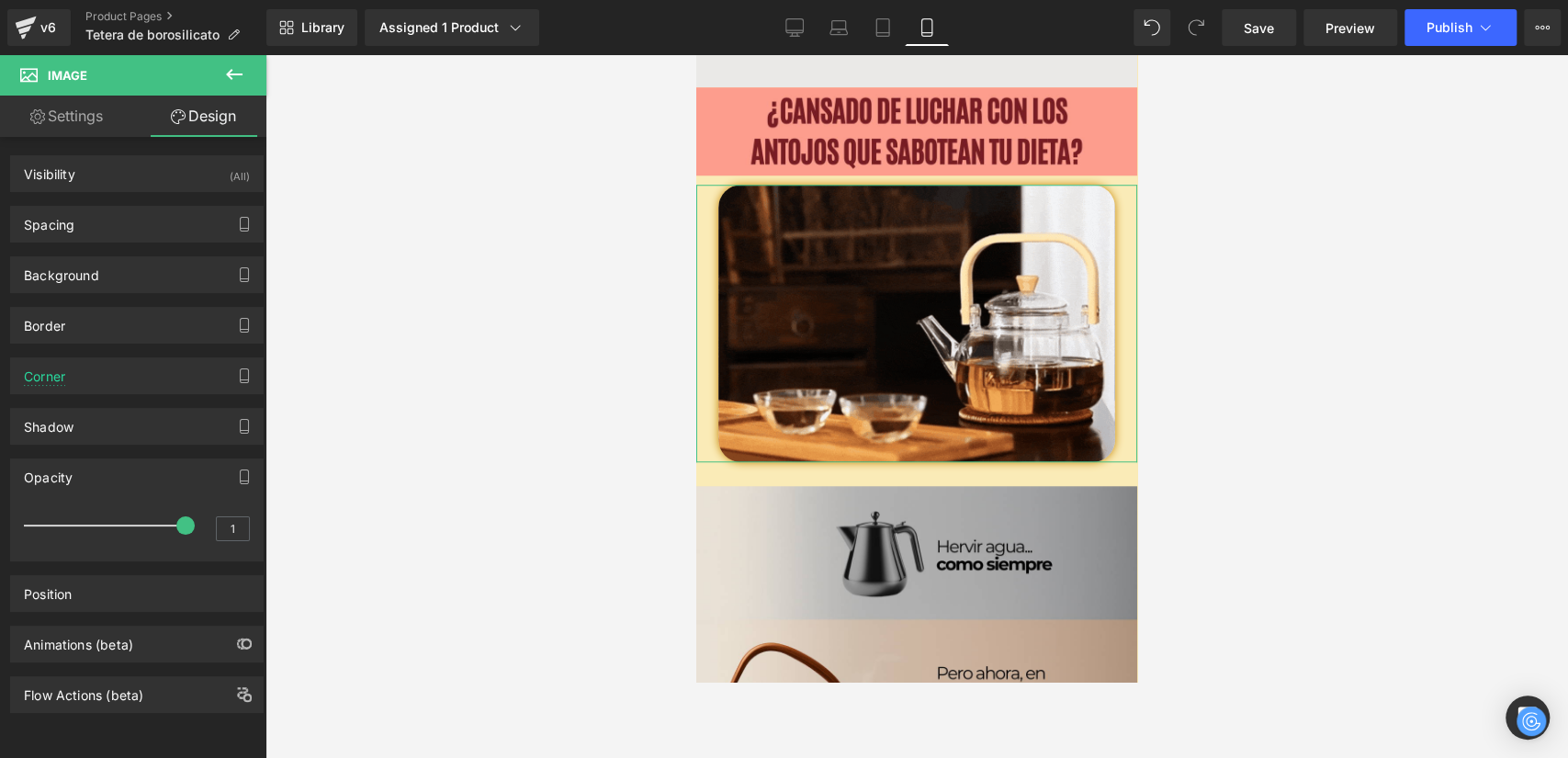
click at [78, 464] on div "Opacity" at bounding box center [137, 477] width 252 height 35
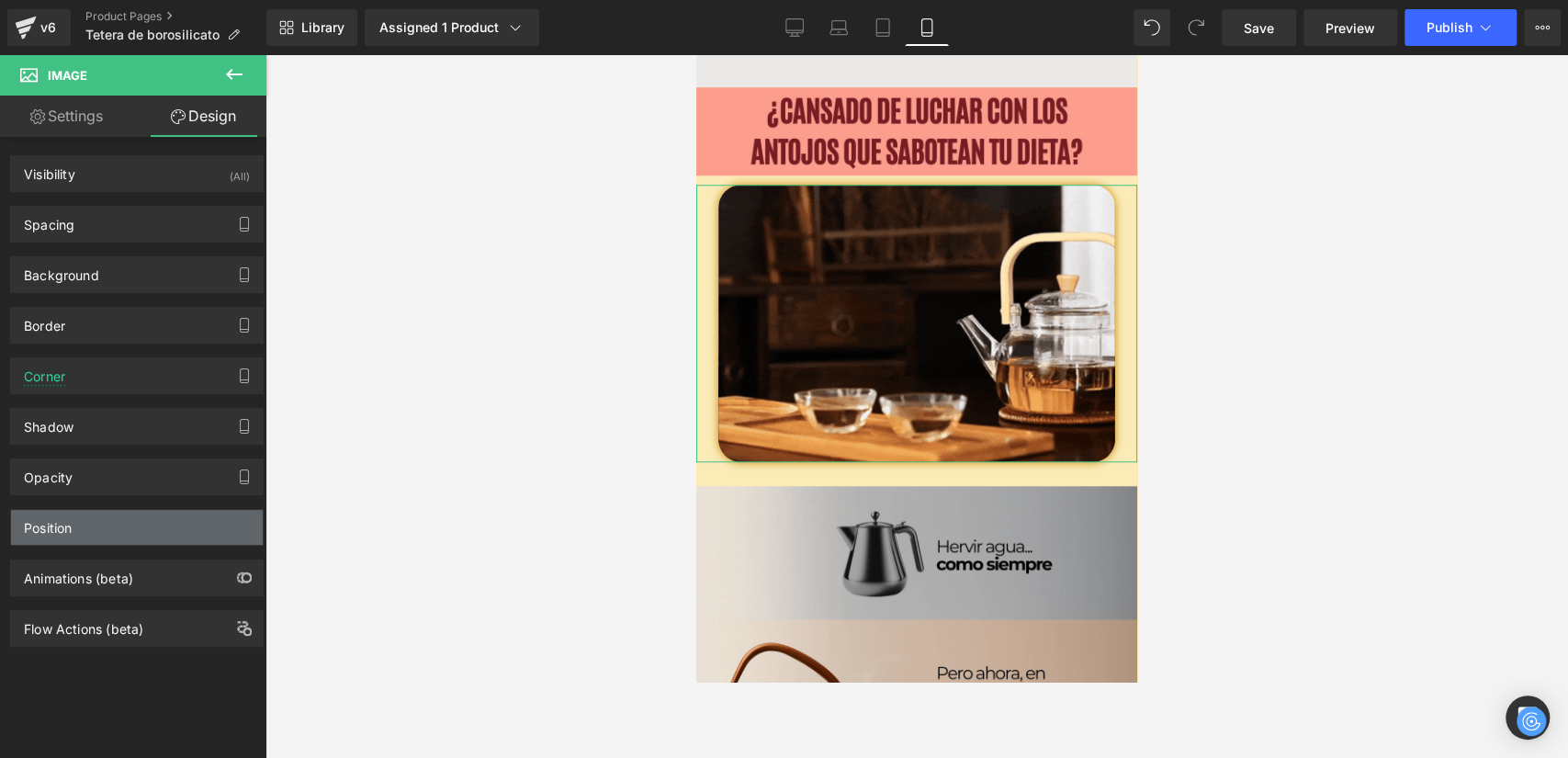
click at [82, 510] on div "Position" at bounding box center [137, 528] width 252 height 35
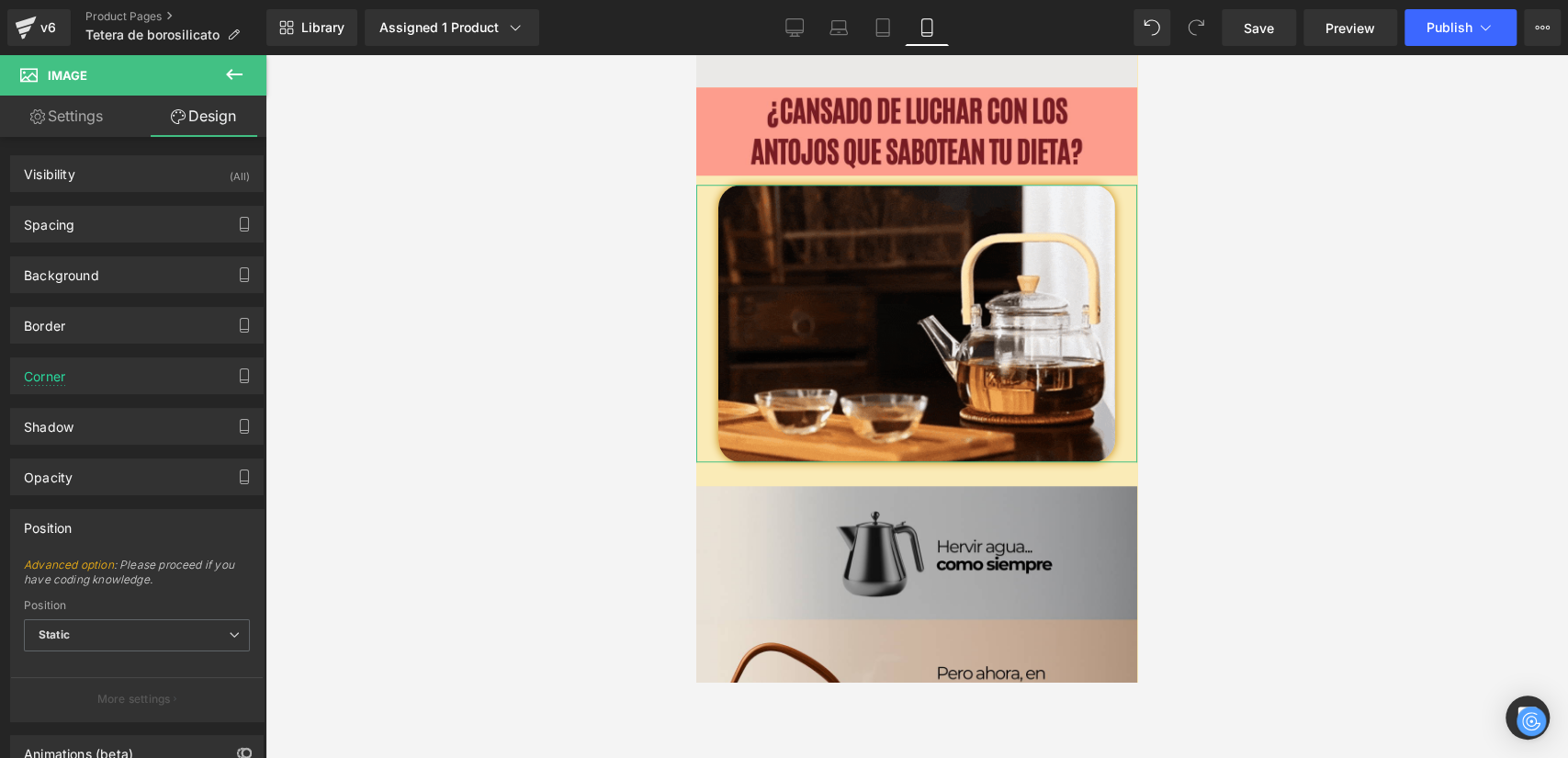
click at [82, 525] on div "Position" at bounding box center [137, 528] width 252 height 35
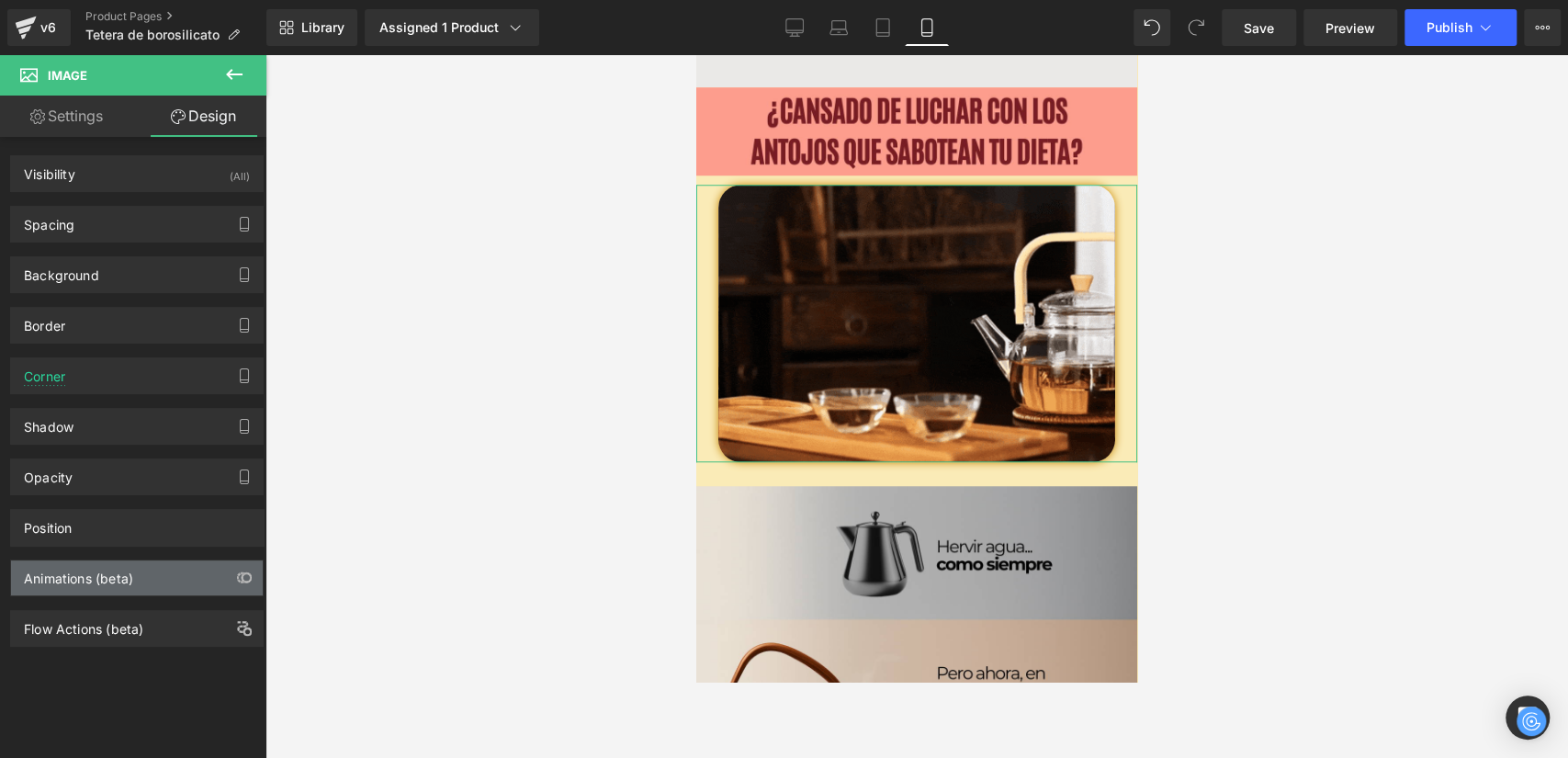
click at [85, 567] on div "Animations (beta)" at bounding box center [78, 573] width 109 height 26
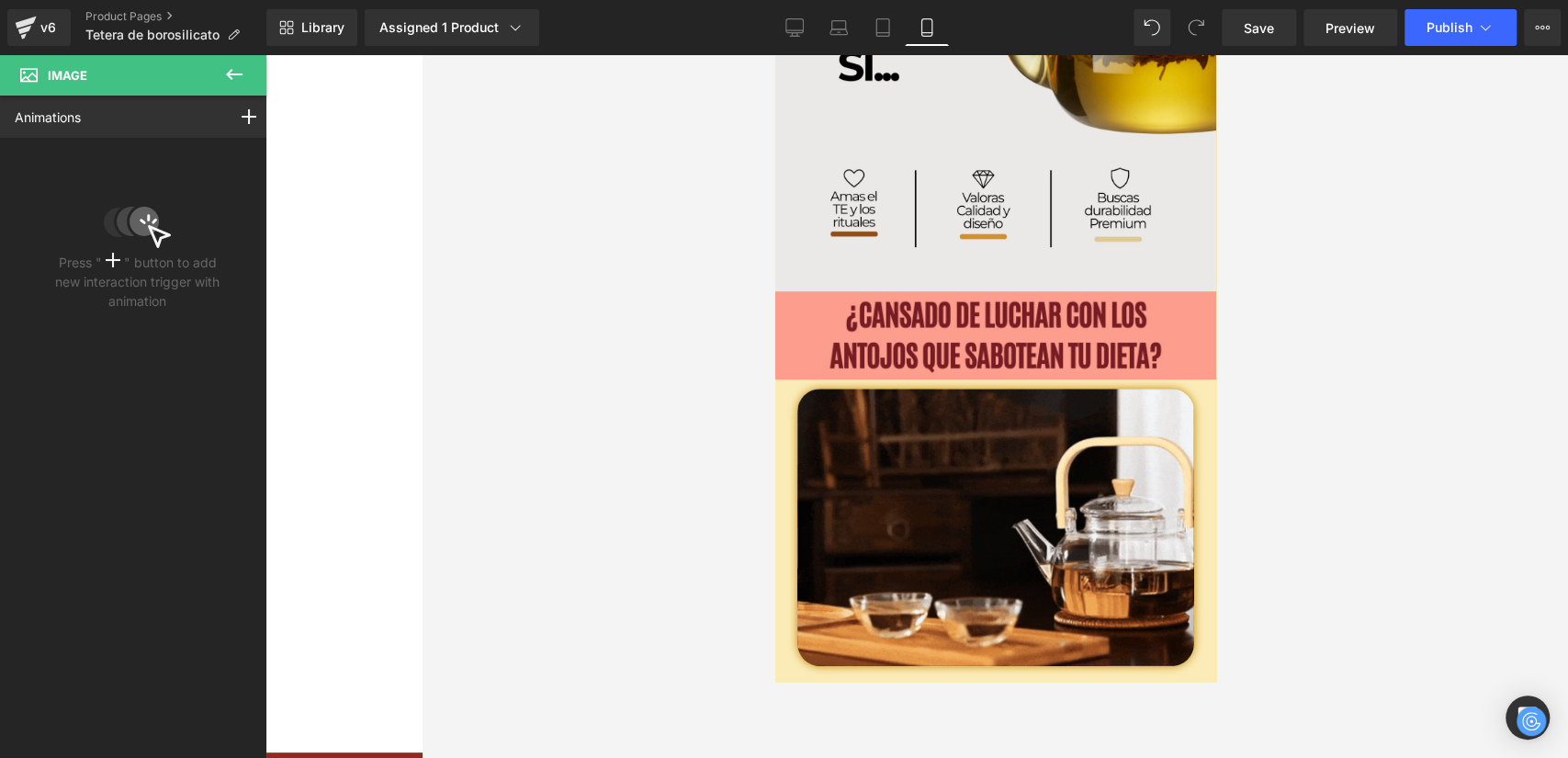
scroll to position [825, 0]
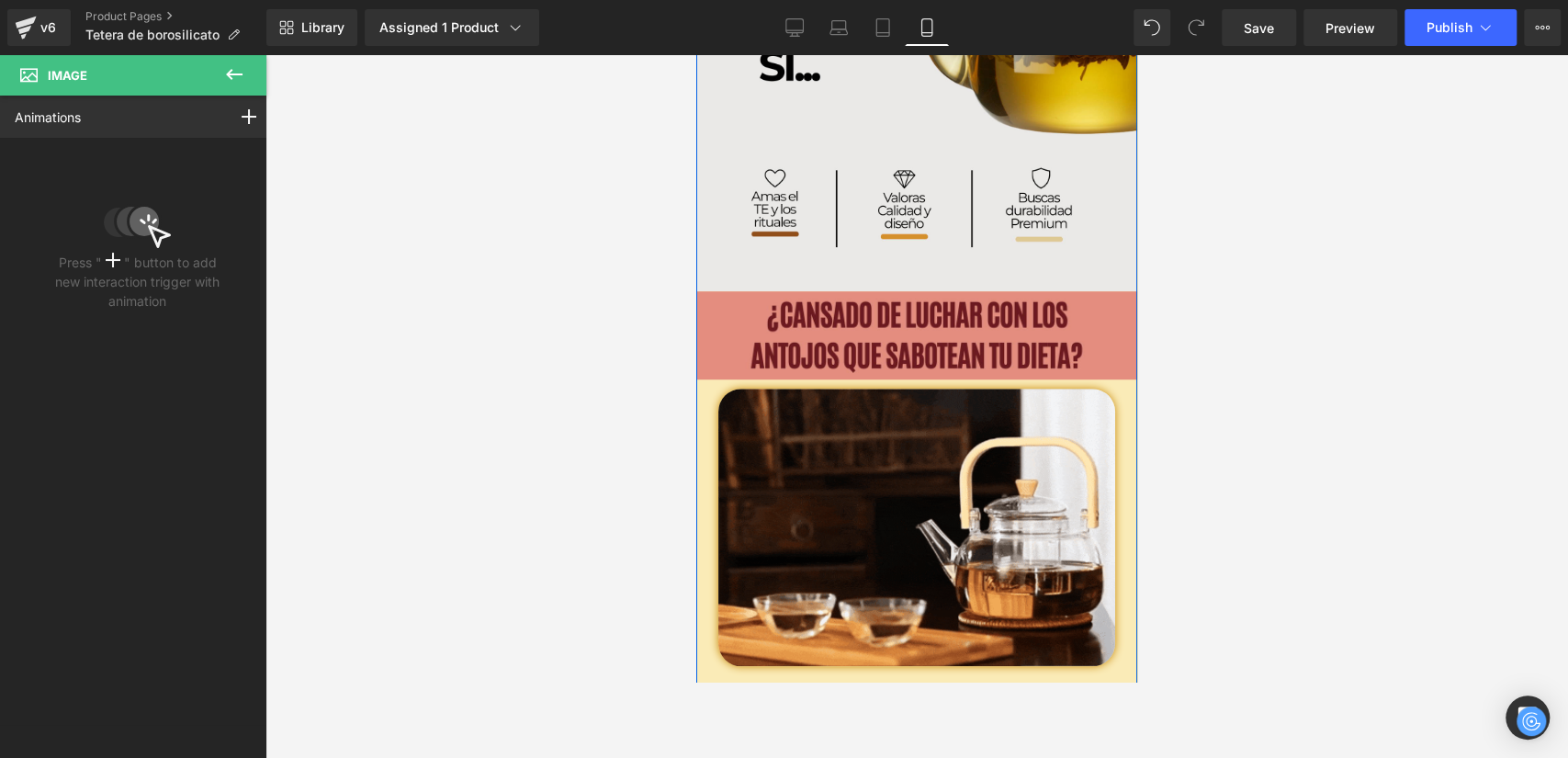
click at [720, 310] on img at bounding box center [916, 335] width 441 height 88
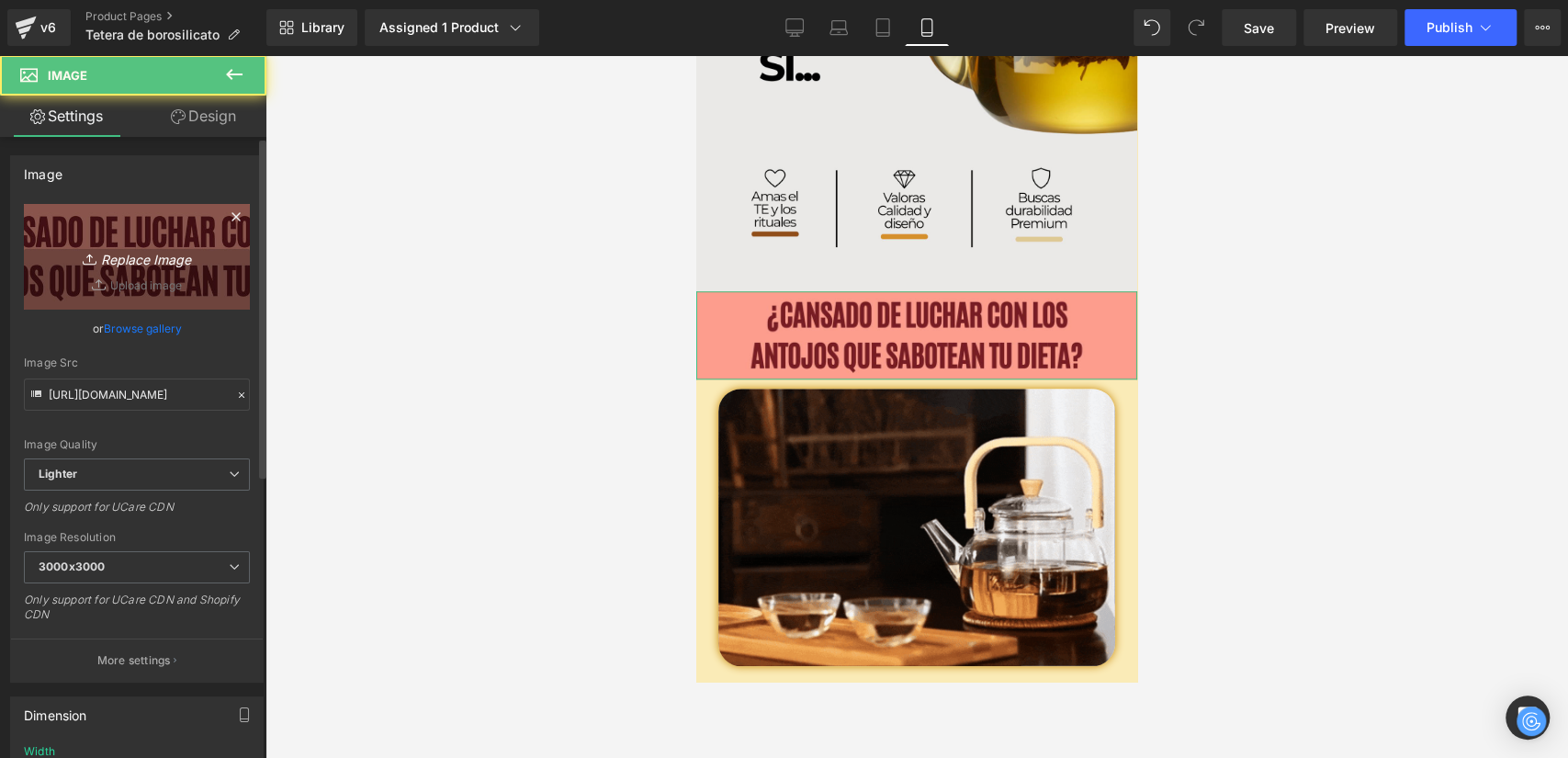
click at [141, 240] on link "Replace Image" at bounding box center [137, 256] width 226 height 105
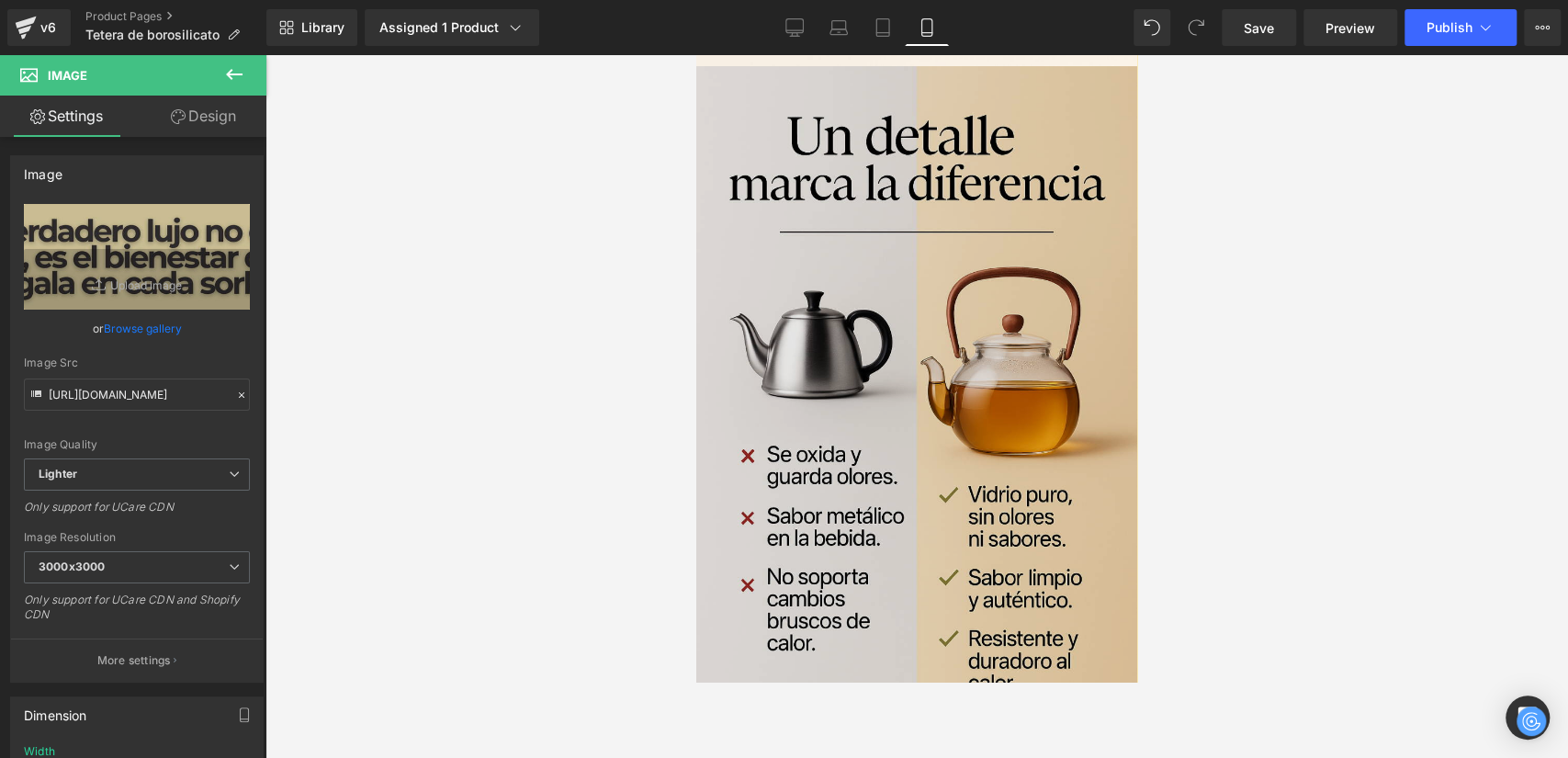
scroll to position [5307, 0]
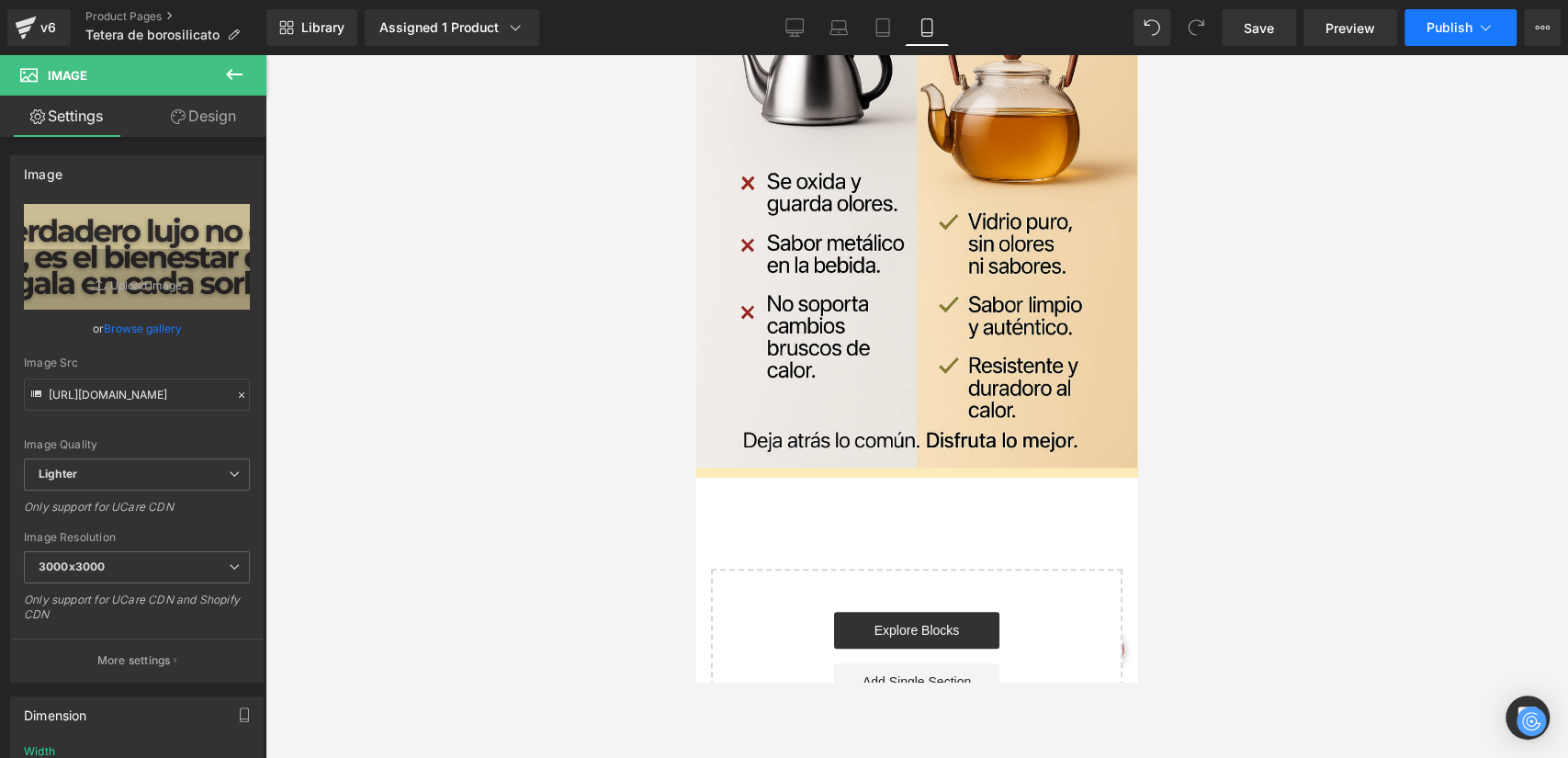
click at [1466, 21] on span "Publish" at bounding box center [1449, 28] width 46 height 15
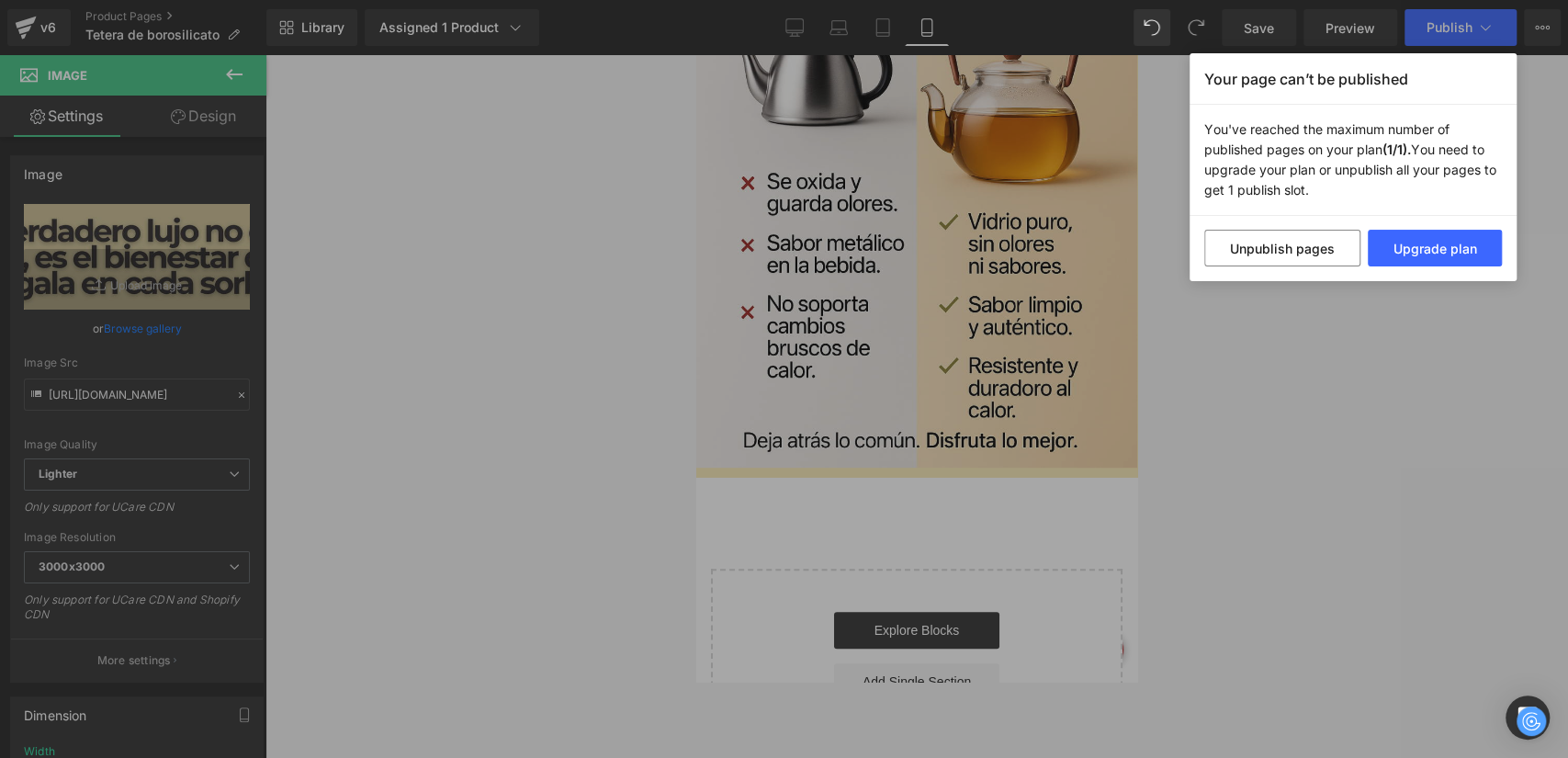
click at [1115, 196] on div "Your page can’t be published You've reached the maximum number of published pag…" at bounding box center [784, 379] width 1568 height 758
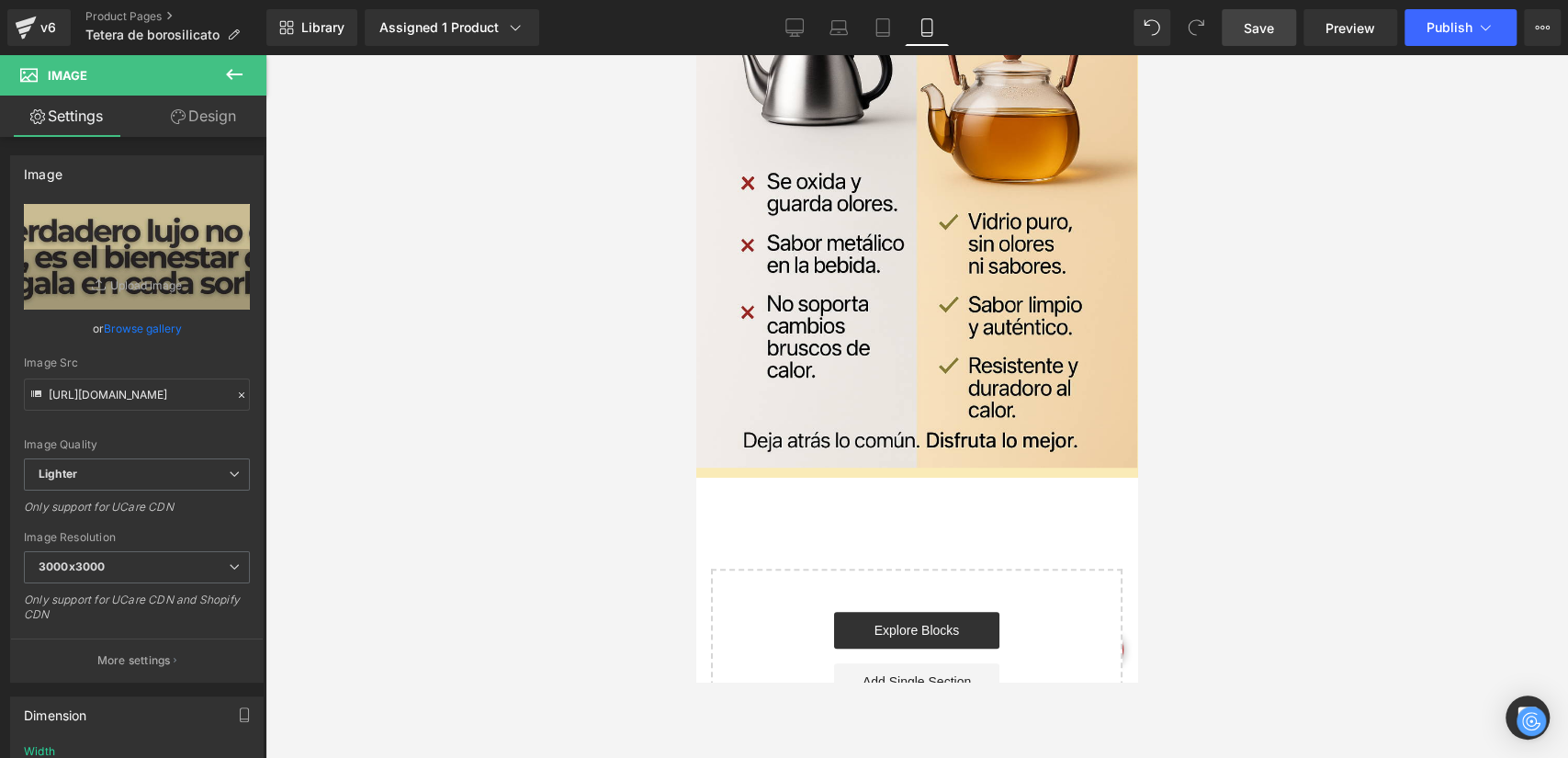
click at [1286, 26] on link "Save" at bounding box center [1259, 27] width 75 height 36
